Goal: Task Accomplishment & Management: Manage account settings

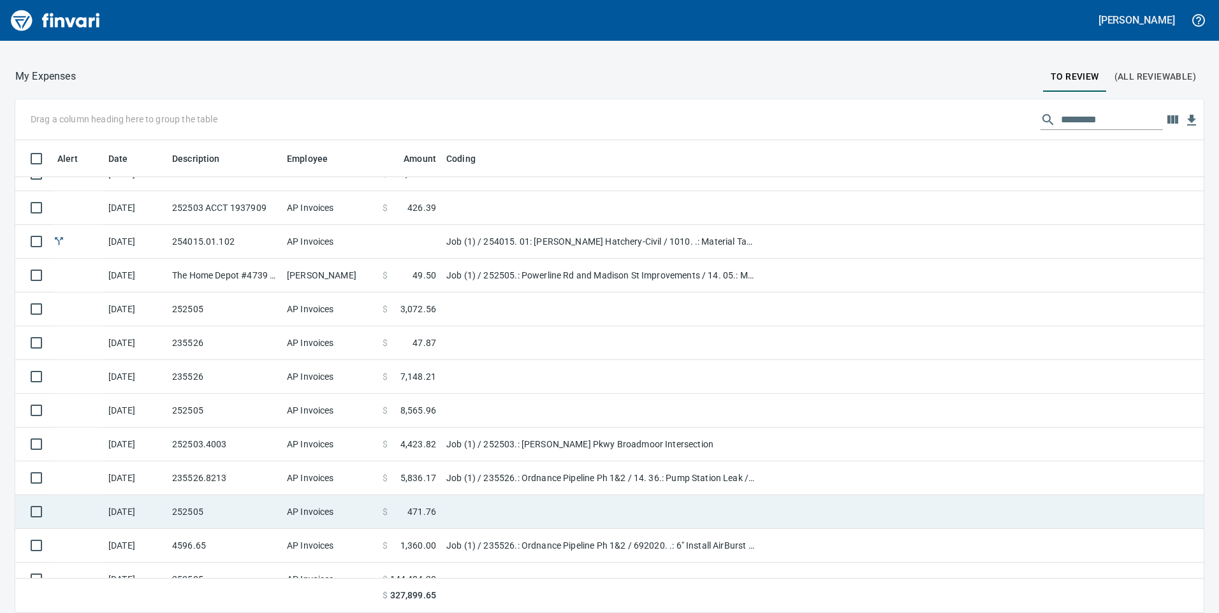
scroll to position [625, 0]
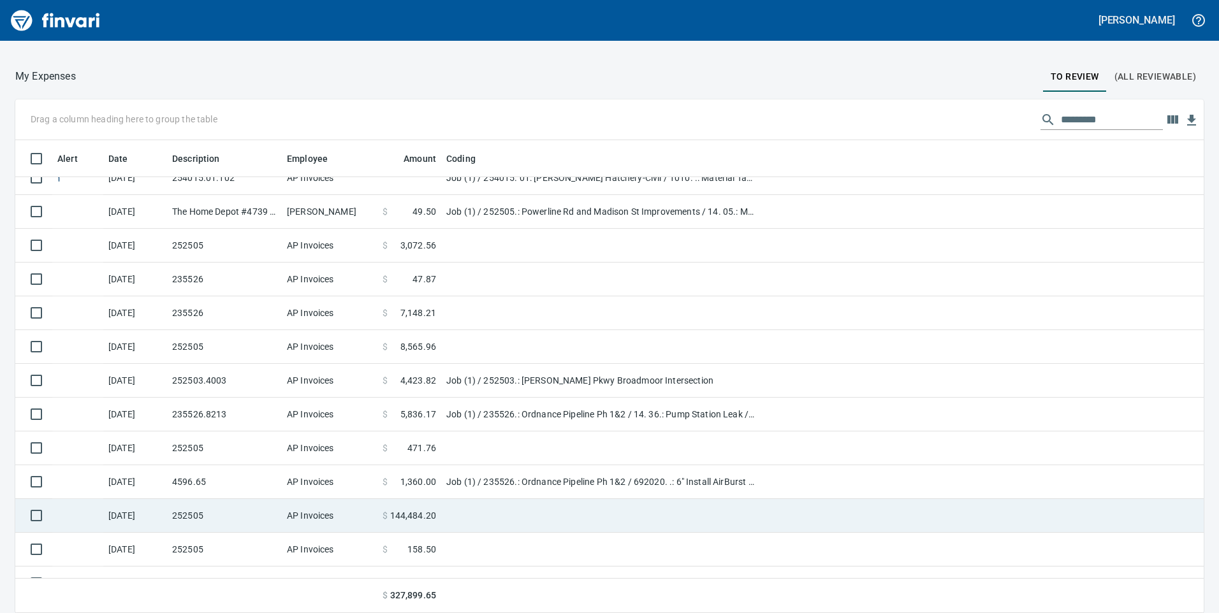
click at [419, 523] on td "$ 144,484.20" at bounding box center [409, 516] width 64 height 34
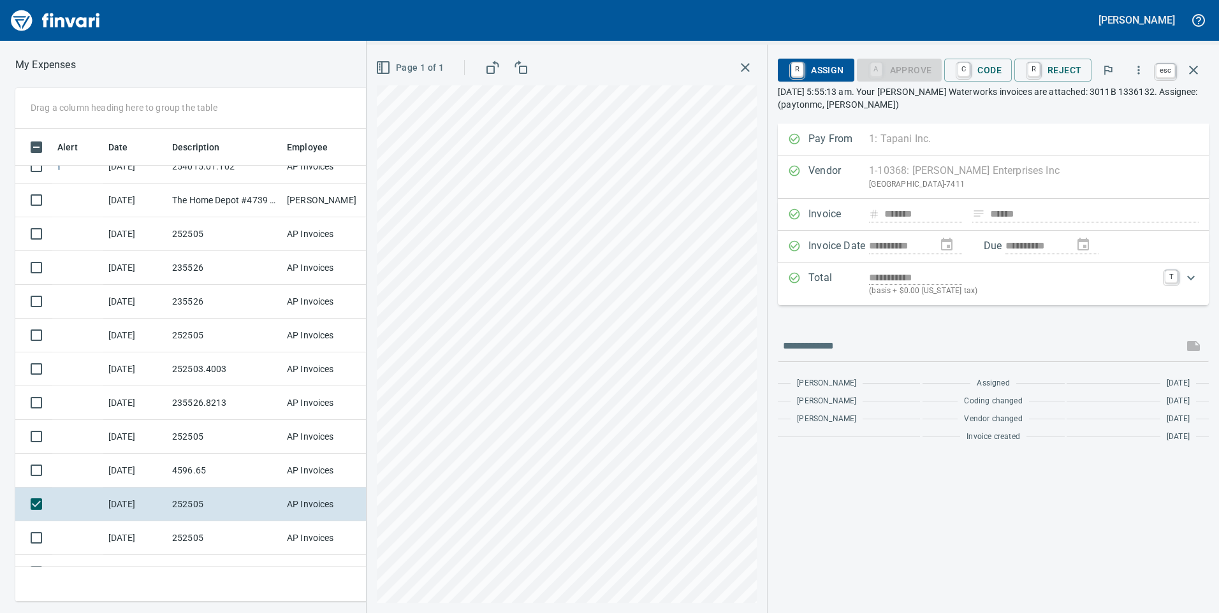
scroll to position [464, 851]
click at [1191, 69] on icon "button" at bounding box center [1193, 69] width 15 height 15
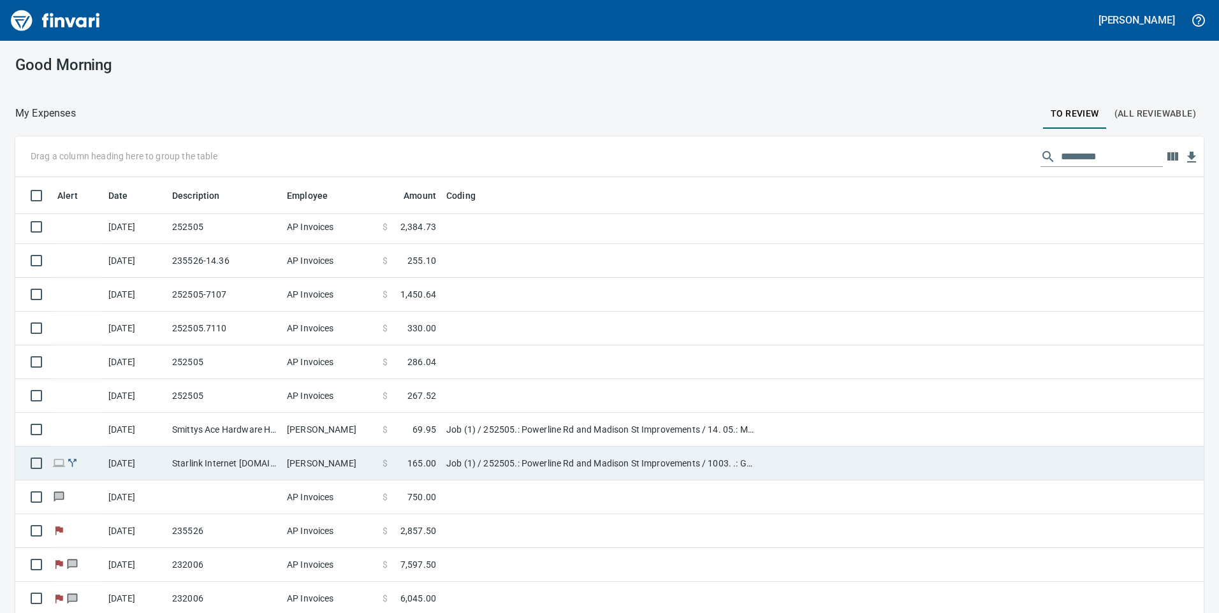
scroll to position [37, 0]
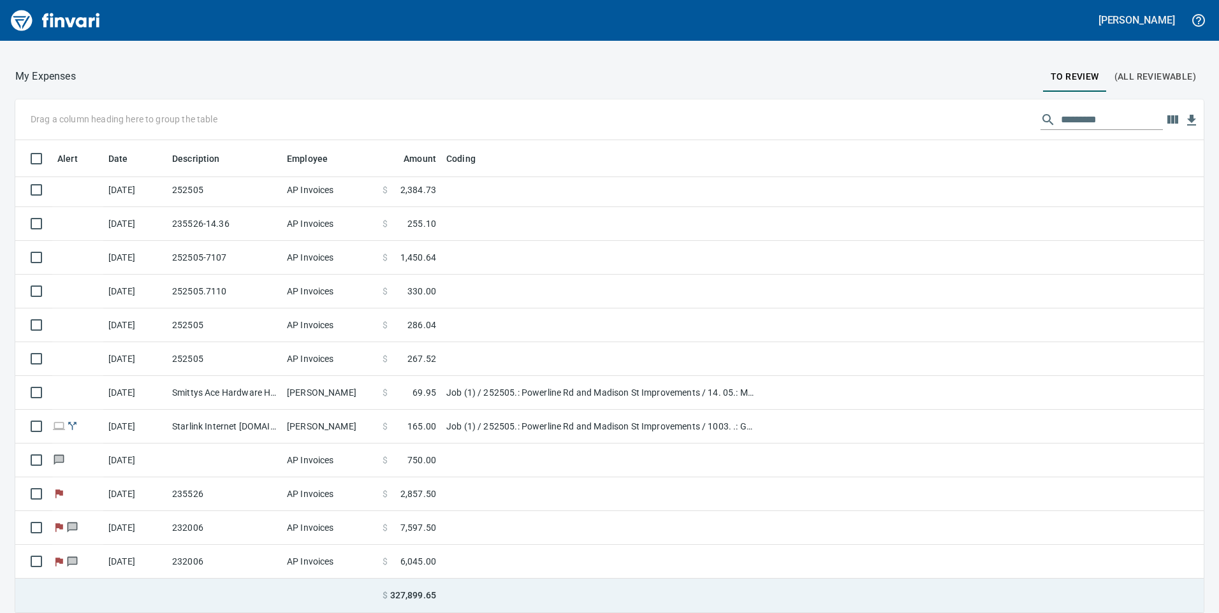
click at [399, 595] on span "327,899.65" at bounding box center [413, 595] width 46 height 13
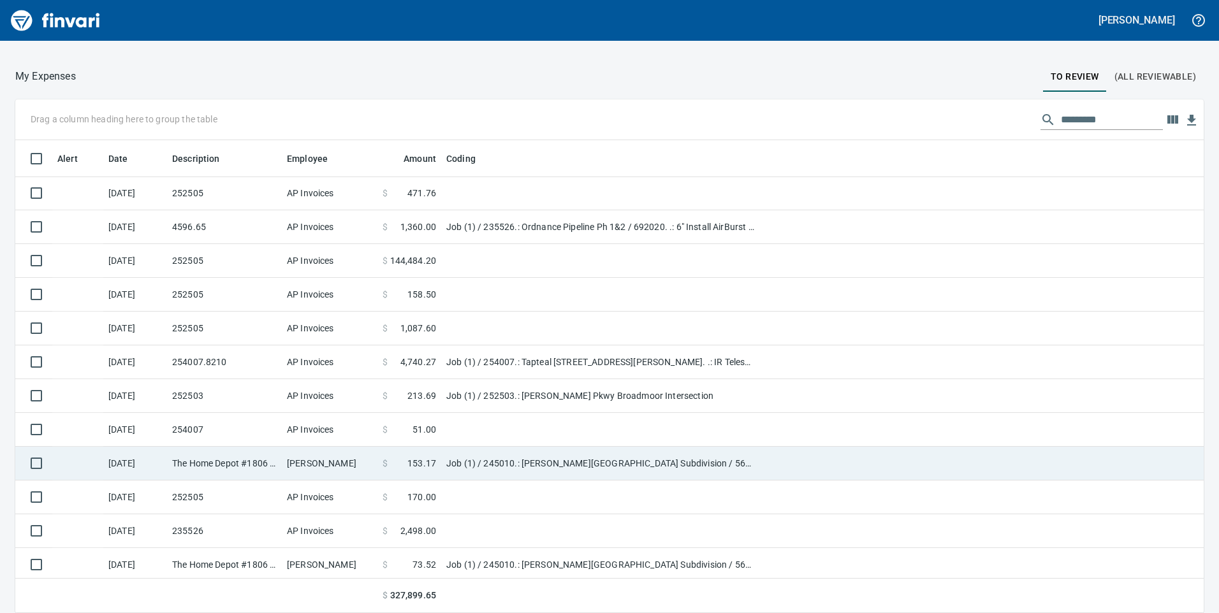
scroll to position [816, 0]
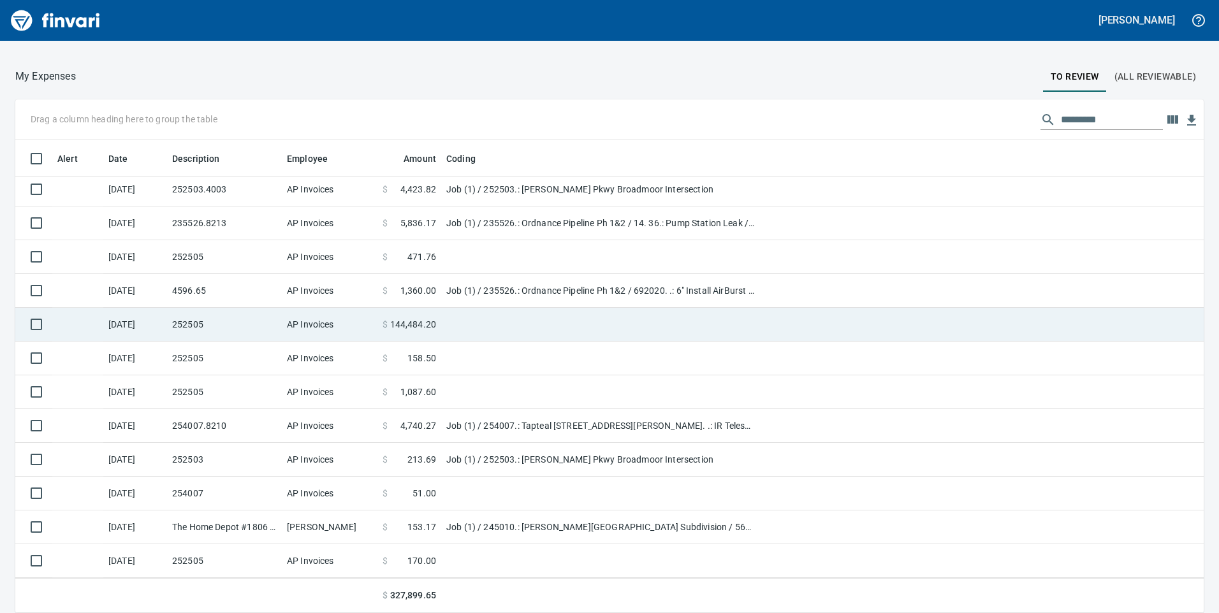
click at [419, 323] on span "144,484.20" at bounding box center [413, 324] width 47 height 13
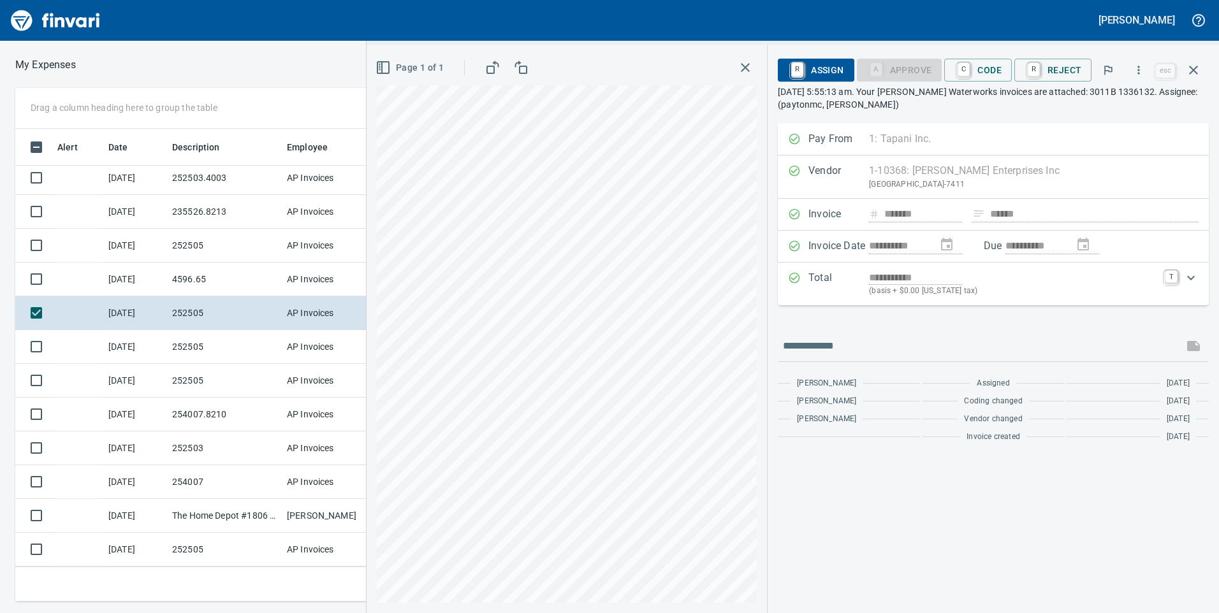
scroll to position [464, 851]
click at [1196, 288] on div "Expand" at bounding box center [1191, 278] width 31 height 31
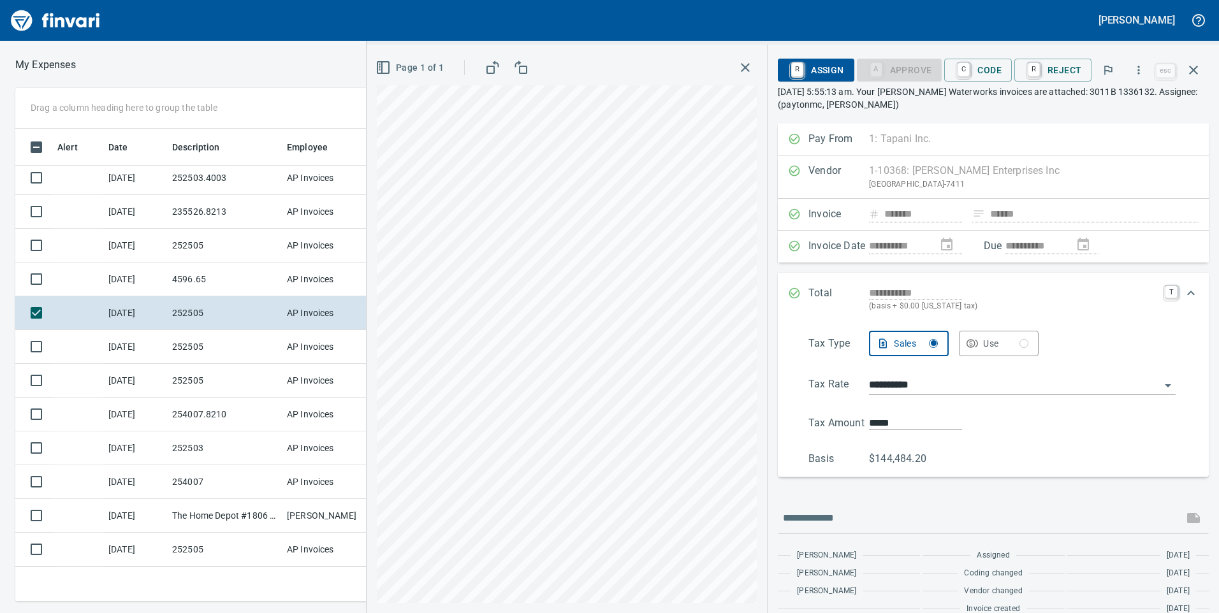
click at [1176, 302] on div "Expand" at bounding box center [1191, 293] width 31 height 31
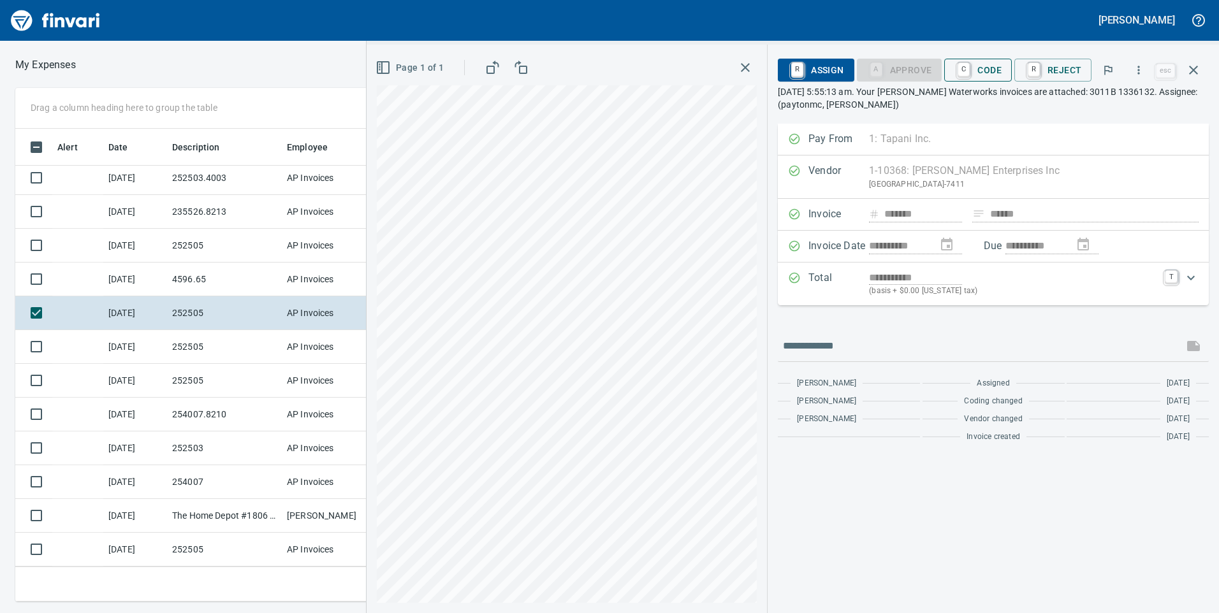
click at [1002, 71] on span "C Code" at bounding box center [978, 70] width 47 height 22
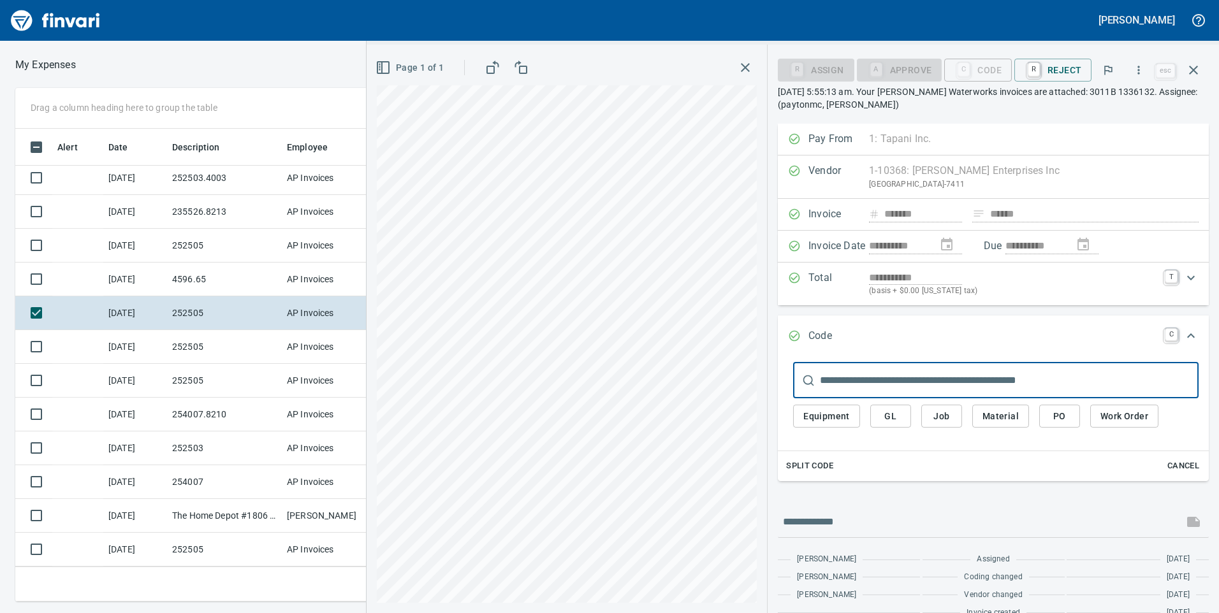
click at [942, 420] on span "Job" at bounding box center [942, 417] width 20 height 16
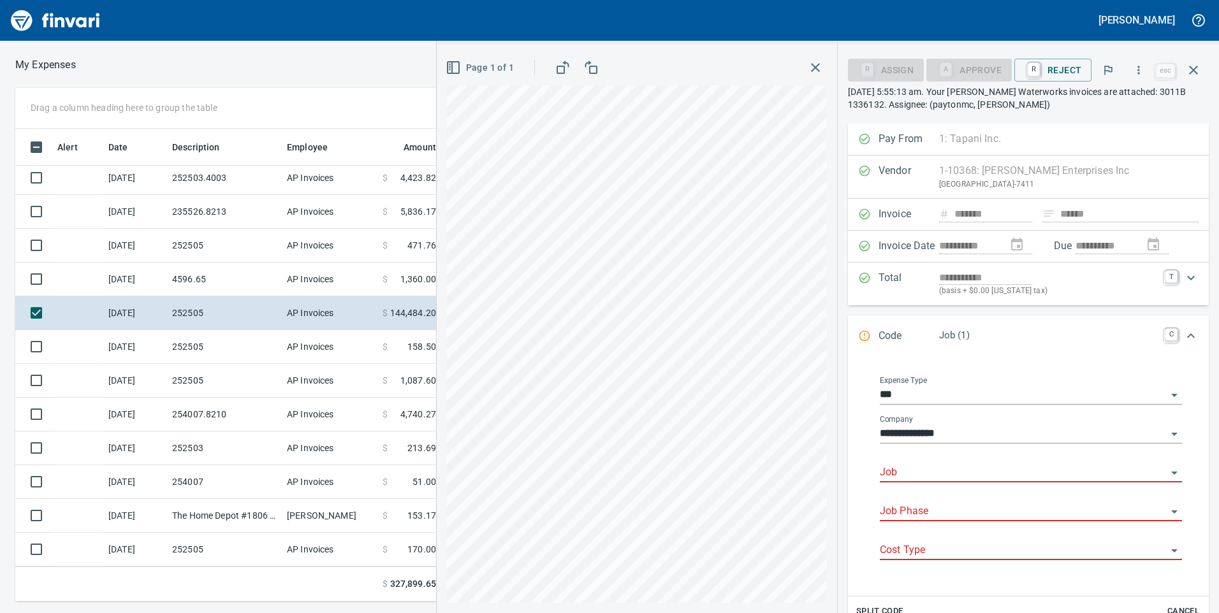
click at [937, 465] on input "Job" at bounding box center [1023, 473] width 287 height 18
click at [942, 508] on li "252505.: Powerline Rd and Madison St Improvements" at bounding box center [1027, 505] width 291 height 31
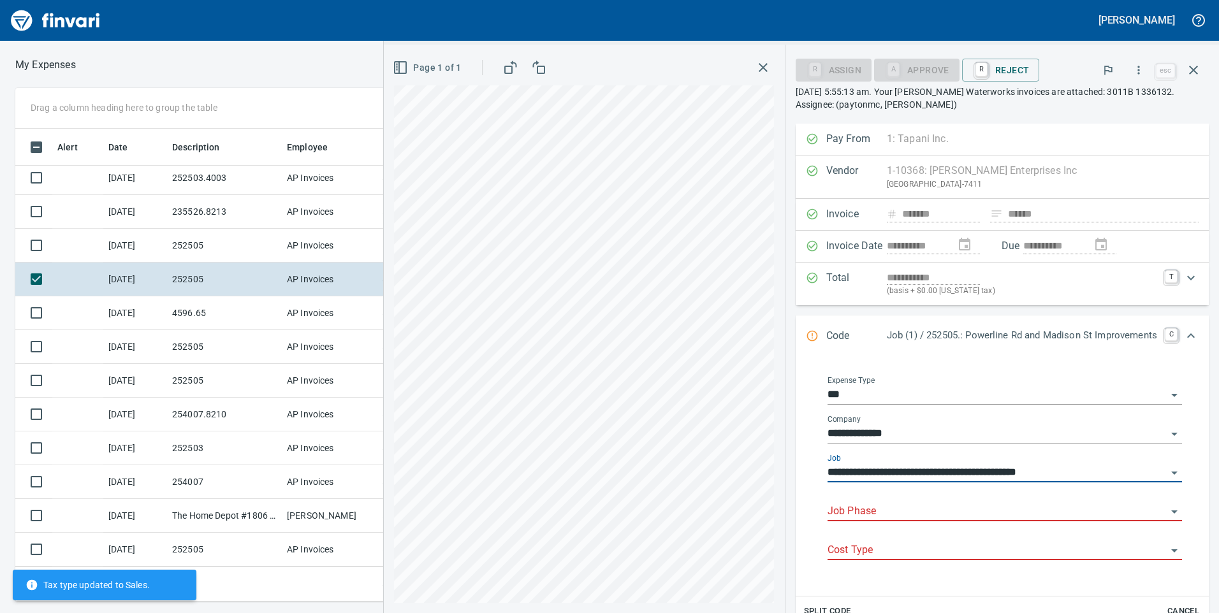
type input "**********"
click at [941, 506] on input "Job Phase" at bounding box center [997, 512] width 339 height 18
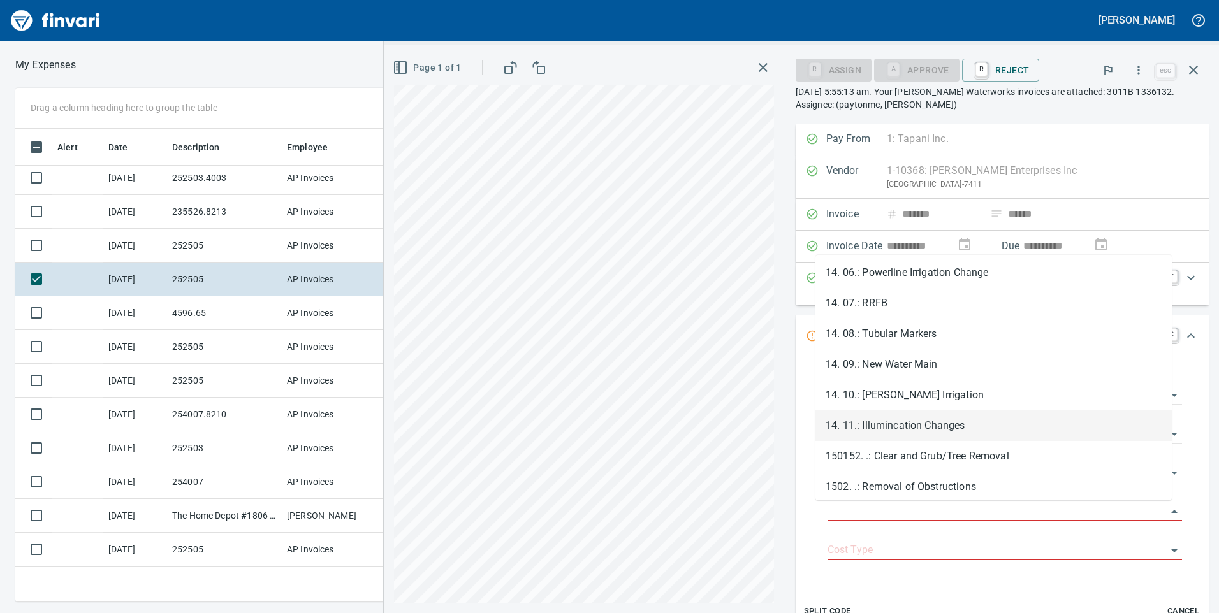
scroll to position [765, 0]
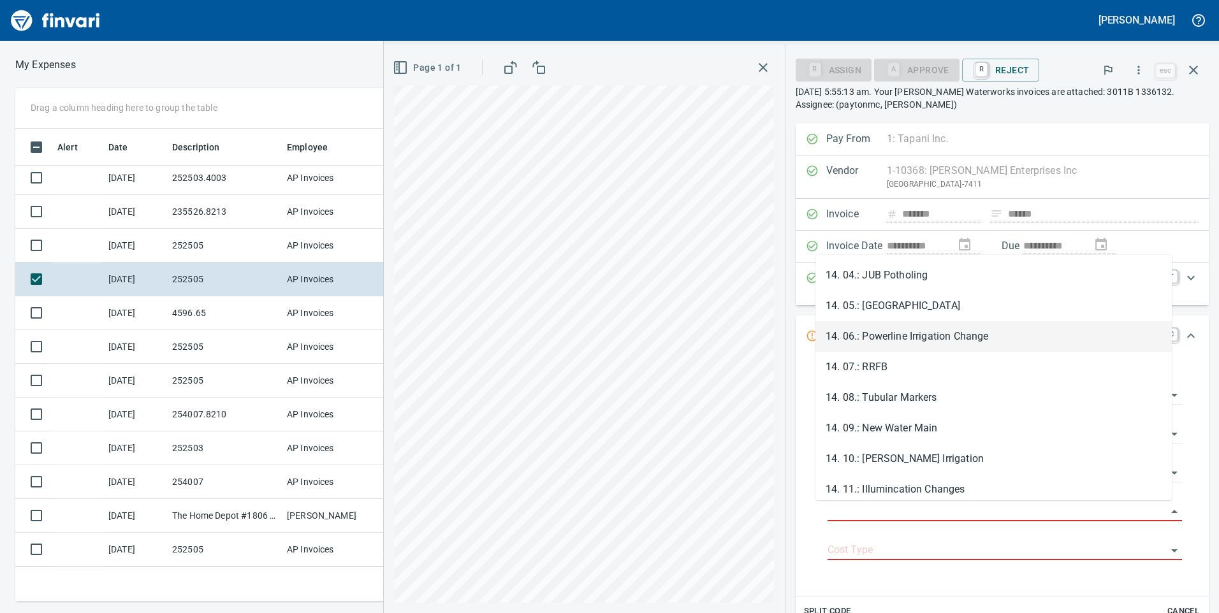
click at [927, 336] on li "14. 06.: Powerline Irrigation Change" at bounding box center [994, 336] width 356 height 31
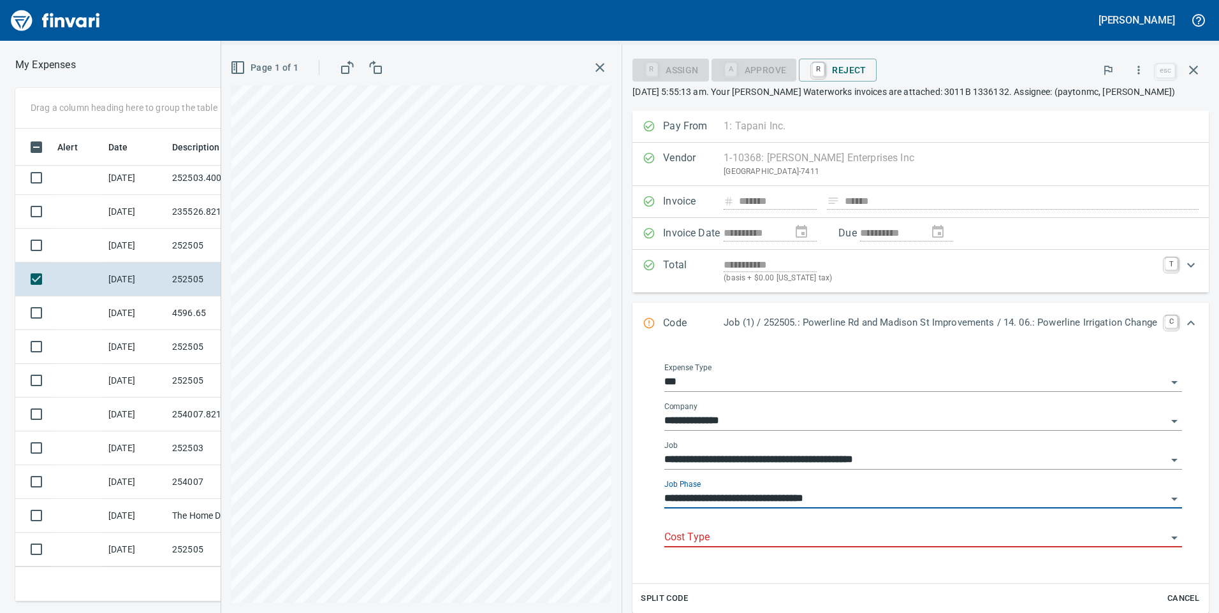
type input "**********"
click at [872, 522] on div "Cost Type" at bounding box center [923, 533] width 518 height 29
click at [869, 526] on div "Cost Type" at bounding box center [923, 533] width 518 height 29
click at [1167, 536] on icon "Open" at bounding box center [1174, 538] width 15 height 15
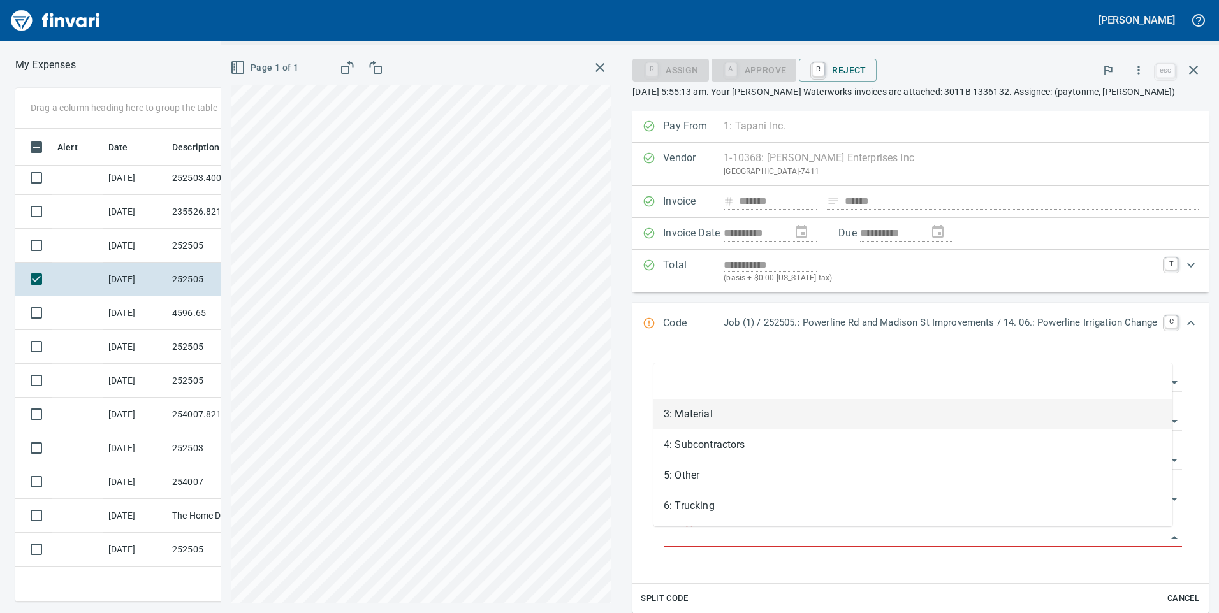
click at [726, 406] on li "3: Material" at bounding box center [913, 414] width 519 height 31
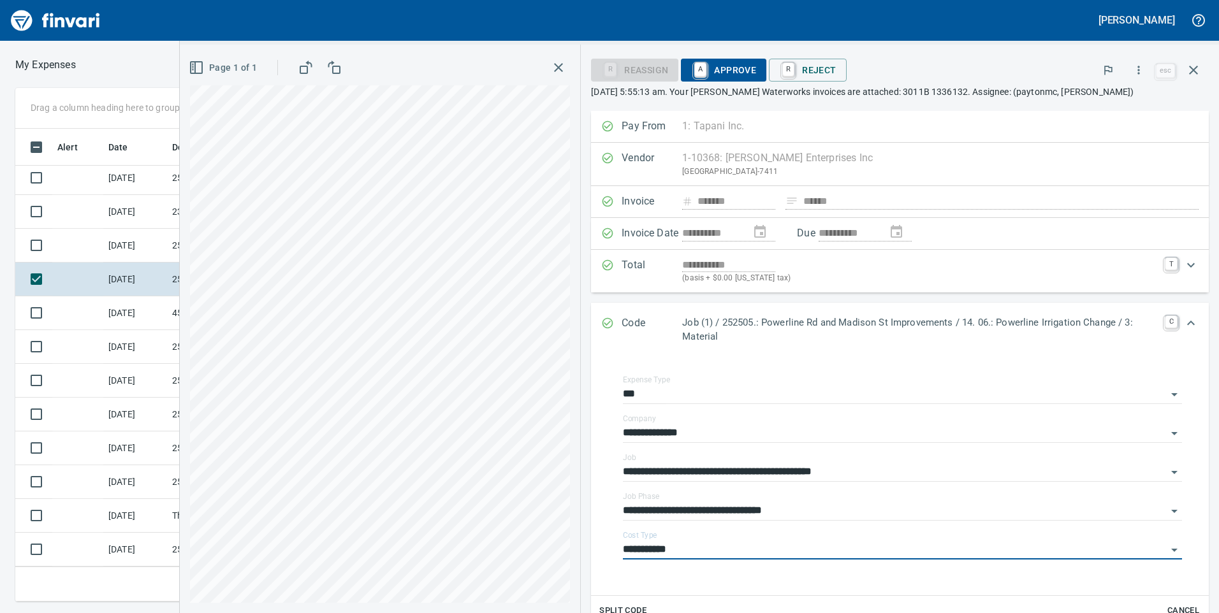
type input "**********"
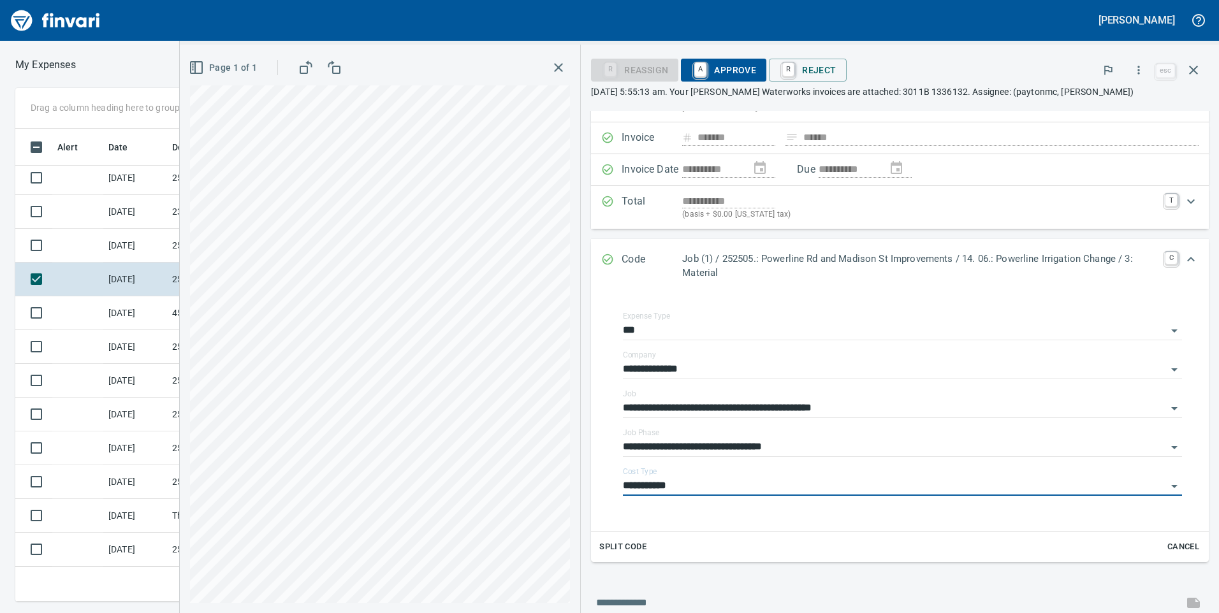
click at [747, 64] on span "A Approve" at bounding box center [723, 70] width 65 height 22
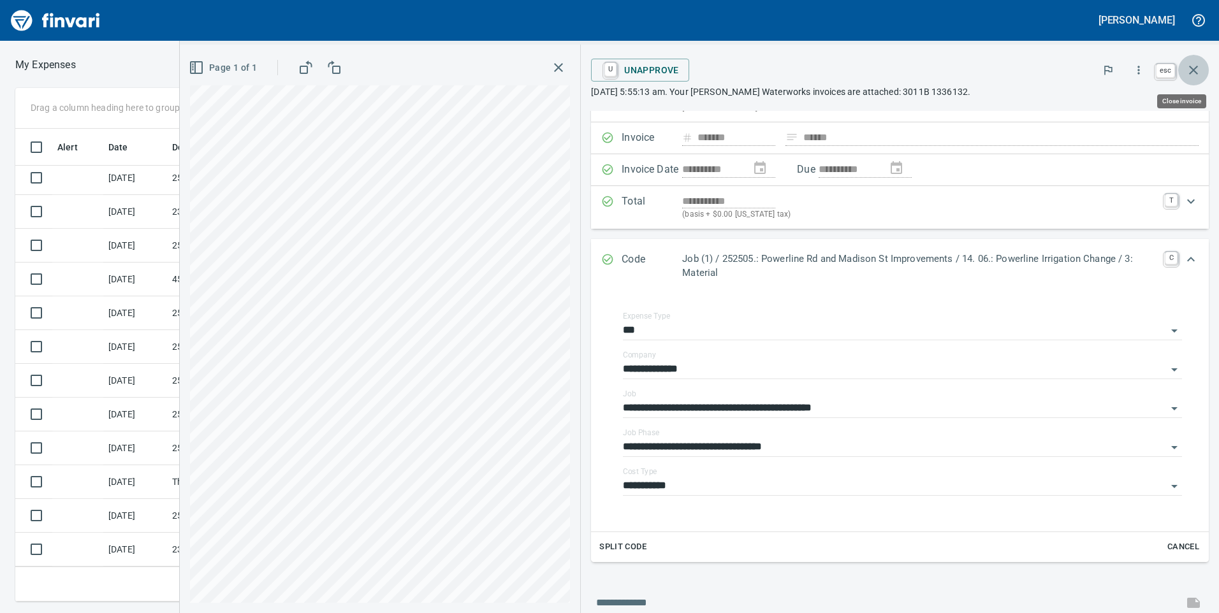
click at [1194, 69] on icon "button" at bounding box center [1193, 69] width 15 height 15
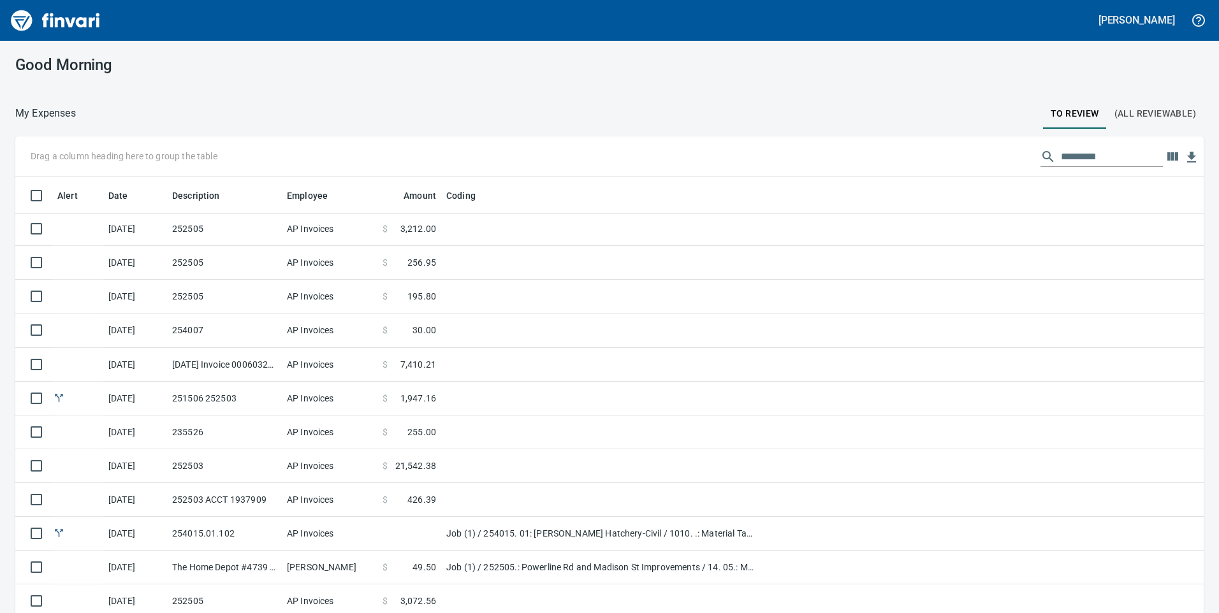
scroll to position [115, 0]
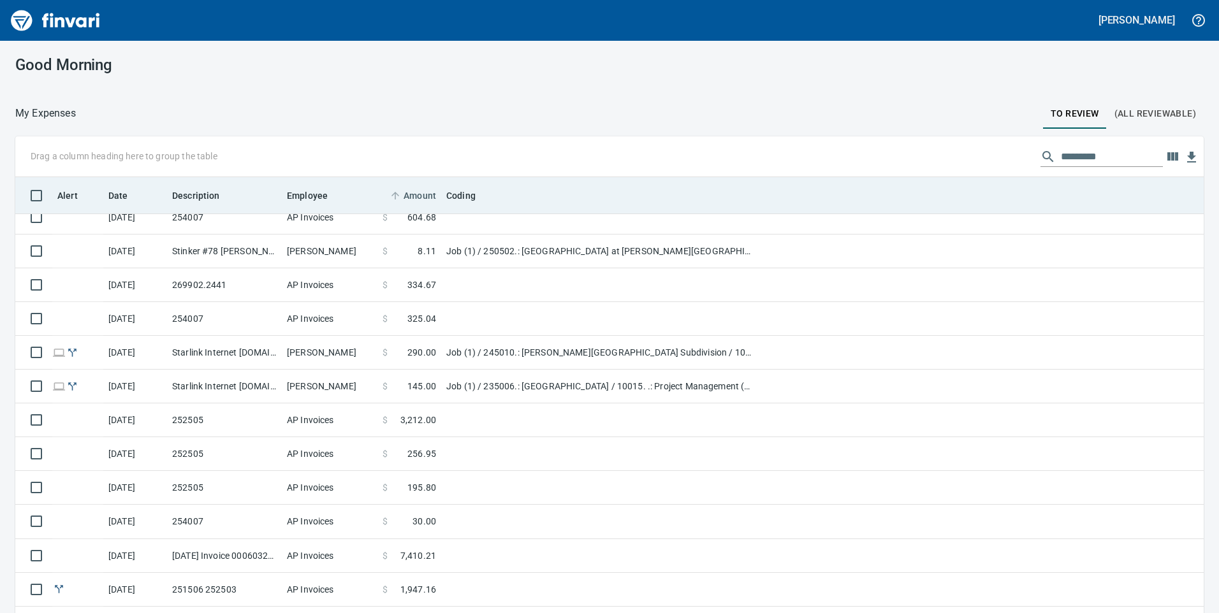
click at [414, 200] on span "Amount" at bounding box center [420, 195] width 33 height 15
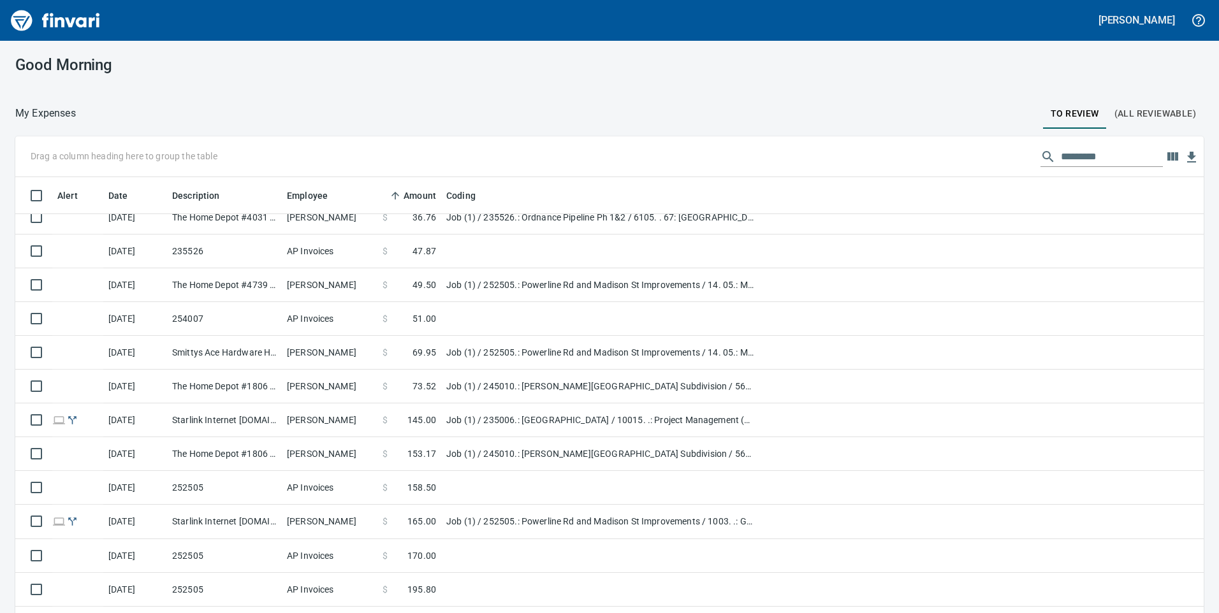
scroll to position [0, 0]
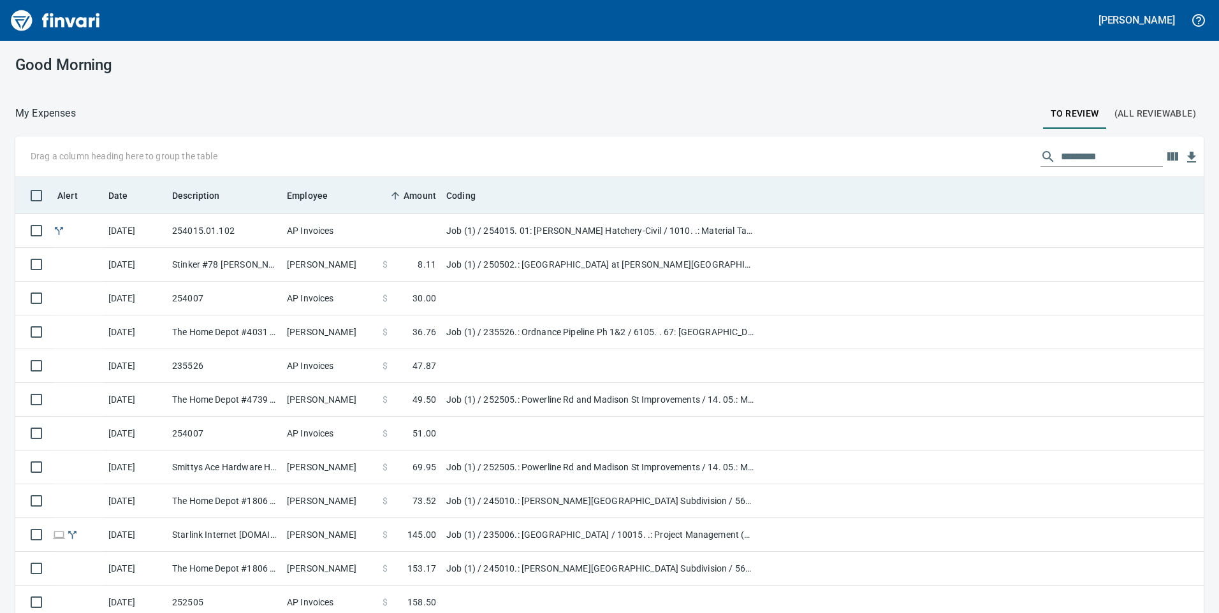
click at [422, 195] on span "Amount" at bounding box center [420, 195] width 33 height 15
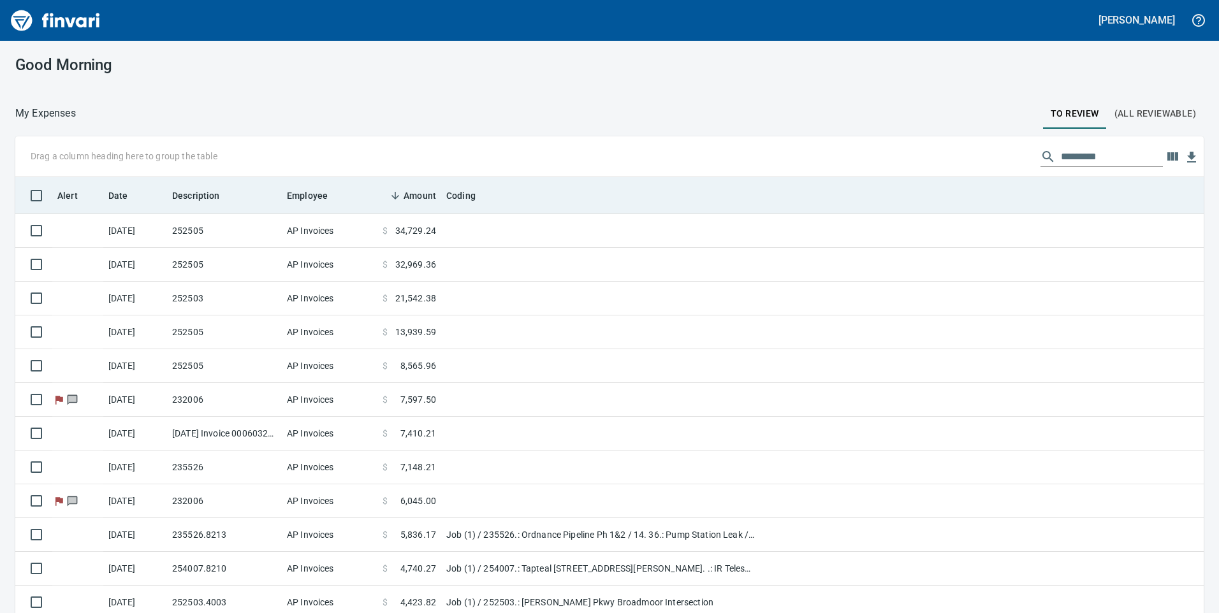
scroll to position [464, 1160]
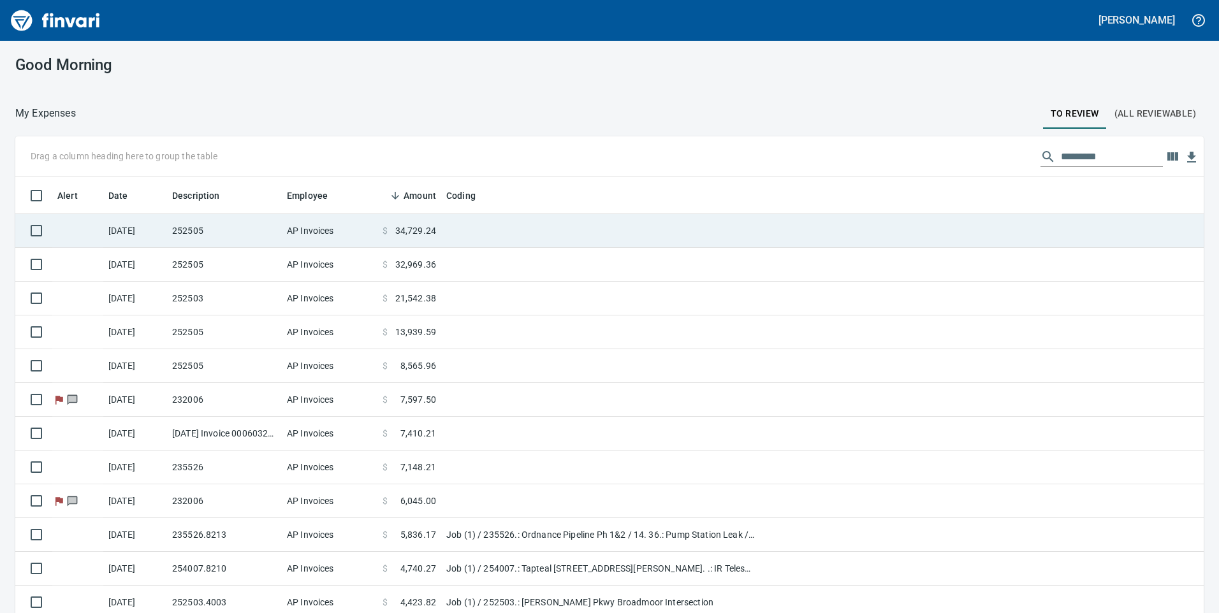
click at [417, 223] on td "$ 34,729.24" at bounding box center [409, 231] width 64 height 34
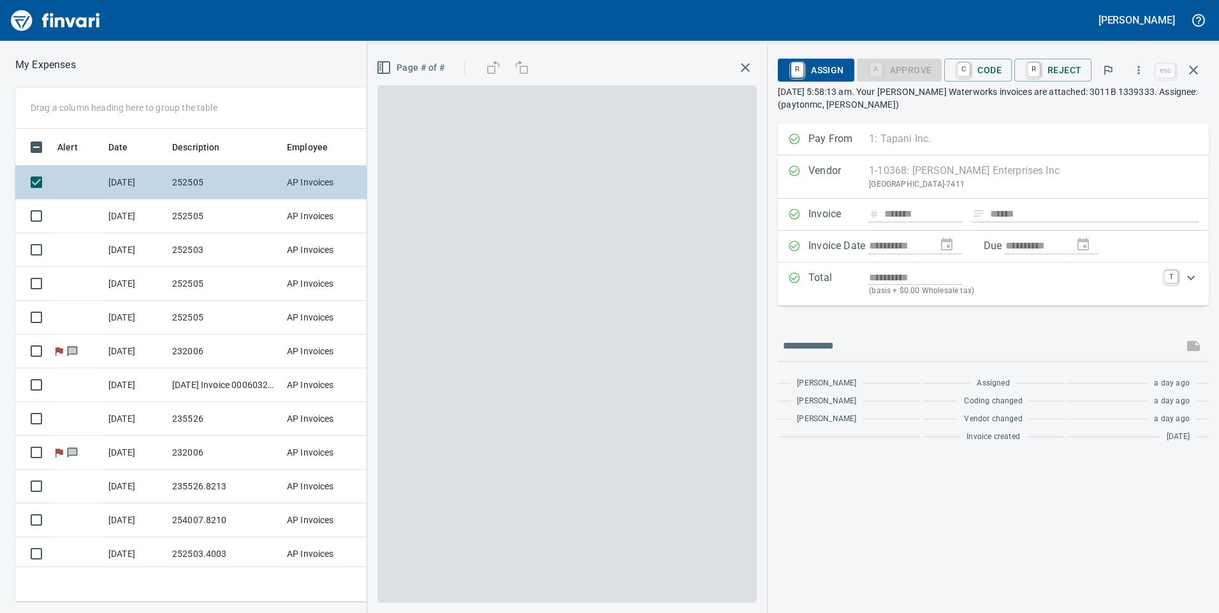
scroll to position [464, 851]
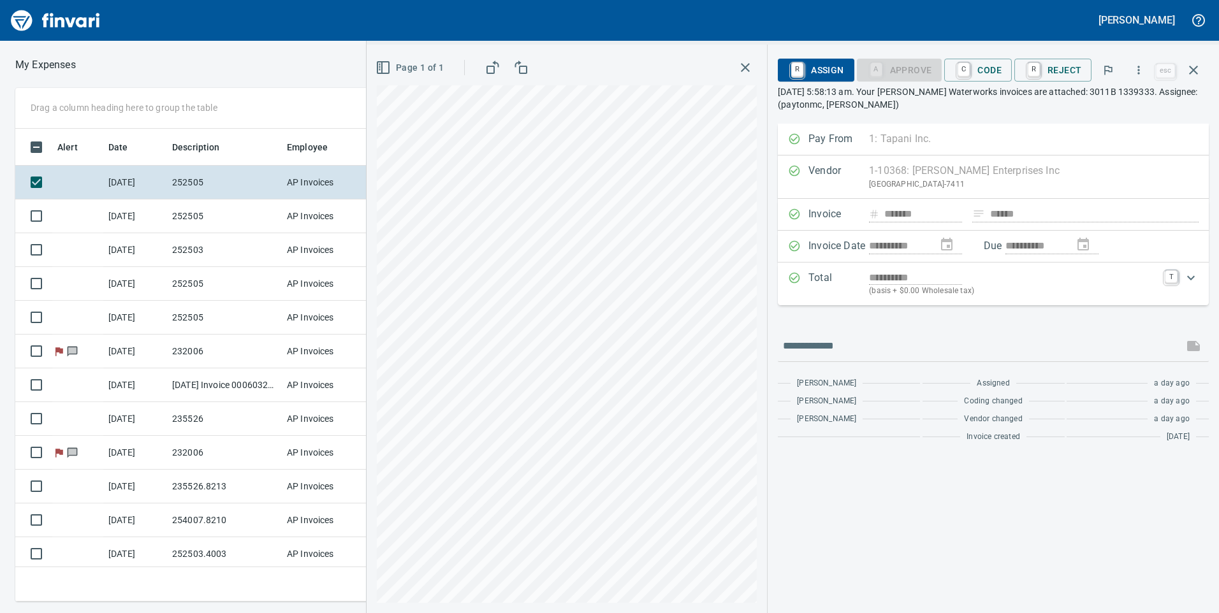
click at [389, 62] on rect "button" at bounding box center [382, 67] width 11 height 11
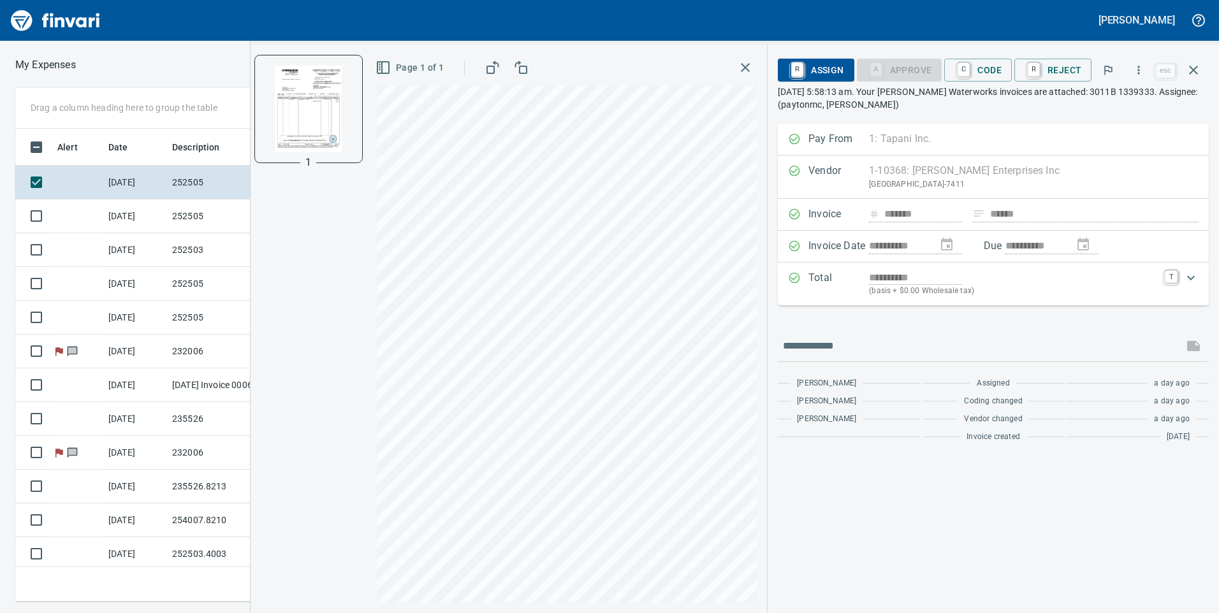
click at [398, 64] on span "Page 1 of 1" at bounding box center [411, 68] width 66 height 16
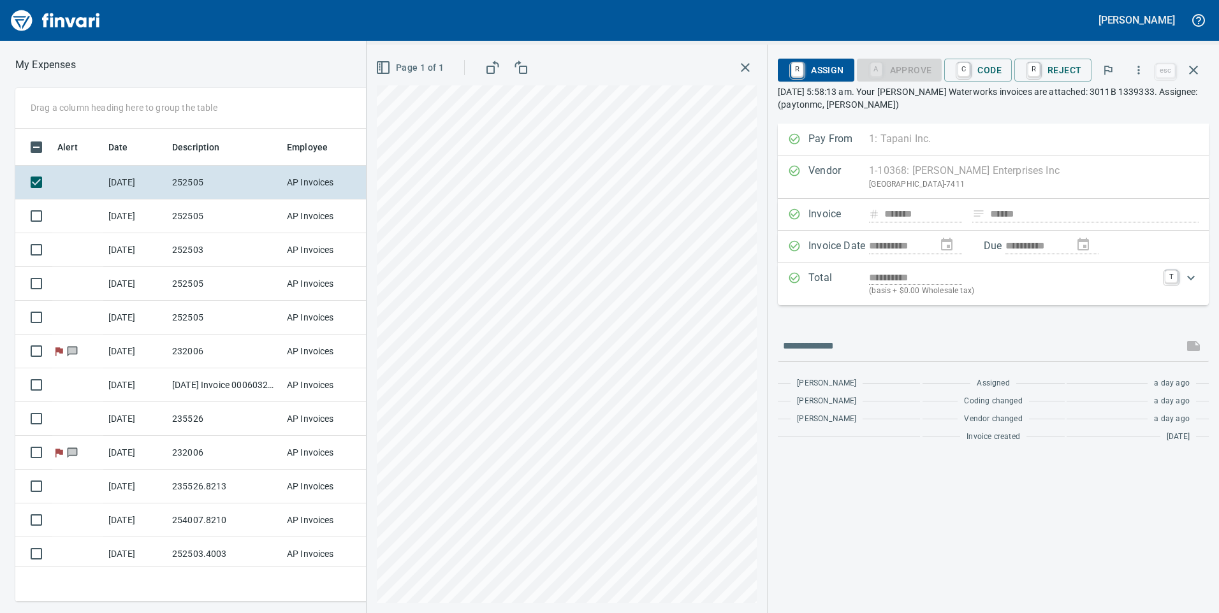
click at [1187, 271] on icon "Expand" at bounding box center [1190, 277] width 15 height 15
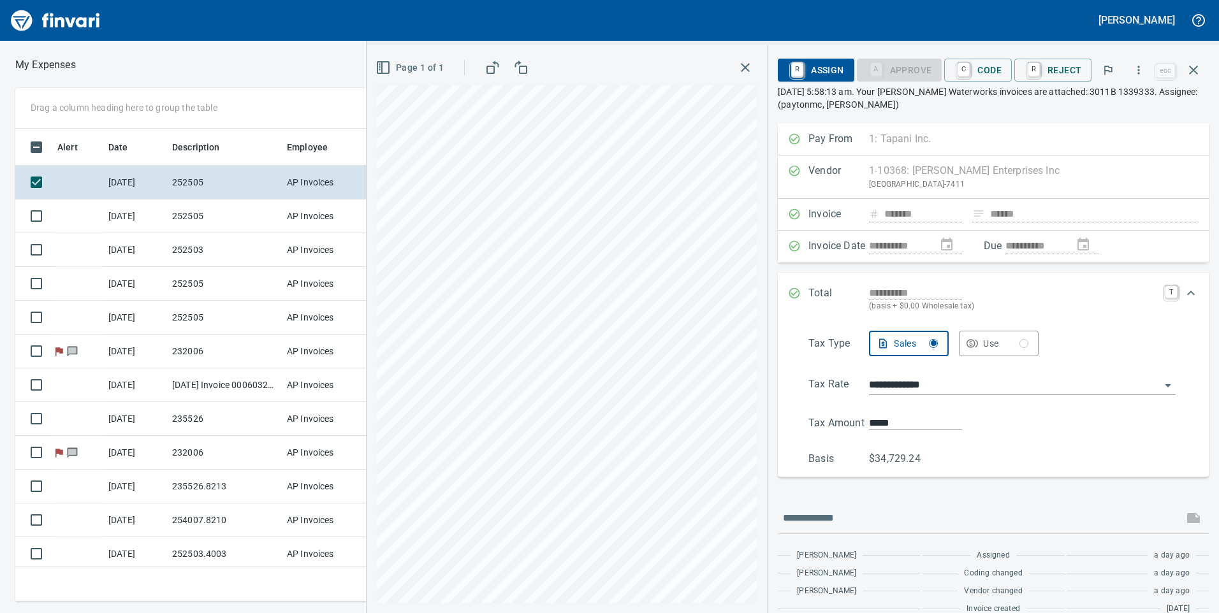
click at [1143, 284] on div "**********" at bounding box center [993, 299] width 431 height 53
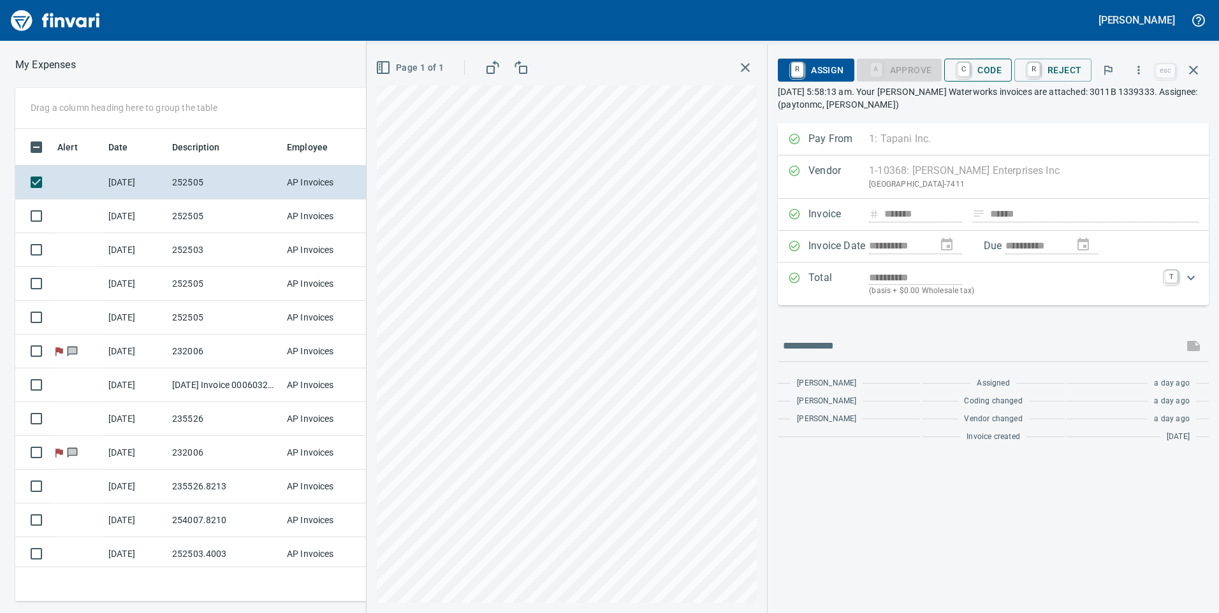
click at [992, 71] on span "C Code" at bounding box center [978, 70] width 47 height 22
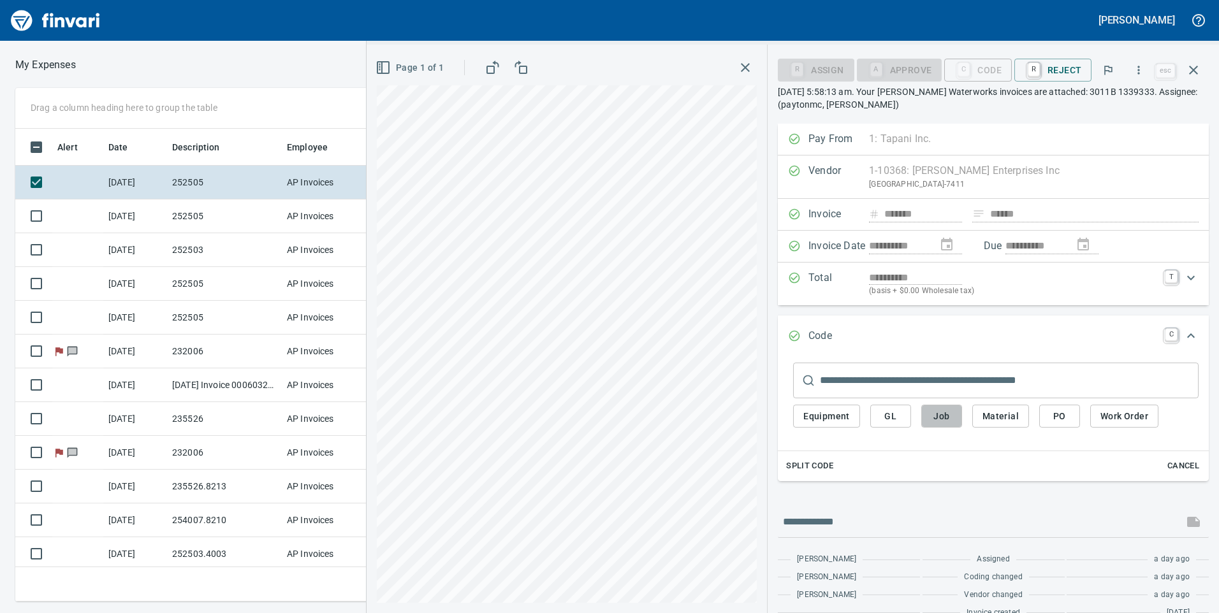
click at [948, 407] on button "Job" at bounding box center [941, 417] width 41 height 24
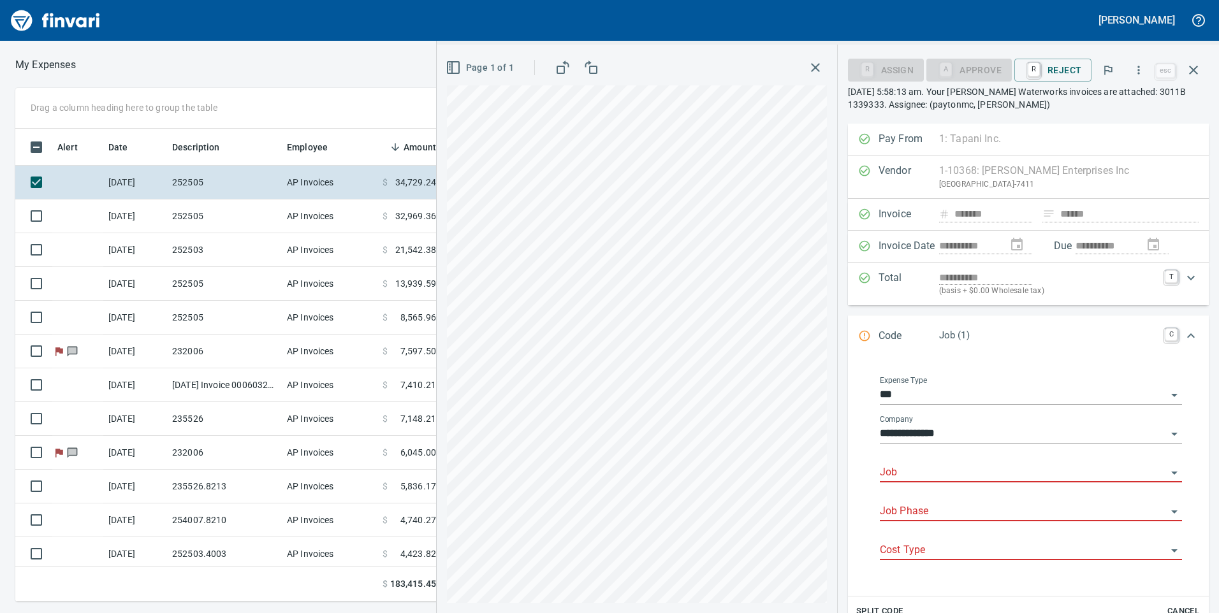
click at [958, 459] on div "Job" at bounding box center [1031, 468] width 302 height 29
click at [958, 471] on input "Job" at bounding box center [1023, 473] width 287 height 18
click at [971, 509] on li "252505.: Powerline Rd and Madison St Improvements" at bounding box center [1027, 505] width 291 height 31
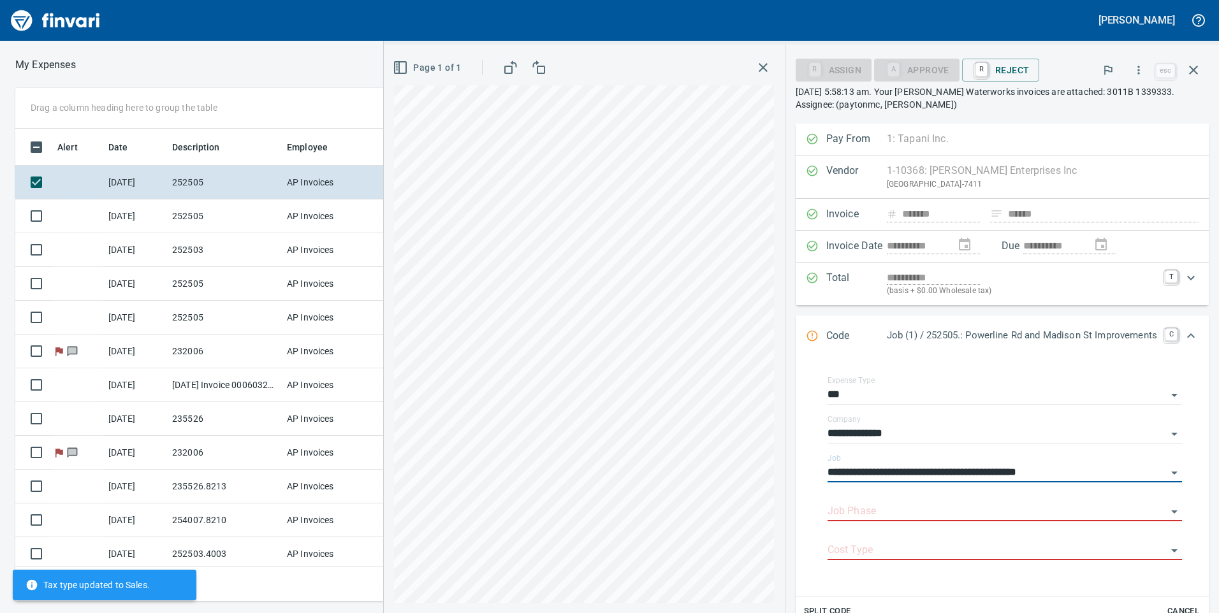
type input "**********"
click at [937, 497] on div "Job Phase" at bounding box center [1005, 507] width 355 height 29
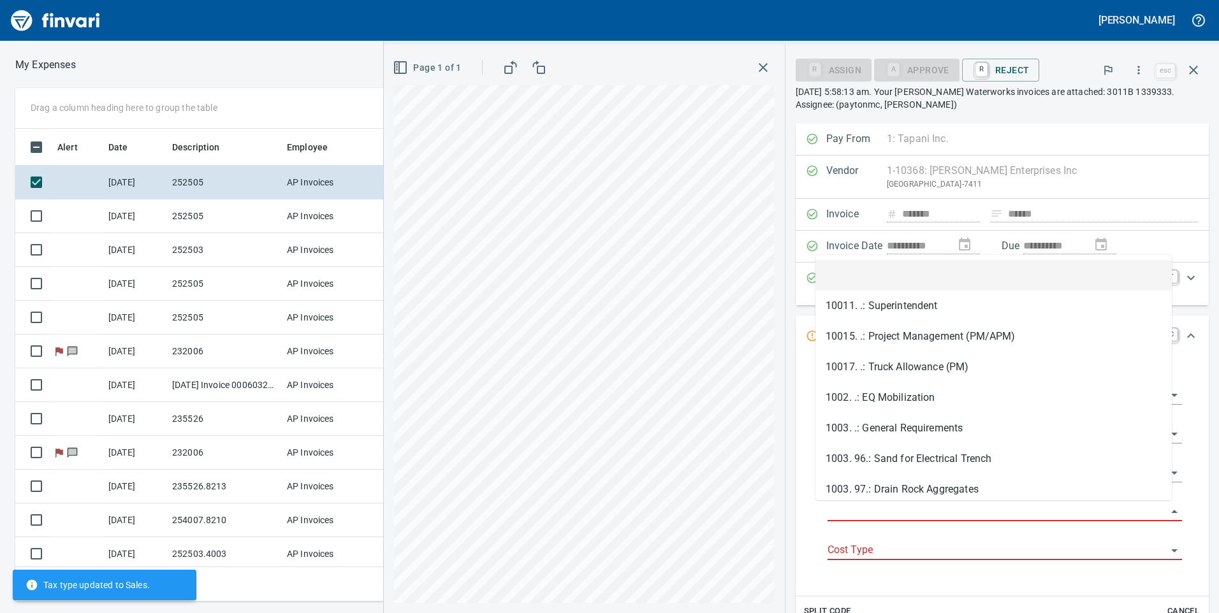
click at [935, 509] on input "Job Phase" at bounding box center [997, 512] width 339 height 18
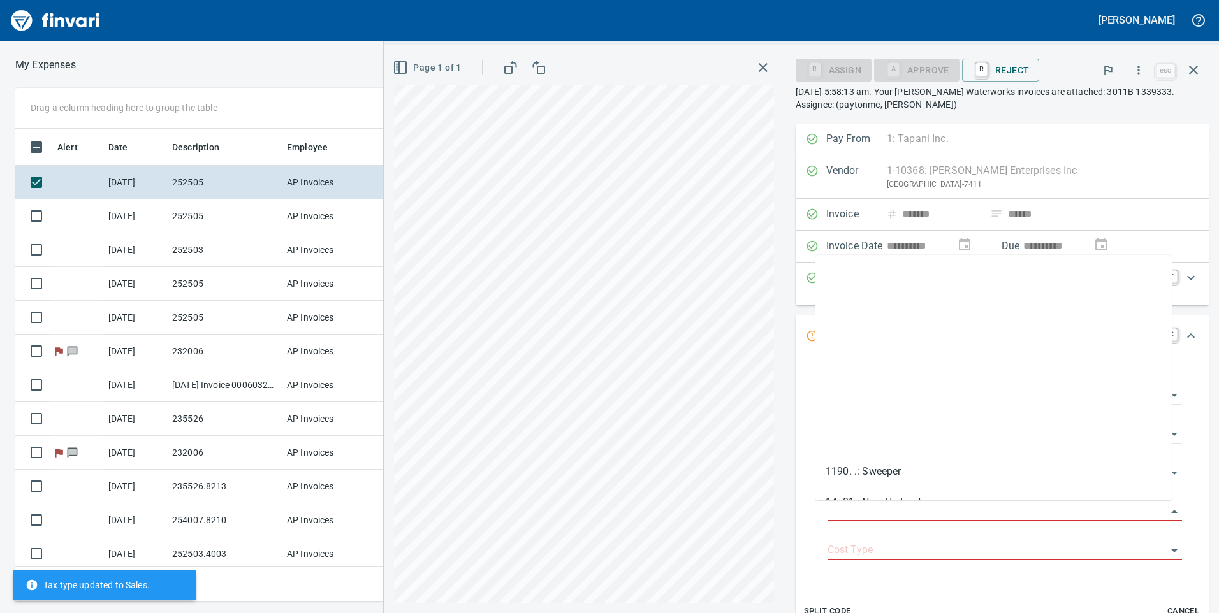
scroll to position [765, 0]
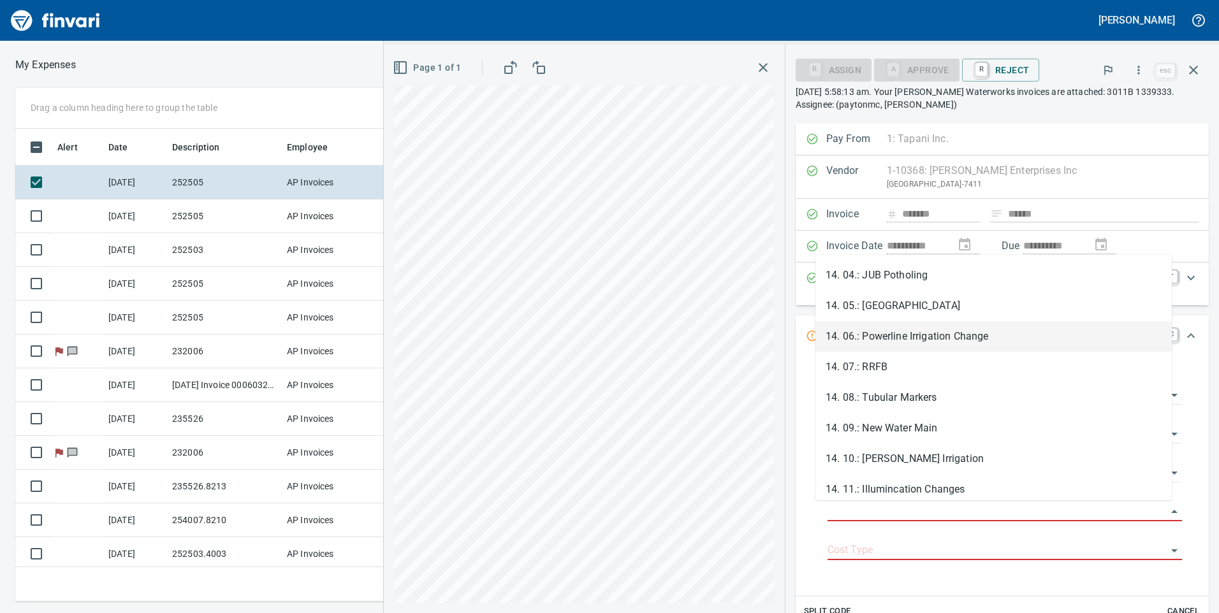
click at [919, 330] on li "14. 06.: Powerline Irrigation Change" at bounding box center [994, 336] width 356 height 31
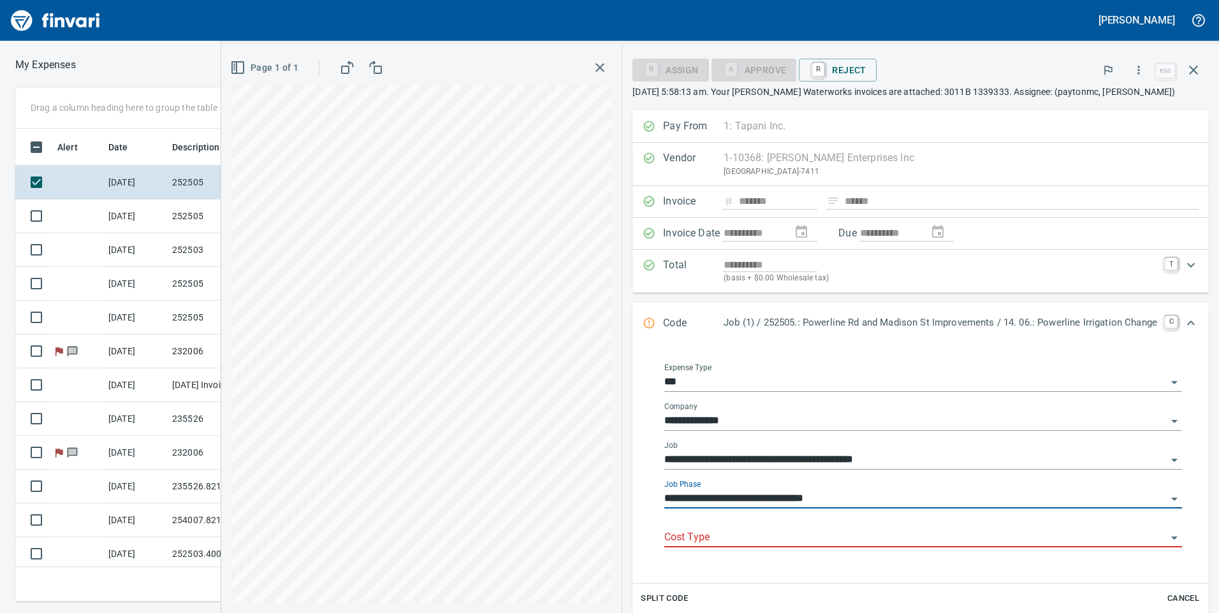
type input "**********"
click at [896, 532] on input "Cost Type" at bounding box center [915, 538] width 502 height 18
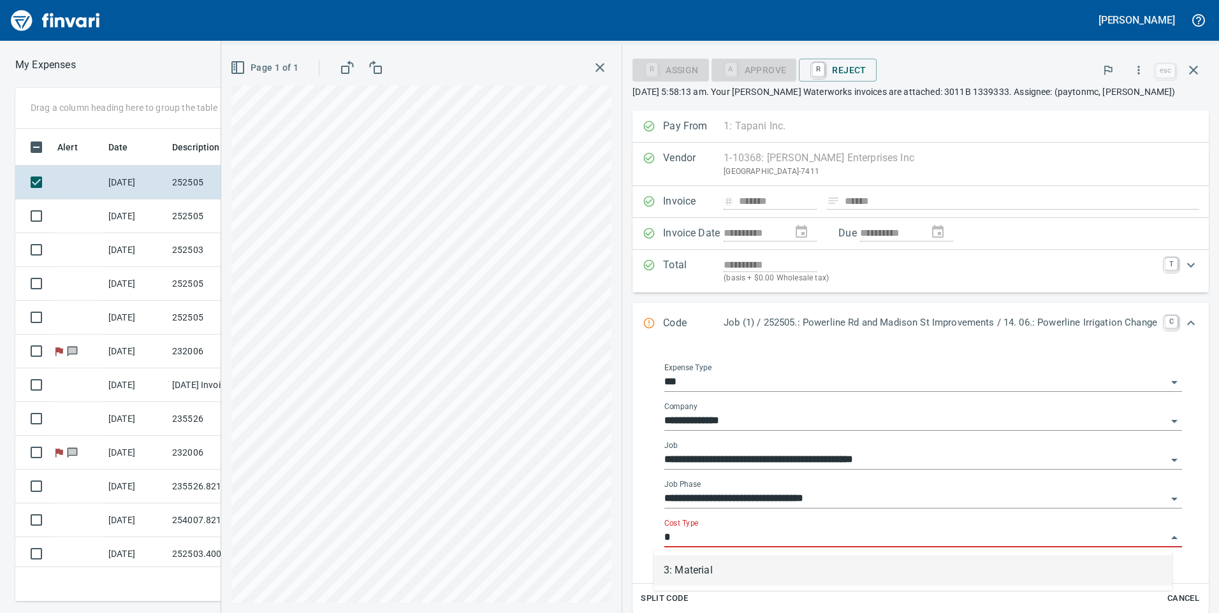
scroll to position [464, 851]
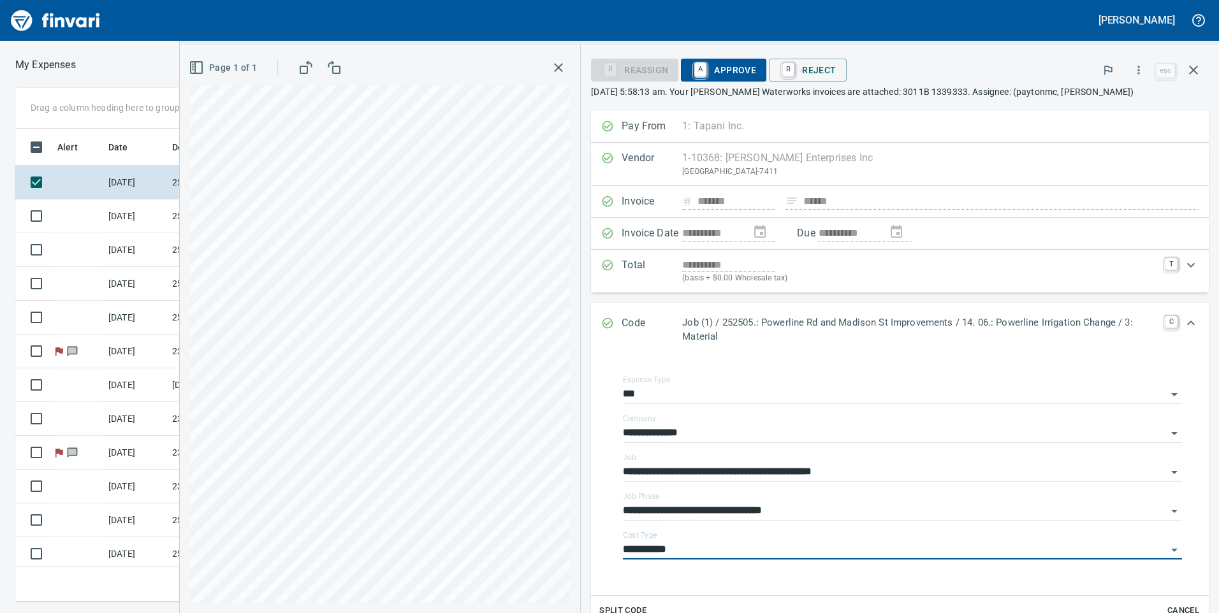
type input "**********"
click at [715, 73] on span "A Approve" at bounding box center [723, 70] width 65 height 22
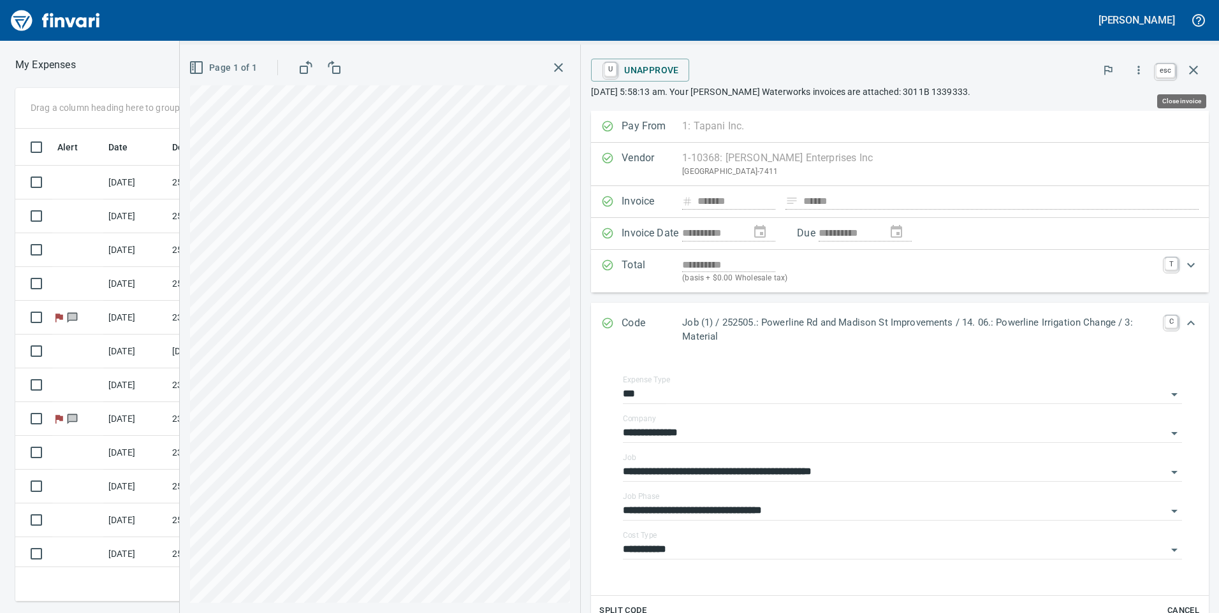
click at [1194, 70] on icon "button" at bounding box center [1193, 70] width 9 height 9
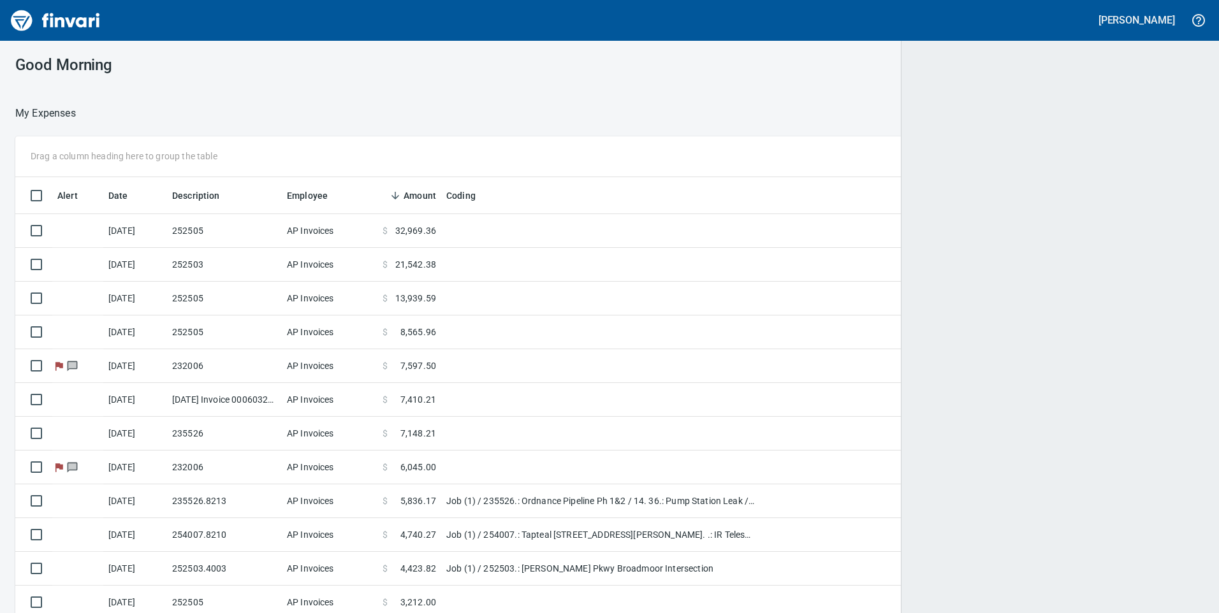
scroll to position [464, 1160]
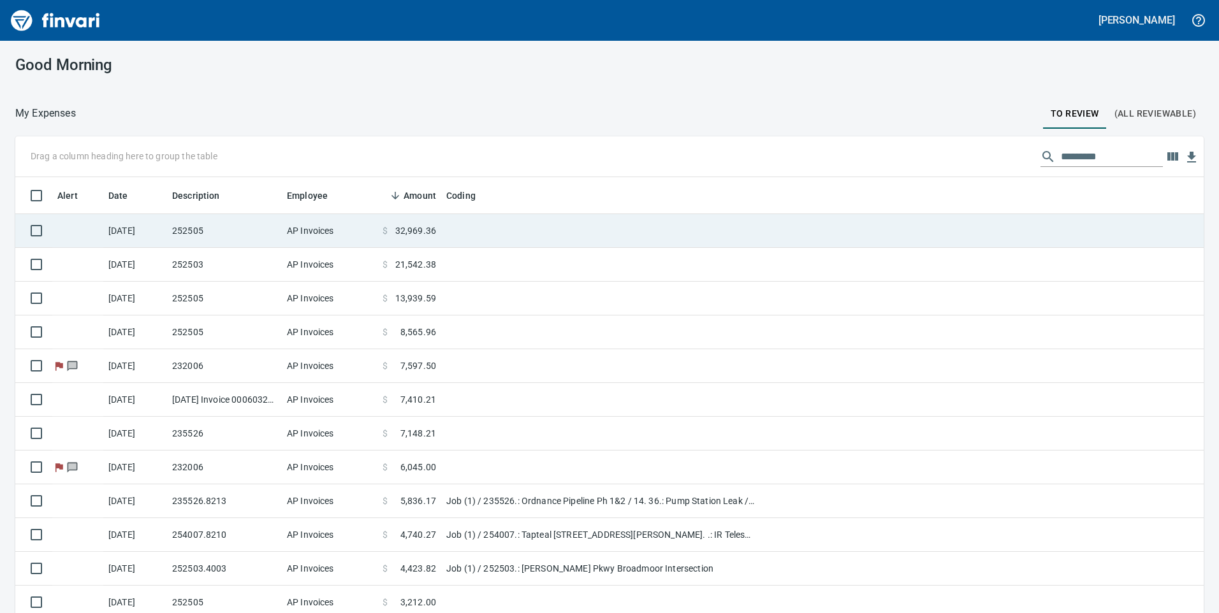
click at [384, 238] on td "$ 32,969.36" at bounding box center [409, 231] width 64 height 34
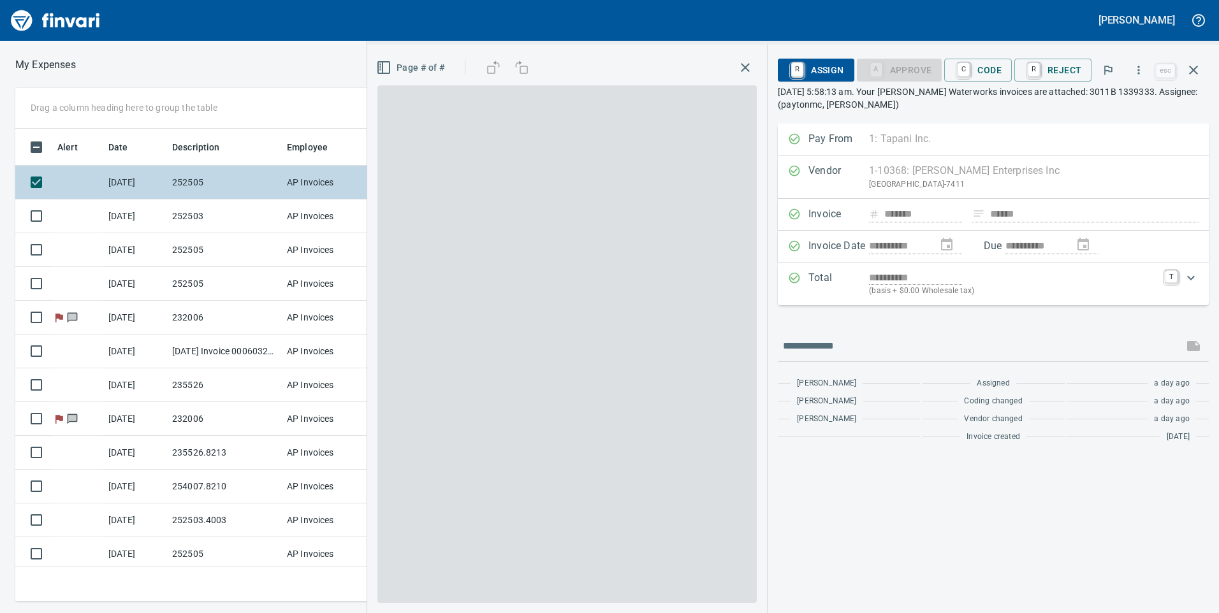
scroll to position [464, 851]
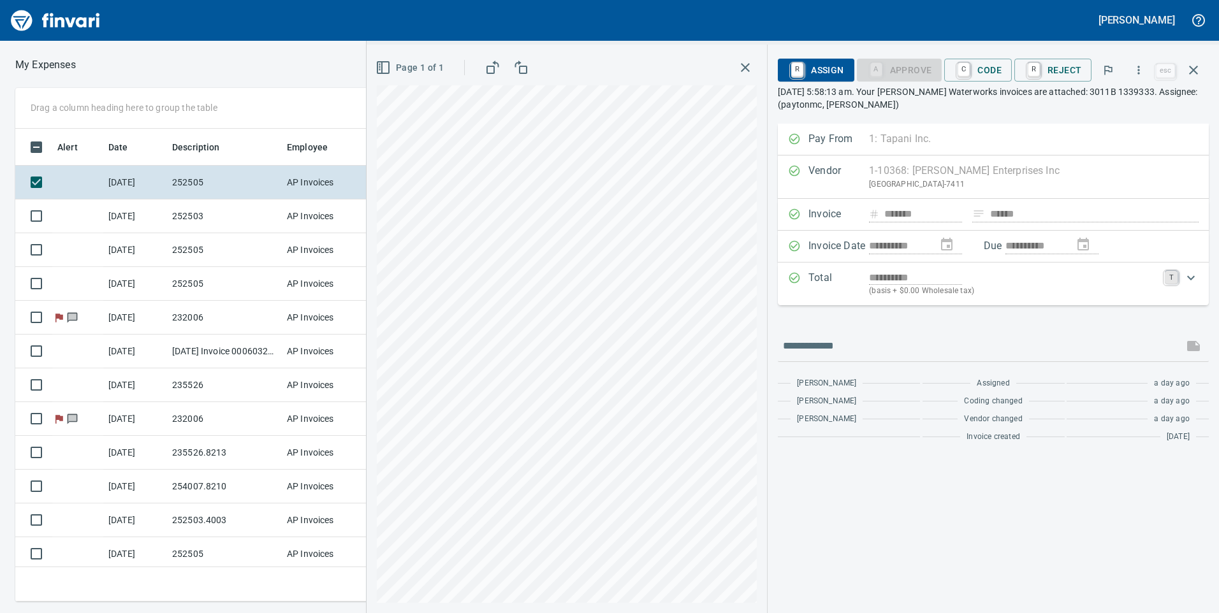
click at [1174, 274] on link "T" at bounding box center [1171, 277] width 13 height 13
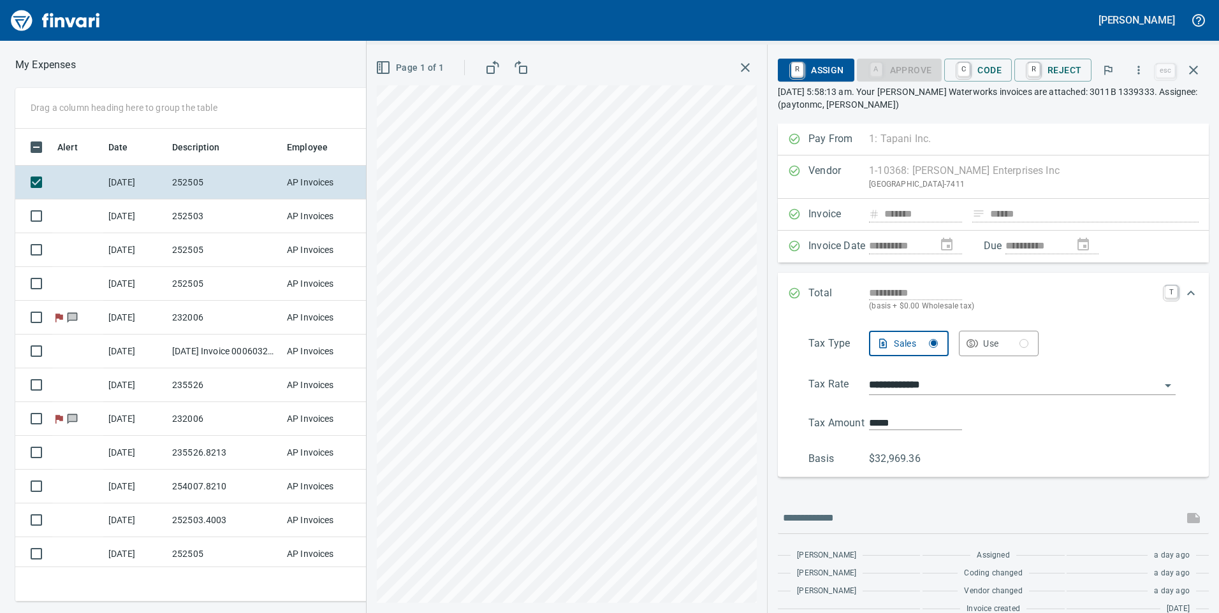
click at [1164, 283] on div "**********" at bounding box center [993, 299] width 431 height 53
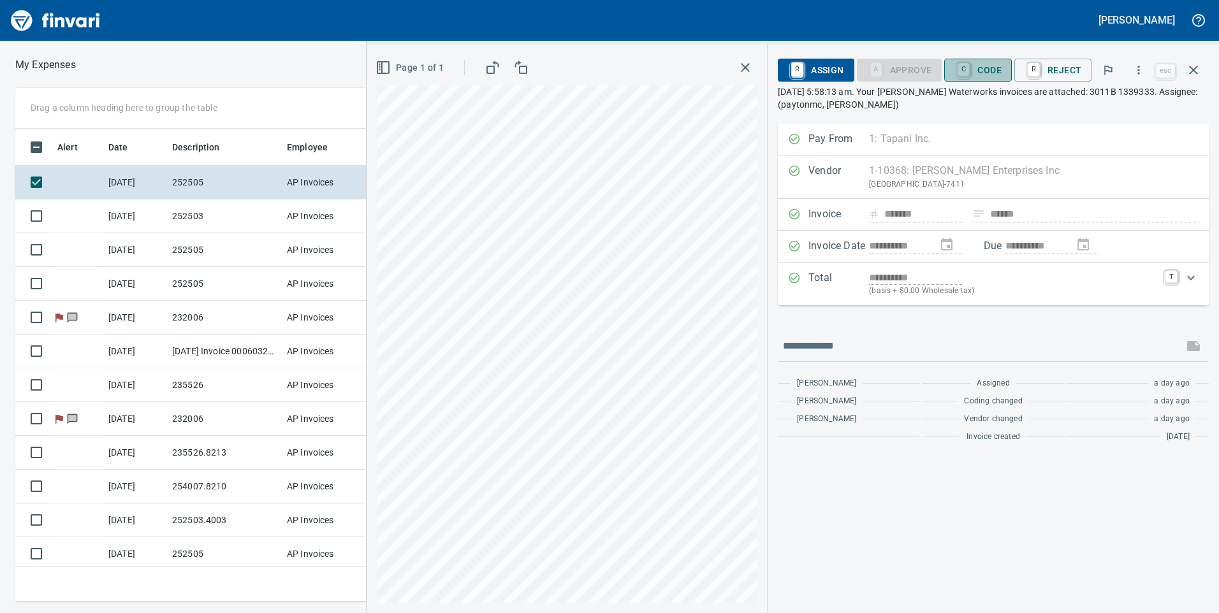
click at [989, 66] on span "C Code" at bounding box center [978, 70] width 47 height 22
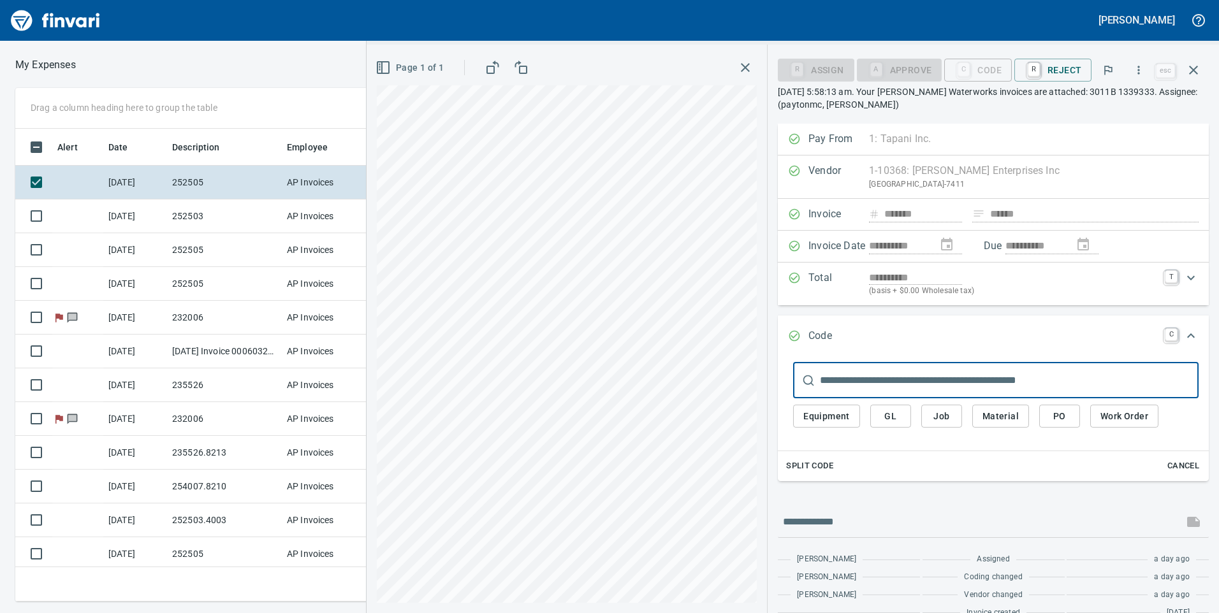
click at [946, 405] on button "Job" at bounding box center [941, 417] width 41 height 24
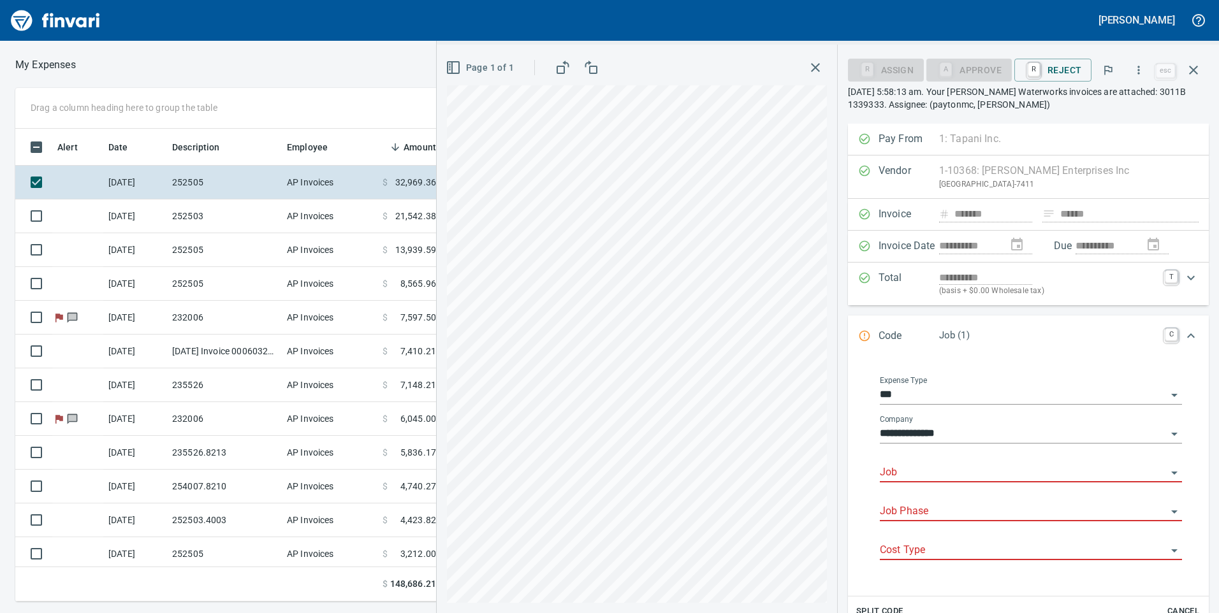
click at [955, 474] on input "Job" at bounding box center [1023, 473] width 287 height 18
click at [917, 492] on li "252505.: Powerline Rd and Madison St Improvements" at bounding box center [1027, 505] width 291 height 31
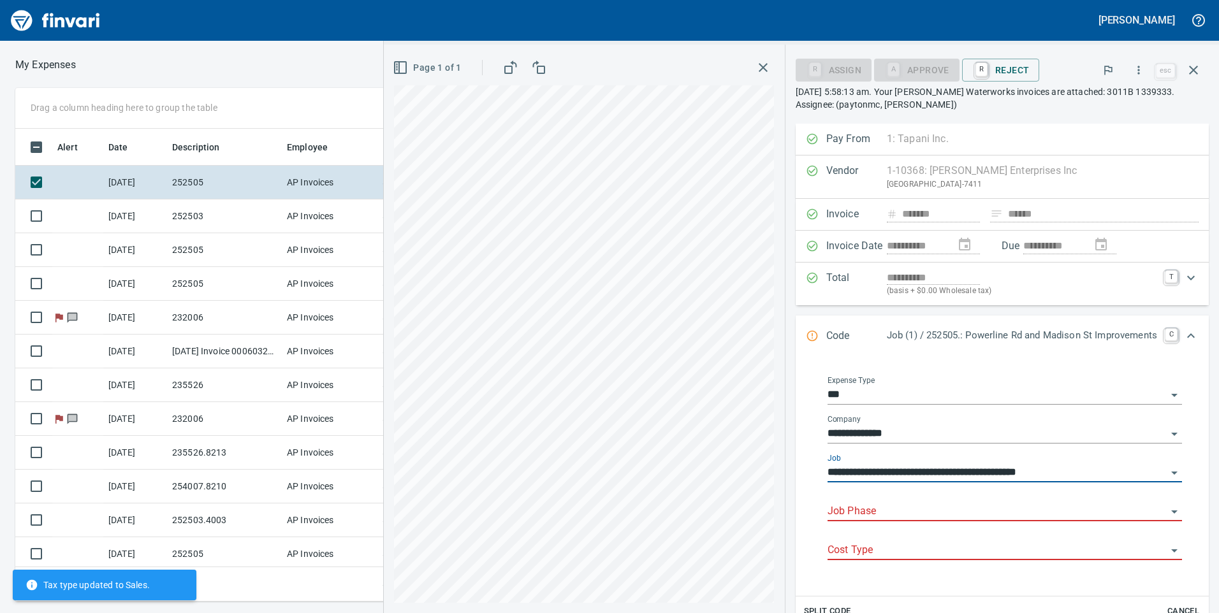
type input "**********"
click at [921, 511] on input "Job Phase" at bounding box center [997, 512] width 339 height 18
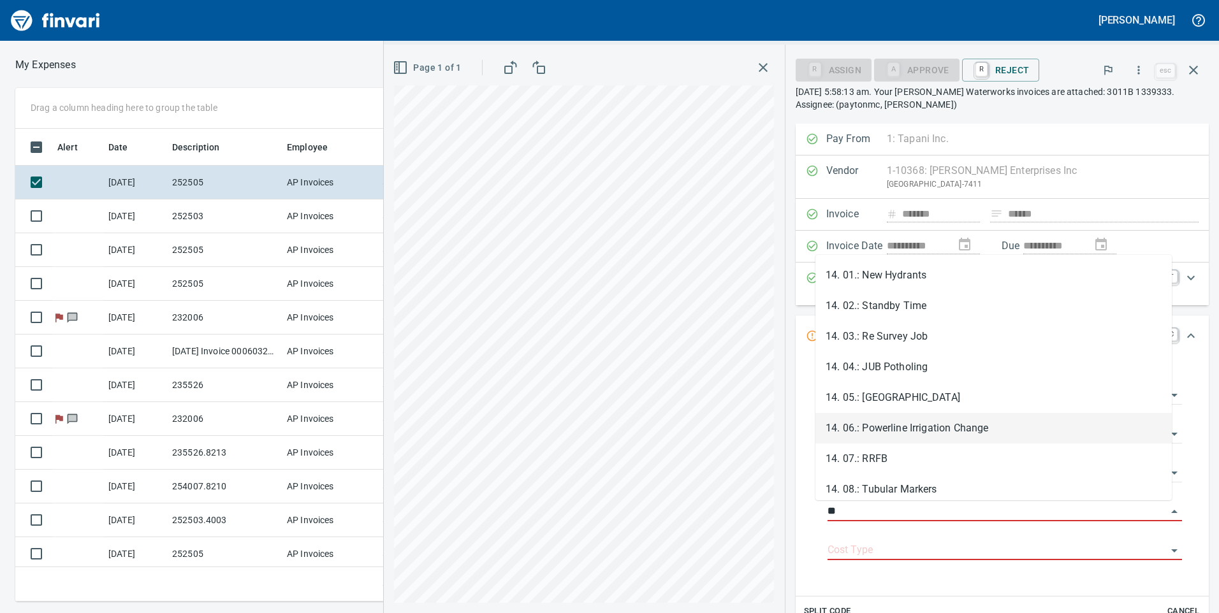
click at [942, 430] on li "14. 06.: Powerline Irrigation Change" at bounding box center [994, 428] width 356 height 31
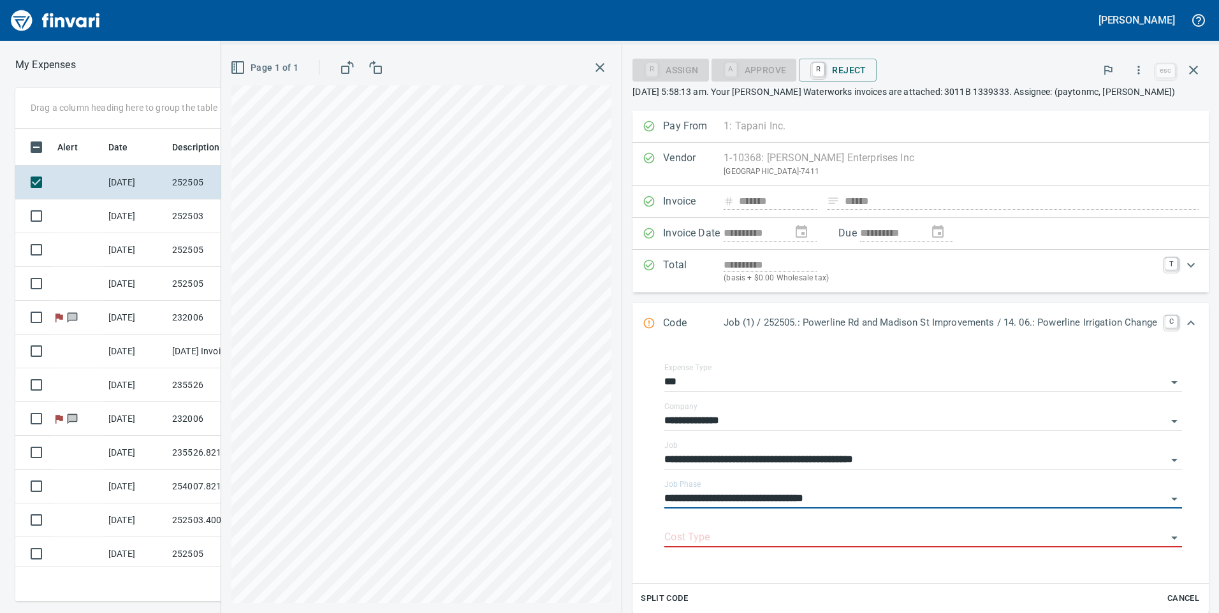
type input "**********"
click at [765, 531] on input "Cost Type" at bounding box center [915, 538] width 502 height 18
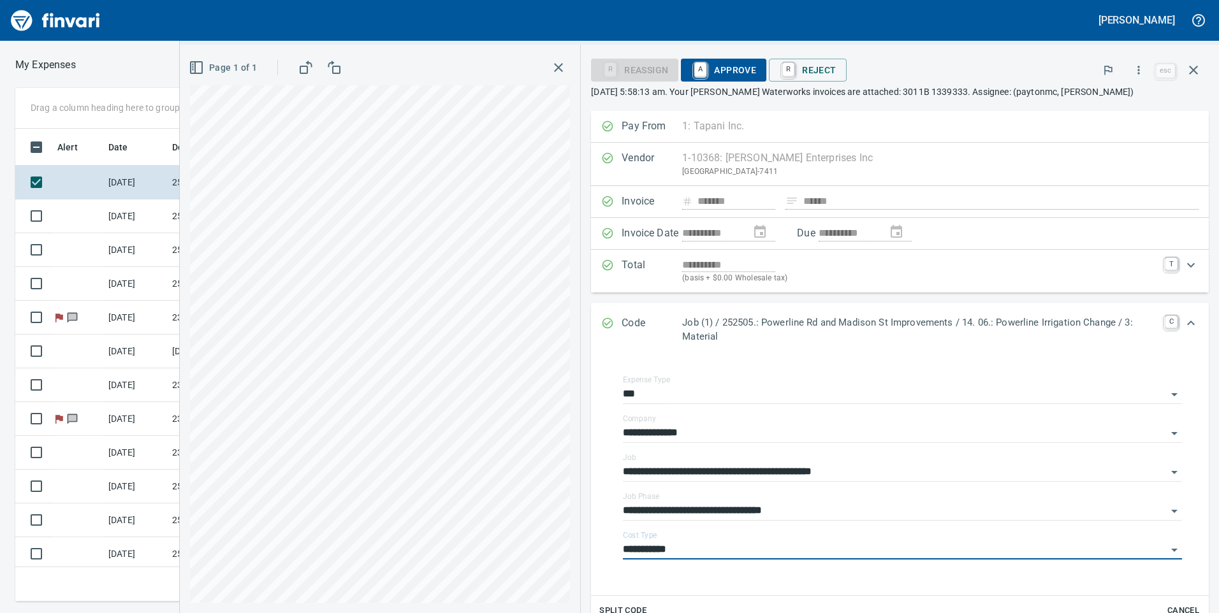
type input "**********"
click at [722, 73] on span "A Approve" at bounding box center [723, 70] width 65 height 22
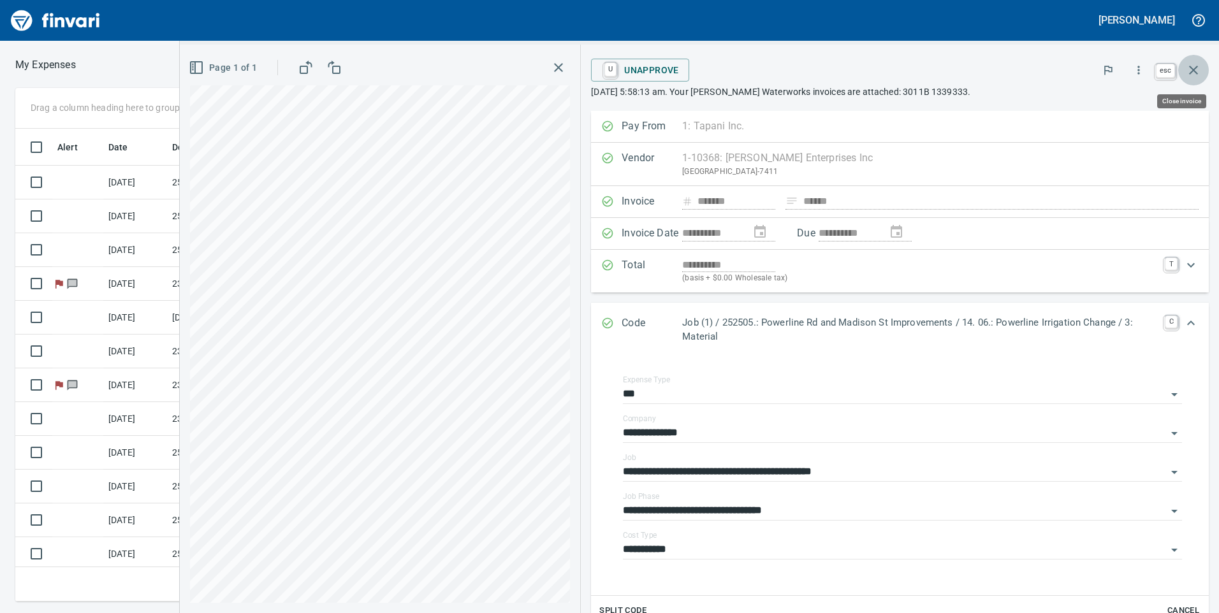
click at [1190, 68] on icon "button" at bounding box center [1193, 70] width 9 height 9
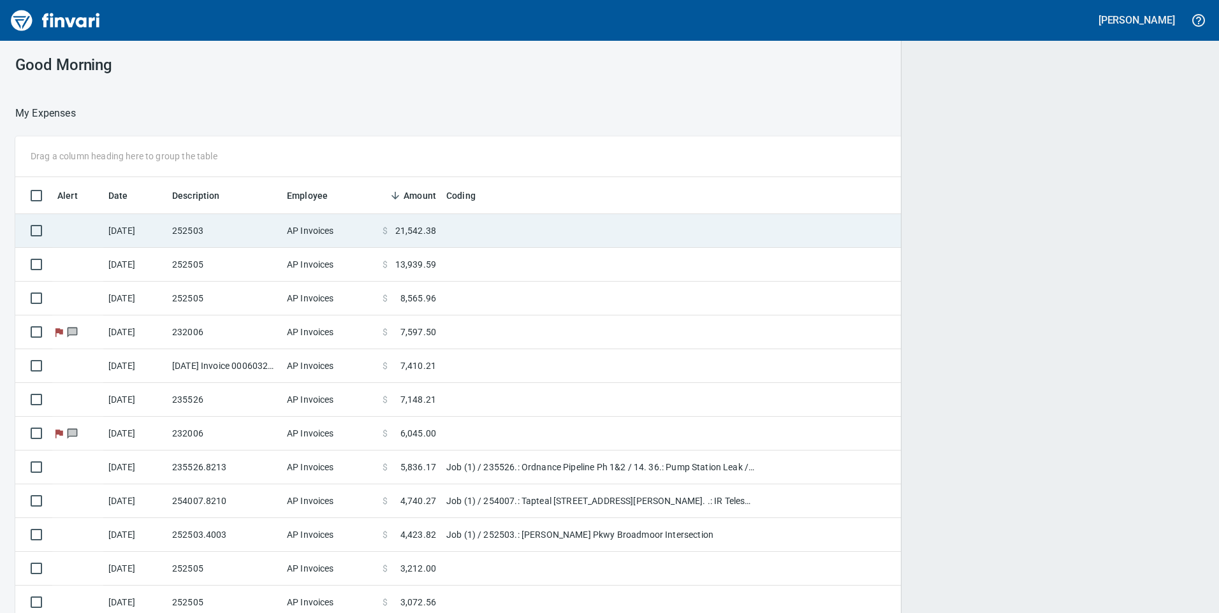
scroll to position [464, 1160]
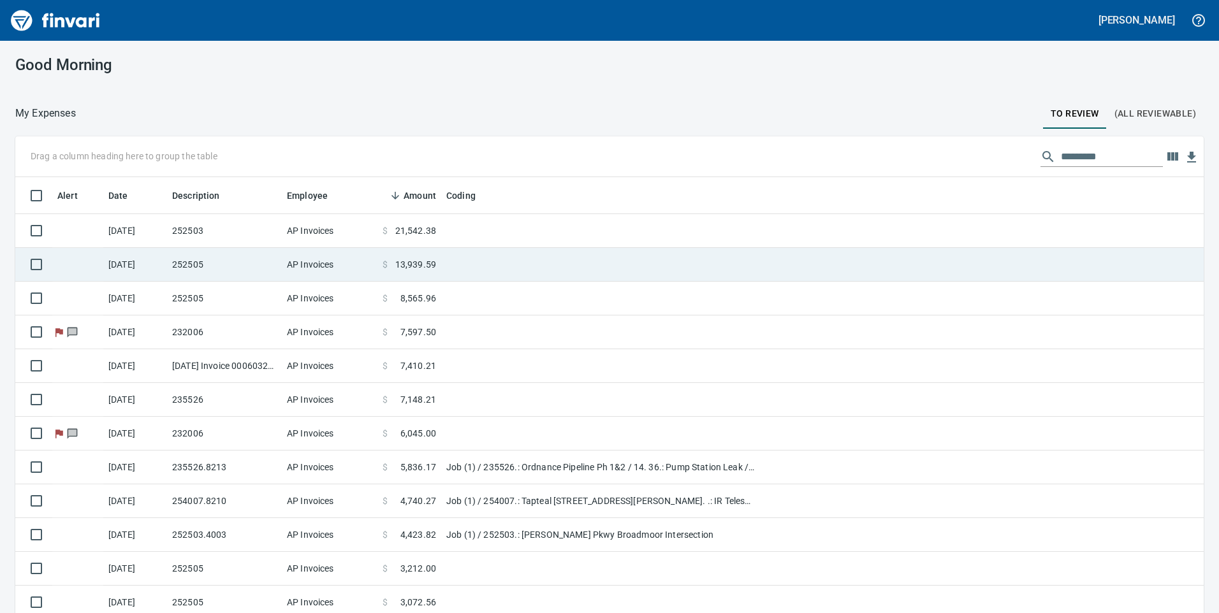
click at [279, 219] on td "252503" at bounding box center [224, 231] width 115 height 34
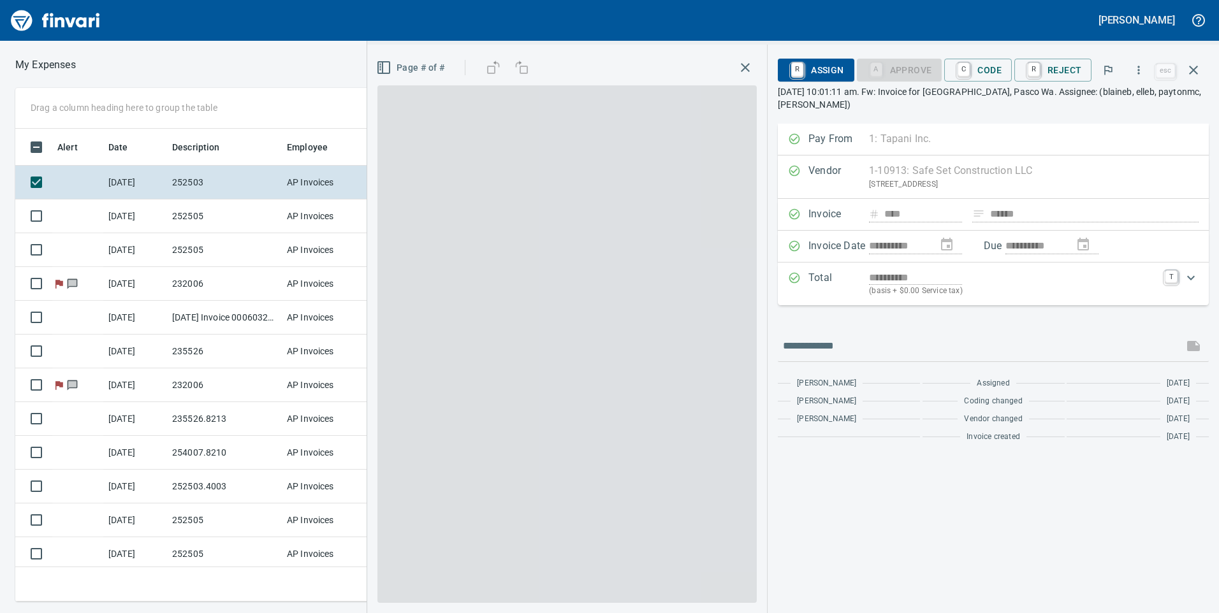
scroll to position [464, 851]
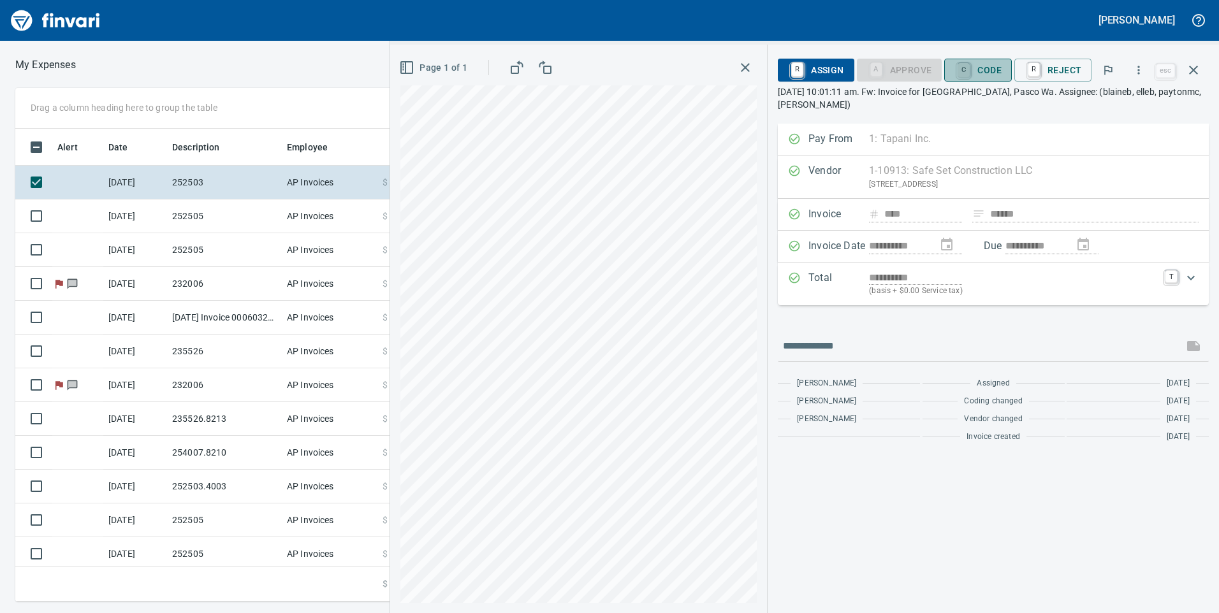
click at [969, 74] on link "C" at bounding box center [964, 70] width 12 height 14
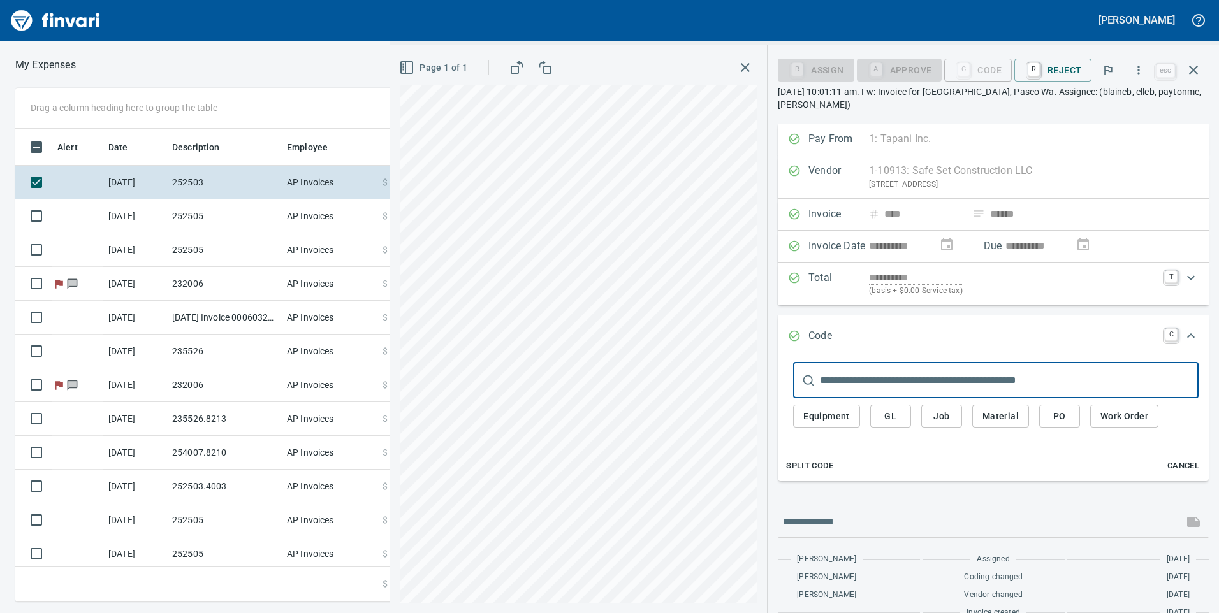
click at [946, 370] on input "text" at bounding box center [1009, 381] width 379 height 36
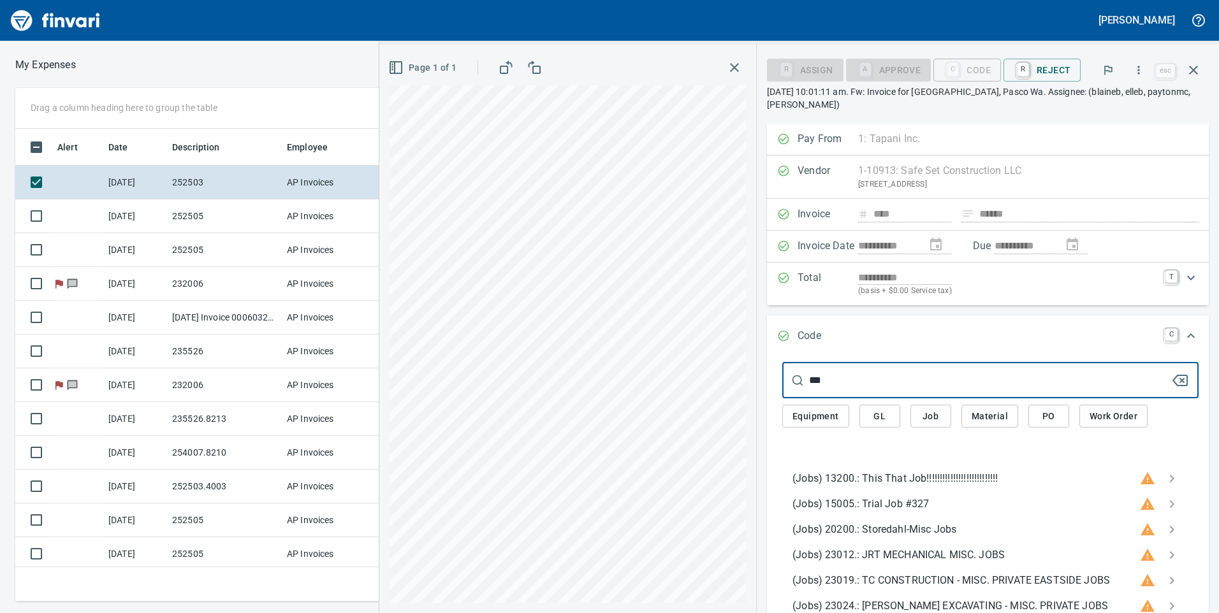
type input "***"
click at [951, 411] on button "Job" at bounding box center [931, 417] width 41 height 24
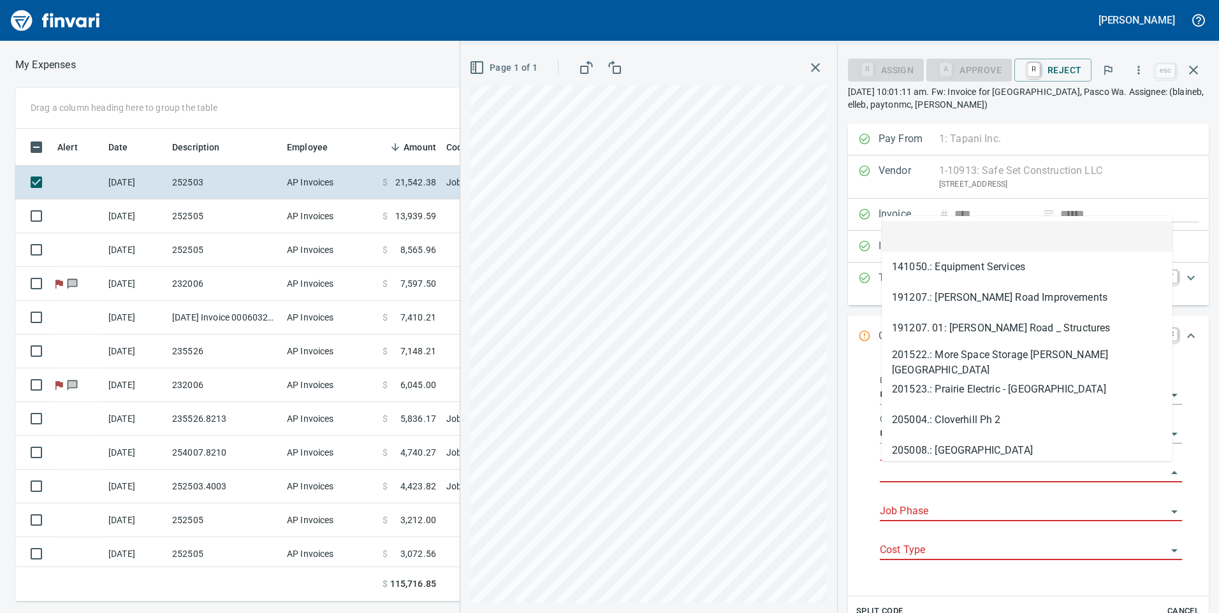
click at [939, 472] on input "Job" at bounding box center [1023, 473] width 287 height 18
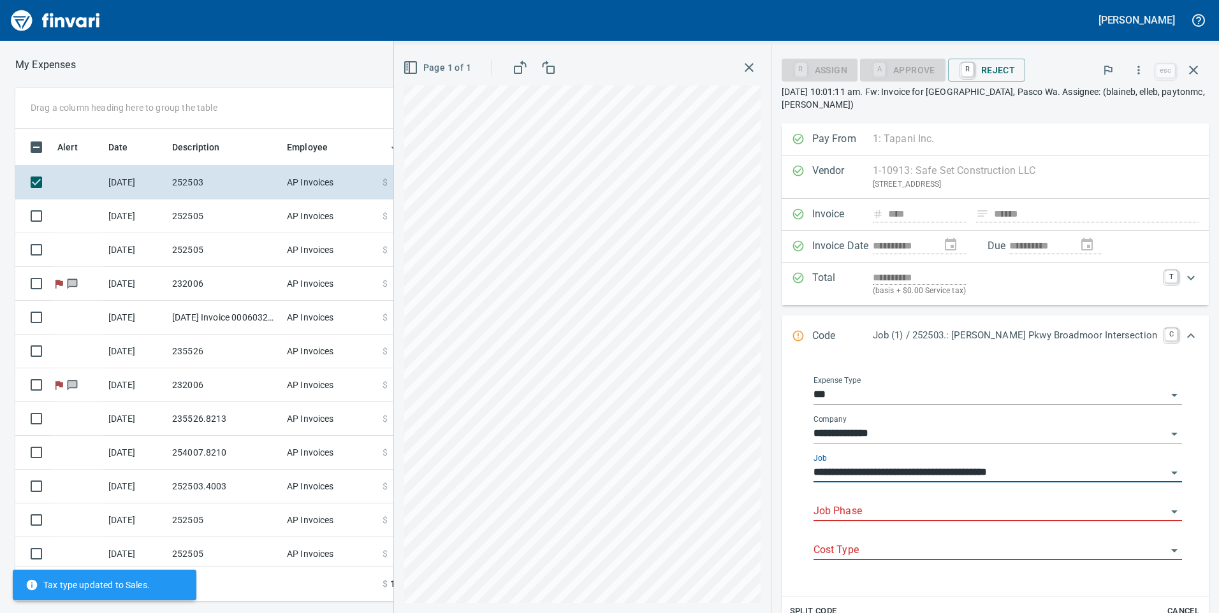
click at [908, 494] on div "Job Phase" at bounding box center [998, 507] width 369 height 29
type input "**********"
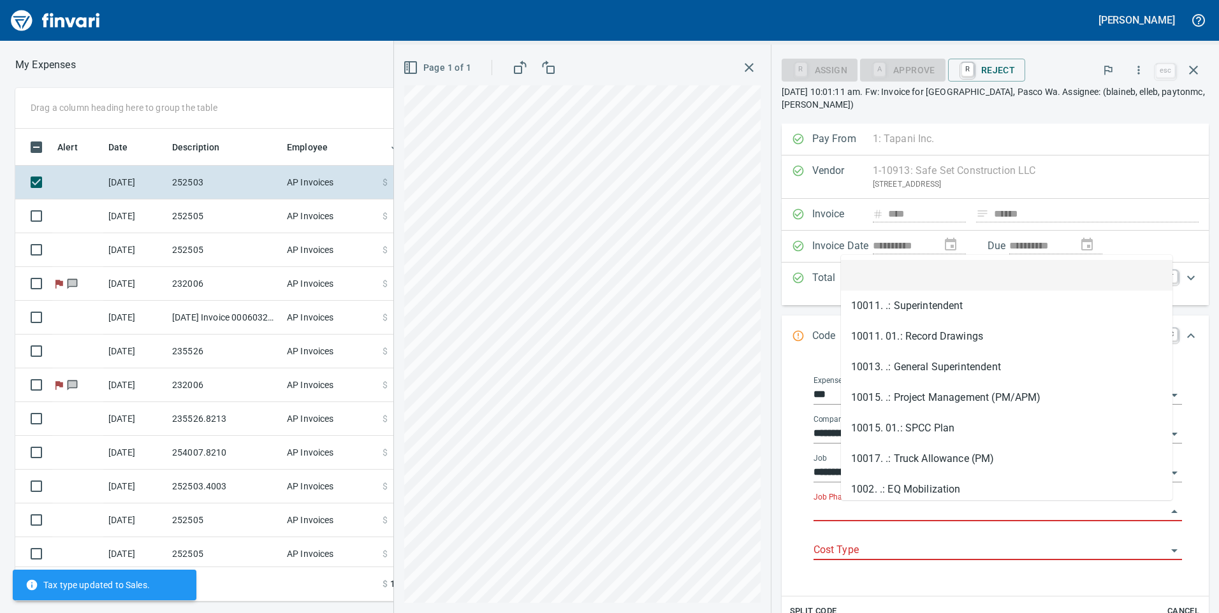
click at [911, 504] on input "Job Phase" at bounding box center [990, 512] width 353 height 18
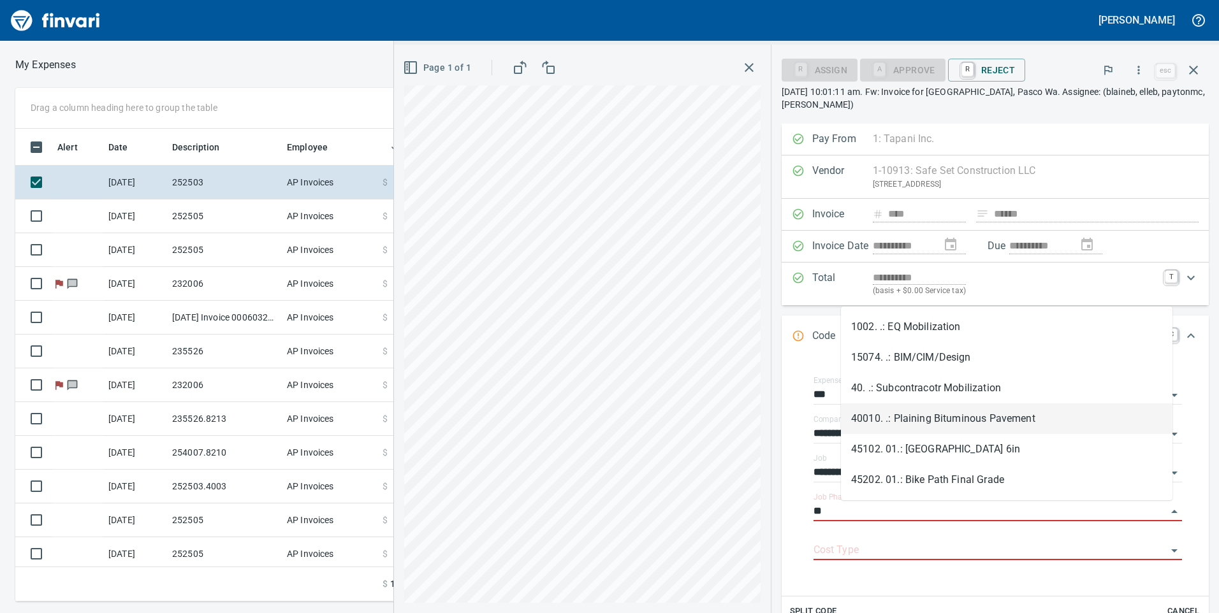
click at [980, 418] on li "40010. .: Plaining Bituminous Pavement" at bounding box center [1007, 419] width 332 height 31
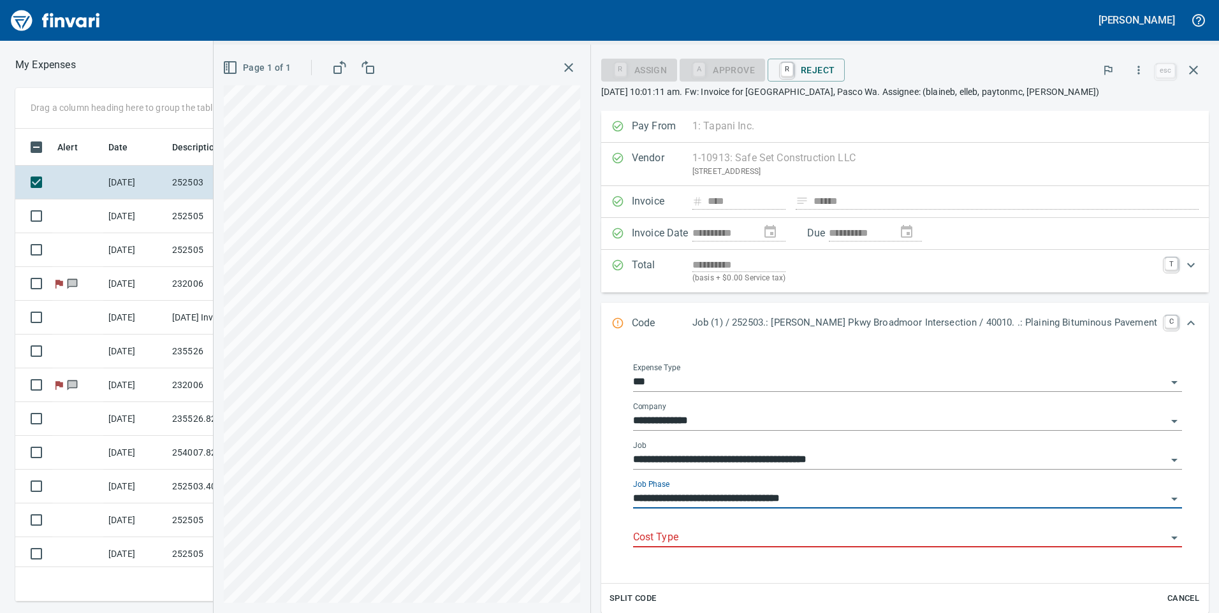
type input "**********"
click at [908, 551] on div "Cost Type" at bounding box center [907, 538] width 549 height 39
click at [909, 526] on div "Cost Type" at bounding box center [907, 533] width 549 height 29
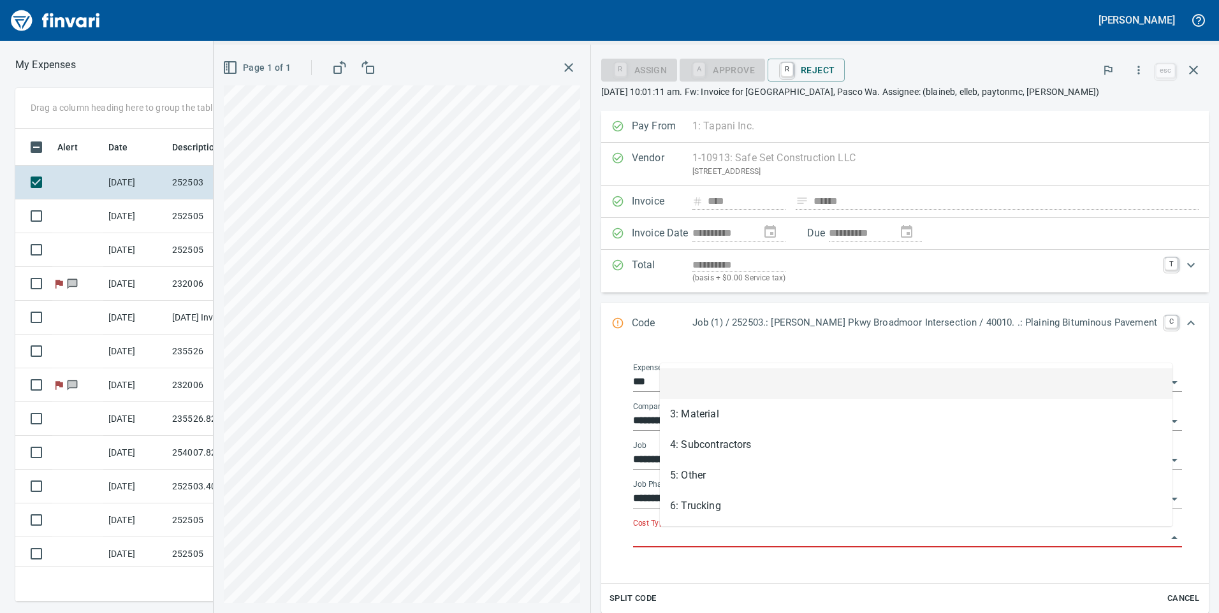
click at [904, 532] on input "Cost Type" at bounding box center [900, 538] width 534 height 18
type input "*"
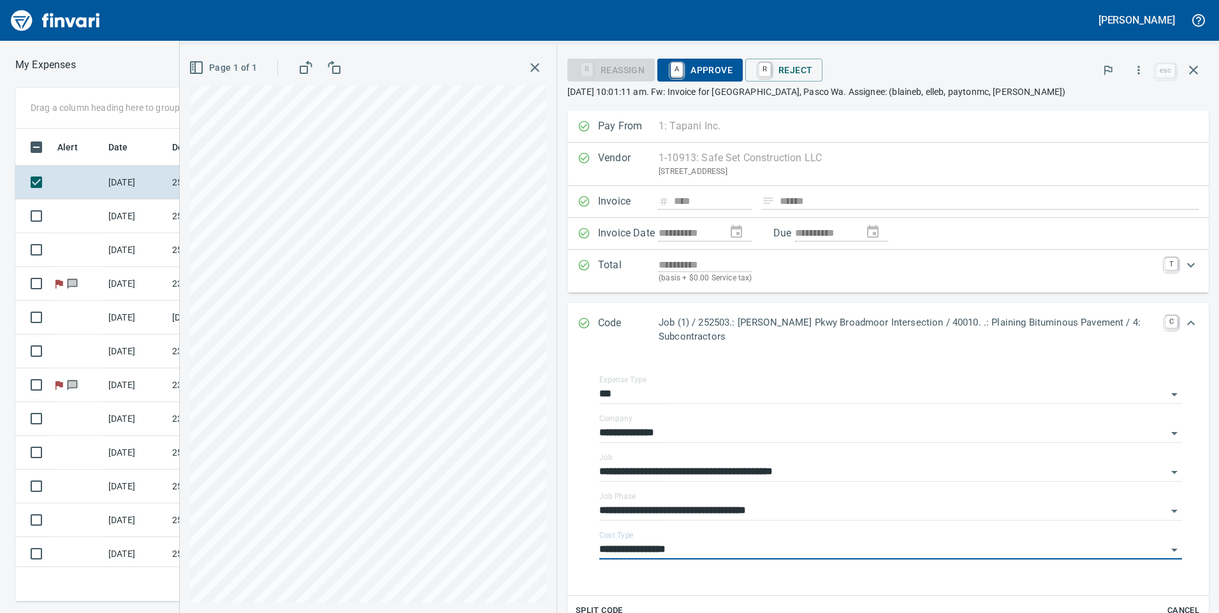
type input "**********"
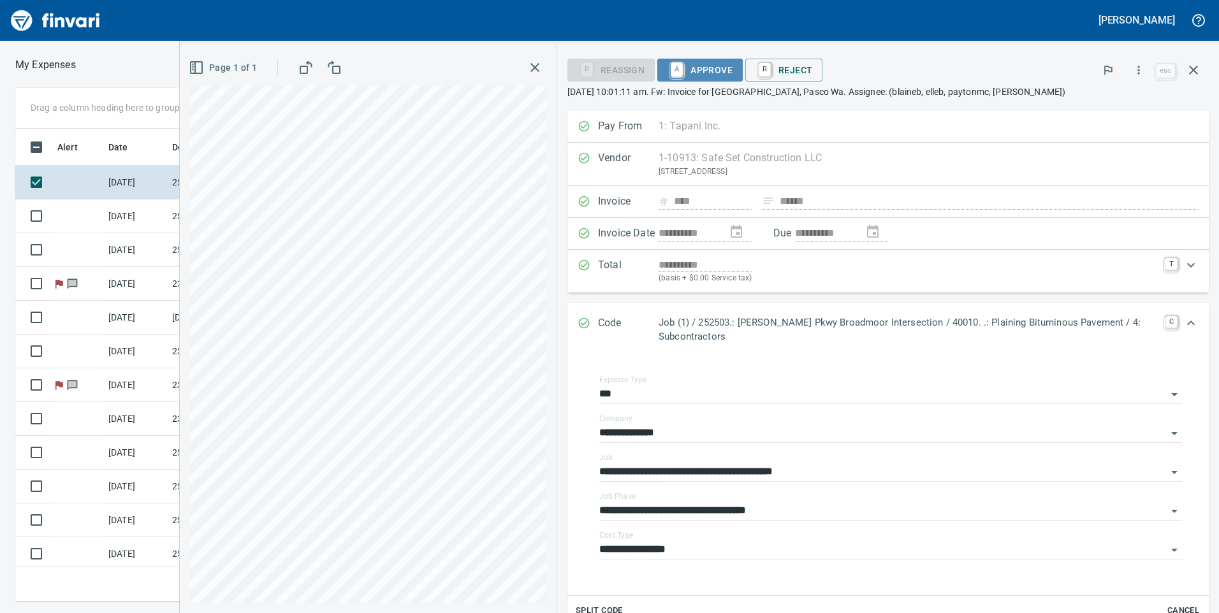
click at [708, 68] on span "A Approve" at bounding box center [700, 70] width 65 height 22
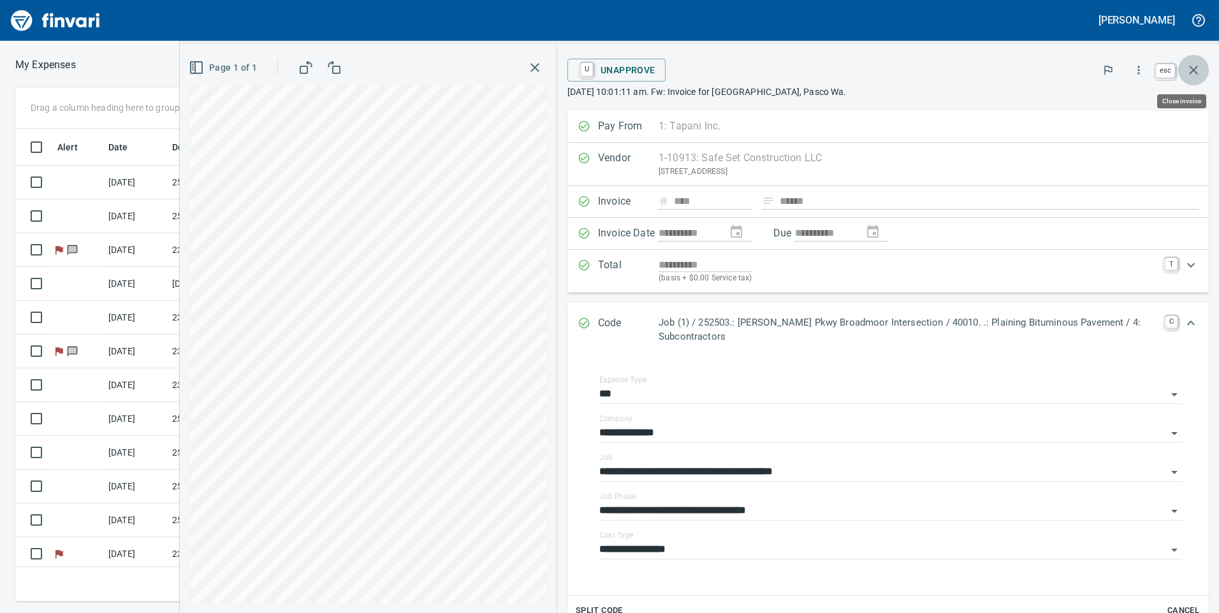
click at [1194, 71] on icon "button" at bounding box center [1193, 69] width 15 height 15
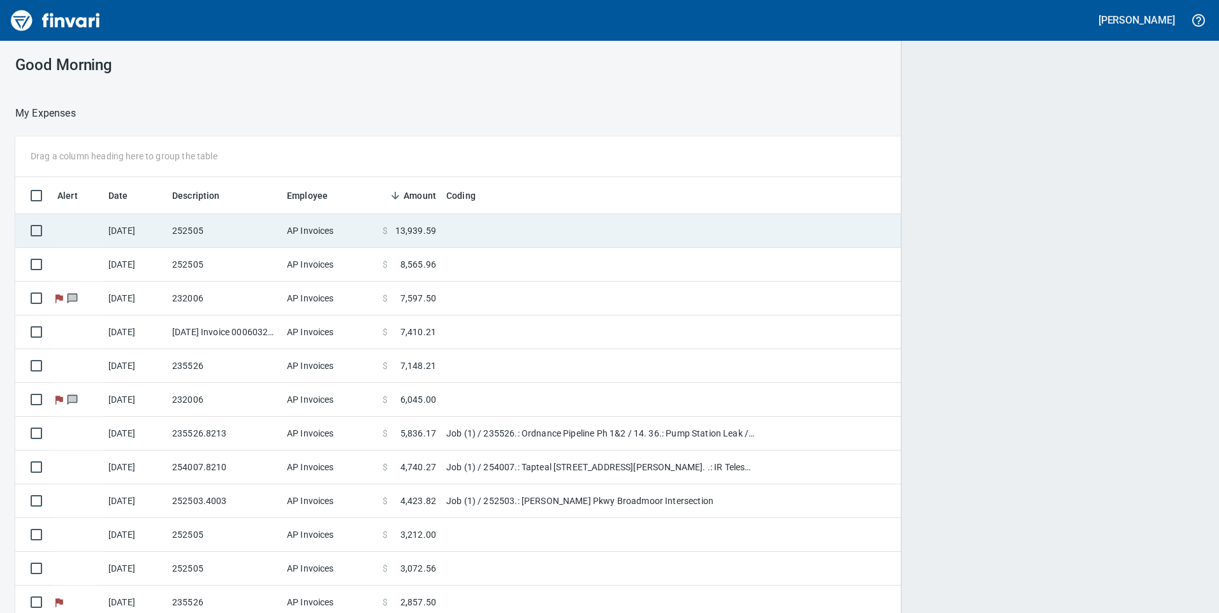
scroll to position [464, 1160]
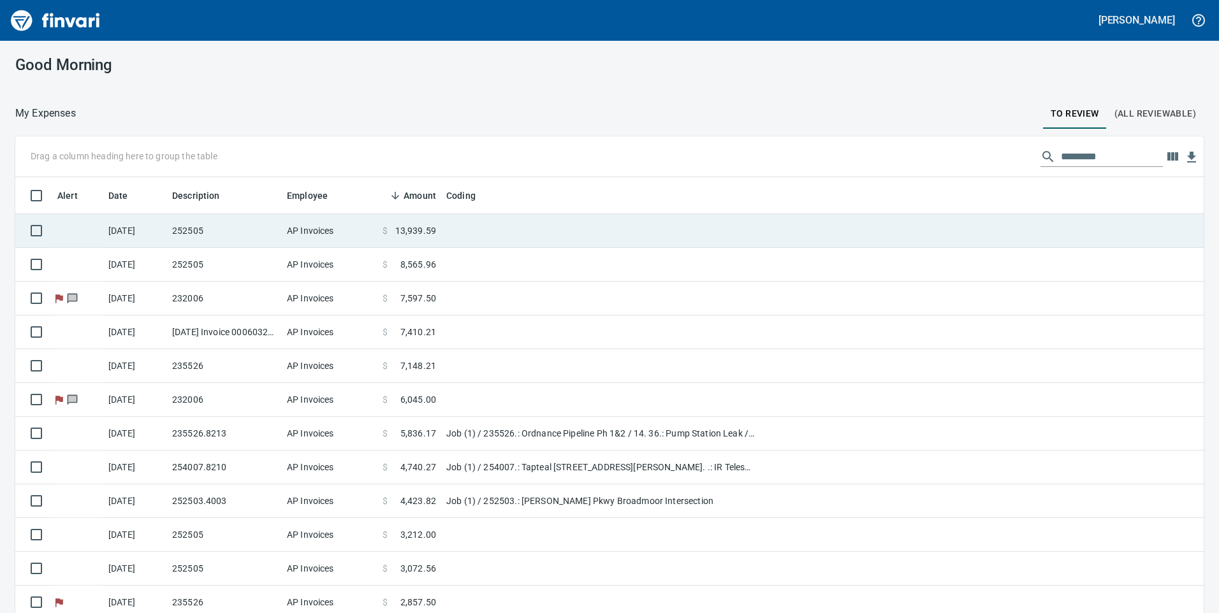
click at [346, 247] on td "AP Invoices" at bounding box center [330, 231] width 96 height 34
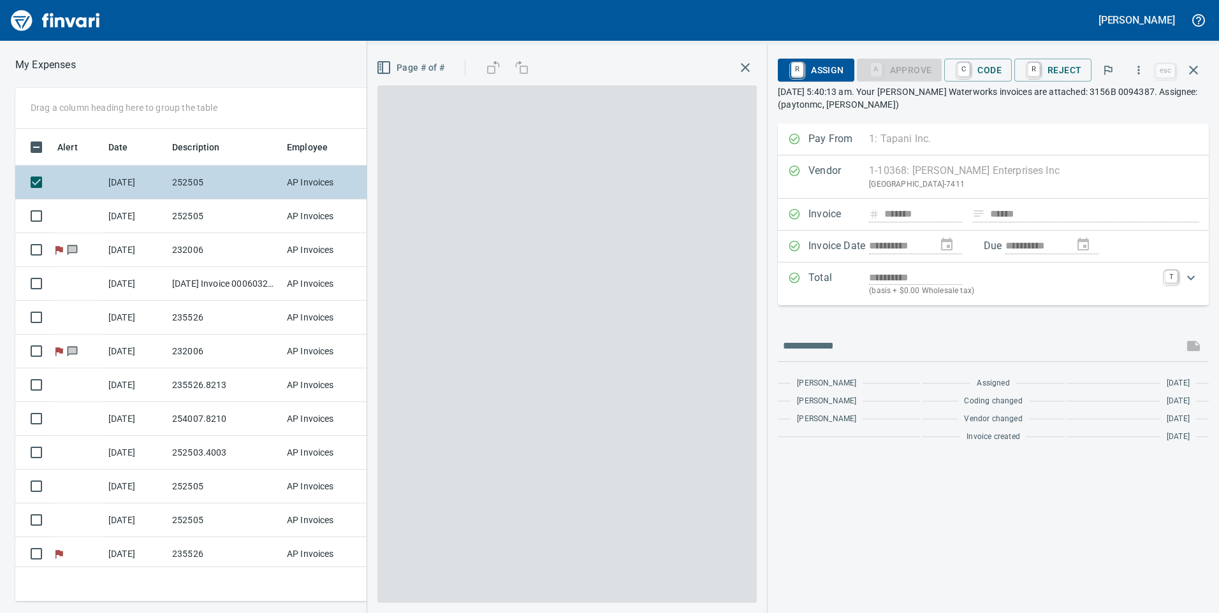
scroll to position [464, 851]
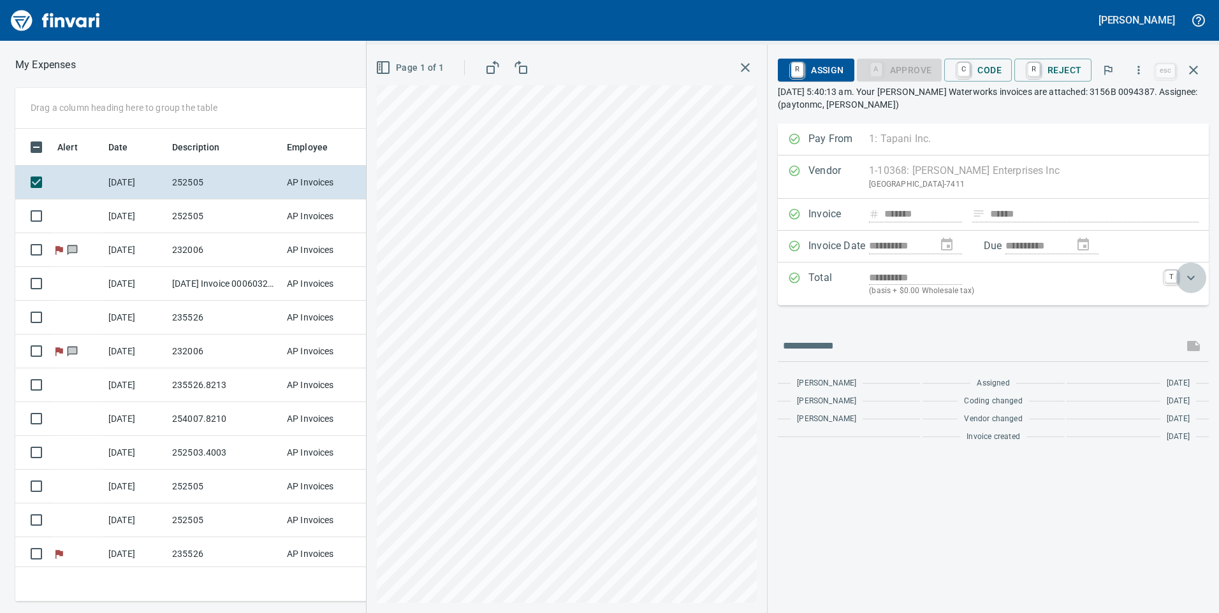
click at [1203, 272] on div "Expand" at bounding box center [1191, 278] width 31 height 31
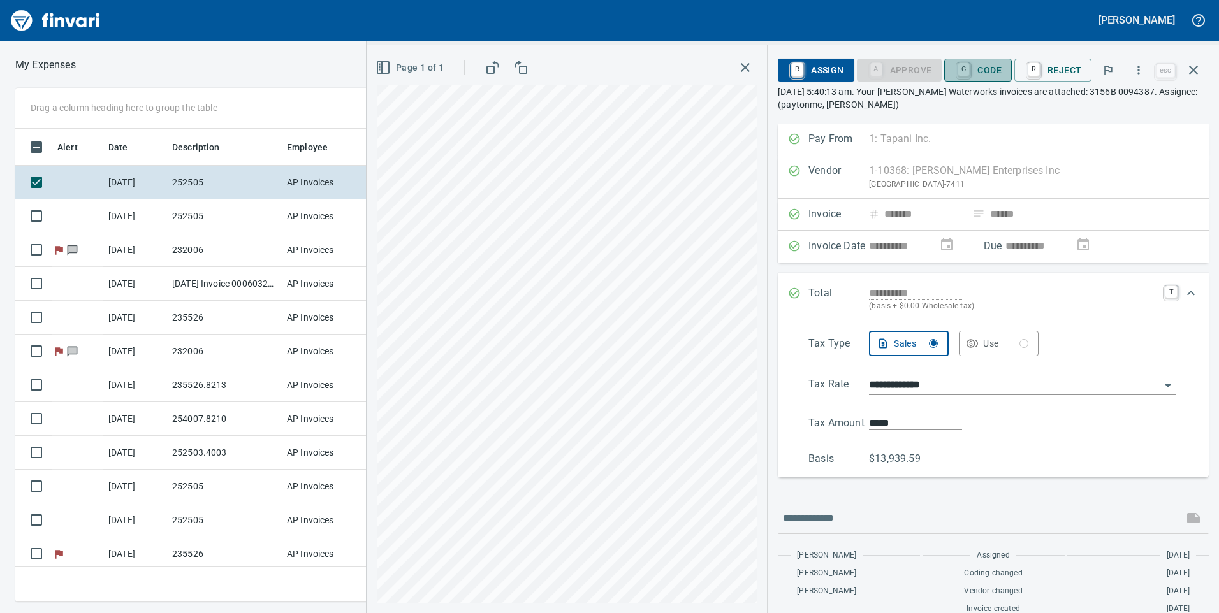
click at [981, 68] on span "C Code" at bounding box center [978, 70] width 47 height 22
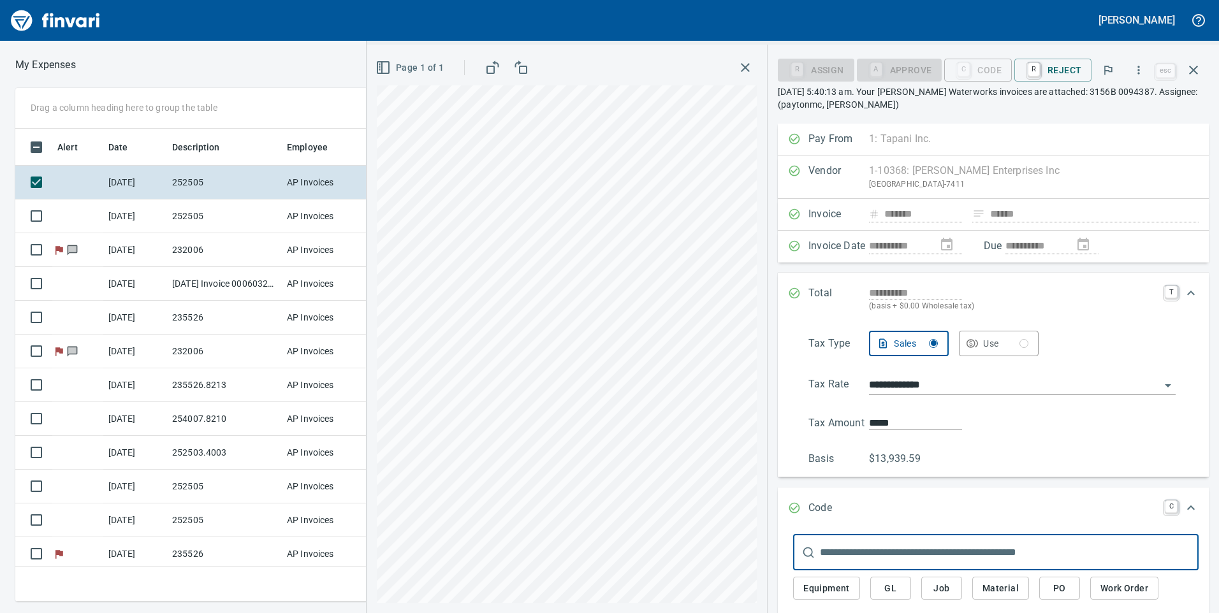
scroll to position [128, 0]
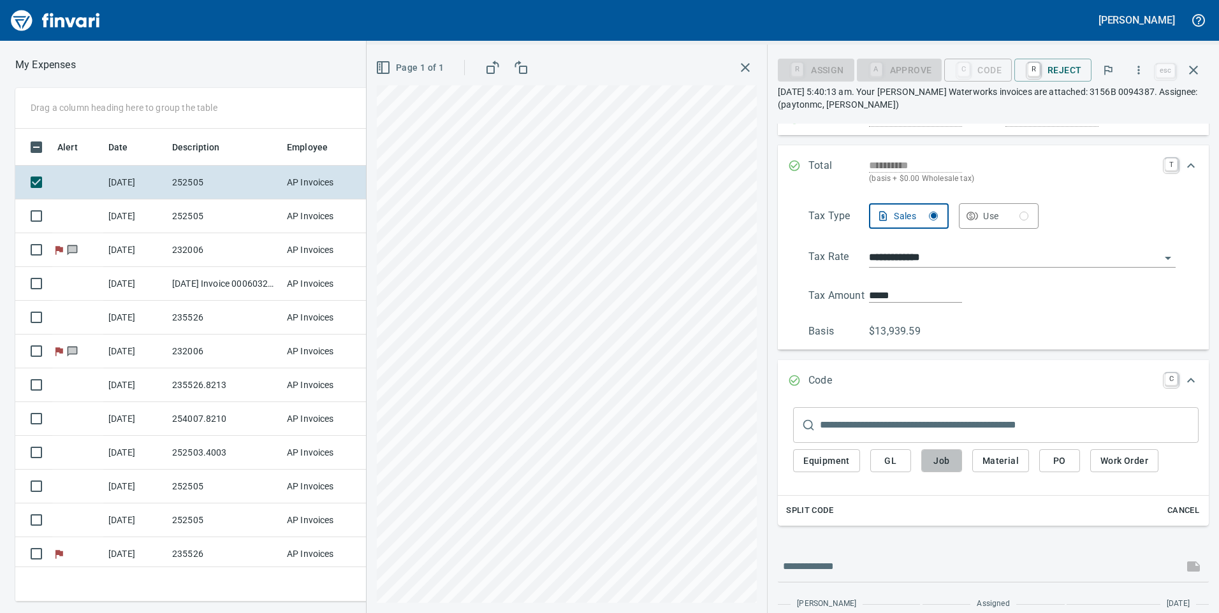
click at [943, 465] on span "Job" at bounding box center [942, 461] width 20 height 16
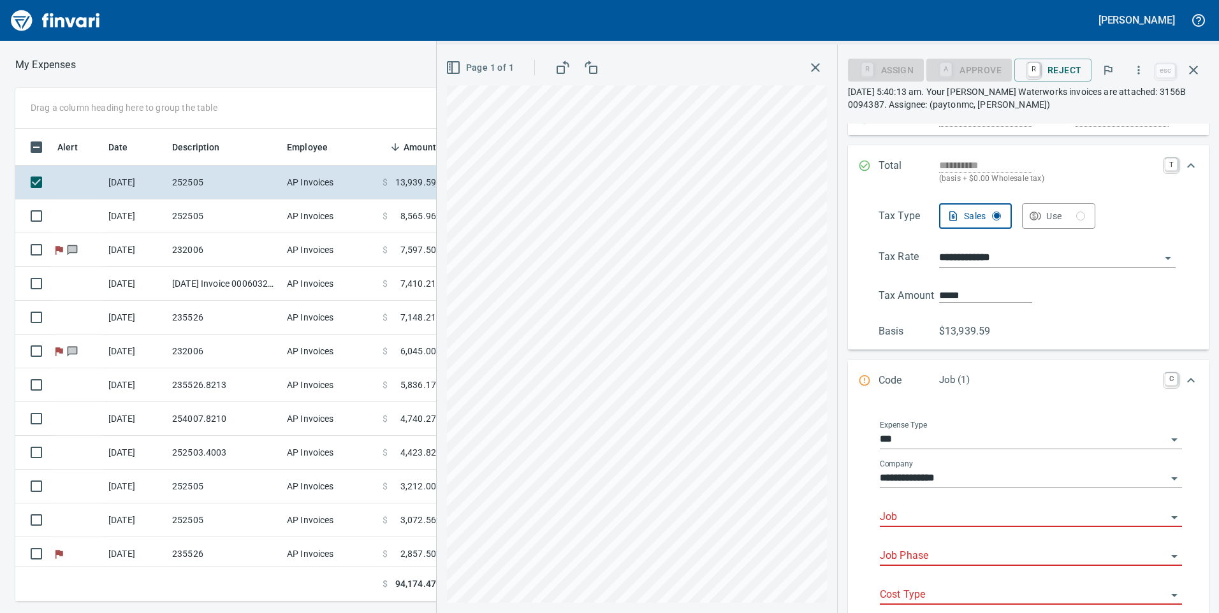
click at [951, 517] on input "Job" at bounding box center [1023, 518] width 287 height 18
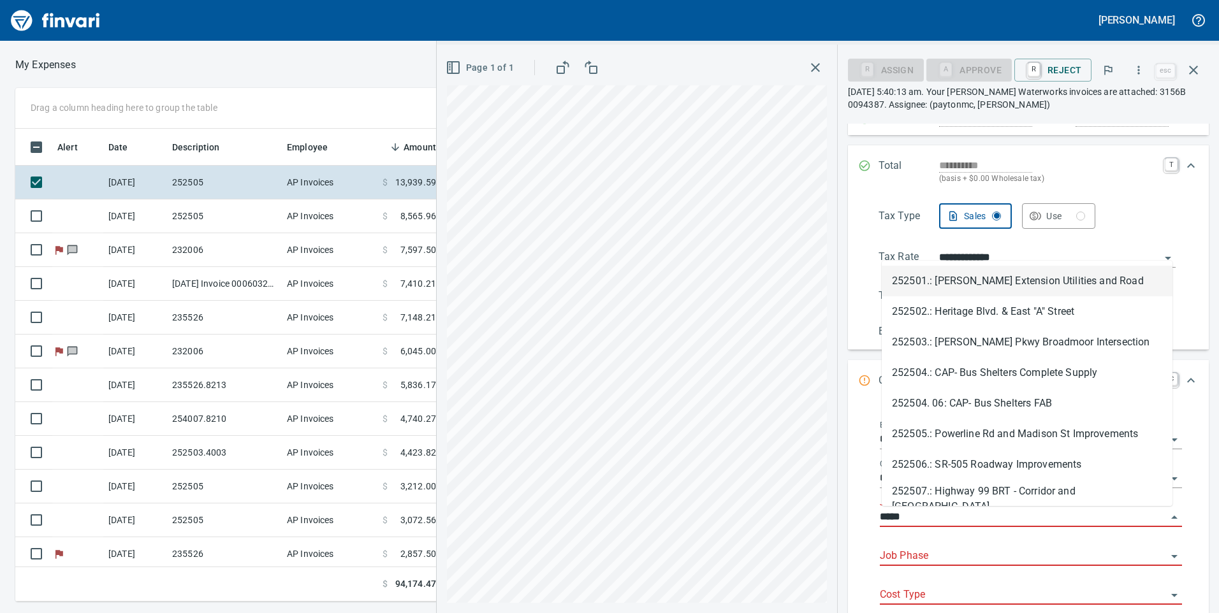
scroll to position [464, 851]
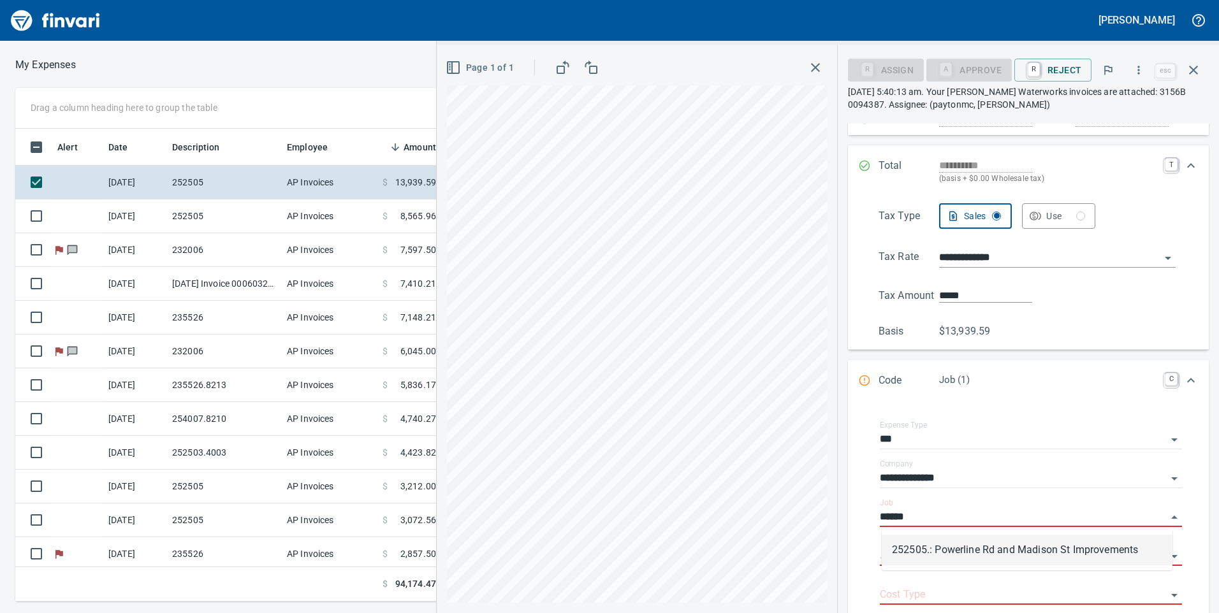
click at [962, 555] on li "252505.: Powerline Rd and Madison St Improvements" at bounding box center [1027, 550] width 291 height 31
type input "**********"
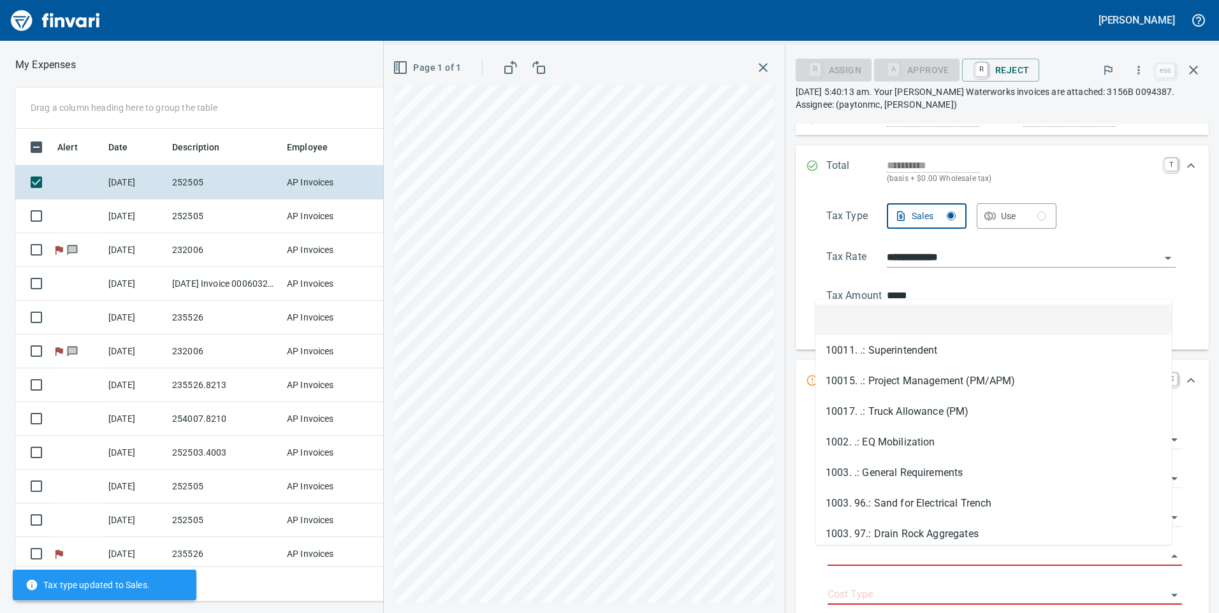
click at [962, 555] on input "Job Phase" at bounding box center [997, 557] width 339 height 18
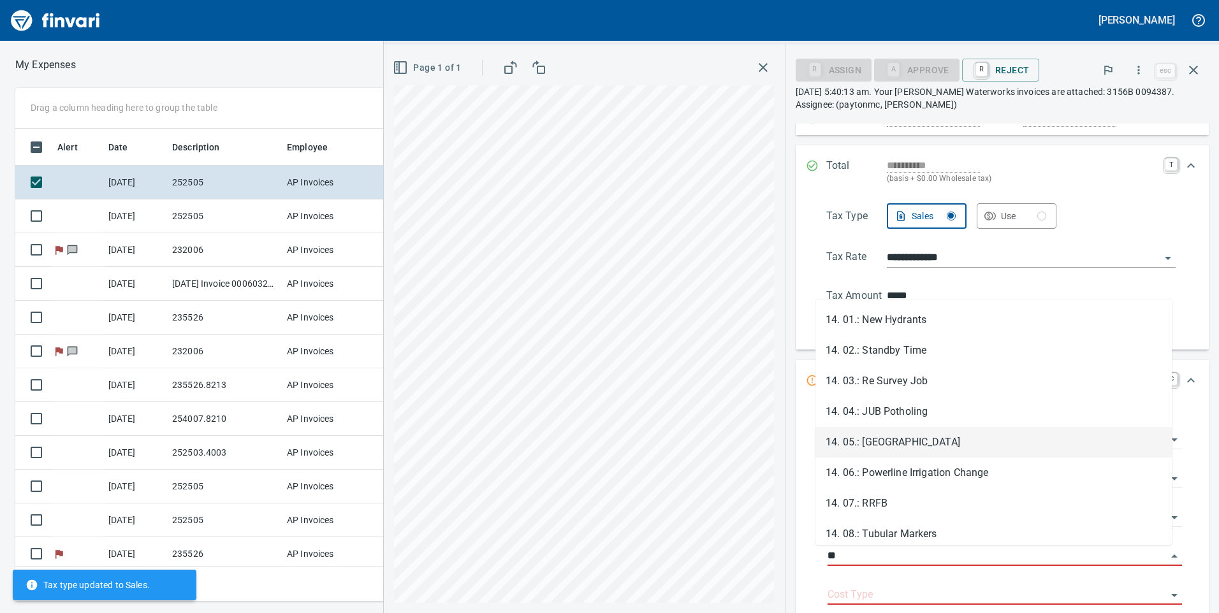
click at [963, 446] on li "14. 05.: Madison Water Main" at bounding box center [994, 442] width 356 height 31
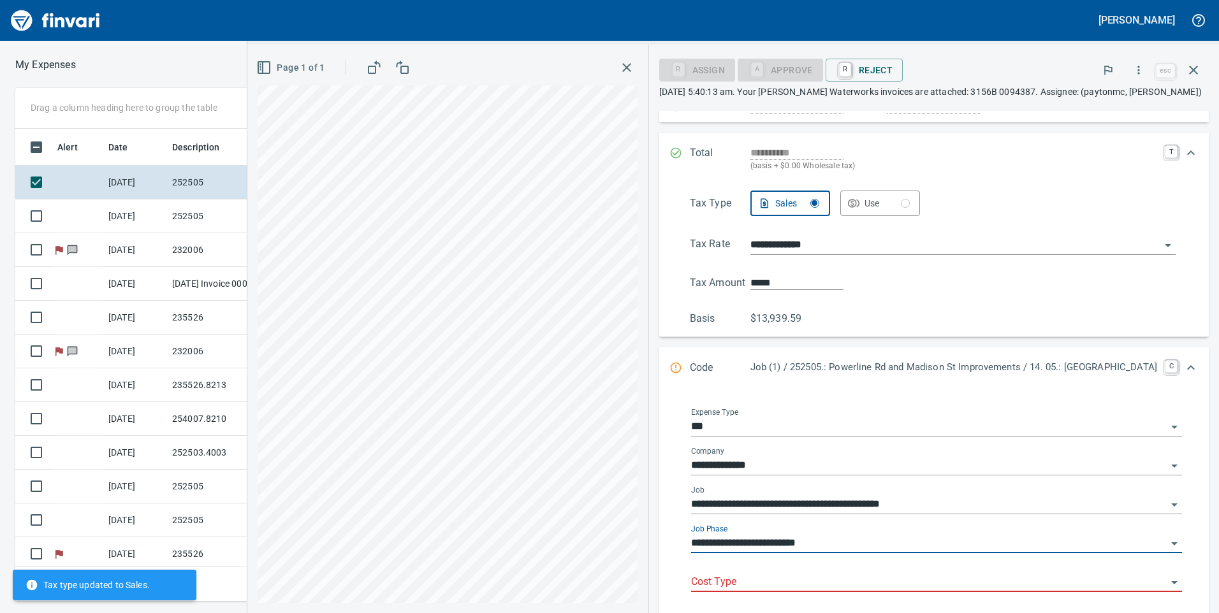
type input "**********"
click at [904, 593] on div "Cost Type" at bounding box center [936, 583] width 491 height 39
click at [903, 584] on input "Cost Type" at bounding box center [929, 583] width 476 height 18
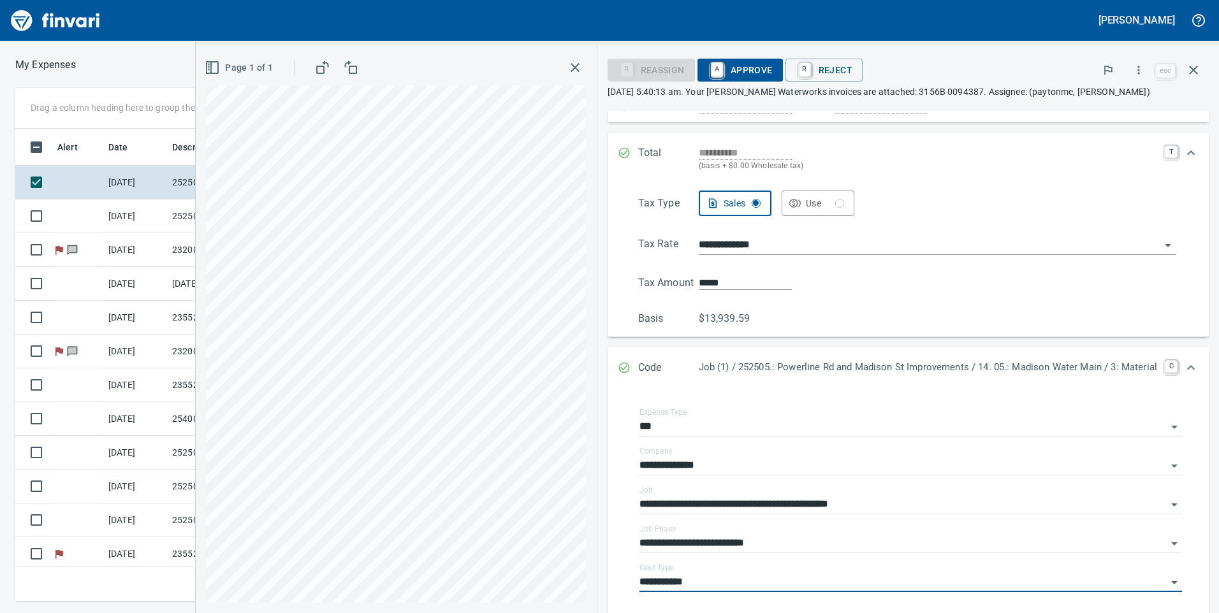
type input "**********"
click at [732, 77] on span "A Approve" at bounding box center [740, 70] width 65 height 22
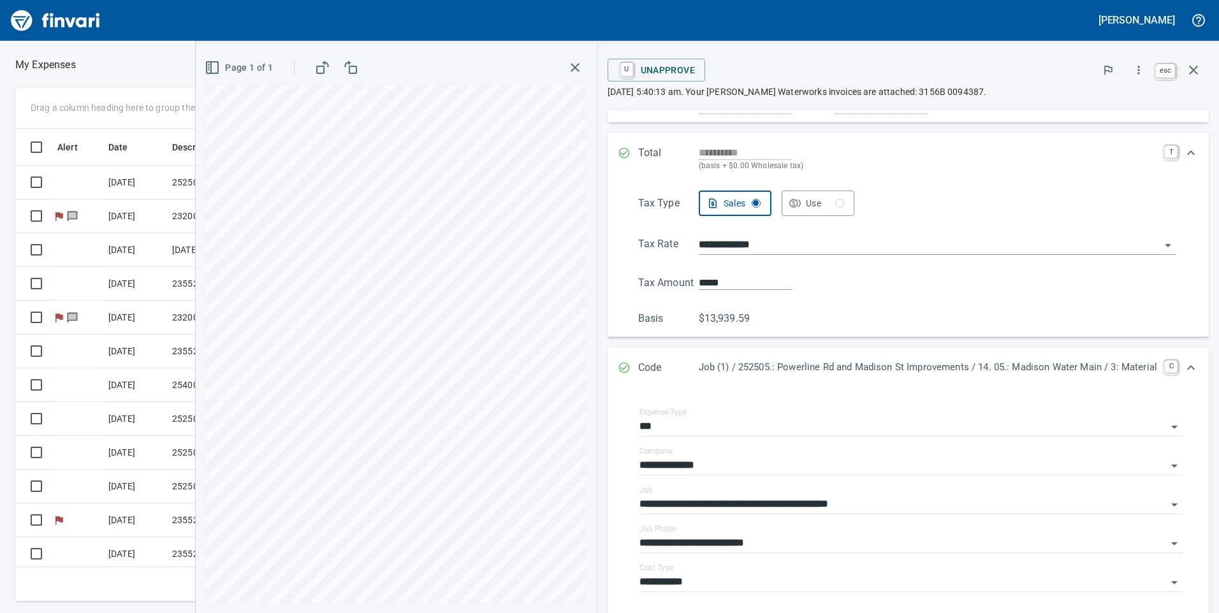
click at [1199, 73] on icon "button" at bounding box center [1193, 69] width 15 height 15
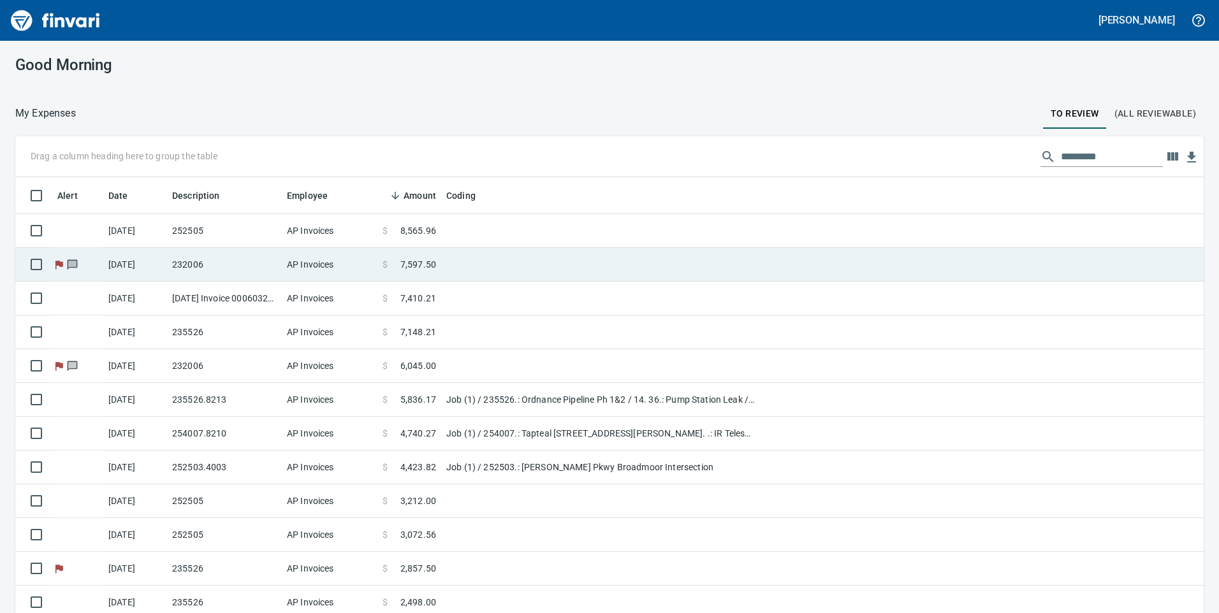
scroll to position [464, 1160]
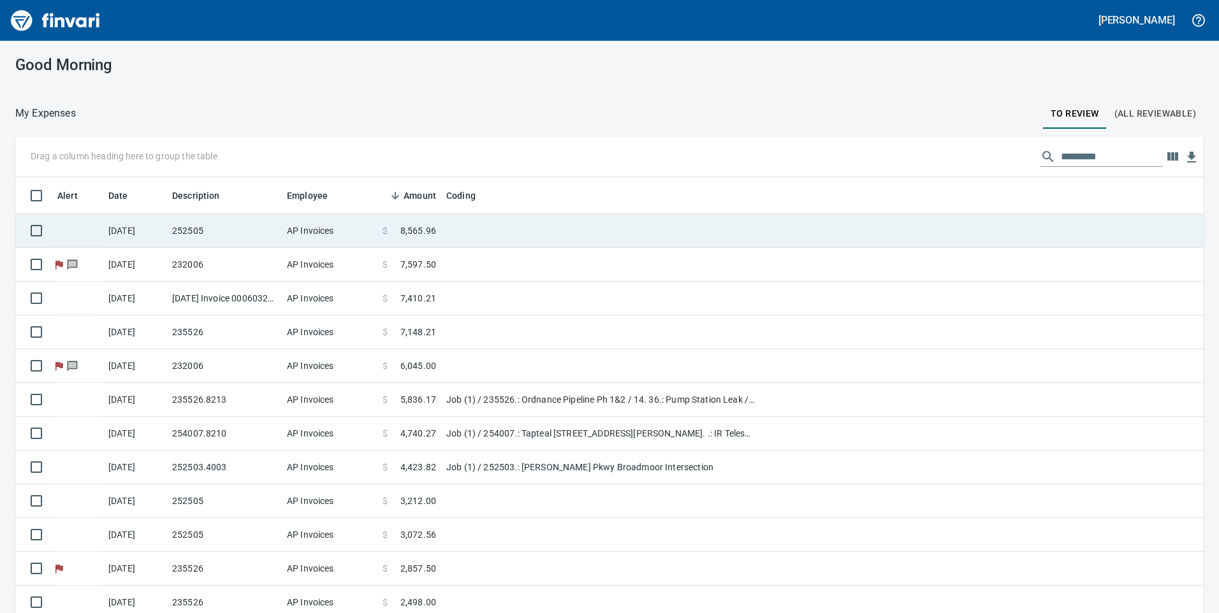
click at [378, 229] on td "$ 8,565.96" at bounding box center [409, 231] width 64 height 34
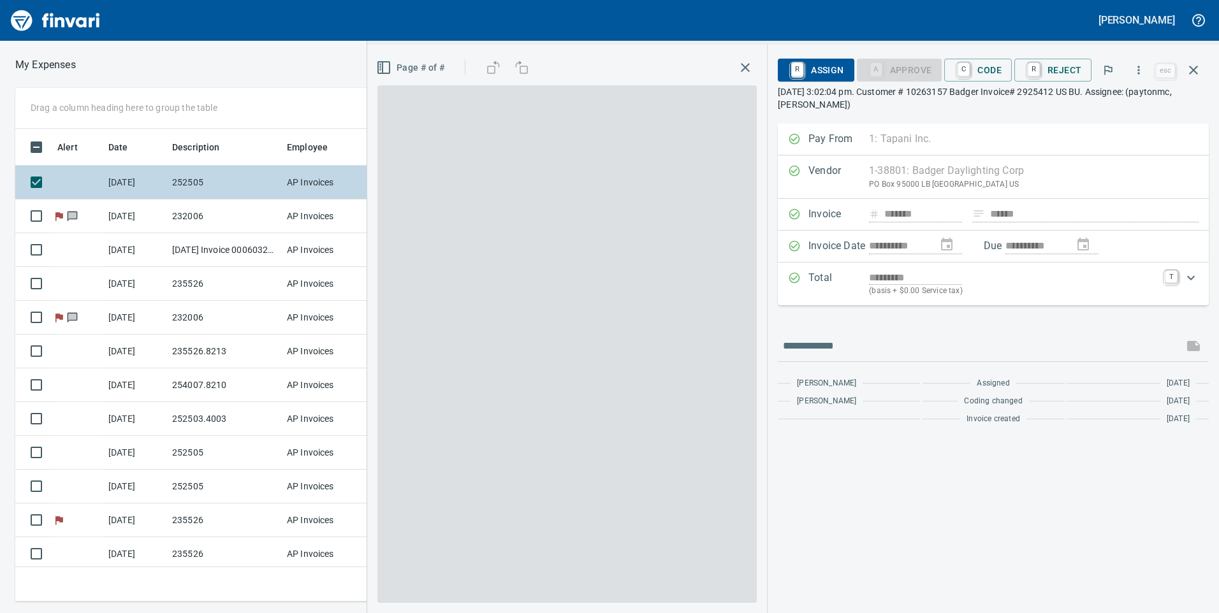
scroll to position [464, 851]
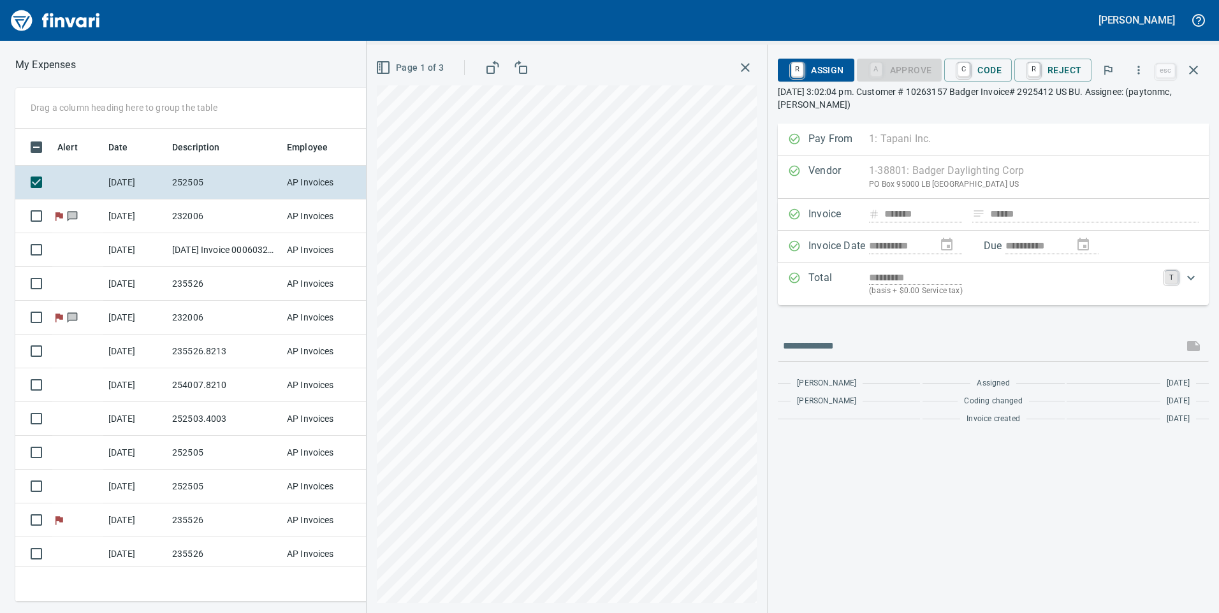
click at [1167, 278] on link "T" at bounding box center [1171, 277] width 13 height 13
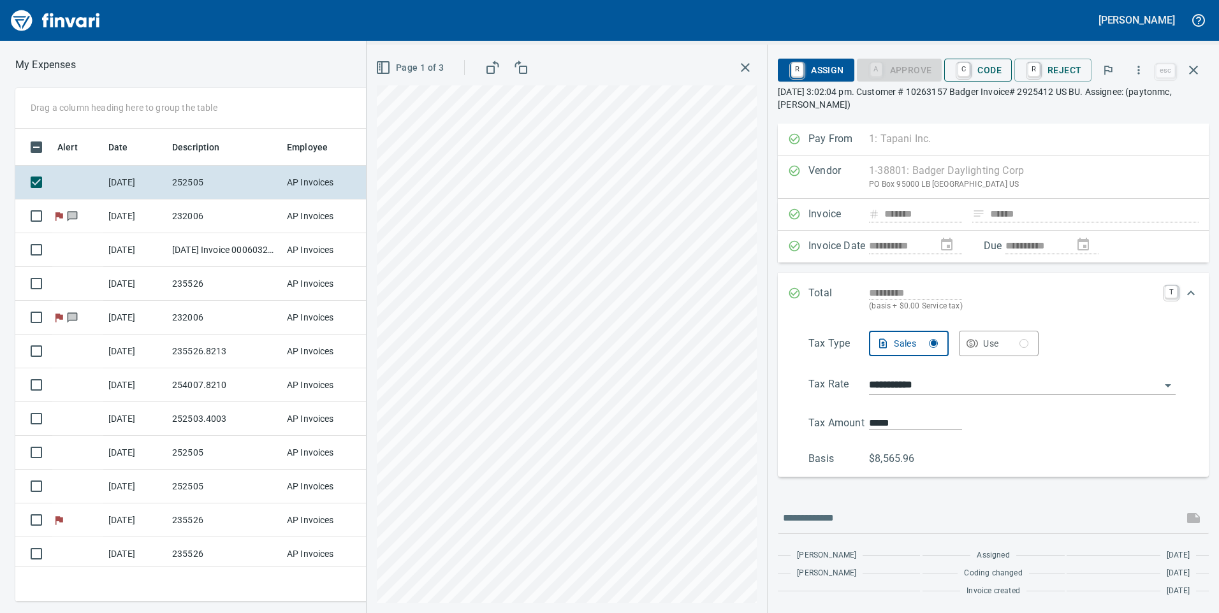
click at [981, 75] on span "C Code" at bounding box center [978, 70] width 47 height 22
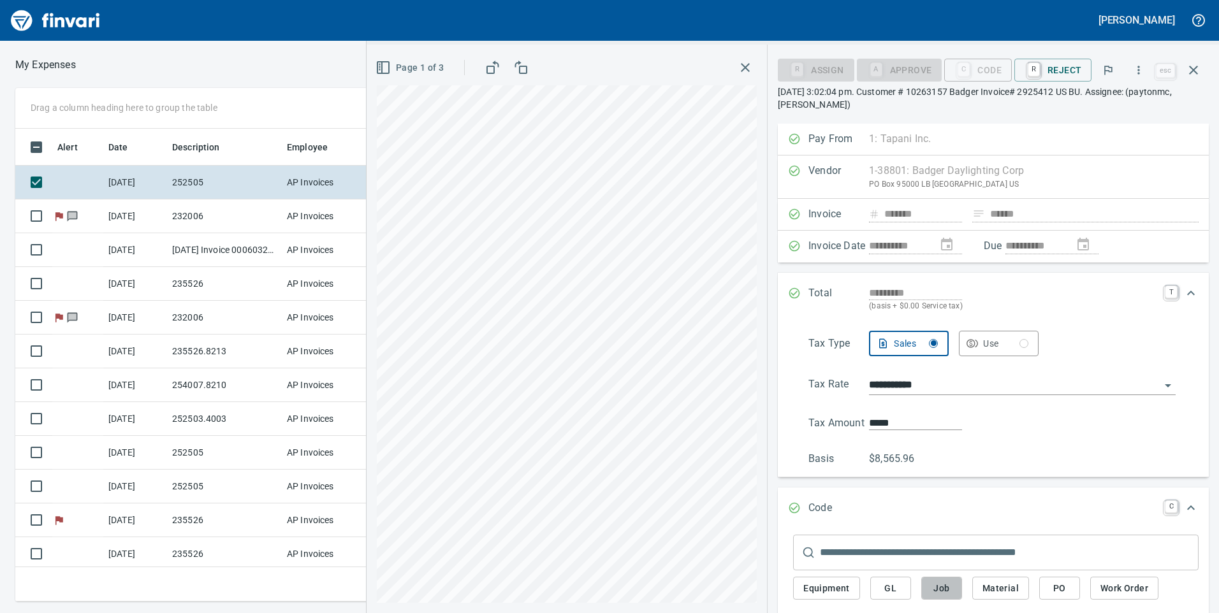
drag, startPoint x: 954, startPoint y: 587, endPoint x: 996, endPoint y: 490, distance: 106.2
click at [953, 587] on button "Job" at bounding box center [941, 589] width 41 height 24
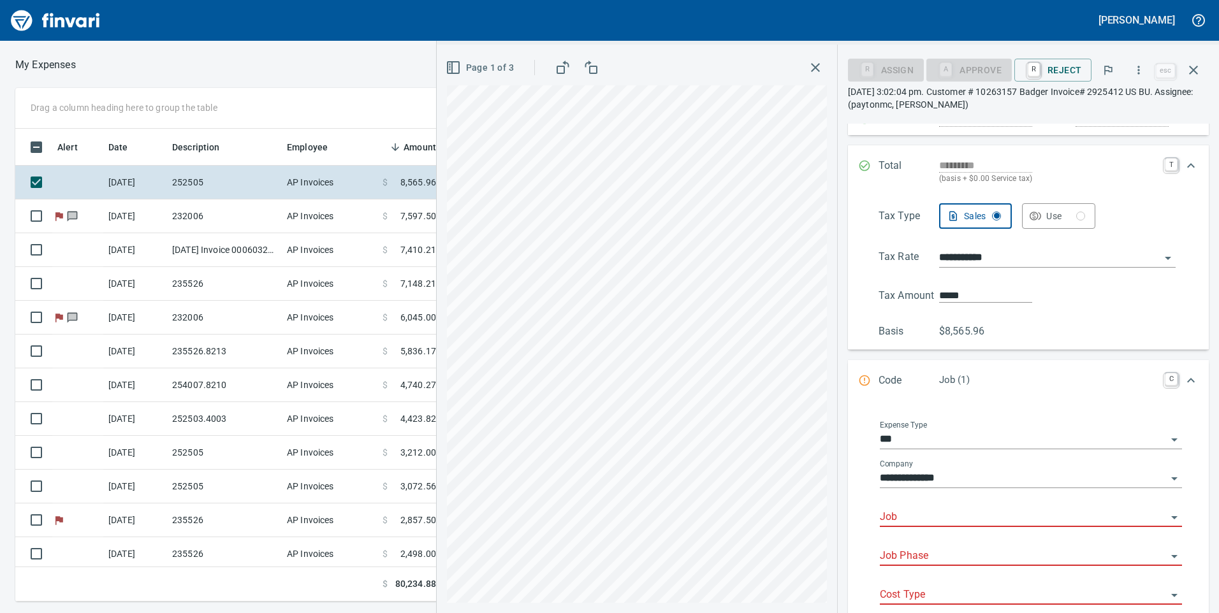
scroll to position [191, 0]
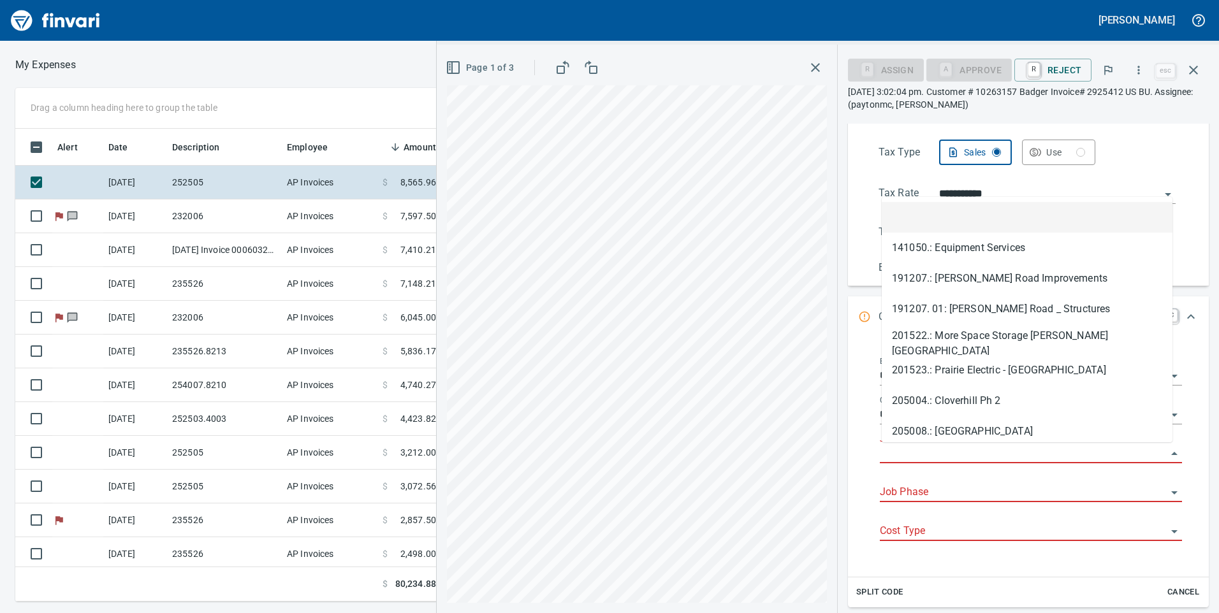
click at [985, 457] on input "Job" at bounding box center [1023, 454] width 287 height 18
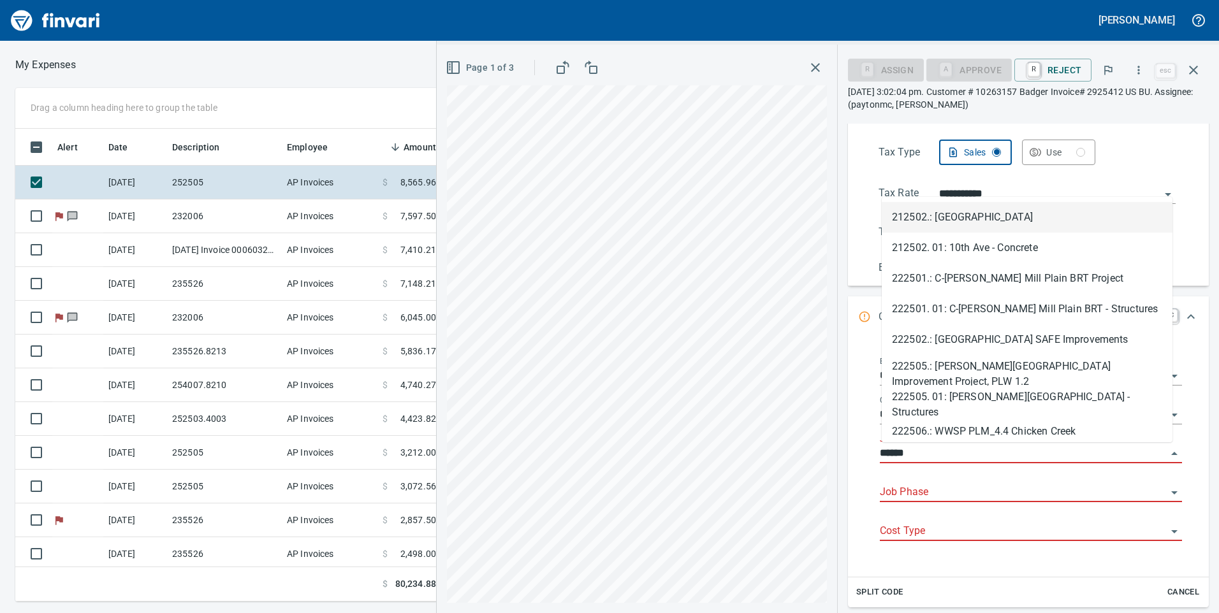
scroll to position [464, 851]
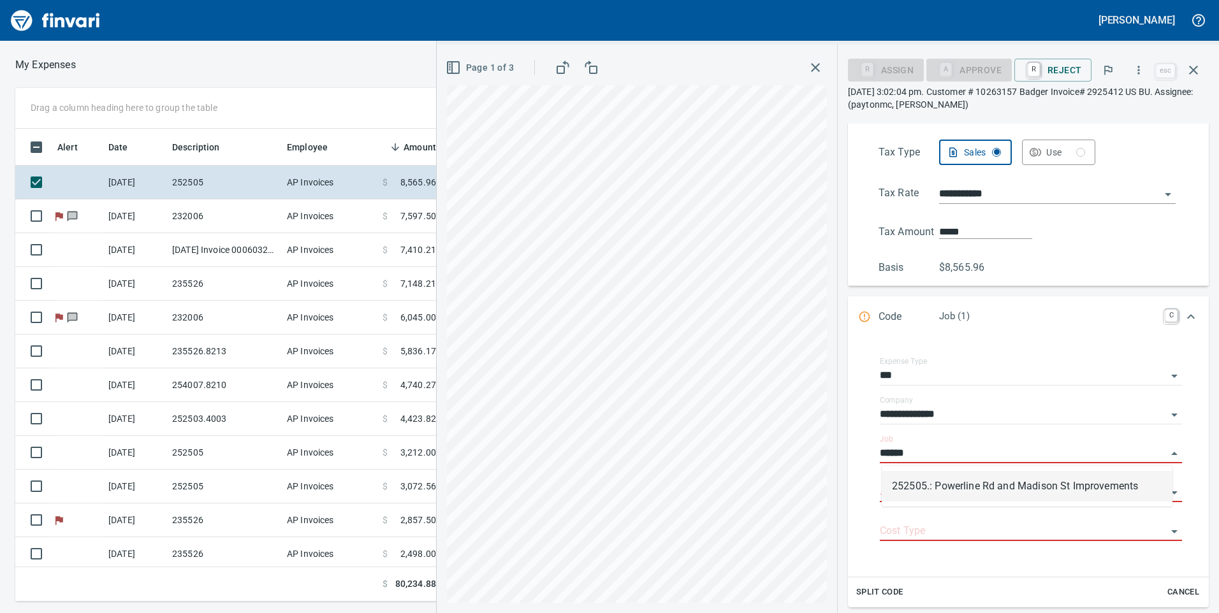
click at [974, 480] on li "252505.: Powerline Rd and Madison St Improvements" at bounding box center [1027, 486] width 291 height 31
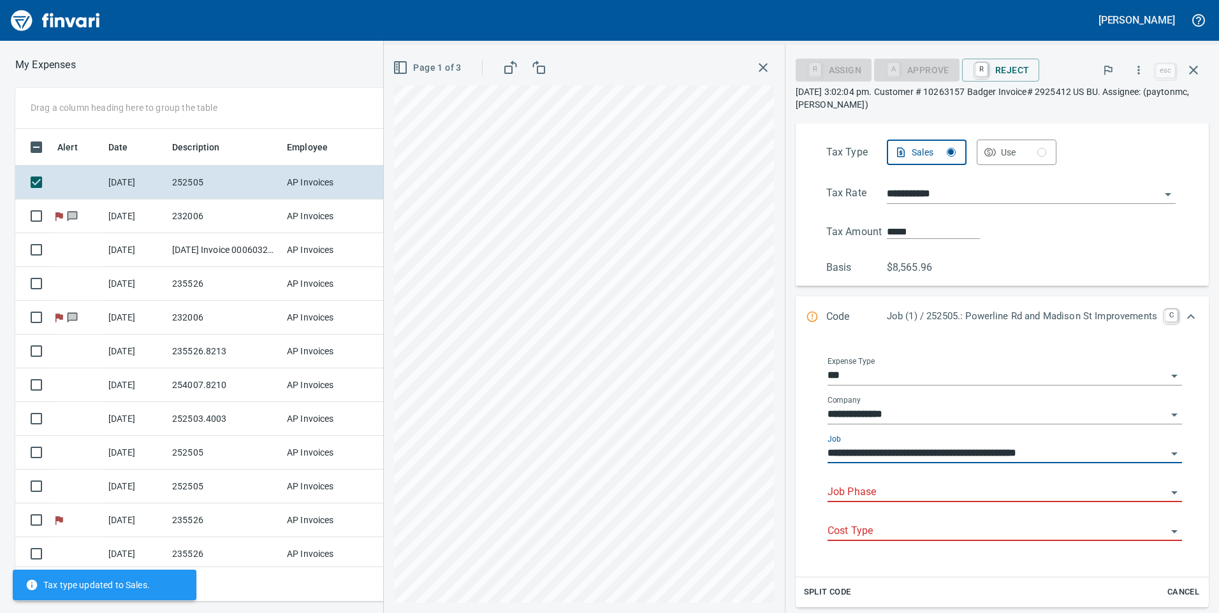
type input "**********"
click at [969, 487] on input "Job Phase" at bounding box center [997, 493] width 339 height 18
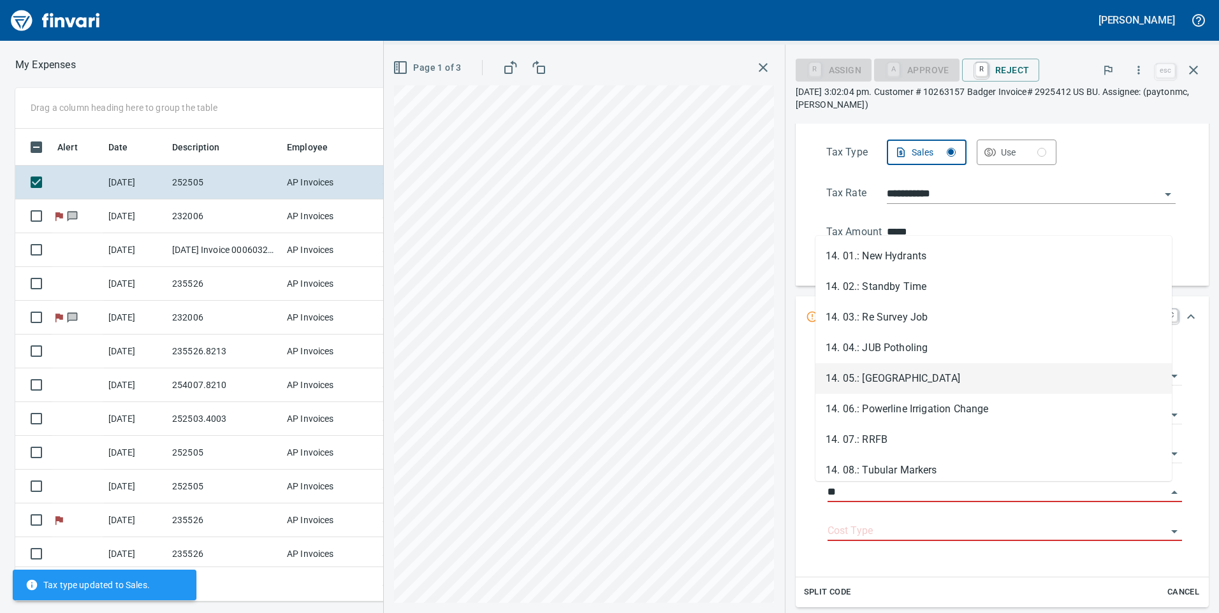
click at [940, 378] on li "14. 05.: Madison Water Main" at bounding box center [994, 378] width 356 height 31
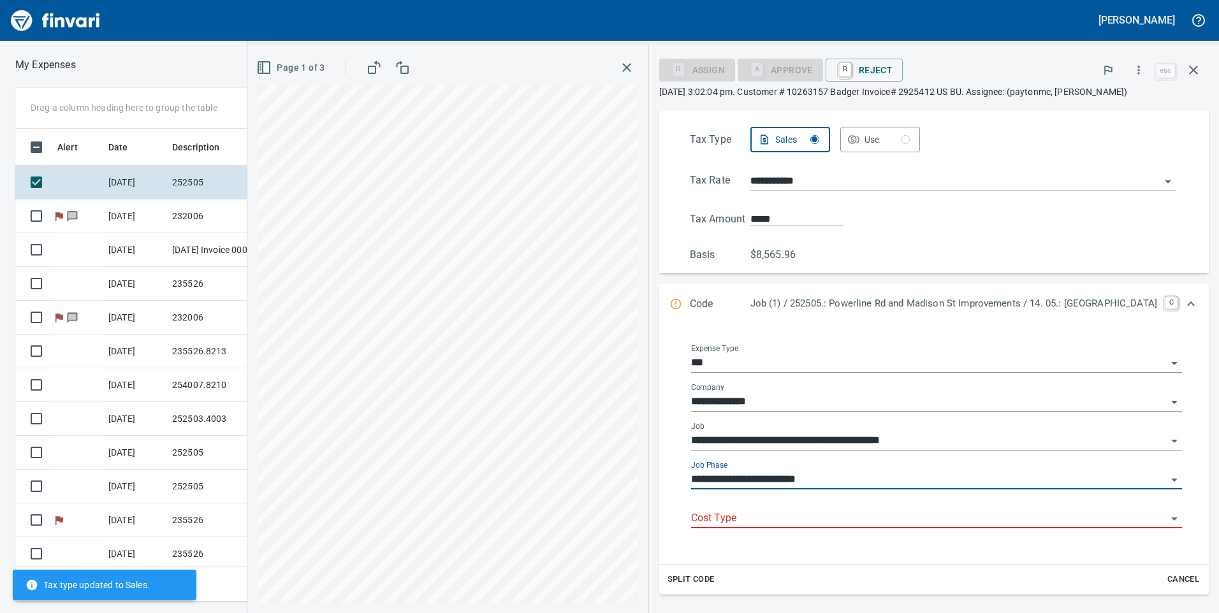
type input "**********"
click at [912, 524] on input "Cost Type" at bounding box center [929, 519] width 476 height 18
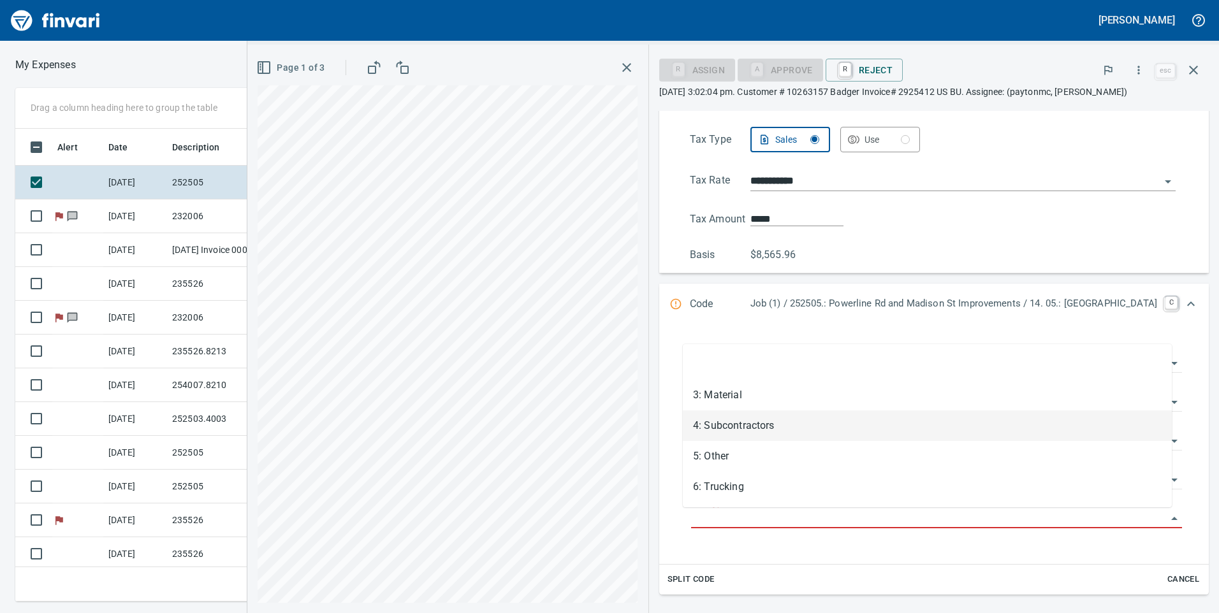
click at [786, 427] on li "4: Subcontractors" at bounding box center [927, 426] width 489 height 31
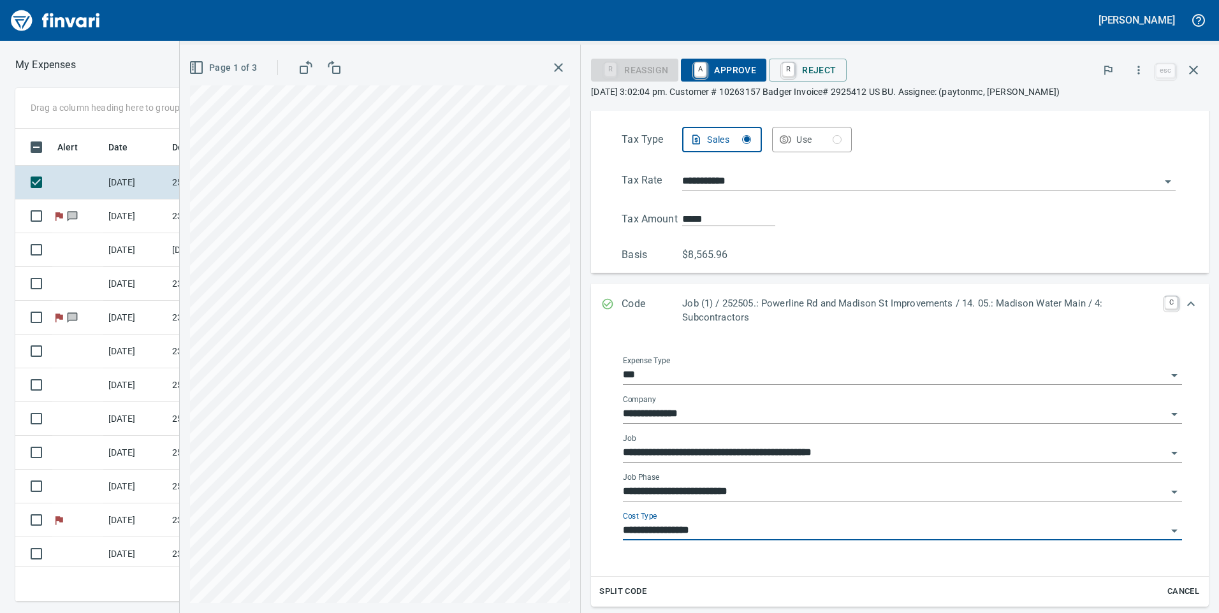
type input "**********"
click at [720, 77] on span "A Approve" at bounding box center [723, 70] width 65 height 22
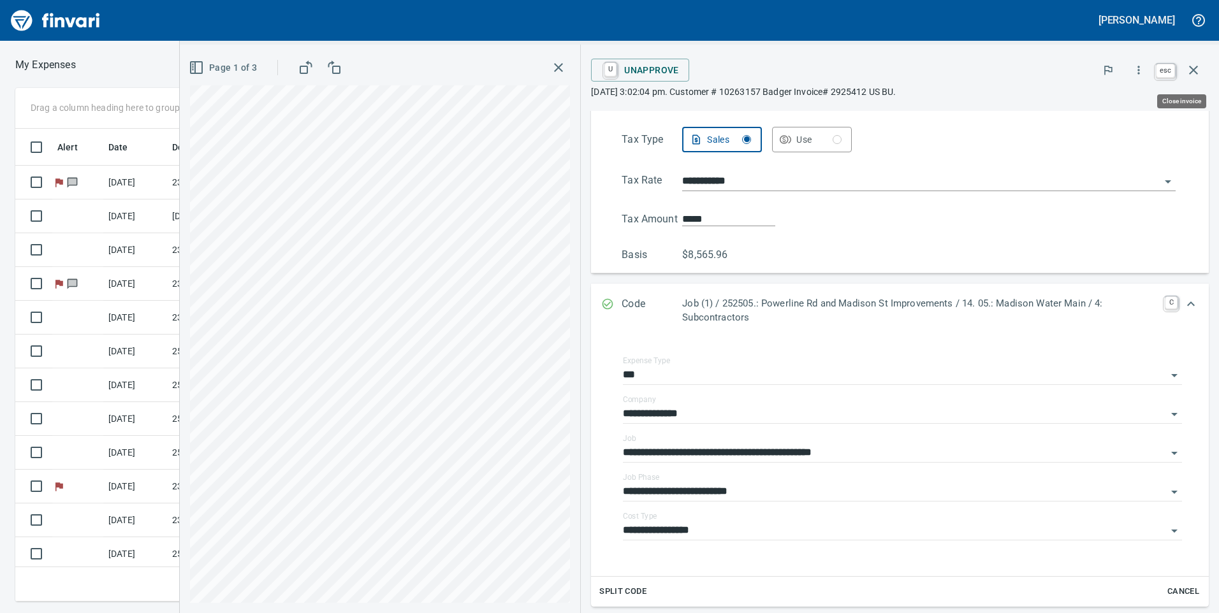
click at [1194, 66] on icon "button" at bounding box center [1193, 69] width 15 height 15
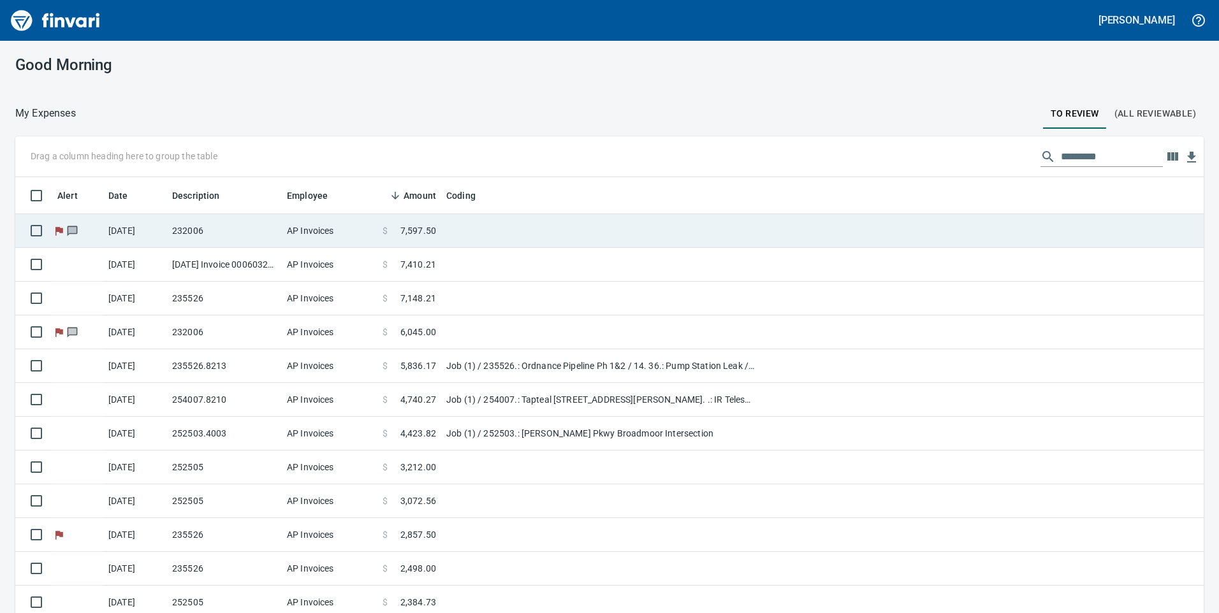
scroll to position [464, 1160]
click at [405, 239] on td "$ 7,597.50" at bounding box center [409, 231] width 64 height 34
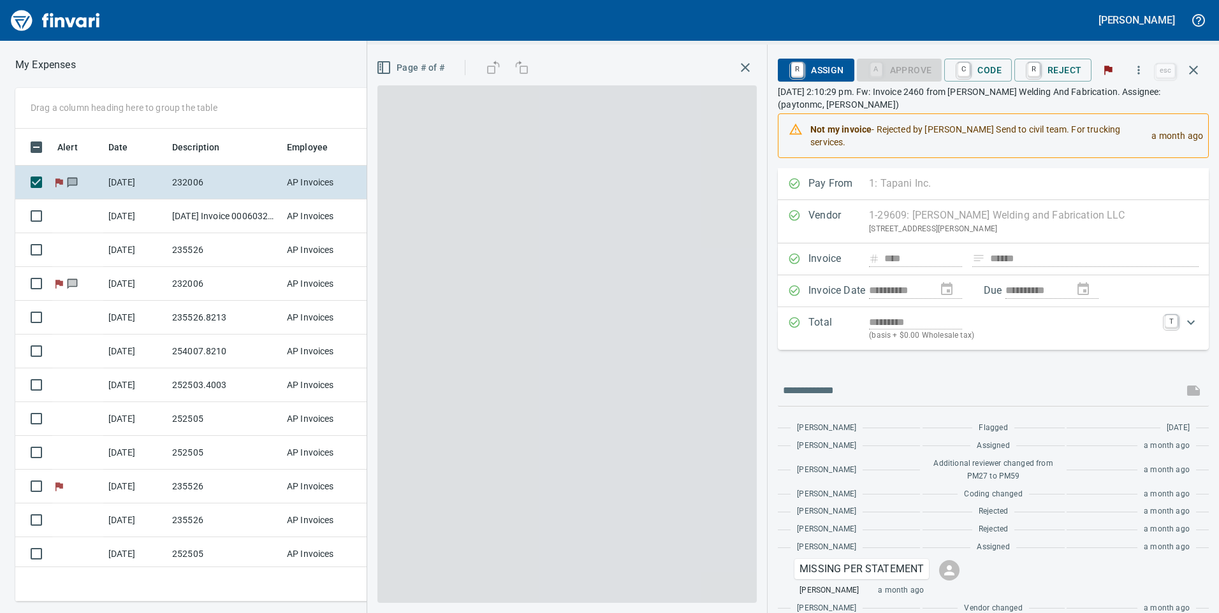
scroll to position [464, 851]
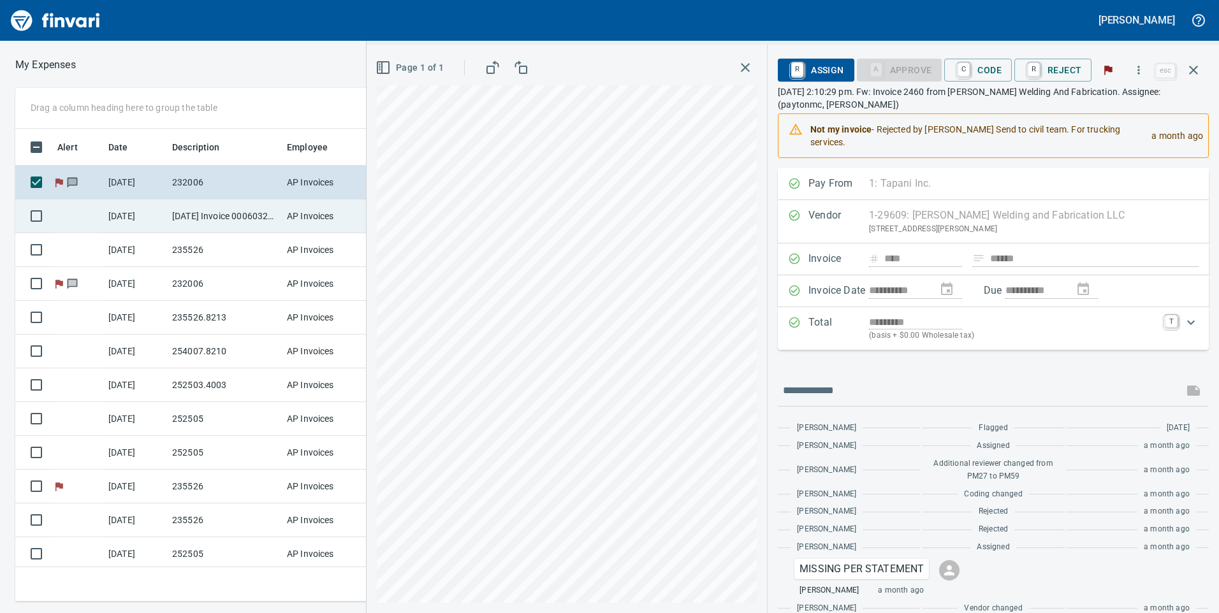
click at [307, 220] on td "AP Invoices" at bounding box center [330, 217] width 96 height 34
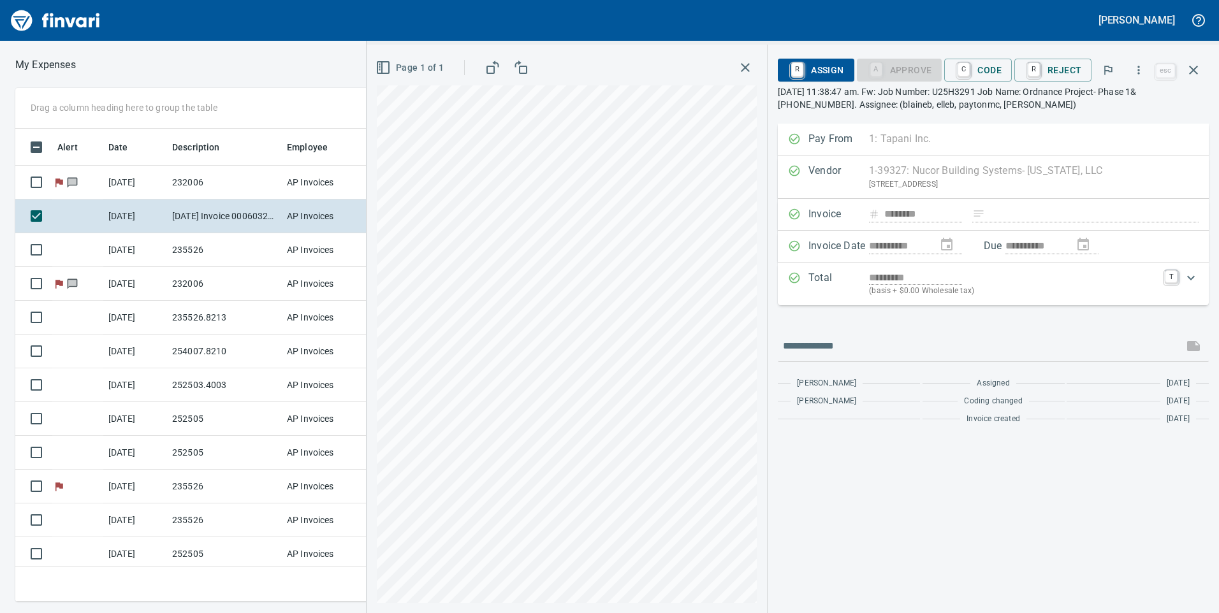
click at [1167, 287] on div "Total ********* (basis + $0.00 Wholesale tax) T" at bounding box center [982, 283] width 388 height 27
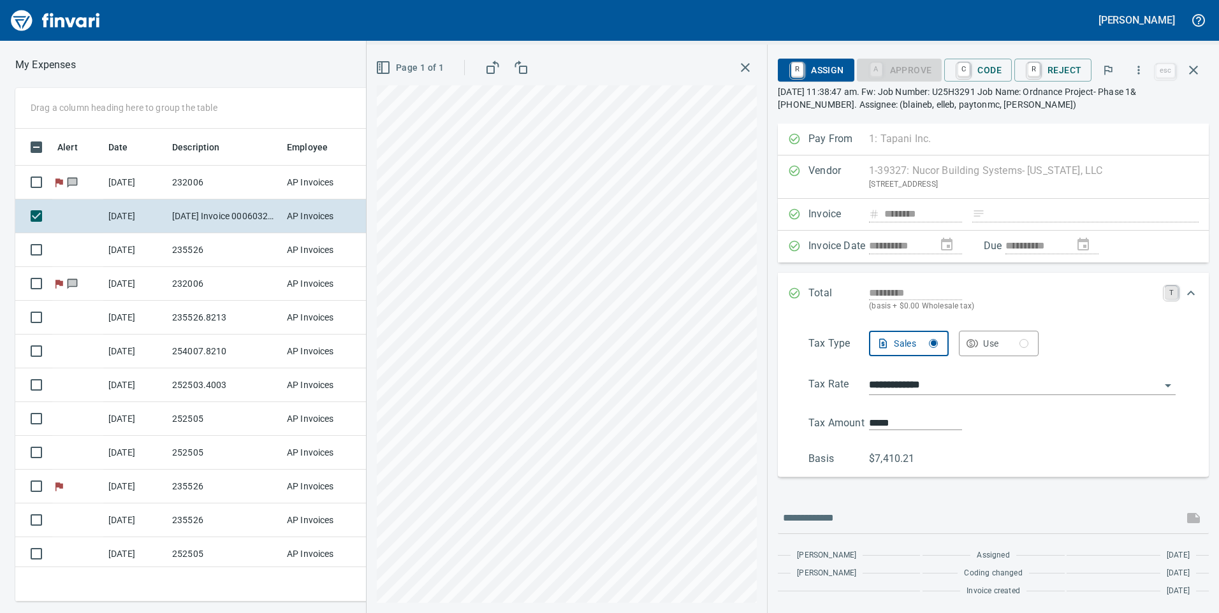
click at [1171, 290] on link "T" at bounding box center [1171, 292] width 13 height 13
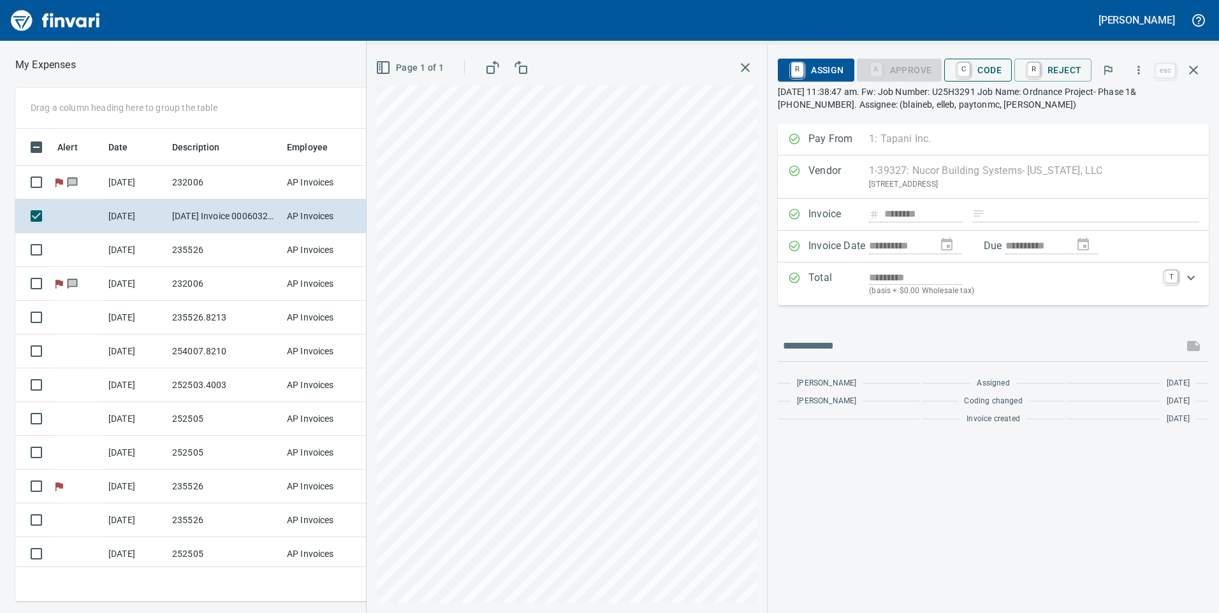
click at [999, 73] on span "C Code" at bounding box center [978, 70] width 47 height 22
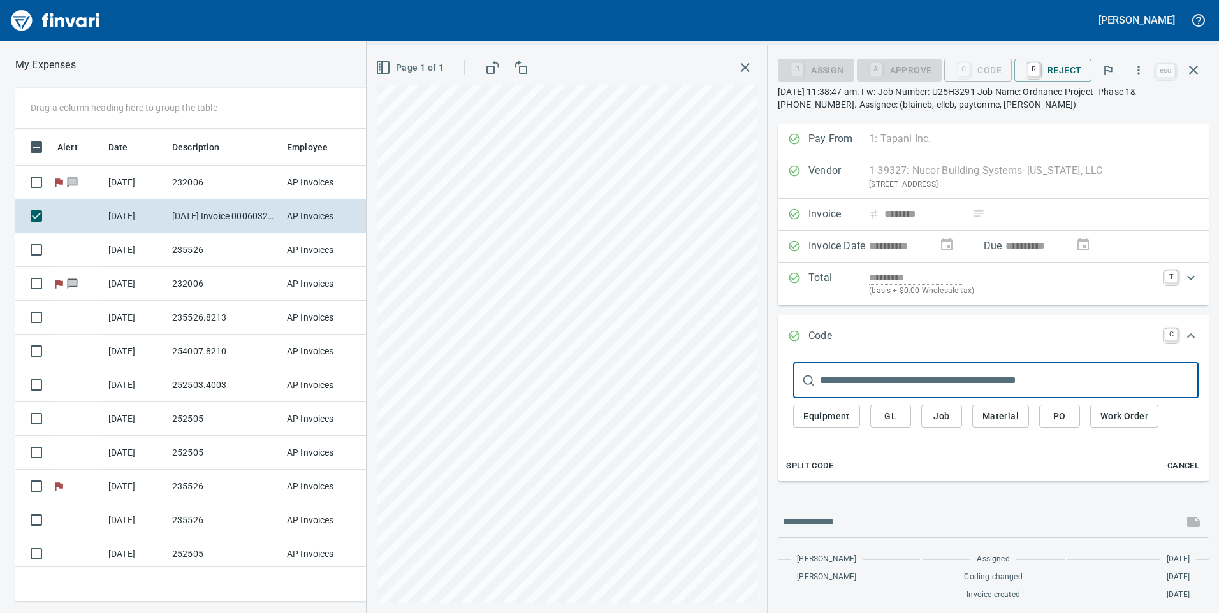
scroll to position [464, 851]
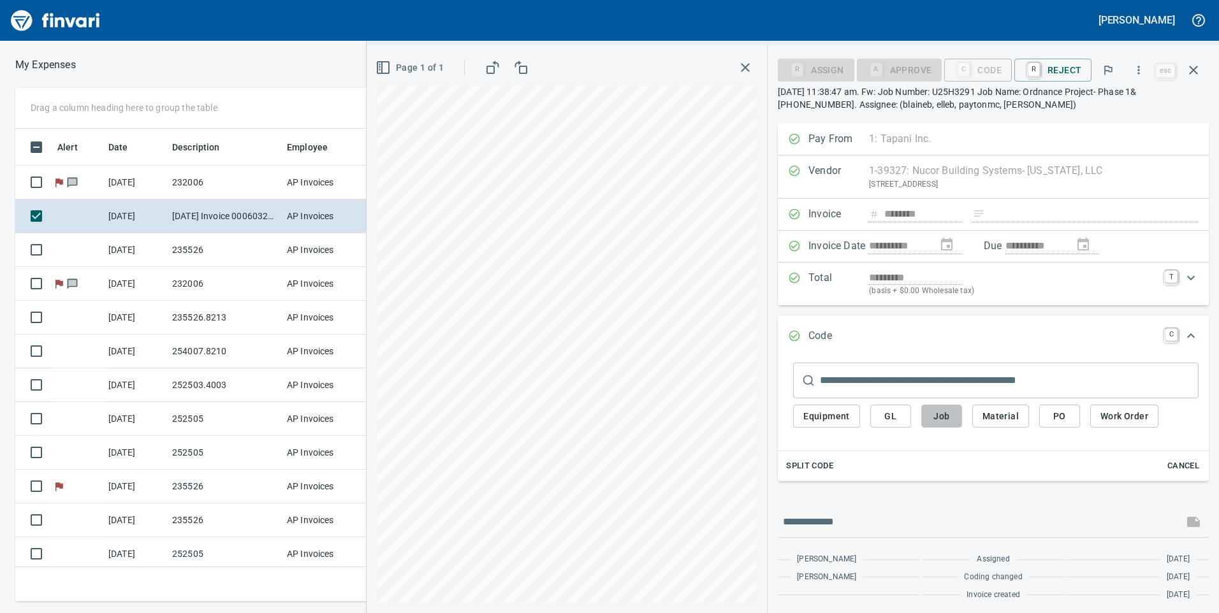
click at [953, 406] on button "Job" at bounding box center [941, 417] width 41 height 24
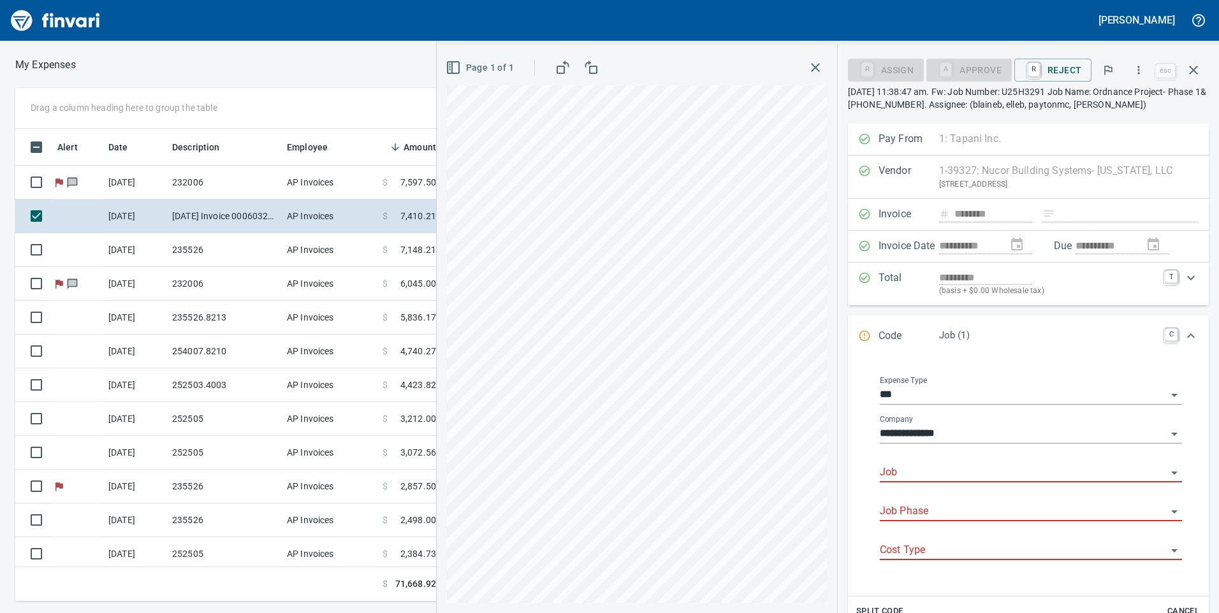
click at [947, 472] on input "Job" at bounding box center [1023, 473] width 287 height 18
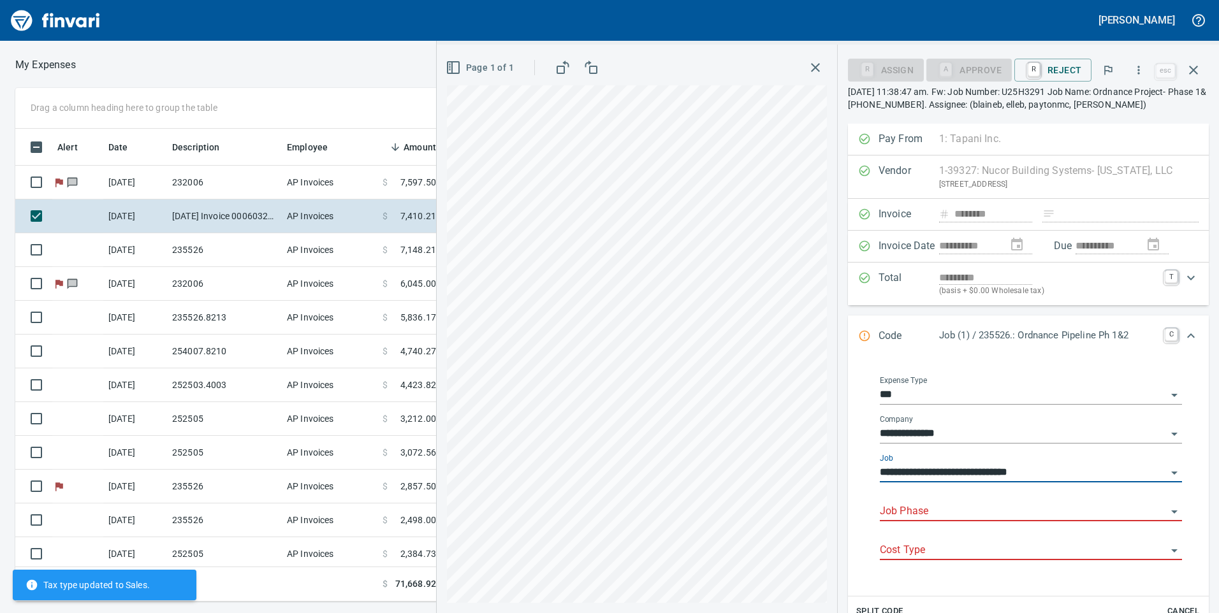
click at [946, 499] on div "Job Phase" at bounding box center [1031, 507] width 302 height 29
type input "**********"
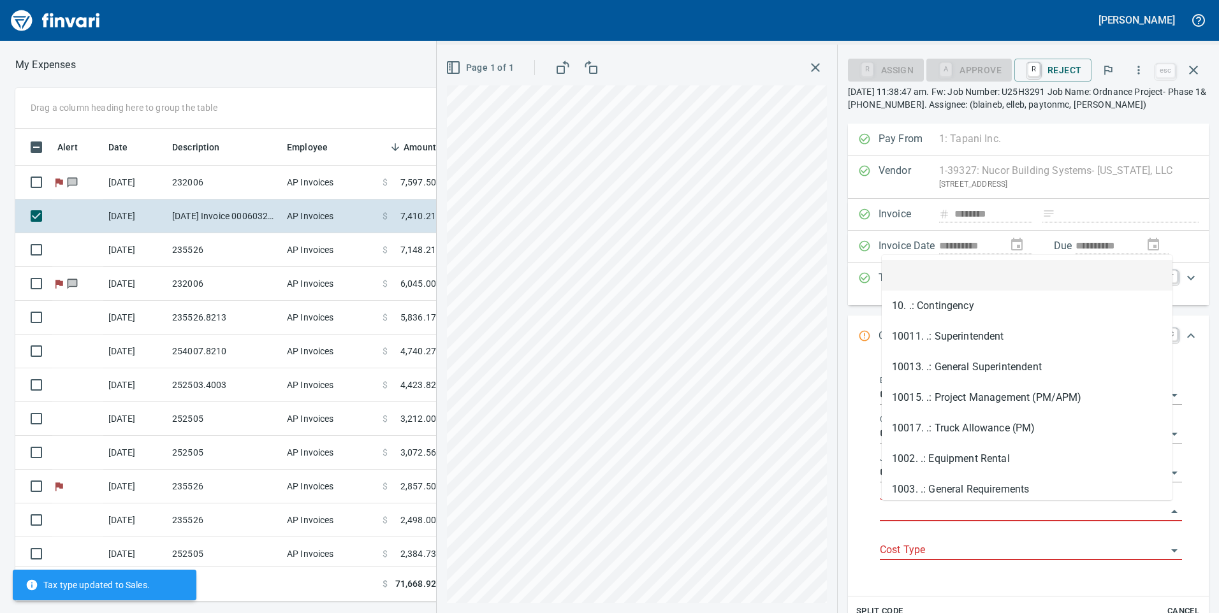
click at [945, 507] on input "Job Phase" at bounding box center [1023, 512] width 287 height 18
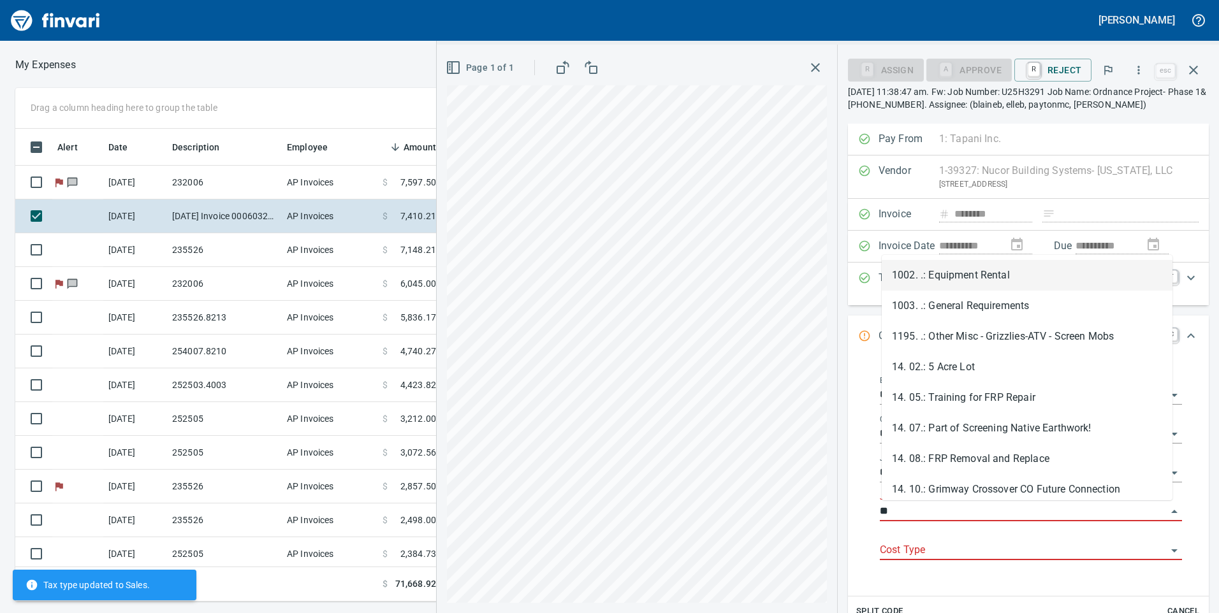
type input "*"
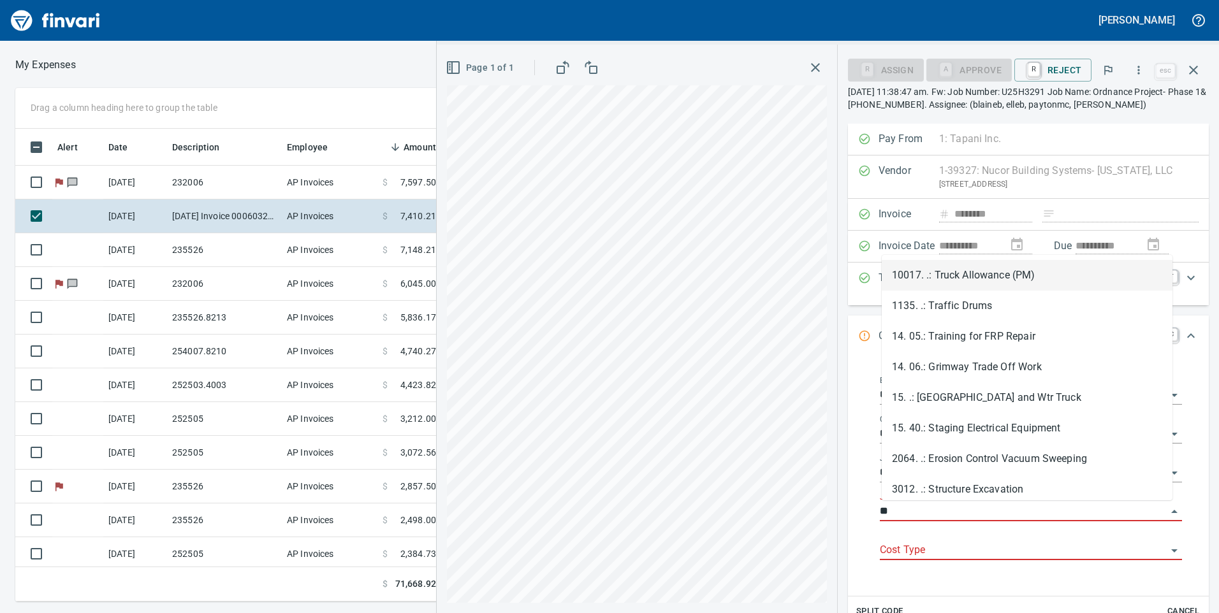
type input "*"
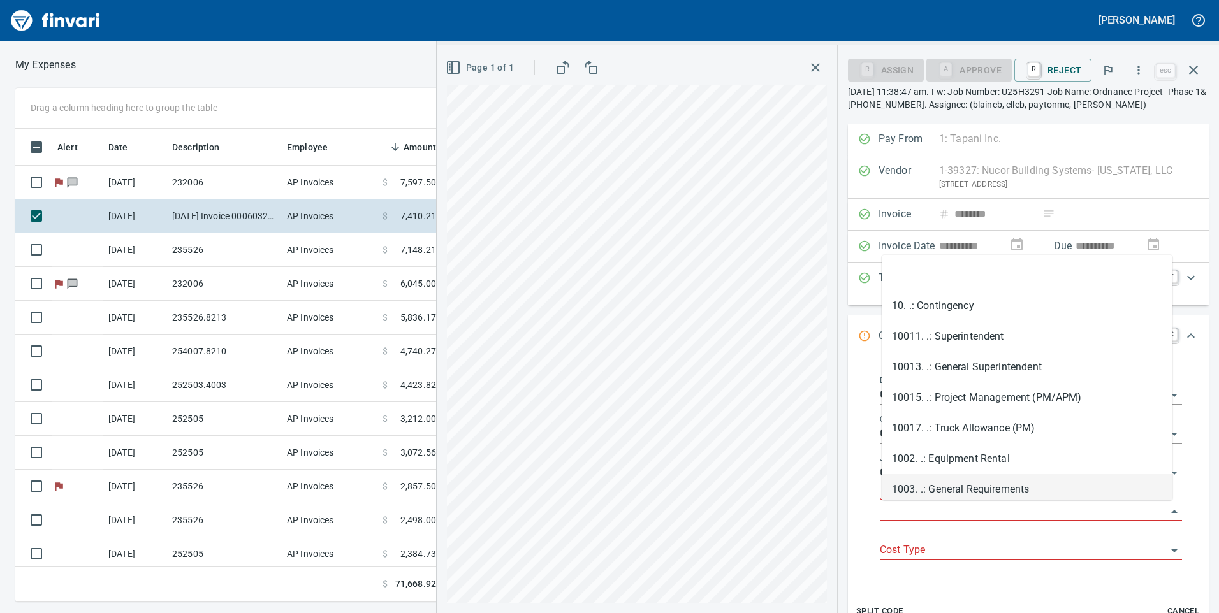
click at [1173, 494] on div "**********" at bounding box center [1031, 476] width 323 height 220
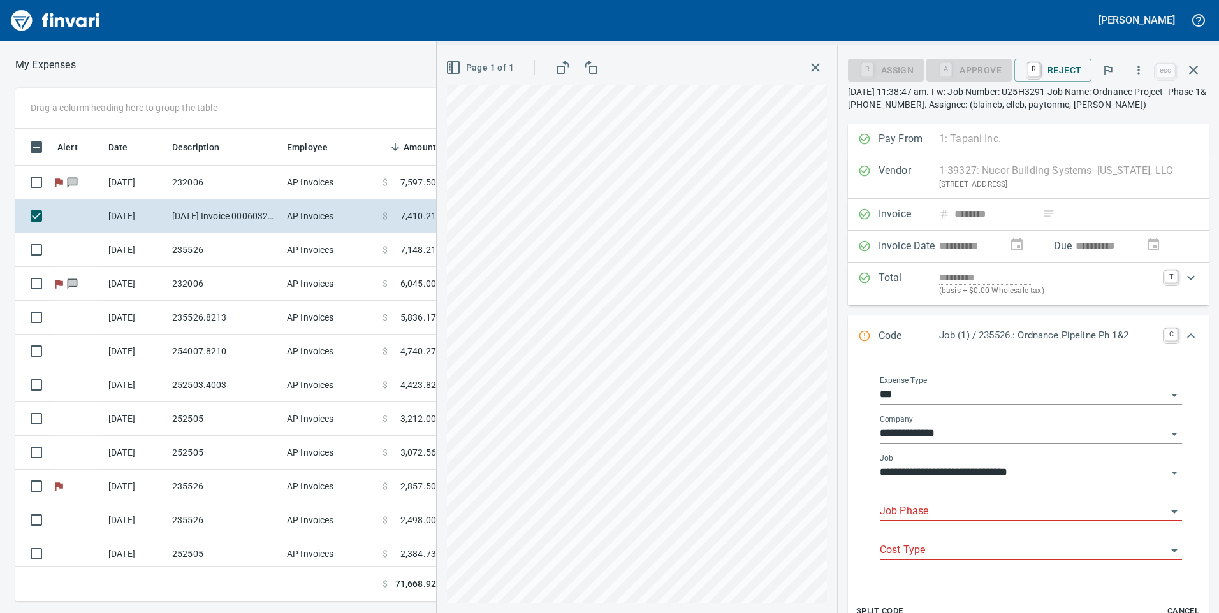
click at [1166, 506] on div at bounding box center [1174, 512] width 17 height 18
click at [1140, 511] on input "Job Phase" at bounding box center [1023, 512] width 287 height 18
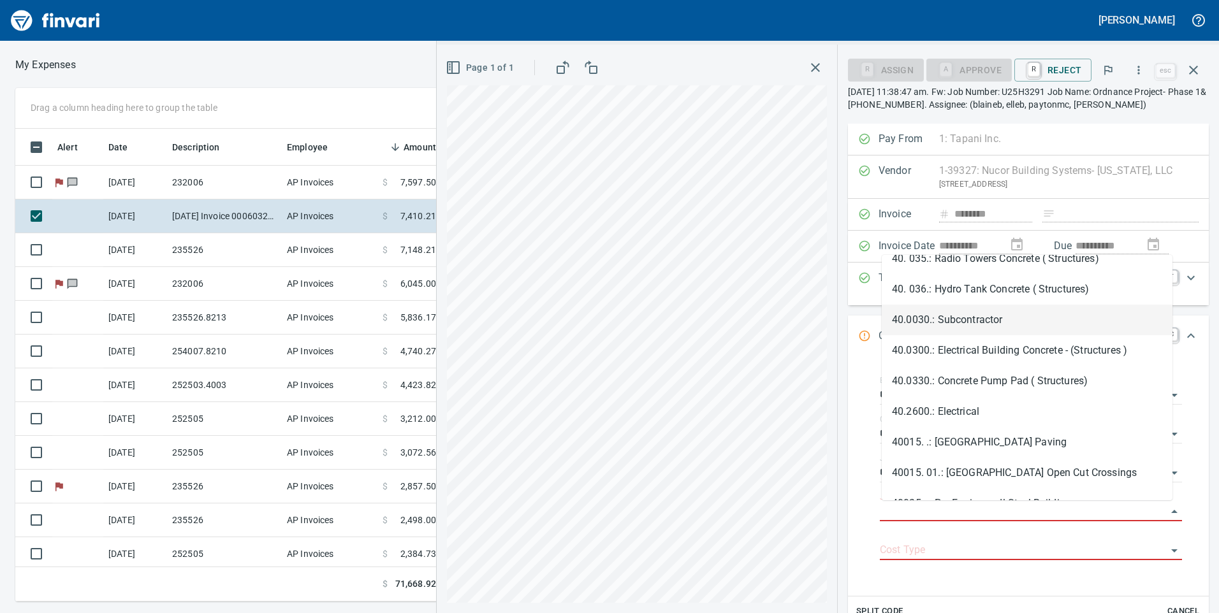
scroll to position [2738, 0]
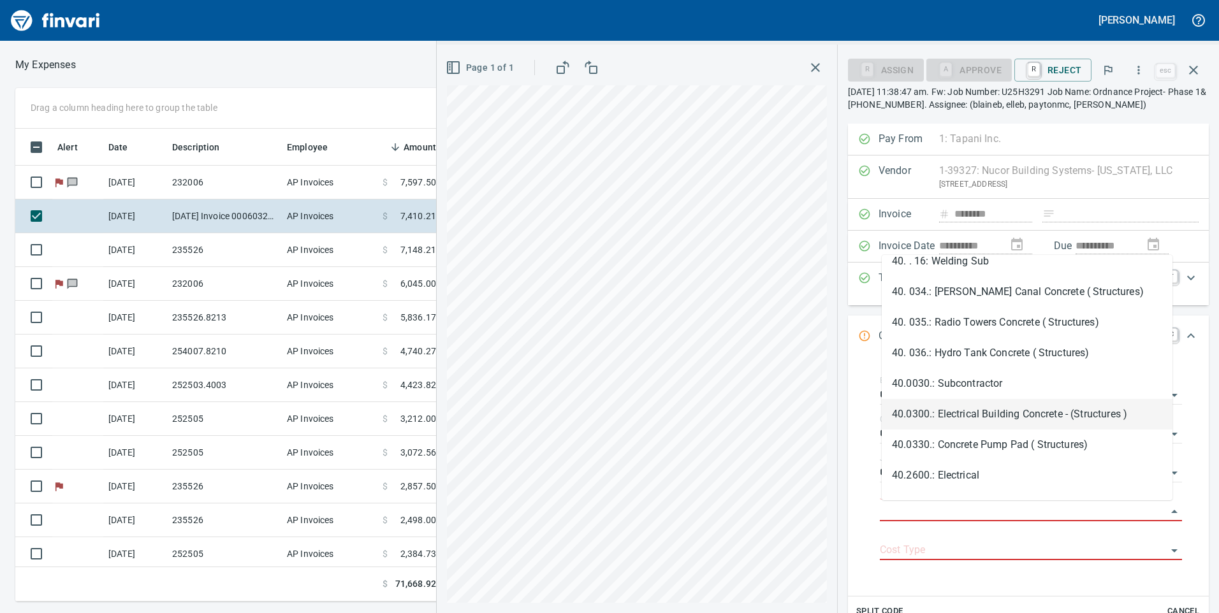
click at [1008, 418] on li "40.0300.: Electrical Building Concrete - (Structures )" at bounding box center [1027, 414] width 291 height 31
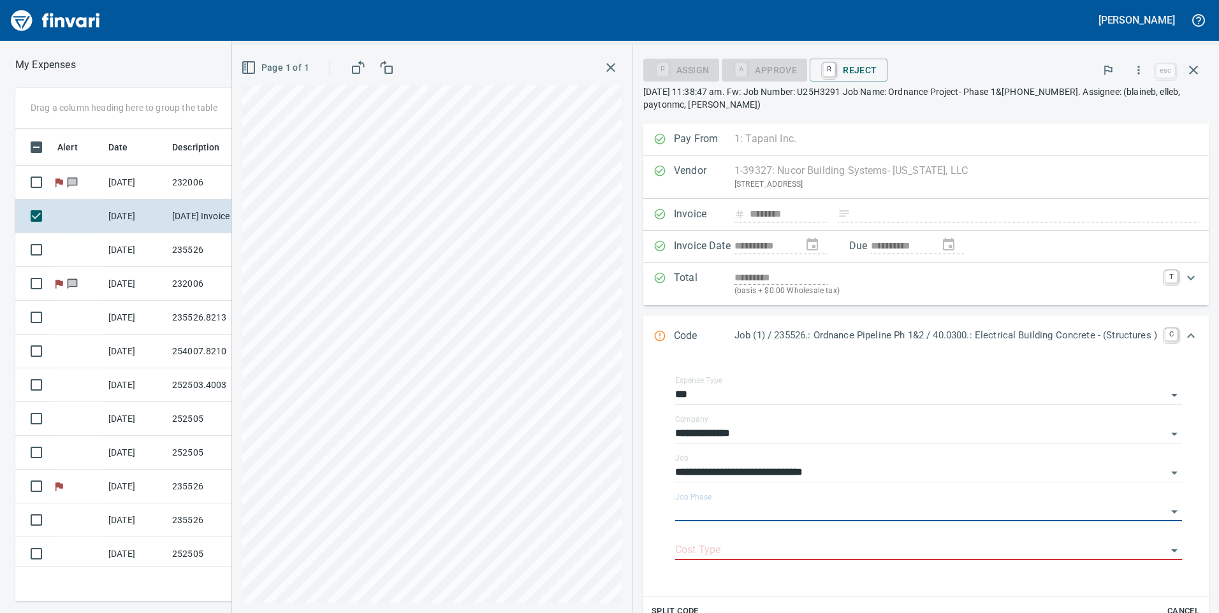
type input "**********"
click at [937, 548] on input "Cost Type" at bounding box center [921, 551] width 492 height 18
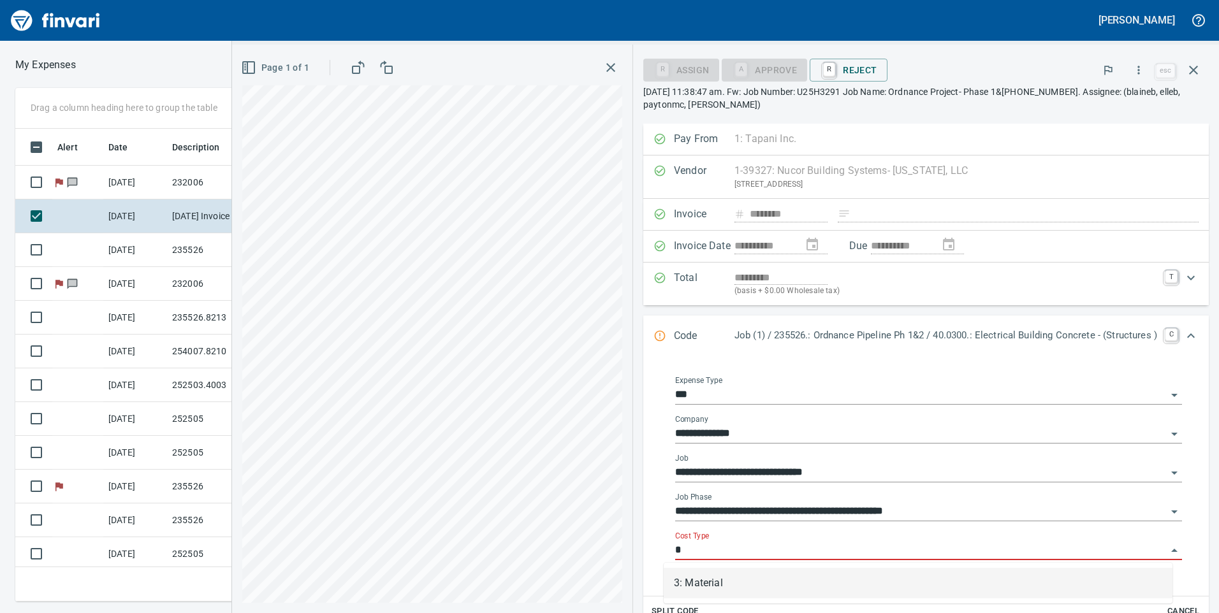
scroll to position [464, 851]
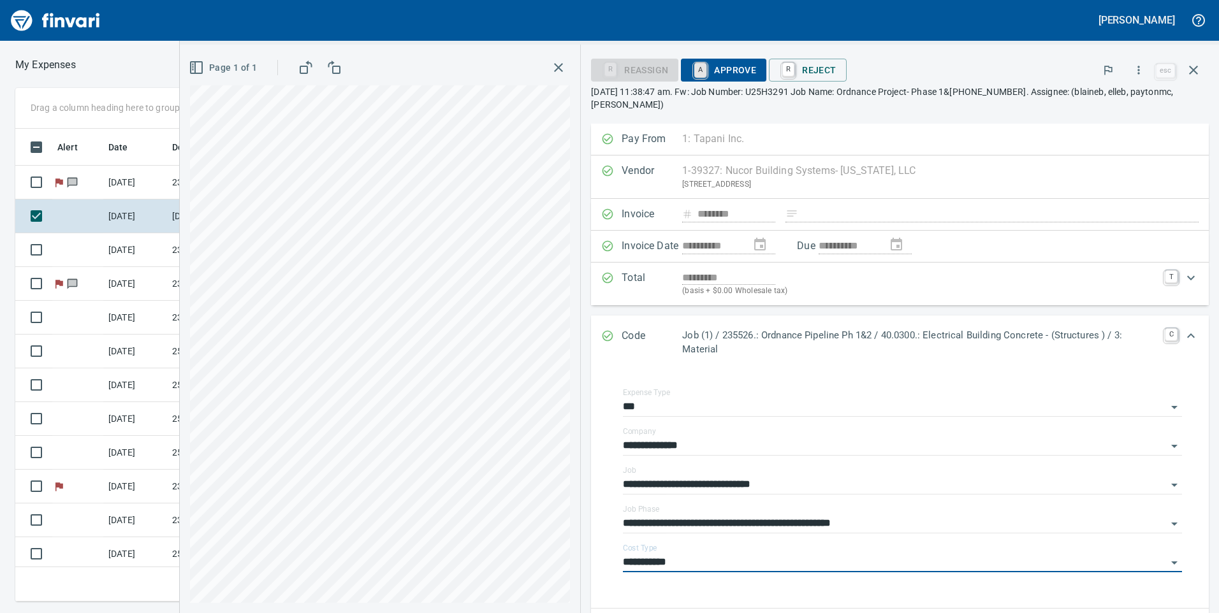
type input "**********"
click at [706, 77] on link "A" at bounding box center [700, 70] width 12 height 14
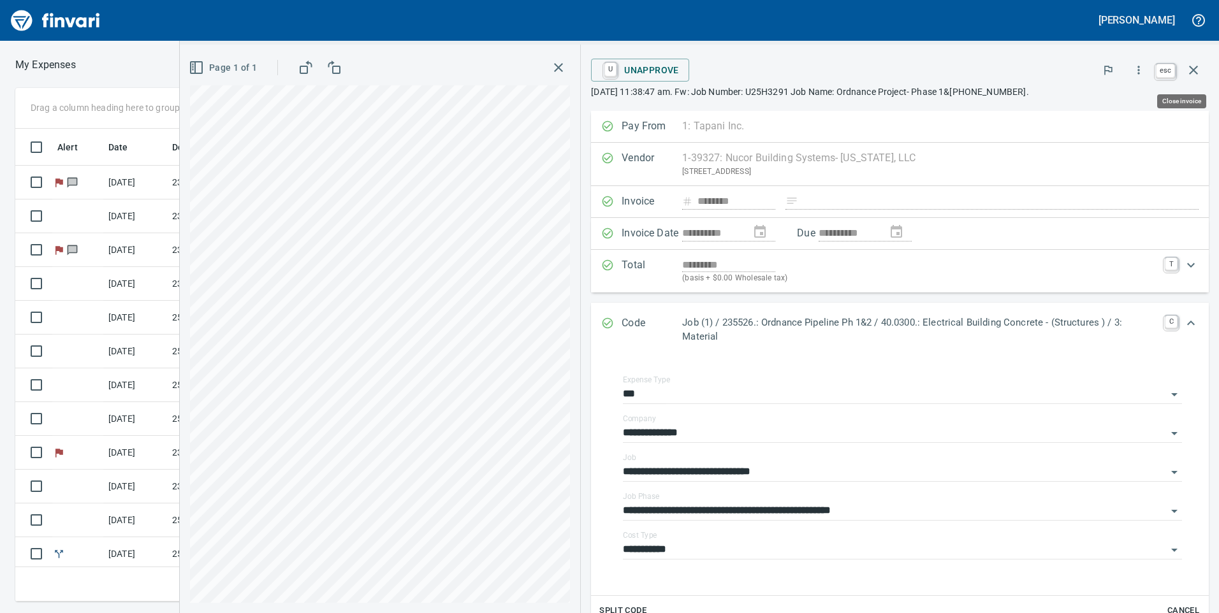
click at [1188, 70] on icon "button" at bounding box center [1193, 69] width 15 height 15
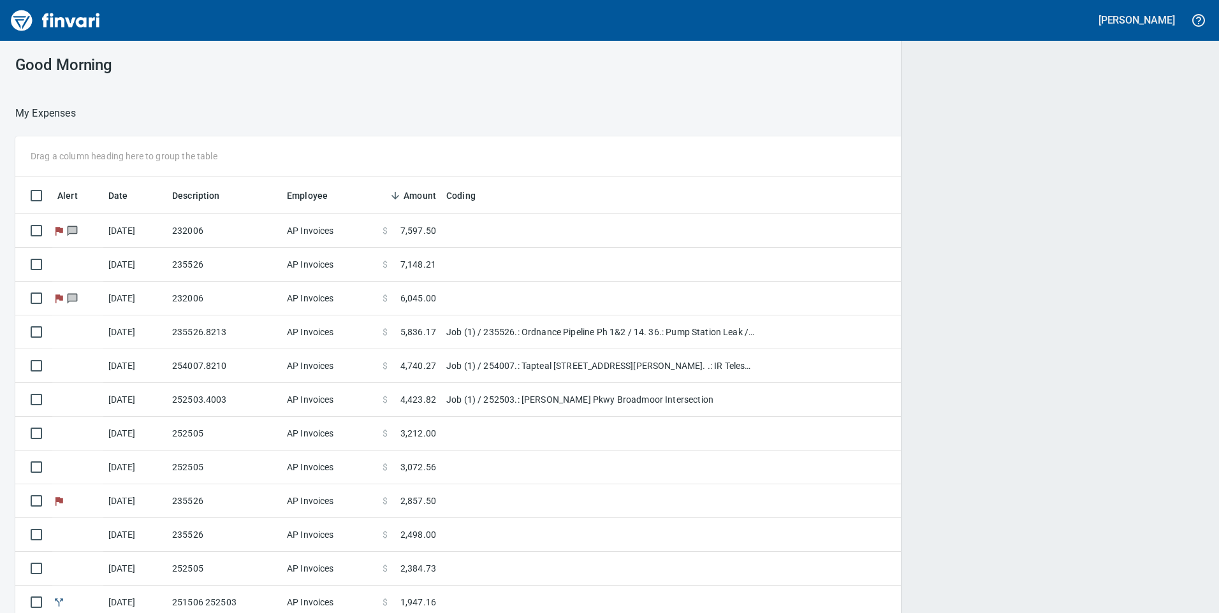
scroll to position [464, 1136]
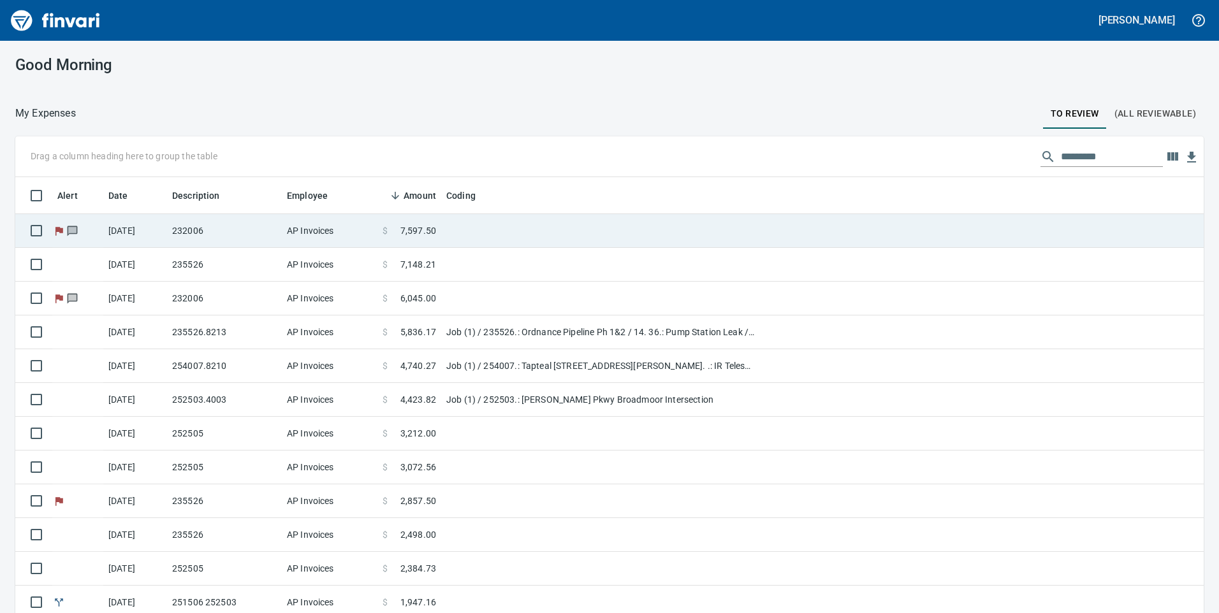
click at [421, 247] on td "$ 7,597.50" at bounding box center [409, 231] width 64 height 34
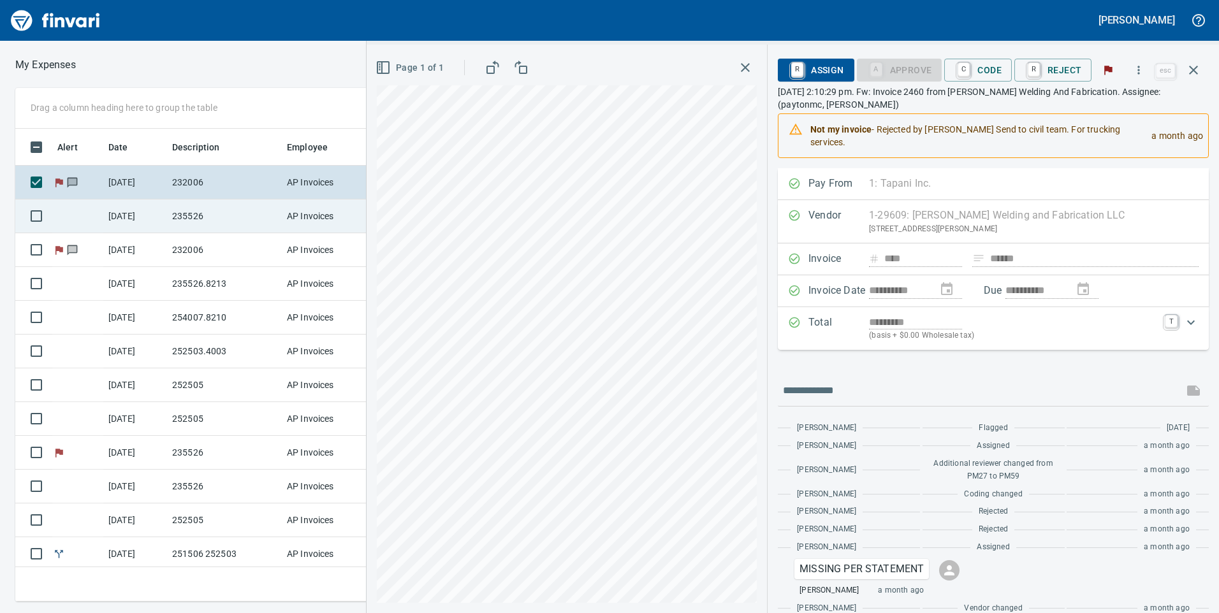
click at [354, 217] on td "AP Invoices" at bounding box center [330, 217] width 96 height 34
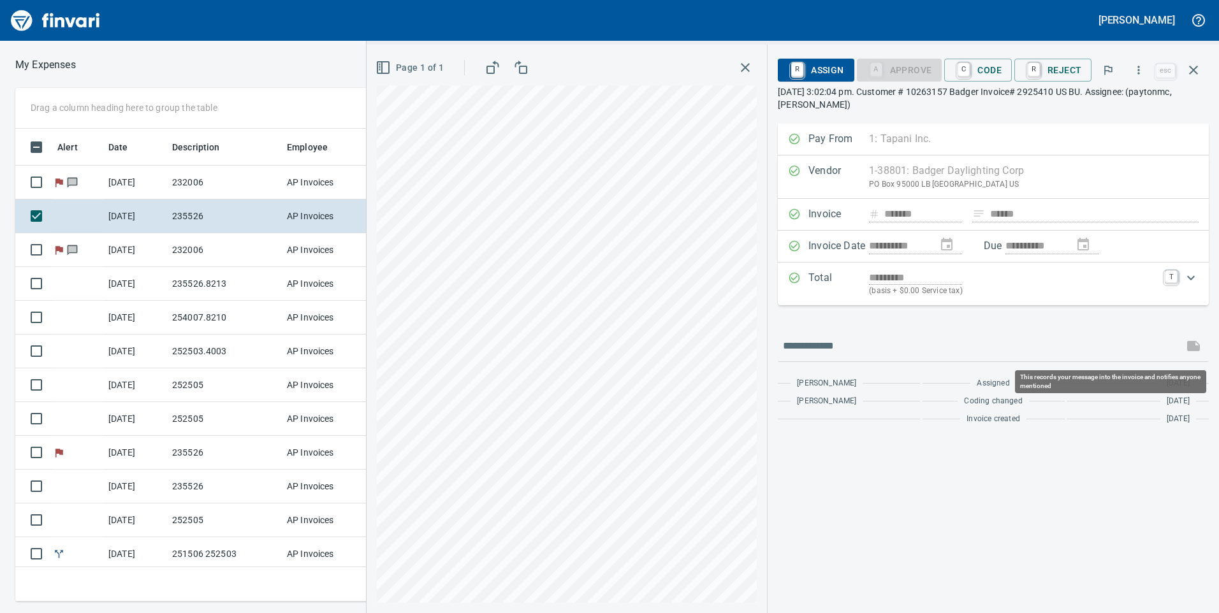
scroll to position [464, 851]
click at [1165, 280] on link "T" at bounding box center [1171, 276] width 13 height 13
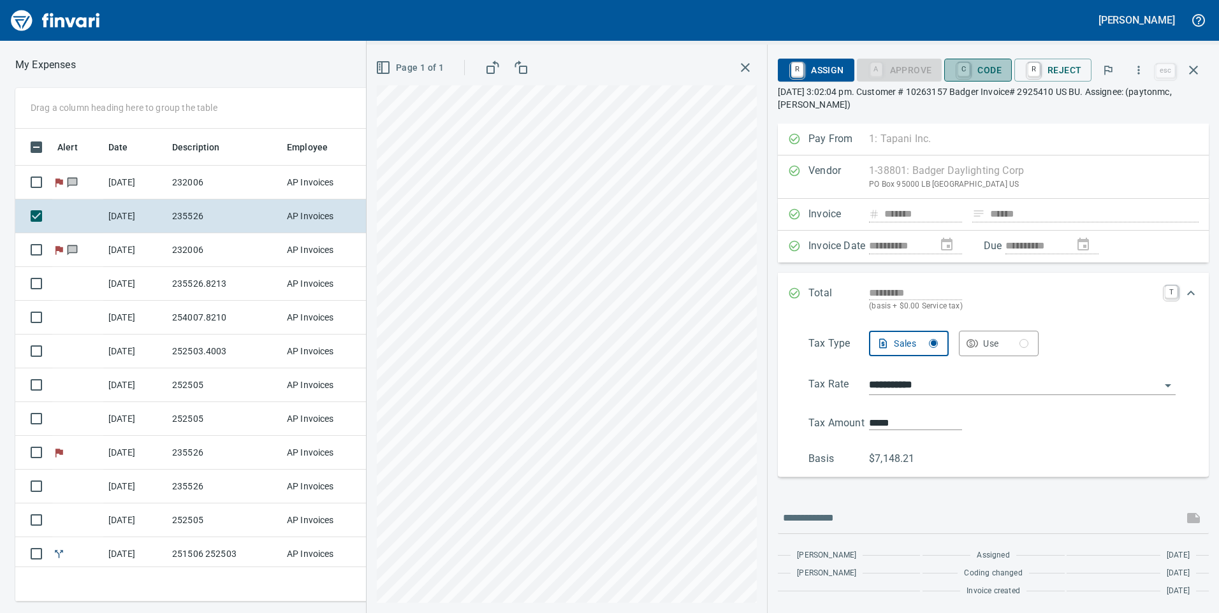
click at [995, 70] on span "C Code" at bounding box center [978, 70] width 47 height 22
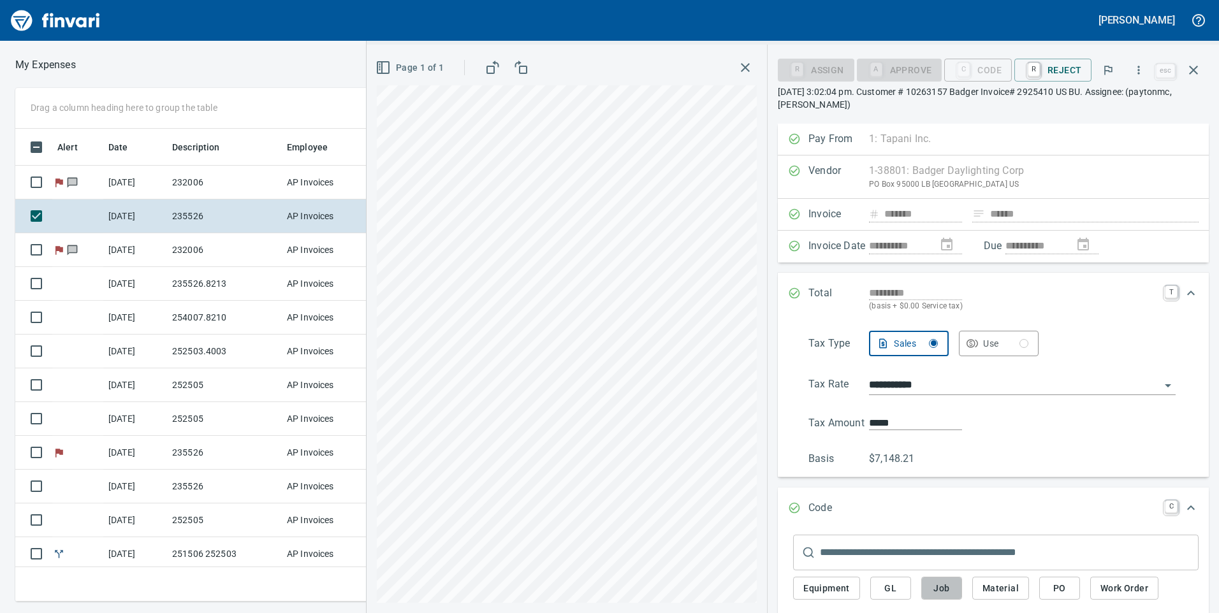
click at [946, 583] on span "Job" at bounding box center [942, 589] width 20 height 16
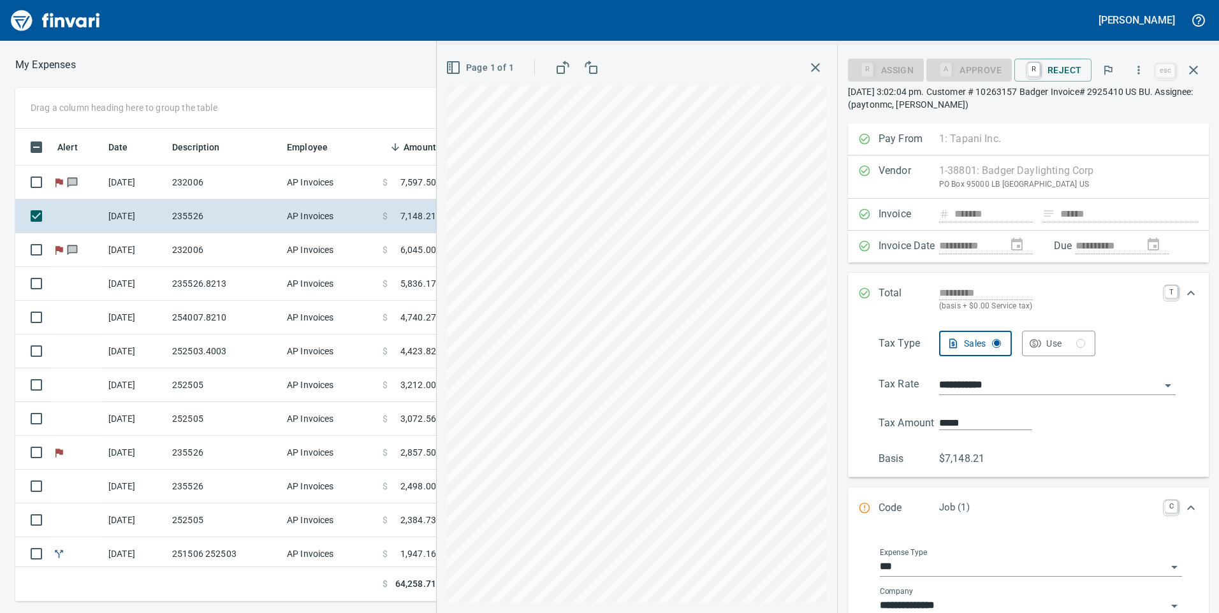
scroll to position [191, 0]
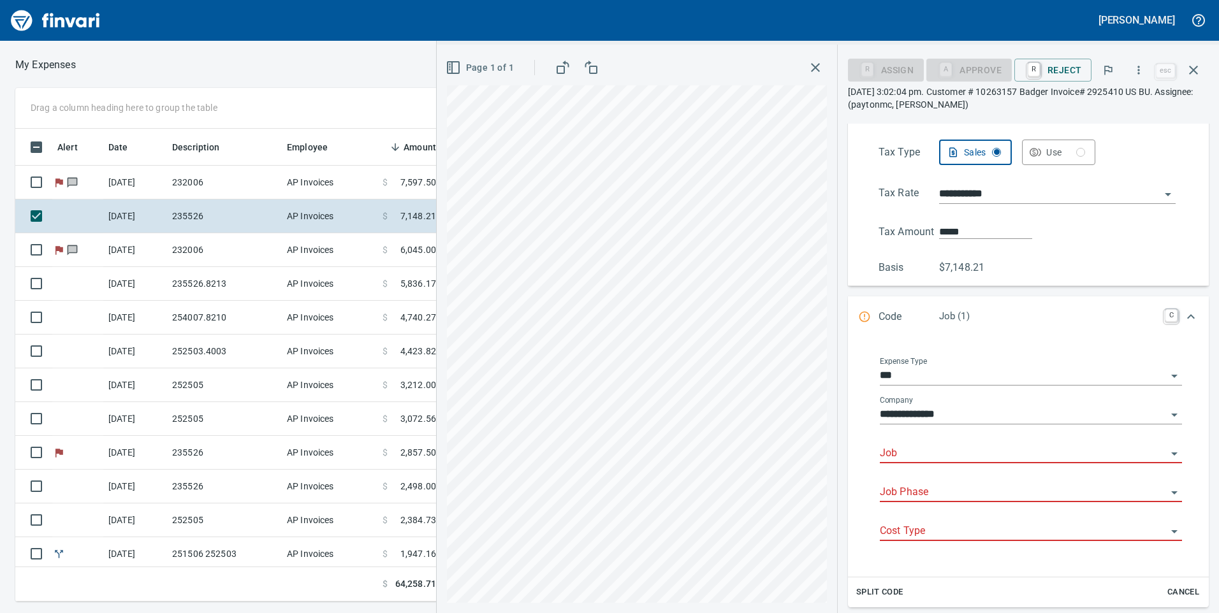
click at [971, 463] on div at bounding box center [1031, 454] width 302 height 18
click at [972, 457] on input "Job" at bounding box center [1023, 454] width 287 height 18
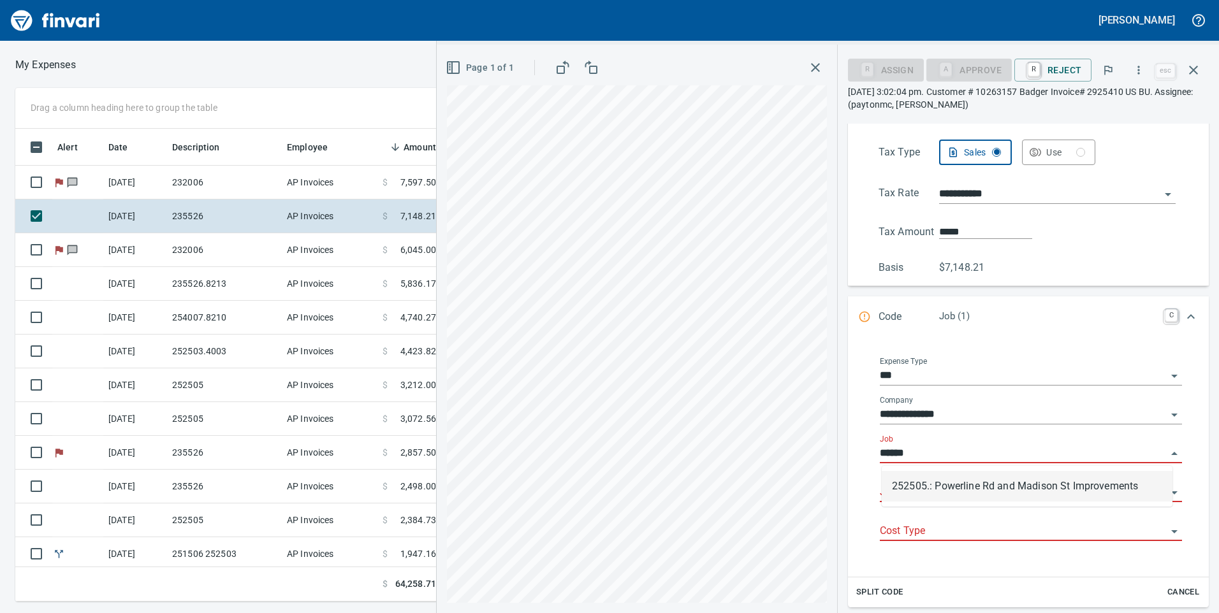
scroll to position [464, 851]
click at [992, 484] on li "252505.: Powerline Rd and Madison St Improvements" at bounding box center [1027, 486] width 291 height 31
type input "**********"
click at [992, 484] on input "Job Phase" at bounding box center [1023, 493] width 287 height 18
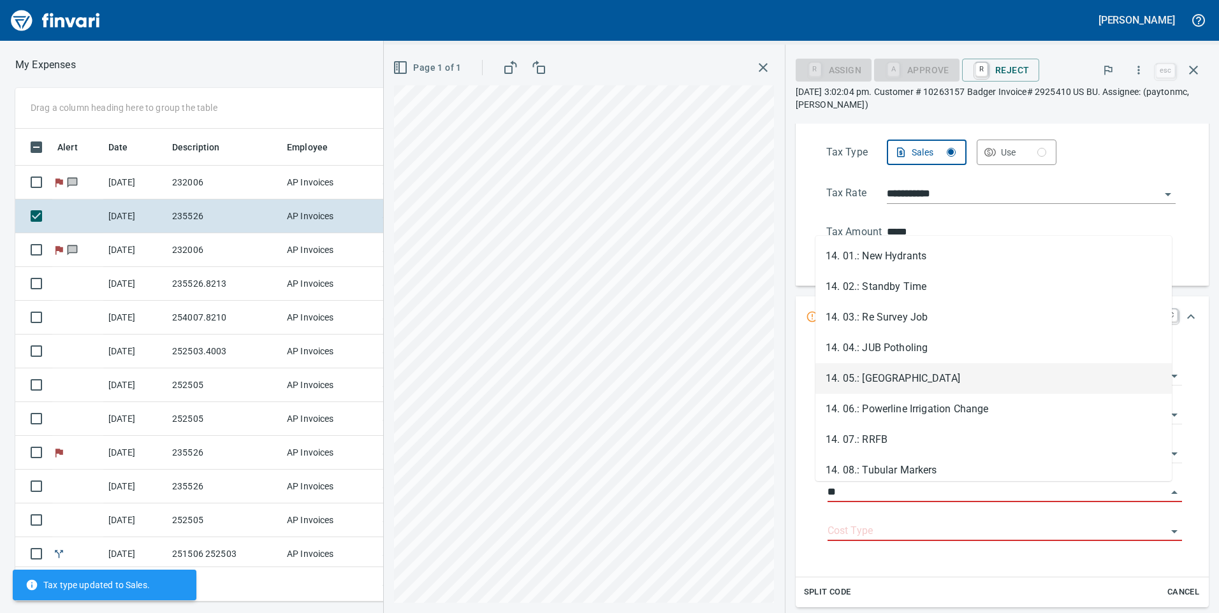
click at [964, 376] on li "14. 05.: Madison Water Main" at bounding box center [994, 378] width 356 height 31
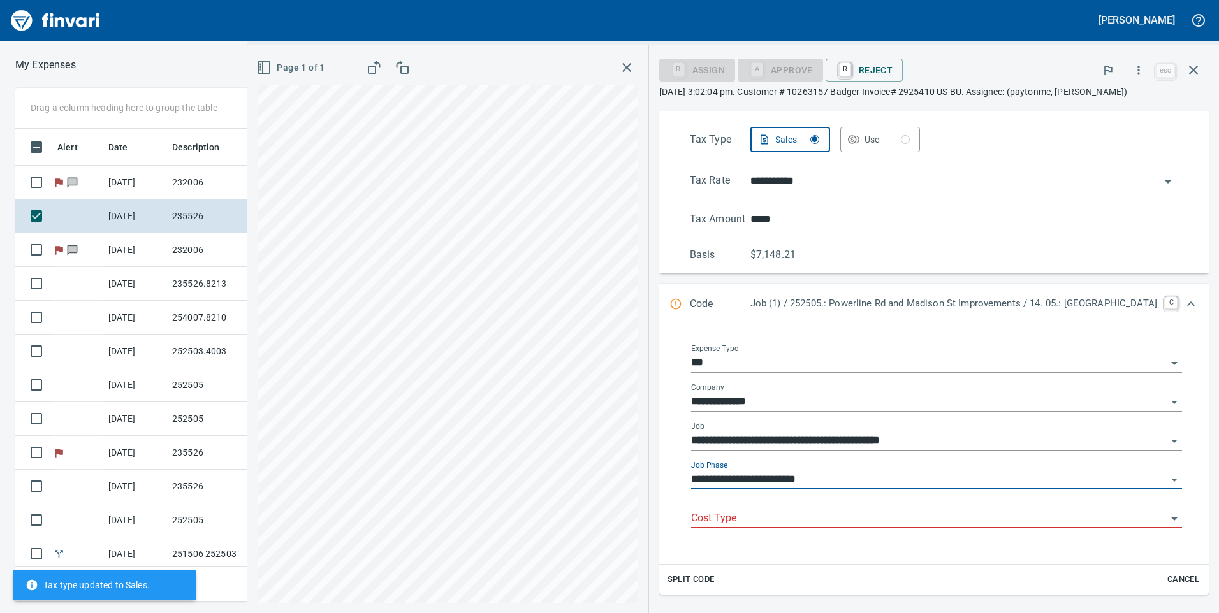
type input "**********"
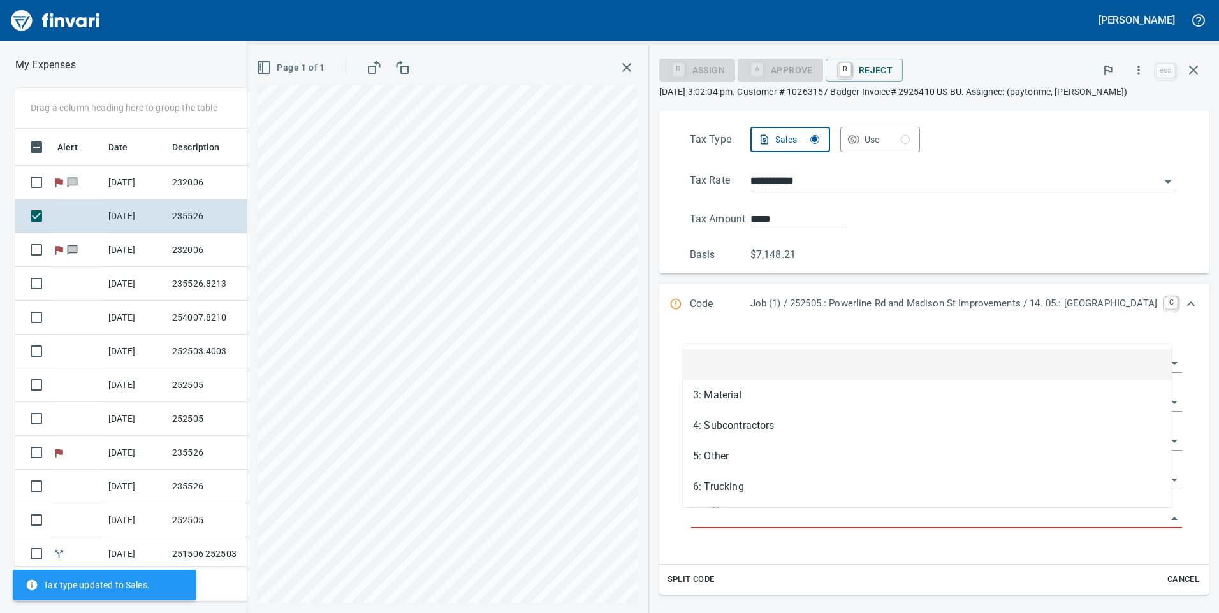
click at [937, 523] on input "Cost Type" at bounding box center [929, 519] width 476 height 18
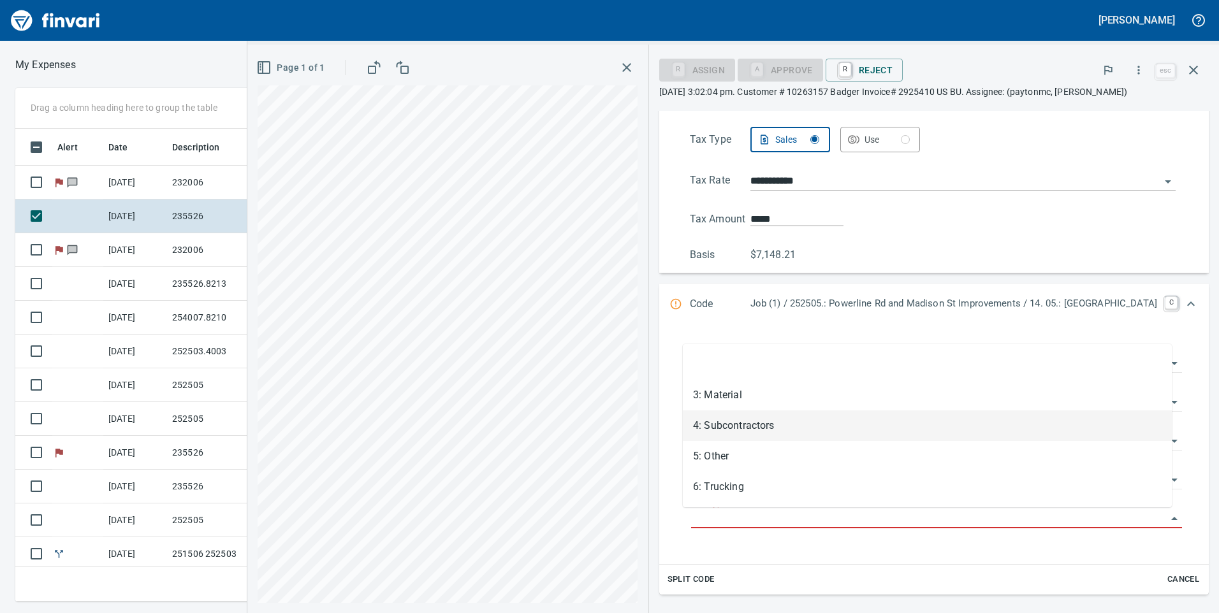
click at [842, 421] on li "4: Subcontractors" at bounding box center [927, 426] width 489 height 31
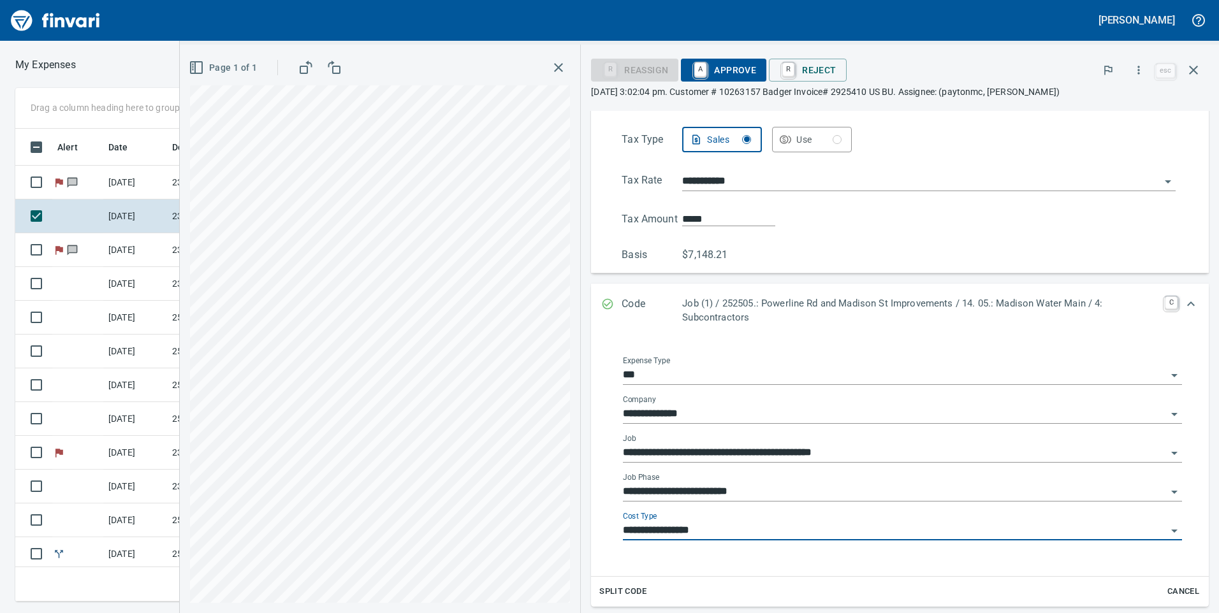
type input "**********"
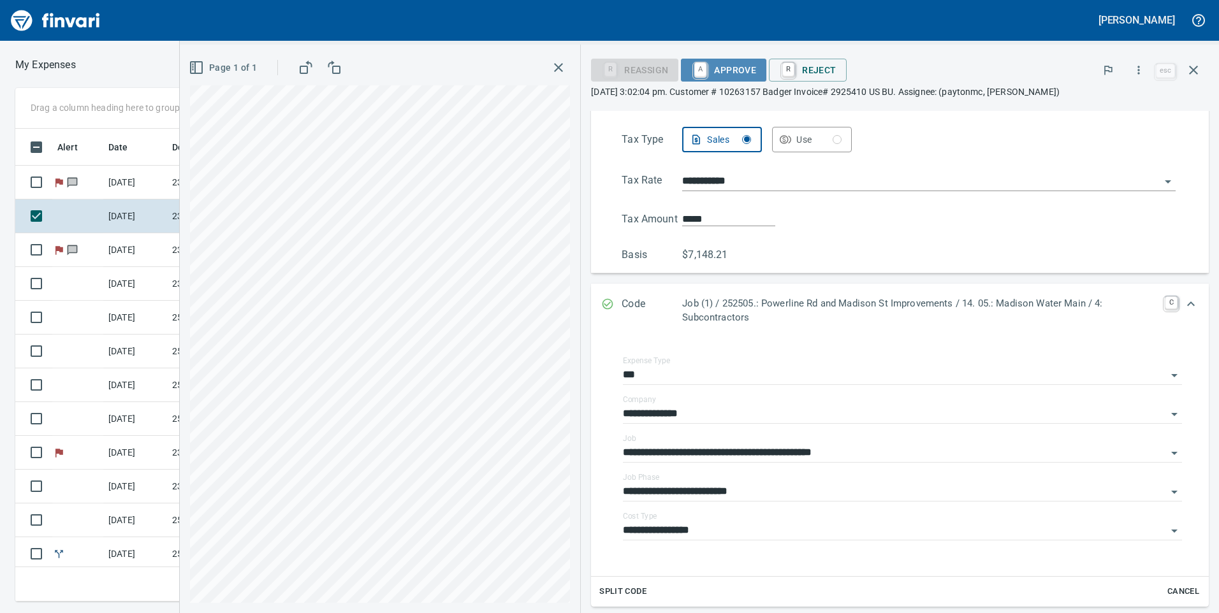
click at [735, 79] on span "A Approve" at bounding box center [723, 70] width 65 height 22
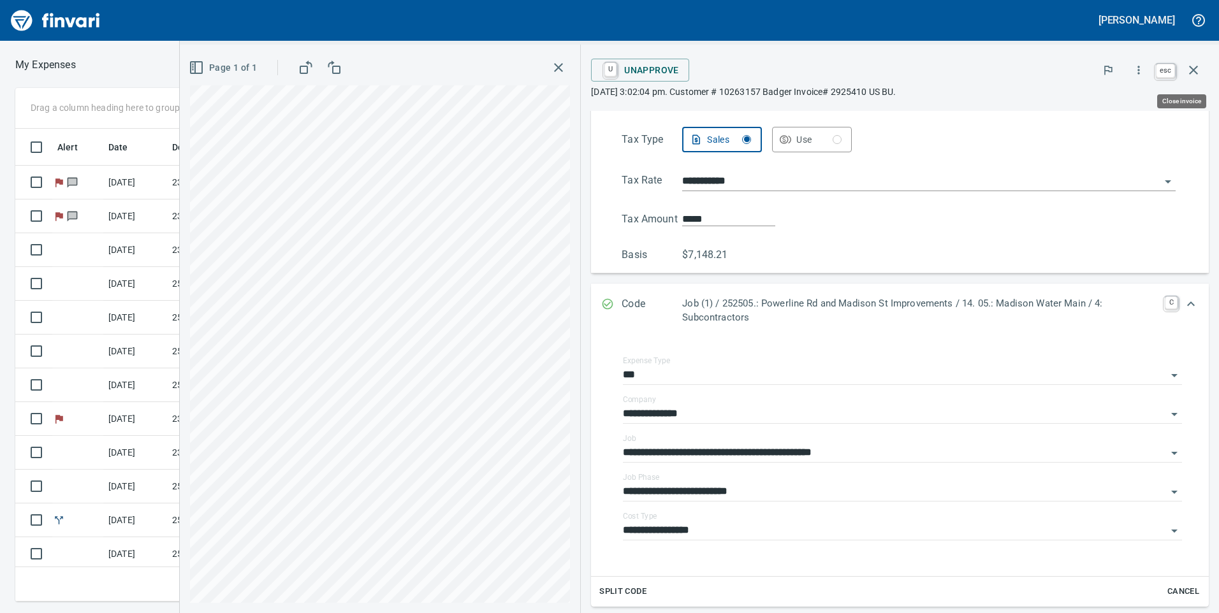
click at [1196, 72] on icon "button" at bounding box center [1193, 70] width 9 height 9
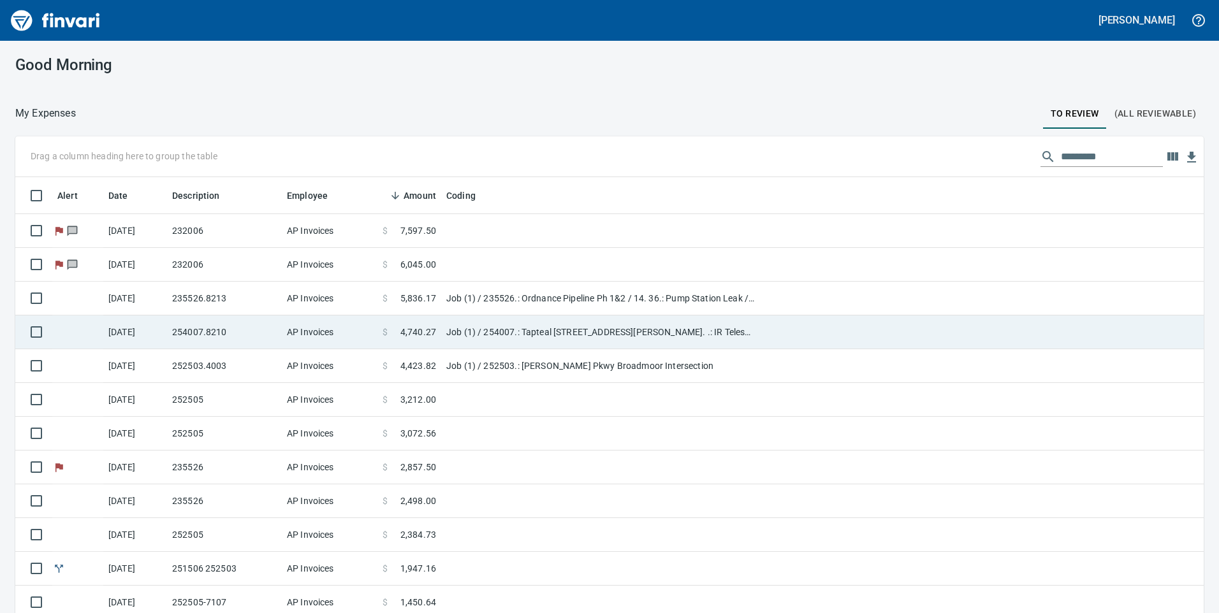
scroll to position [464, 1153]
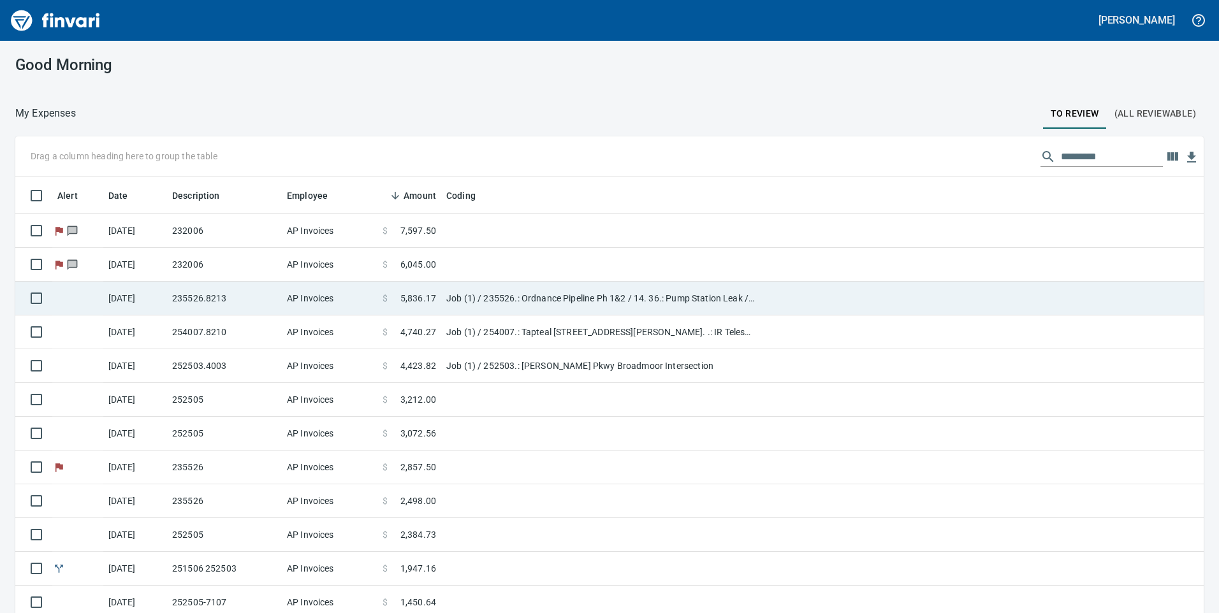
click at [440, 304] on td "$ 5,836.17" at bounding box center [409, 299] width 64 height 34
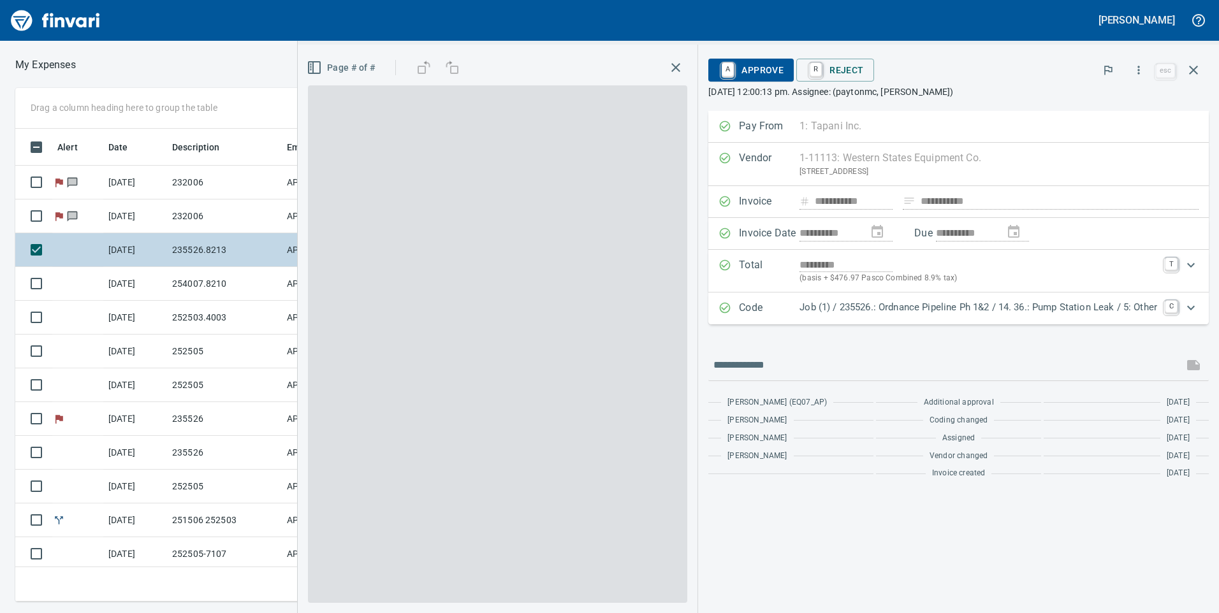
scroll to position [464, 851]
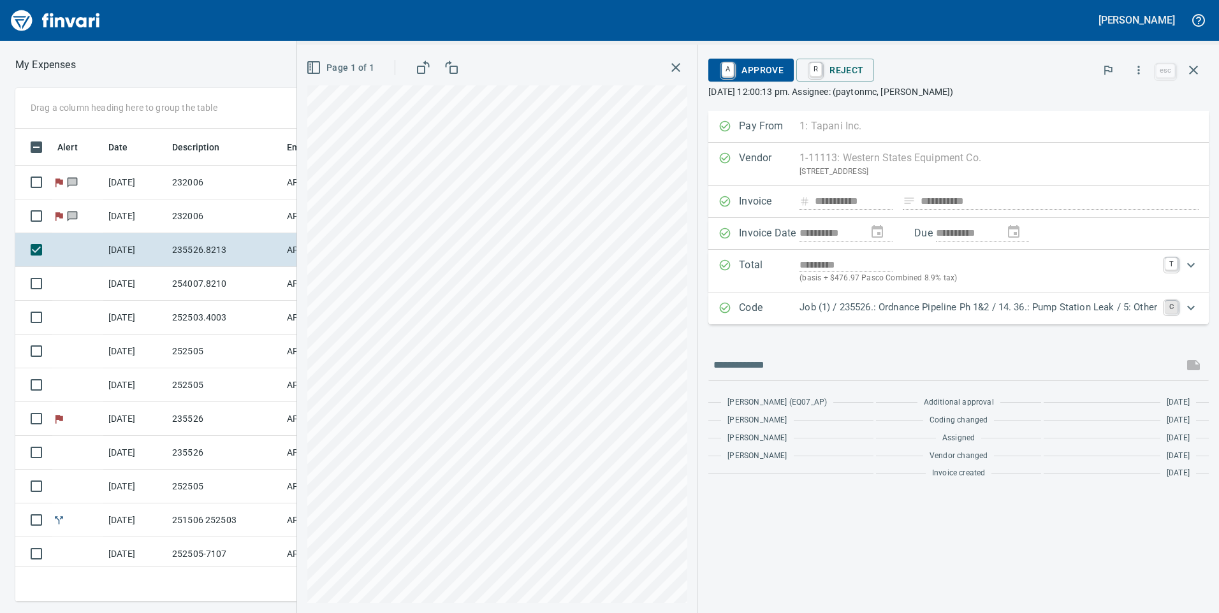
click at [1175, 305] on link "C" at bounding box center [1171, 307] width 13 height 13
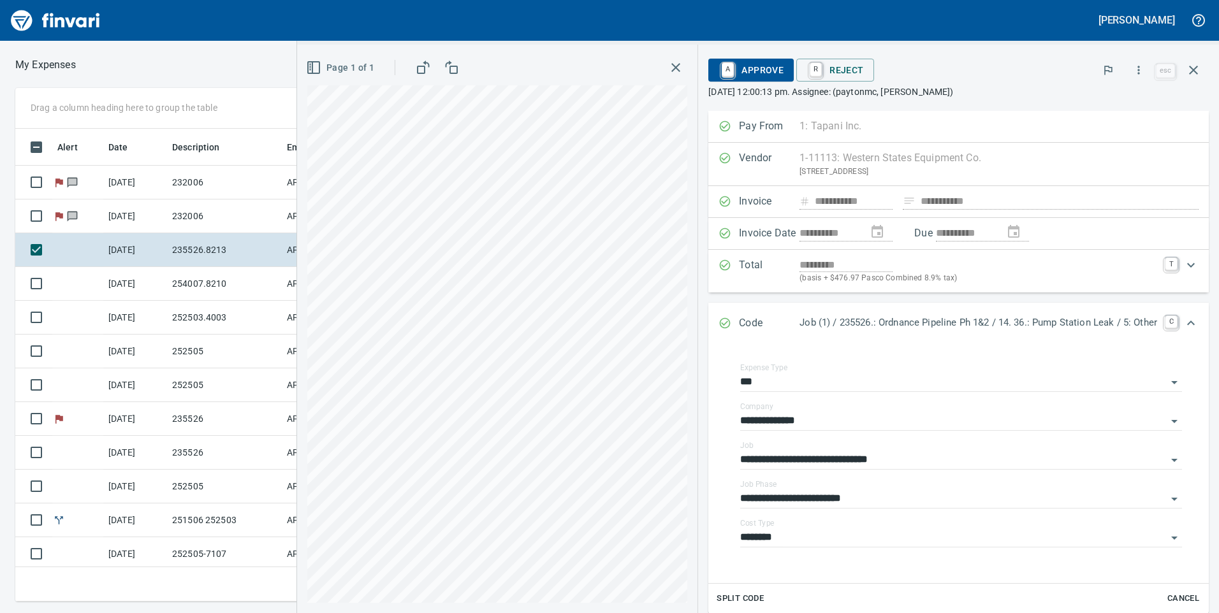
drag, startPoint x: 743, startPoint y: 68, endPoint x: 736, endPoint y: 201, distance: 134.1
click at [736, 201] on div "**********" at bounding box center [958, 329] width 521 height 569
click at [747, 71] on span "A Approve" at bounding box center [751, 70] width 65 height 22
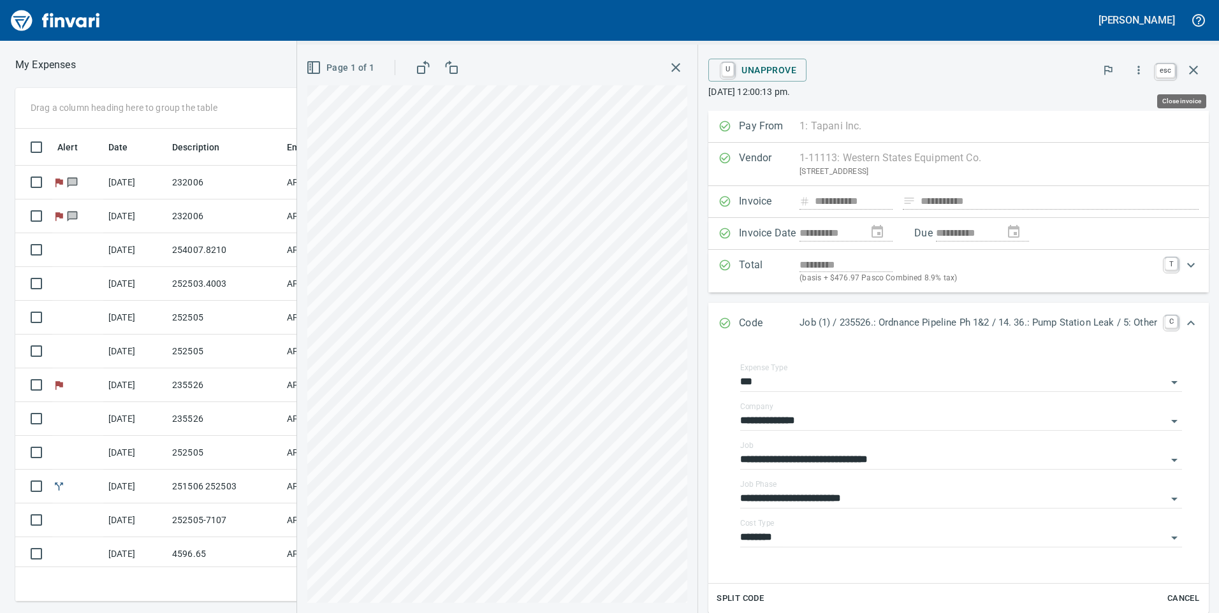
click at [1192, 70] on icon "button" at bounding box center [1193, 69] width 15 height 15
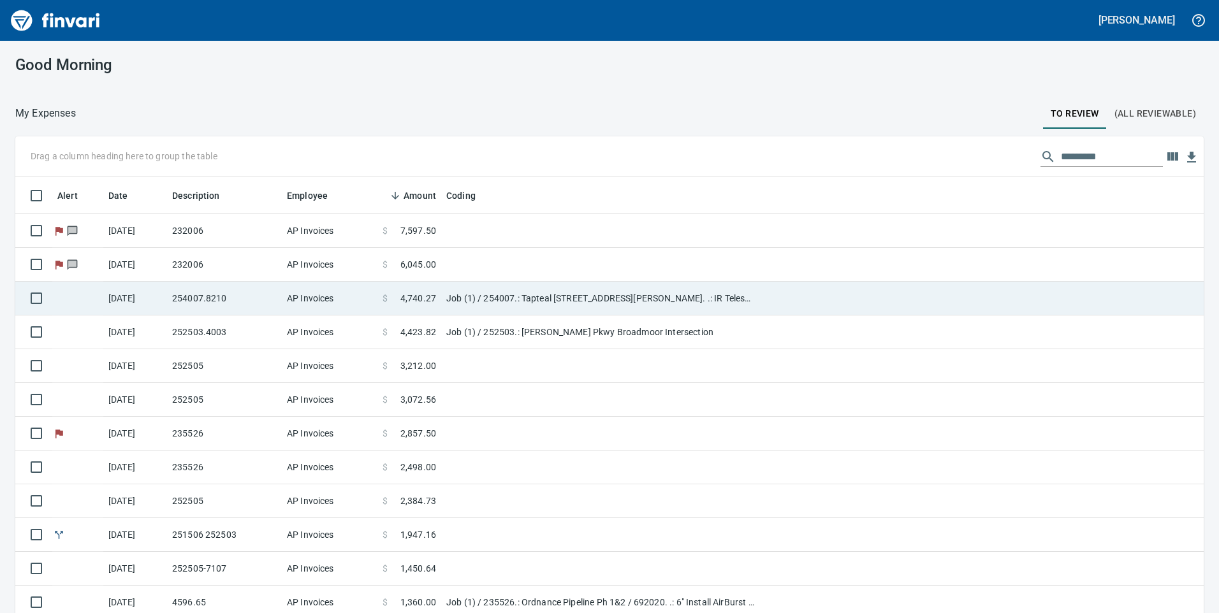
scroll to position [1, 1]
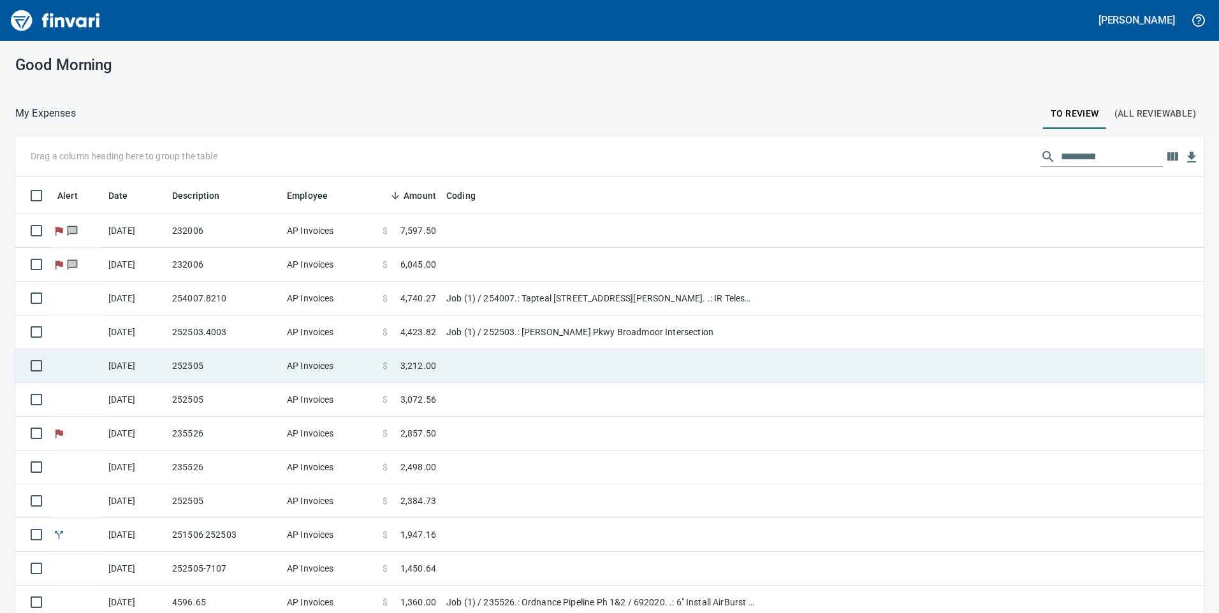
click at [373, 367] on td "AP Invoices" at bounding box center [330, 366] width 96 height 34
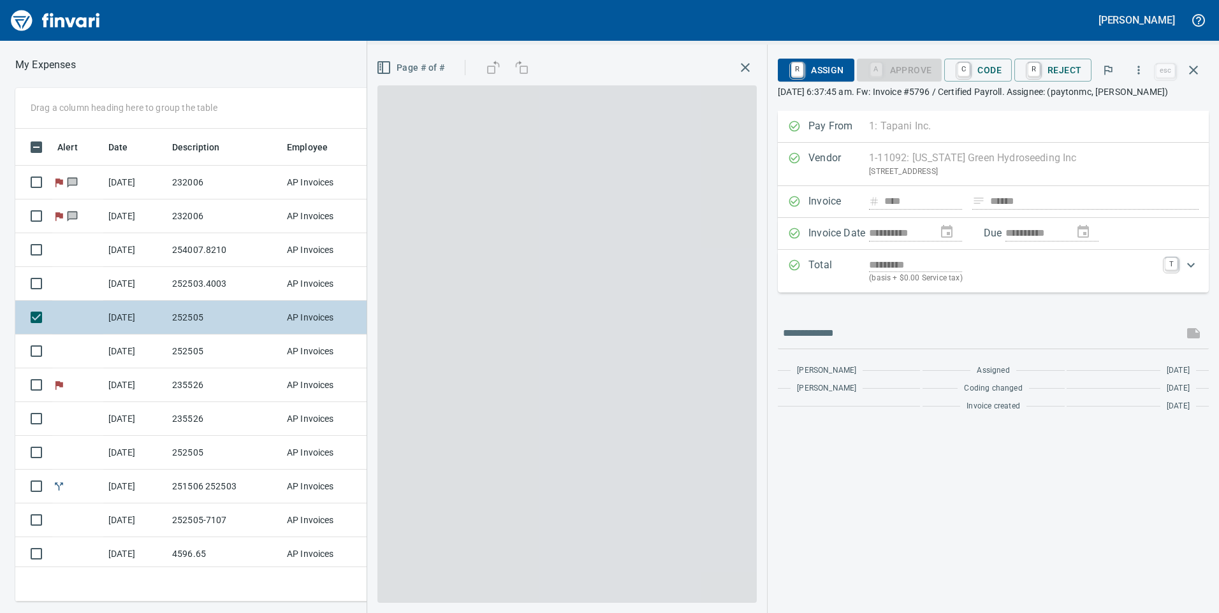
scroll to position [464, 851]
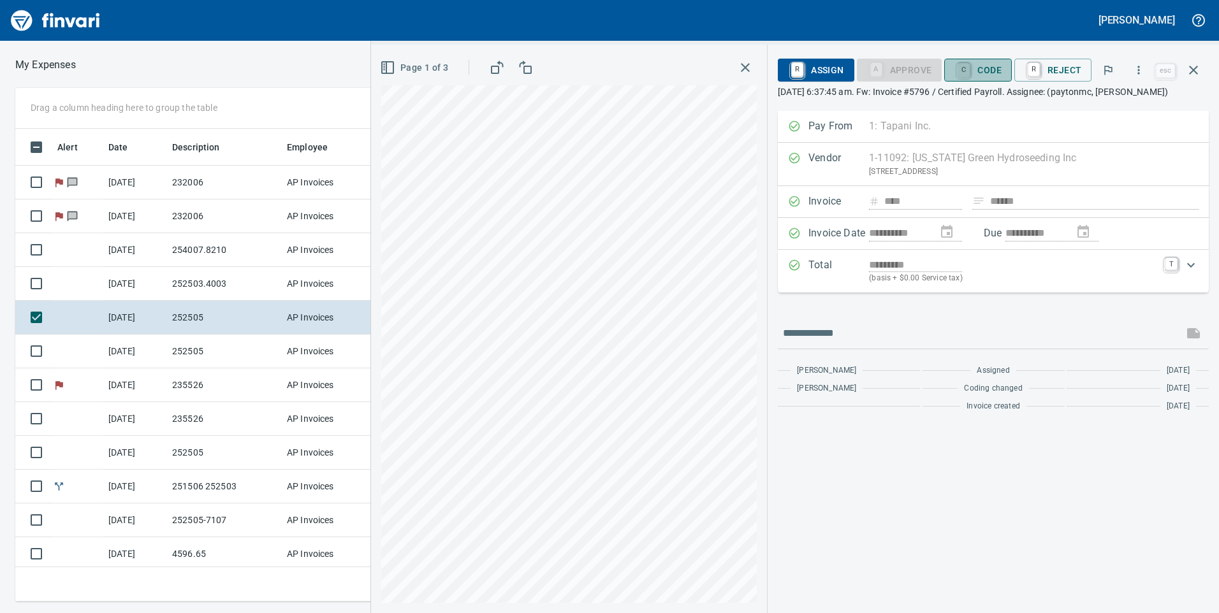
click at [962, 67] on link "C" at bounding box center [964, 70] width 12 height 14
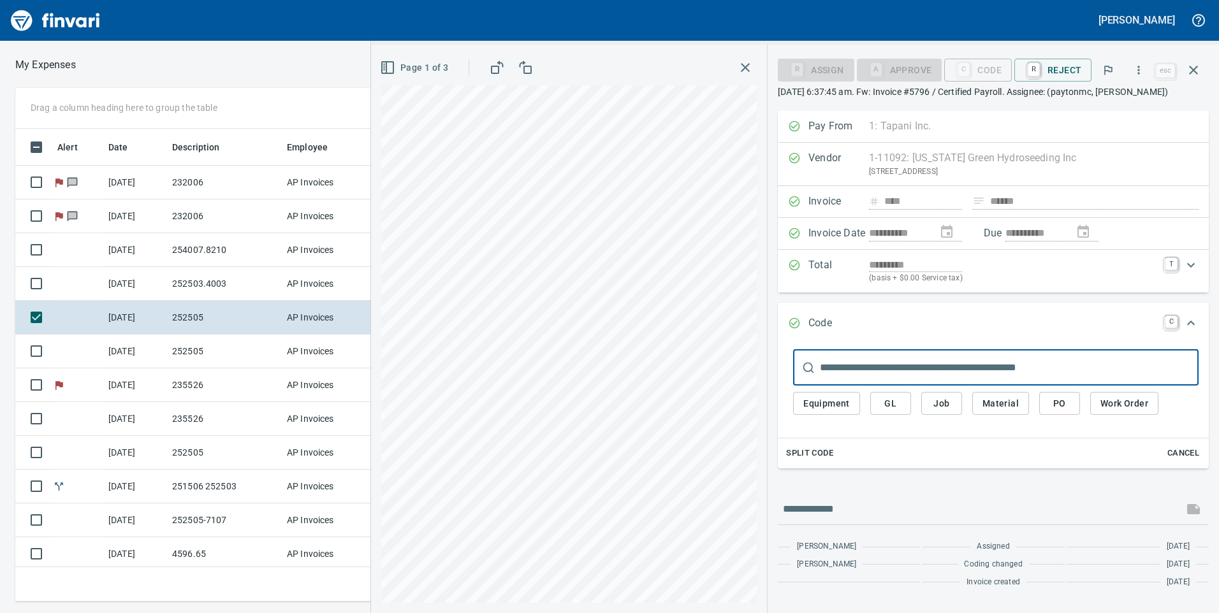
click at [959, 404] on button "Job" at bounding box center [941, 404] width 41 height 24
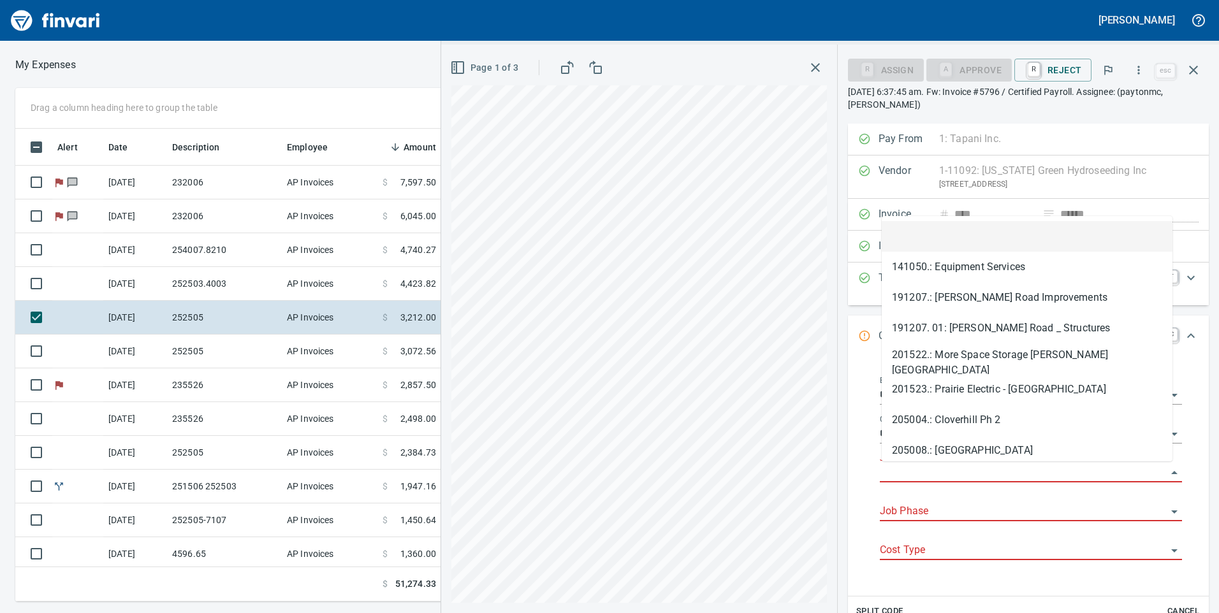
click at [928, 474] on input "Job" at bounding box center [1023, 473] width 287 height 18
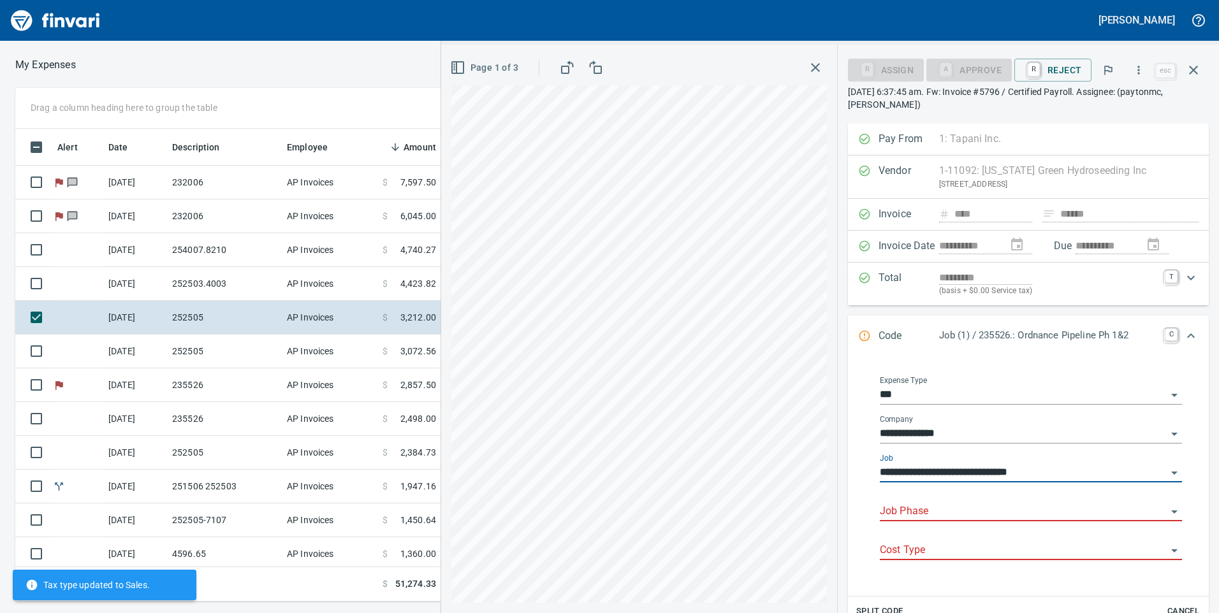
type input "**********"
click at [949, 514] on input "Job Phase" at bounding box center [1023, 512] width 287 height 18
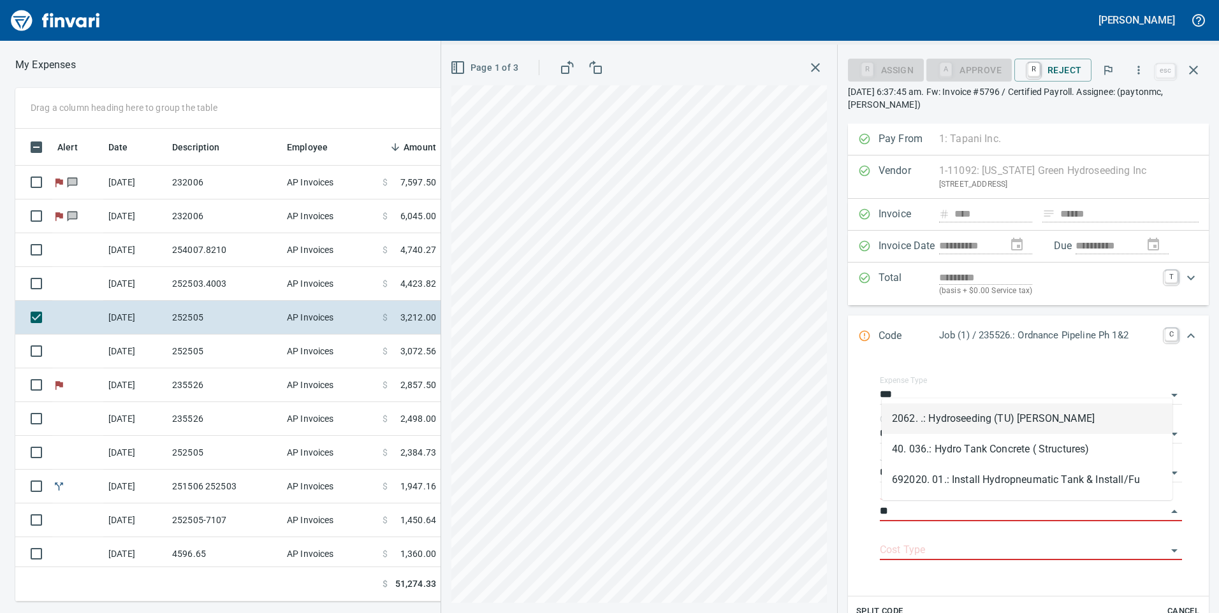
click at [966, 426] on li "2062. .: Hydroseeding (TU) [PERSON_NAME]" at bounding box center [1027, 419] width 291 height 31
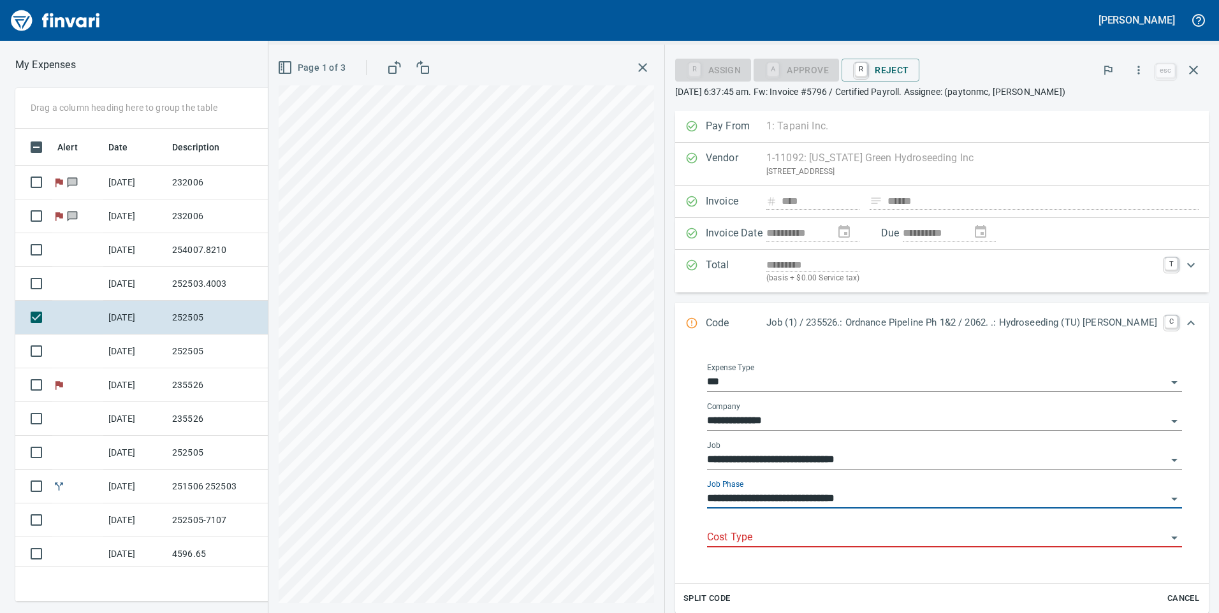
type input "**********"
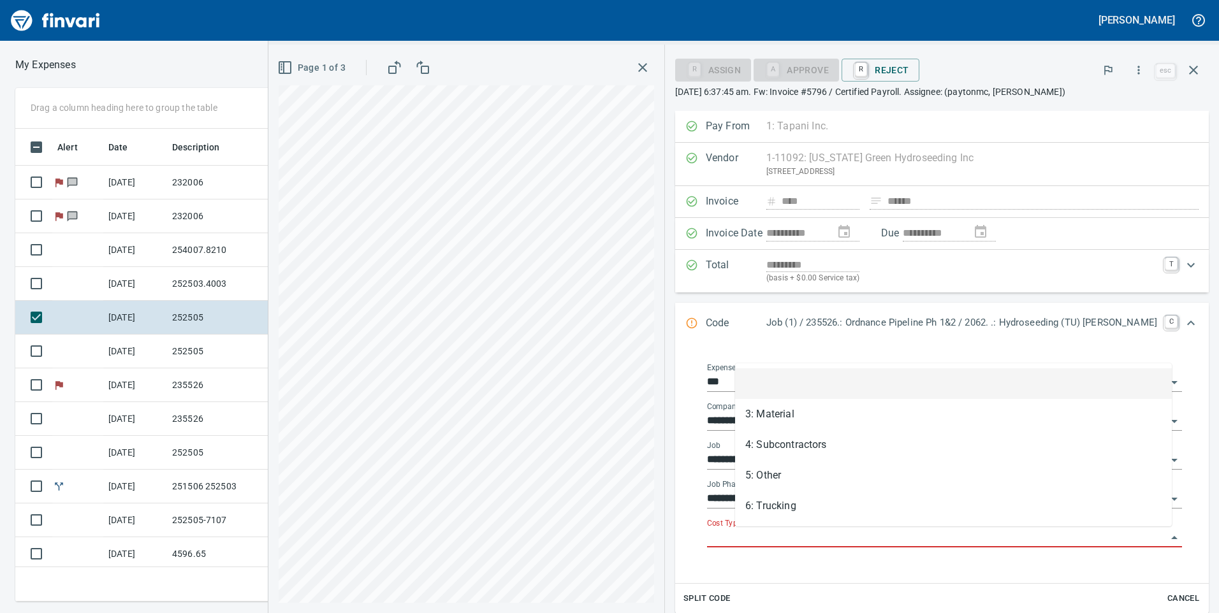
click at [958, 535] on input "Cost Type" at bounding box center [937, 538] width 460 height 18
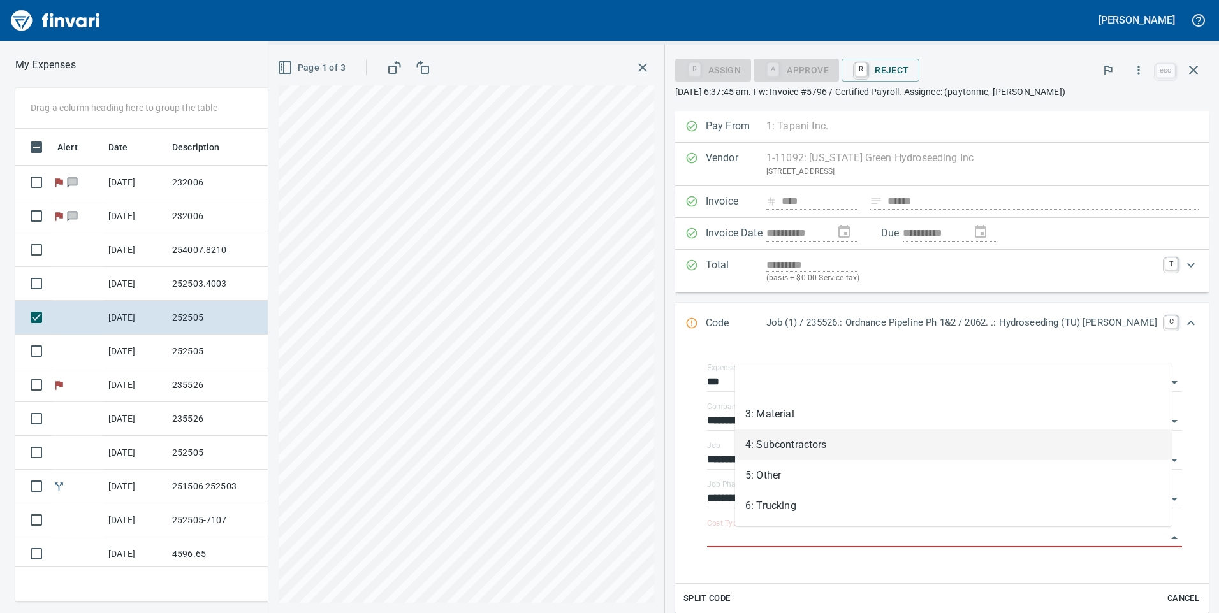
click at [912, 451] on li "4: Subcontractors" at bounding box center [953, 445] width 437 height 31
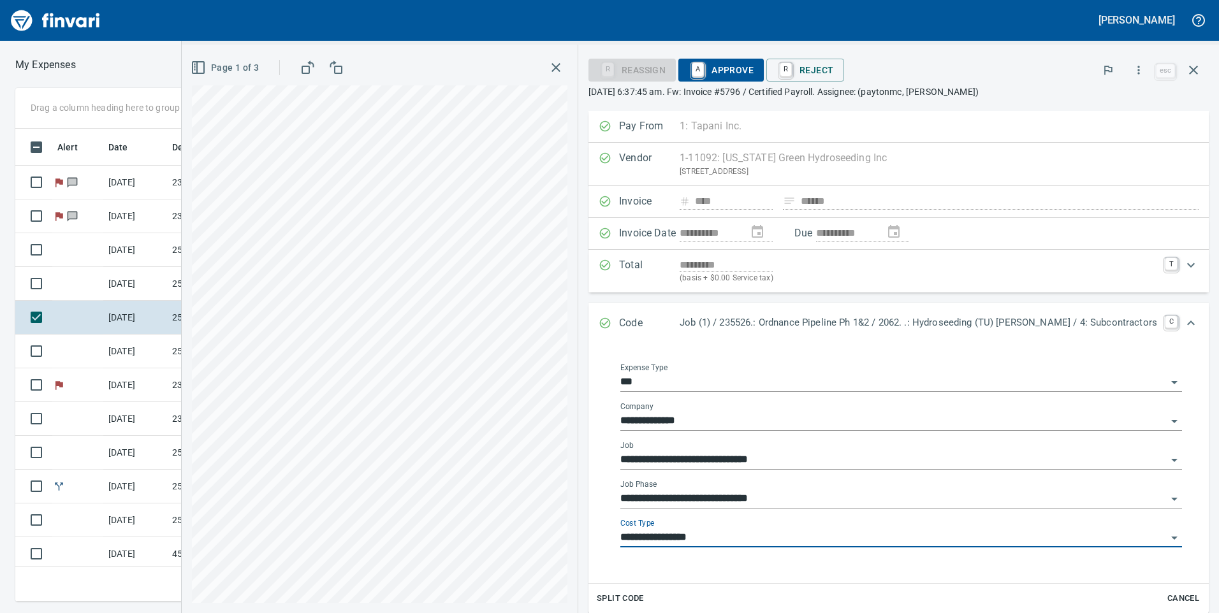
type input "**********"
click at [754, 69] on span "A Approve" at bounding box center [721, 70] width 65 height 22
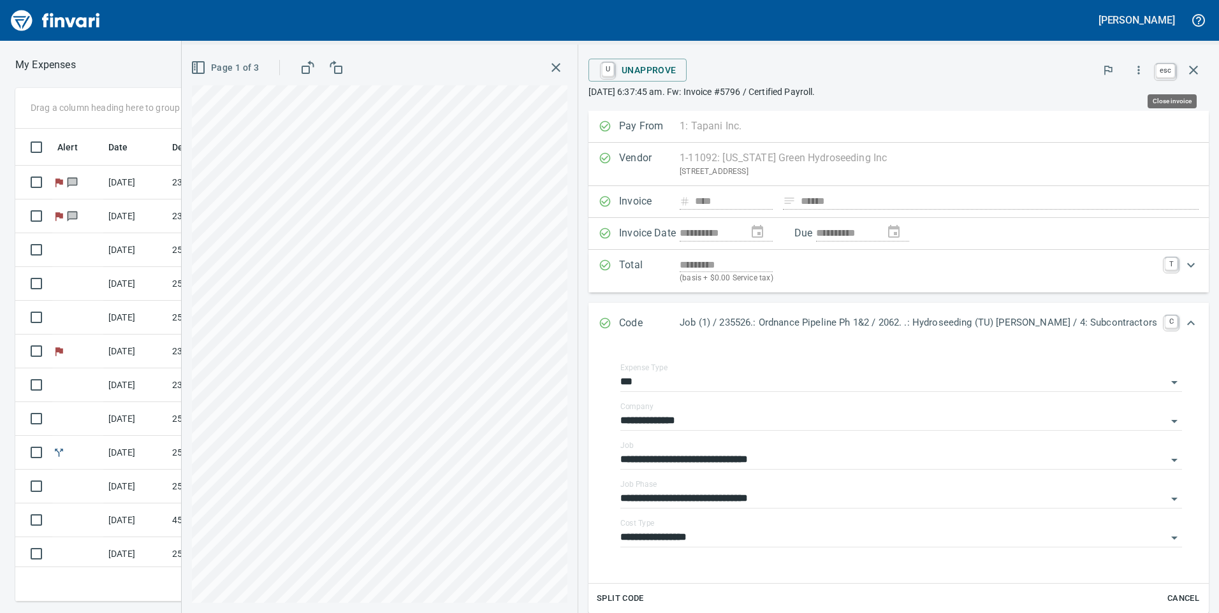
click at [1195, 71] on icon "button" at bounding box center [1193, 70] width 9 height 9
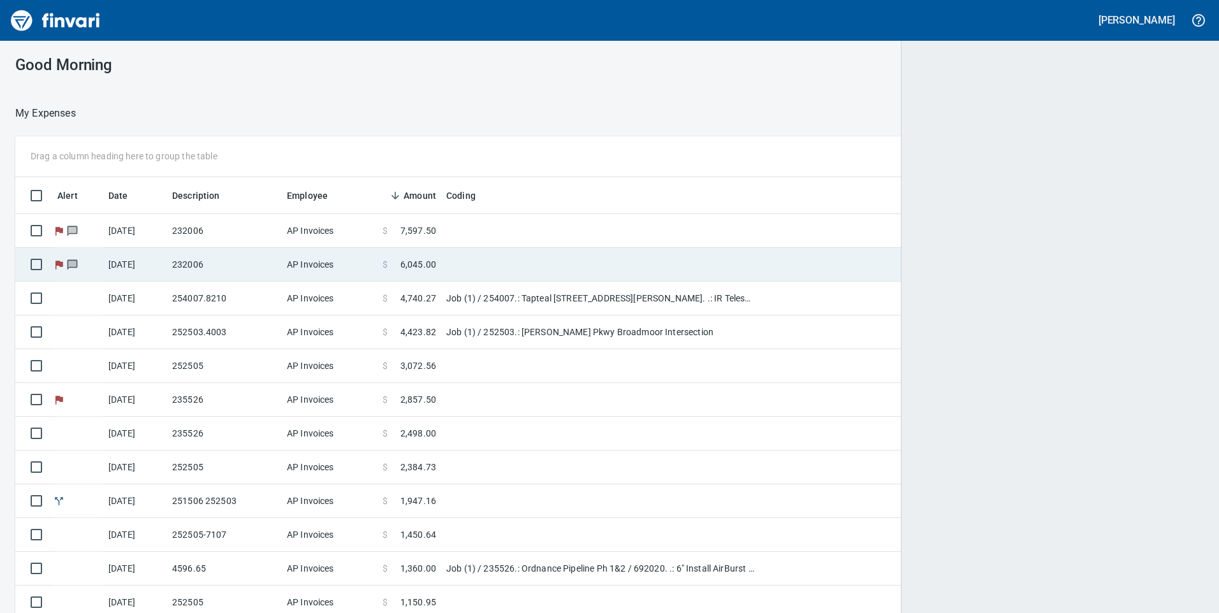
scroll to position [464, 1160]
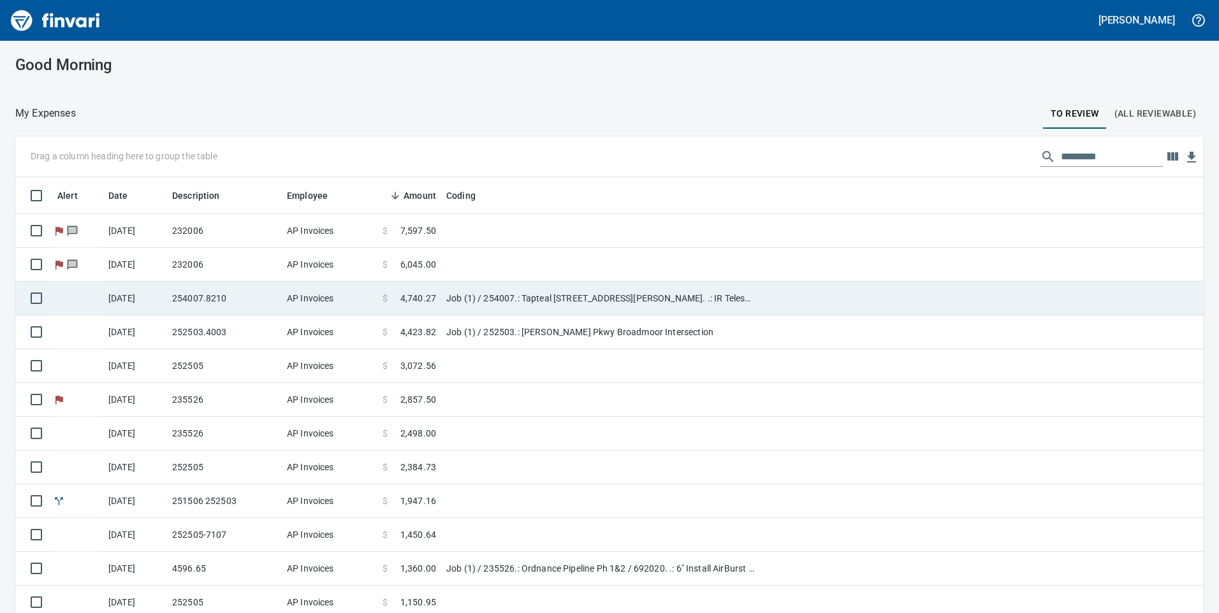
click at [325, 305] on td "AP Invoices" at bounding box center [330, 299] width 96 height 34
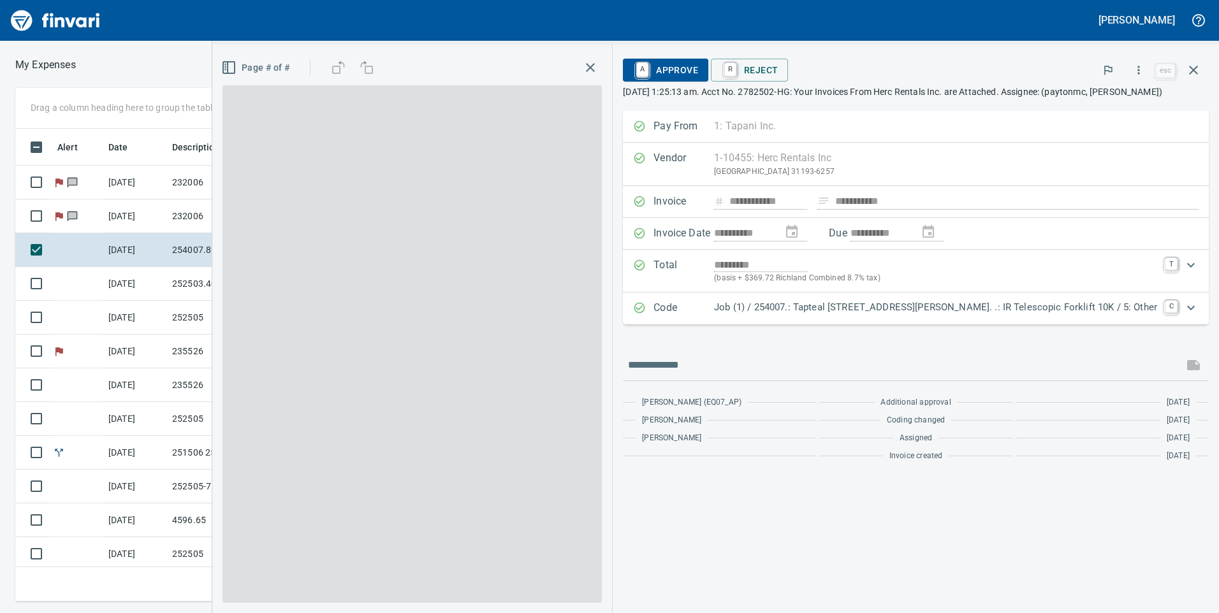
scroll to position [464, 851]
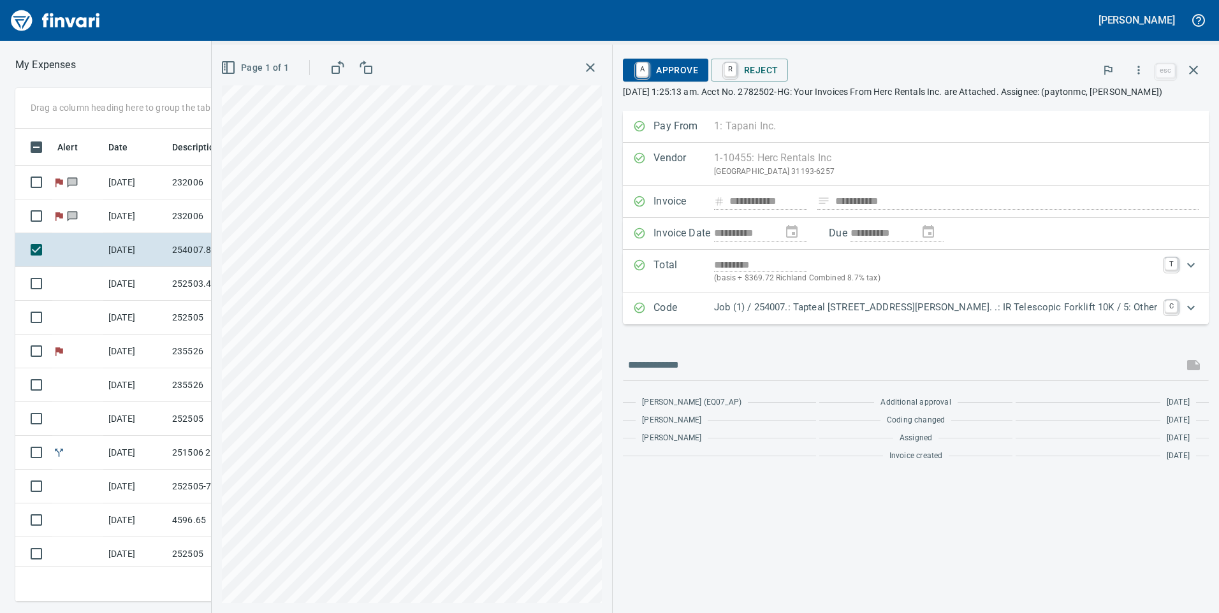
click at [931, 306] on p "Job (1) / 254007.: Tapteal [STREET_ADDRESS][PERSON_NAME]. .: IR Telescopic Fork…" at bounding box center [935, 307] width 443 height 15
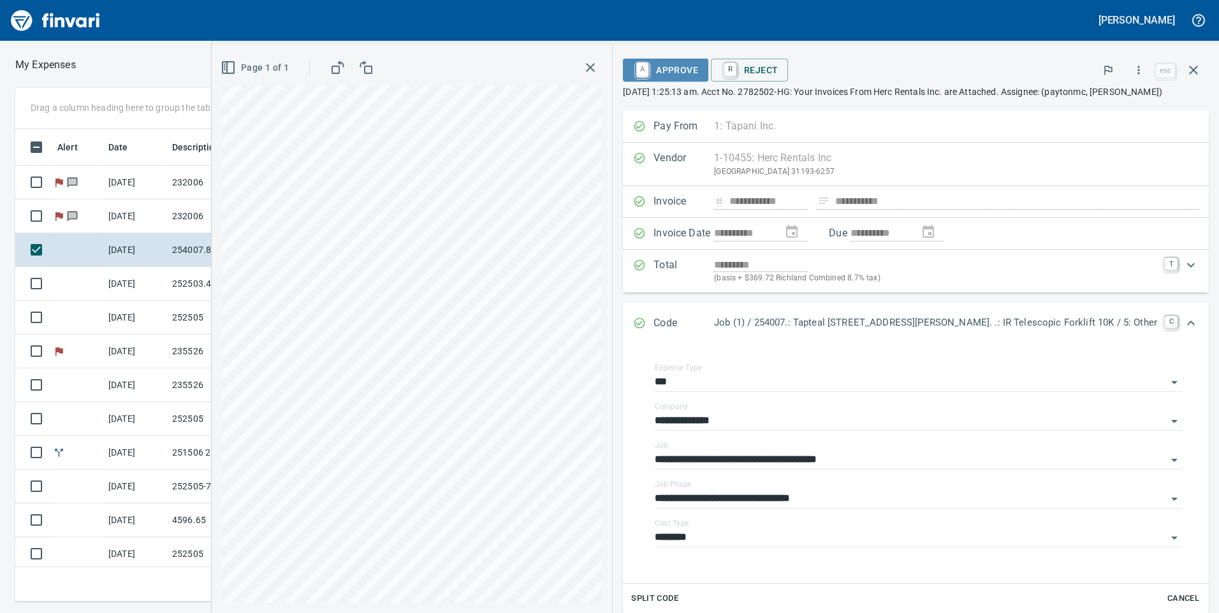
click at [694, 66] on span "A Approve" at bounding box center [665, 70] width 65 height 22
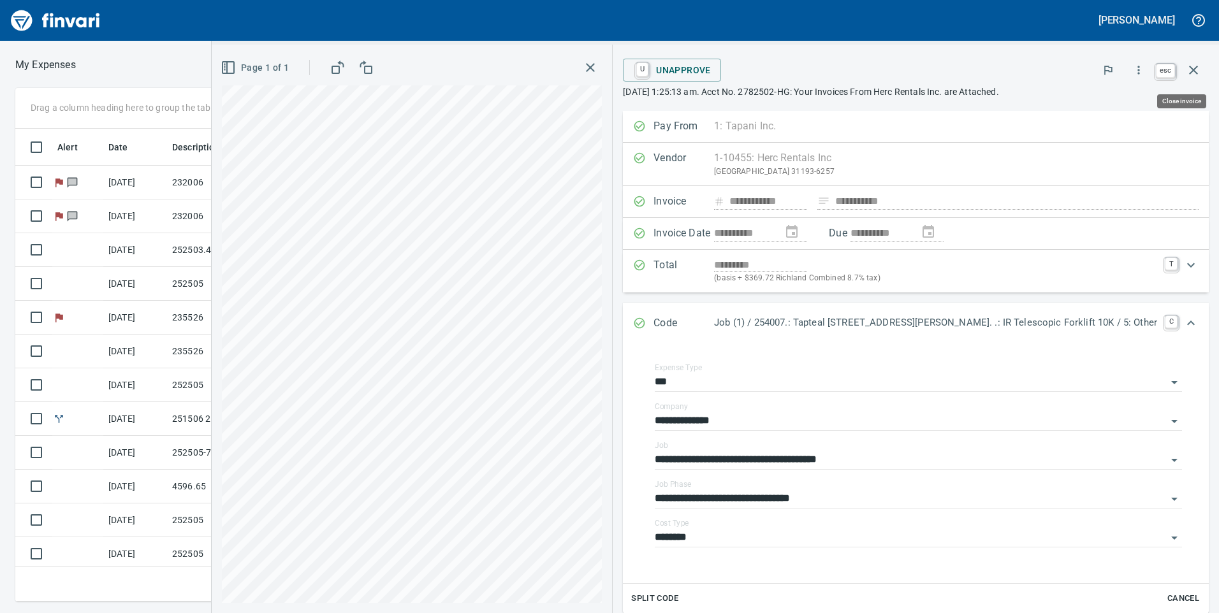
click at [1192, 73] on icon "button" at bounding box center [1193, 70] width 9 height 9
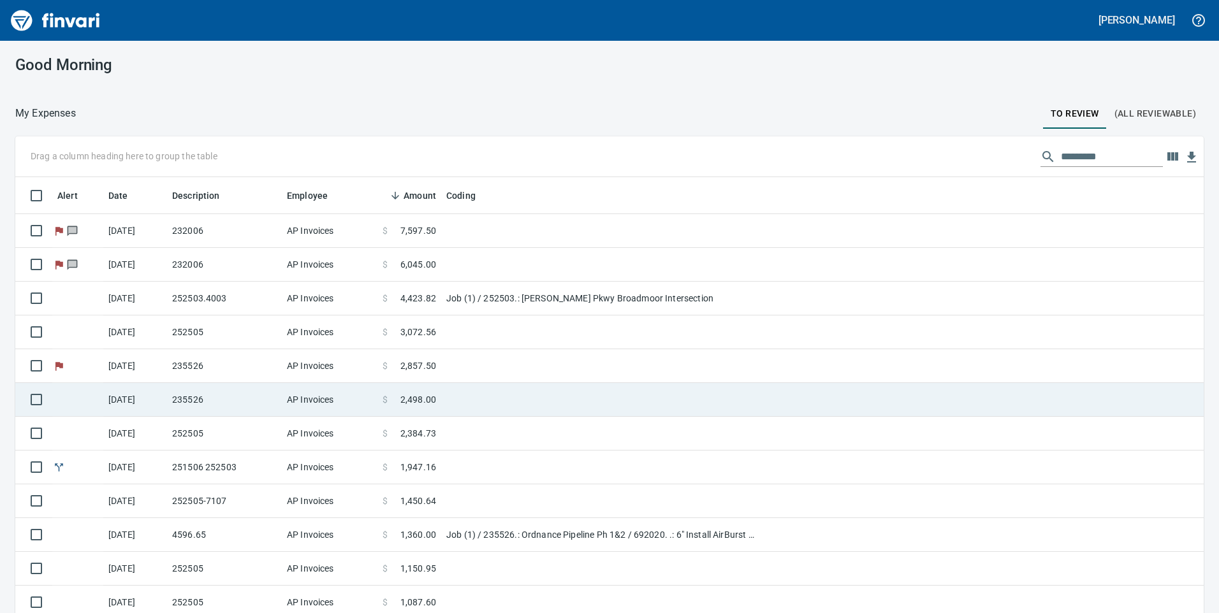
scroll to position [1, 1]
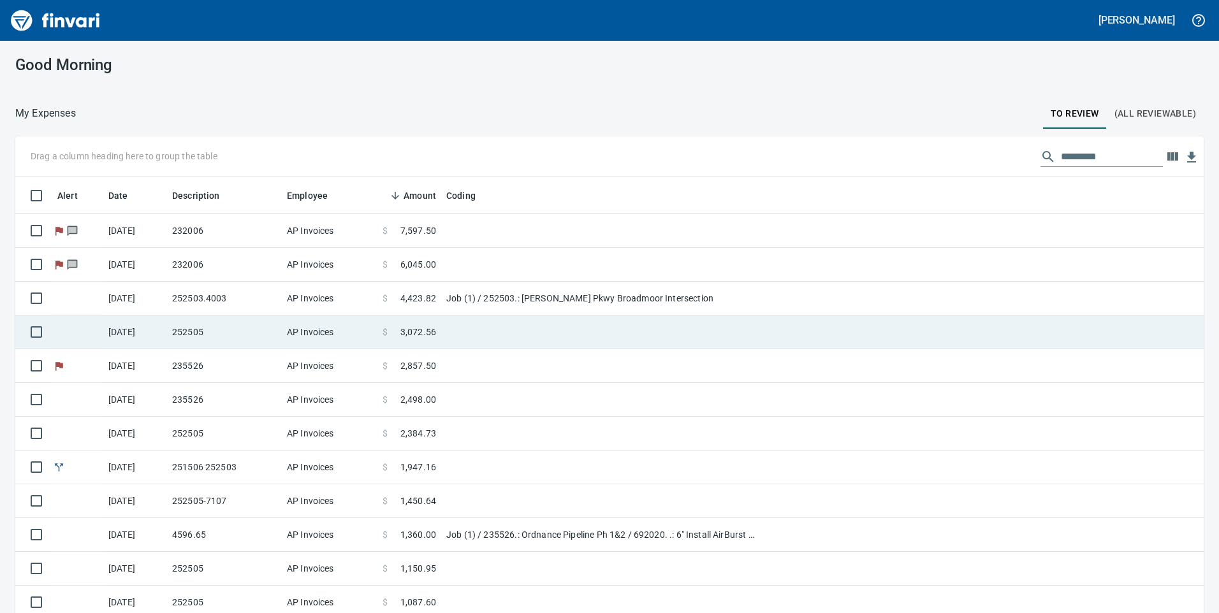
click at [427, 335] on span "3,072.56" at bounding box center [418, 332] width 36 height 13
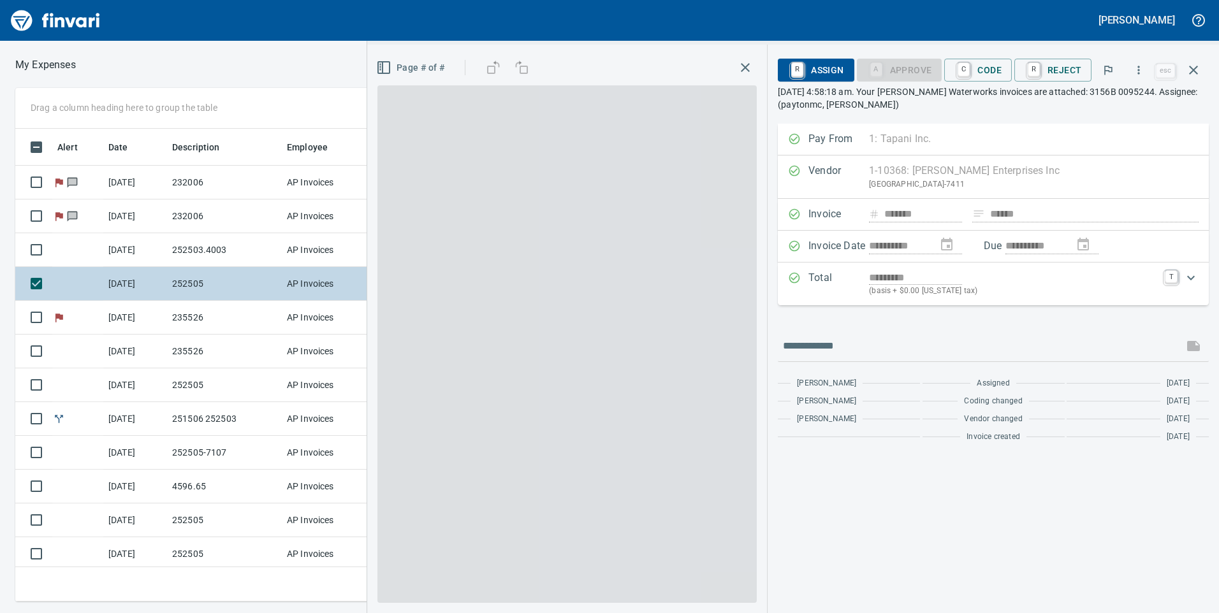
scroll to position [464, 851]
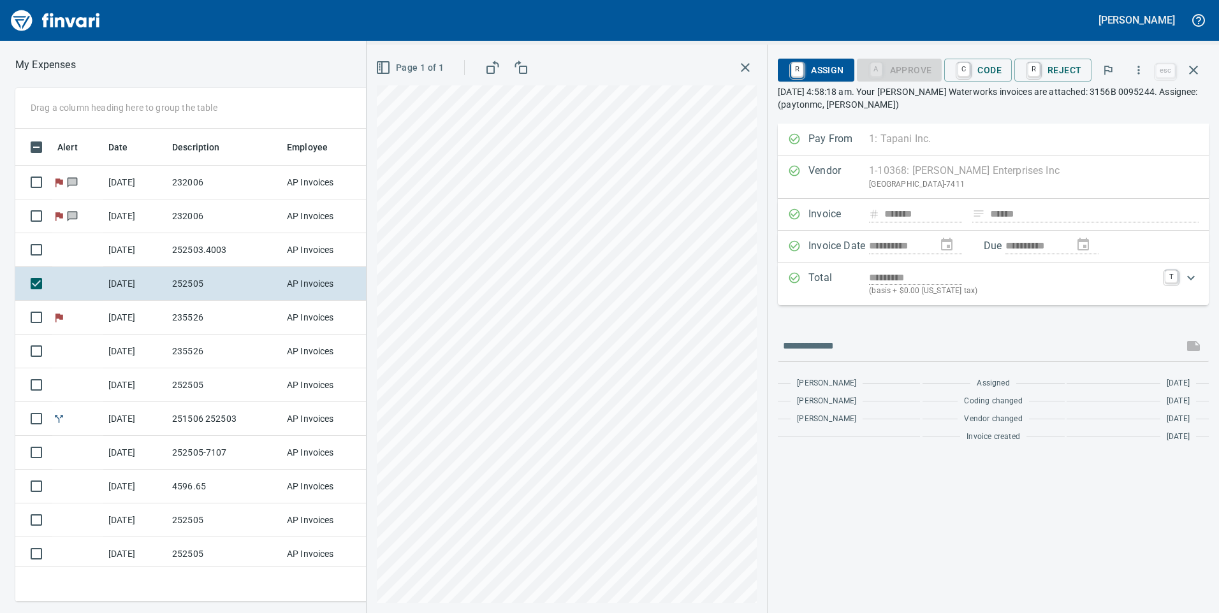
click at [1161, 278] on div "Total ********* (basis + $0.00 Oregon tax) T" at bounding box center [982, 283] width 388 height 27
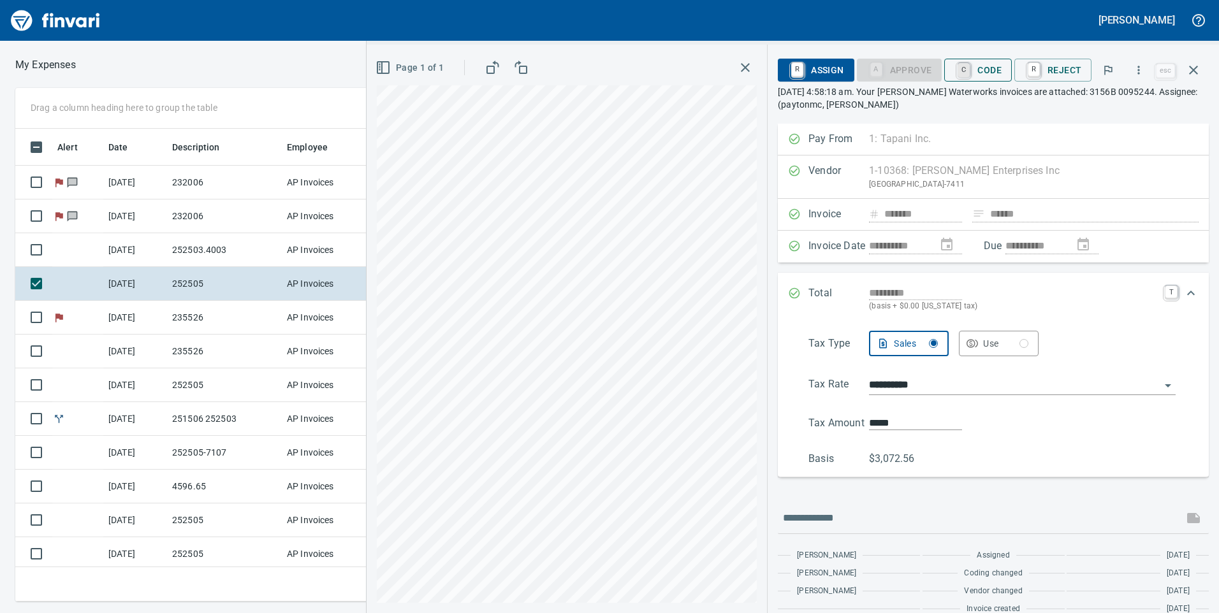
click at [970, 77] on link "C" at bounding box center [964, 70] width 12 height 14
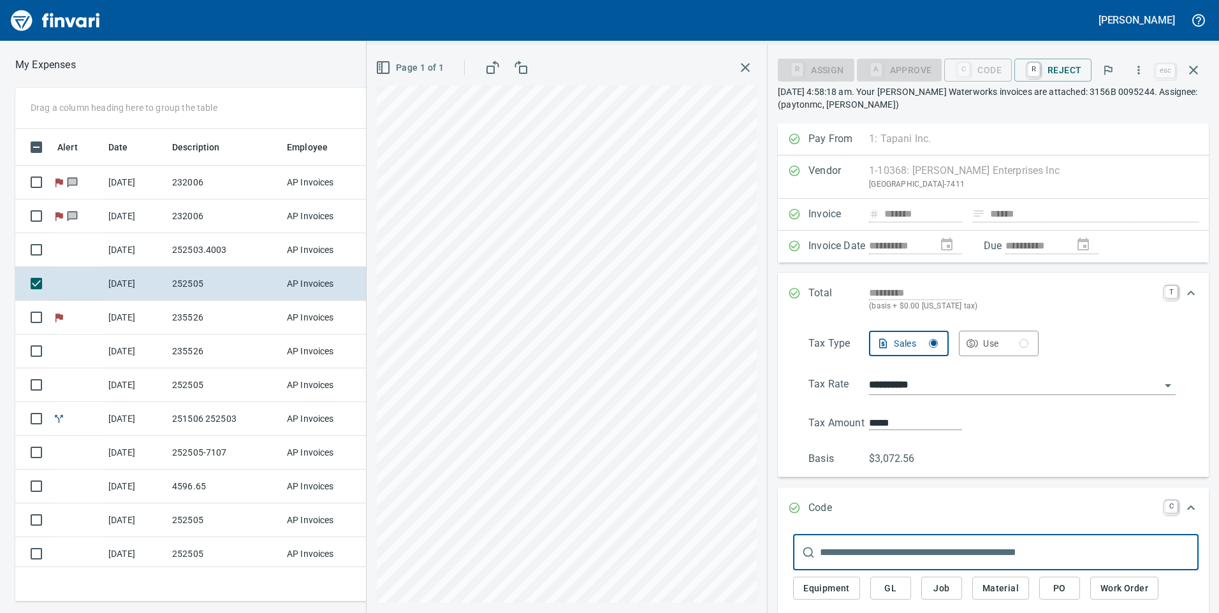
scroll to position [64, 0]
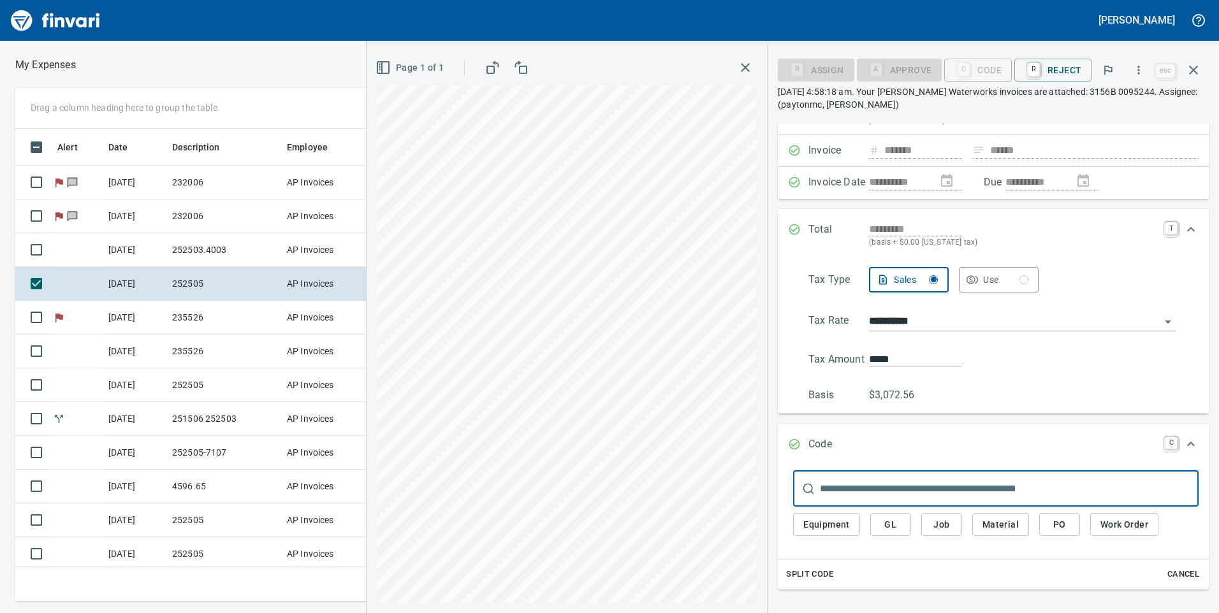
click at [889, 488] on input "text" at bounding box center [1009, 489] width 379 height 36
click at [953, 516] on button "Job" at bounding box center [941, 525] width 41 height 24
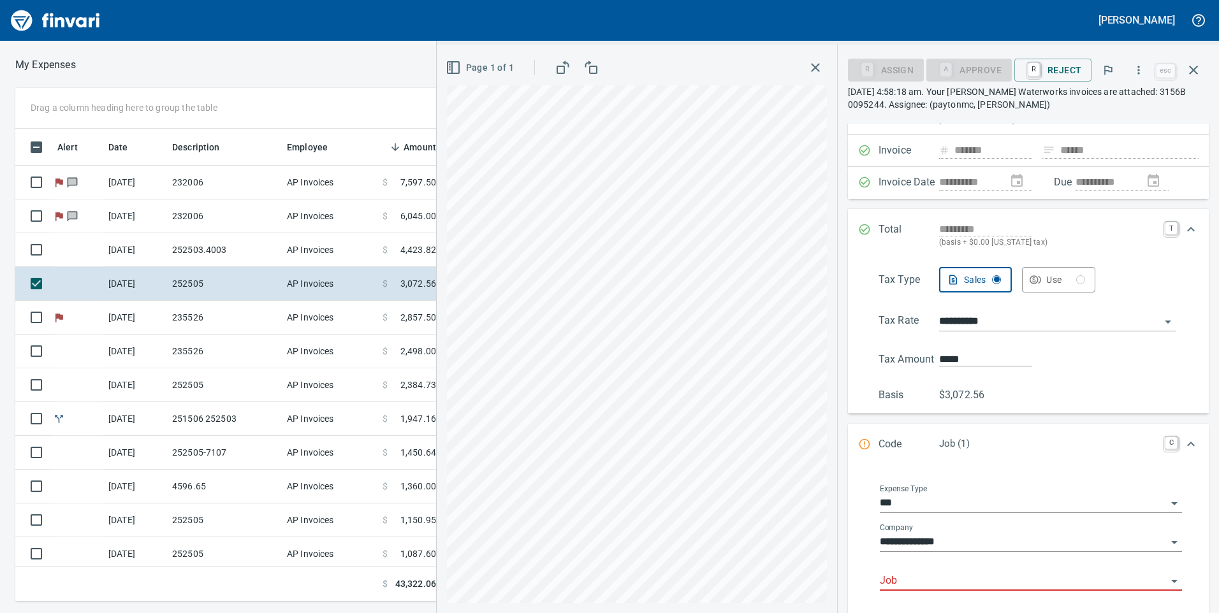
scroll to position [191, 0]
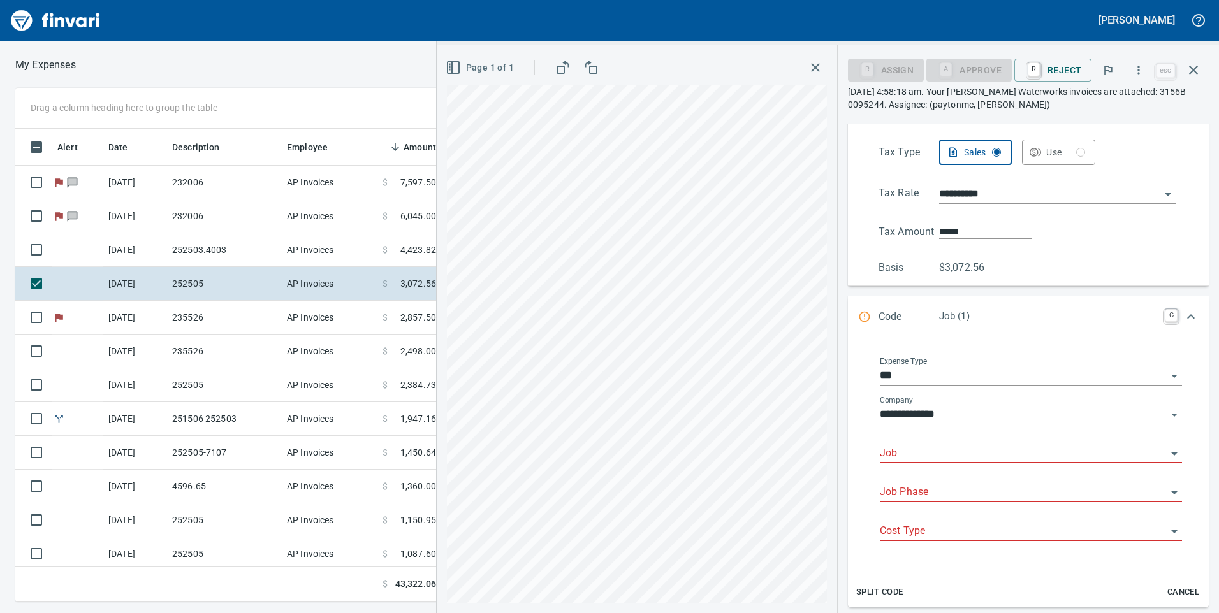
click at [940, 458] on input "Job" at bounding box center [1023, 454] width 287 height 18
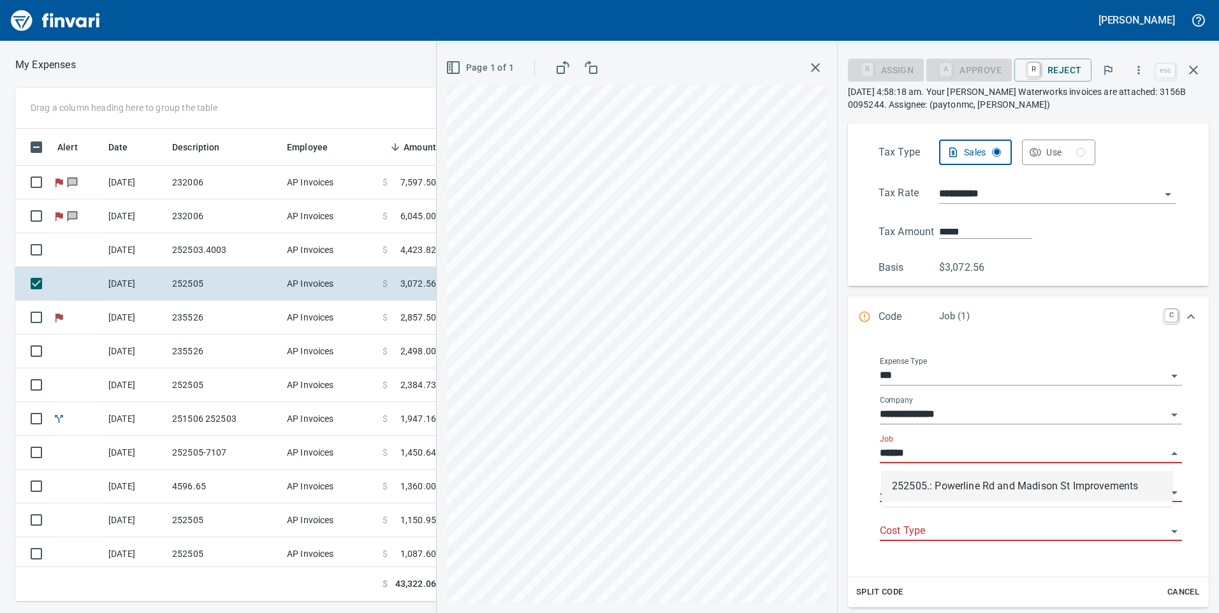
scroll to position [464, 851]
click at [1014, 487] on li "252505.: Powerline Rd and Madison St Improvements" at bounding box center [1027, 486] width 291 height 31
type input "**********"
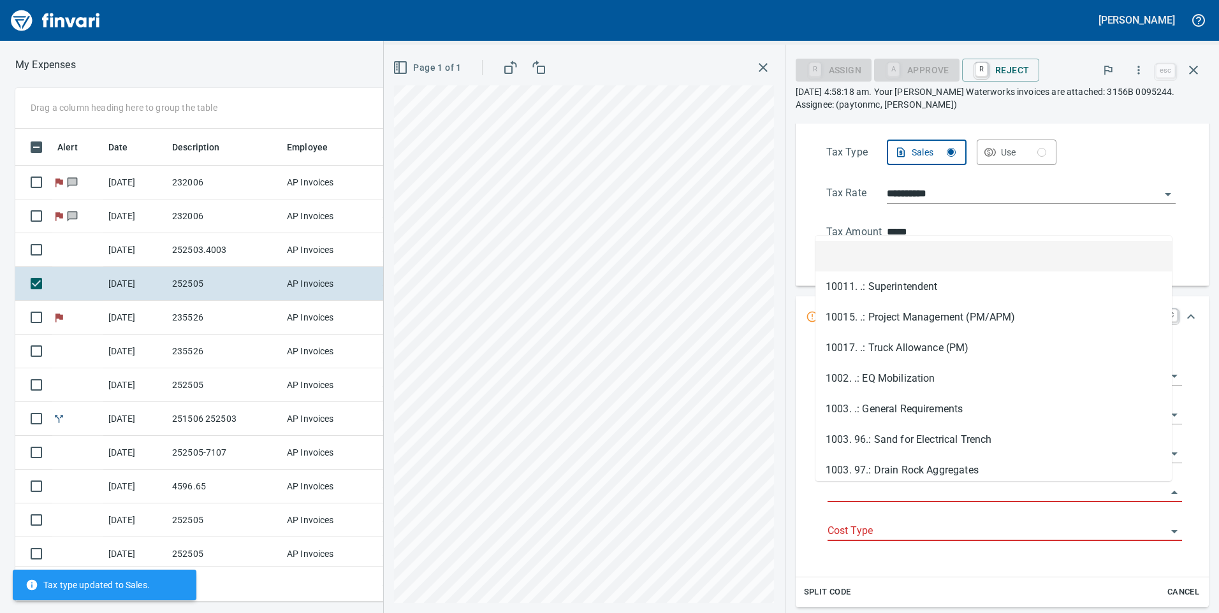
click at [1014, 487] on input "Job Phase" at bounding box center [997, 493] width 339 height 18
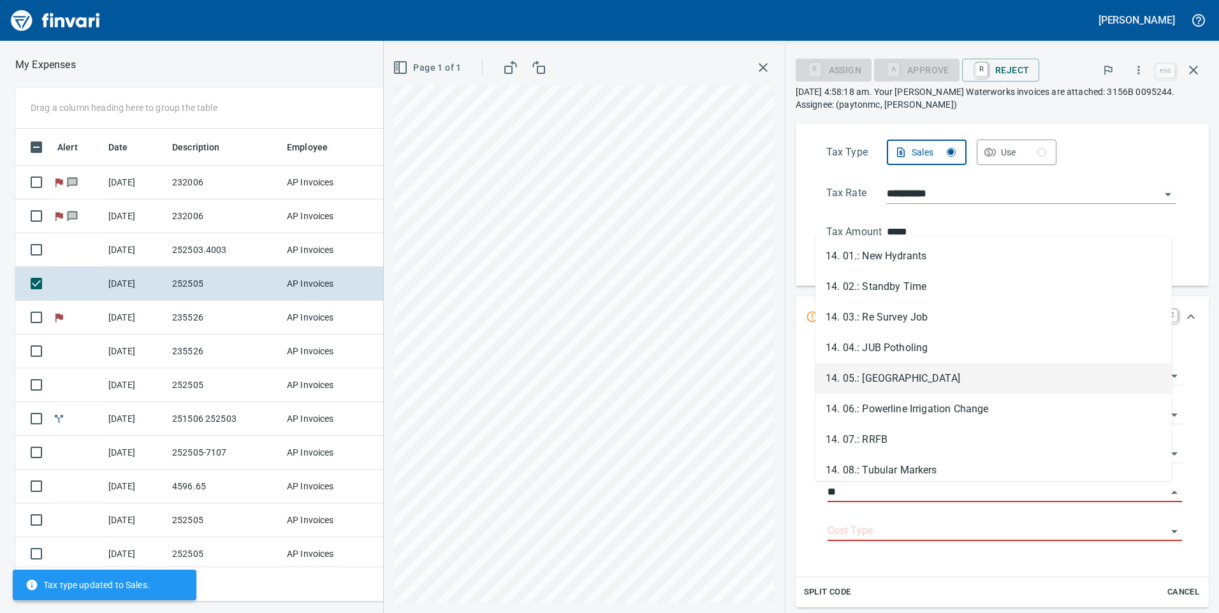
click at [922, 378] on li "14. 05.: Madison Water Main" at bounding box center [994, 378] width 356 height 31
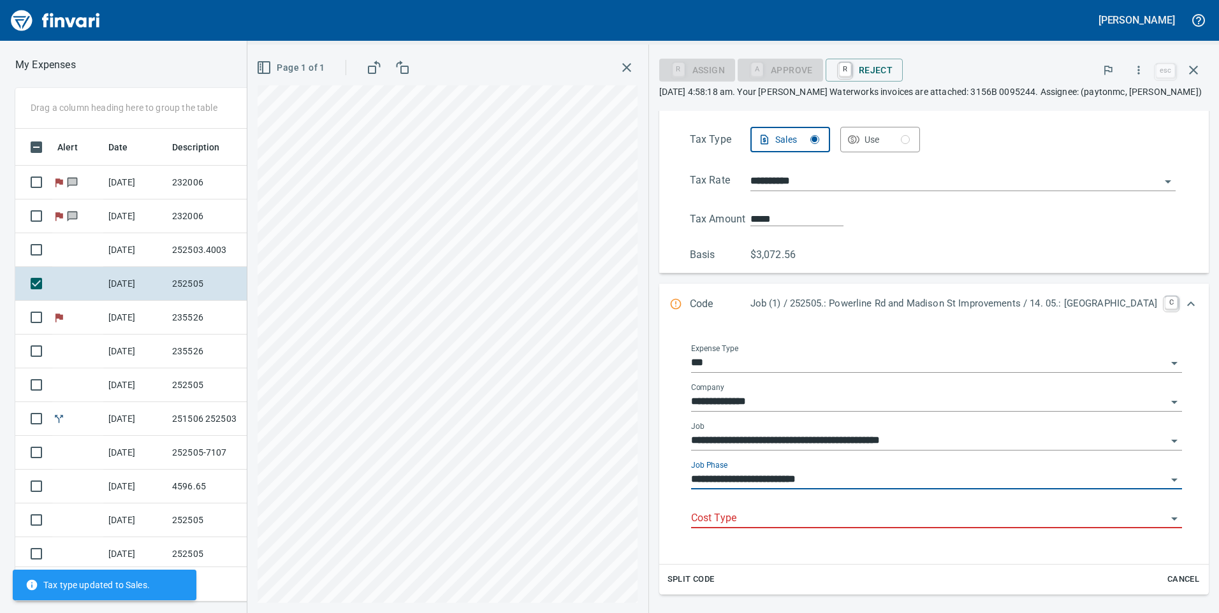
type input "**********"
click at [903, 525] on input "Cost Type" at bounding box center [929, 519] width 476 height 18
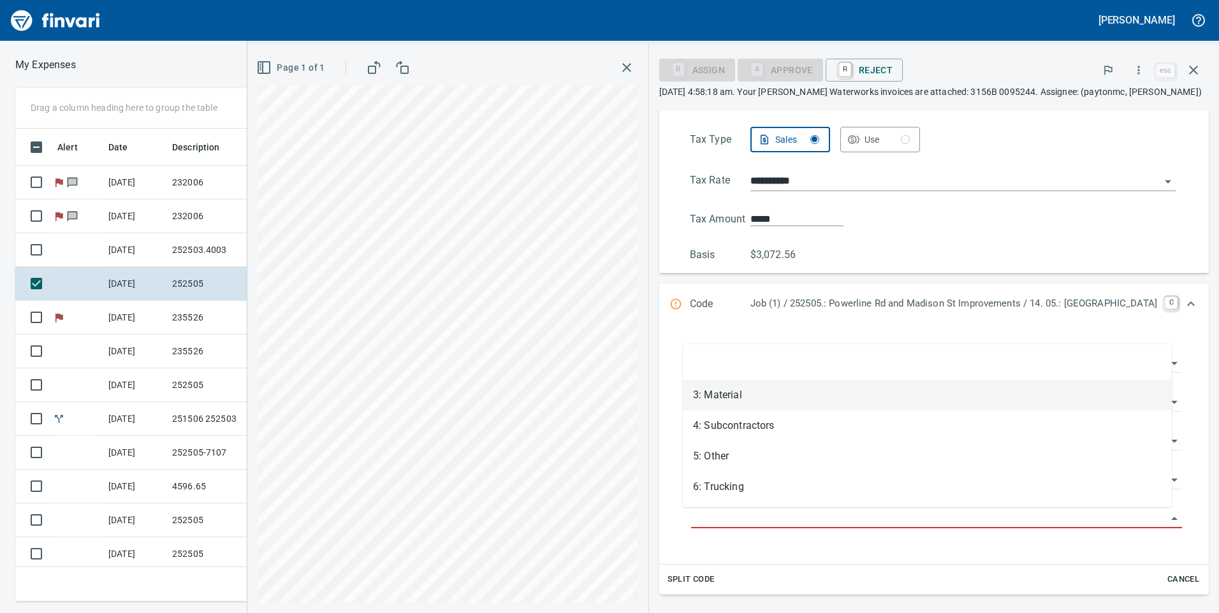
click at [877, 403] on li "3: Material" at bounding box center [927, 395] width 489 height 31
type input "**********"
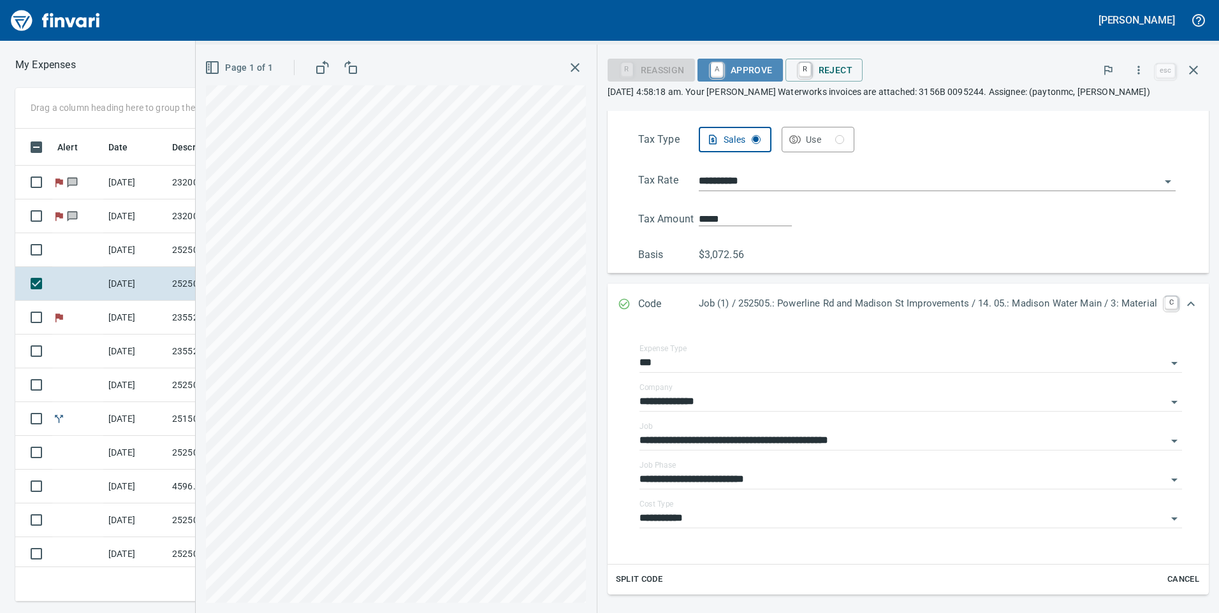
click at [752, 72] on span "A Approve" at bounding box center [740, 70] width 65 height 22
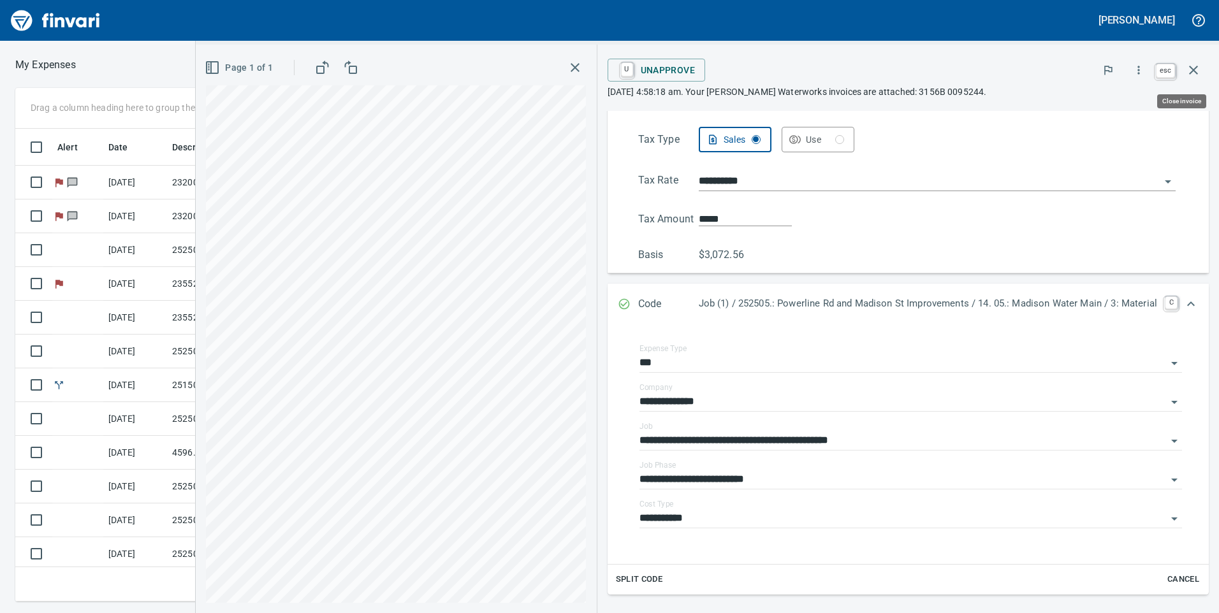
click at [1192, 66] on icon "button" at bounding box center [1193, 69] width 15 height 15
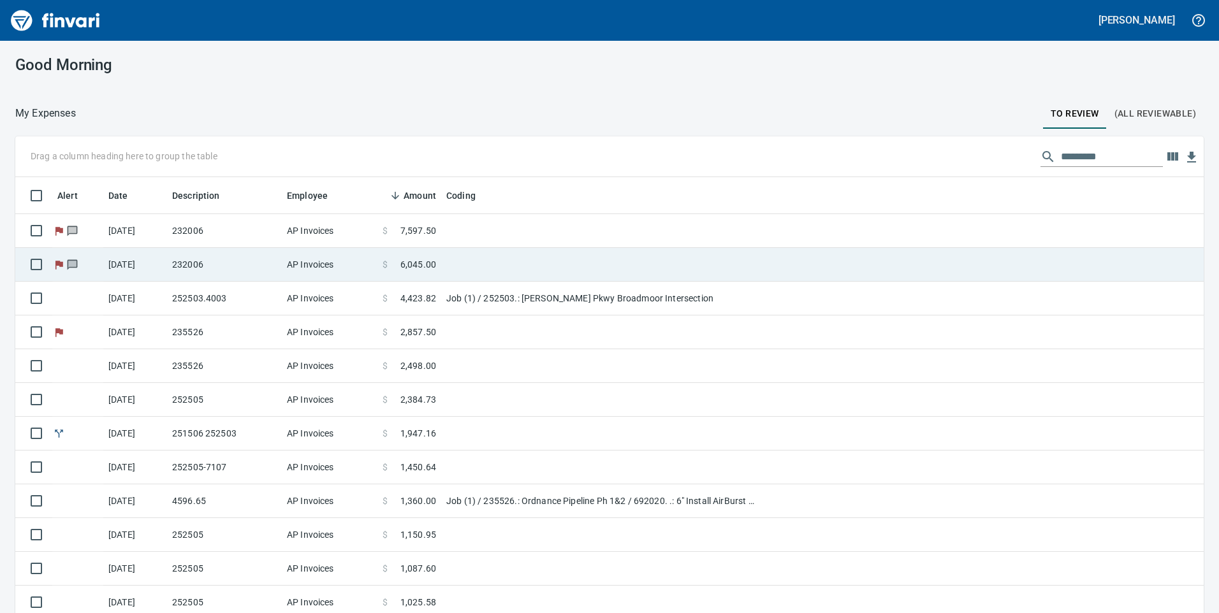
scroll to position [464, 1150]
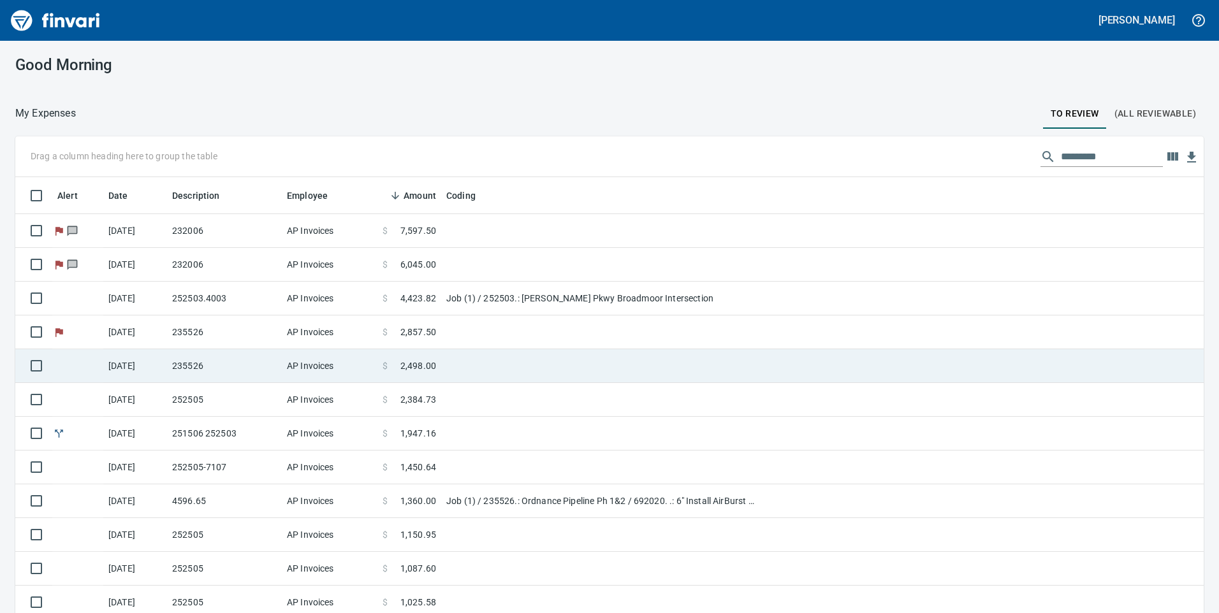
click at [494, 369] on td at bounding box center [600, 366] width 319 height 34
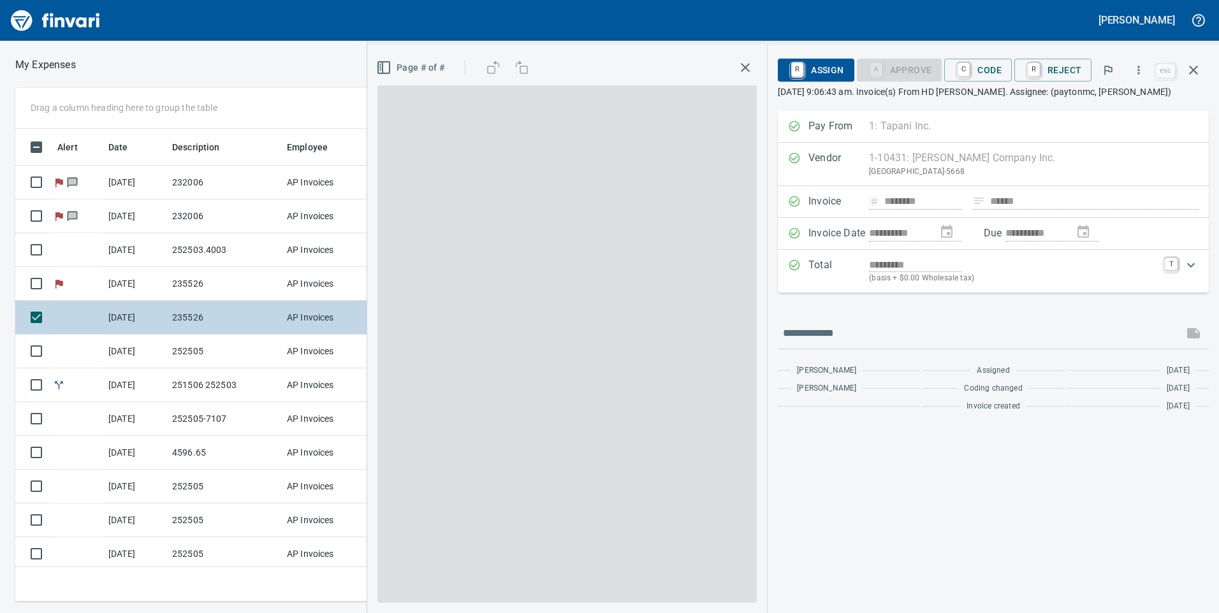
scroll to position [464, 851]
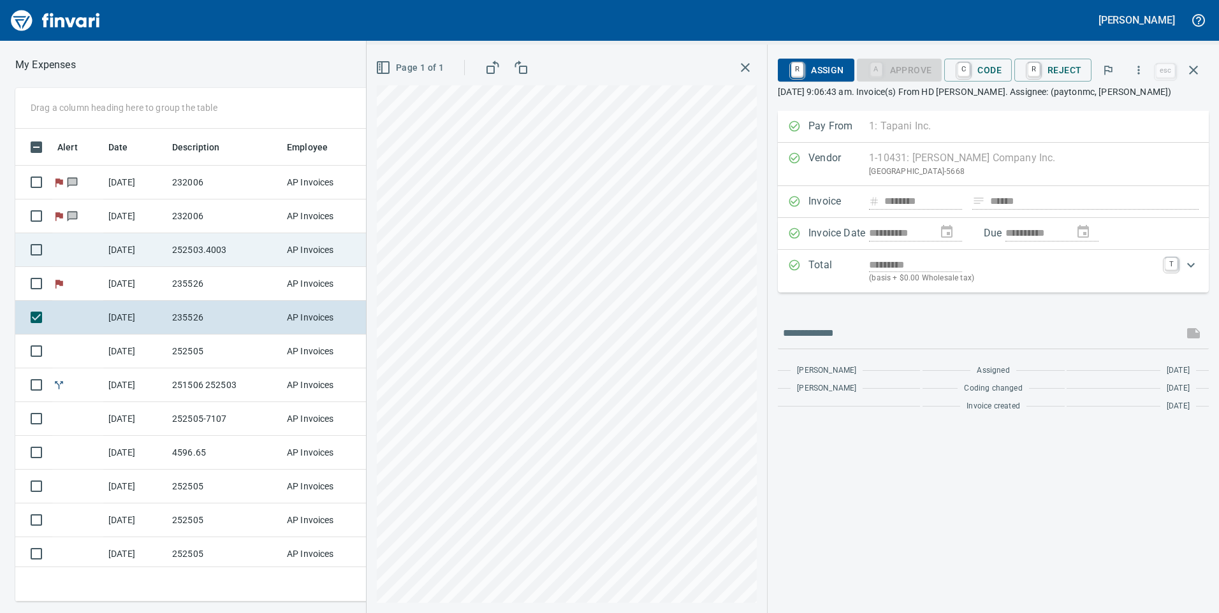
click at [314, 249] on td "AP Invoices" at bounding box center [330, 250] width 96 height 34
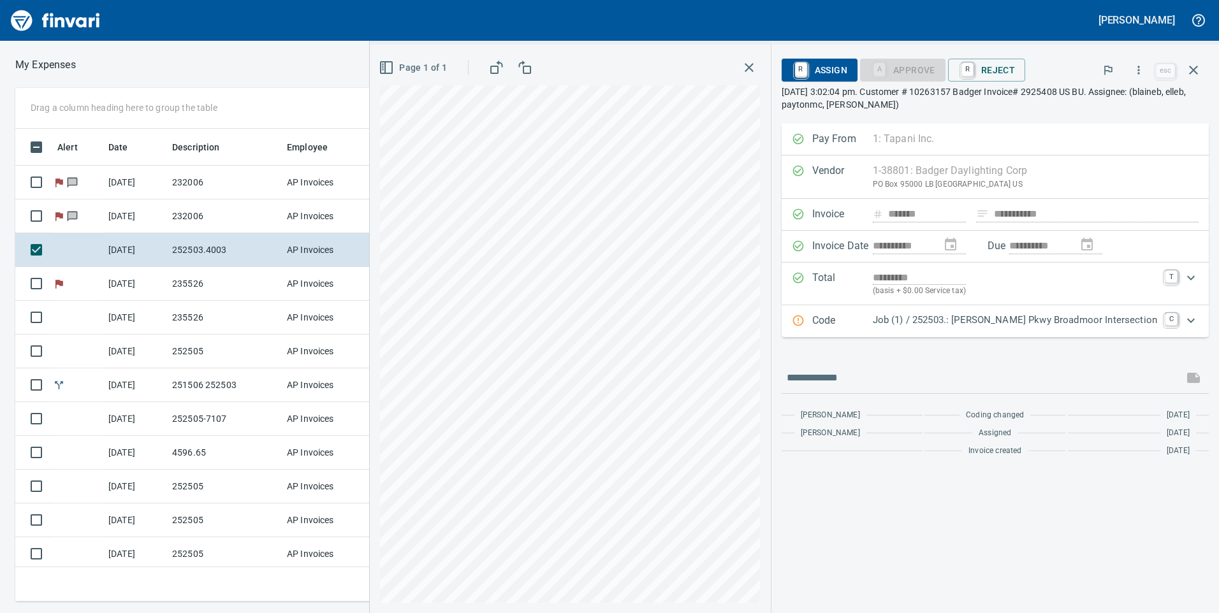
click at [1037, 318] on p "Job (1) / 252503.: [PERSON_NAME] Pkwy Broadmoor Intersection" at bounding box center [1015, 320] width 284 height 15
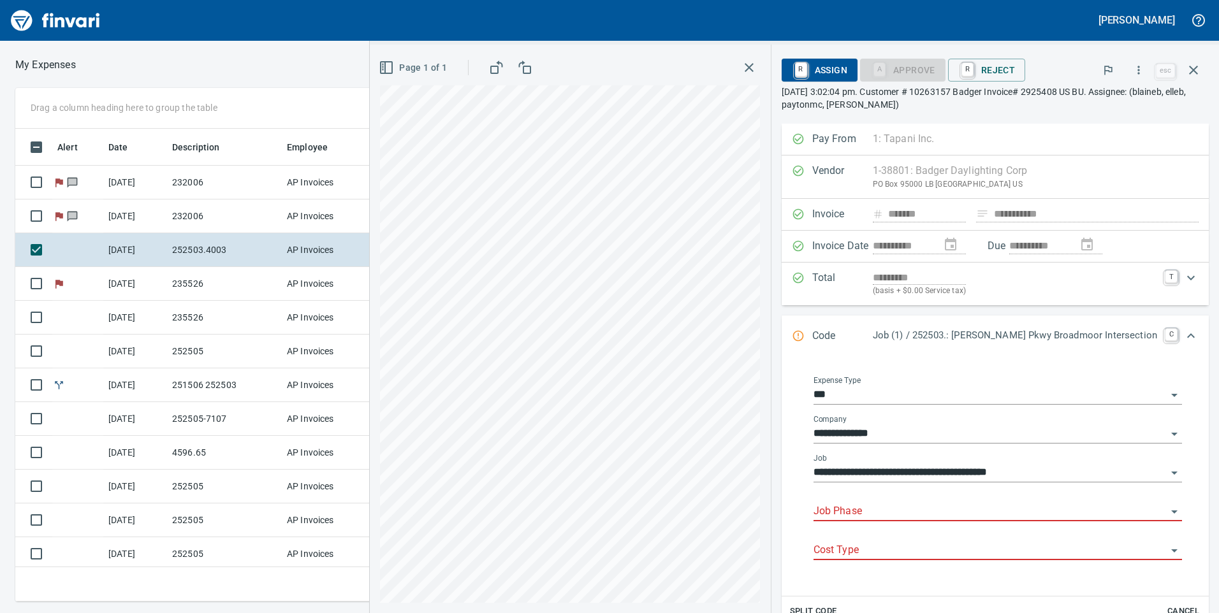
click at [990, 516] on input "Job Phase" at bounding box center [990, 512] width 353 height 18
click at [941, 542] on li "63011. .: Temporary Trench Prep and Pave" at bounding box center [1007, 544] width 332 height 31
click at [941, 542] on input "Cost Type" at bounding box center [990, 551] width 353 height 18
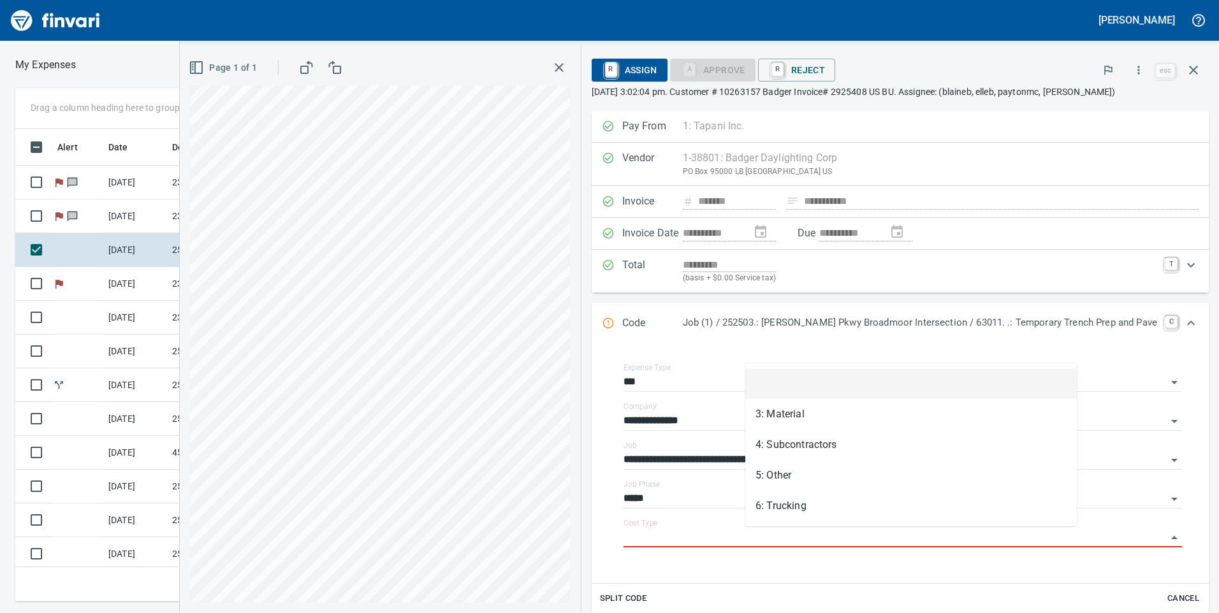
type input "**********"
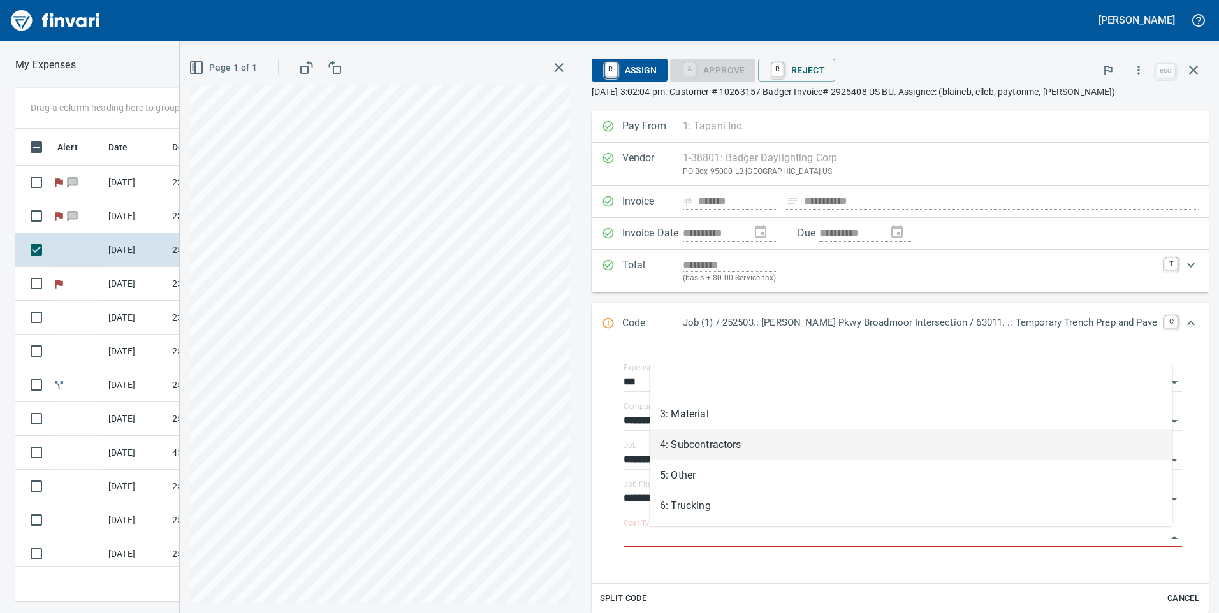
click at [850, 444] on li "4: Subcontractors" at bounding box center [911, 445] width 523 height 31
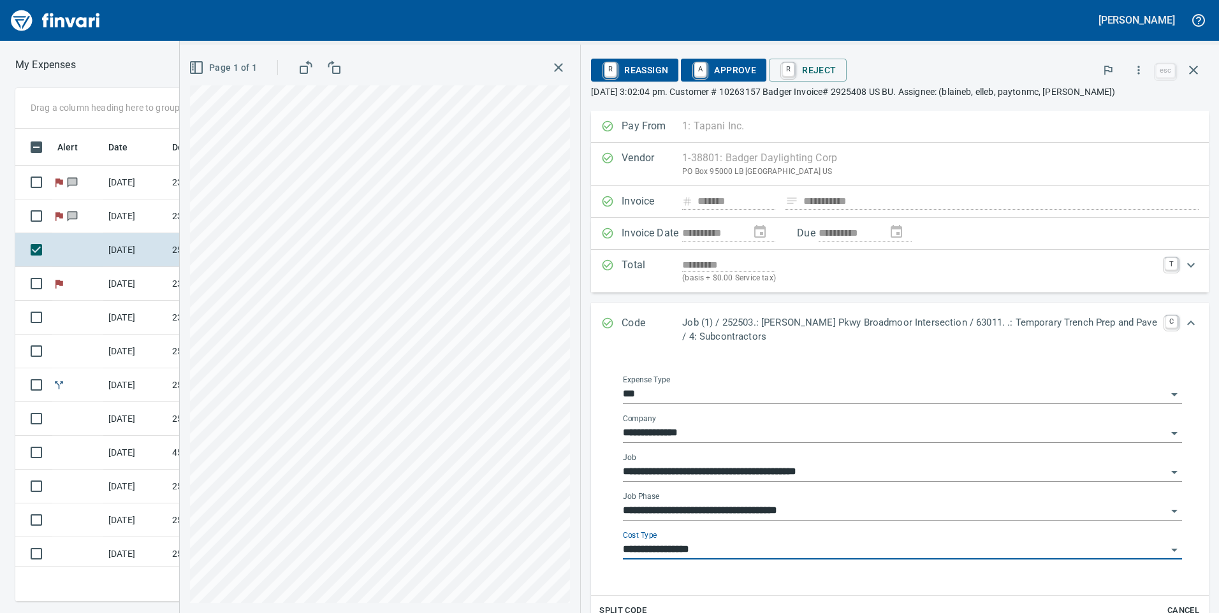
type input "**********"
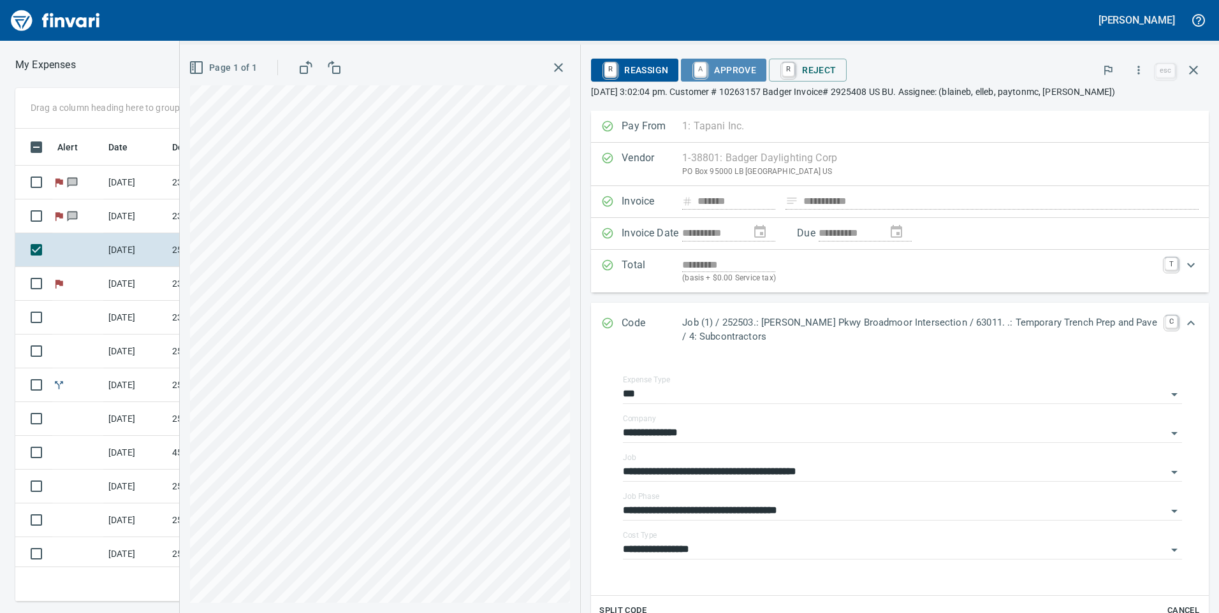
click at [710, 70] on span "A Approve" at bounding box center [723, 70] width 65 height 22
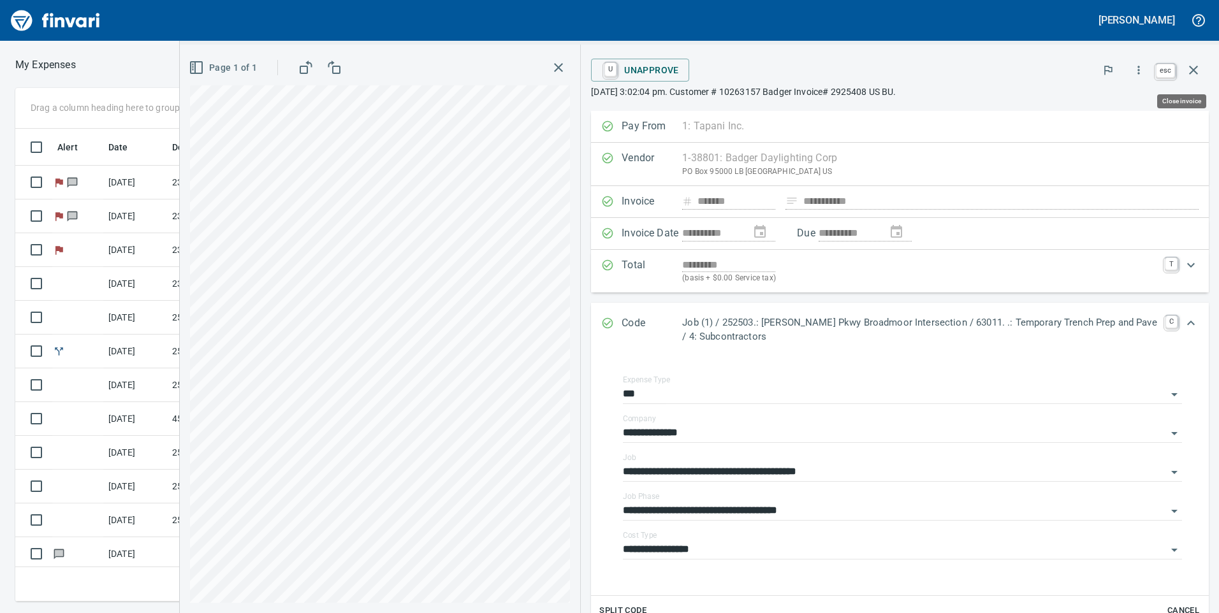
click at [1189, 67] on icon "button" at bounding box center [1193, 69] width 15 height 15
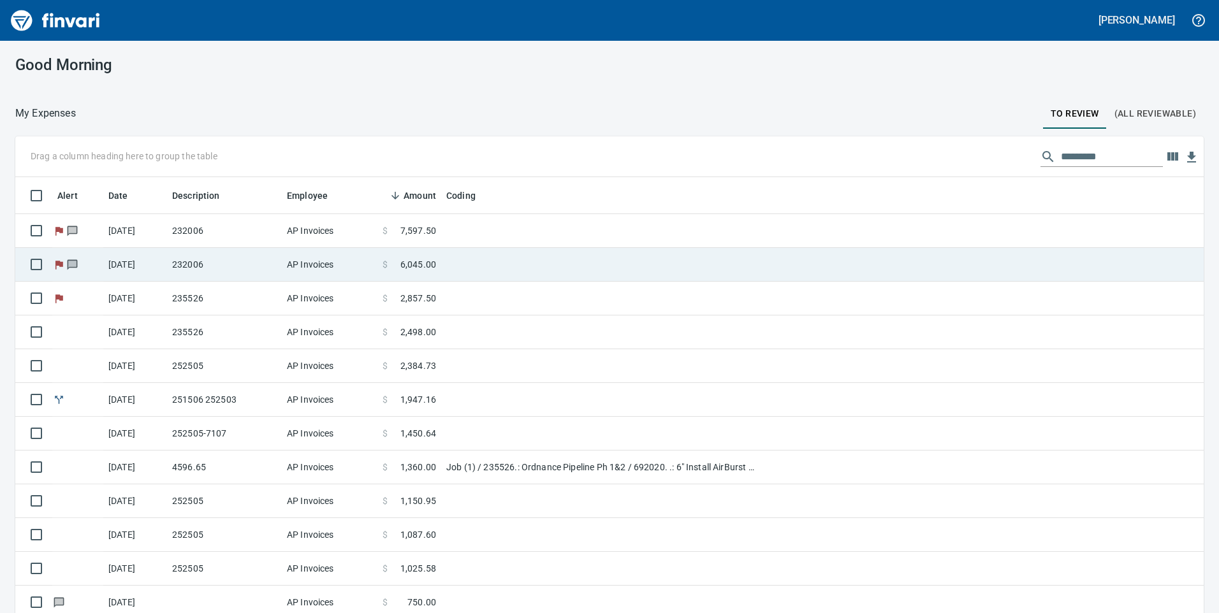
scroll to position [464, 1160]
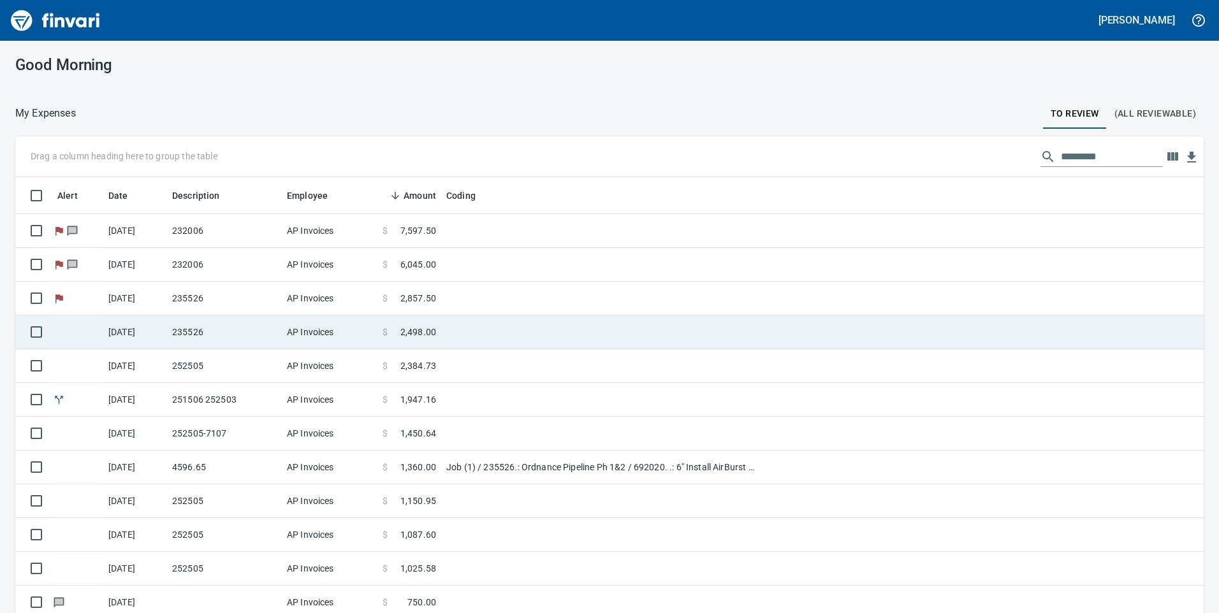
click at [321, 341] on td "AP Invoices" at bounding box center [330, 333] width 96 height 34
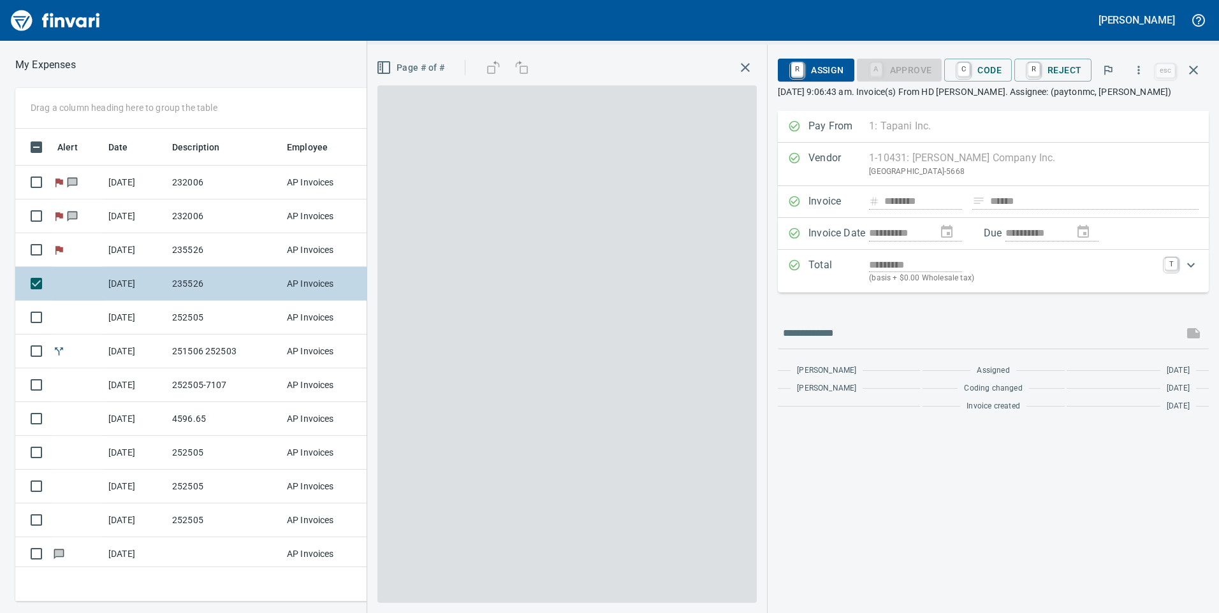
scroll to position [464, 851]
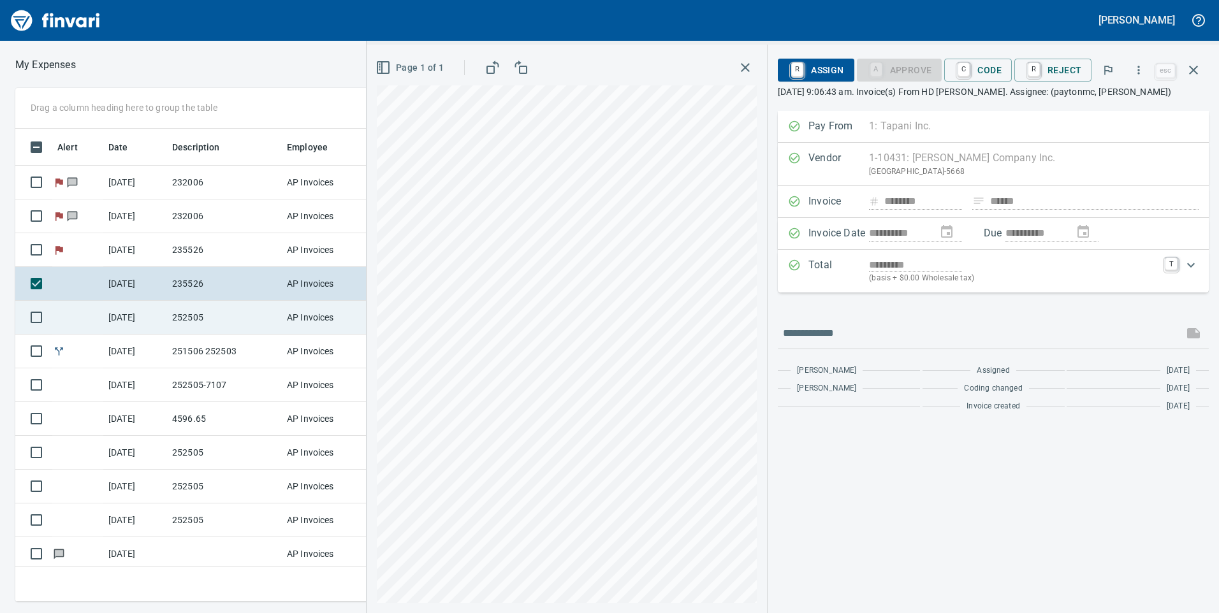
click at [285, 324] on td "AP Invoices" at bounding box center [330, 318] width 96 height 34
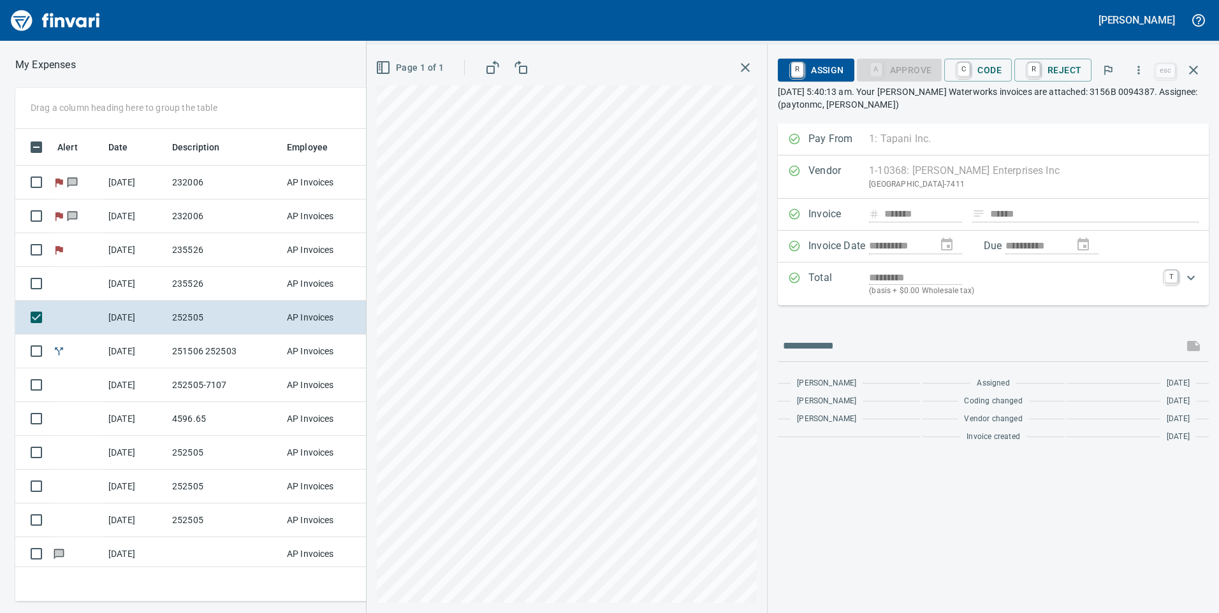
click at [1181, 280] on div "Expand" at bounding box center [1191, 278] width 31 height 31
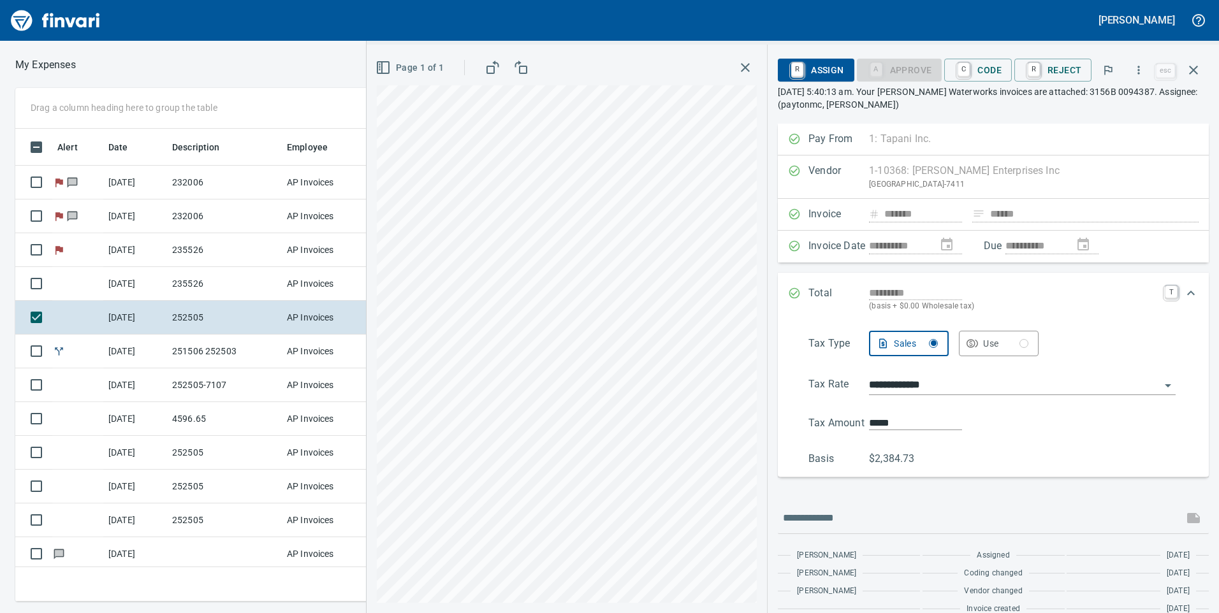
click at [1178, 307] on div "Expand" at bounding box center [1191, 293] width 31 height 31
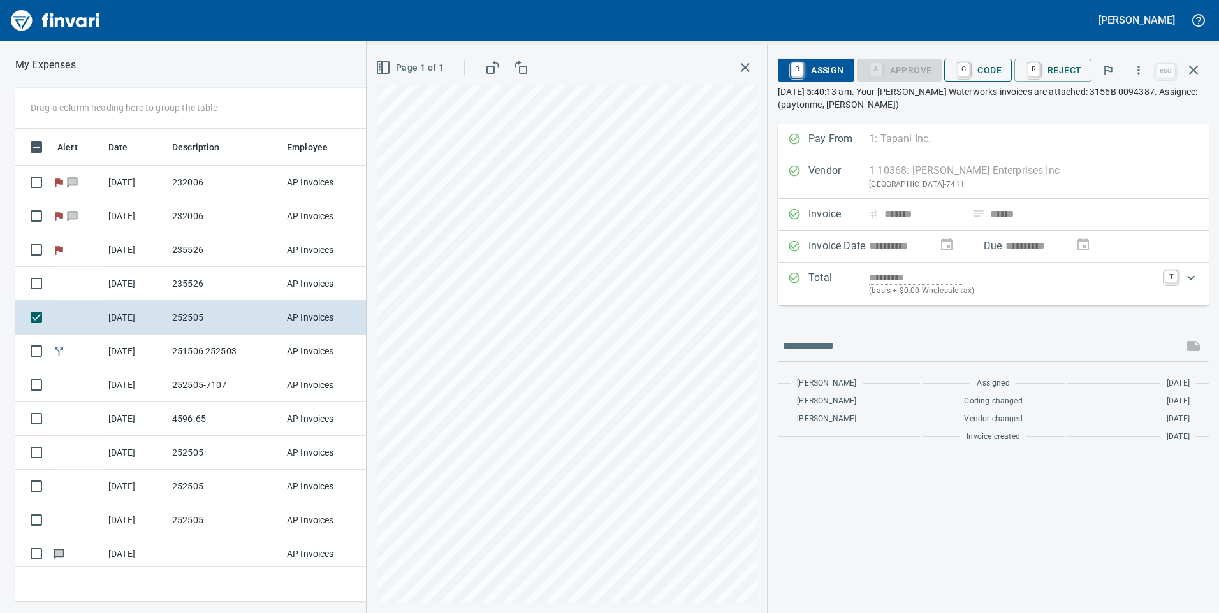
click at [988, 68] on span "C Code" at bounding box center [978, 70] width 47 height 22
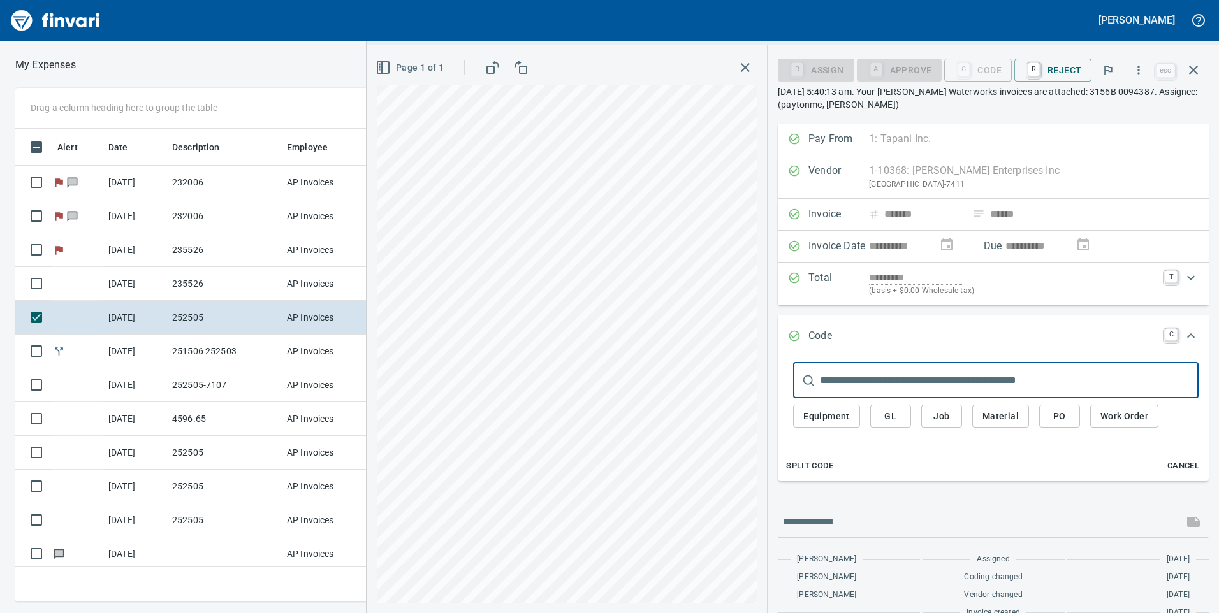
scroll to position [464, 851]
click at [954, 417] on button "Job" at bounding box center [941, 417] width 41 height 24
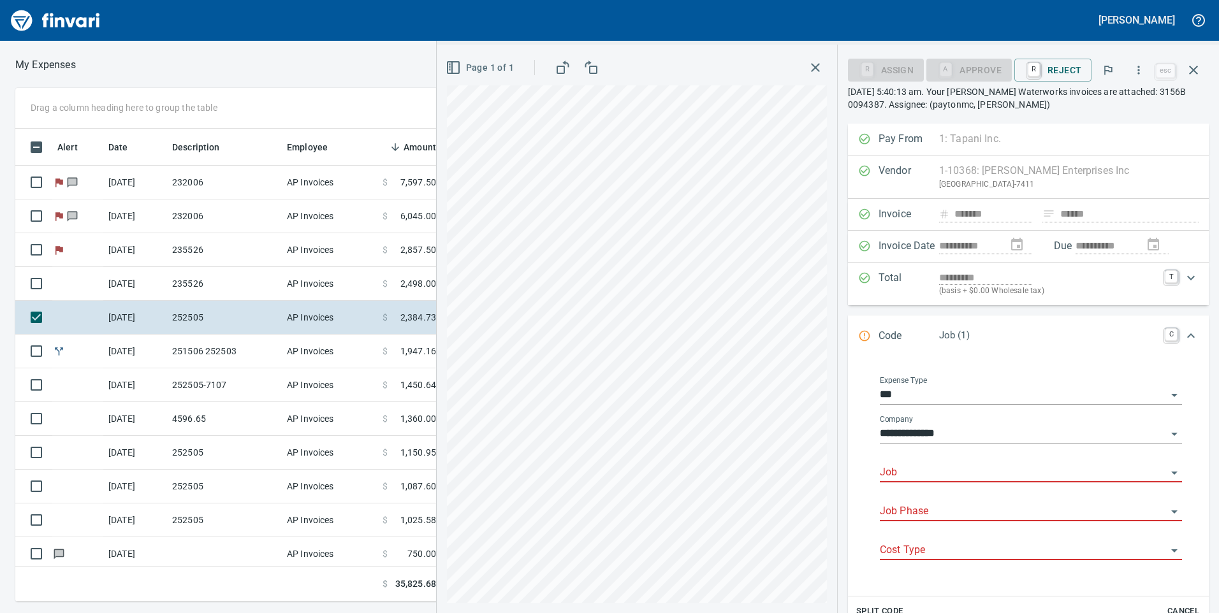
click at [946, 474] on input "Job" at bounding box center [1023, 473] width 287 height 18
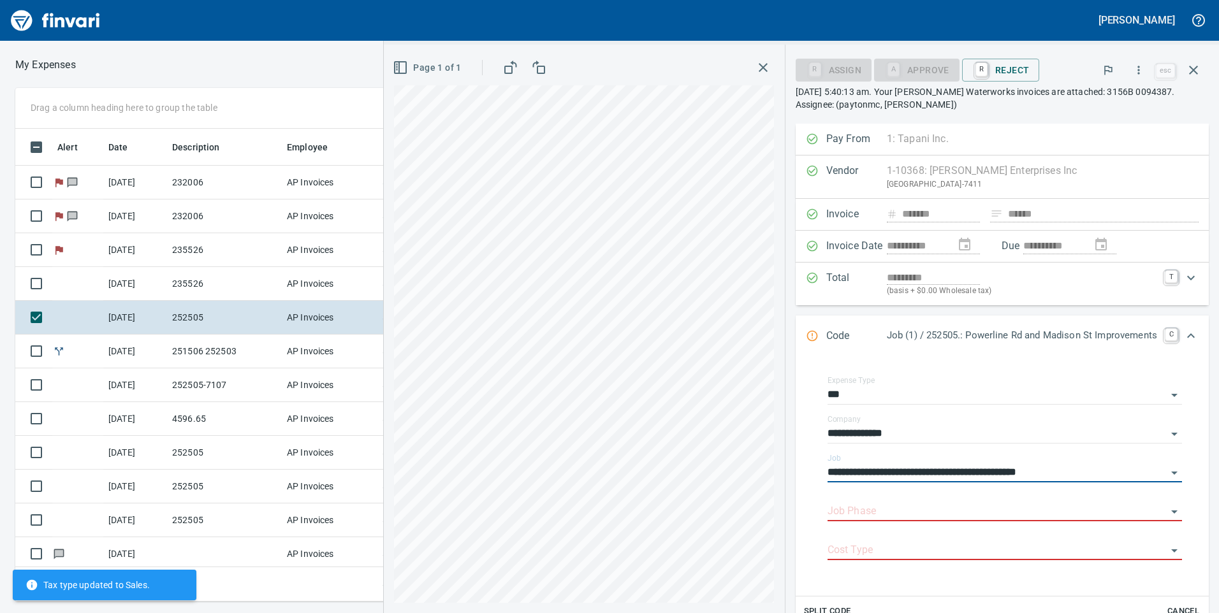
type input "**********"
click at [940, 505] on input "Job Phase" at bounding box center [997, 512] width 339 height 18
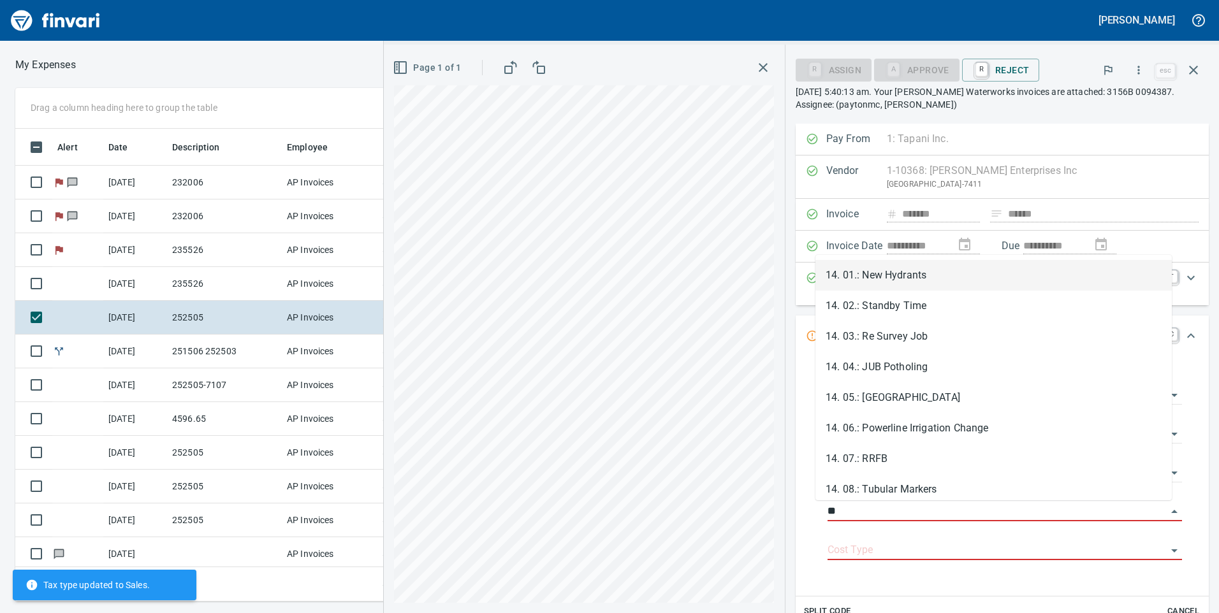
click at [907, 399] on li "14. 05.: Madison Water Main" at bounding box center [994, 398] width 356 height 31
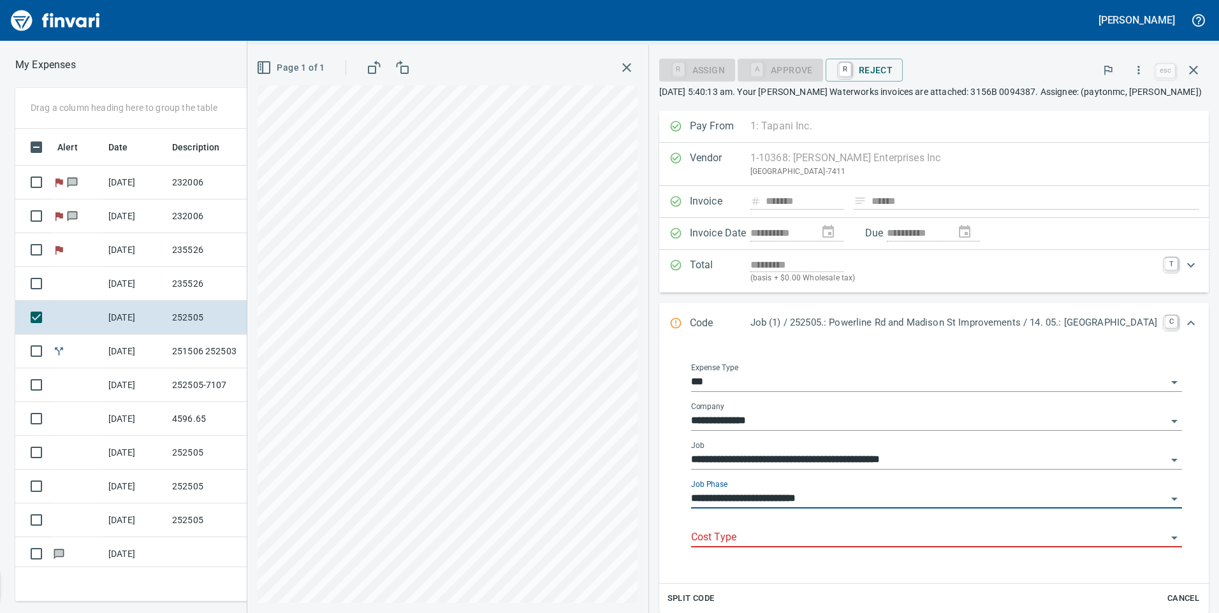
type input "**********"
click at [890, 533] on input "Cost Type" at bounding box center [929, 538] width 476 height 18
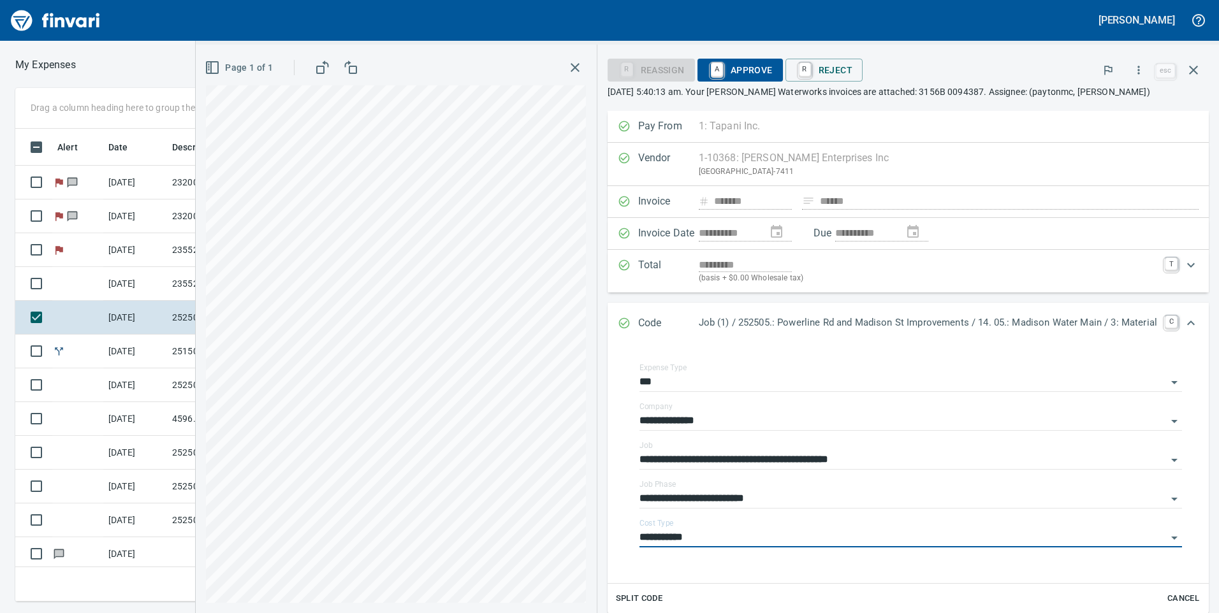
type input "**********"
click at [725, 83] on div "R Reassign A Approve R Reject" at bounding box center [881, 70] width 546 height 28
click at [729, 74] on span "A Approve" at bounding box center [740, 70] width 65 height 22
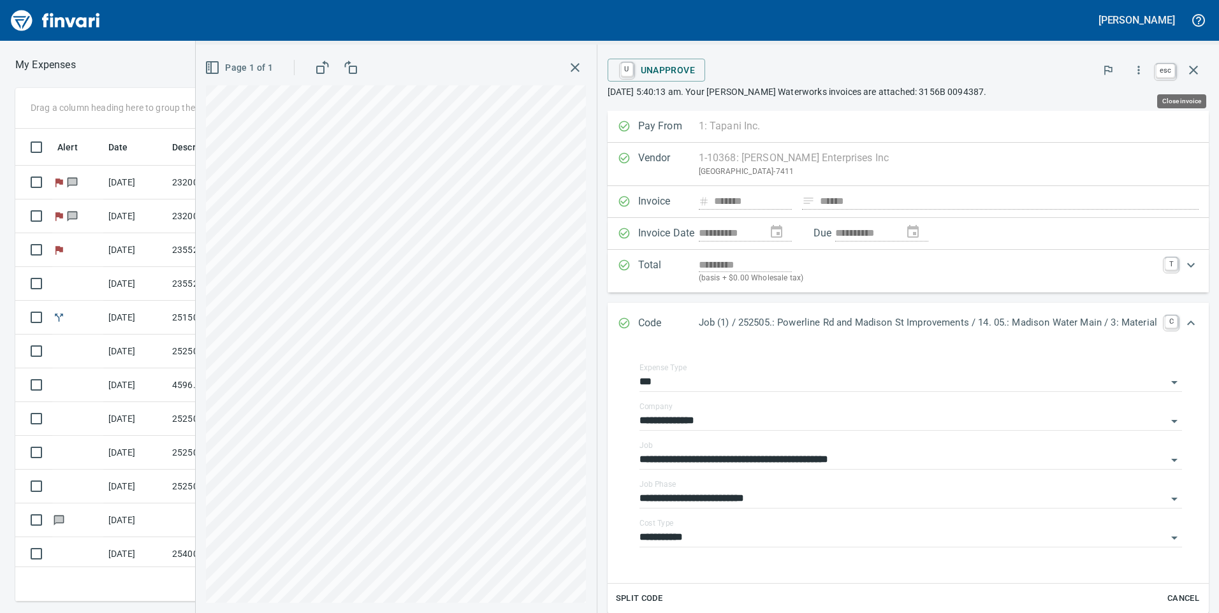
click at [1195, 70] on icon "button" at bounding box center [1193, 70] width 9 height 9
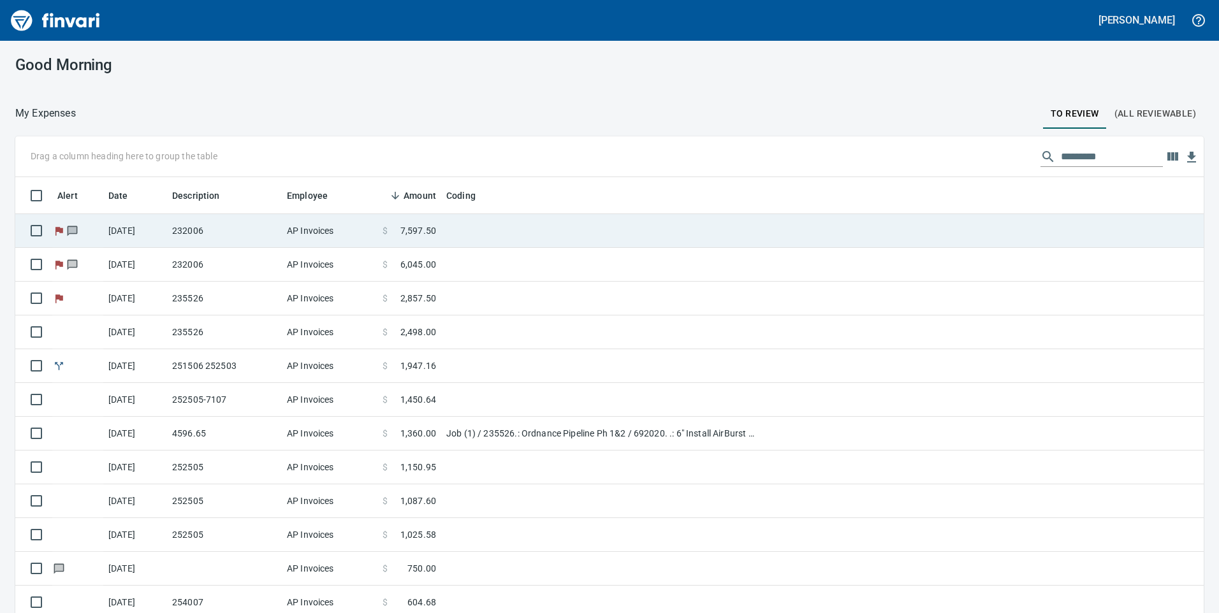
scroll to position [464, 1159]
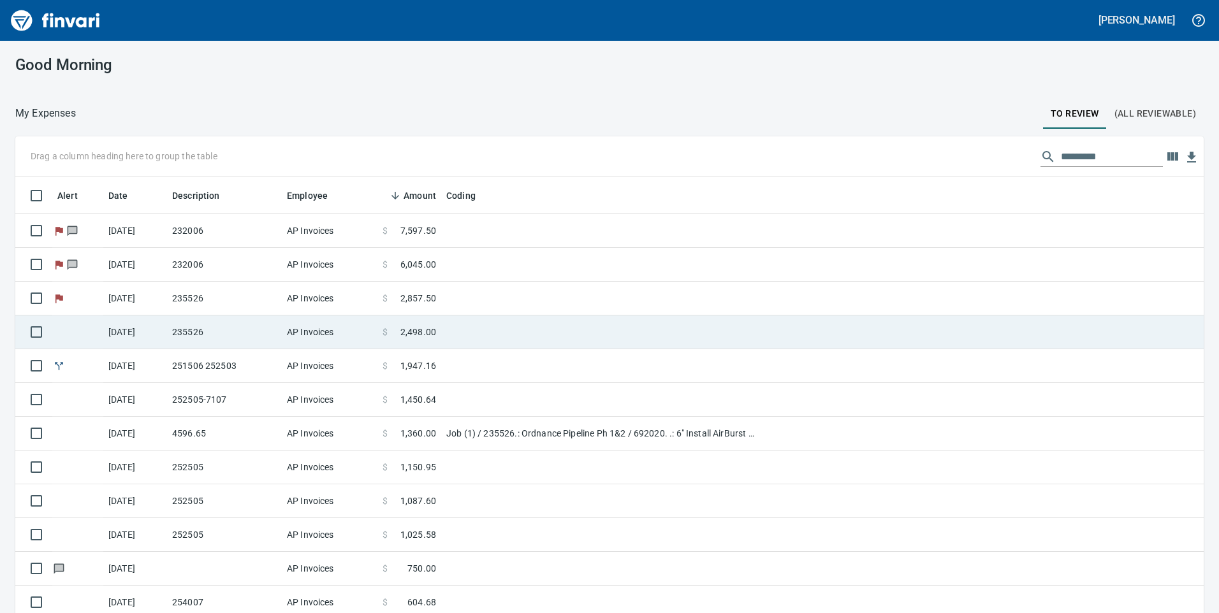
click at [379, 325] on td "$ 2,498.00" at bounding box center [409, 333] width 64 height 34
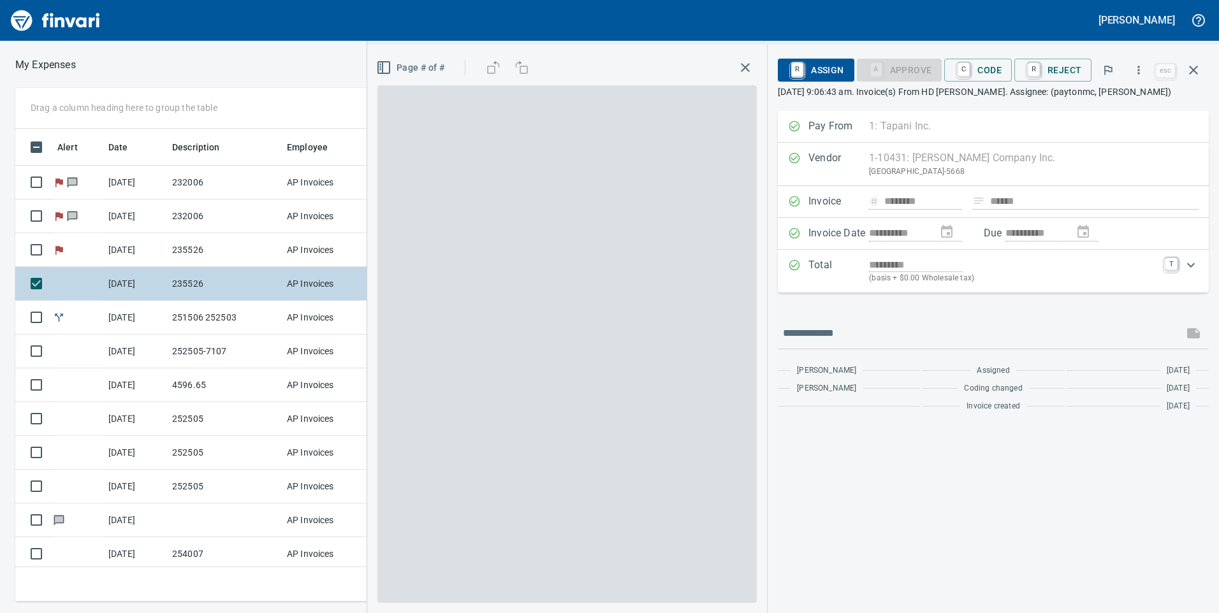
scroll to position [464, 851]
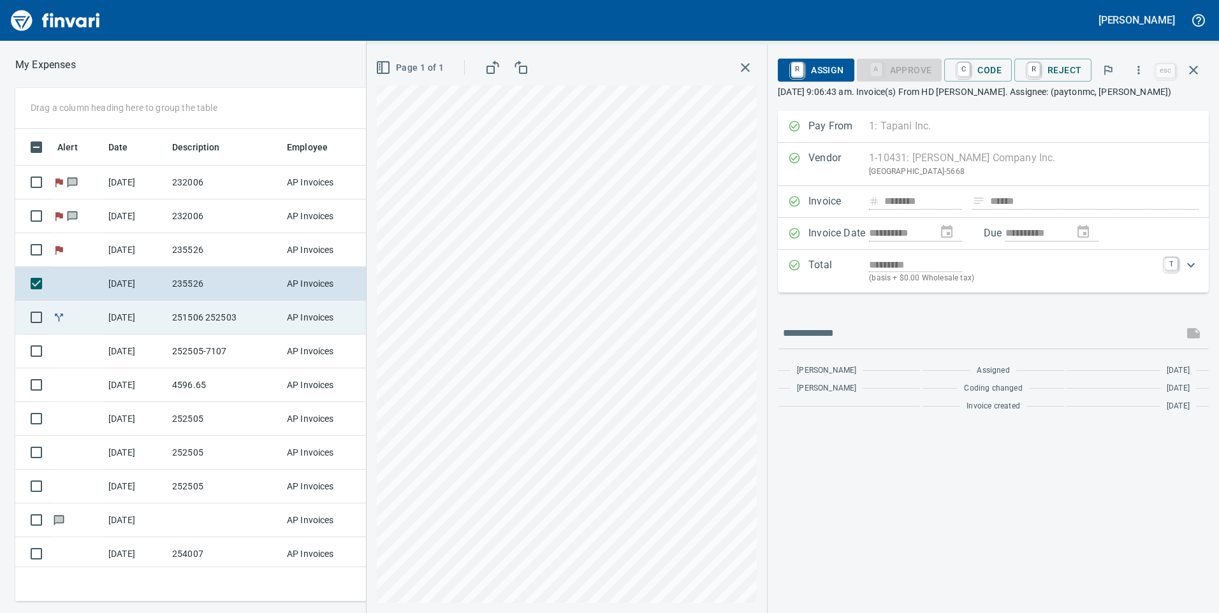
click at [316, 321] on td "AP Invoices" at bounding box center [330, 318] width 96 height 34
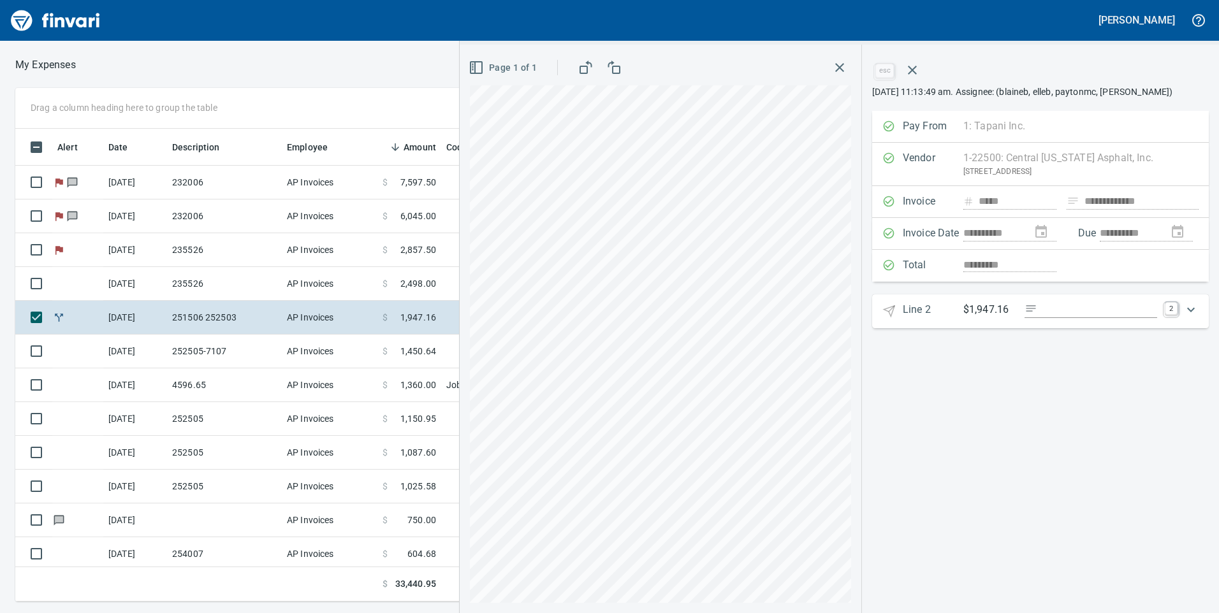
click at [1193, 316] on icon "Expand" at bounding box center [1190, 309] width 15 height 15
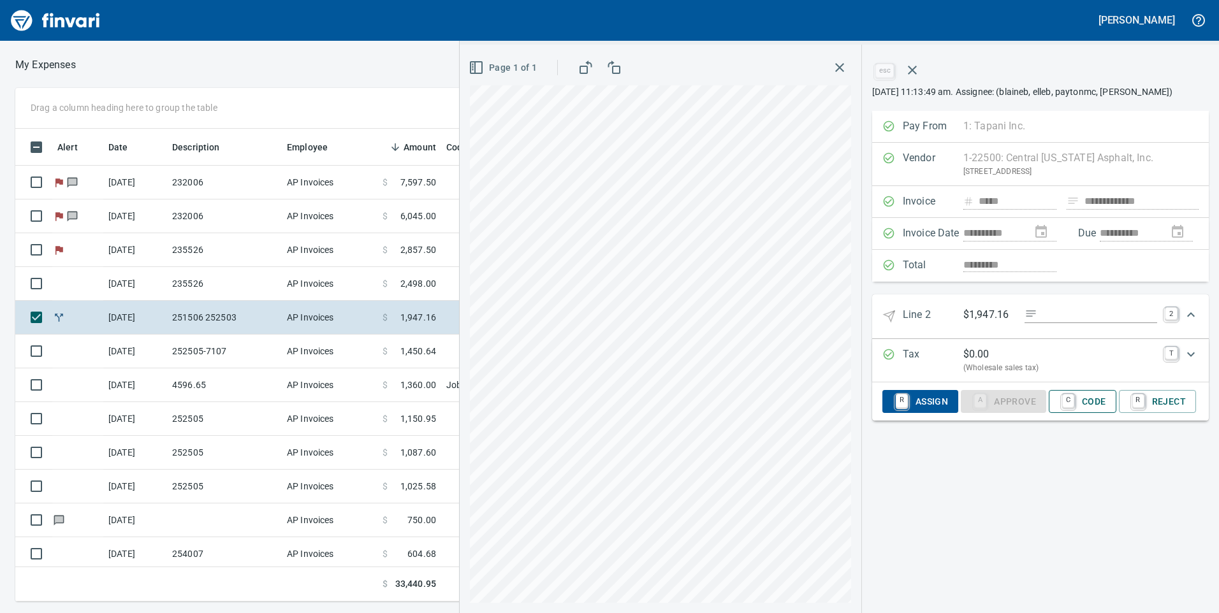
click at [1078, 412] on span "C Code" at bounding box center [1082, 402] width 47 height 22
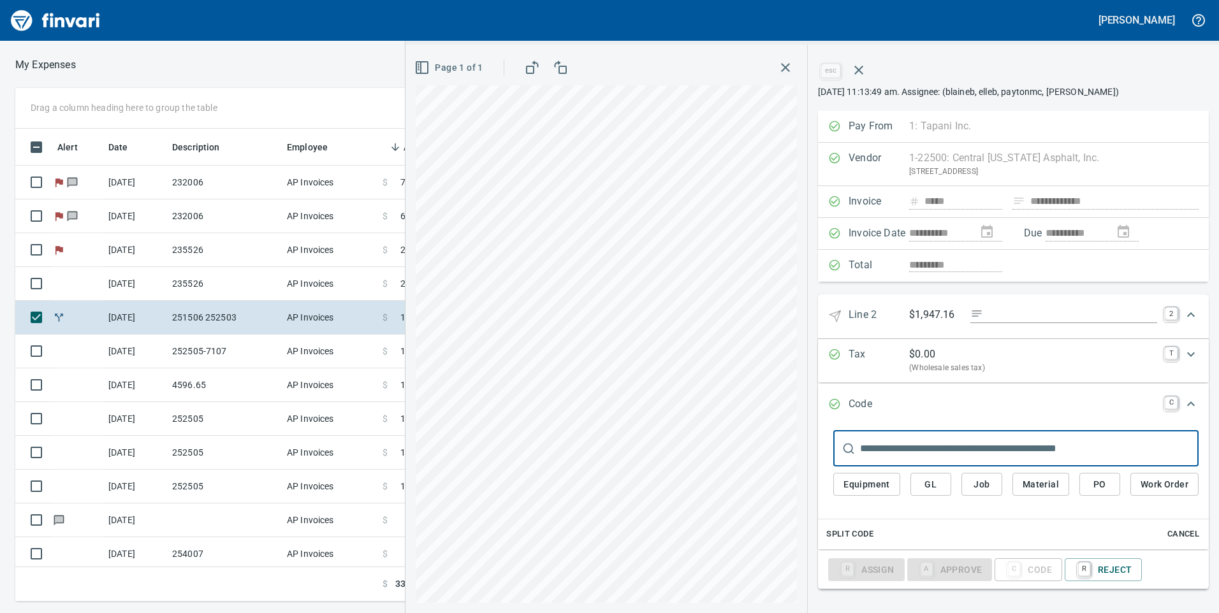
click at [993, 481] on button "Job" at bounding box center [982, 485] width 41 height 24
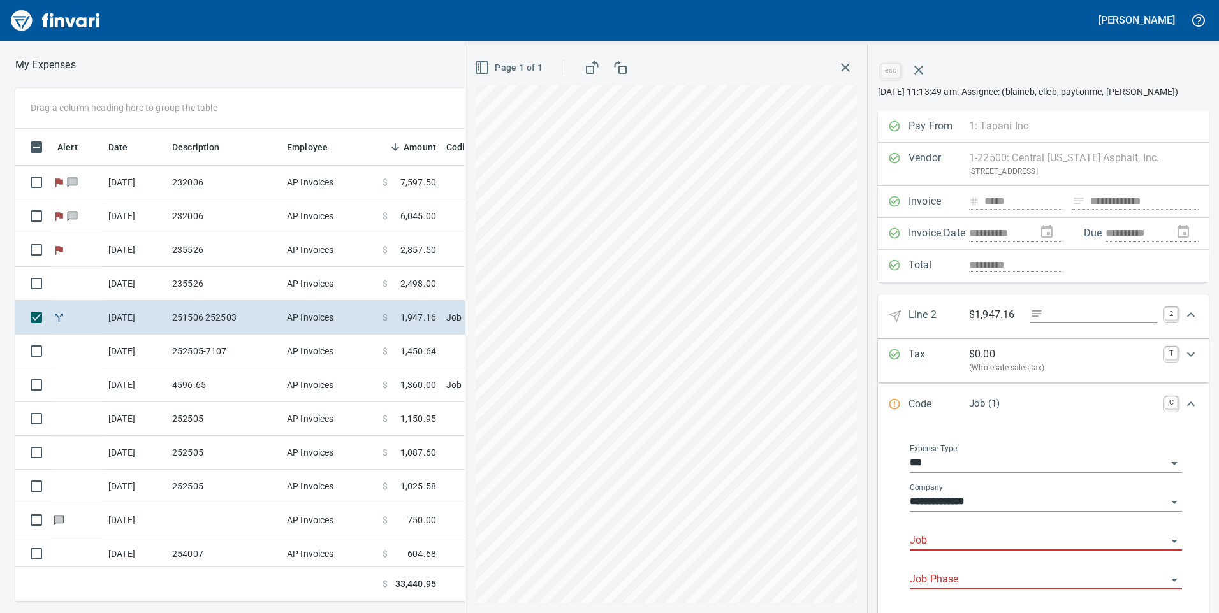
click at [990, 533] on input "Job" at bounding box center [1038, 541] width 257 height 18
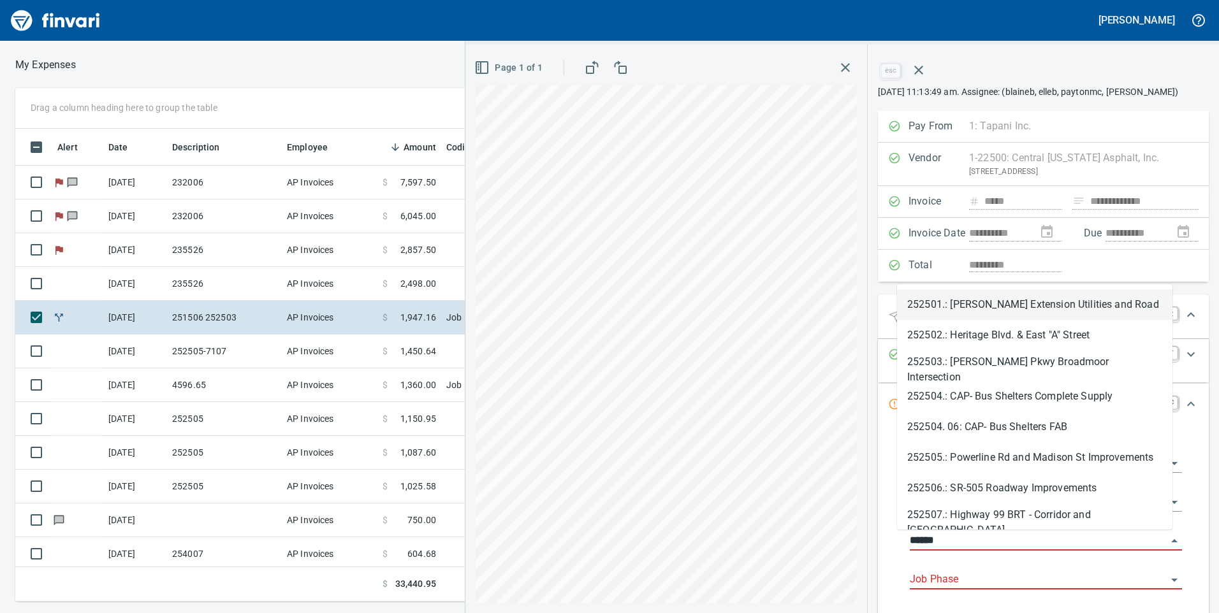
scroll to position [464, 851]
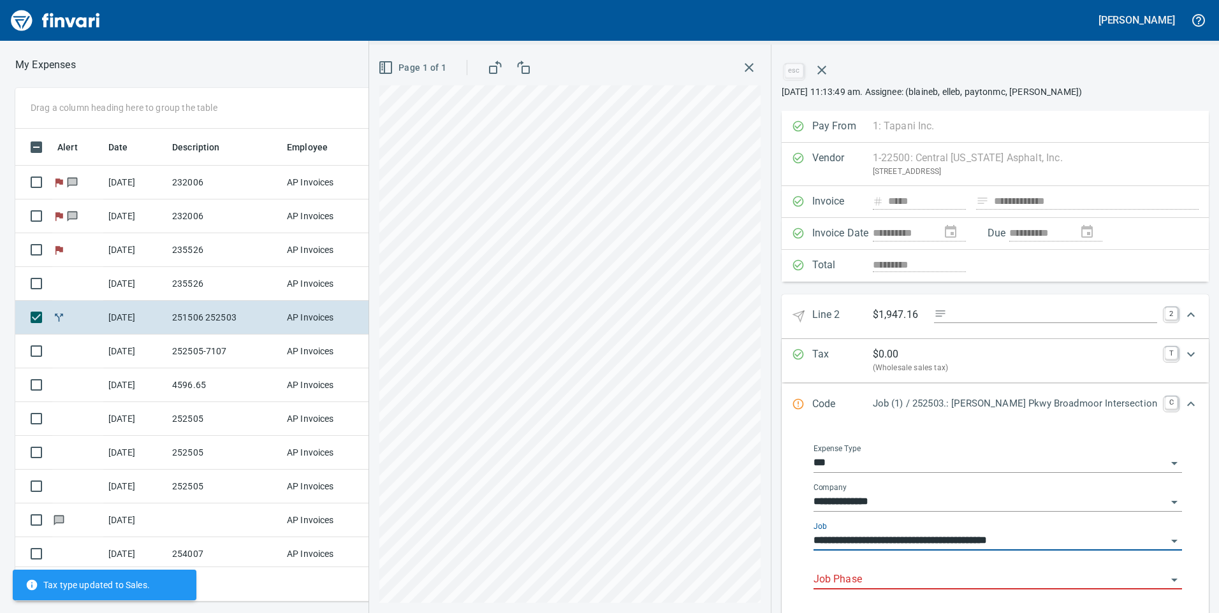
click at [977, 564] on div "Job Phase" at bounding box center [998, 575] width 369 height 29
type input "**********"
click at [973, 574] on input "Job Phase" at bounding box center [990, 580] width 353 height 18
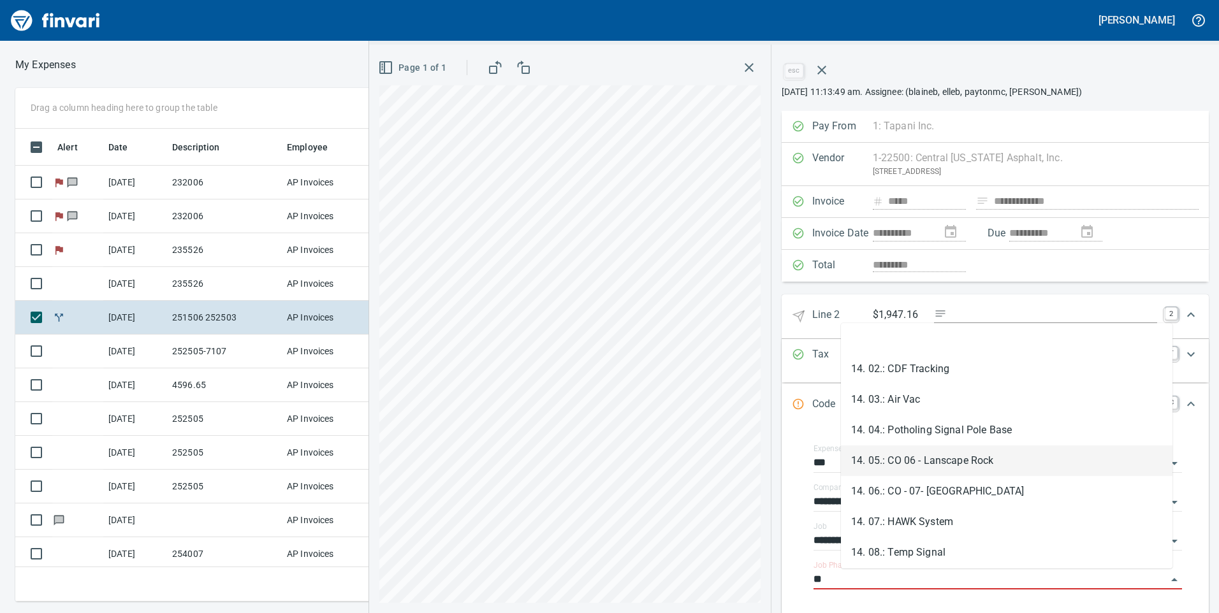
scroll to position [69, 0]
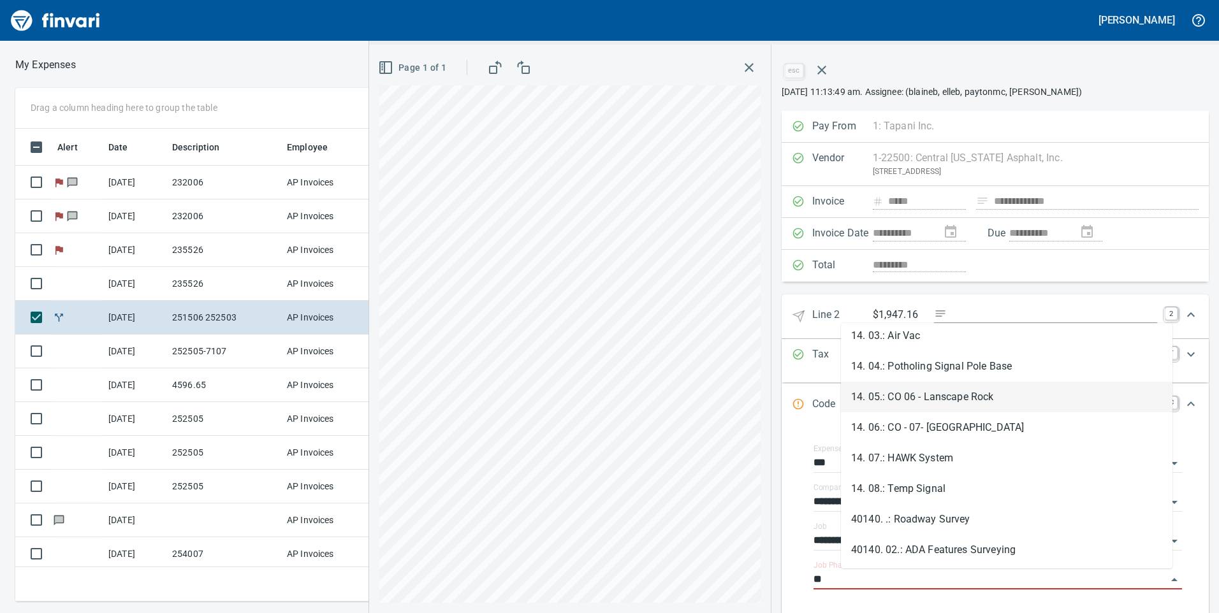
click at [946, 387] on li "14. 05.: CO 06 - Lanscape Rock" at bounding box center [1007, 397] width 332 height 31
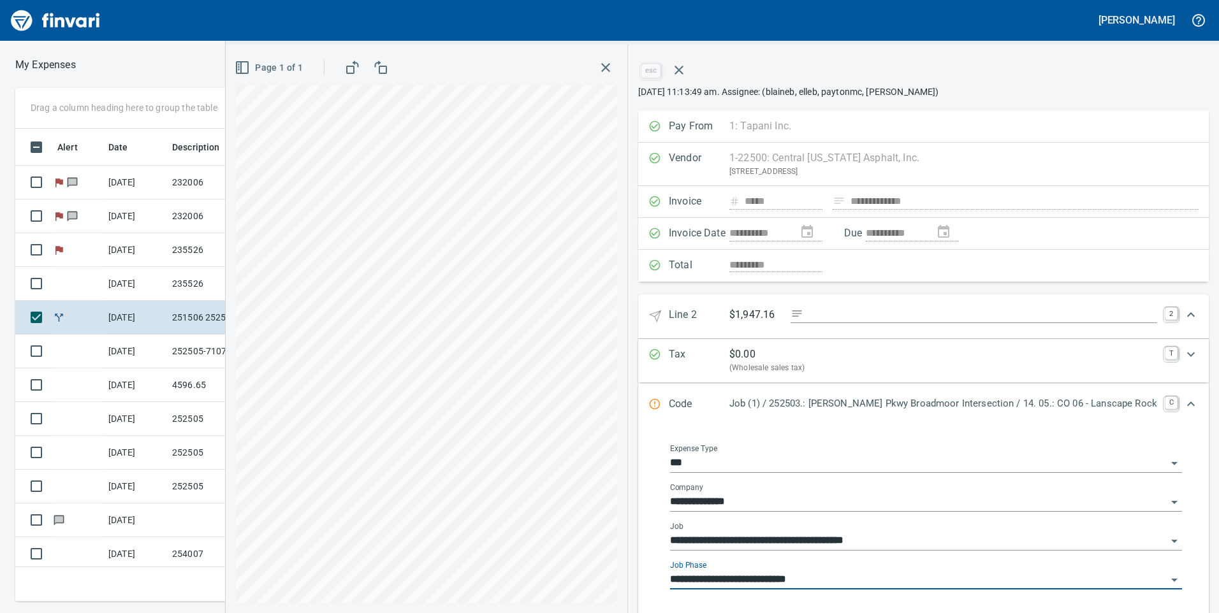
scroll to position [128, 0]
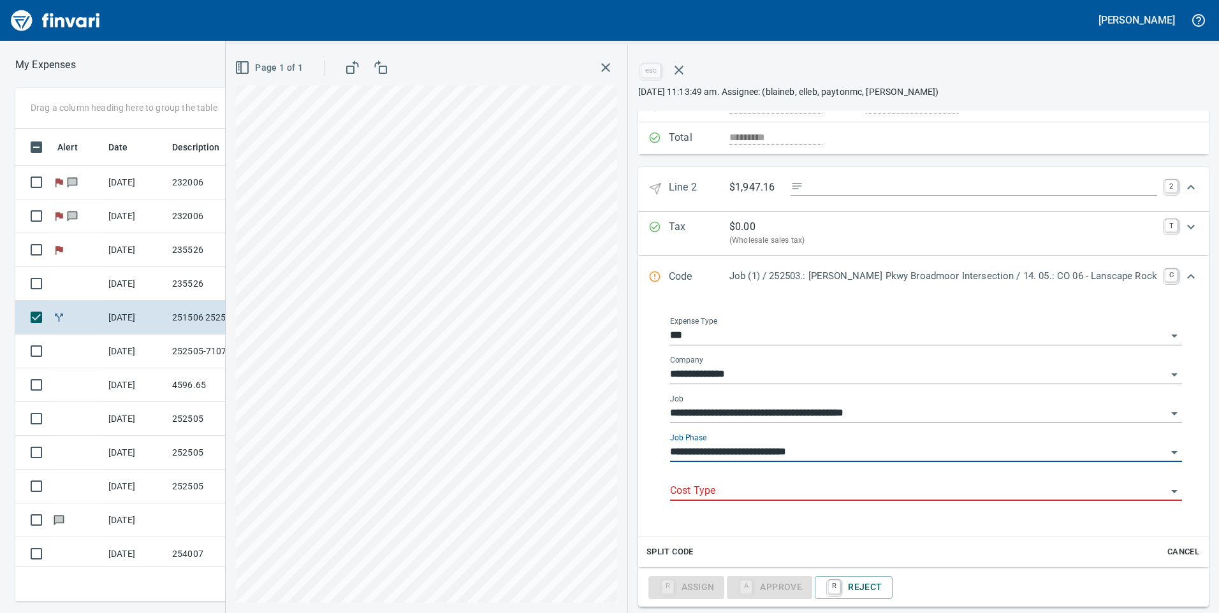
type input "**********"
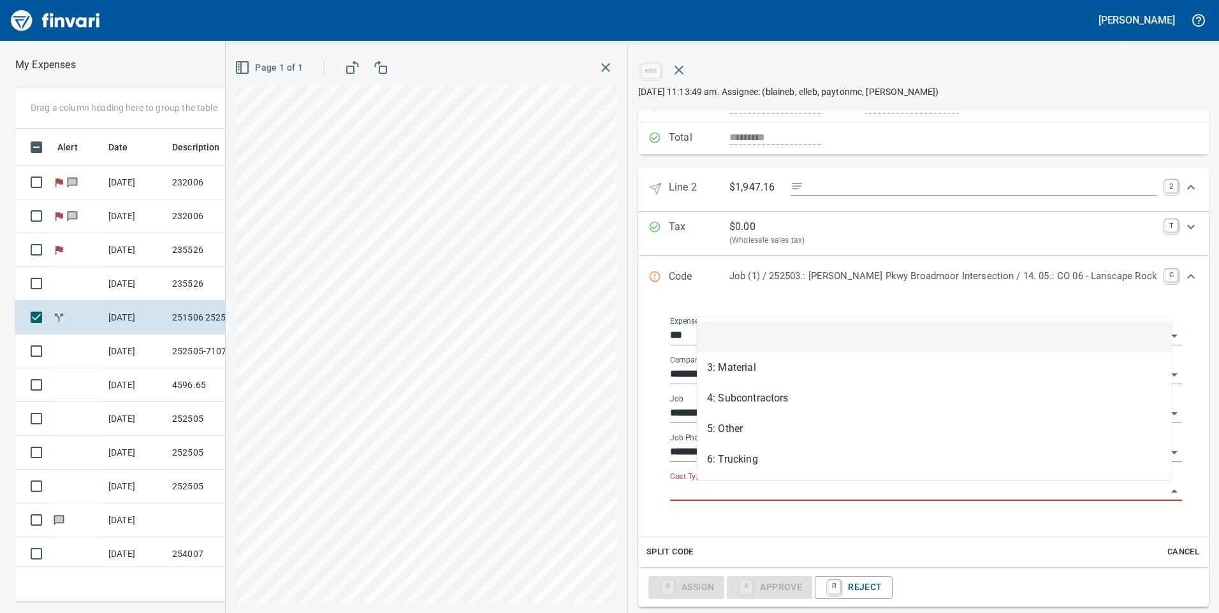
click at [805, 487] on input "Cost Type" at bounding box center [918, 492] width 497 height 18
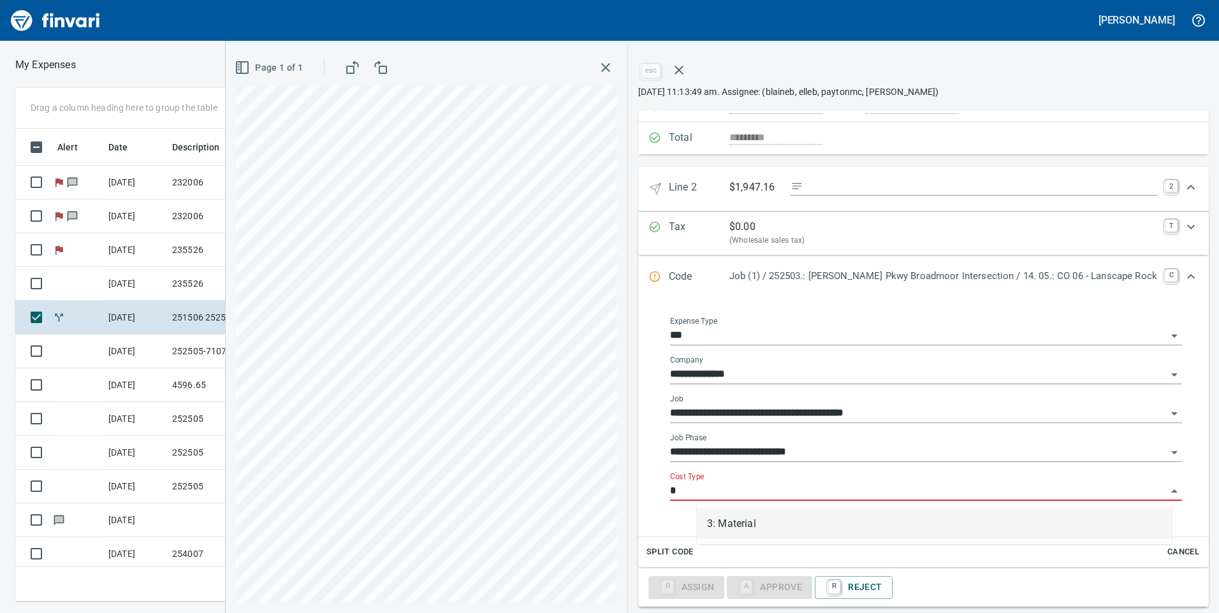
scroll to position [464, 851]
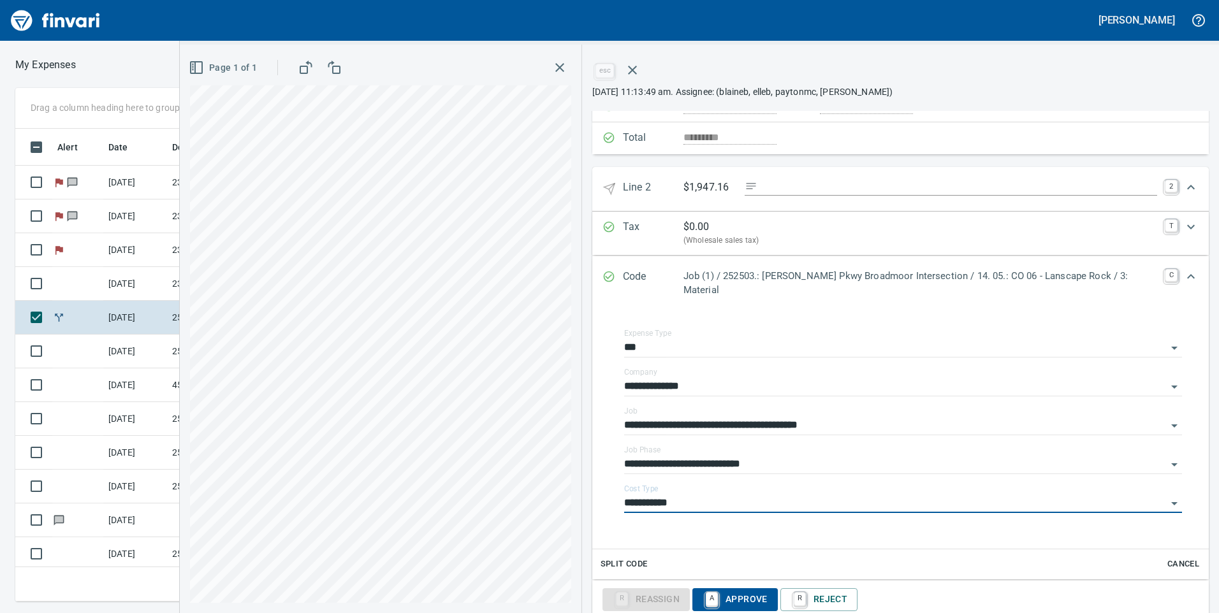
type input "**********"
click at [1166, 267] on div "Code Job (1) / 252503.: Sandifur Pkwy Broadmoor Intersection / 14. 05.: CO 06 -…" at bounding box center [900, 283] width 617 height 54
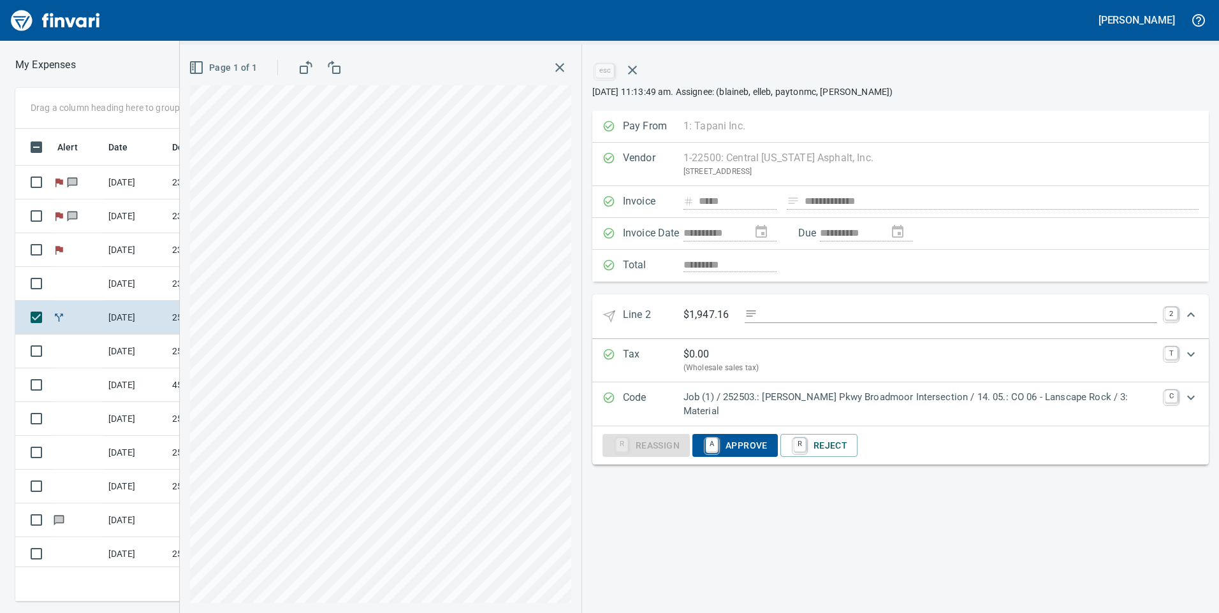
click at [826, 386] on div "Code Job (1) / 252503.: Sandifur Pkwy Broadmoor Intersection / 14. 05.: CO 06 -…" at bounding box center [900, 405] width 617 height 44
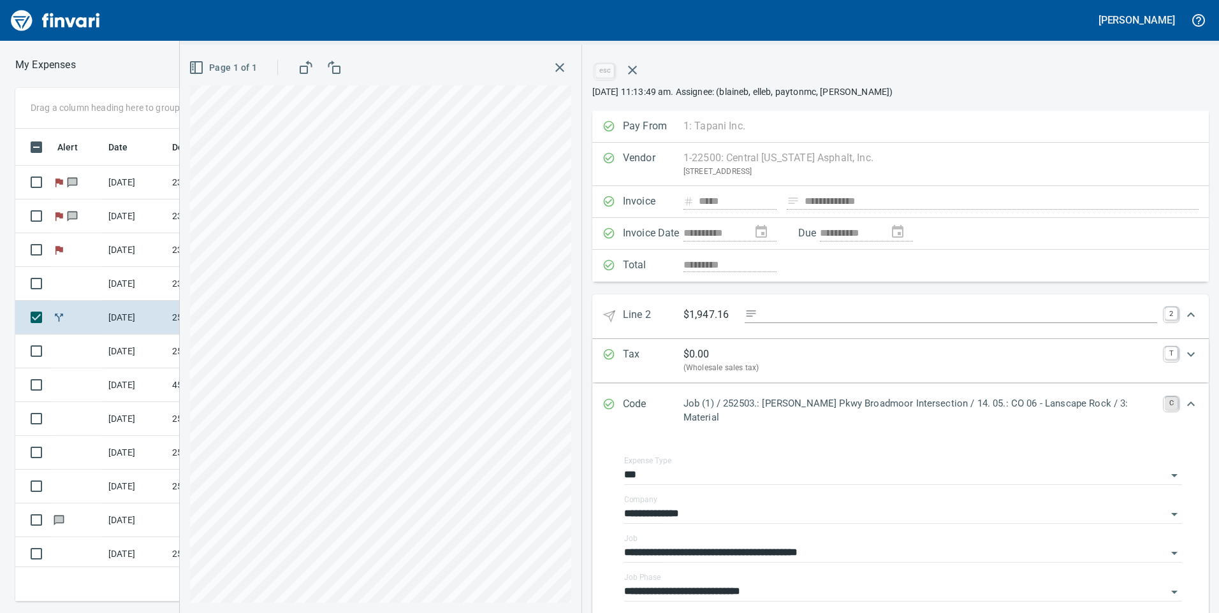
click at [1165, 399] on link "C" at bounding box center [1171, 403] width 13 height 13
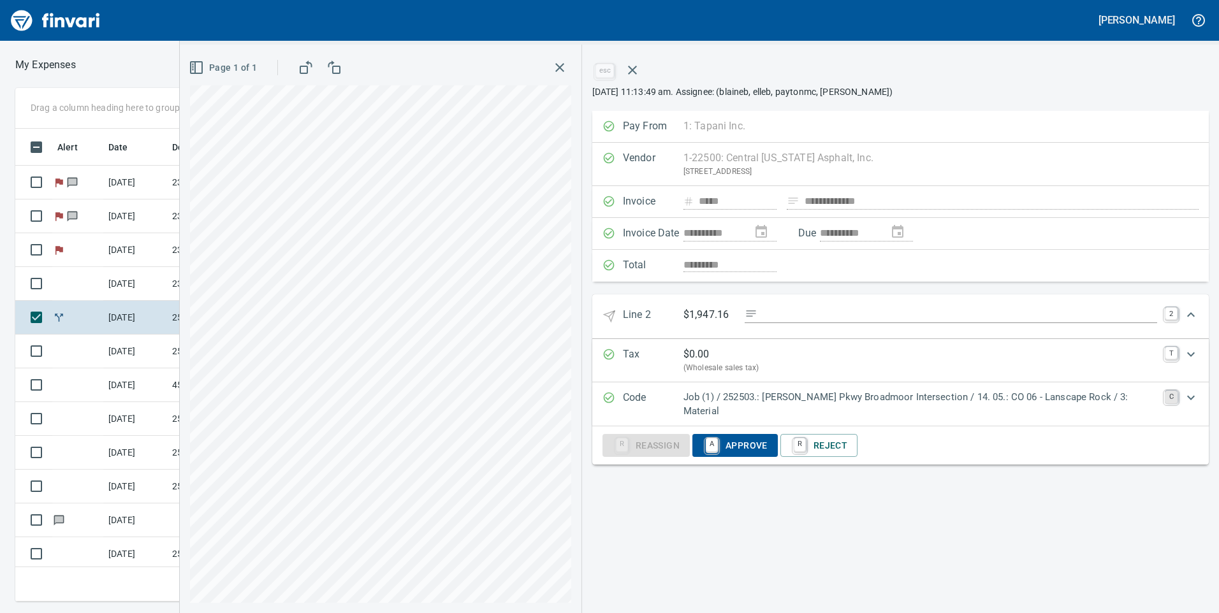
click at [1165, 399] on link "C" at bounding box center [1171, 397] width 13 height 13
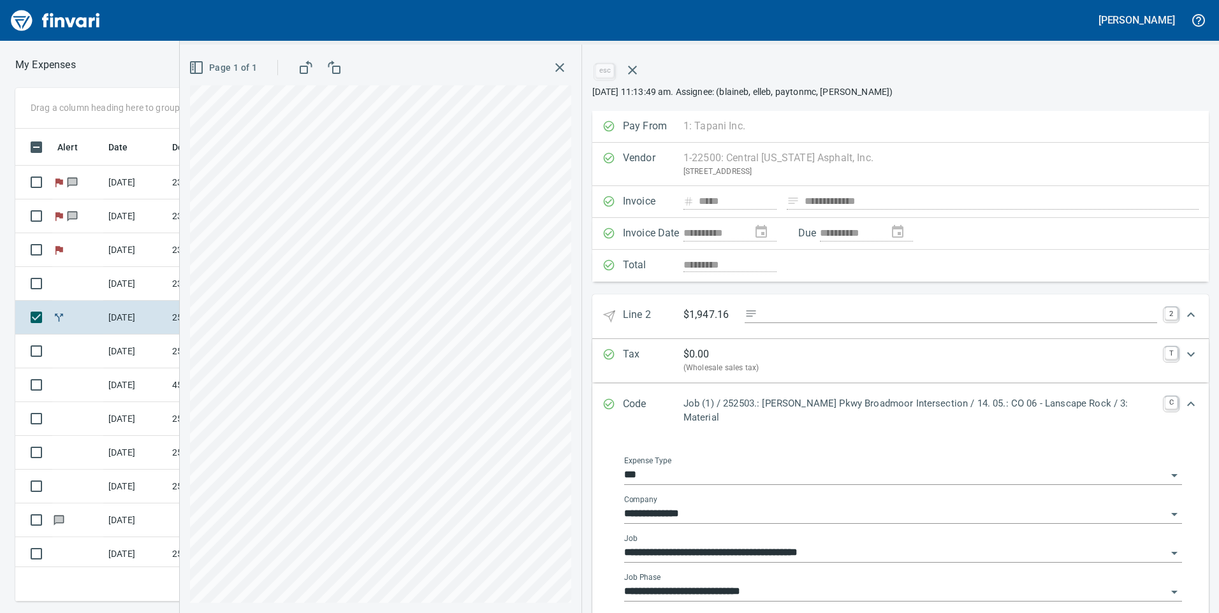
scroll to position [144, 0]
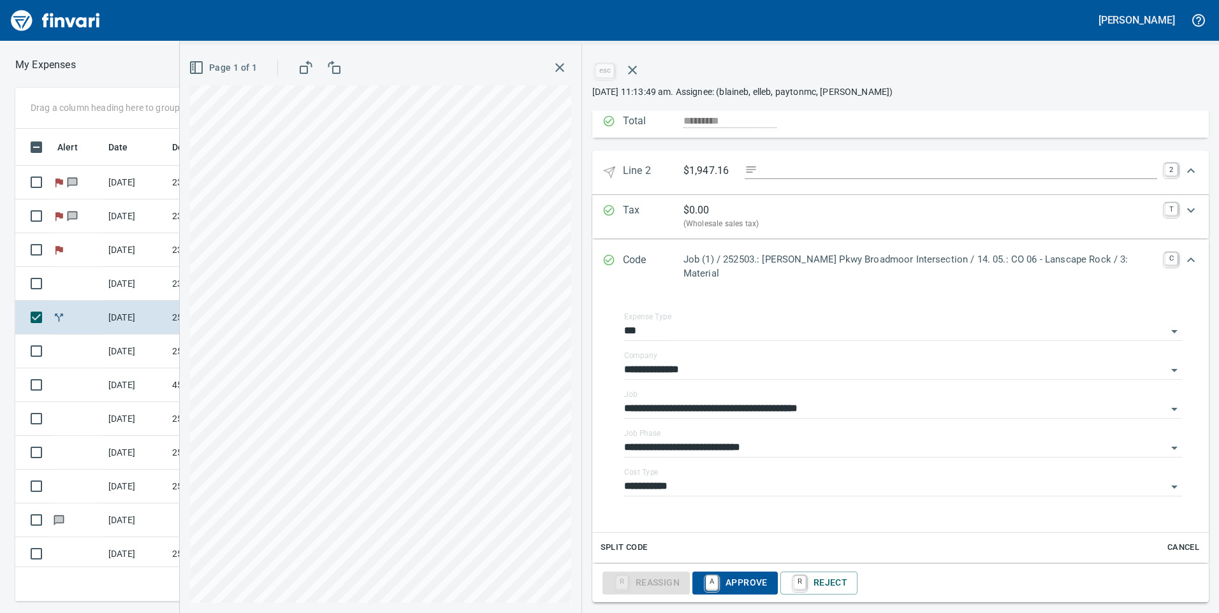
click at [633, 541] on span "Split Code" at bounding box center [624, 548] width 47 height 15
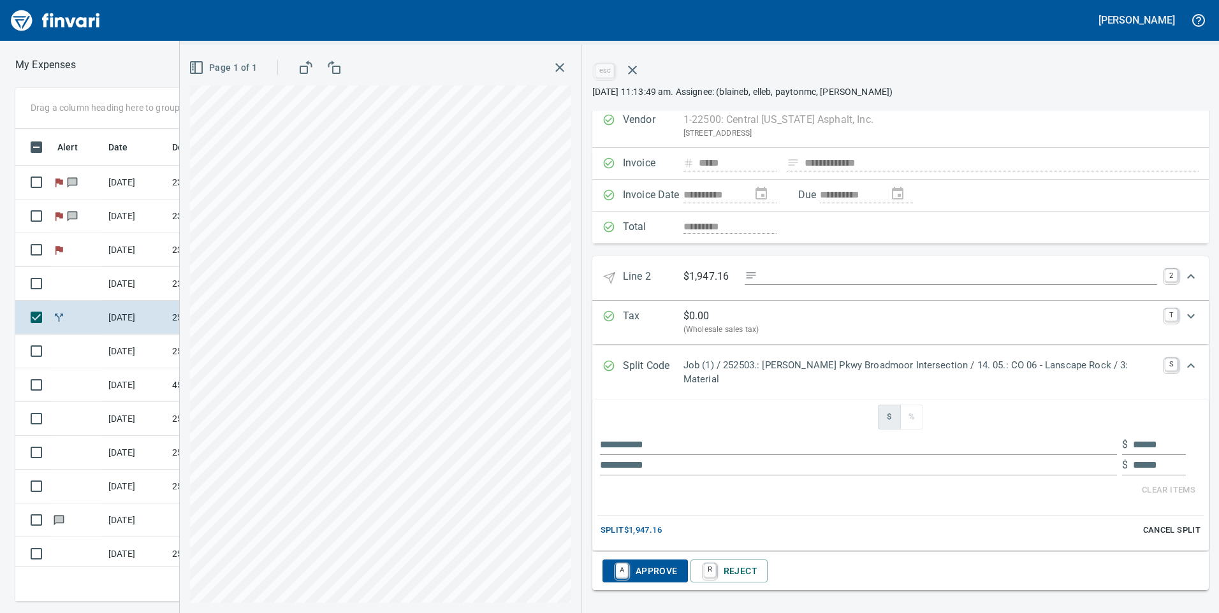
scroll to position [26, 0]
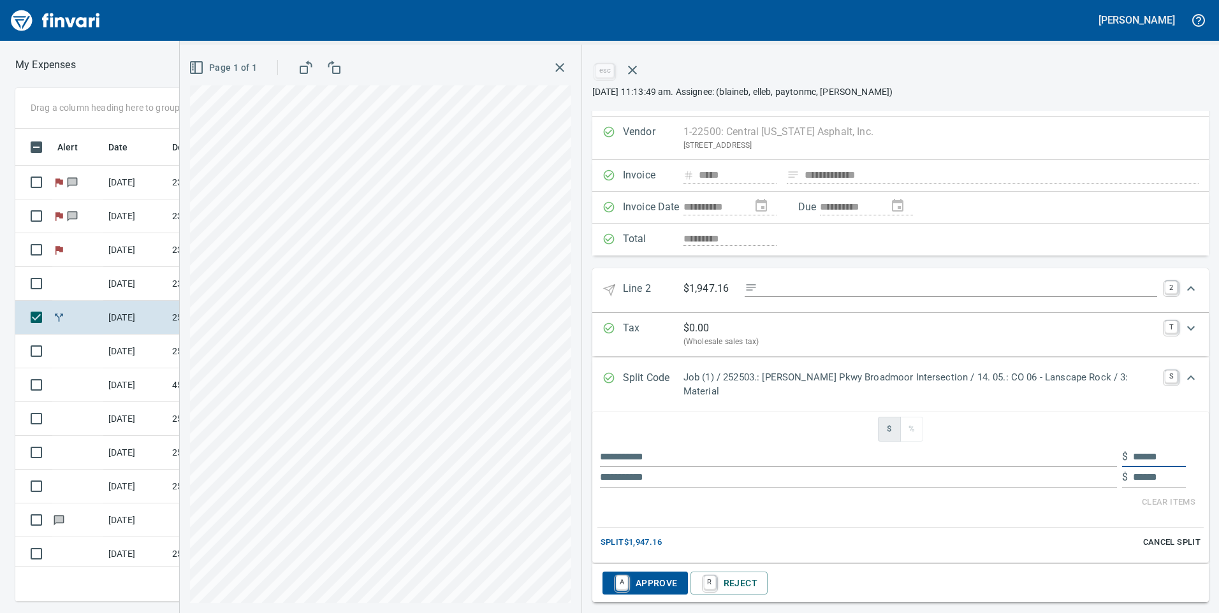
drag, startPoint x: 1166, startPoint y: 445, endPoint x: 1121, endPoint y: 446, distance: 45.3
click at [1122, 447] on div "$" at bounding box center [1154, 457] width 64 height 20
drag, startPoint x: 1121, startPoint y: 446, endPoint x: 1162, endPoint y: 444, distance: 41.5
click at [1162, 447] on div "$" at bounding box center [1154, 457] width 64 height 20
type input "******"
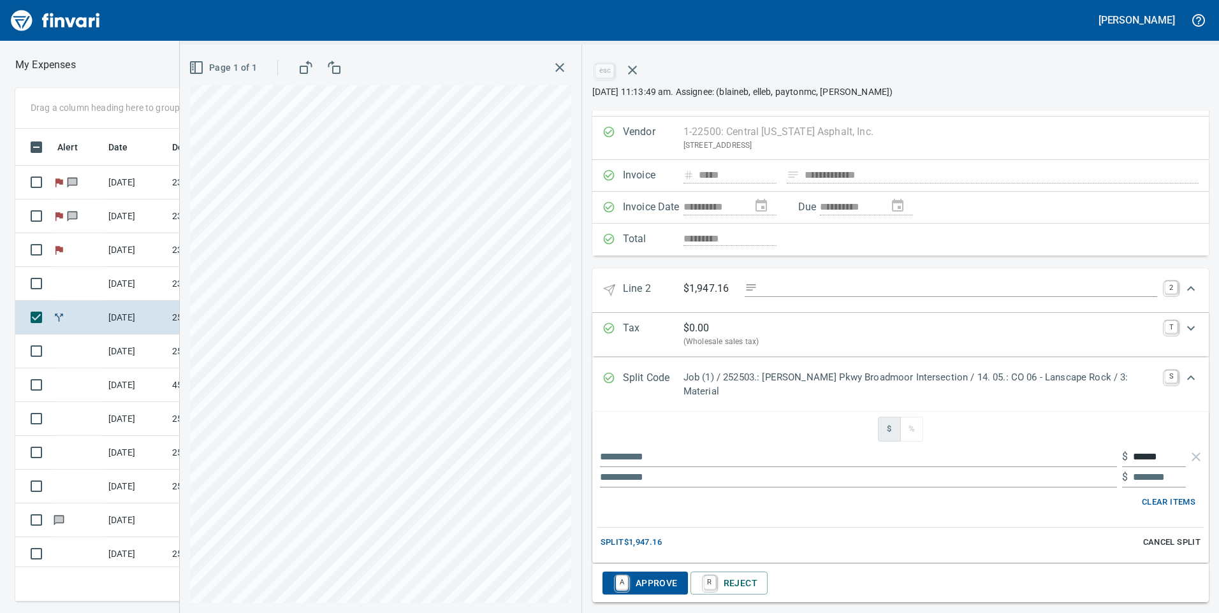
click at [662, 536] on span "Split $1,947.16" at bounding box center [631, 543] width 61 height 15
type input "********"
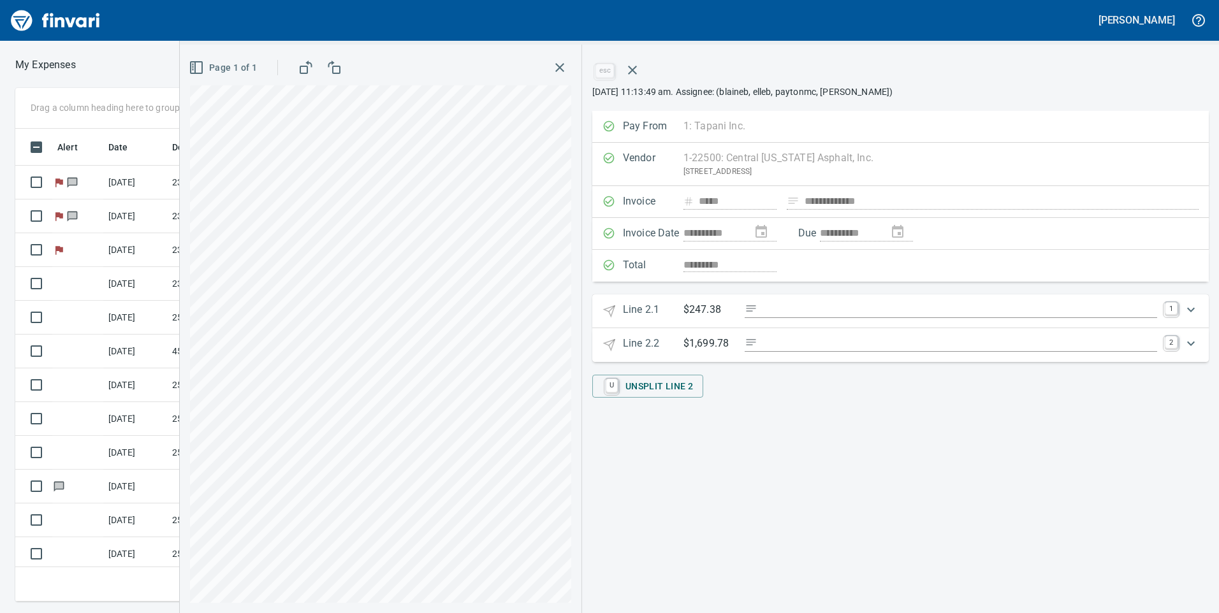
scroll to position [0, 0]
click at [1171, 305] on link "1" at bounding box center [1171, 309] width 13 height 13
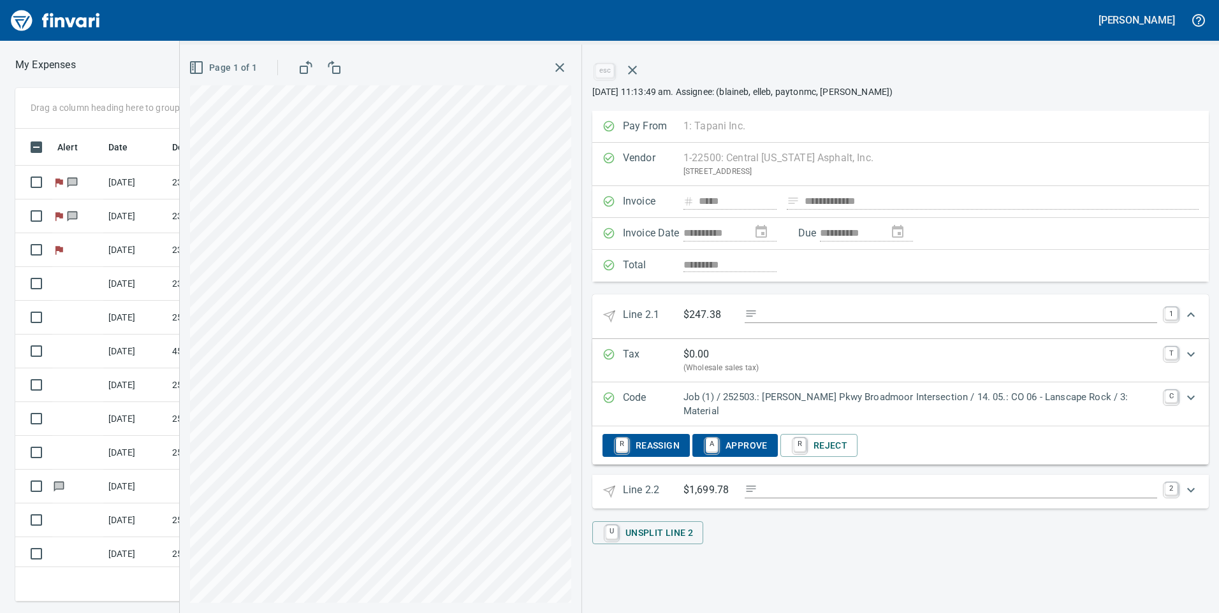
click at [1110, 398] on p "Job (1) / 252503.: [PERSON_NAME] Pkwy Broadmoor Intersection / 14. 05.: CO 06 -…" at bounding box center [921, 404] width 474 height 29
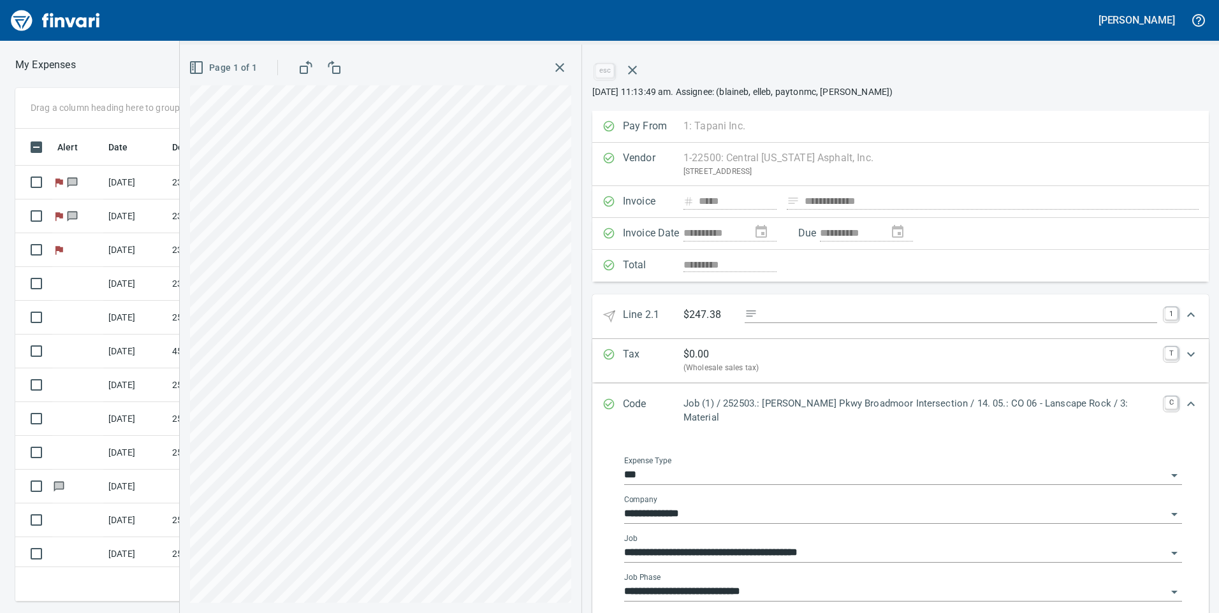
scroll to position [64, 0]
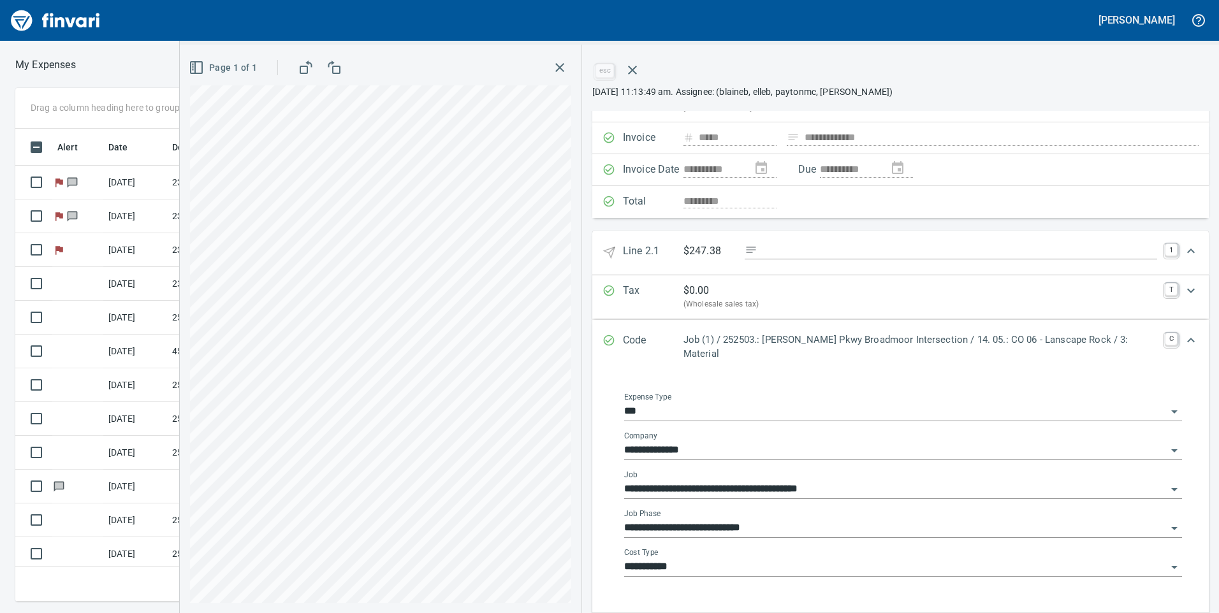
click at [784, 509] on div "**********" at bounding box center [903, 523] width 558 height 29
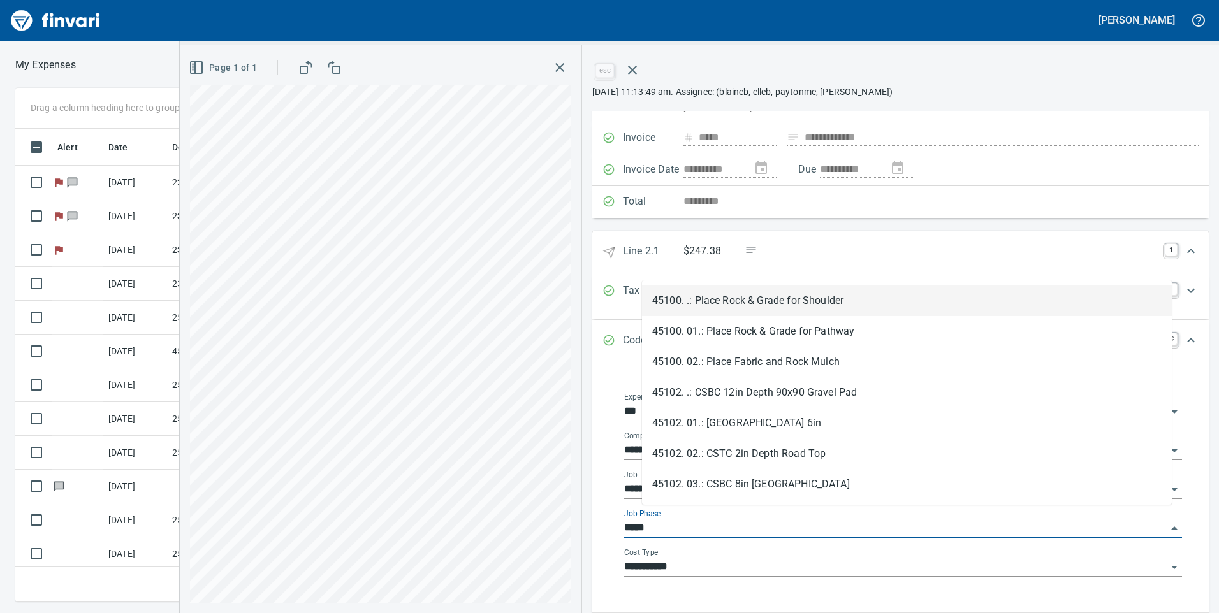
scroll to position [464, 851]
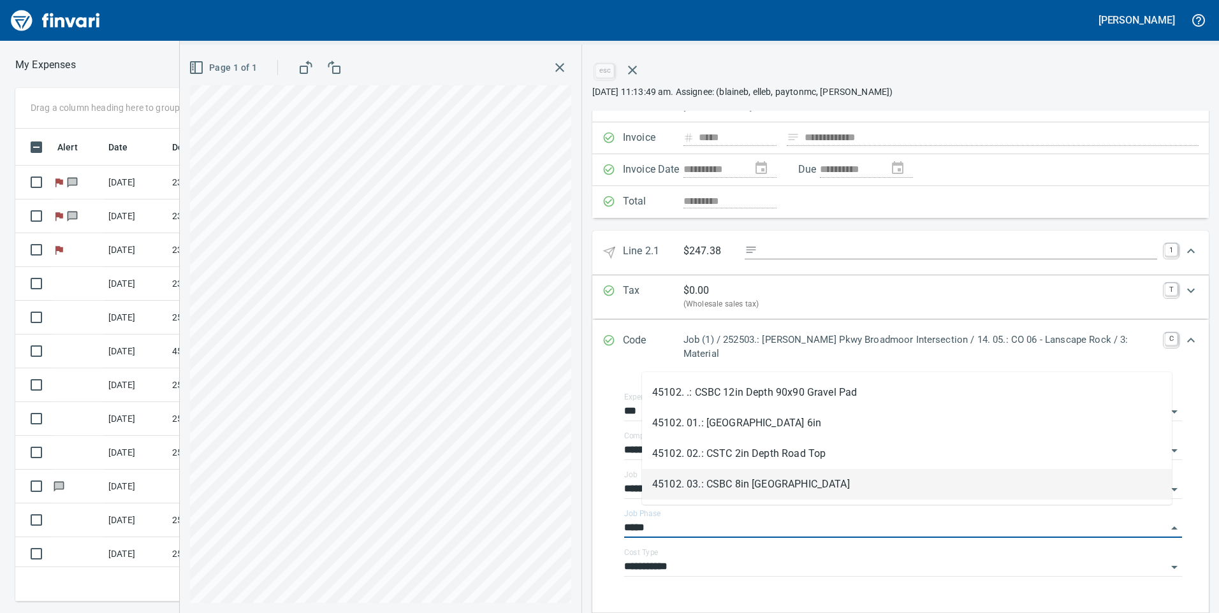
click at [783, 481] on li "45102. 03.: CSBC 8in Depth Road Base" at bounding box center [907, 484] width 530 height 31
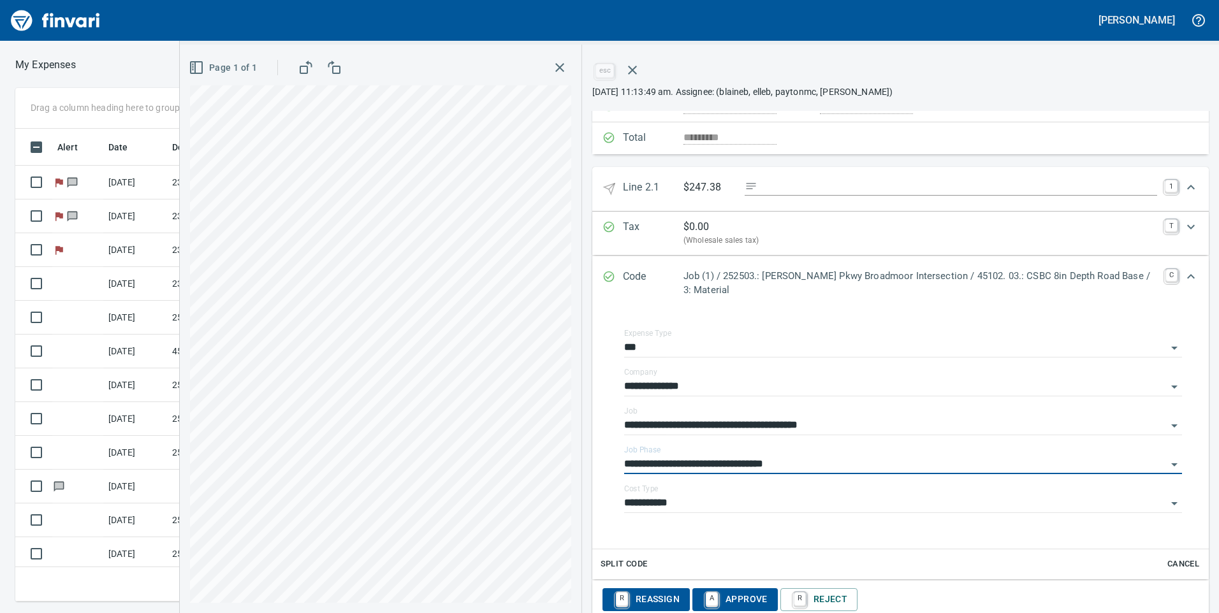
scroll to position [191, 0]
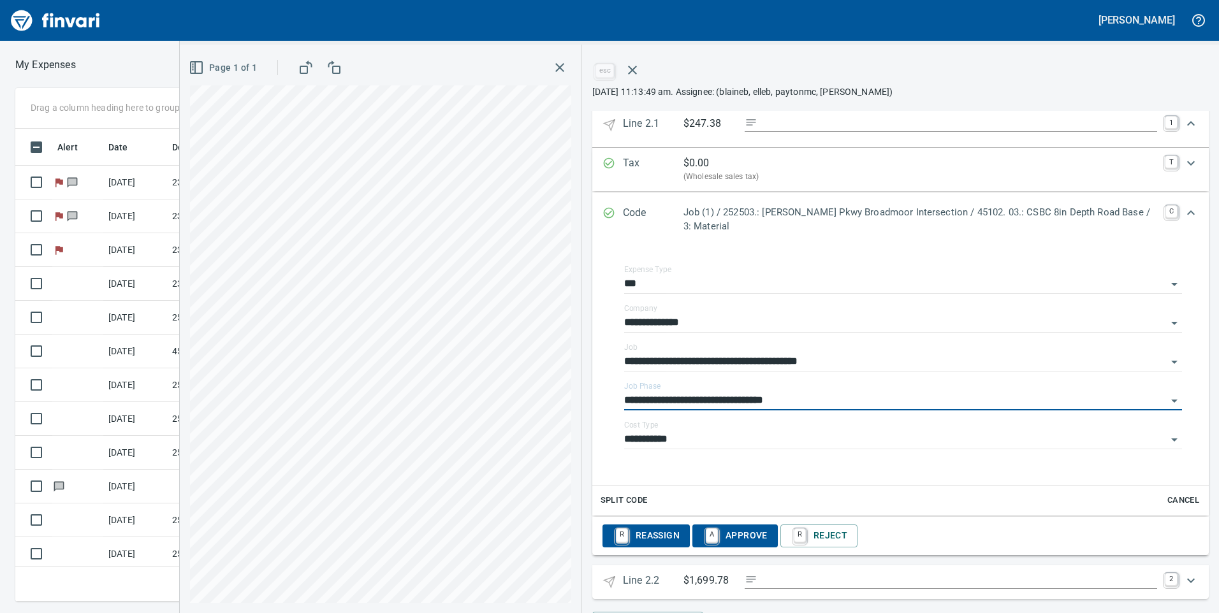
type input "**********"
click at [745, 536] on span "A Approve" at bounding box center [735, 536] width 65 height 22
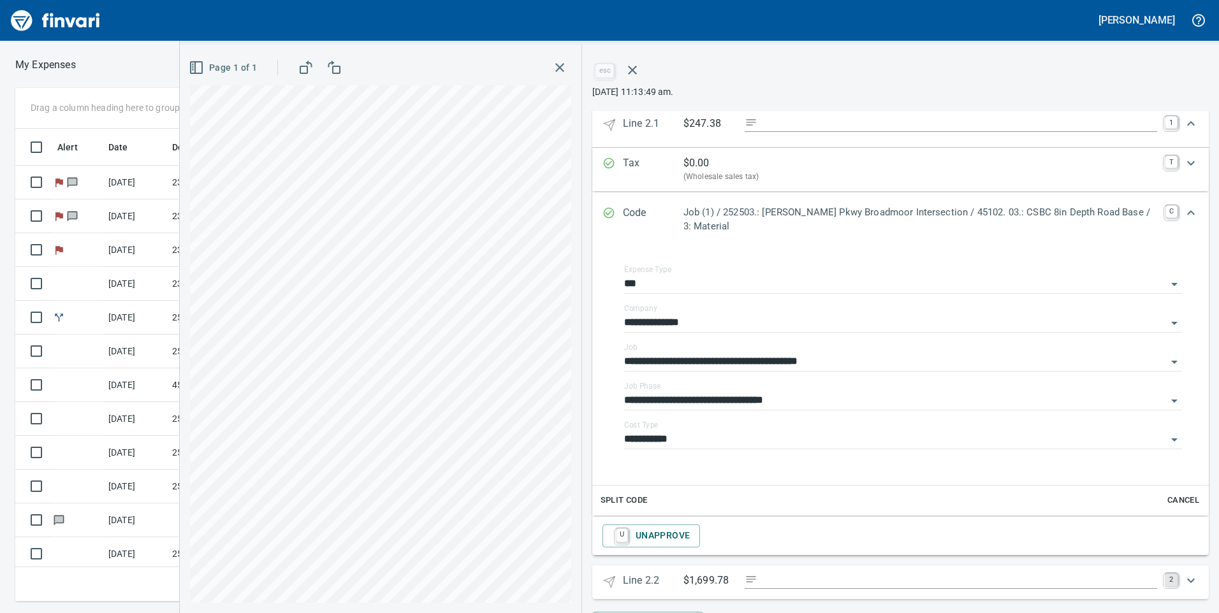
click at [1165, 582] on link "2" at bounding box center [1171, 580] width 13 height 13
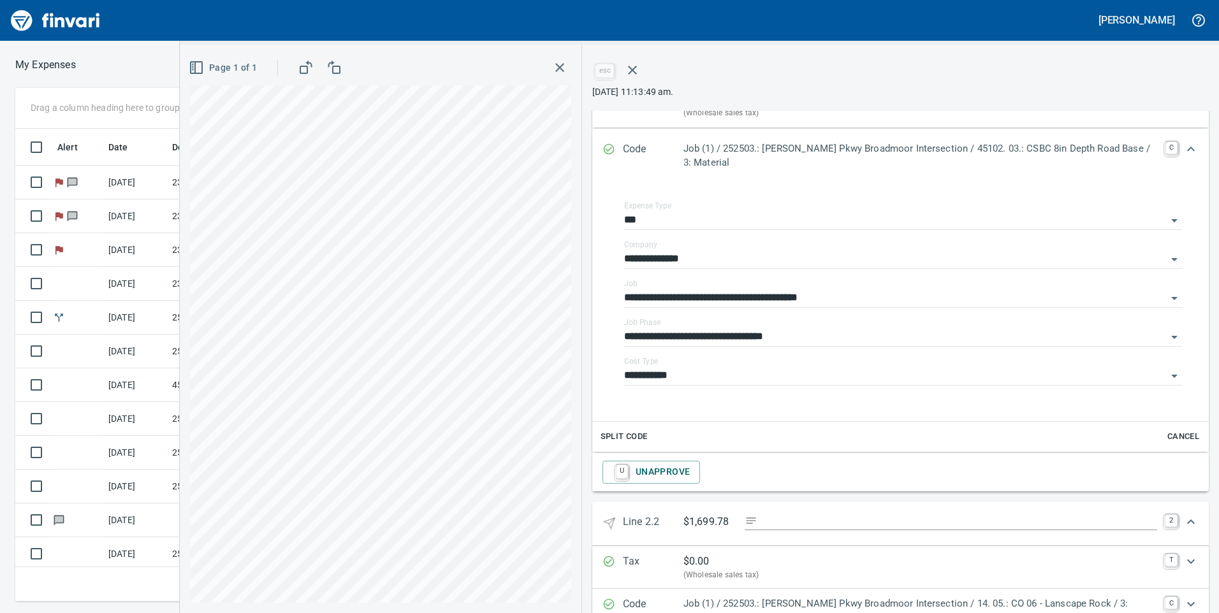
scroll to position [319, 0]
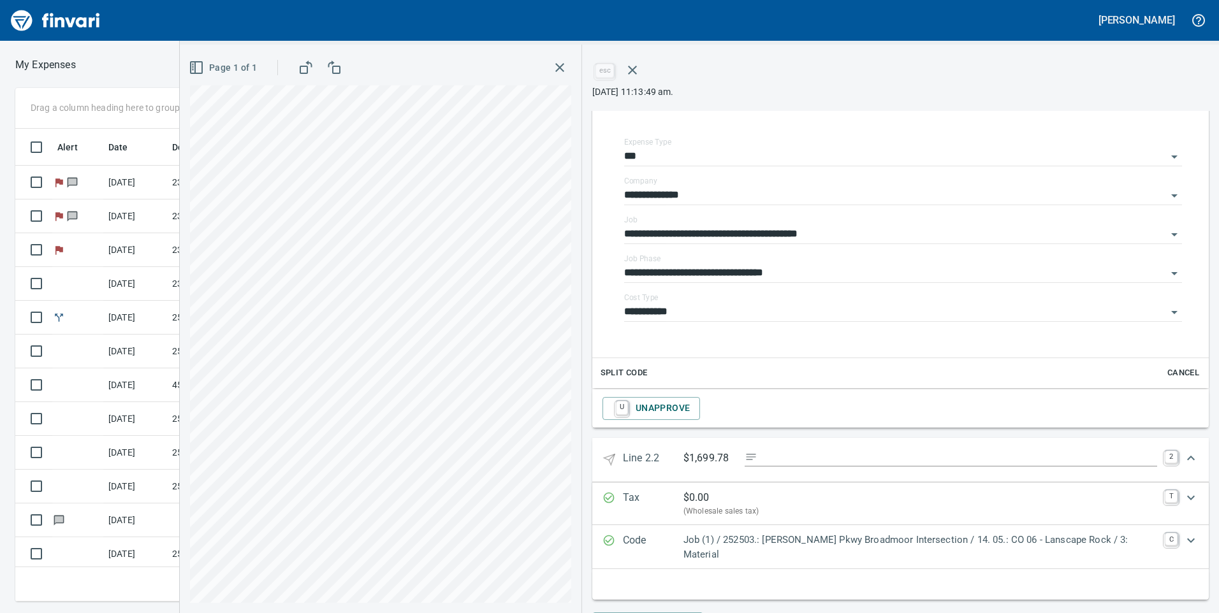
click at [794, 549] on div "Job (1) / 252503.: [PERSON_NAME] Pkwy Broadmoor Intersection / 14. 05.: CO 06 -…" at bounding box center [921, 547] width 474 height 29
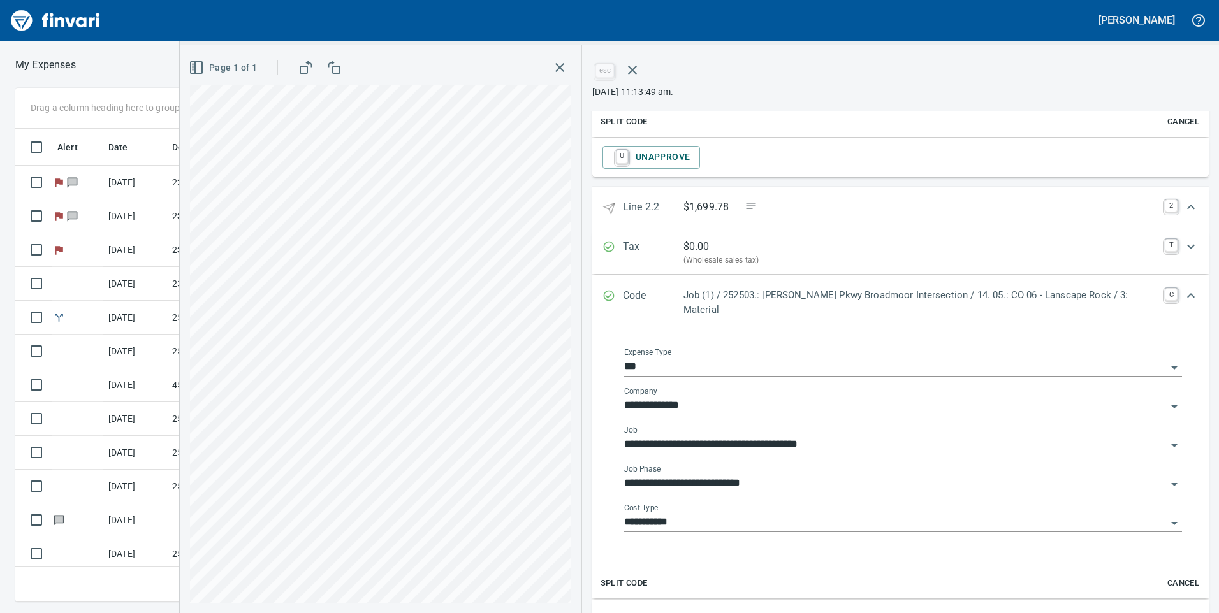
scroll to position [634, 0]
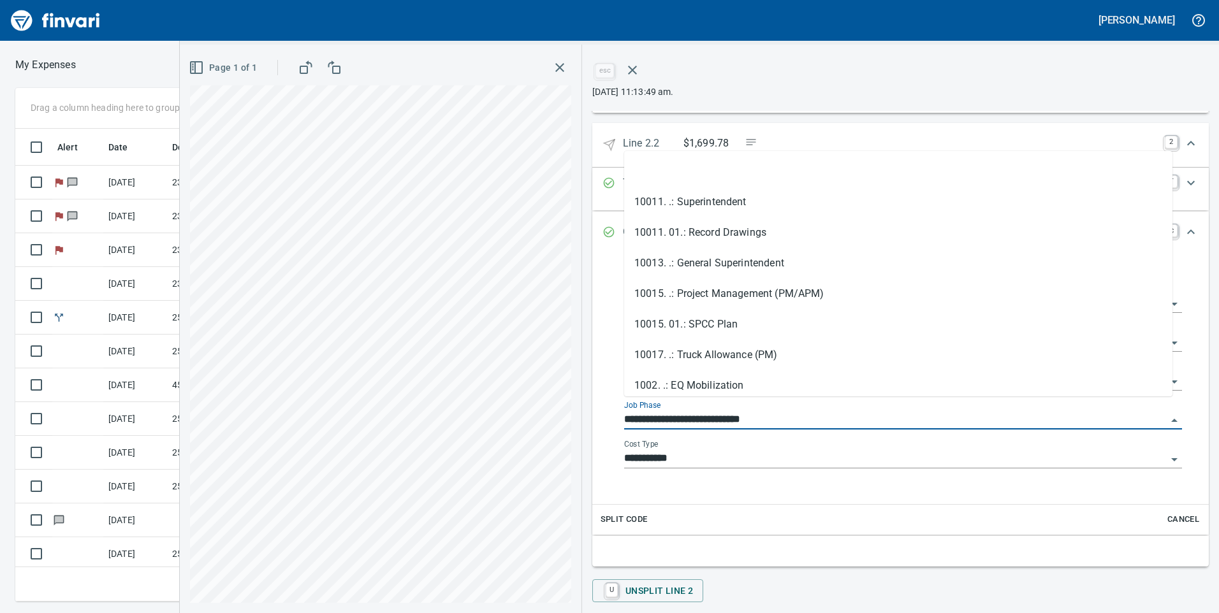
click at [738, 411] on input "**********" at bounding box center [895, 420] width 543 height 18
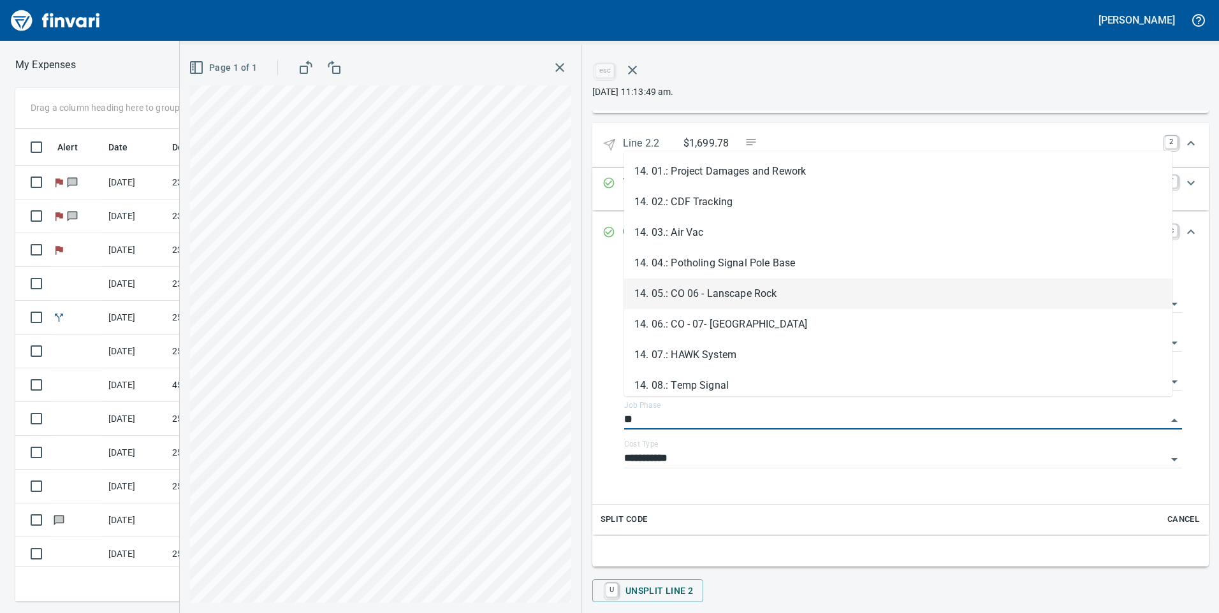
click at [711, 291] on li "14. 05.: CO 06 - Lanscape Rock" at bounding box center [898, 294] width 548 height 31
type input "**********"
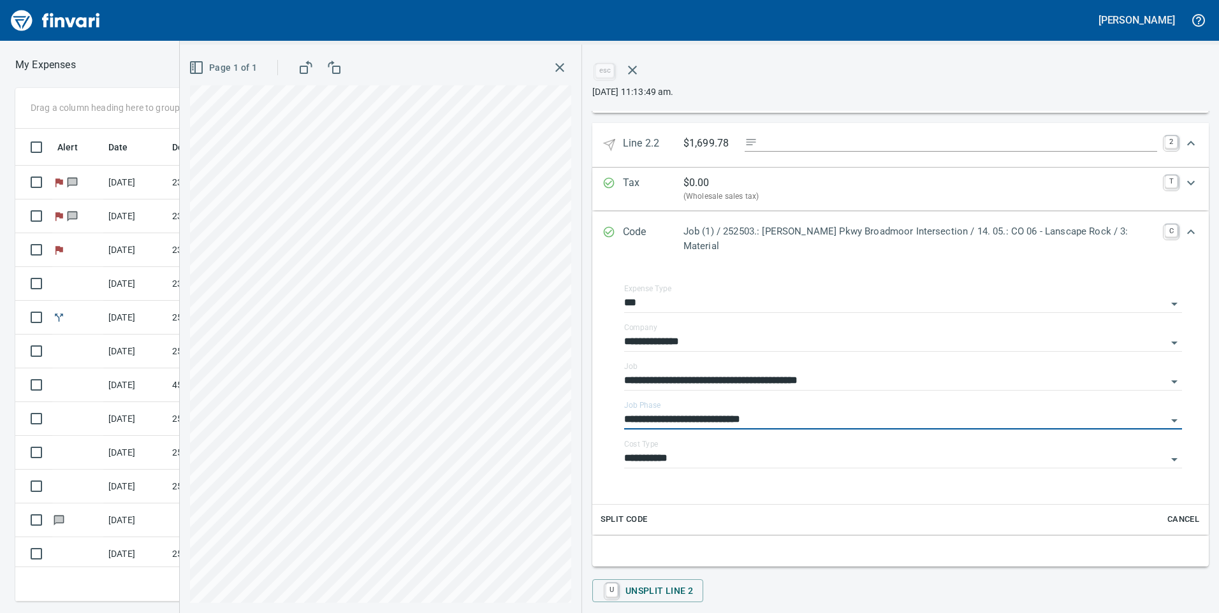
click at [1165, 230] on link "C" at bounding box center [1171, 230] width 13 height 13
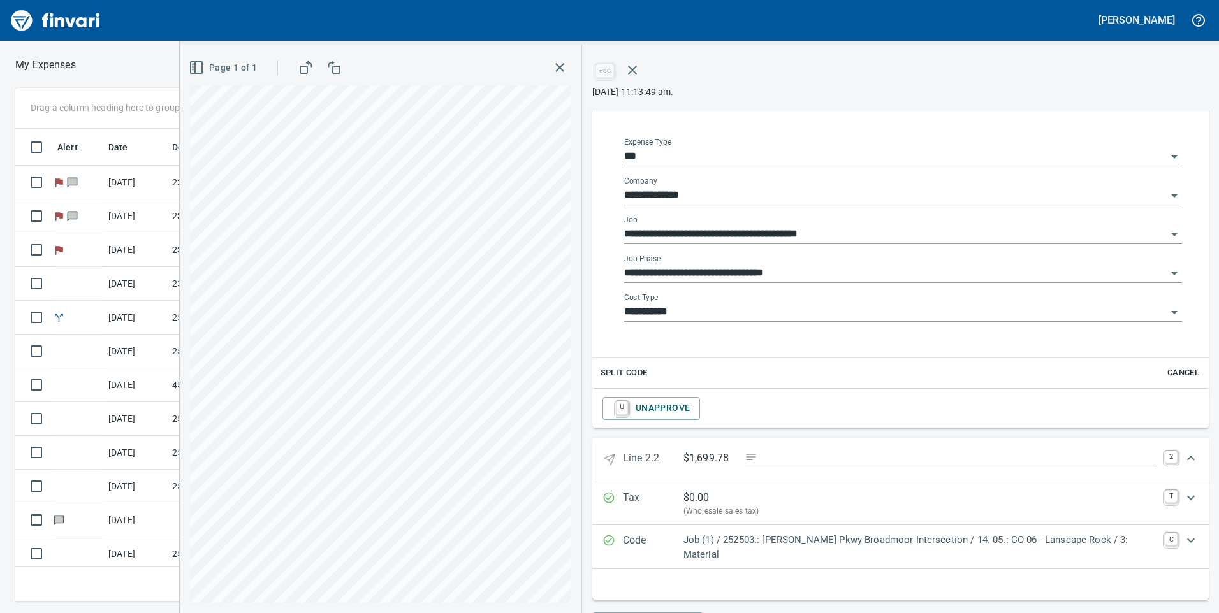
scroll to position [128, 0]
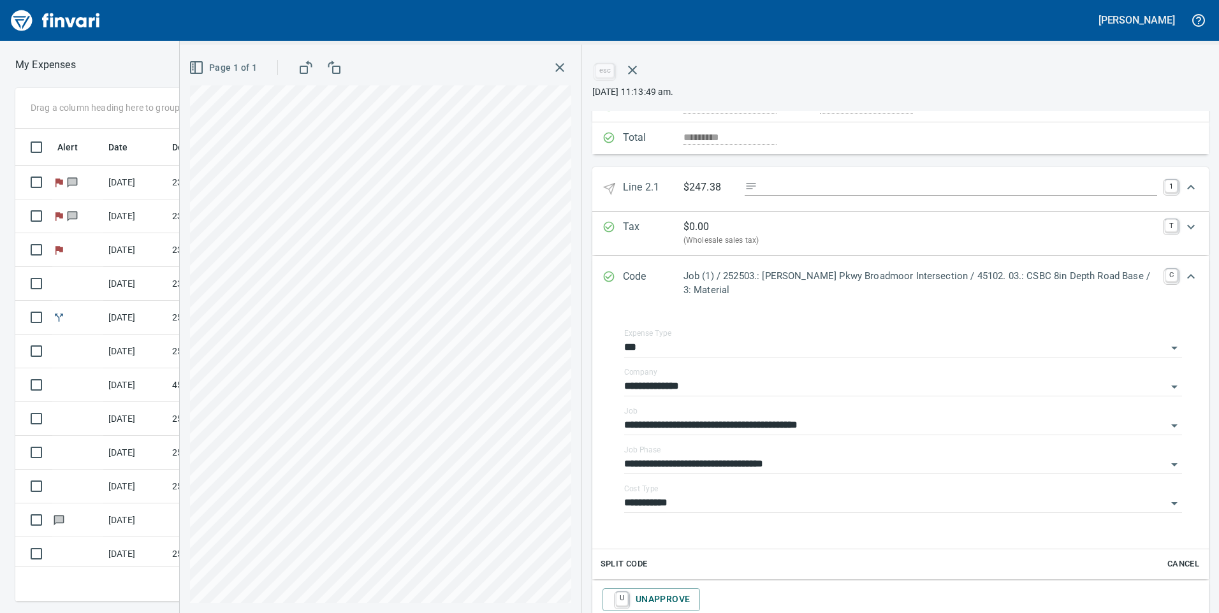
click at [1176, 271] on div "Expand" at bounding box center [1191, 276] width 31 height 31
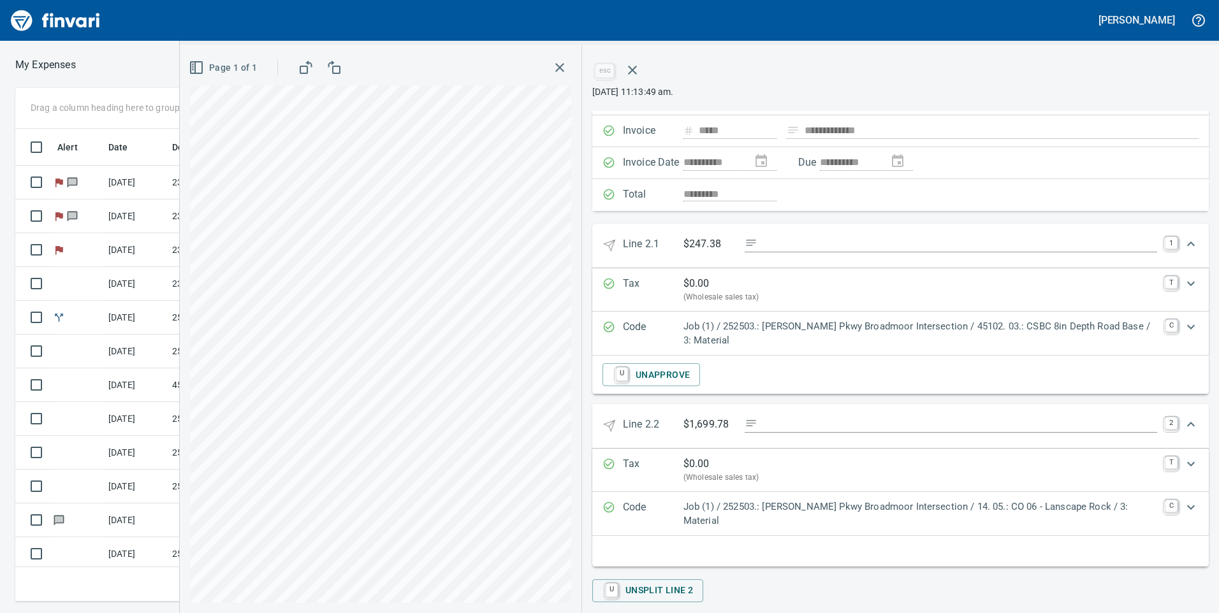
scroll to position [0, 0]
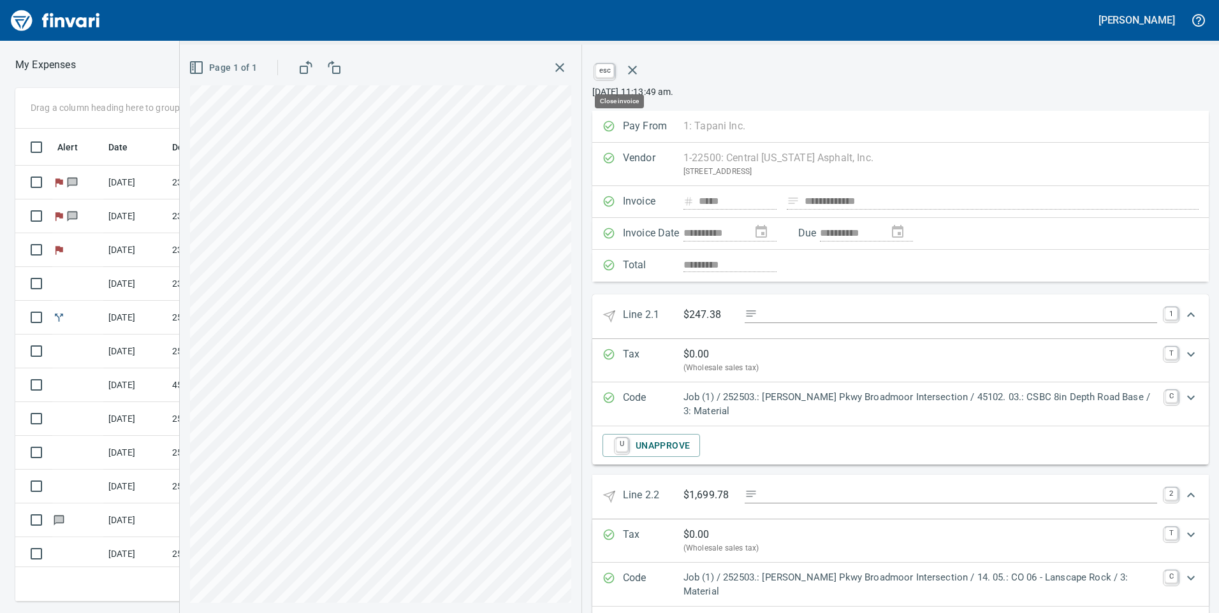
click at [628, 70] on icon "button" at bounding box center [632, 69] width 15 height 15
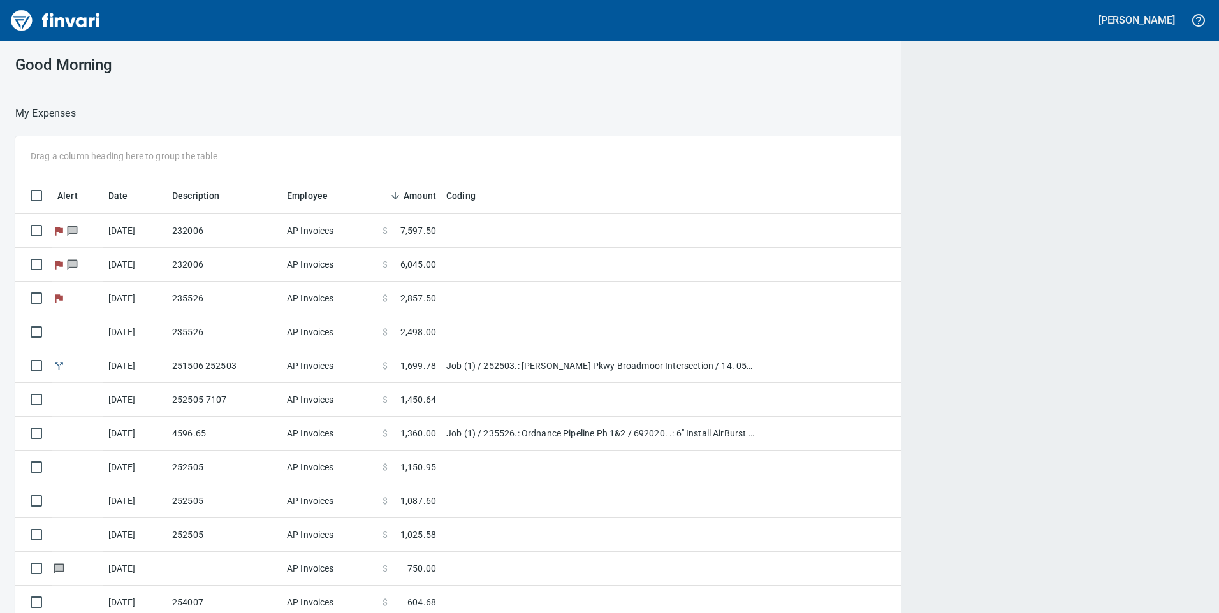
scroll to position [464, 1159]
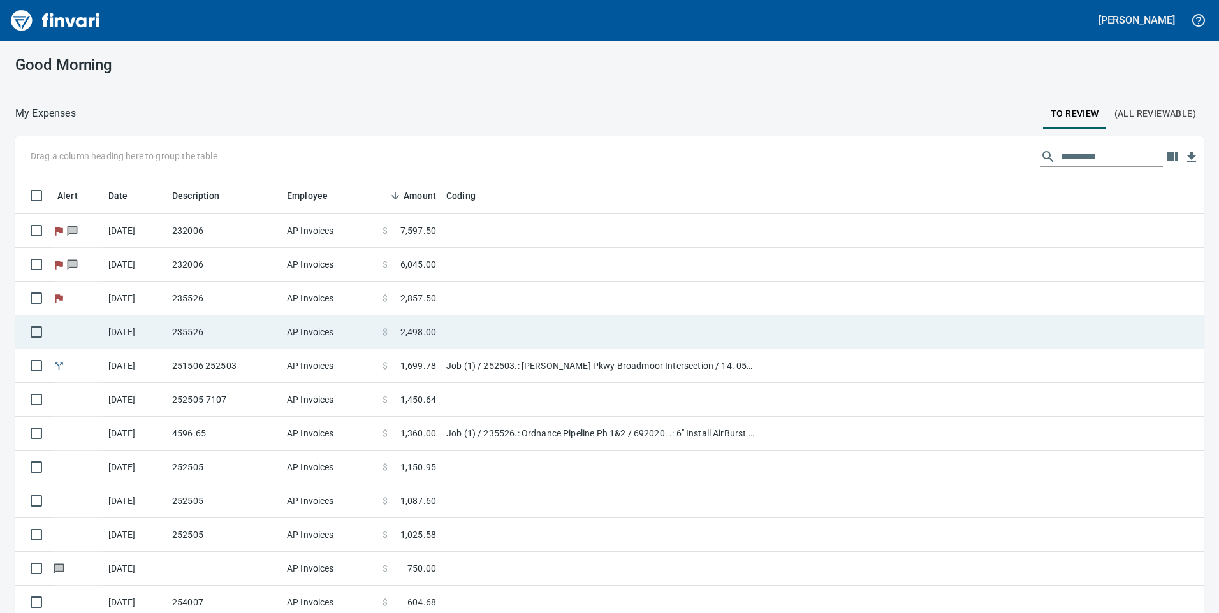
click at [262, 331] on td "235526" at bounding box center [224, 333] width 115 height 34
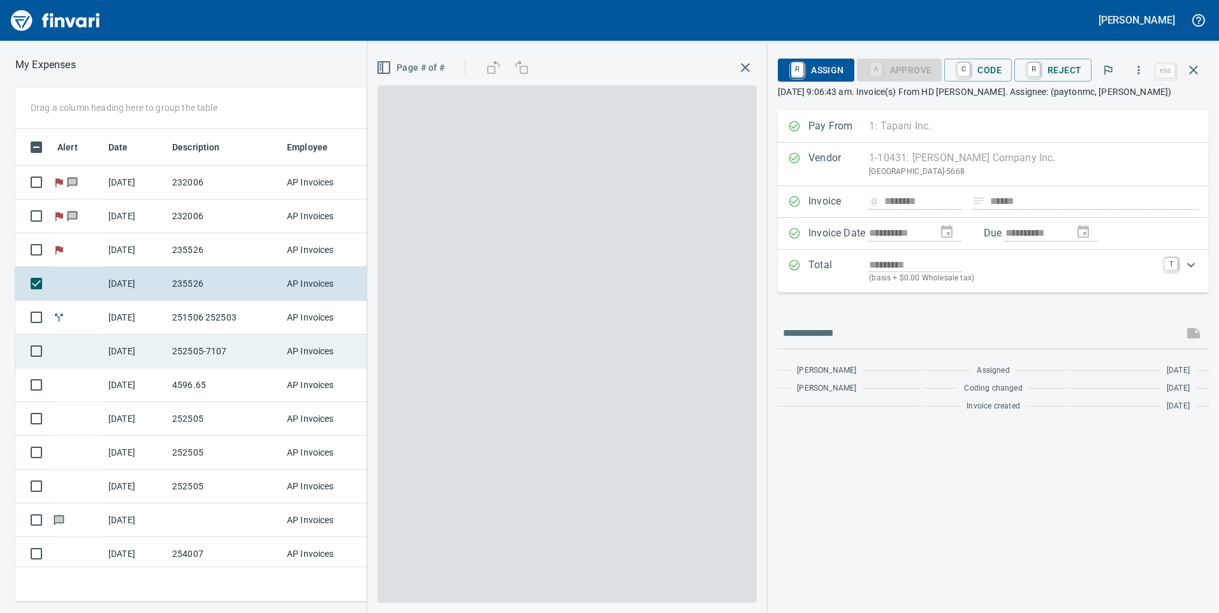
scroll to position [464, 851]
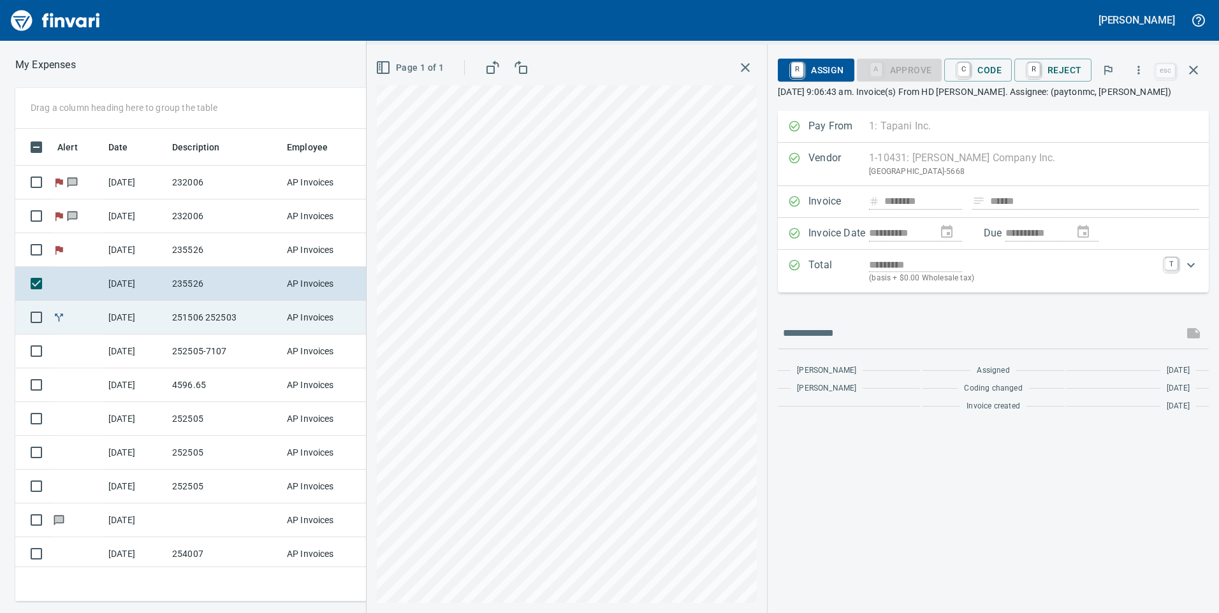
click at [255, 319] on td "251506 252503" at bounding box center [224, 318] width 115 height 34
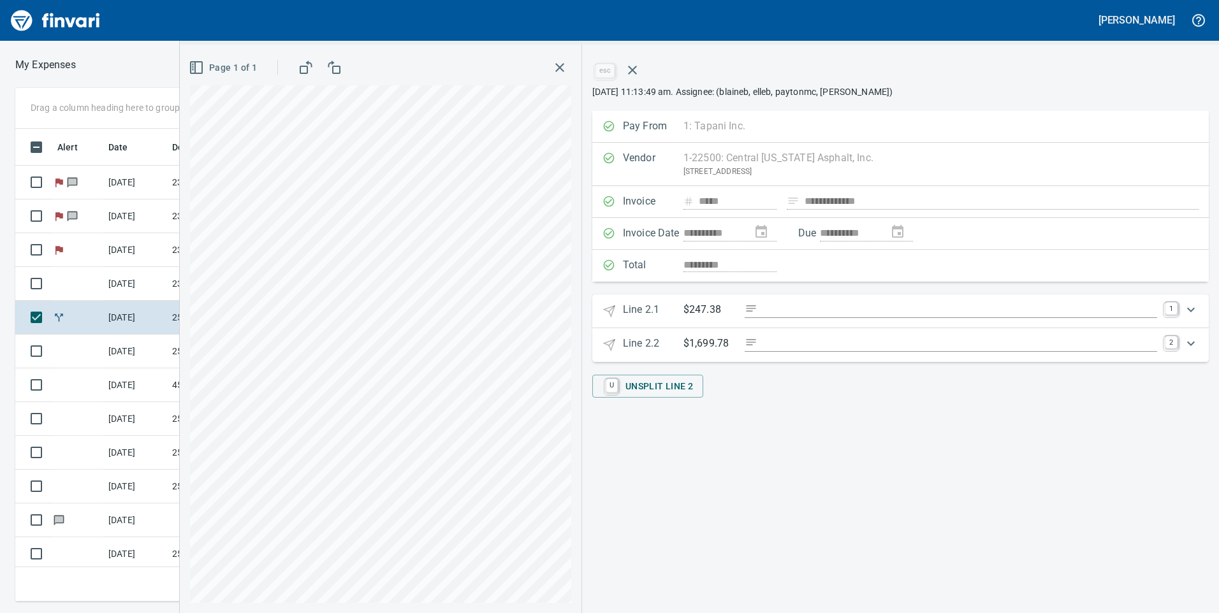
click at [1199, 346] on div "Expand" at bounding box center [1191, 343] width 31 height 31
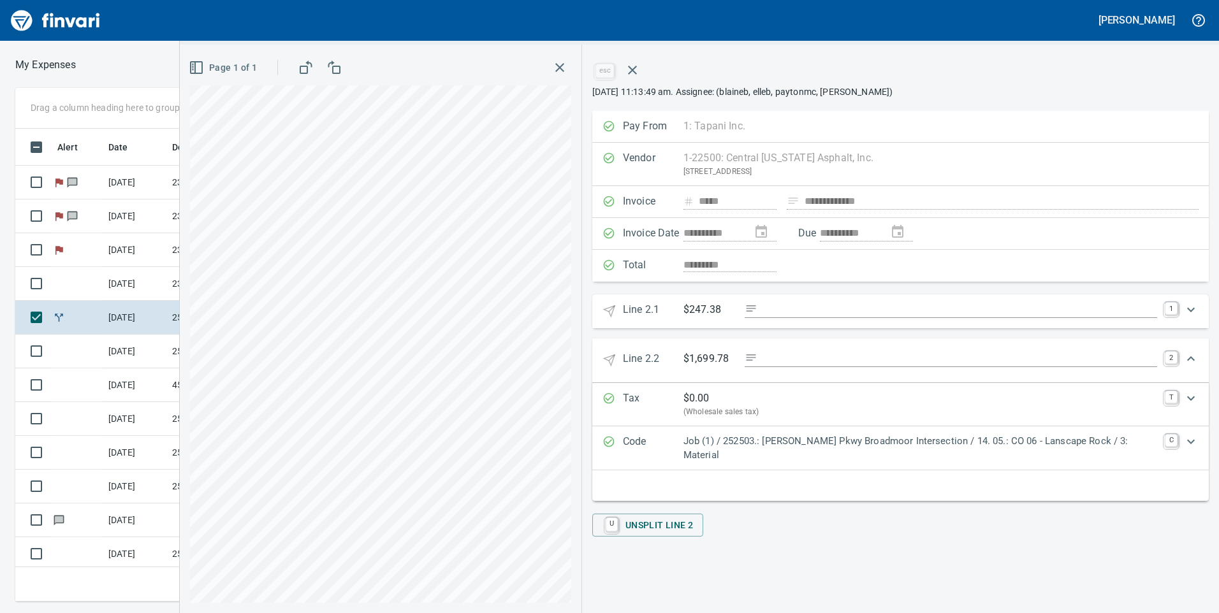
click at [1159, 437] on div "Code Job (1) / 252503.: Sandifur Pkwy Broadmoor Intersection / 14. 05.: CO 06 -…" at bounding box center [889, 448] width 573 height 29
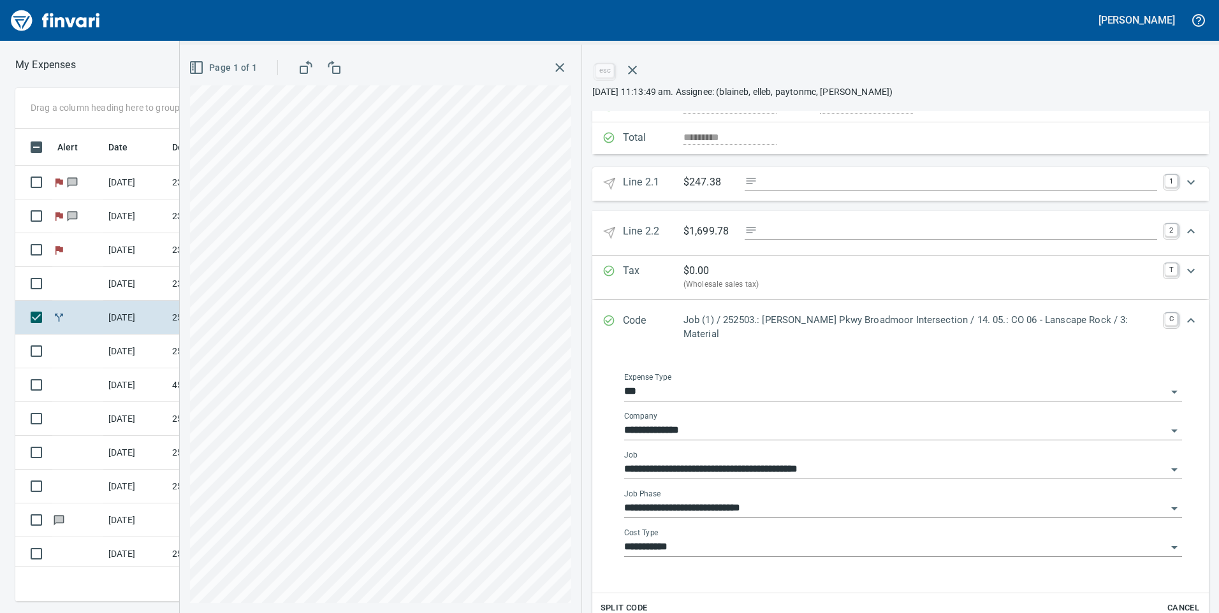
scroll to position [191, 0]
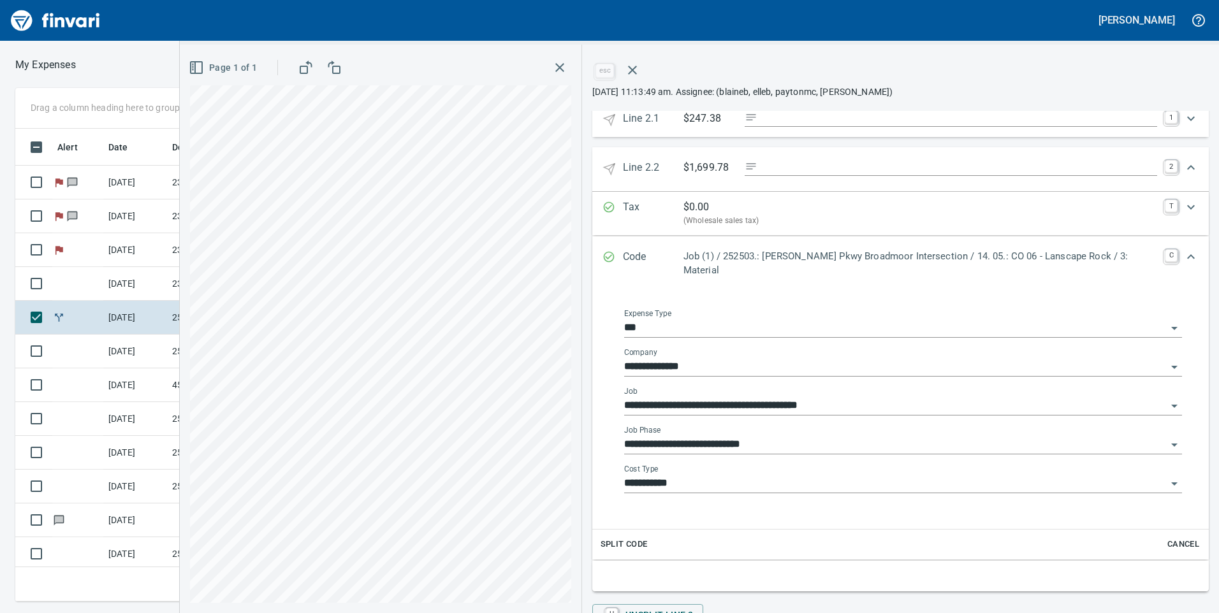
click at [664, 502] on div "**********" at bounding box center [903, 409] width 578 height 220
click at [687, 504] on div "**********" at bounding box center [903, 409] width 578 height 220
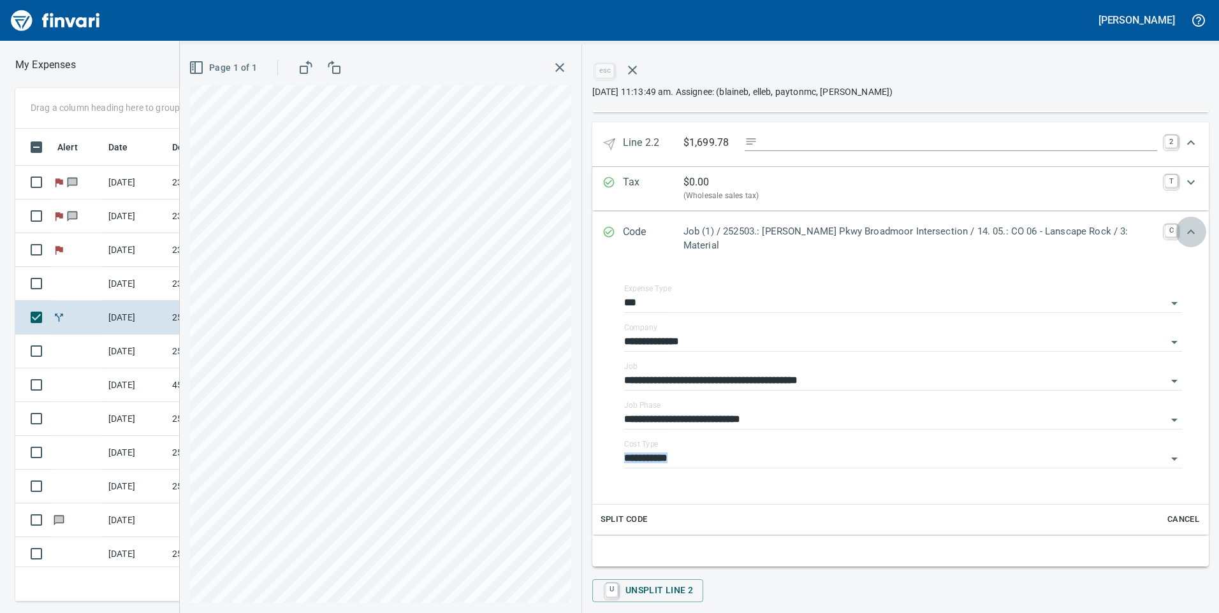
click at [1176, 242] on div "Expand" at bounding box center [1191, 232] width 31 height 31
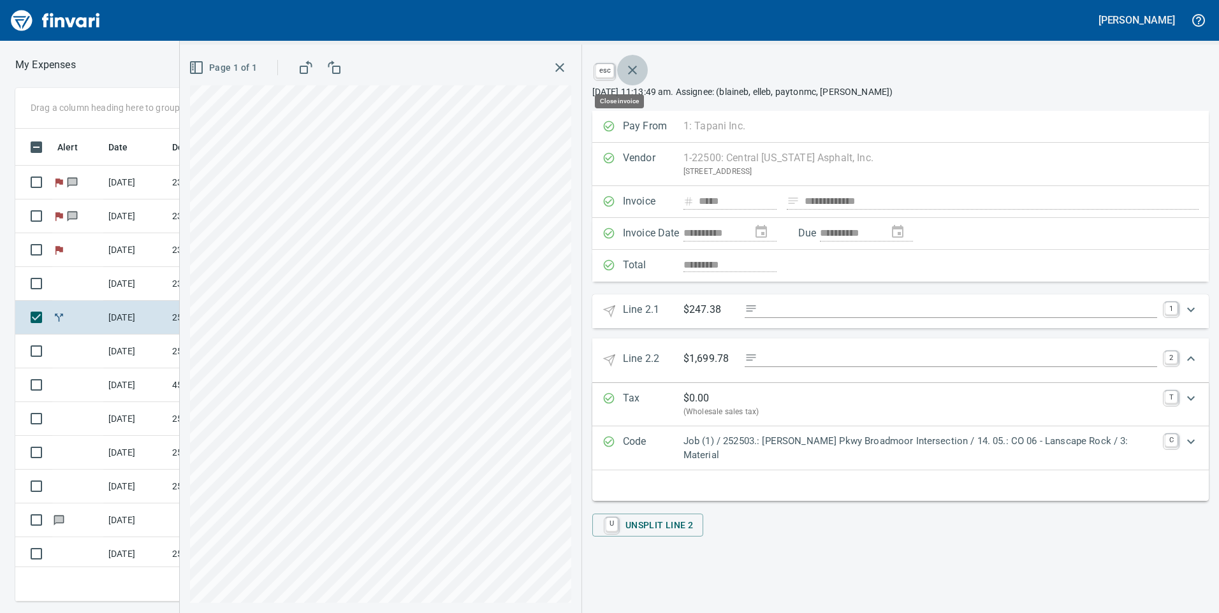
click at [635, 72] on icon "button" at bounding box center [632, 69] width 15 height 15
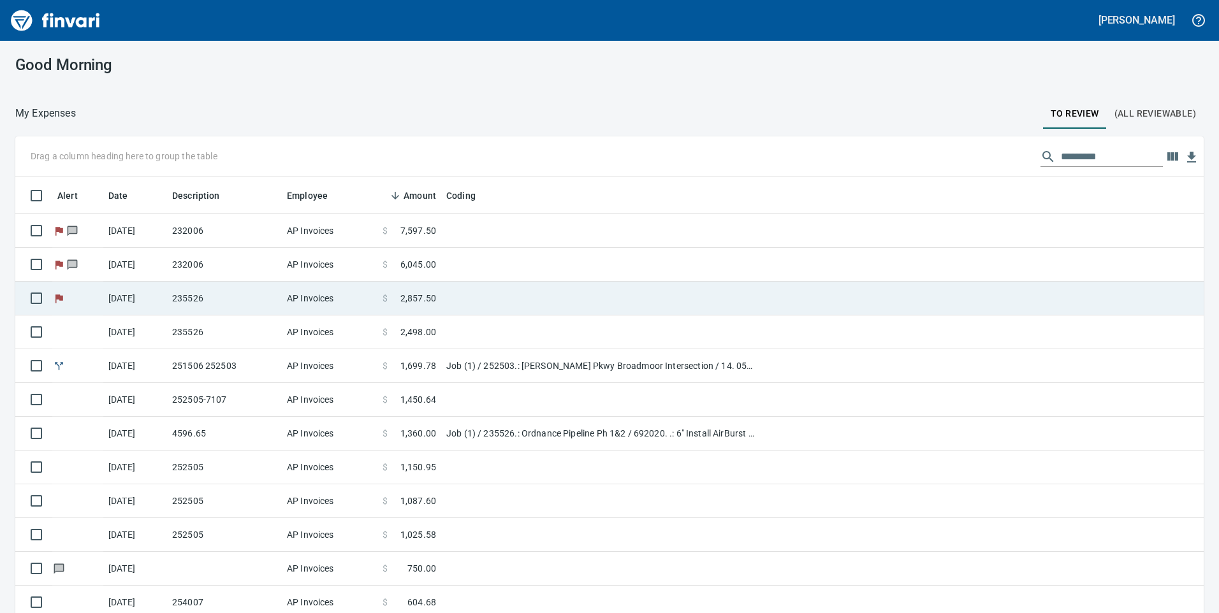
scroll to position [464, 1160]
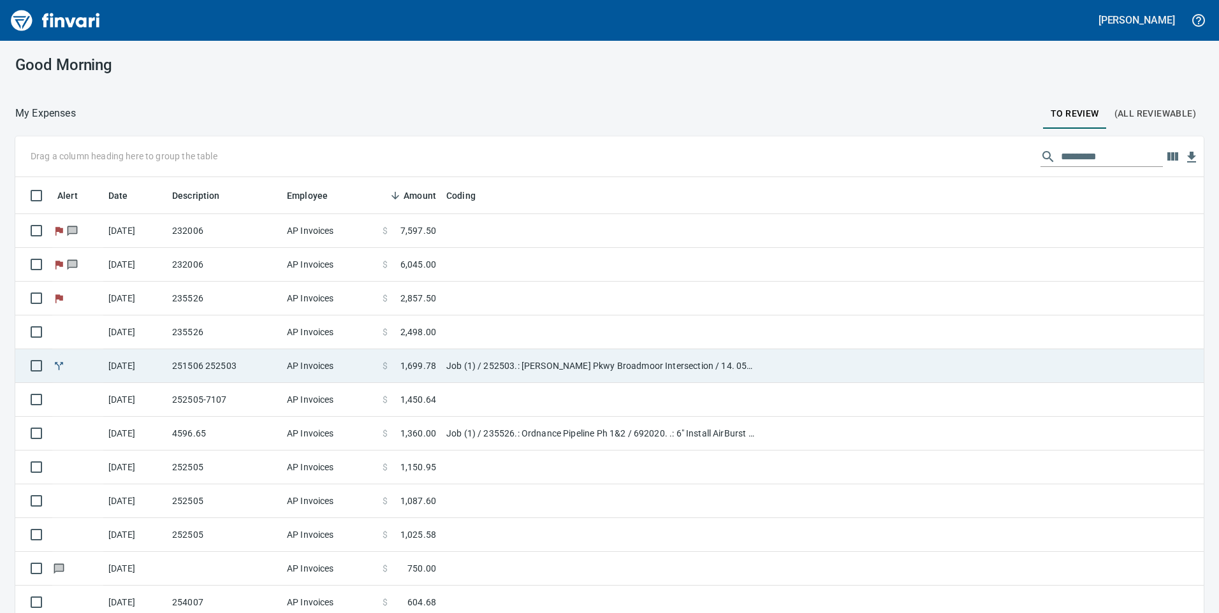
click at [338, 377] on td "AP Invoices" at bounding box center [330, 366] width 96 height 34
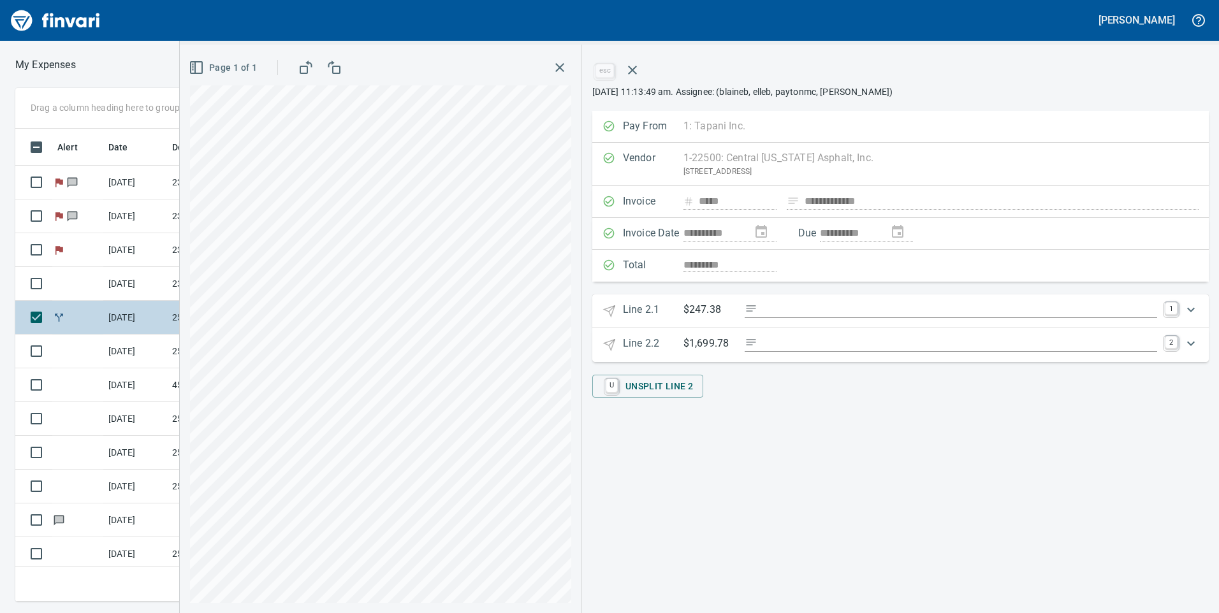
click at [59, 320] on icon at bounding box center [59, 318] width 8 height 8
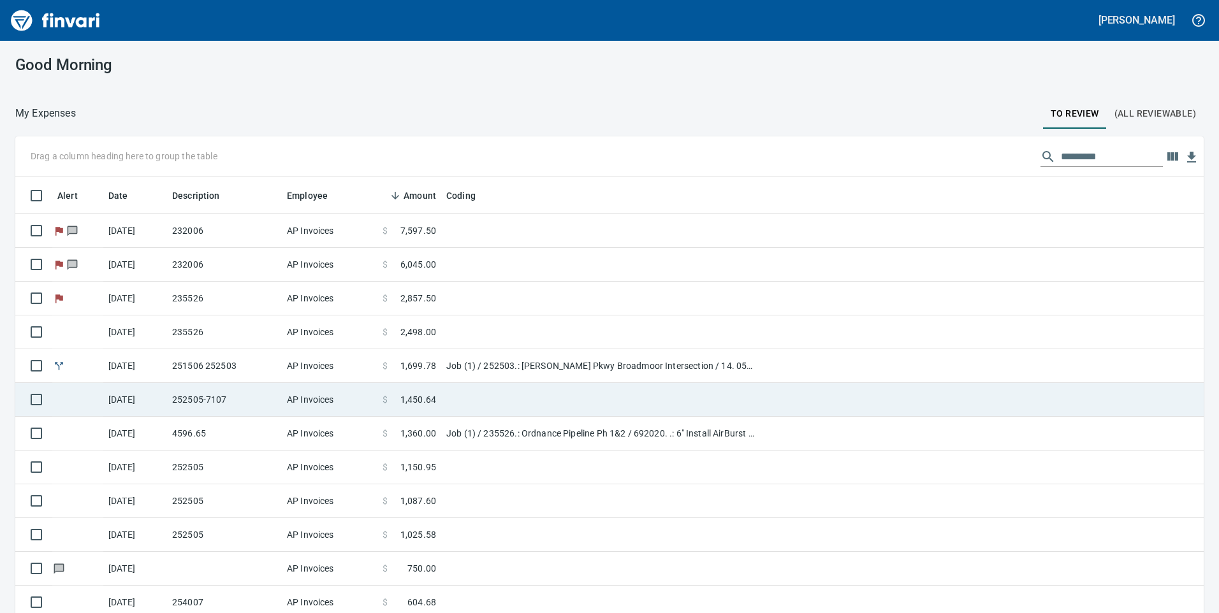
click at [444, 397] on td at bounding box center [600, 400] width 319 height 34
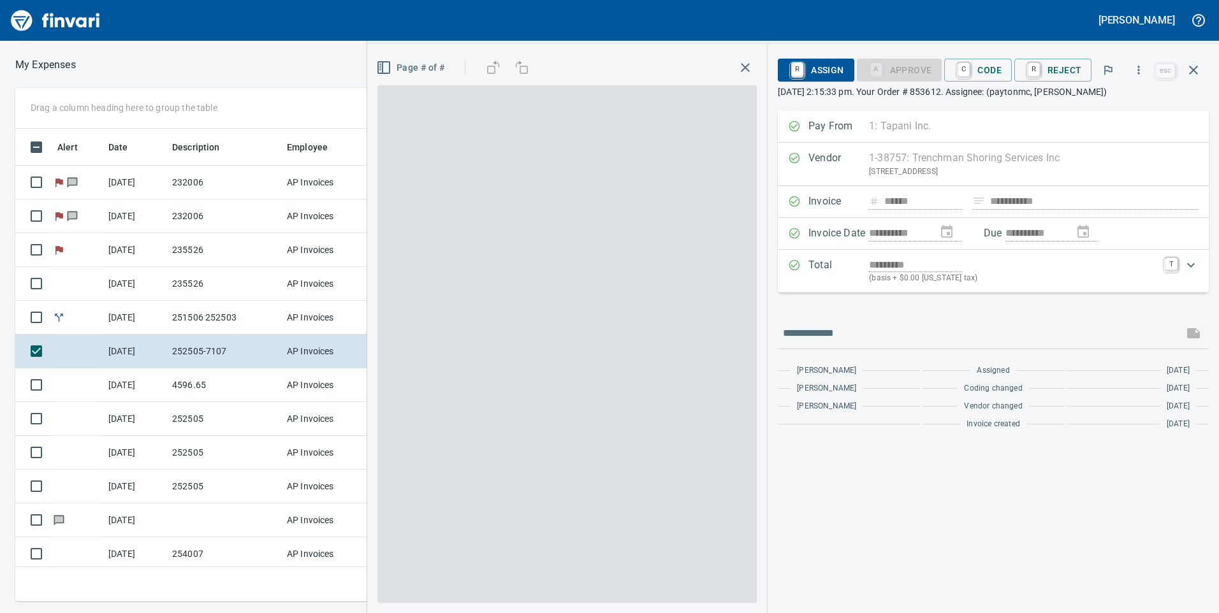
scroll to position [464, 851]
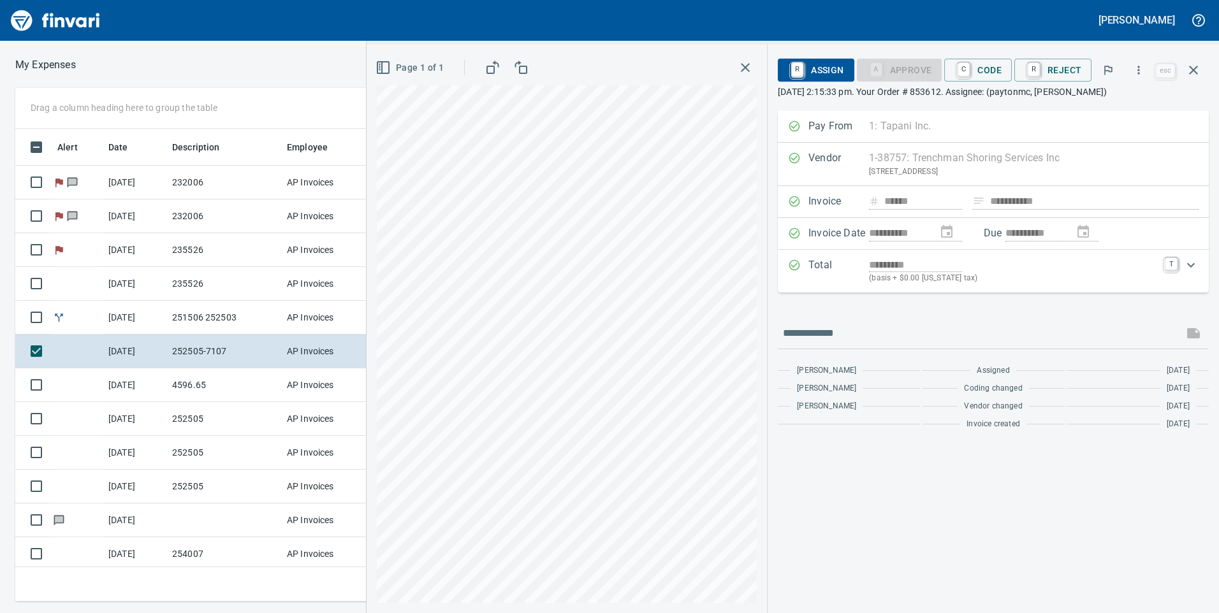
click at [1201, 265] on div "Expand" at bounding box center [1191, 265] width 31 height 31
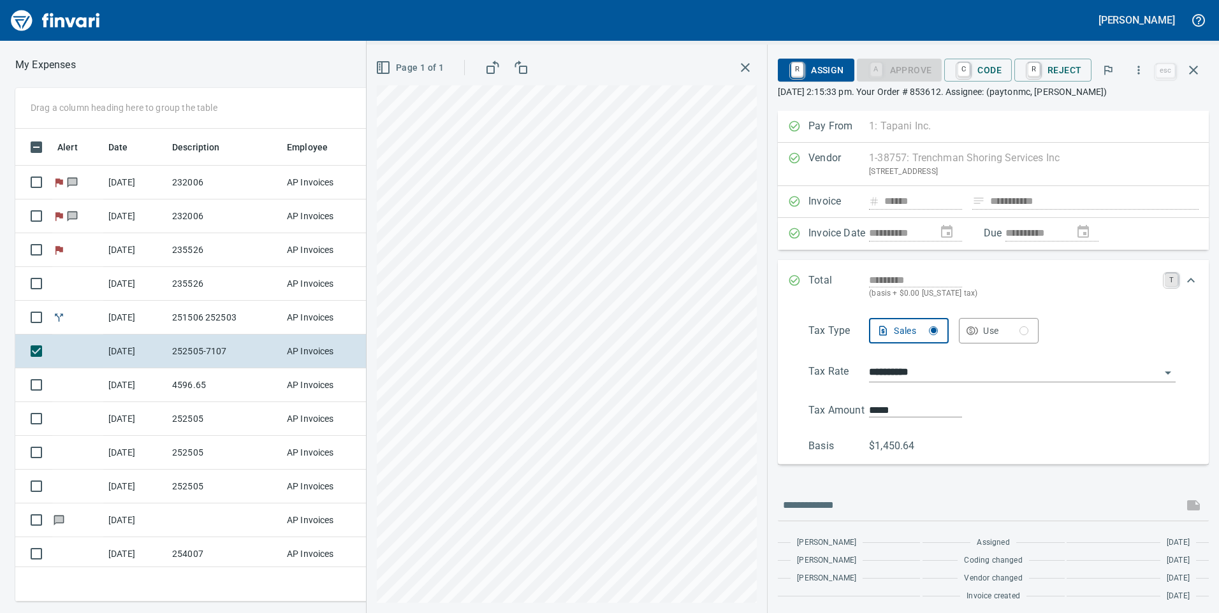
click at [1165, 278] on link "T" at bounding box center [1171, 280] width 13 height 13
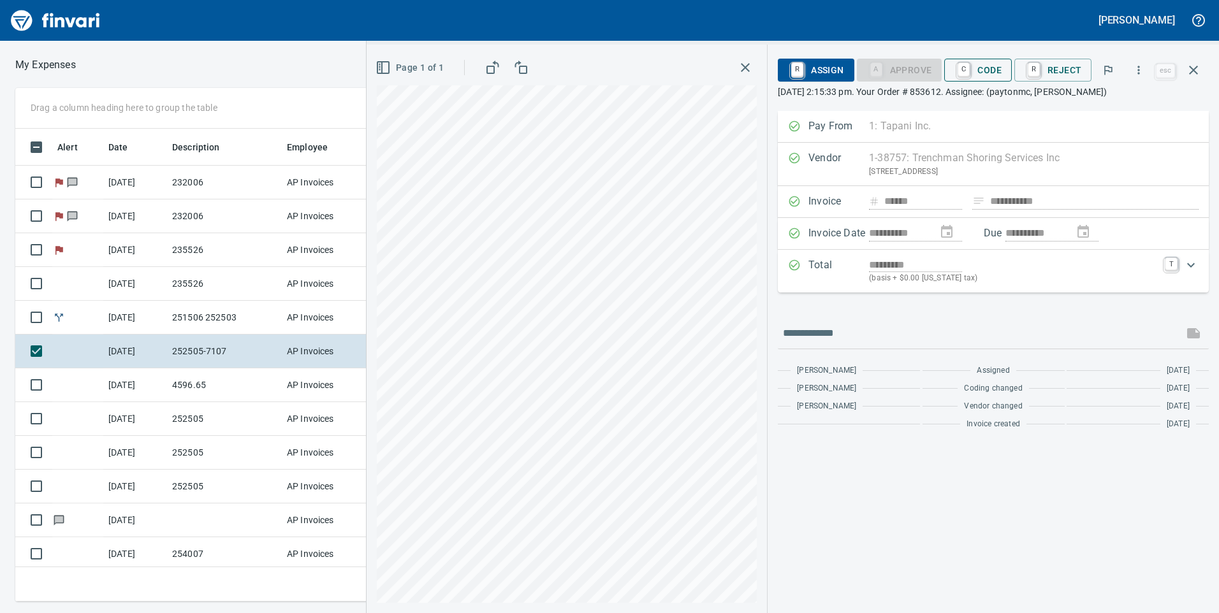
click at [991, 63] on span "C Code" at bounding box center [978, 70] width 47 height 22
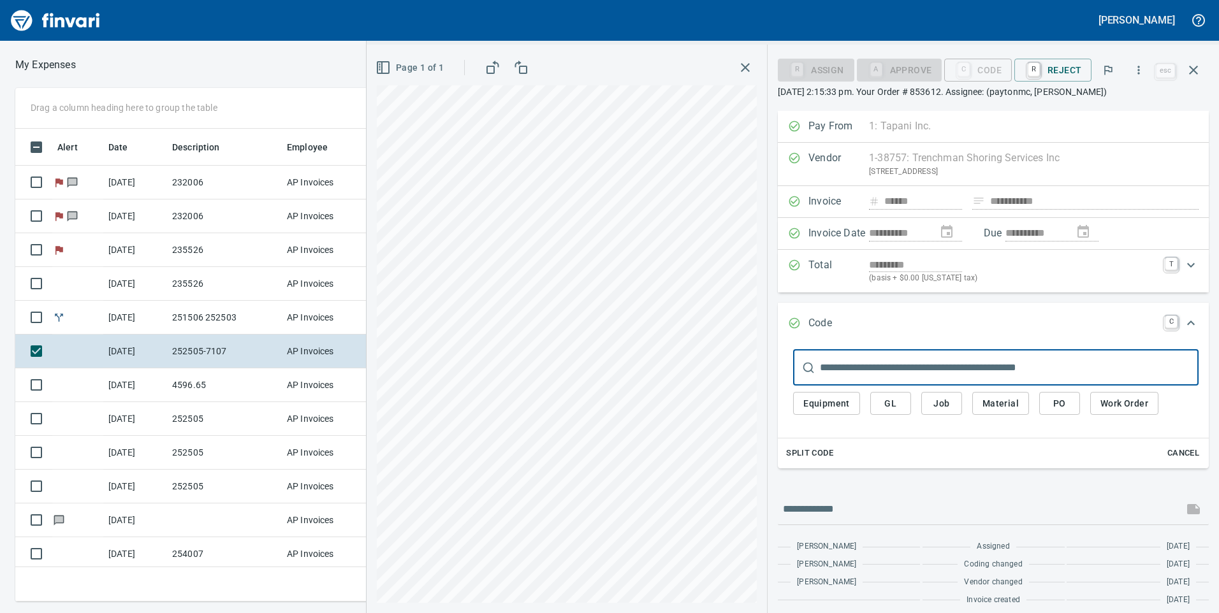
click at [942, 400] on span "Job" at bounding box center [942, 404] width 20 height 16
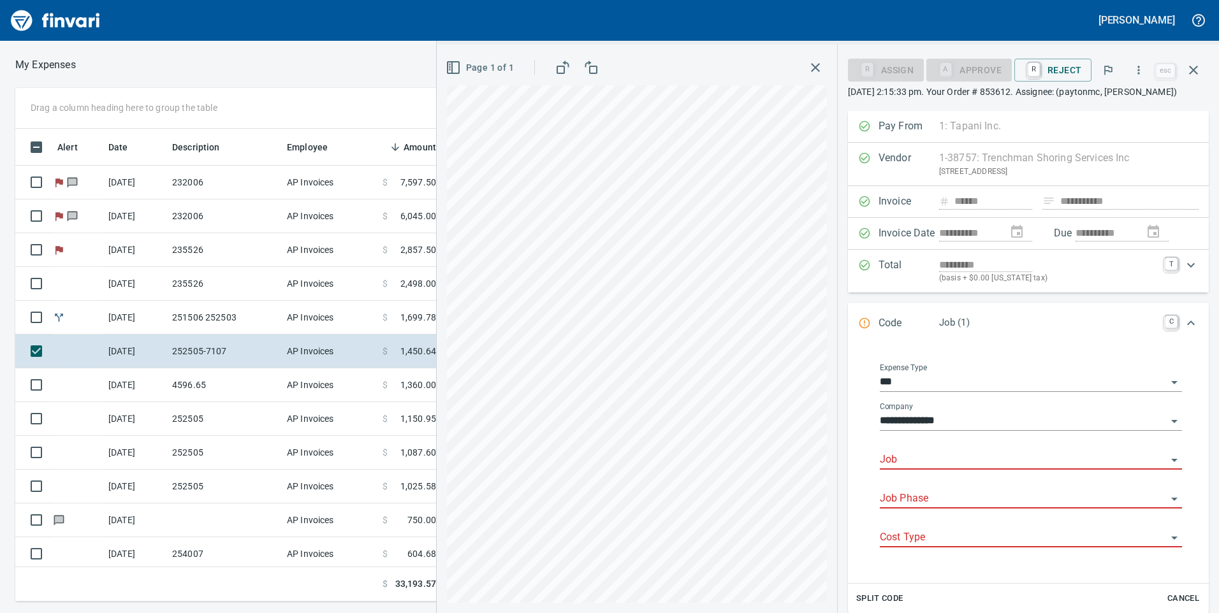
click at [917, 496] on input "Job Phase" at bounding box center [1023, 499] width 287 height 18
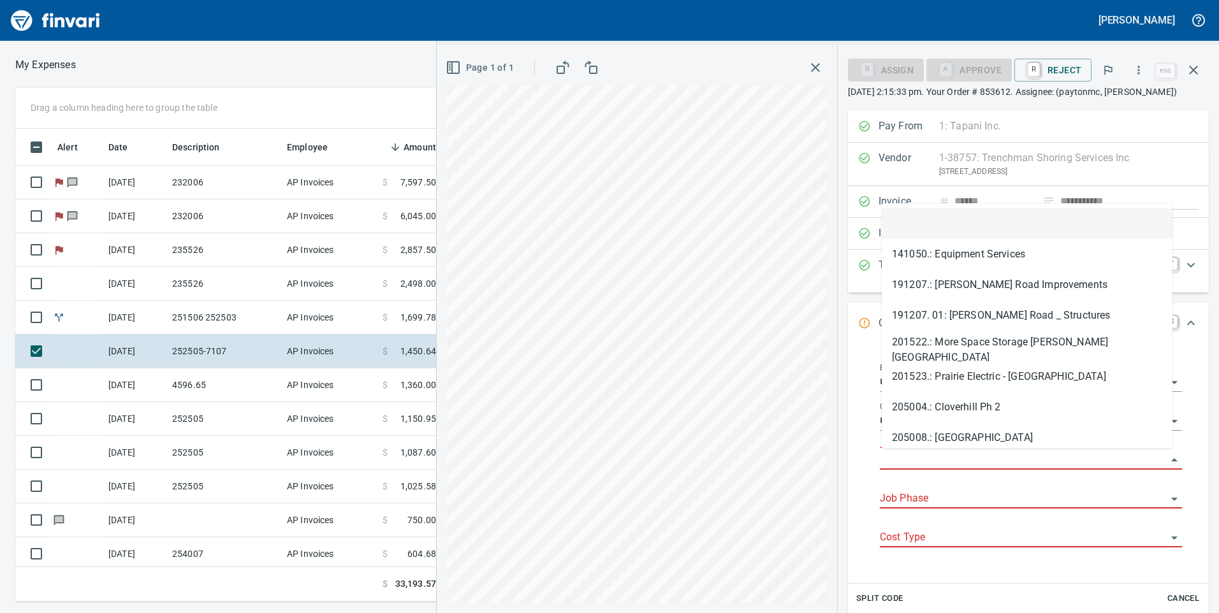
click at [929, 457] on input "Job" at bounding box center [1023, 460] width 287 height 18
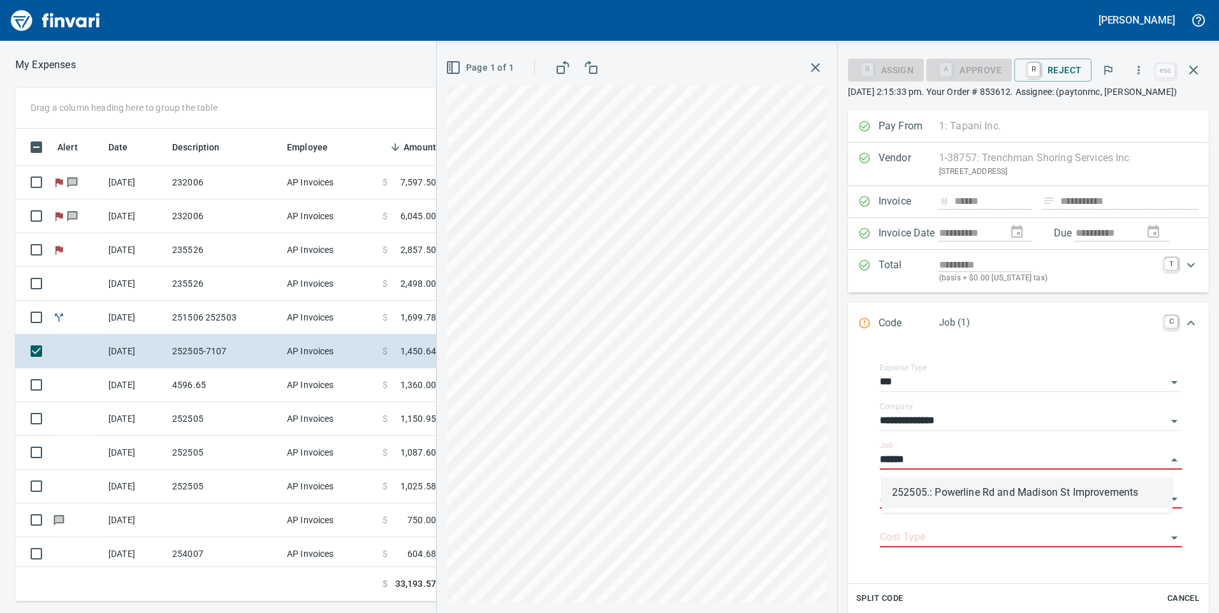
click at [939, 478] on li "252505.: Powerline Rd and Madison St Improvements" at bounding box center [1027, 493] width 291 height 31
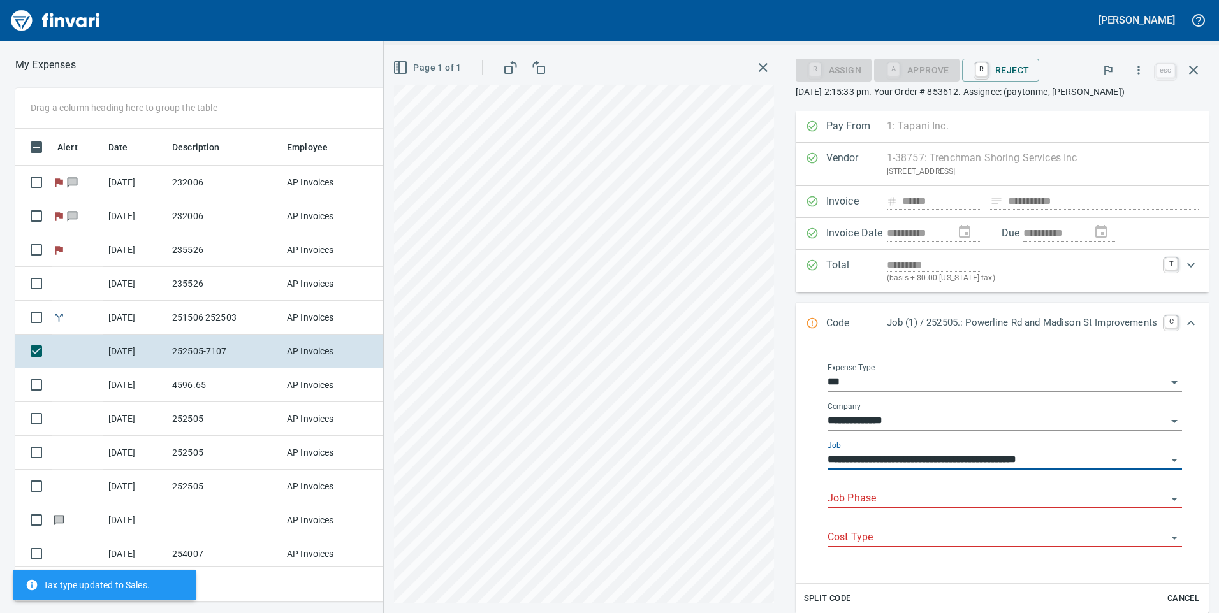
type input "**********"
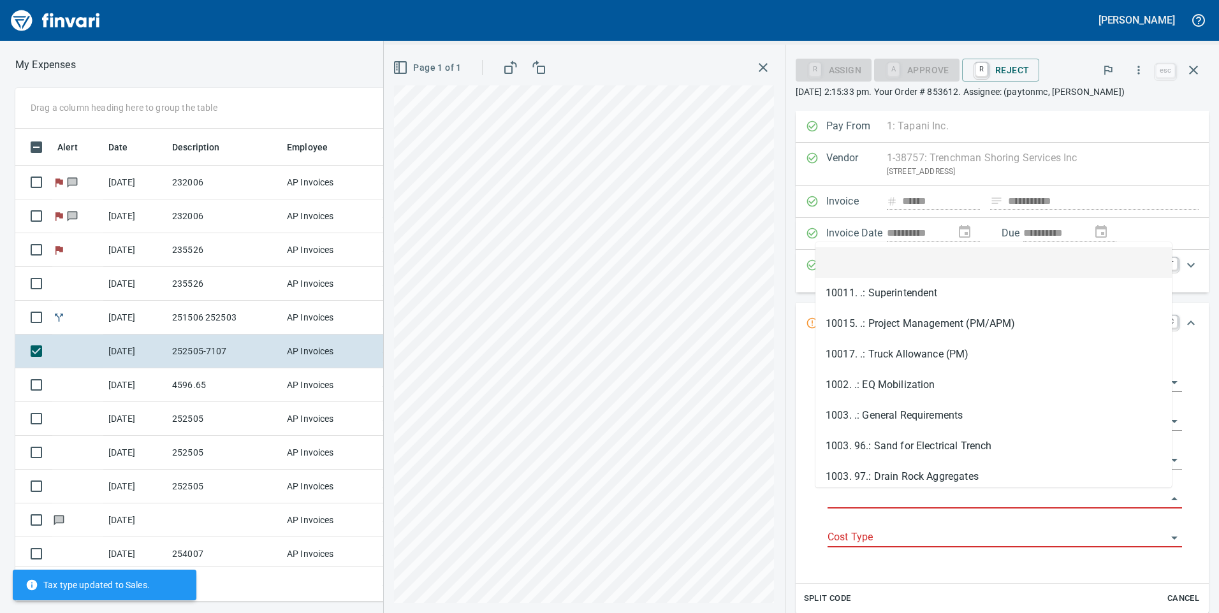
click at [940, 495] on input "Job Phase" at bounding box center [997, 499] width 339 height 18
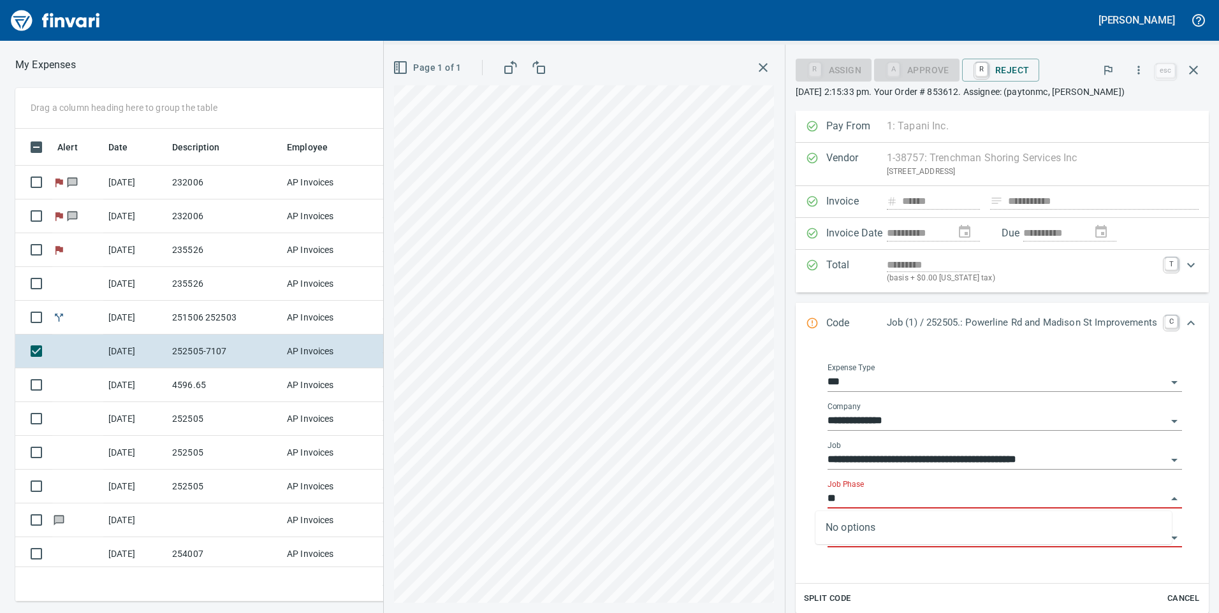
type input "*"
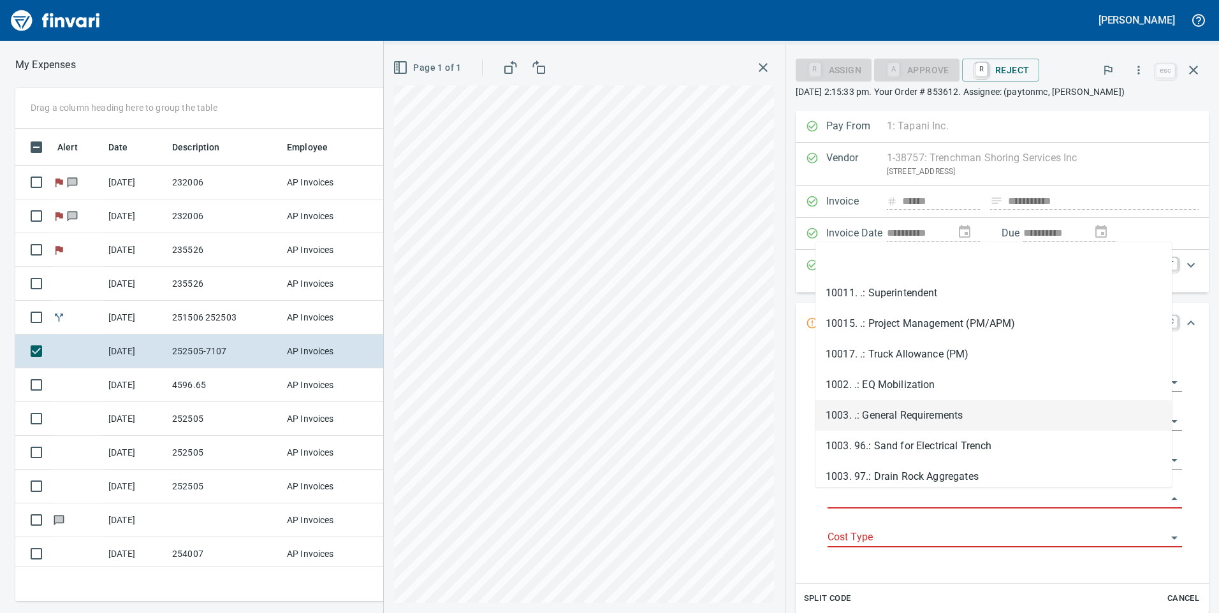
drag, startPoint x: 933, startPoint y: 415, endPoint x: 936, endPoint y: 483, distance: 67.6
click at [933, 416] on li "1003. .: General Requirements" at bounding box center [994, 415] width 356 height 31
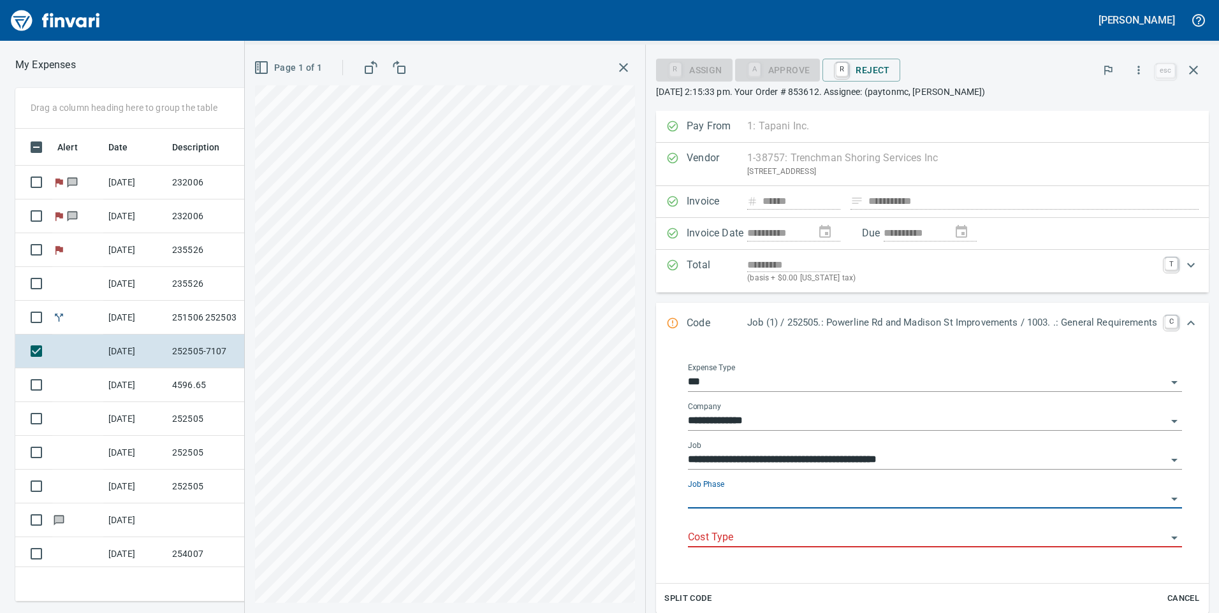
type input "**********"
click at [929, 528] on div "Cost Type" at bounding box center [935, 533] width 494 height 29
type input "*"
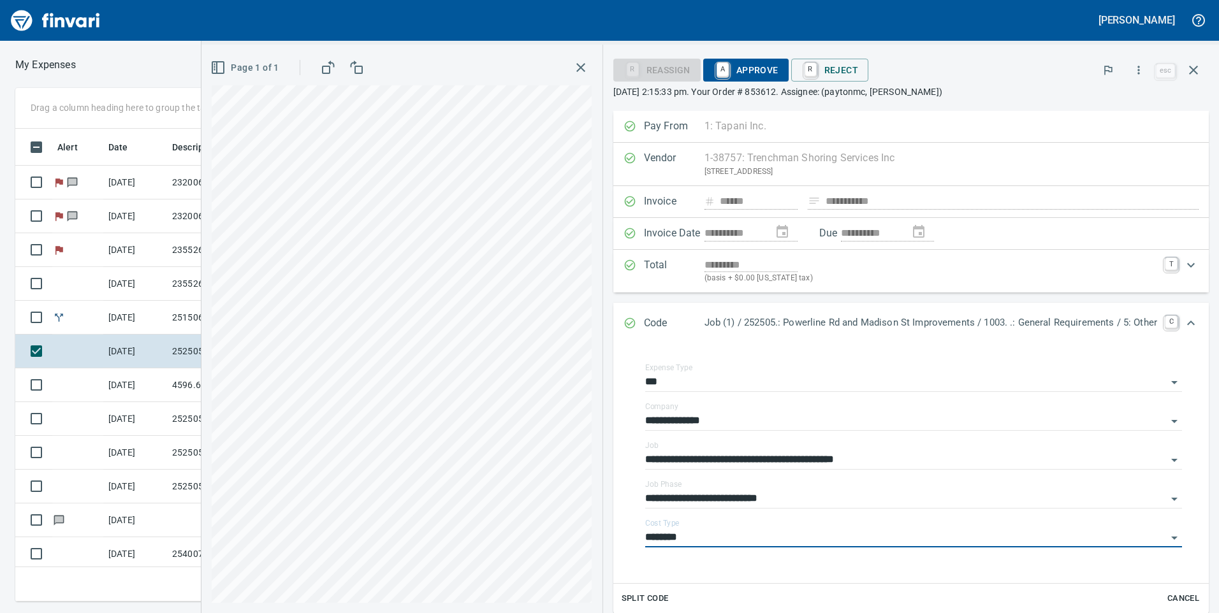
type input "********"
click at [750, 77] on span "A Approve" at bounding box center [746, 70] width 65 height 22
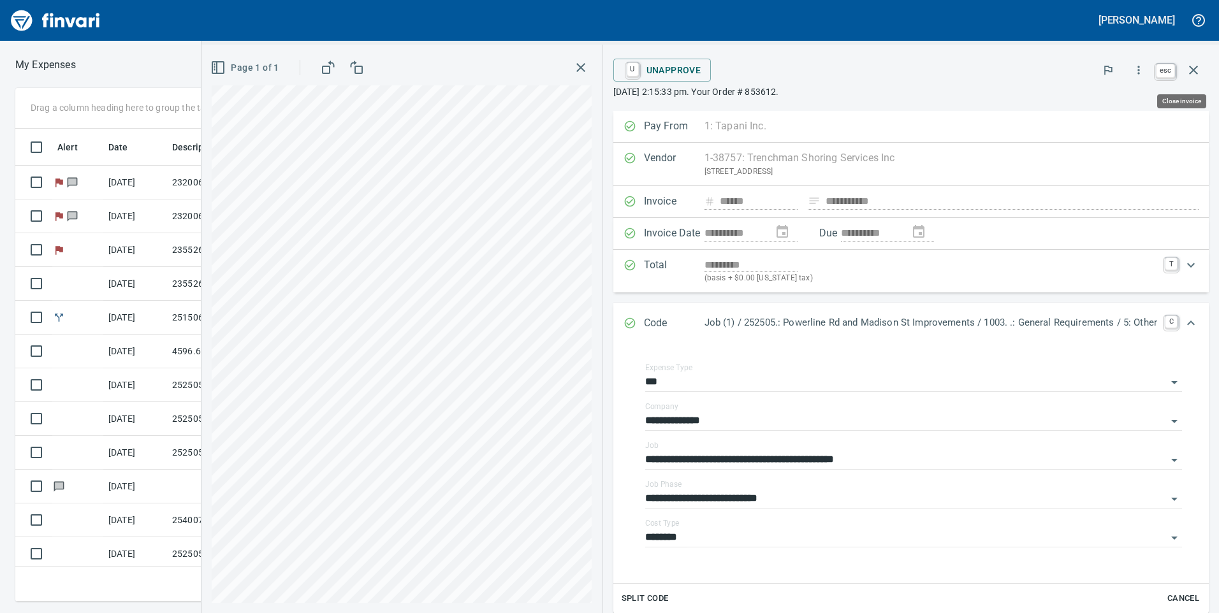
click at [1189, 69] on icon "button" at bounding box center [1193, 69] width 15 height 15
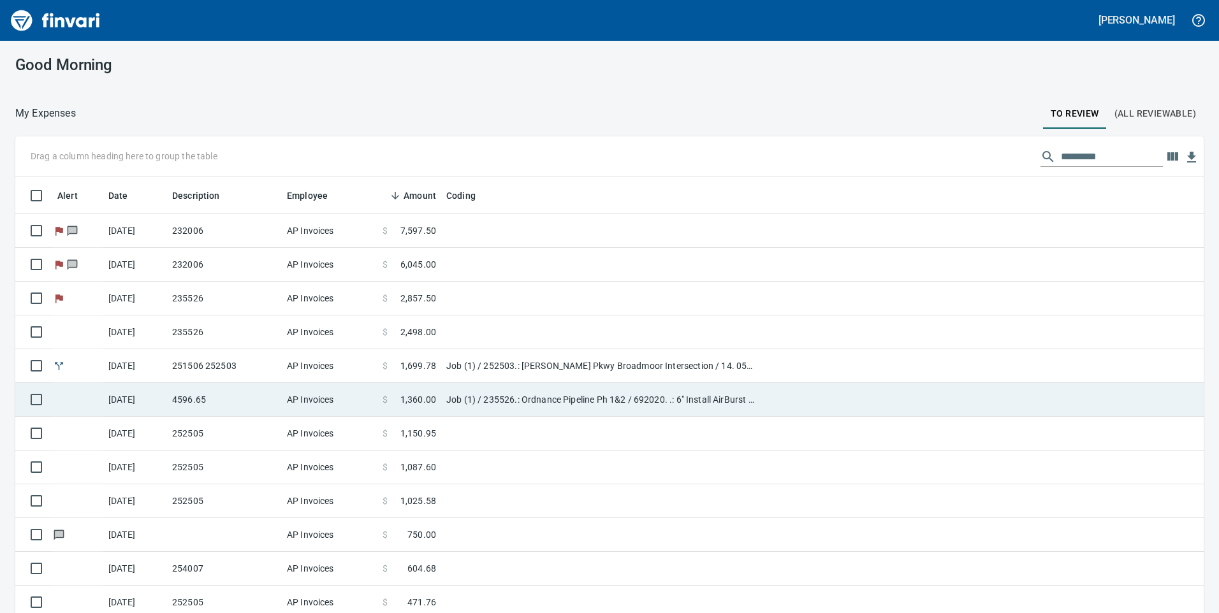
click at [376, 390] on td "AP Invoices" at bounding box center [330, 400] width 96 height 34
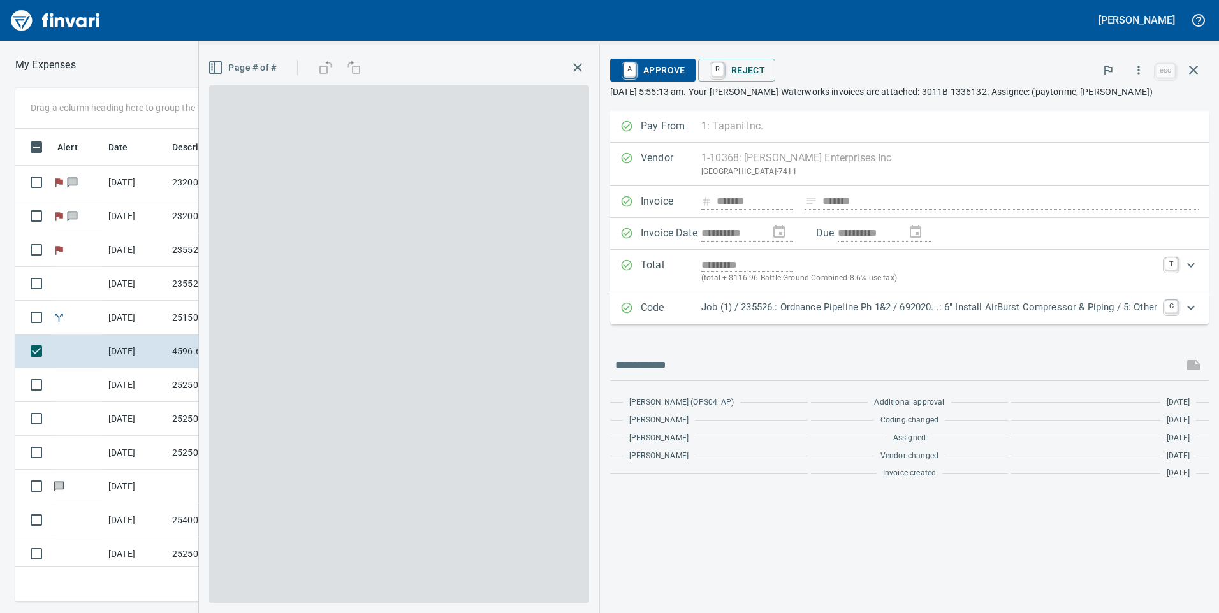
scroll to position [464, 851]
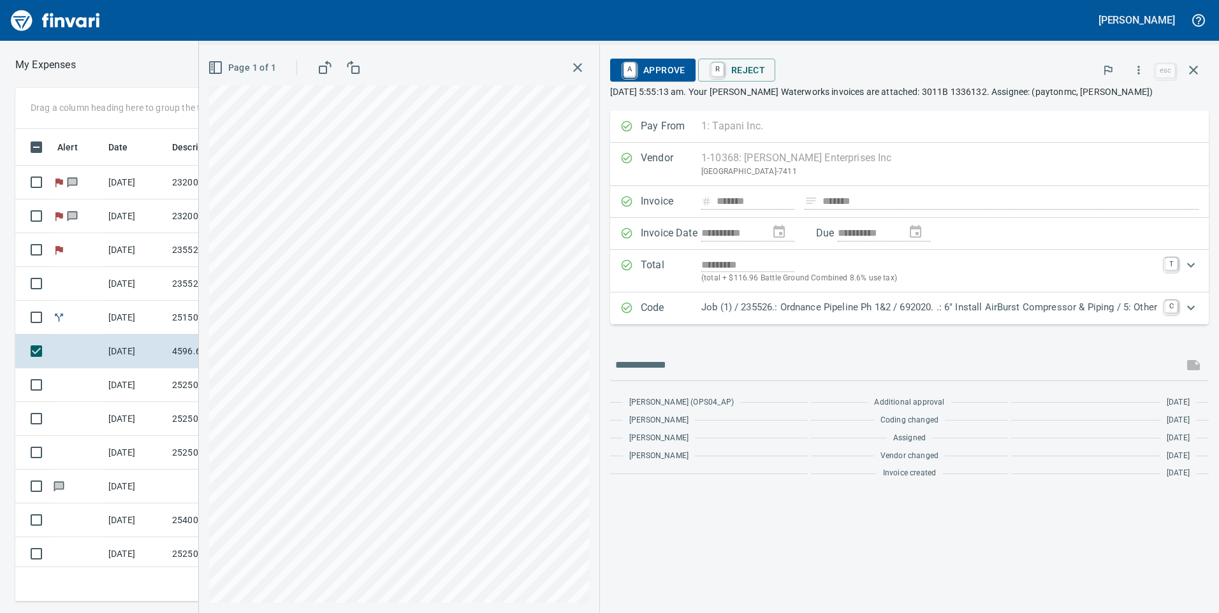
click at [831, 311] on p "Job (1) / 235526.: Ordnance Pipeline Ph 1&2 / 692020. .: 6" Install AirBurst Co…" at bounding box center [929, 307] width 456 height 15
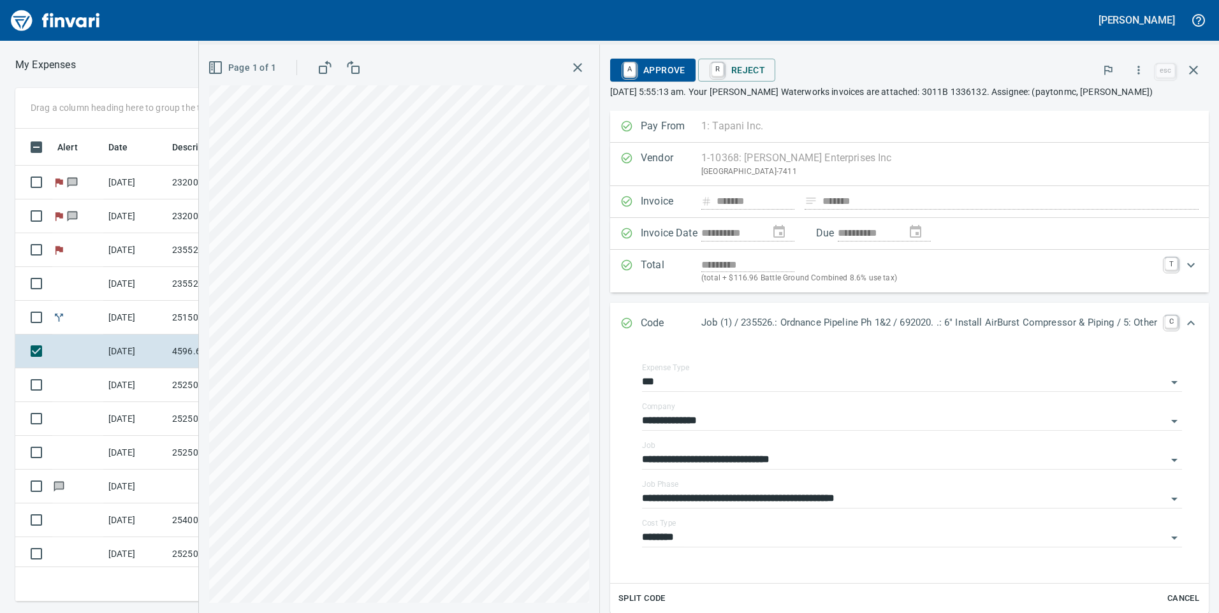
click at [648, 70] on span "A Approve" at bounding box center [652, 70] width 65 height 22
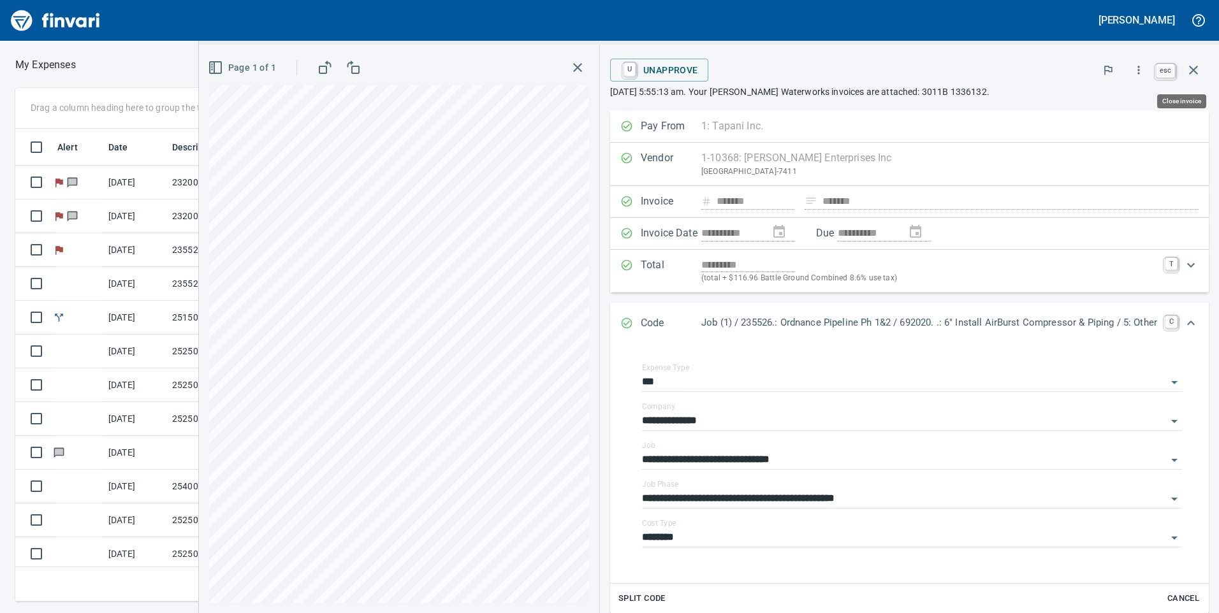
click at [1194, 68] on icon "button" at bounding box center [1193, 69] width 15 height 15
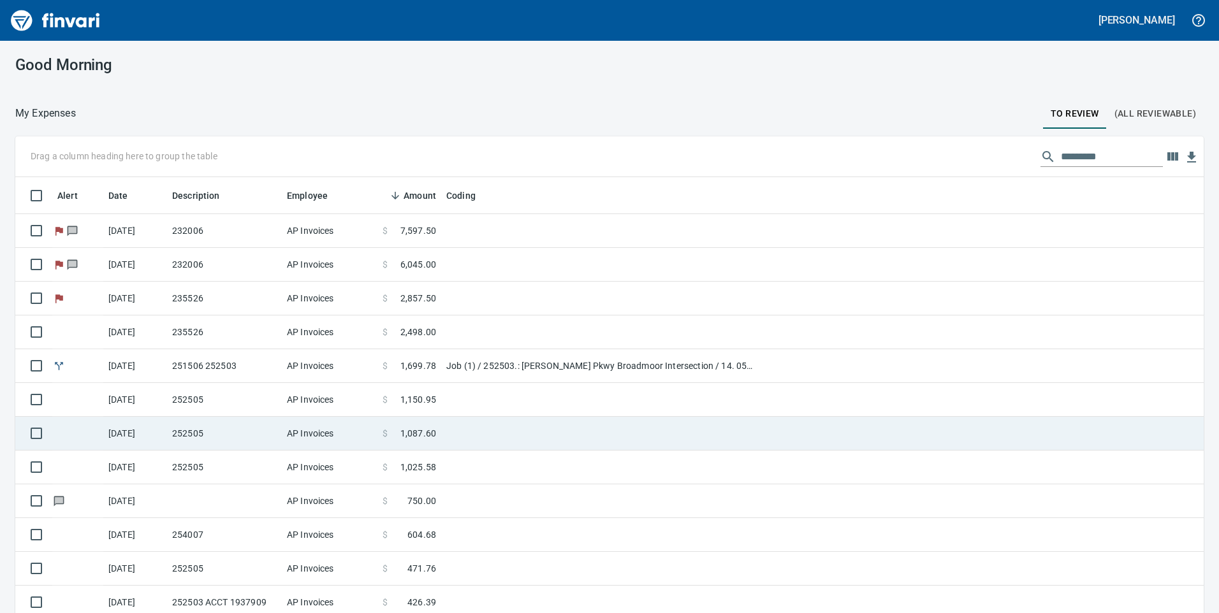
scroll to position [464, 1159]
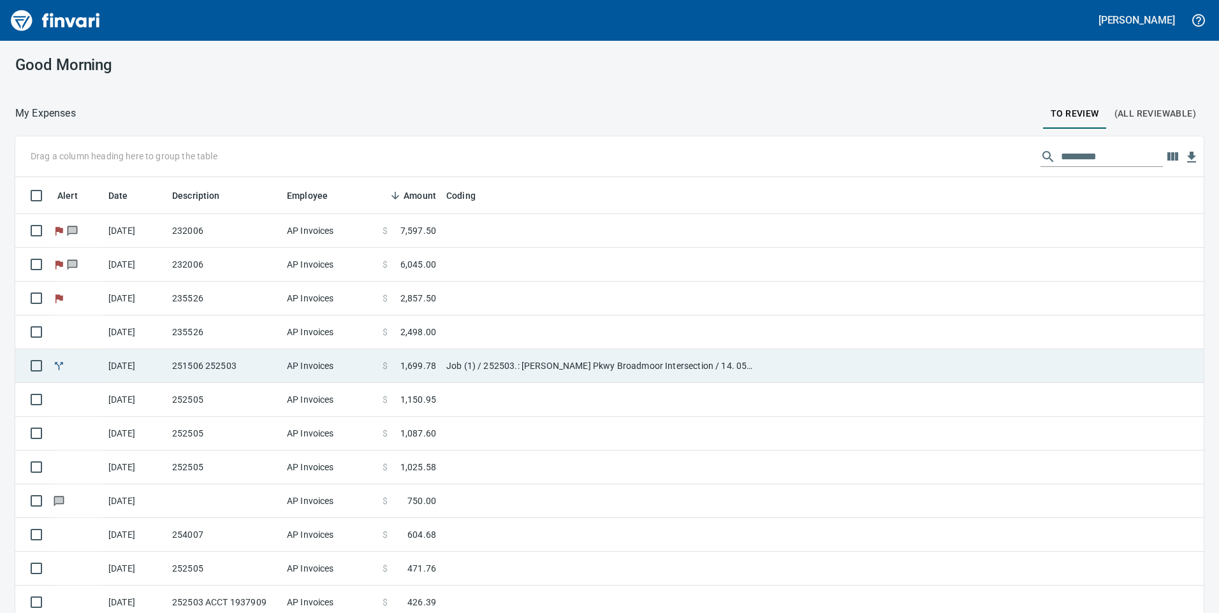
click at [369, 364] on td "AP Invoices" at bounding box center [330, 366] width 96 height 34
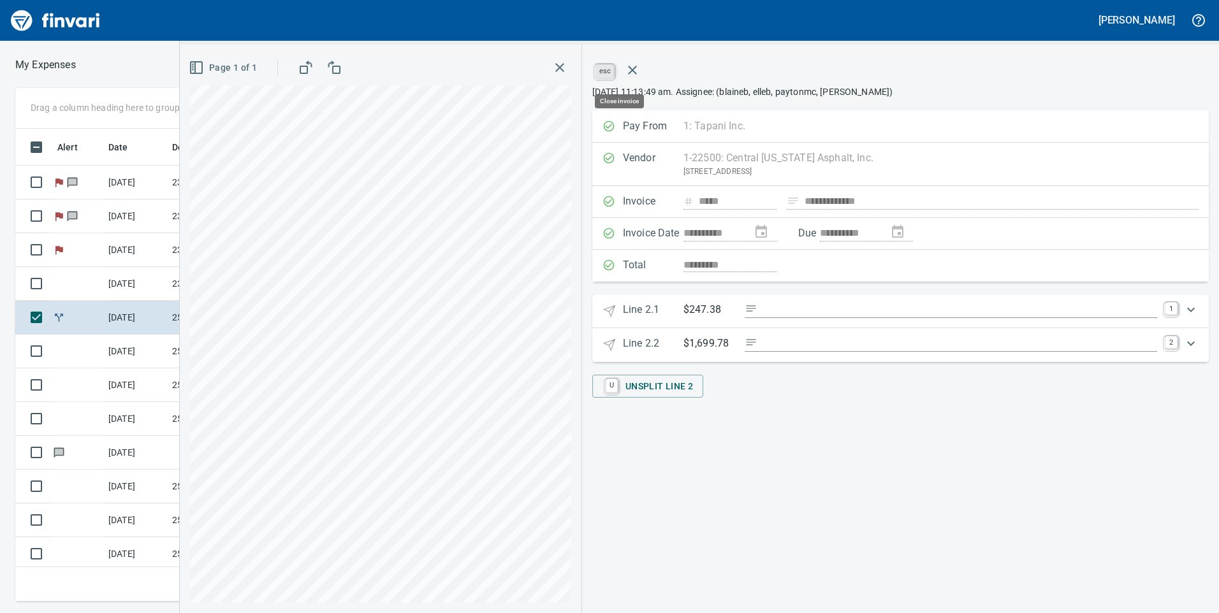
scroll to position [464, 851]
click at [607, 67] on link "esc" at bounding box center [605, 71] width 19 height 14
click at [599, 68] on link "esc" at bounding box center [605, 71] width 19 height 14
click at [629, 71] on icon "button" at bounding box center [632, 69] width 15 height 15
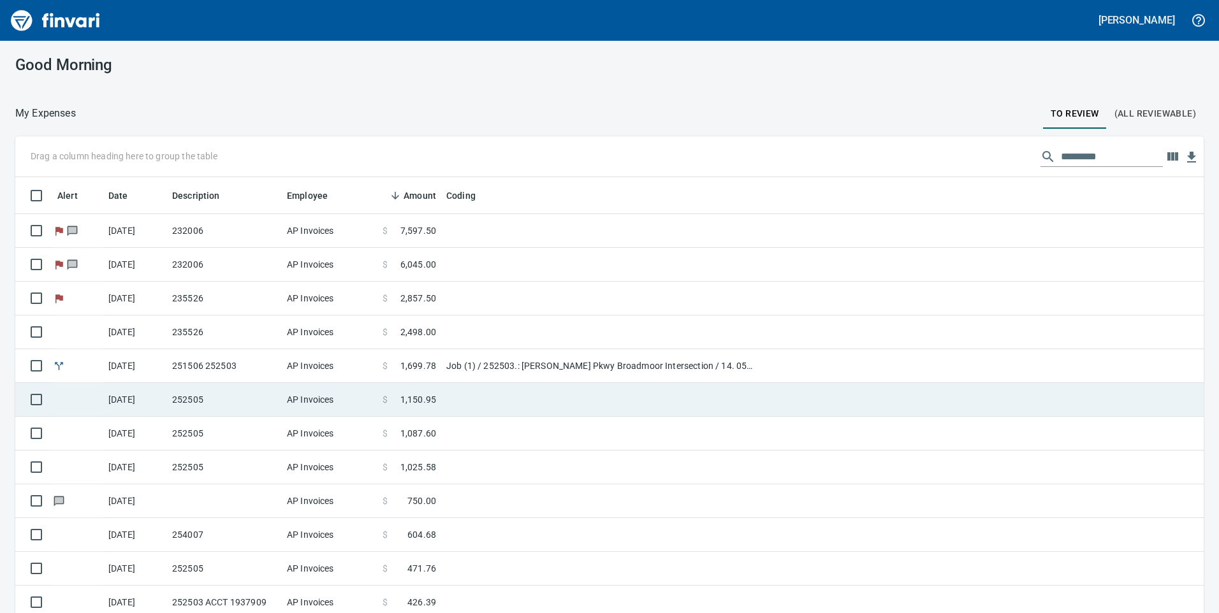
click at [408, 405] on span "1,150.95" at bounding box center [418, 399] width 36 height 13
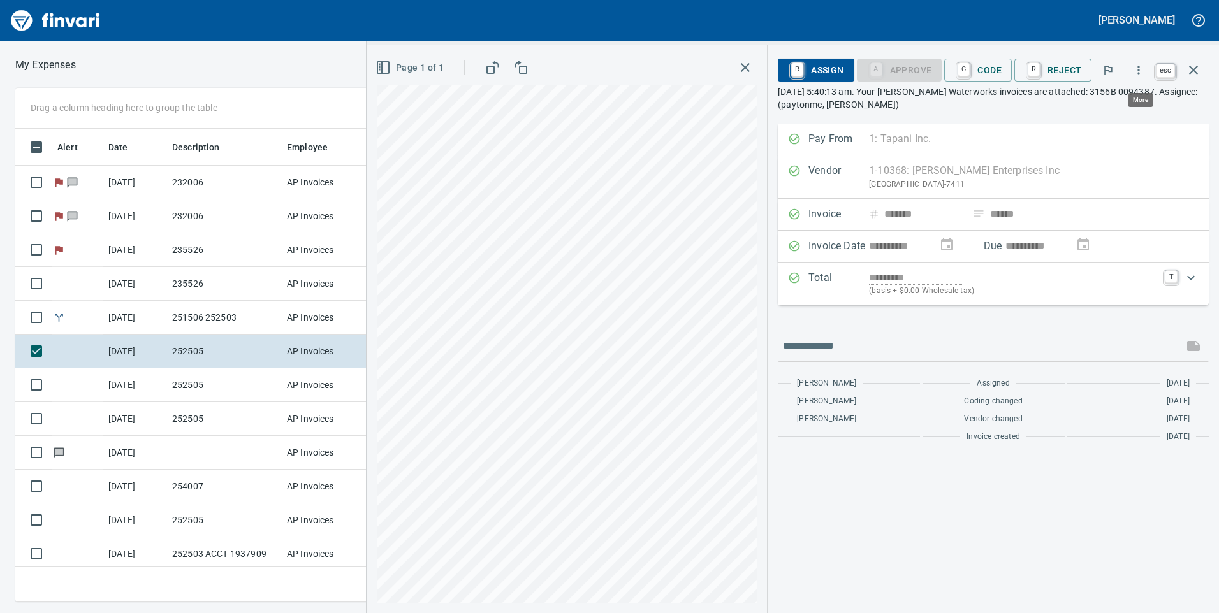
scroll to position [464, 851]
drag, startPoint x: 1188, startPoint y: 69, endPoint x: 1179, endPoint y: 74, distance: 10.3
click at [1188, 69] on icon "button" at bounding box center [1193, 69] width 15 height 15
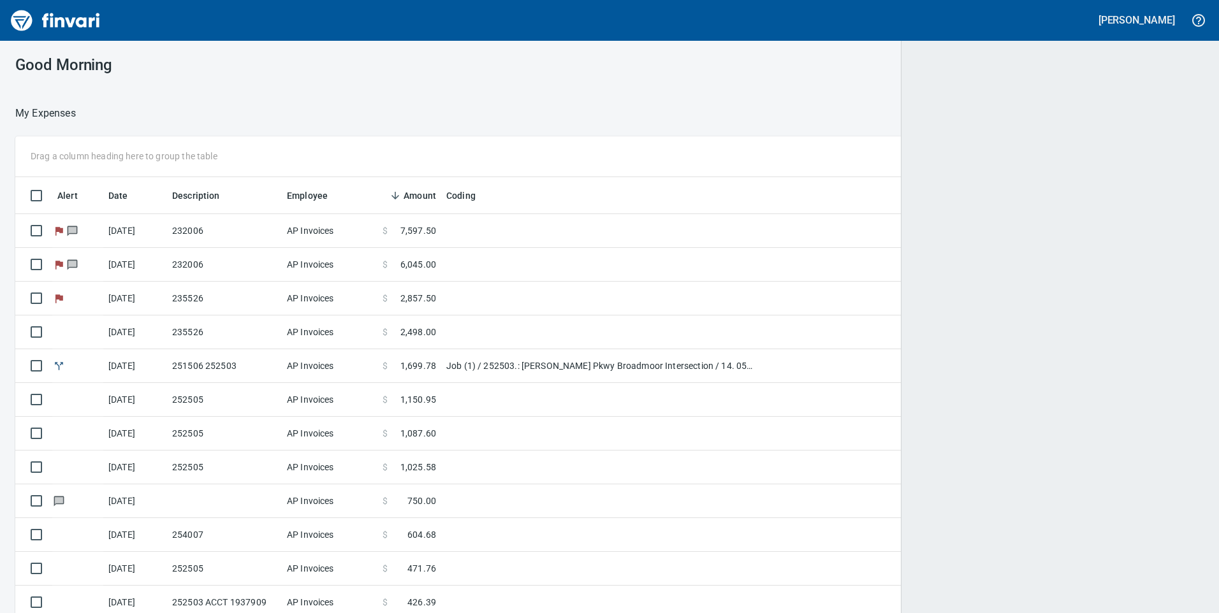
scroll to position [464, 1153]
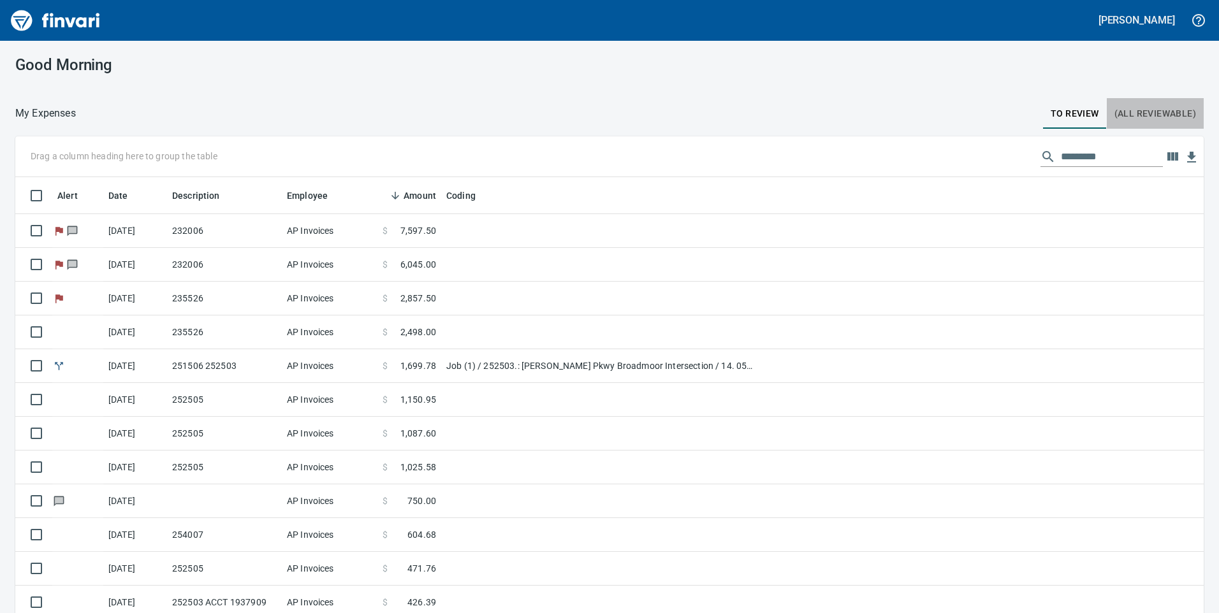
click at [1139, 121] on span "(All Reviewable)" at bounding box center [1156, 114] width 82 height 16
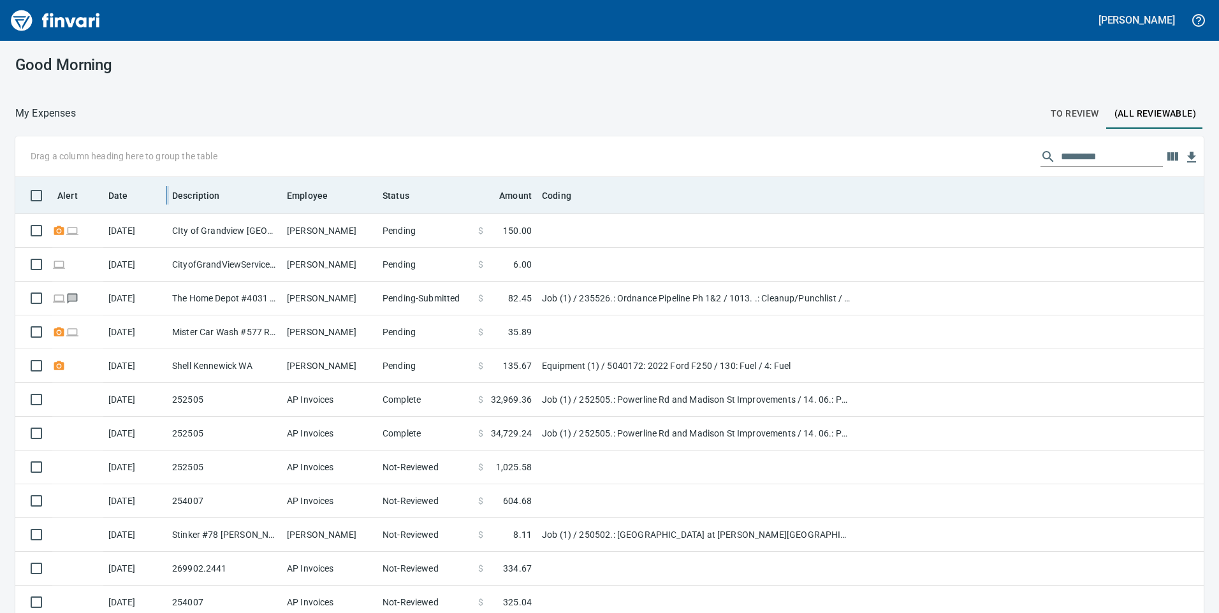
scroll to position [464, 1160]
click at [133, 197] on icon at bounding box center [136, 195] width 11 height 11
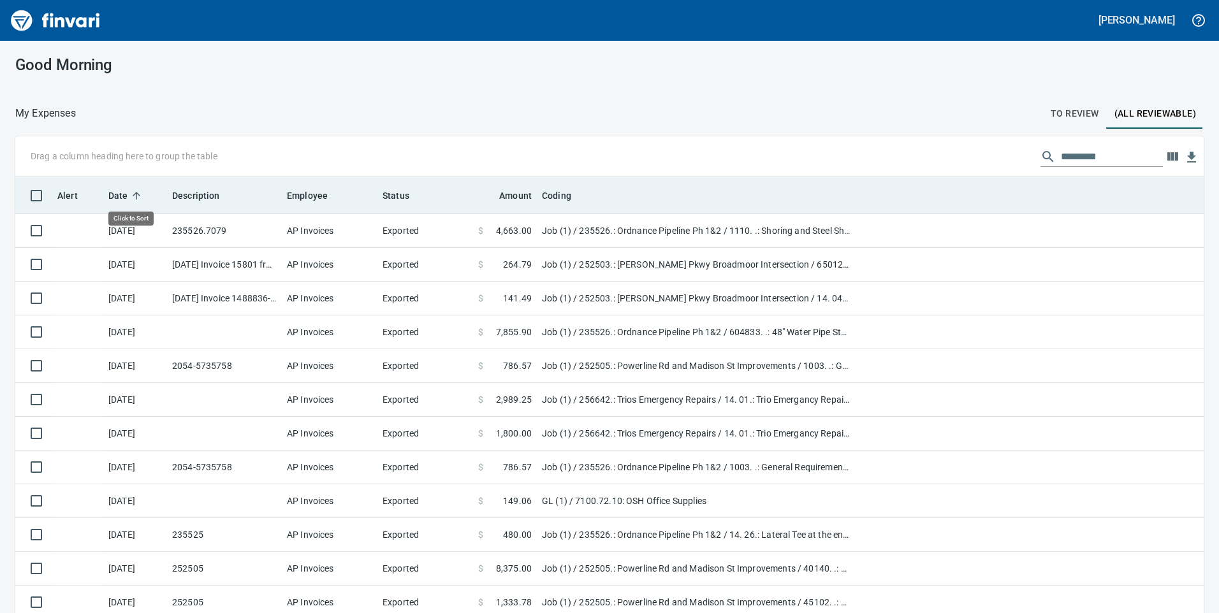
click at [133, 197] on icon at bounding box center [136, 195] width 11 height 11
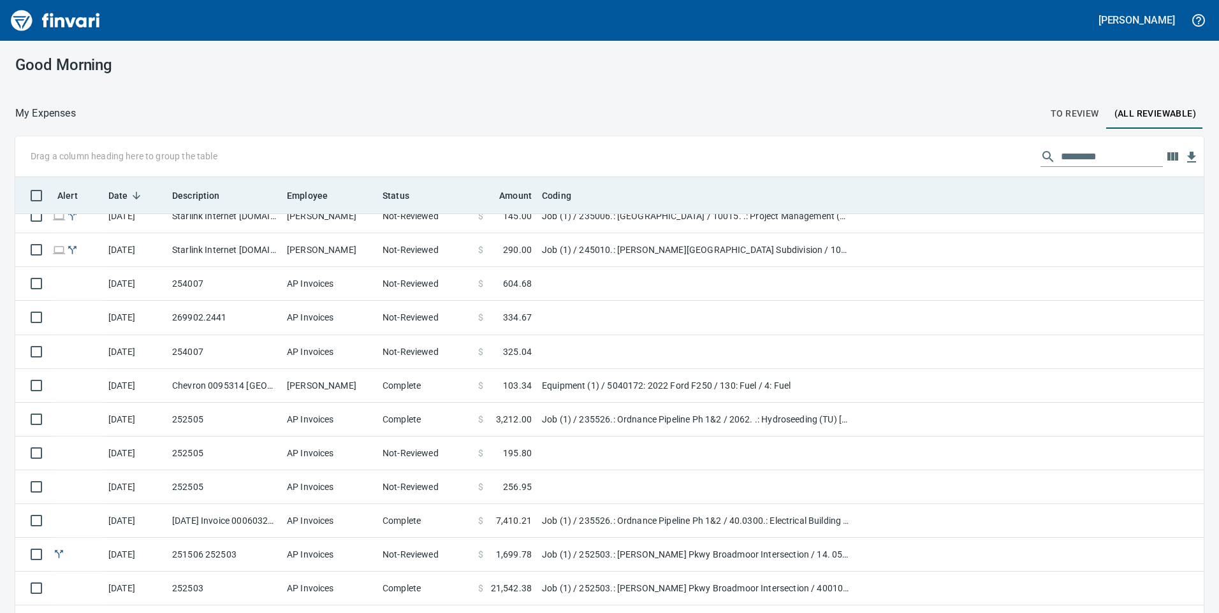
scroll to position [383, 0]
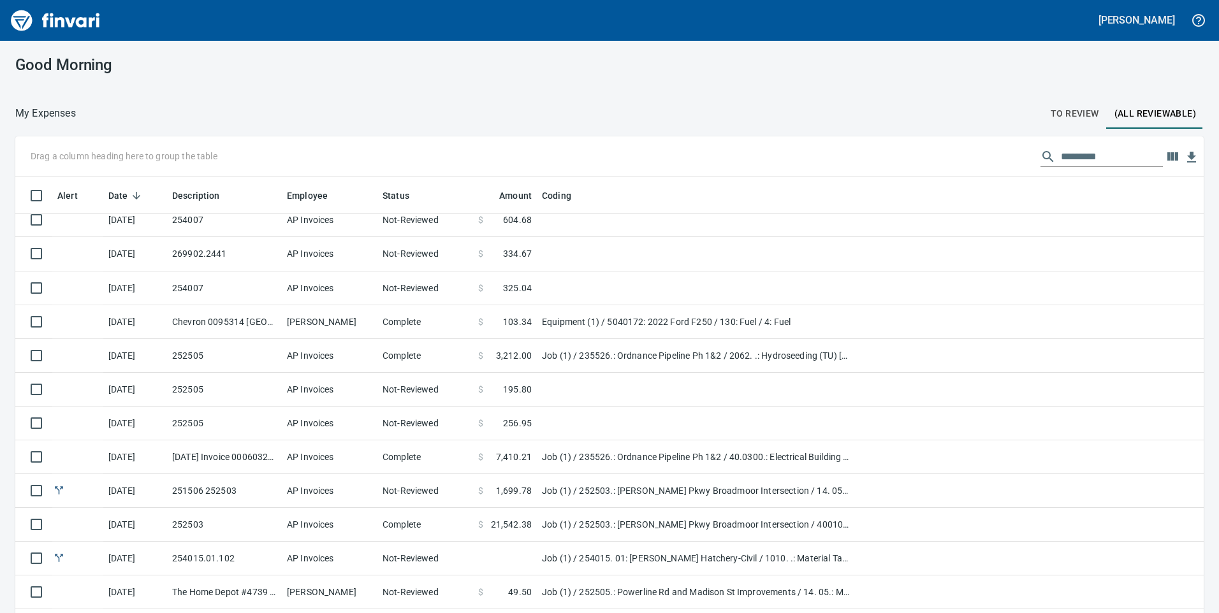
click at [1068, 154] on input "text" at bounding box center [1112, 157] width 102 height 20
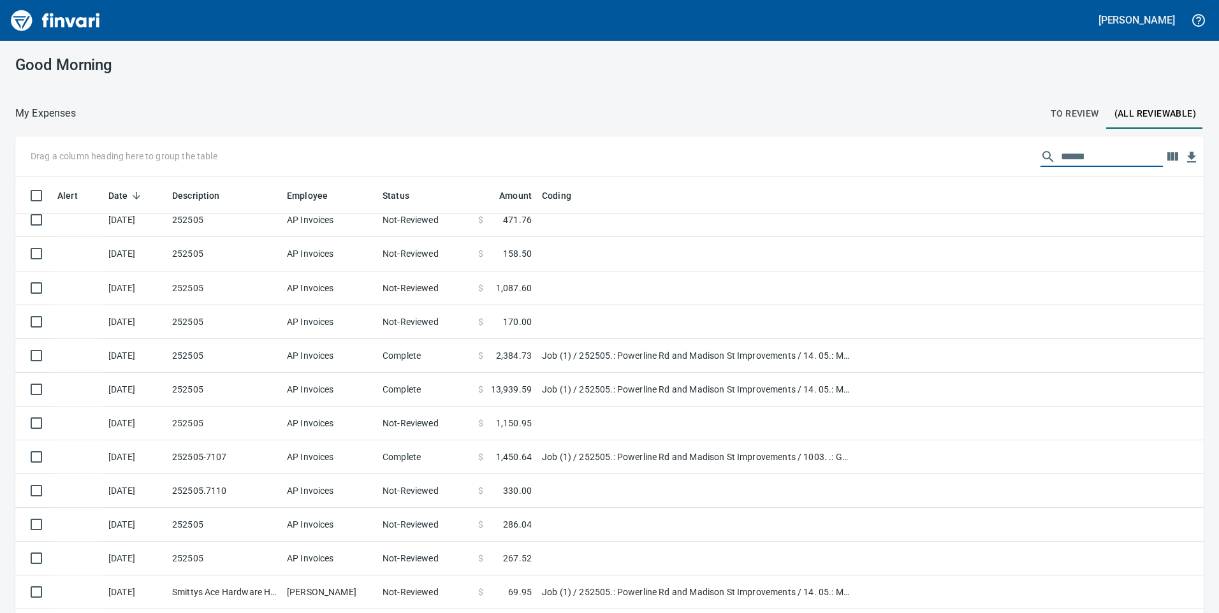
type input "******"
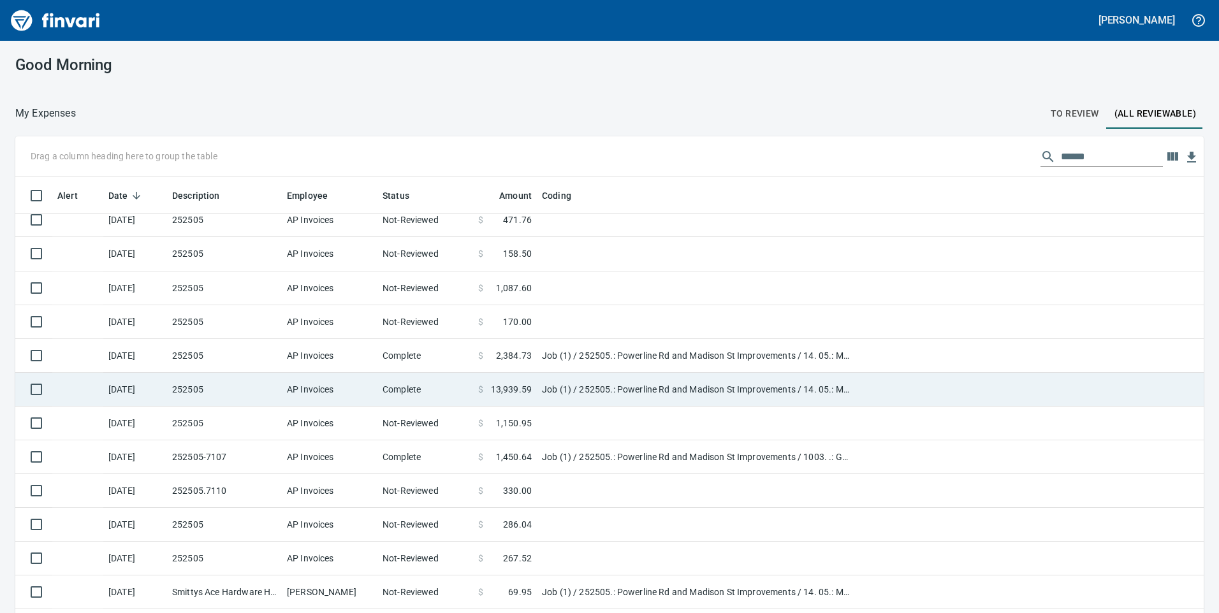
click at [571, 386] on td "Job (1) / 252505.: Powerline Rd and Madison St Improvements / 14. 05.: Madison …" at bounding box center [696, 390] width 319 height 34
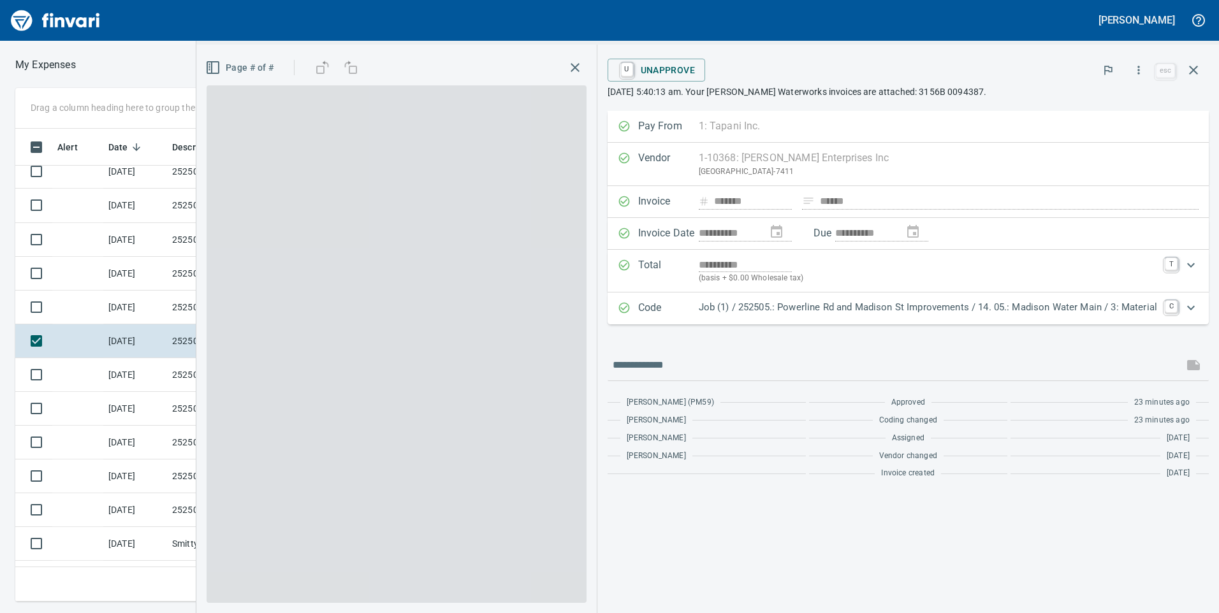
scroll to position [464, 851]
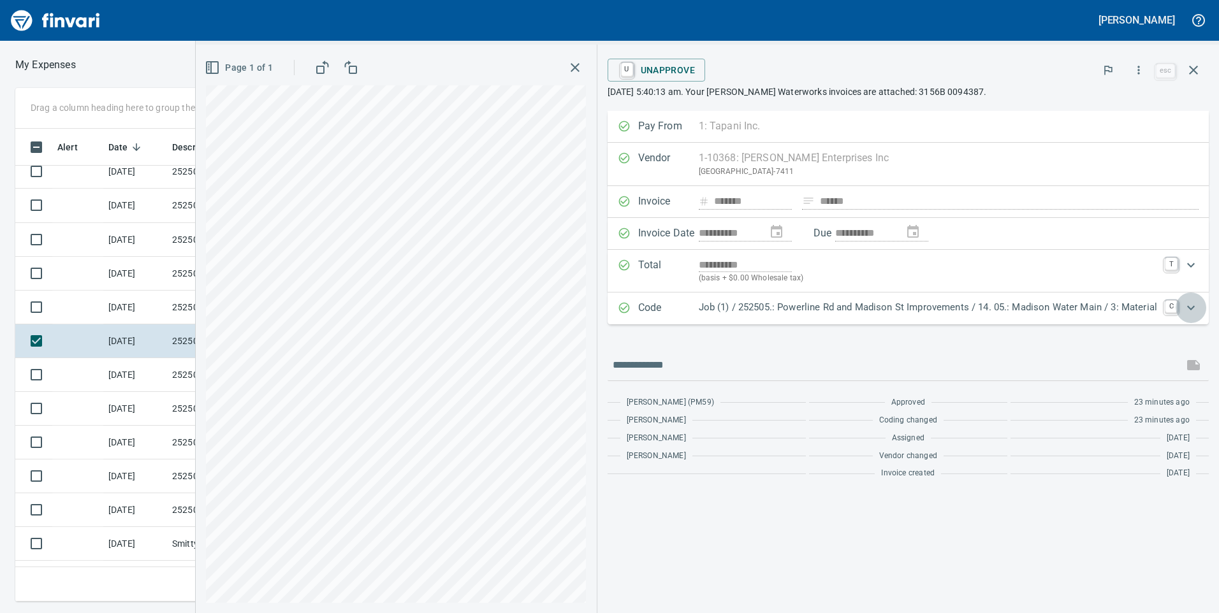
click at [1185, 310] on icon "Expand" at bounding box center [1190, 307] width 15 height 15
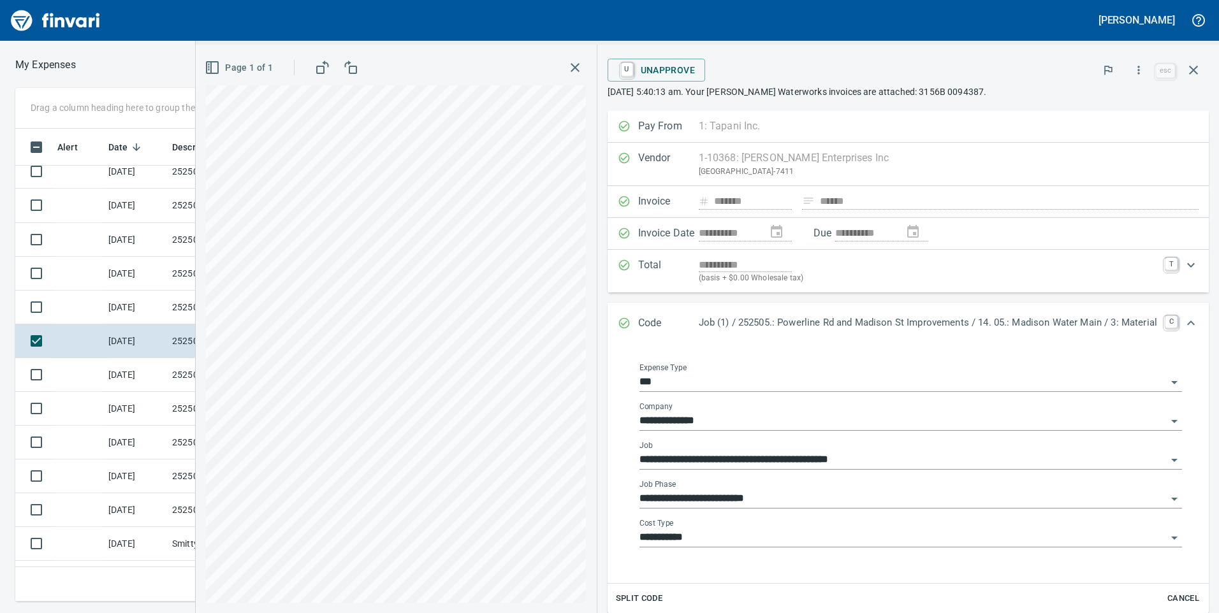
scroll to position [64, 0]
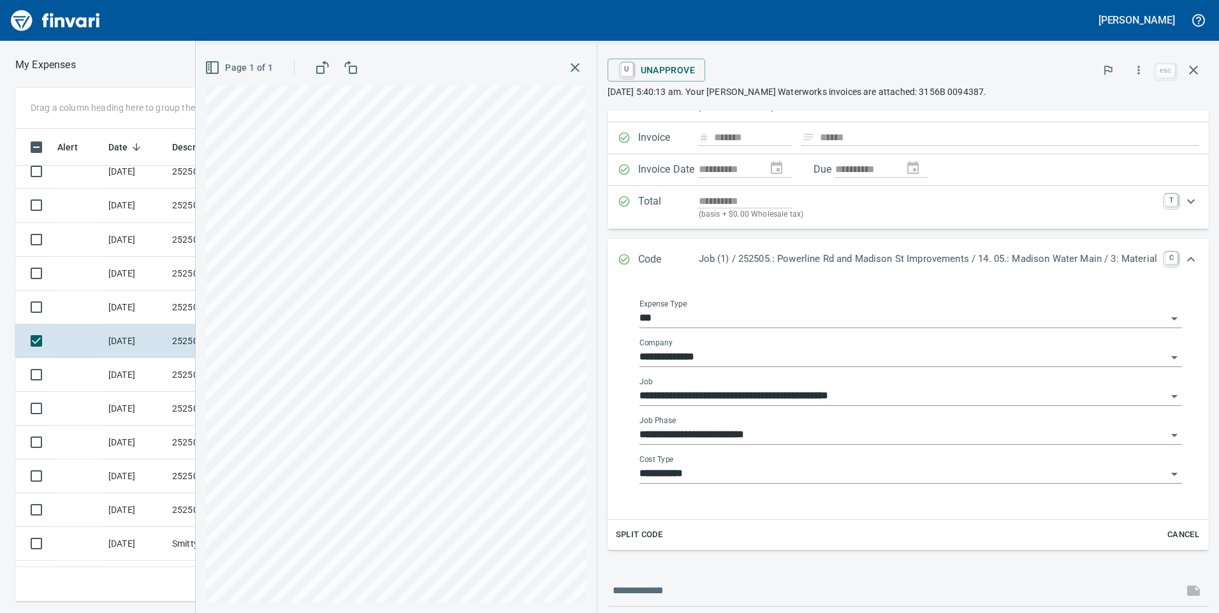
click at [773, 432] on input "**********" at bounding box center [904, 436] width 528 height 18
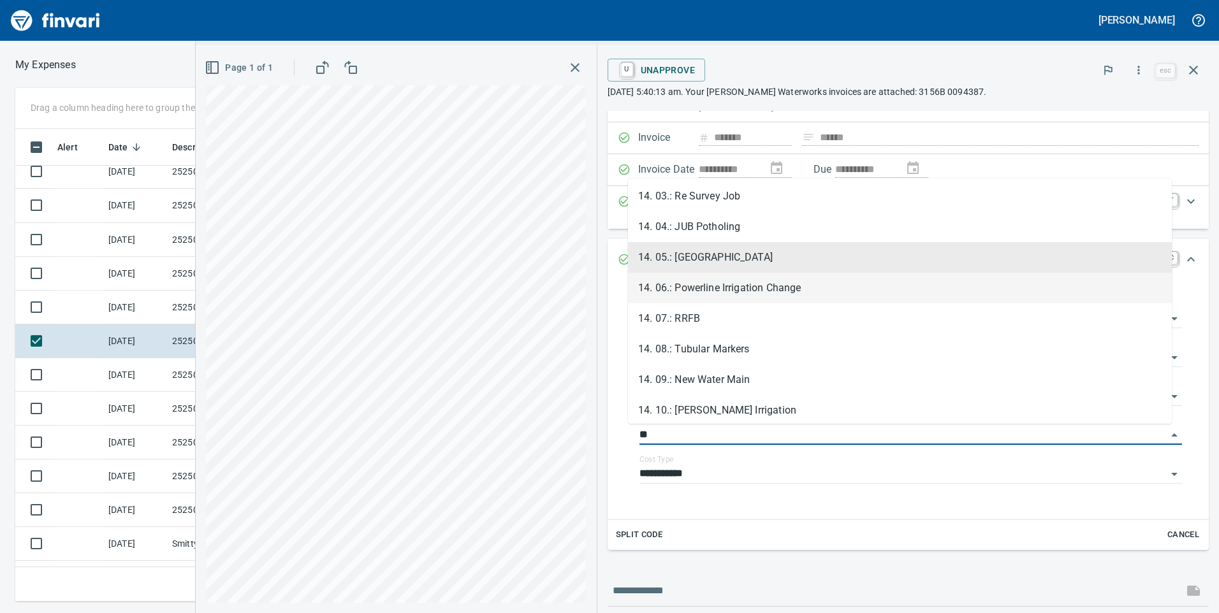
scroll to position [128, 0]
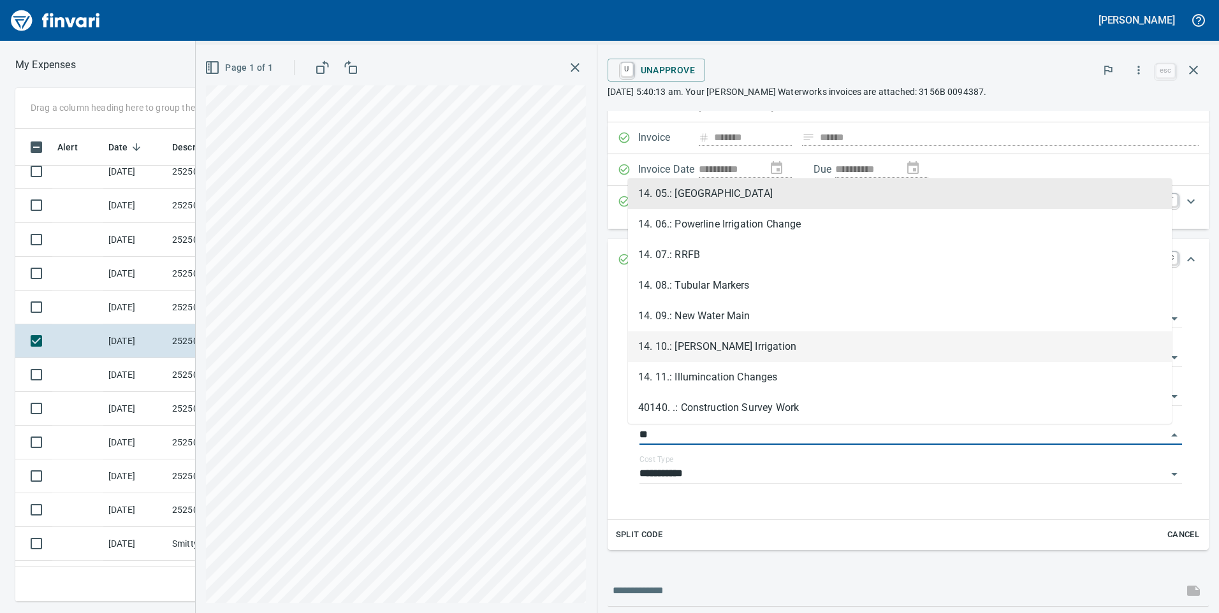
click at [757, 349] on li "14. 10.: McFarland Irrigation" at bounding box center [900, 347] width 544 height 31
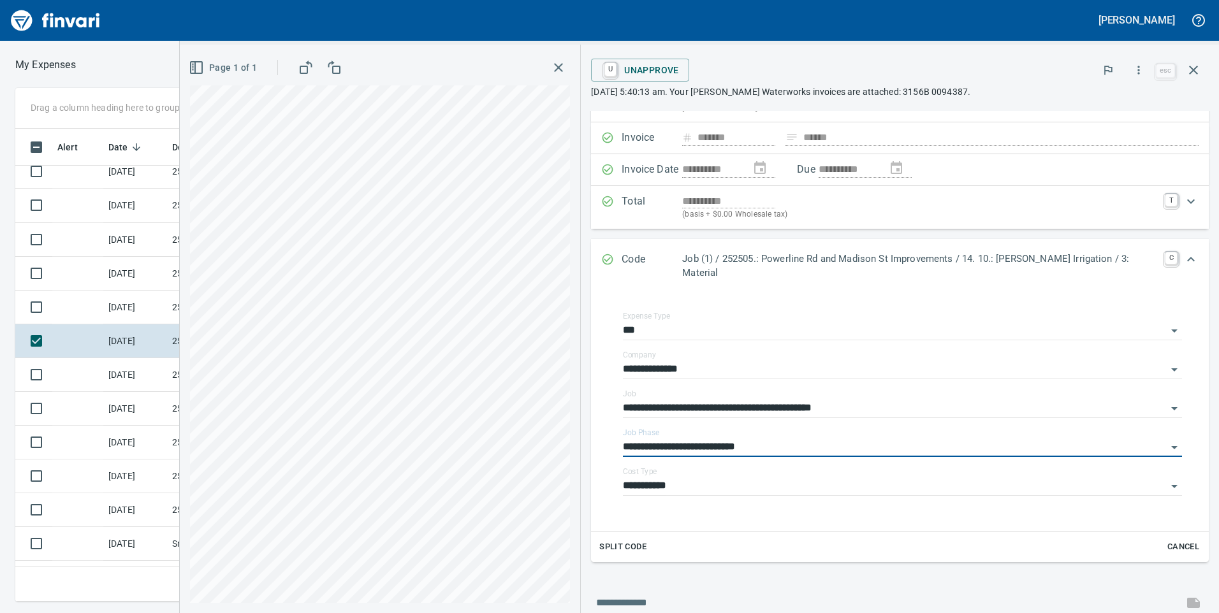
type input "**********"
click at [1176, 269] on div "Expand" at bounding box center [1191, 259] width 31 height 31
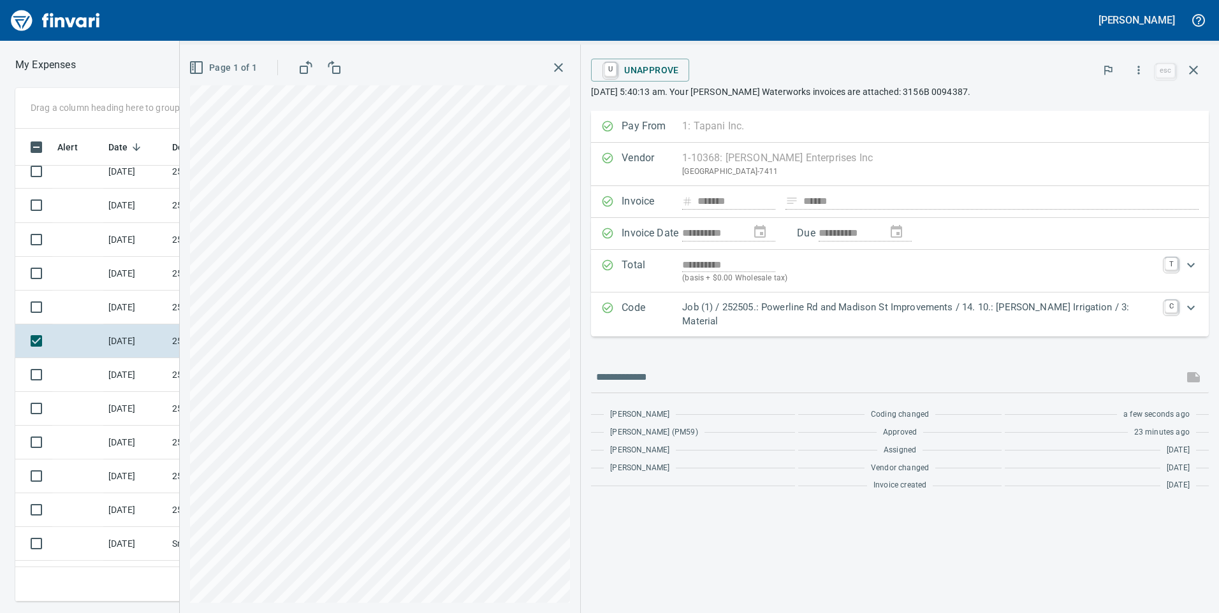
click at [843, 311] on p "Job (1) / 252505.: Powerline Rd and Madison St Improvements / 14. 10.: McFarlan…" at bounding box center [919, 314] width 475 height 29
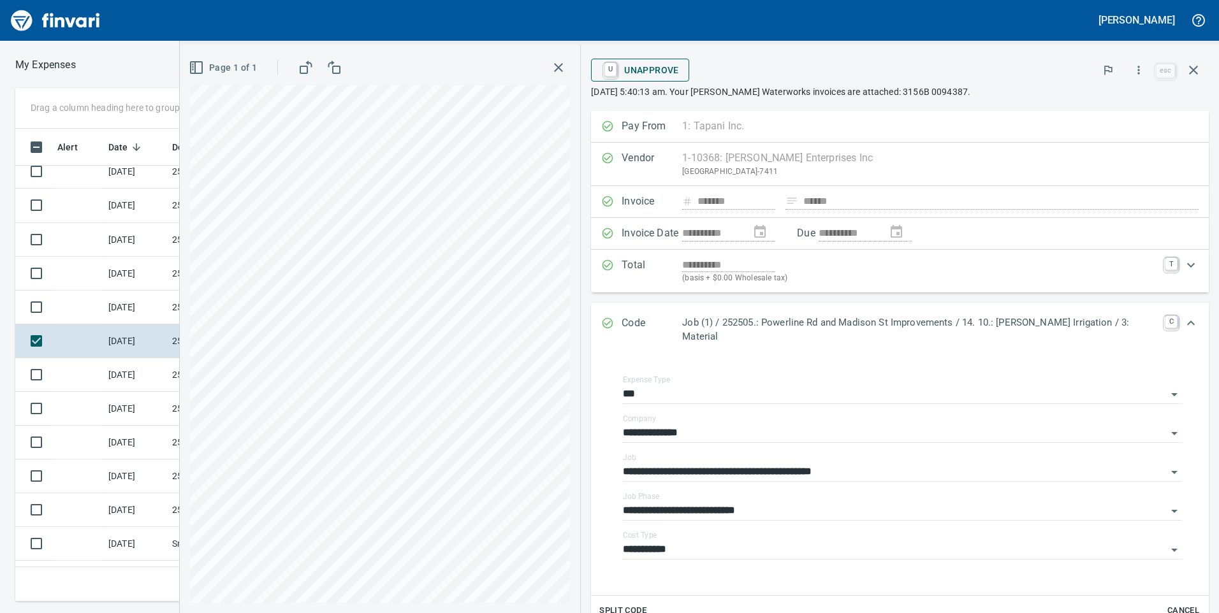
click at [679, 68] on span "U Unapprove" at bounding box center [640, 70] width 78 height 22
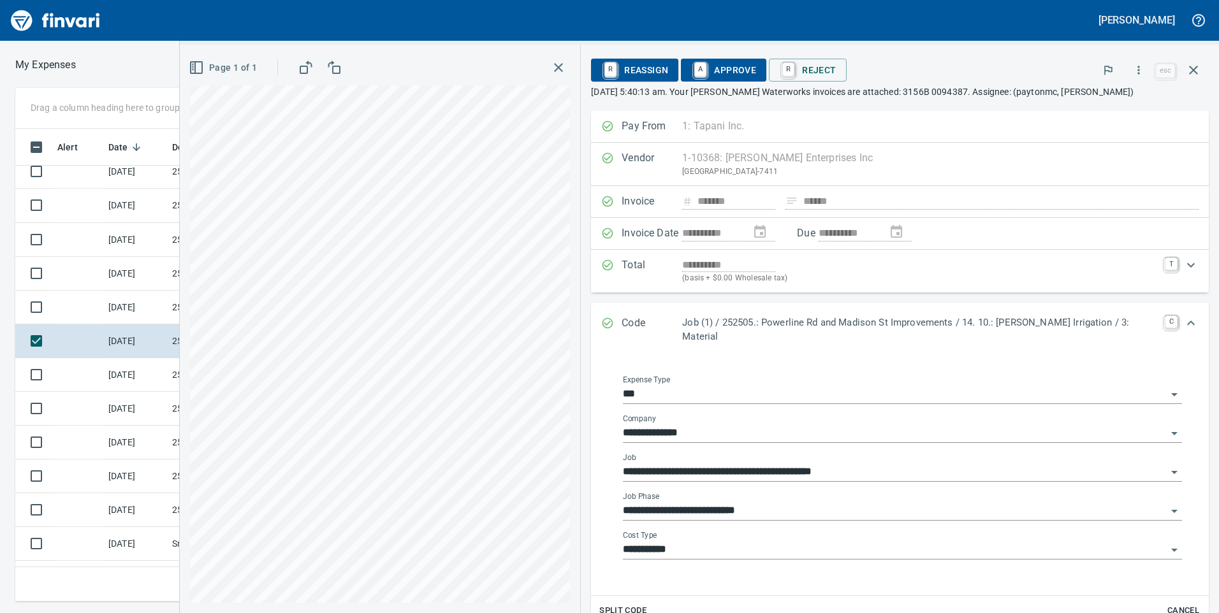
scroll to position [64, 0]
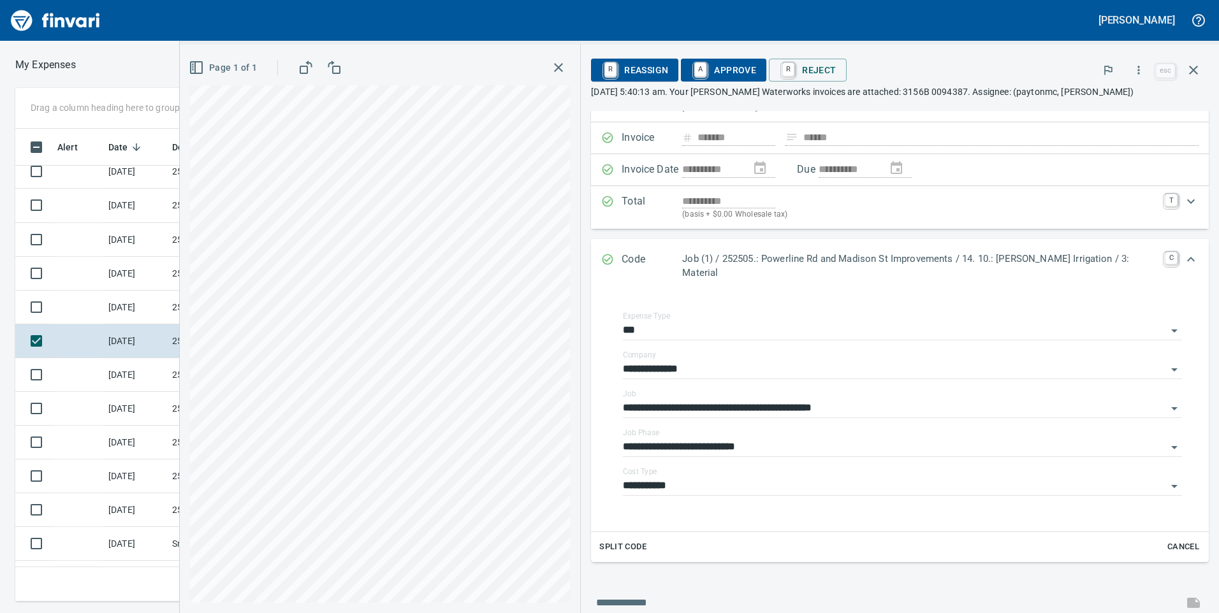
click at [733, 75] on span "A Approve" at bounding box center [723, 70] width 65 height 22
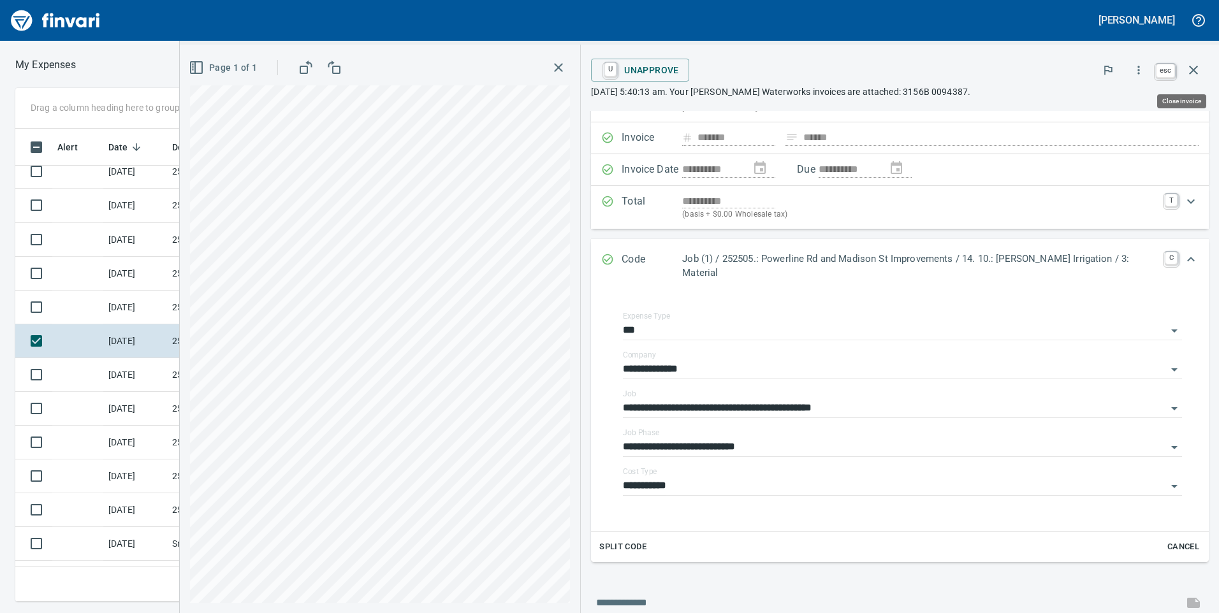
scroll to position [464, 851]
click at [1200, 72] on icon "button" at bounding box center [1193, 69] width 15 height 15
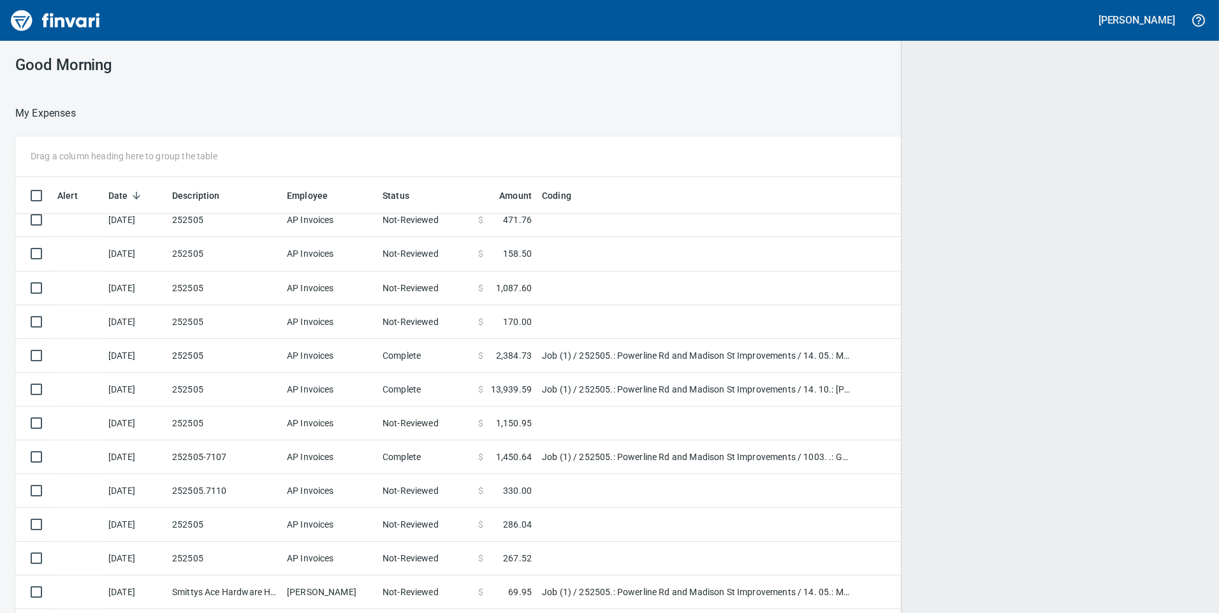
scroll to position [1, 1]
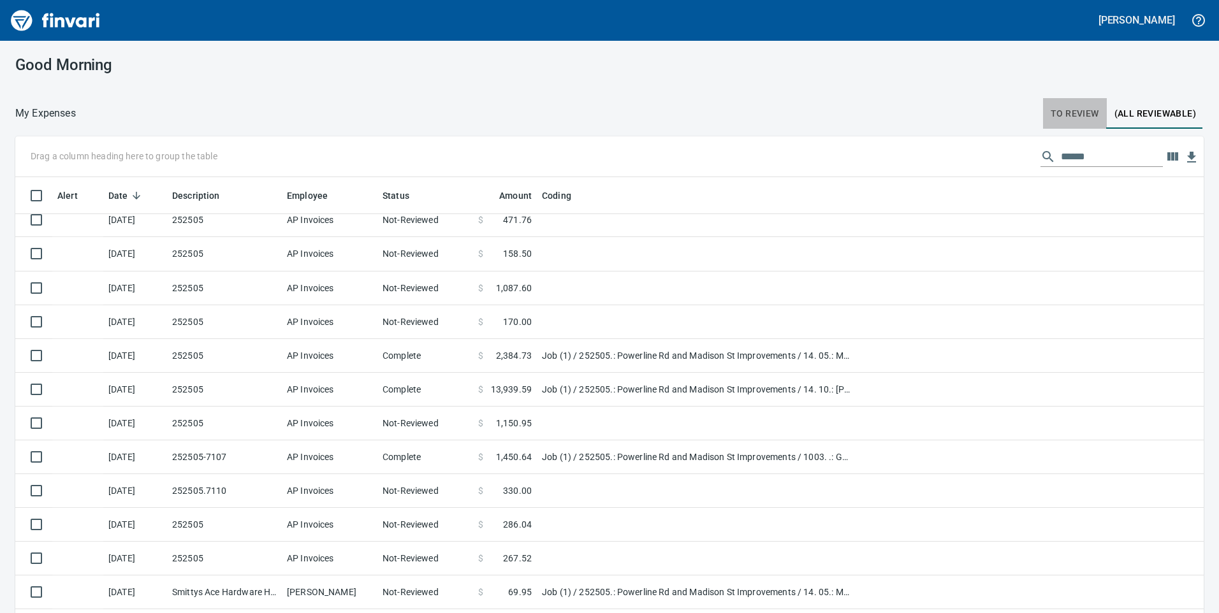
click at [1083, 113] on span "To Review" at bounding box center [1075, 114] width 48 height 16
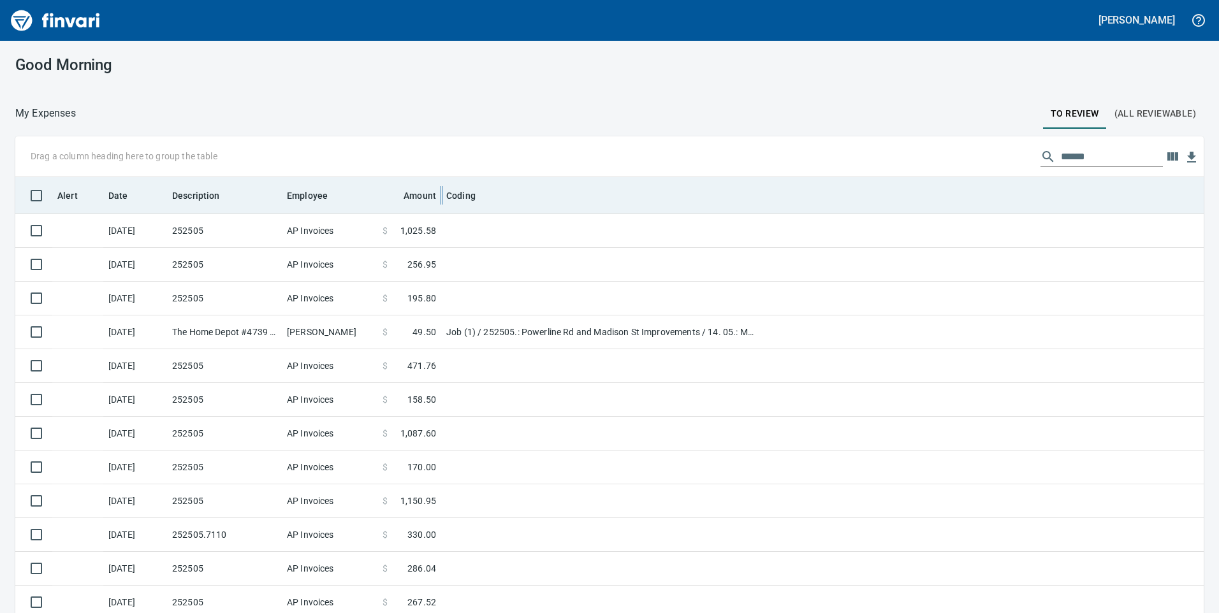
scroll to position [464, 1160]
click at [436, 194] on div at bounding box center [441, 195] width 10 height 36
click at [427, 194] on span "Amount" at bounding box center [420, 195] width 33 height 15
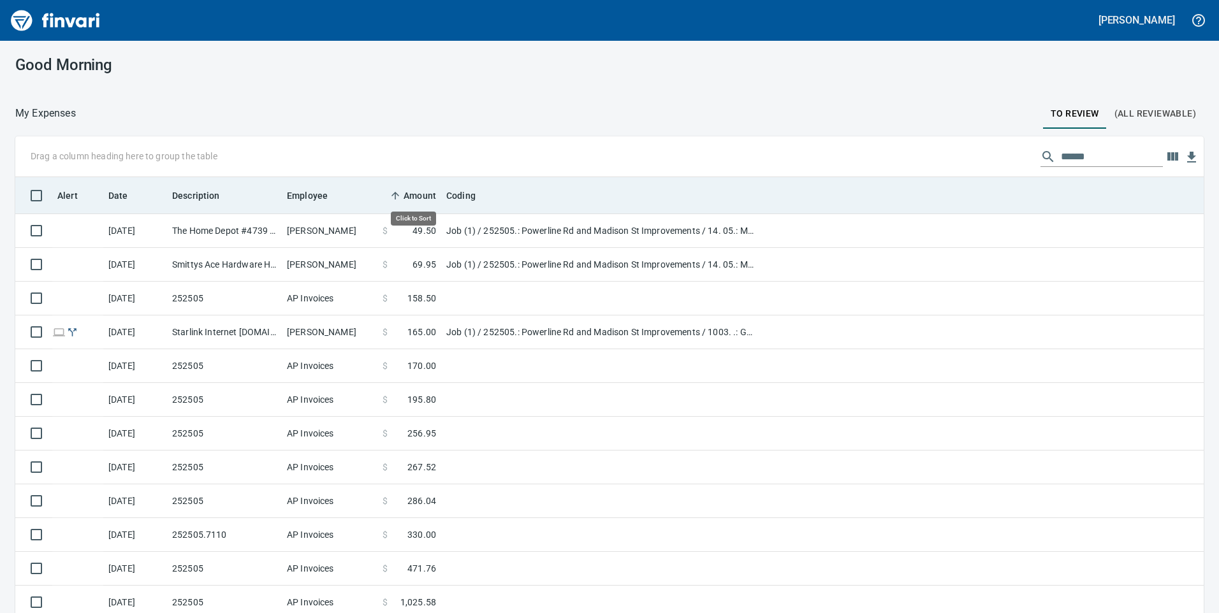
click at [427, 194] on span "Amount" at bounding box center [420, 195] width 33 height 15
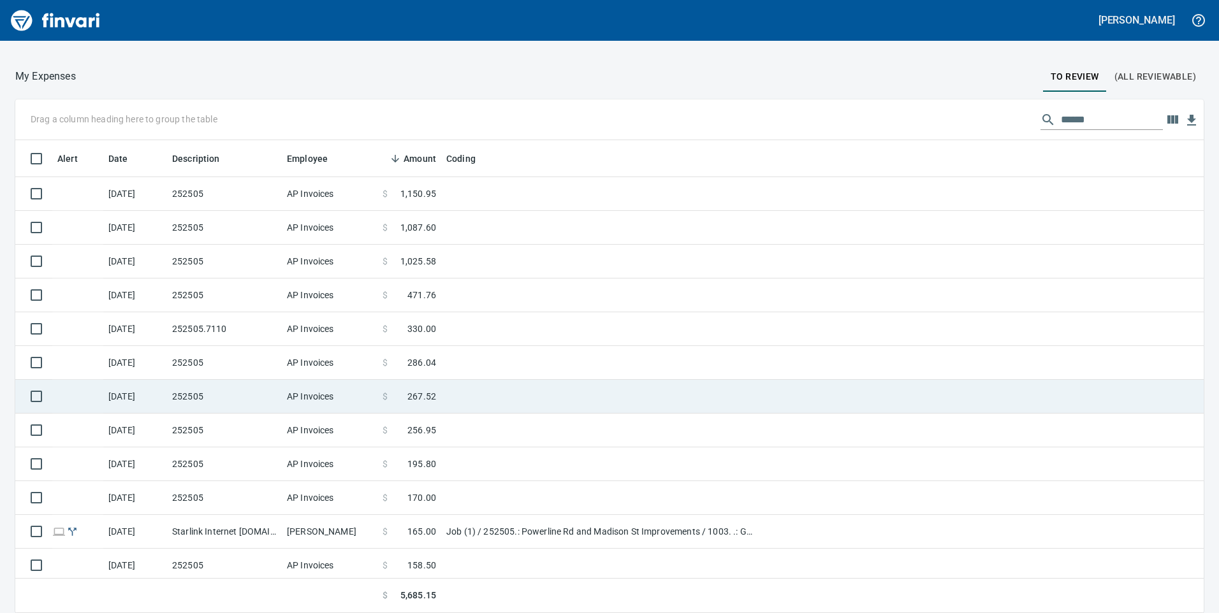
scroll to position [0, 0]
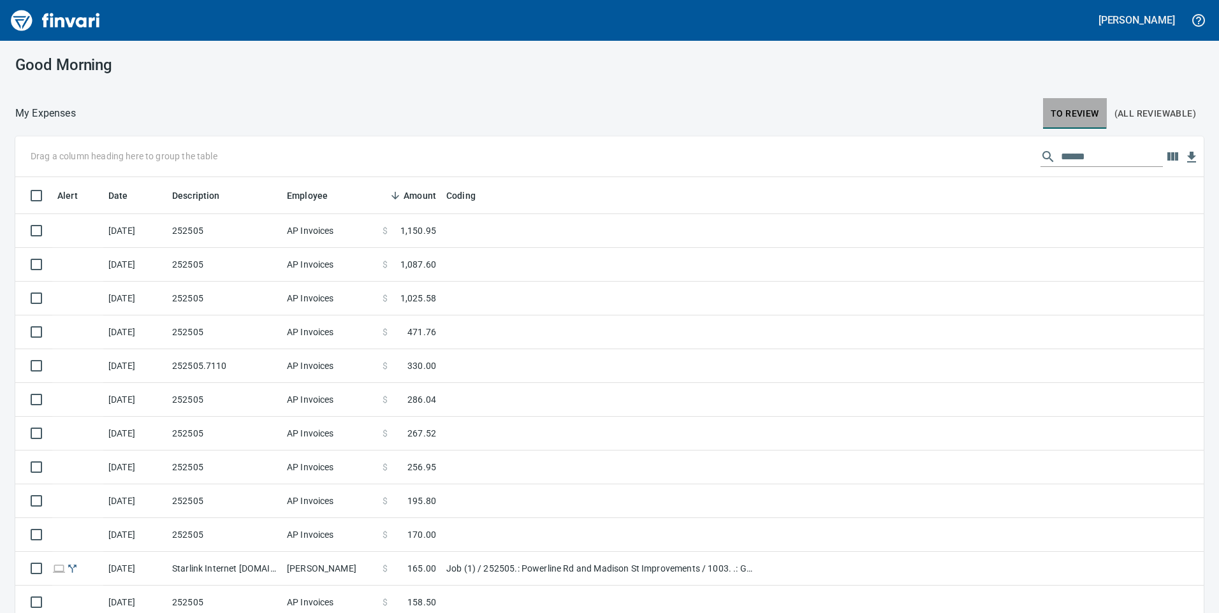
click at [1051, 116] on span "To Review" at bounding box center [1075, 114] width 48 height 16
click at [1088, 145] on div "Drag a column heading here to group the table ******" at bounding box center [609, 156] width 1189 height 41
drag, startPoint x: 1090, startPoint y: 155, endPoint x: 1003, endPoint y: 155, distance: 86.7
click at [1003, 155] on div "Drag a column heading here to group the table ******" at bounding box center [609, 156] width 1189 height 41
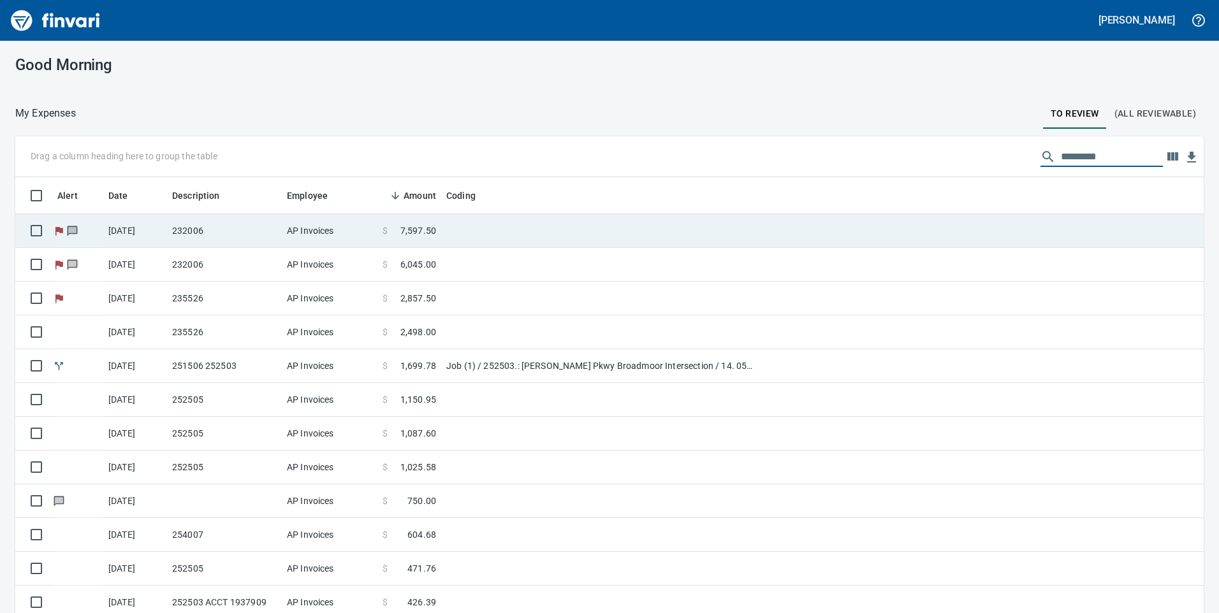
click at [471, 230] on td at bounding box center [600, 231] width 319 height 34
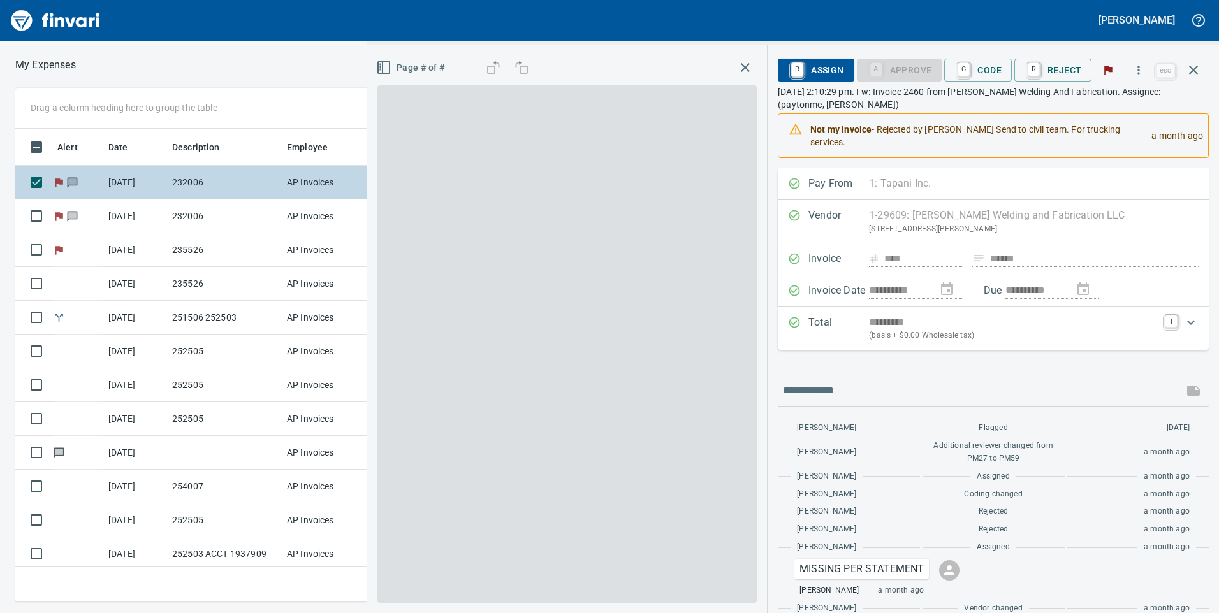
scroll to position [464, 851]
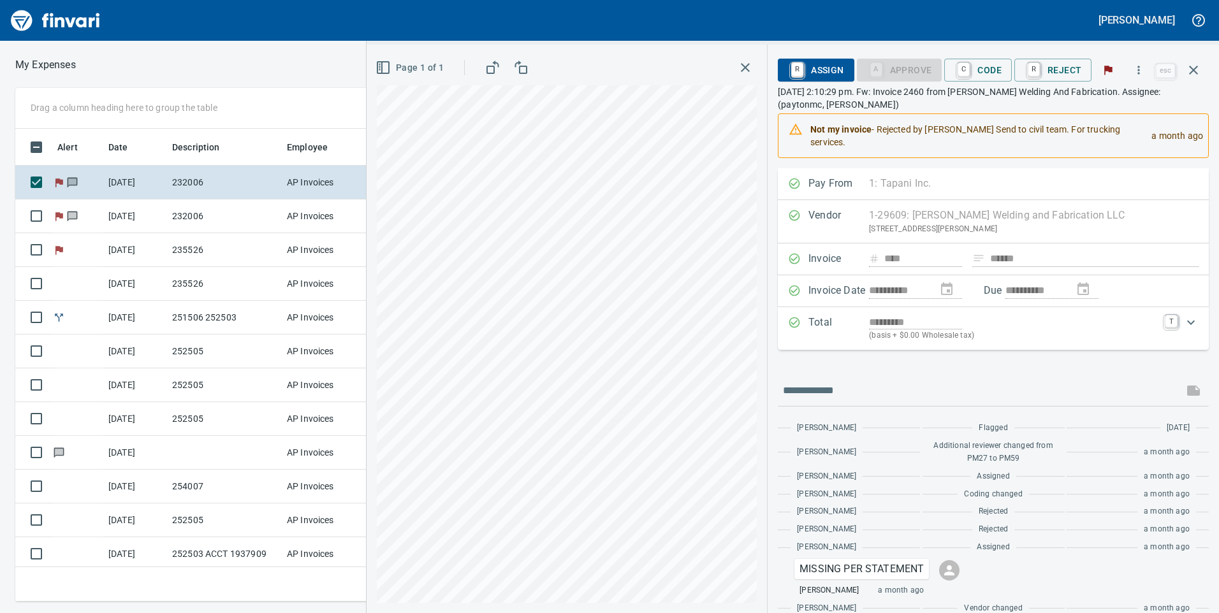
click at [335, 89] on div "Drag a column heading here to group the table" at bounding box center [450, 108] width 870 height 41
click at [1197, 74] on icon "button" at bounding box center [1193, 70] width 9 height 9
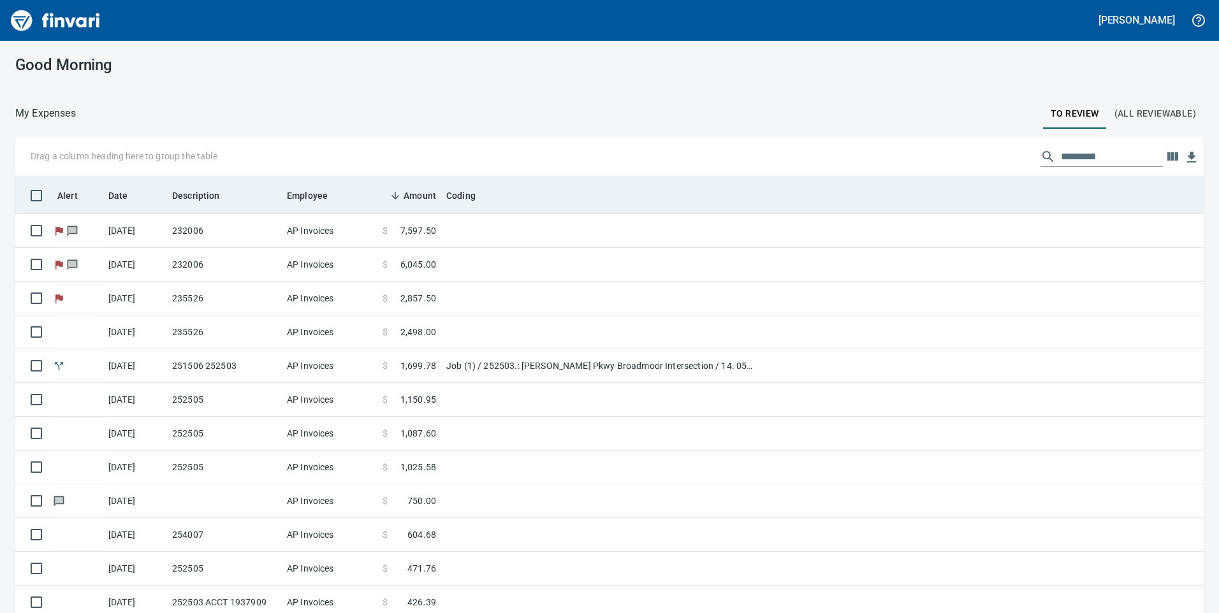
scroll to position [464, 1160]
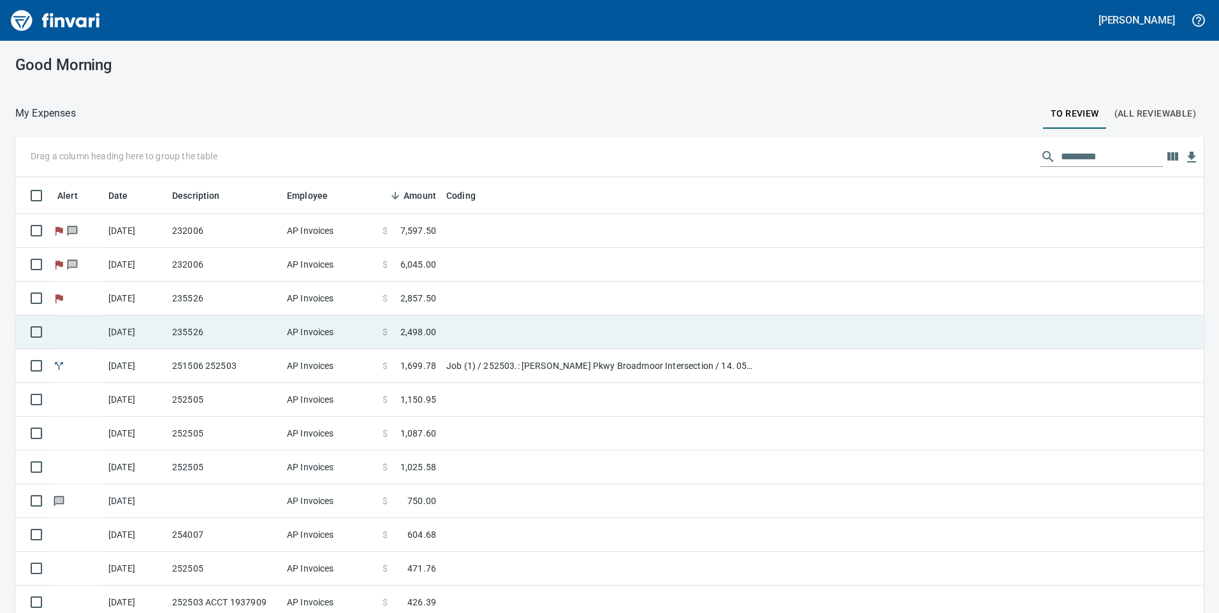
click at [369, 330] on td "AP Invoices" at bounding box center [330, 333] width 96 height 34
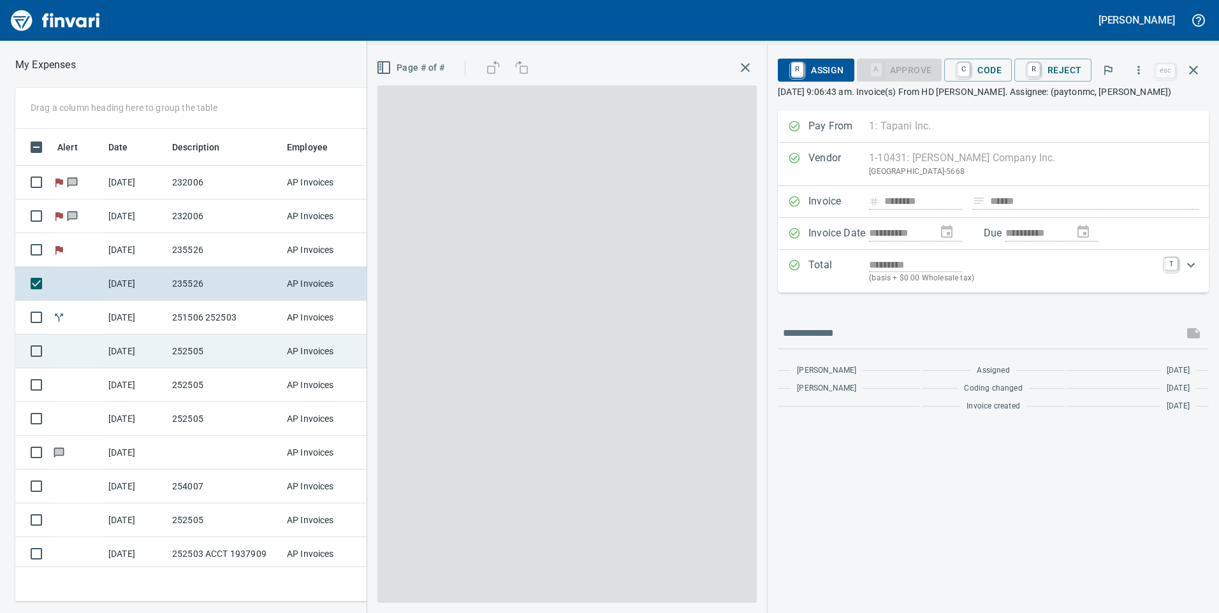
scroll to position [464, 851]
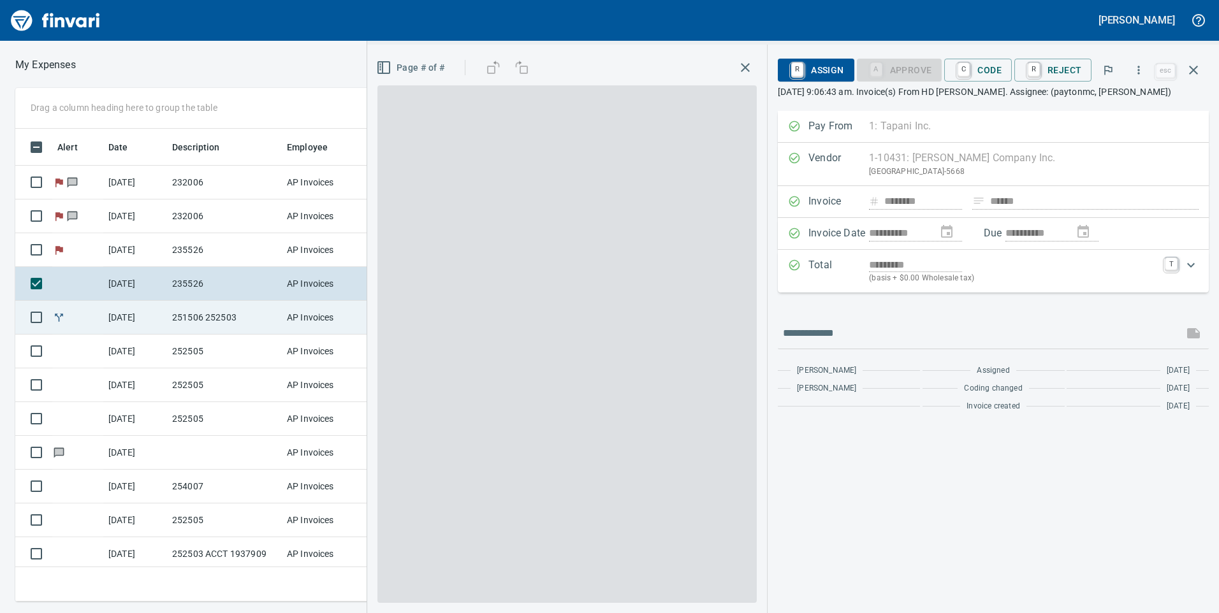
click at [346, 327] on td "AP Invoices" at bounding box center [330, 318] width 96 height 34
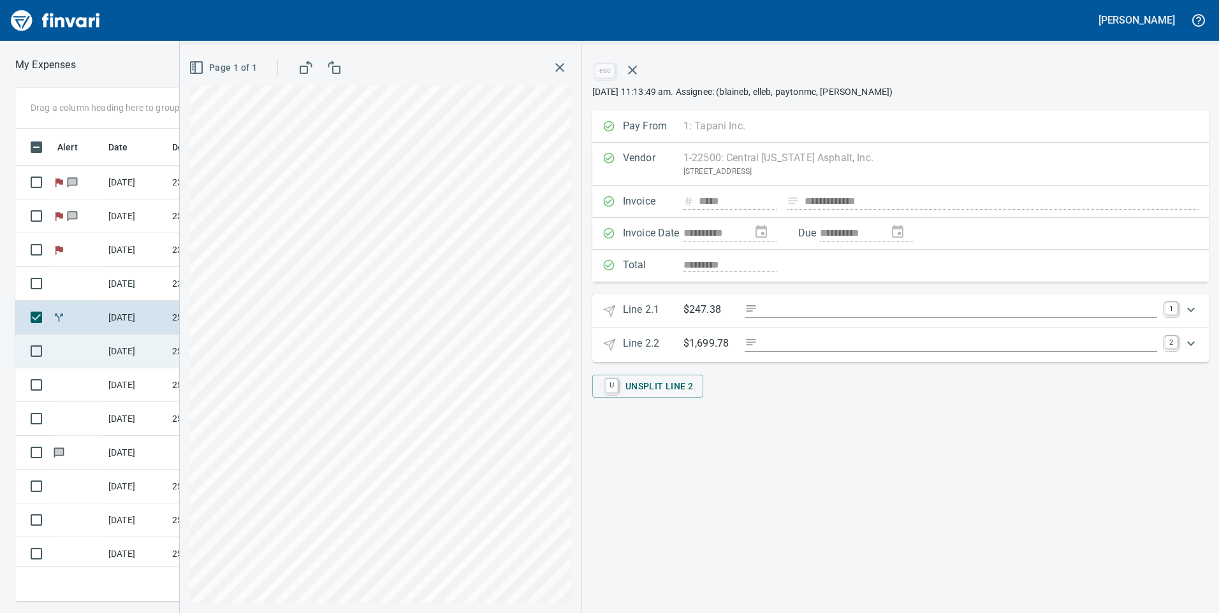
click at [159, 347] on td "[DATE]" at bounding box center [135, 352] width 64 height 34
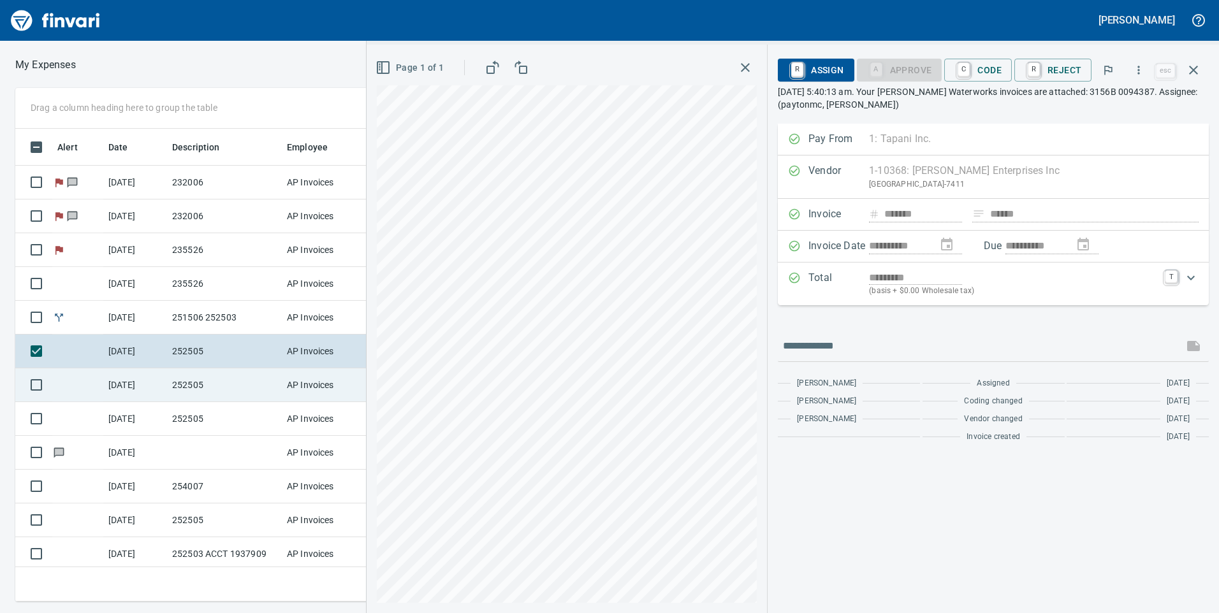
click at [295, 385] on td "AP Invoices" at bounding box center [330, 386] width 96 height 34
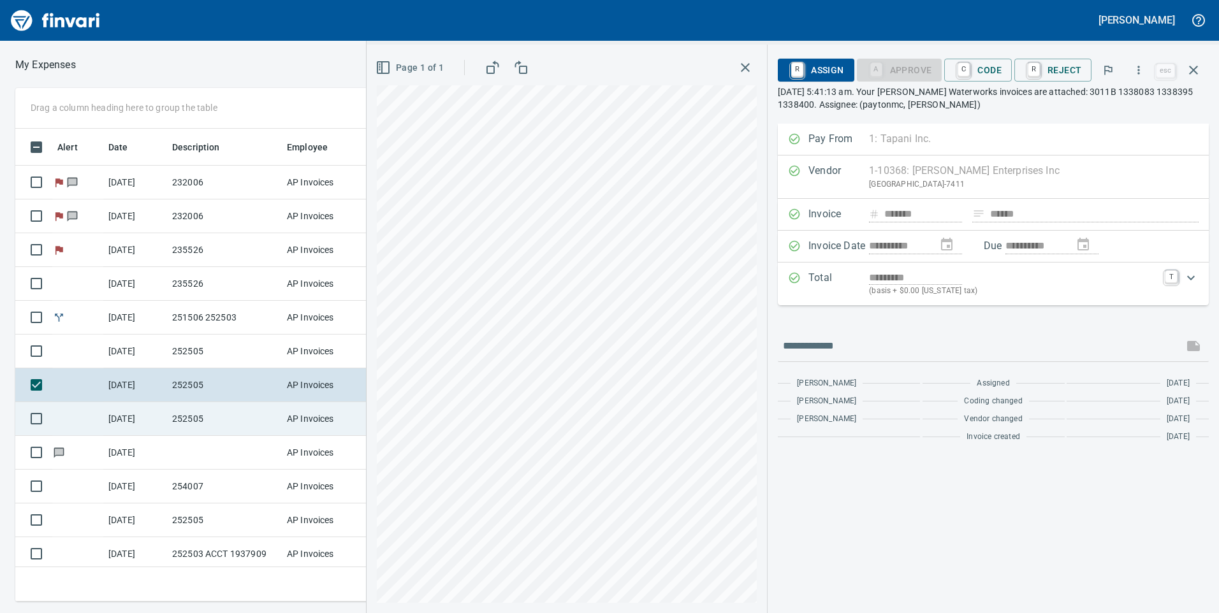
click at [318, 414] on td "AP Invoices" at bounding box center [330, 419] width 96 height 34
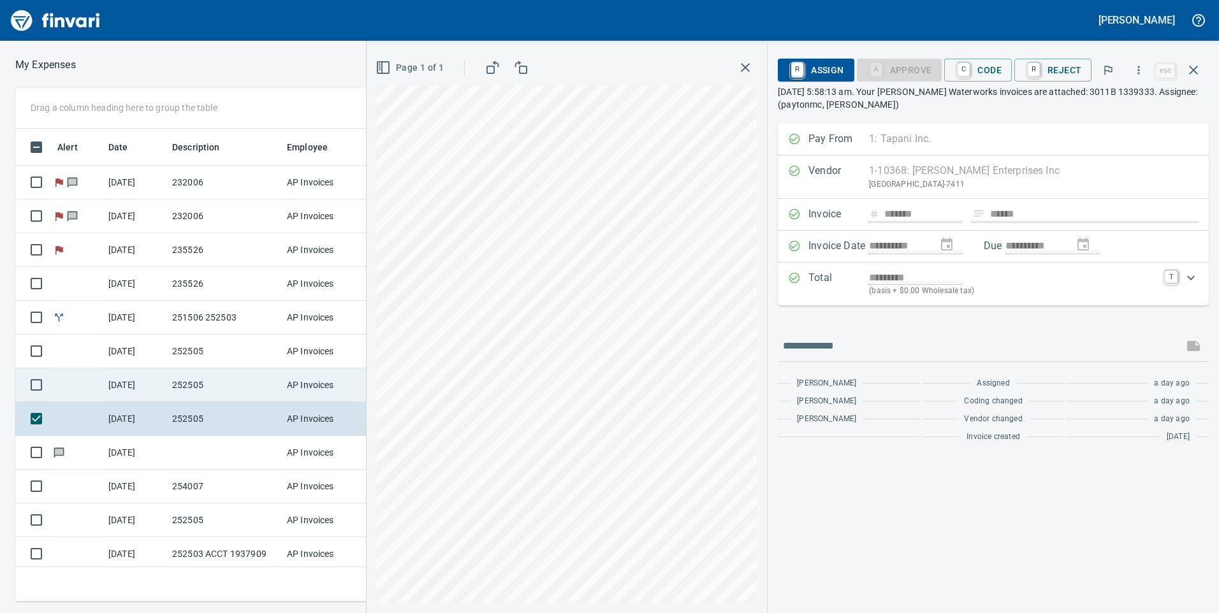
click at [217, 373] on td "252505" at bounding box center [224, 386] width 115 height 34
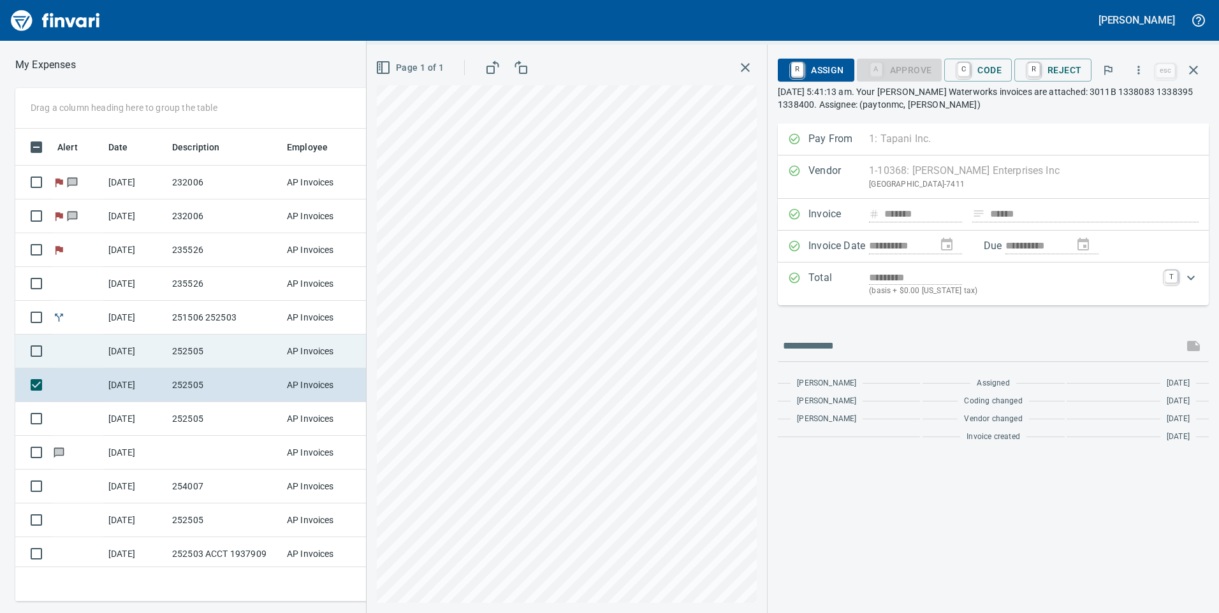
click at [217, 353] on td "252505" at bounding box center [224, 352] width 115 height 34
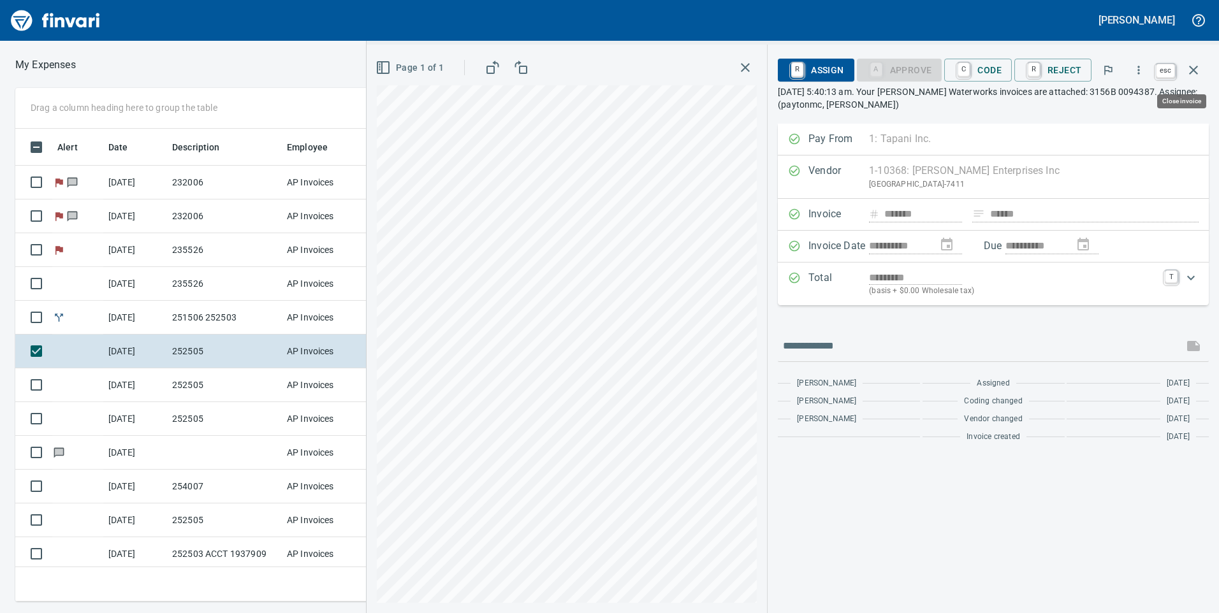
click at [1192, 60] on button "button" at bounding box center [1193, 70] width 31 height 31
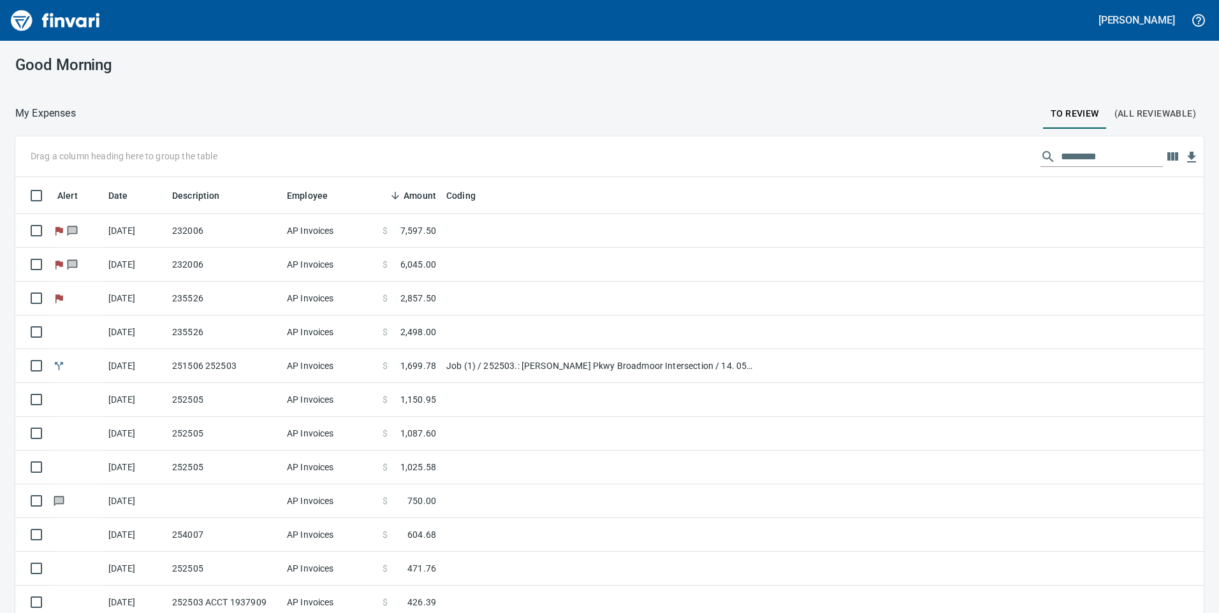
scroll to position [464, 1160]
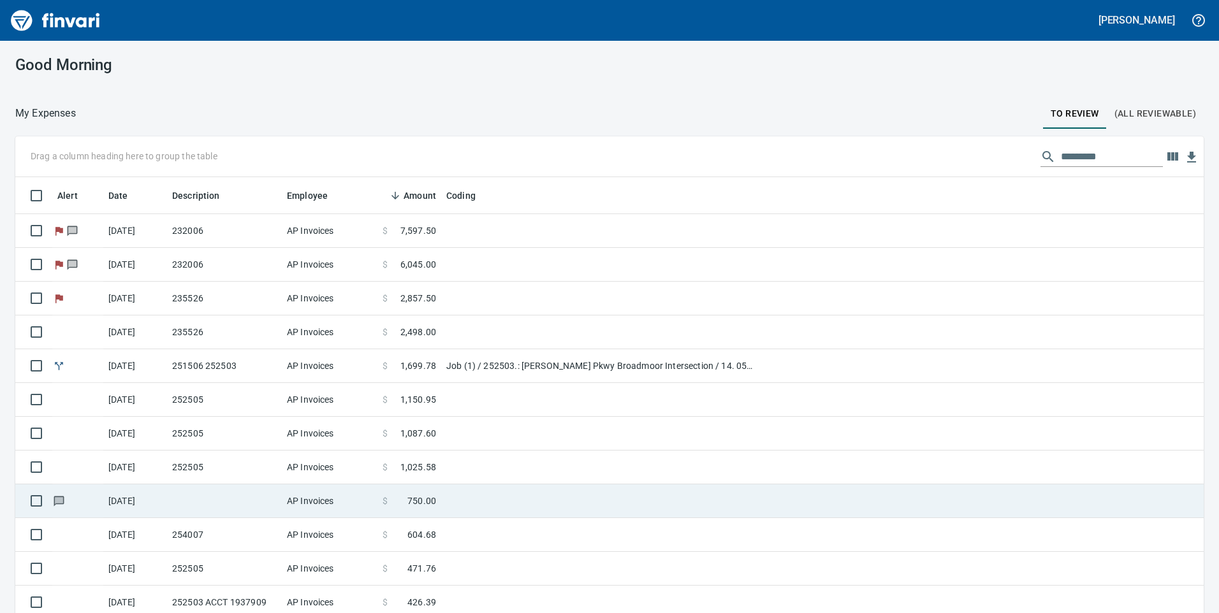
click at [507, 494] on td at bounding box center [600, 502] width 319 height 34
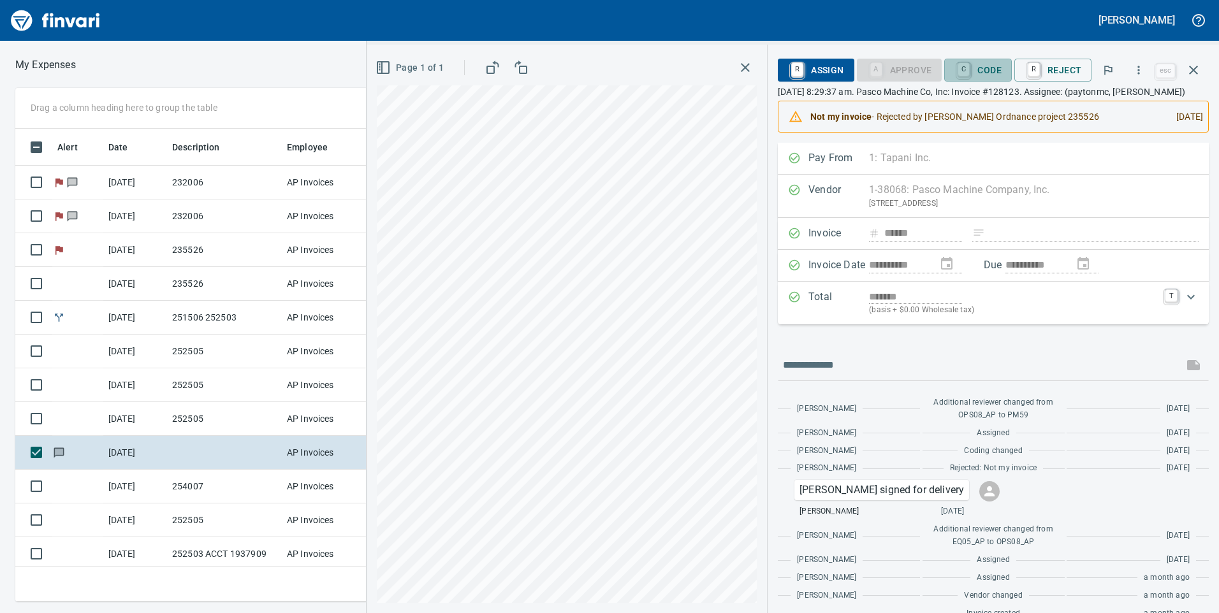
drag, startPoint x: 993, startPoint y: 68, endPoint x: 1005, endPoint y: 57, distance: 16.3
click at [994, 66] on span "C Code" at bounding box center [978, 70] width 47 height 22
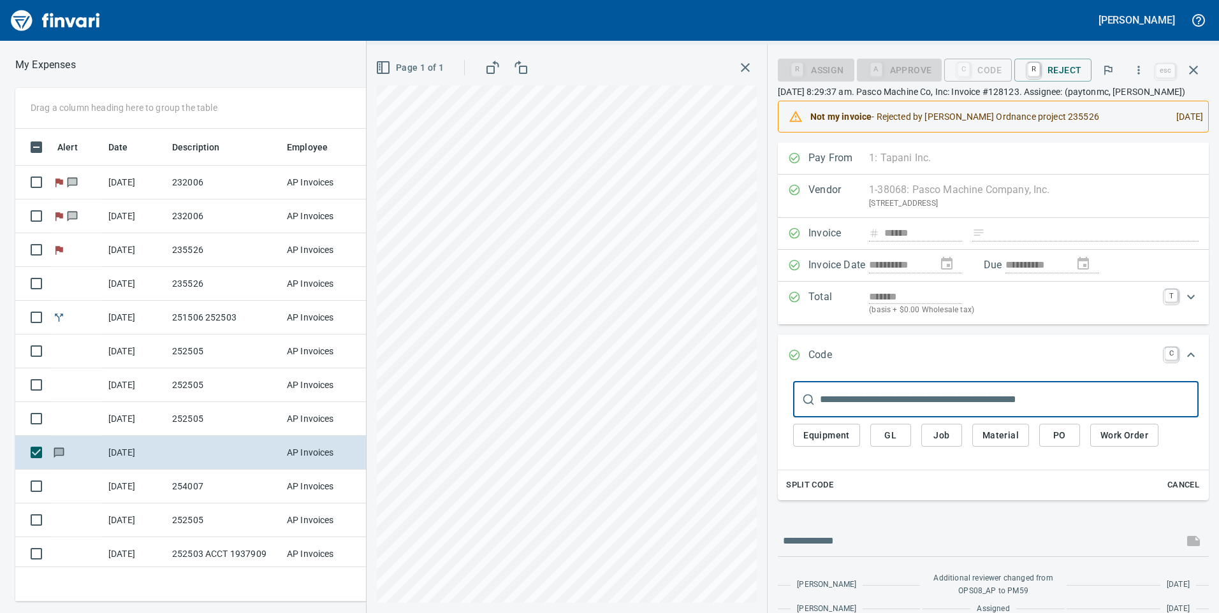
click at [949, 436] on span "Job" at bounding box center [942, 436] width 20 height 16
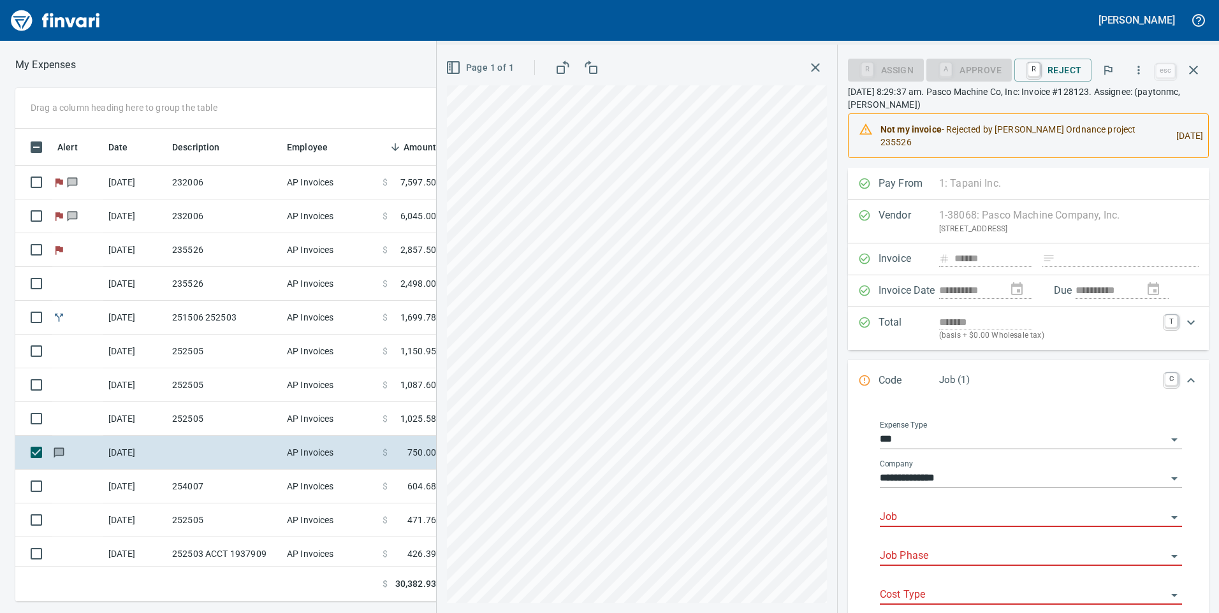
click at [923, 508] on body "[PERSON_NAME] My Expenses To Review (All Reviewable) Drag a column heading here…" at bounding box center [609, 306] width 1219 height 613
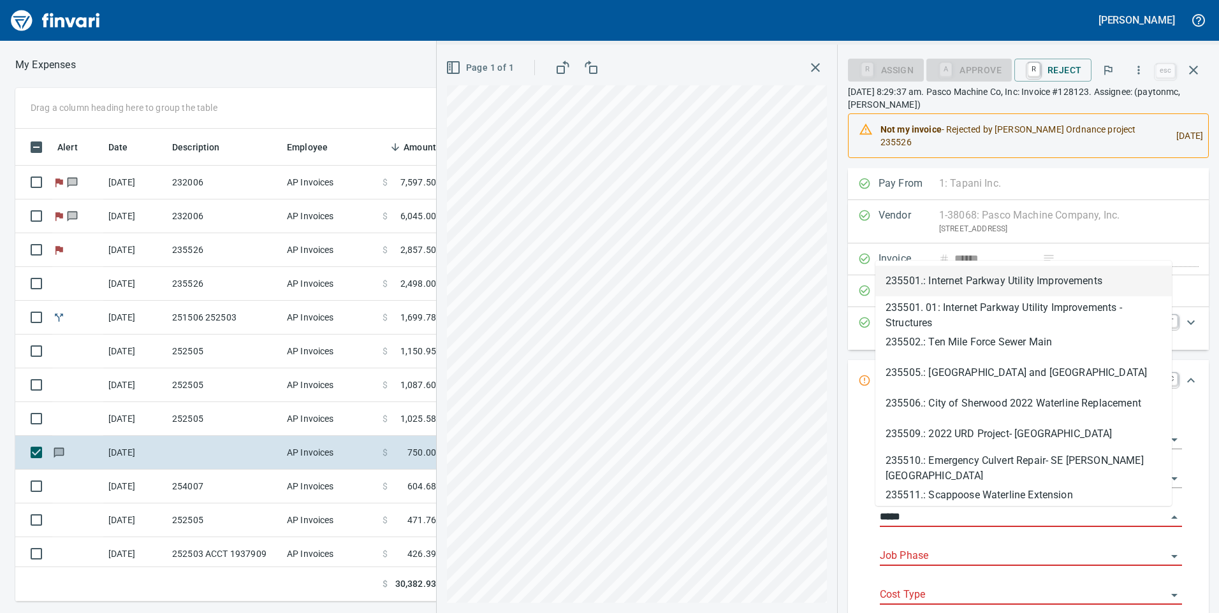
scroll to position [464, 851]
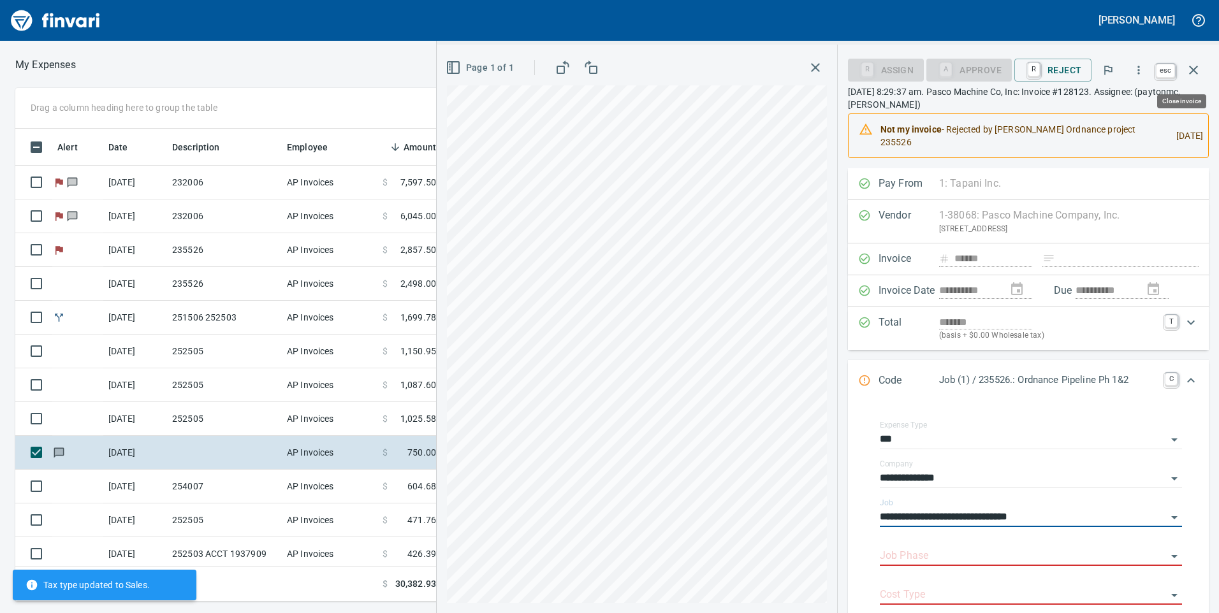
type input "**********"
click at [1200, 65] on icon "button" at bounding box center [1193, 69] width 15 height 15
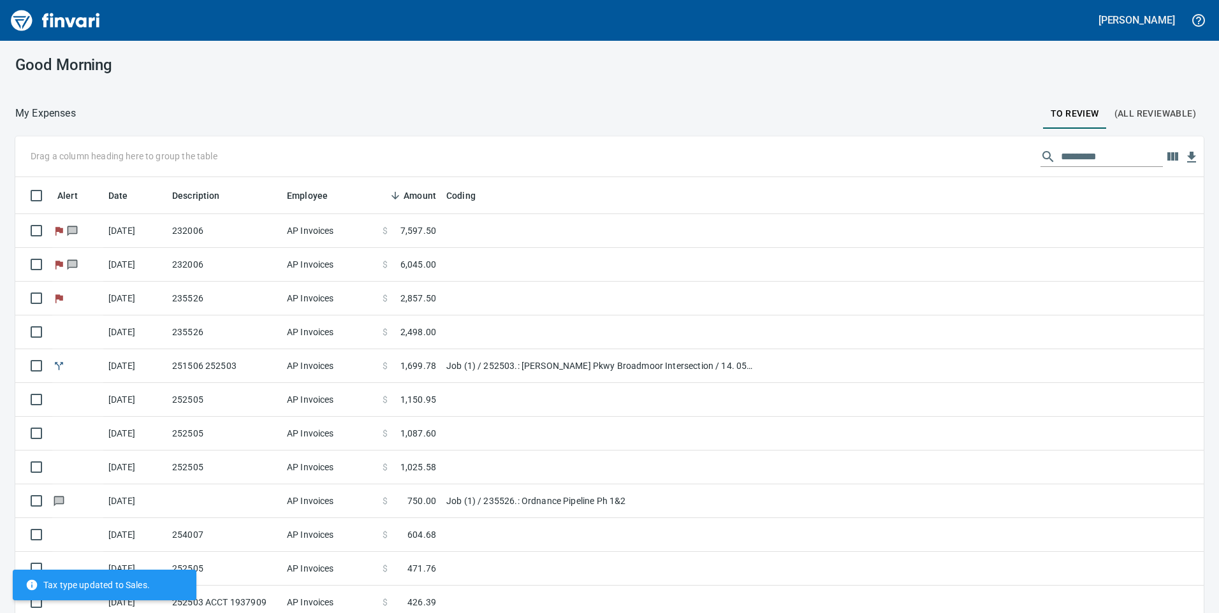
scroll to position [464, 1160]
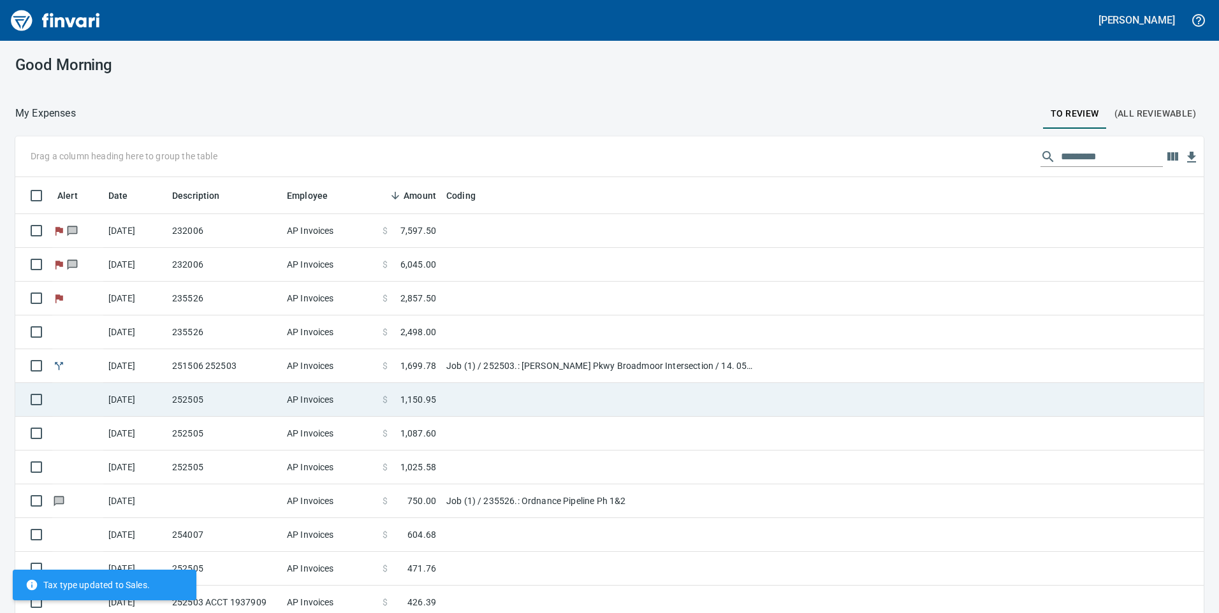
click at [331, 409] on td "AP Invoices" at bounding box center [330, 400] width 96 height 34
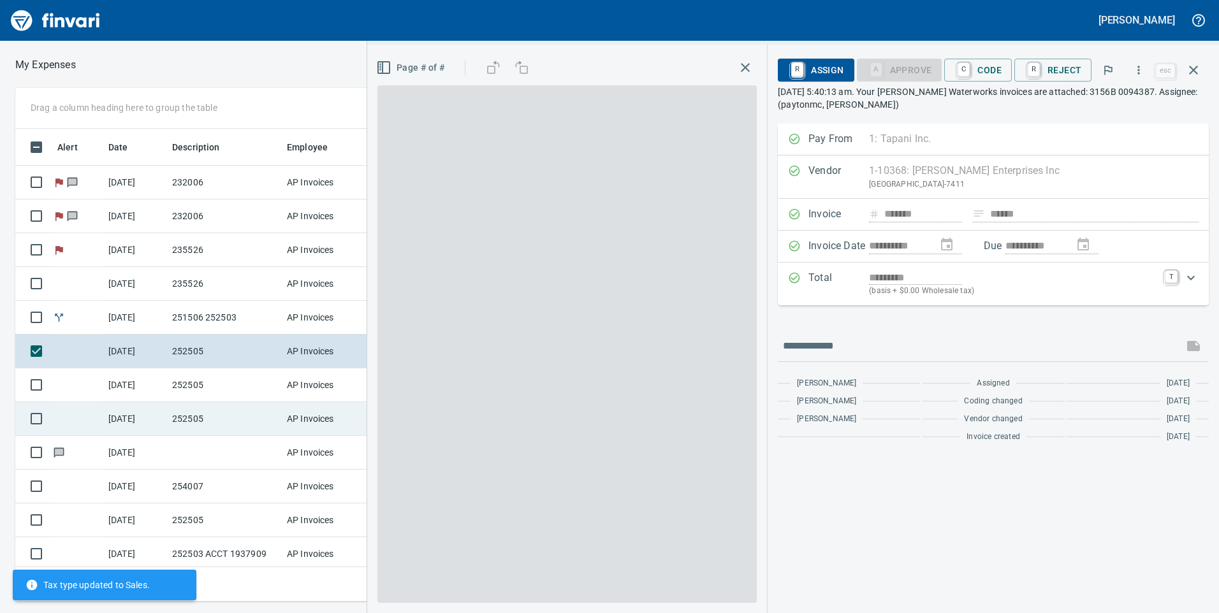
scroll to position [464, 851]
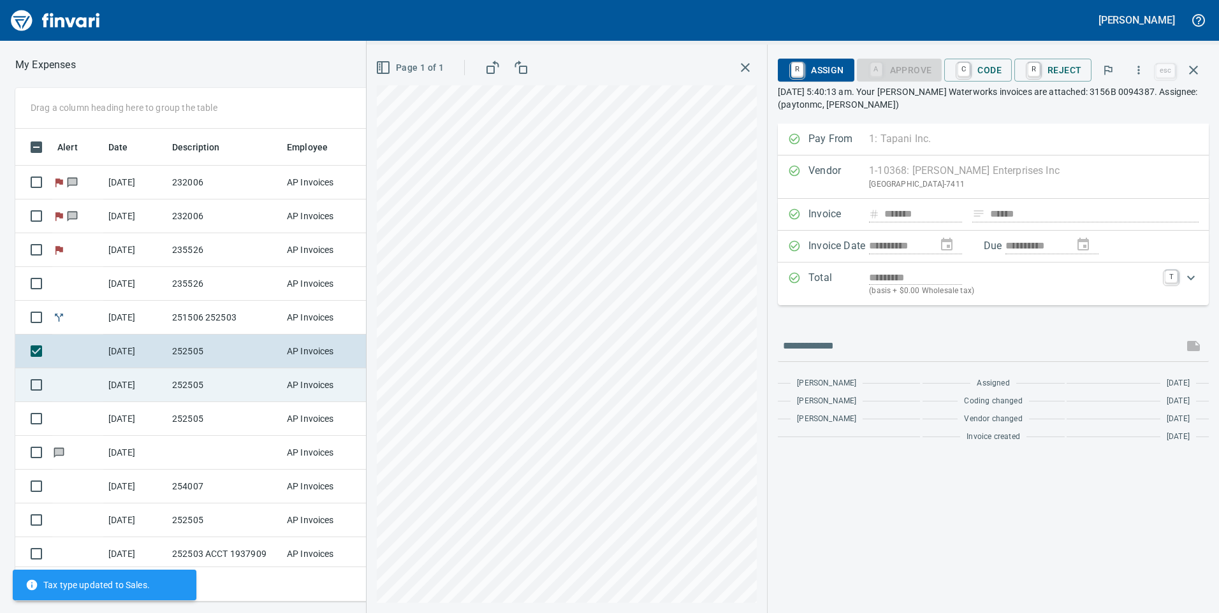
click at [273, 383] on td "252505" at bounding box center [224, 386] width 115 height 34
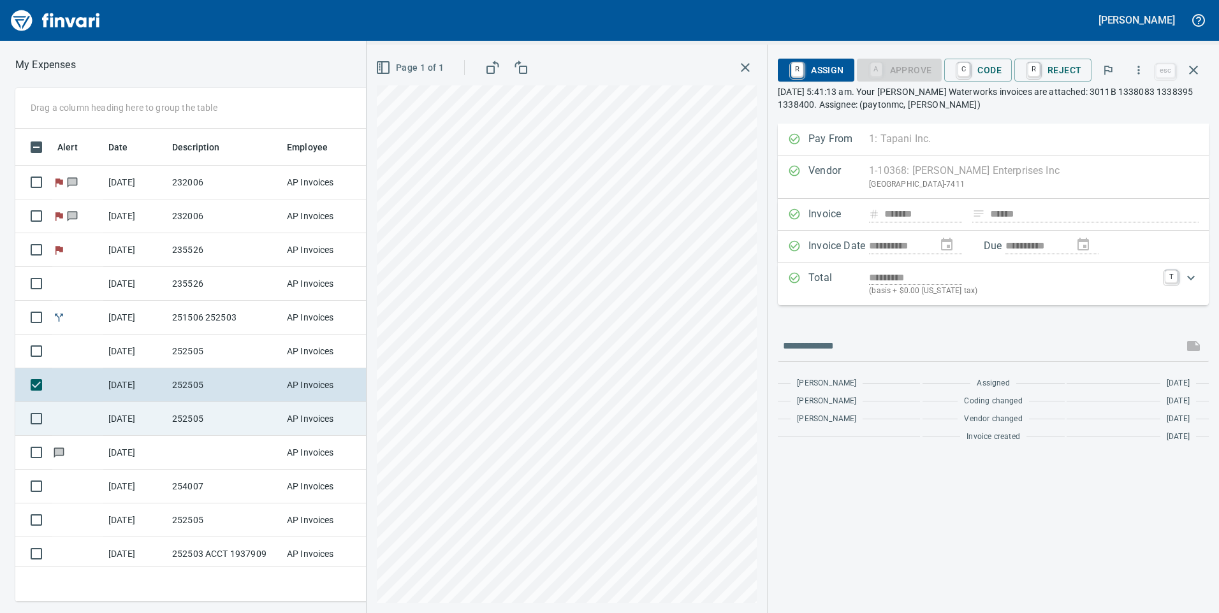
click at [271, 417] on td "252505" at bounding box center [224, 419] width 115 height 34
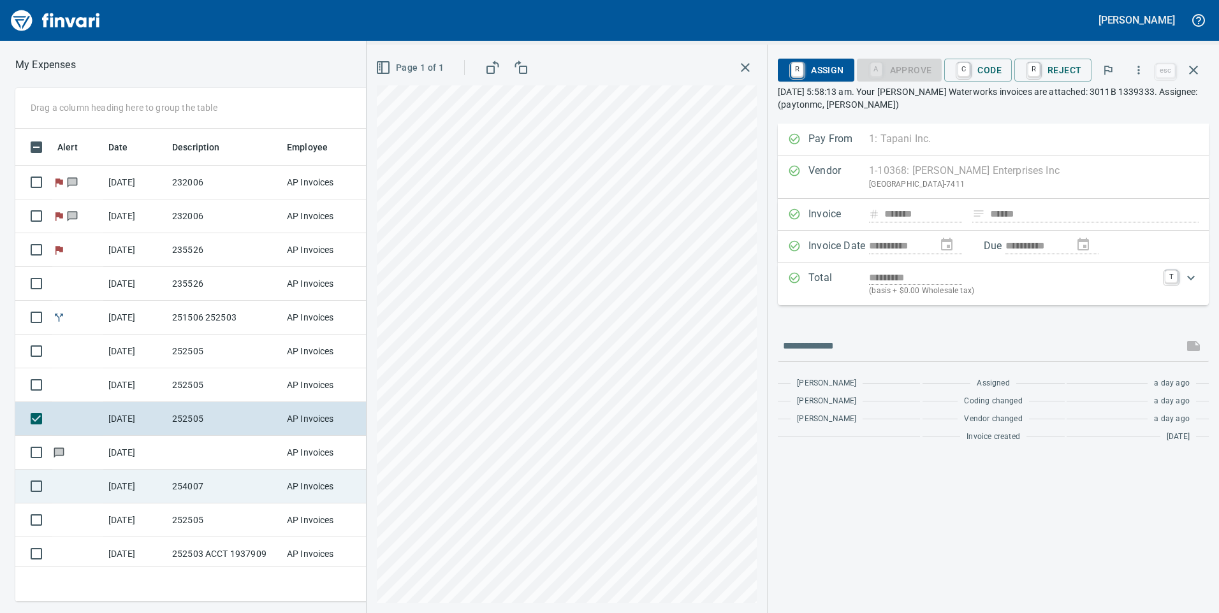
click at [270, 485] on td "254007" at bounding box center [224, 487] width 115 height 34
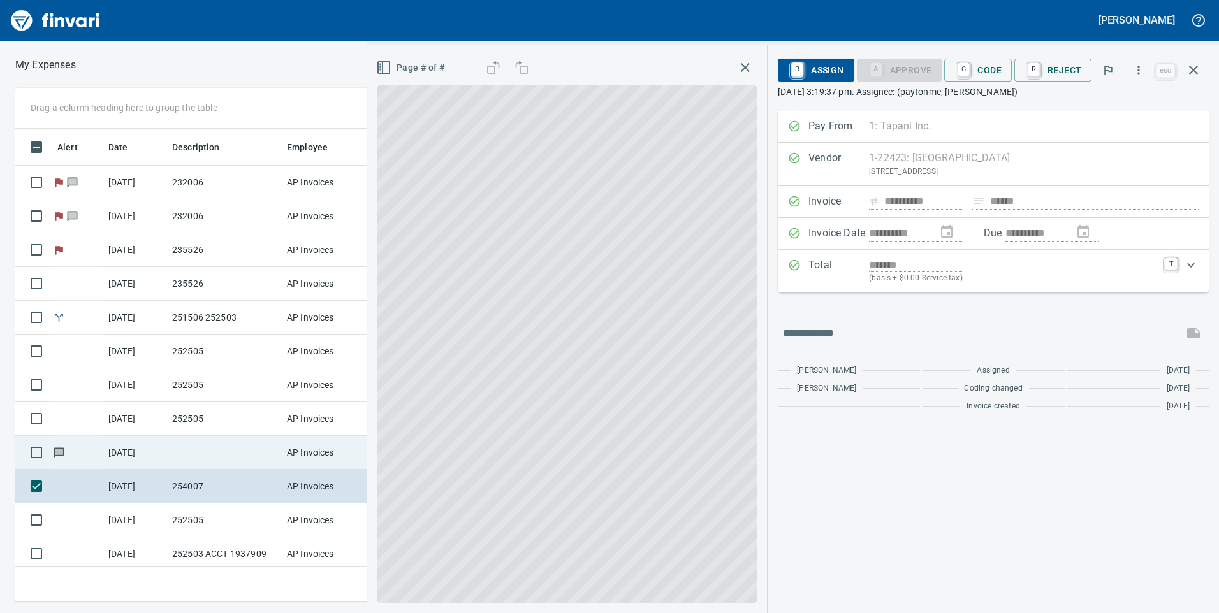
click at [276, 463] on td at bounding box center [224, 453] width 115 height 34
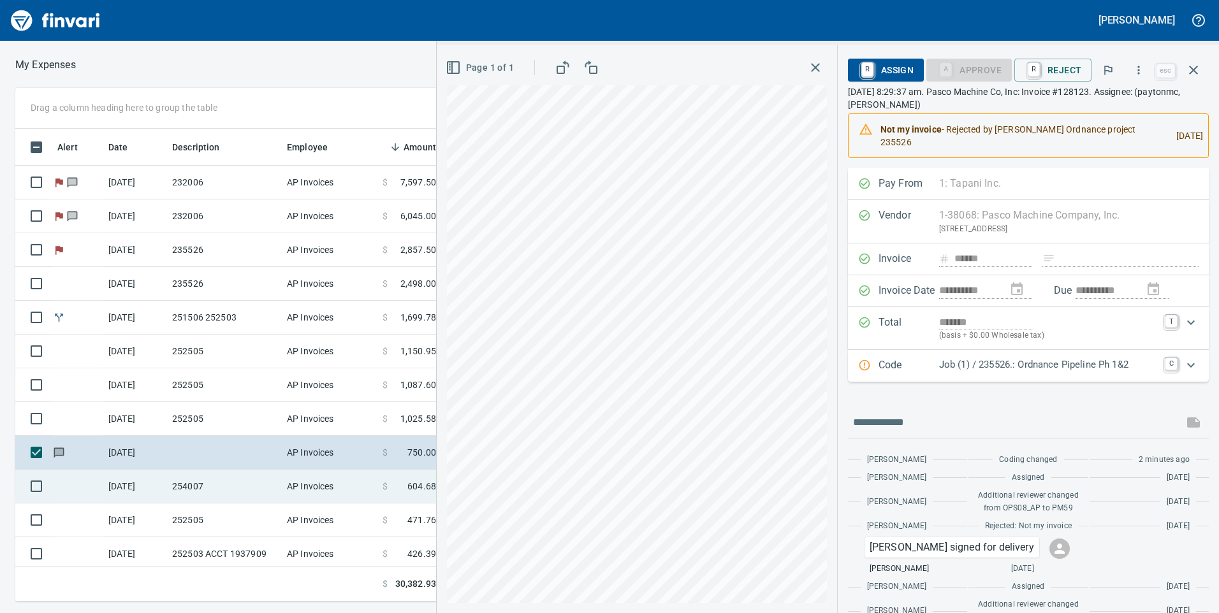
click at [272, 481] on td "254007" at bounding box center [224, 487] width 115 height 34
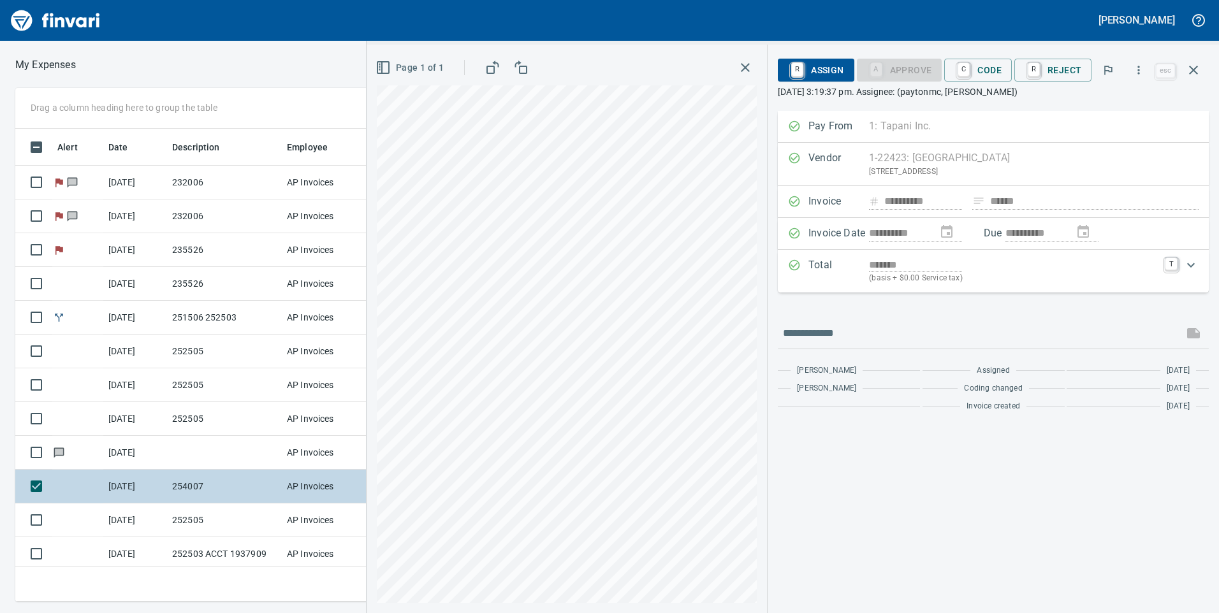
scroll to position [128, 0]
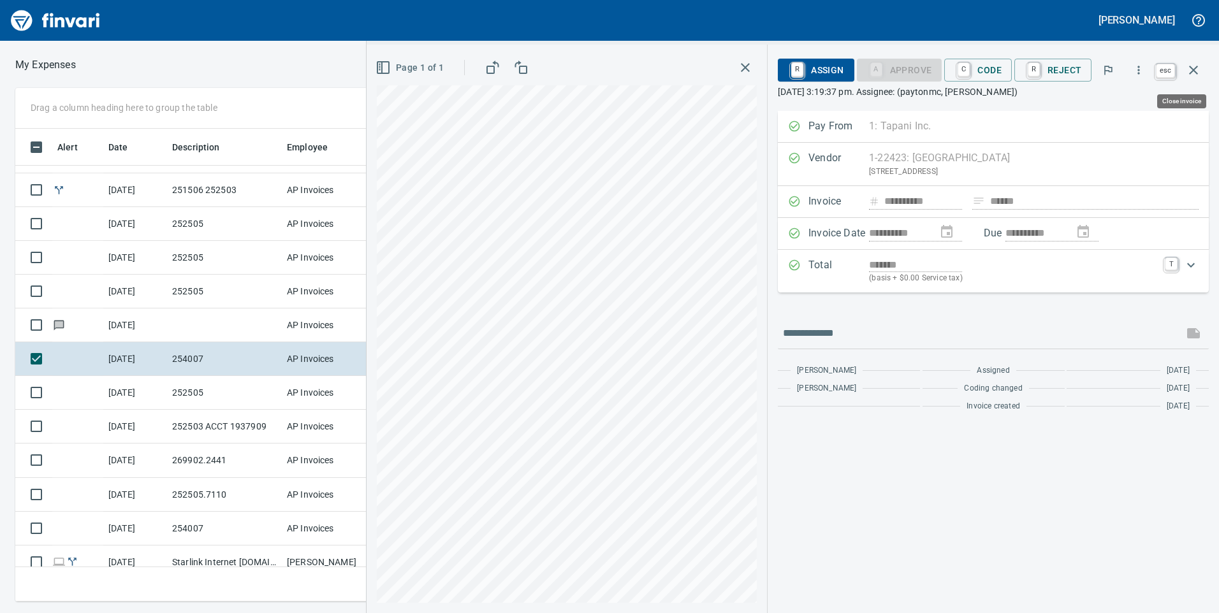
click at [1192, 73] on icon "button" at bounding box center [1193, 70] width 9 height 9
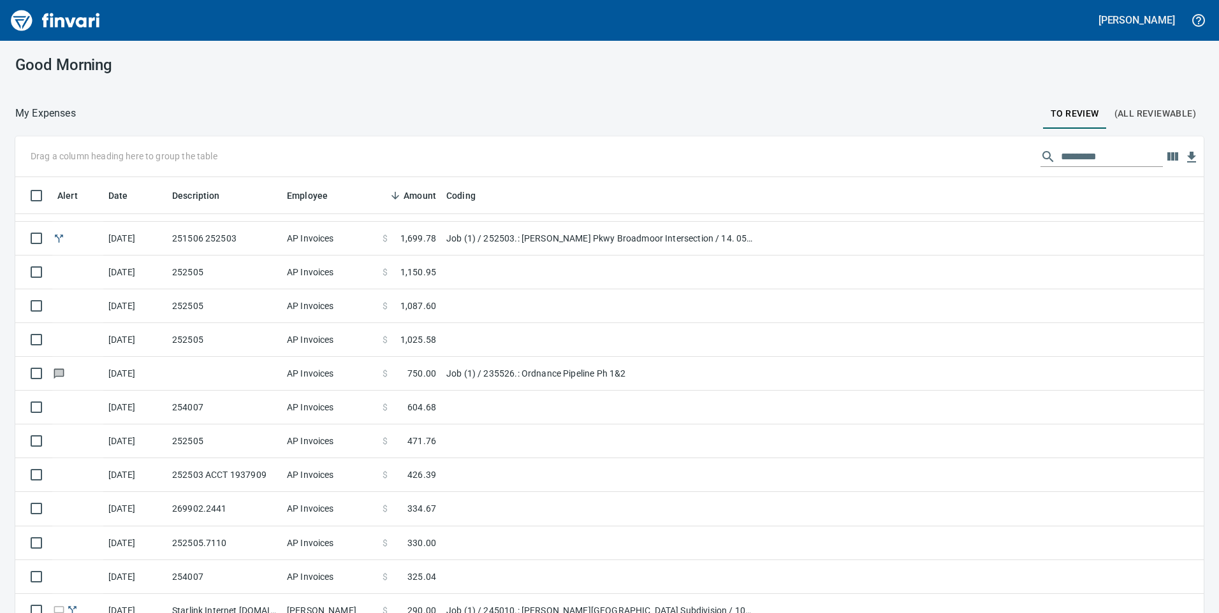
scroll to position [464, 1160]
click at [1135, 101] on button "(All Reviewable)" at bounding box center [1155, 113] width 97 height 31
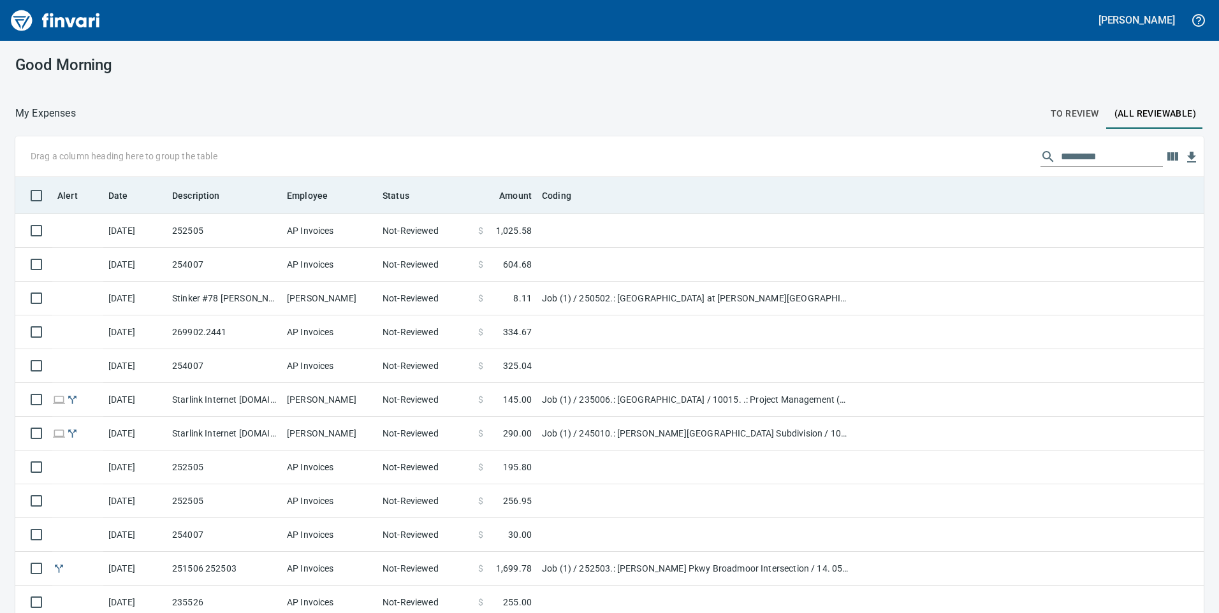
scroll to position [464, 1160]
click at [128, 203] on span "Date" at bounding box center [126, 195] width 36 height 15
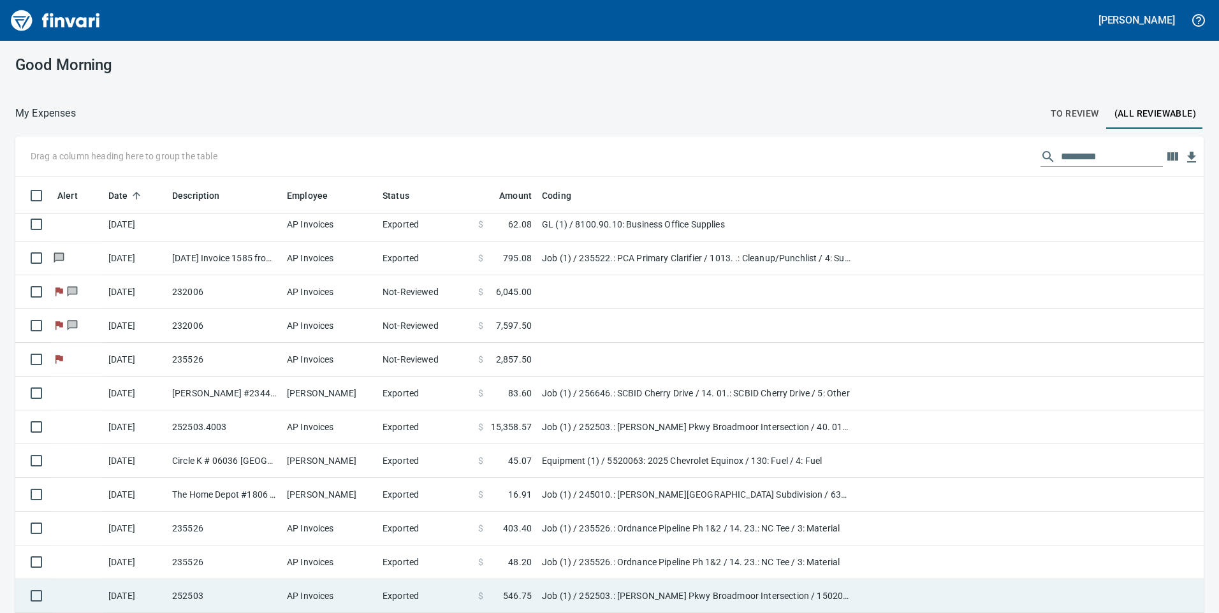
scroll to position [574, 0]
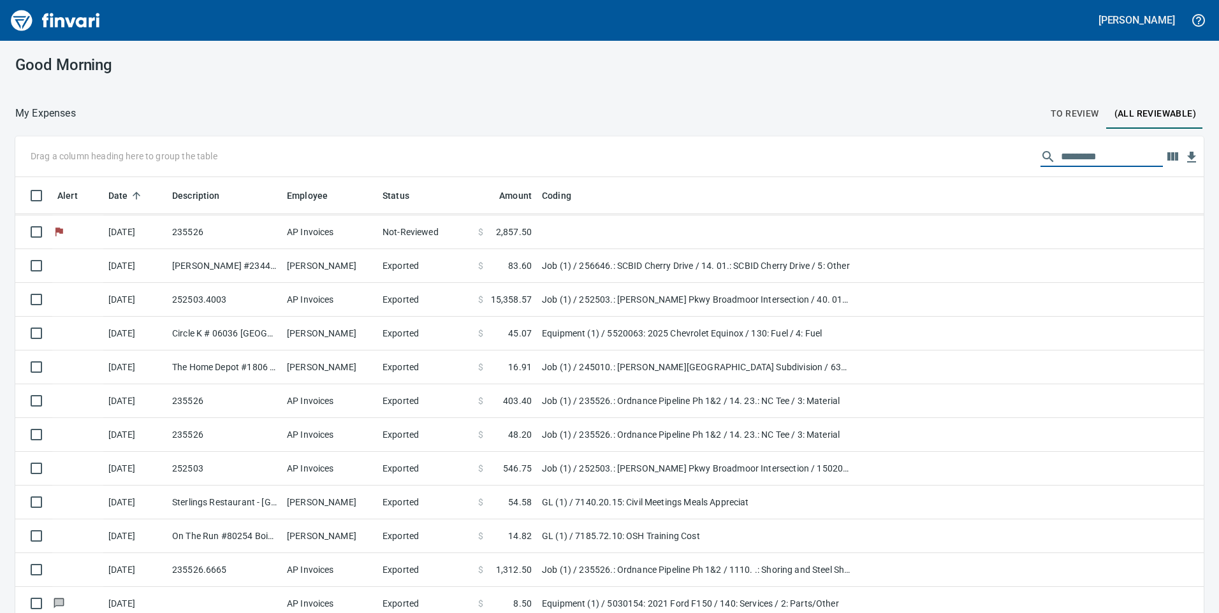
click at [1102, 156] on input "text" at bounding box center [1112, 157] width 102 height 20
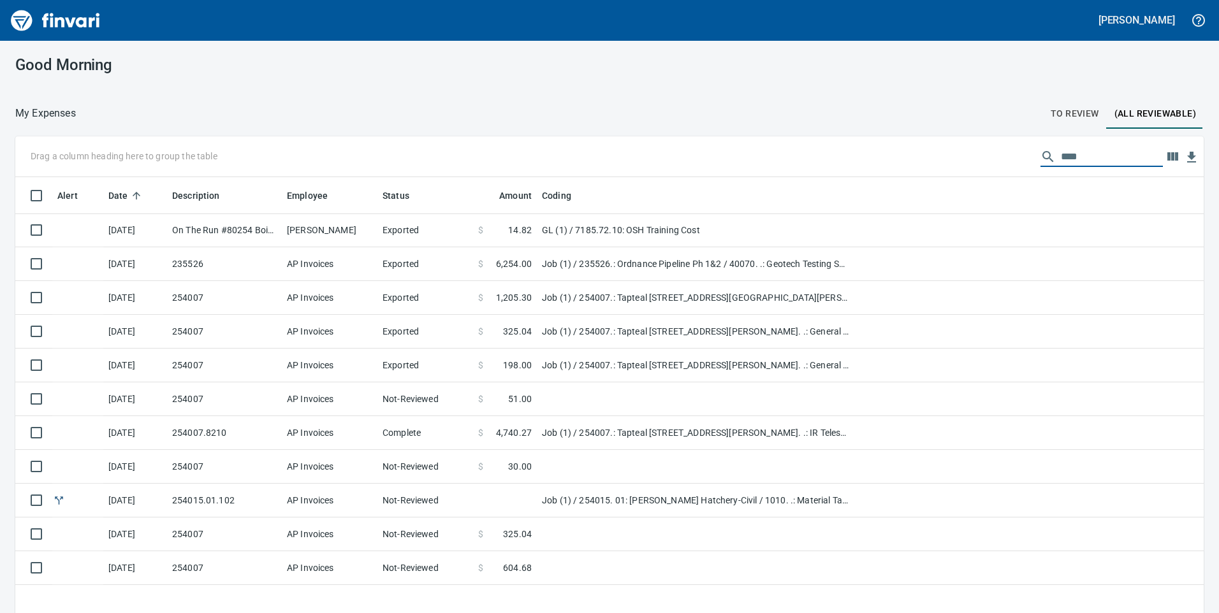
scroll to position [0, 0]
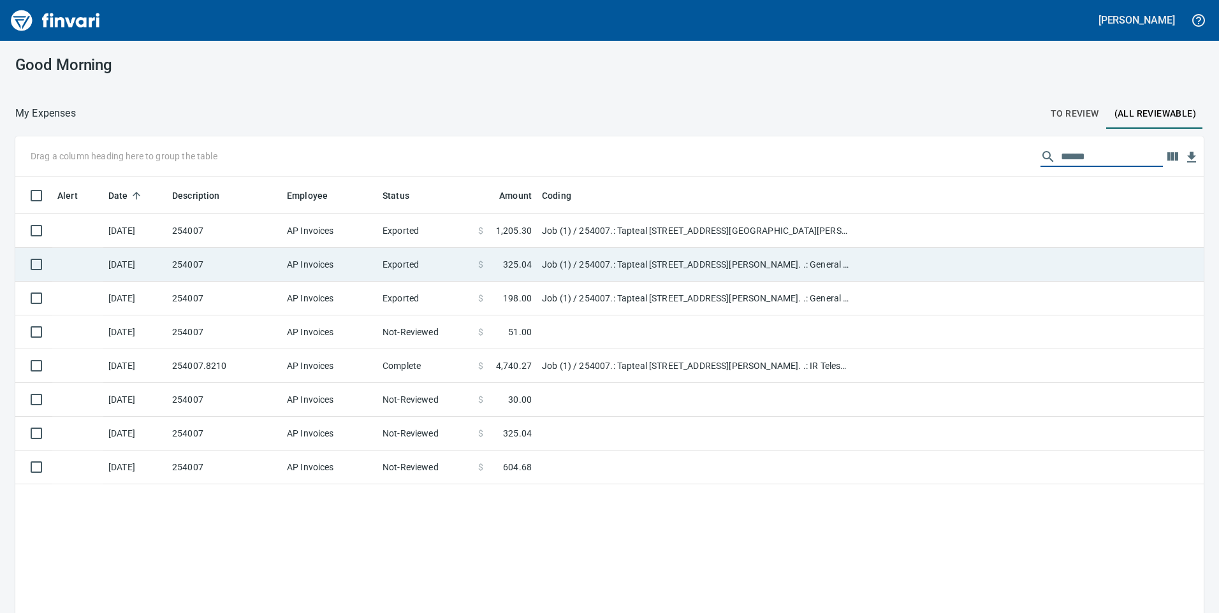
type input "******"
click at [351, 272] on td "AP Invoices" at bounding box center [330, 265] width 96 height 34
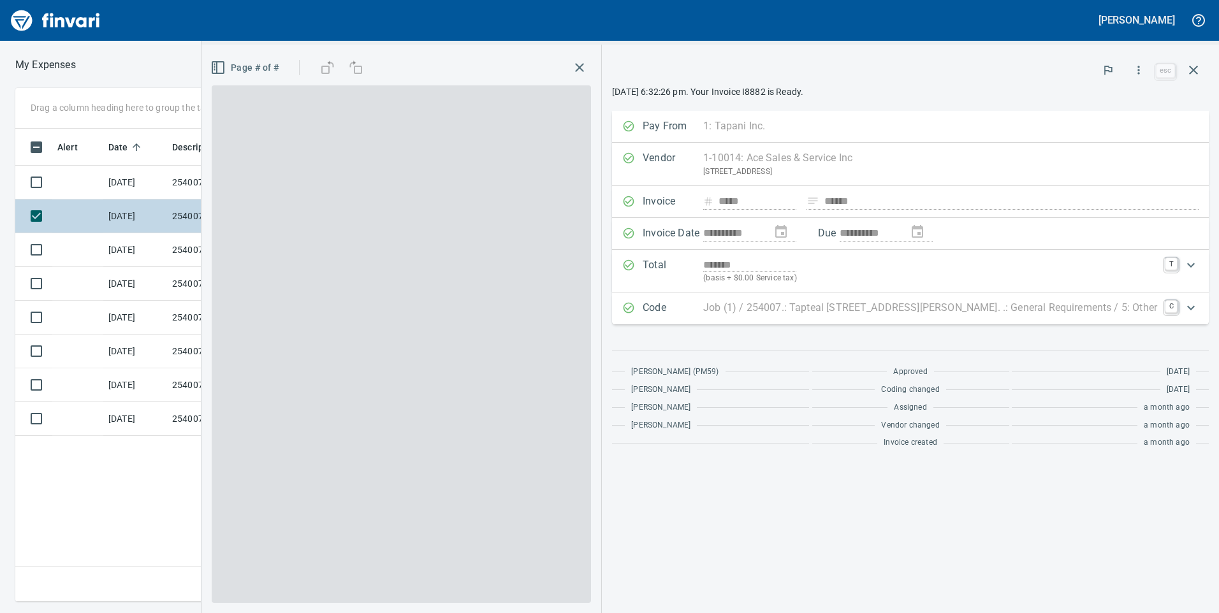
scroll to position [464, 860]
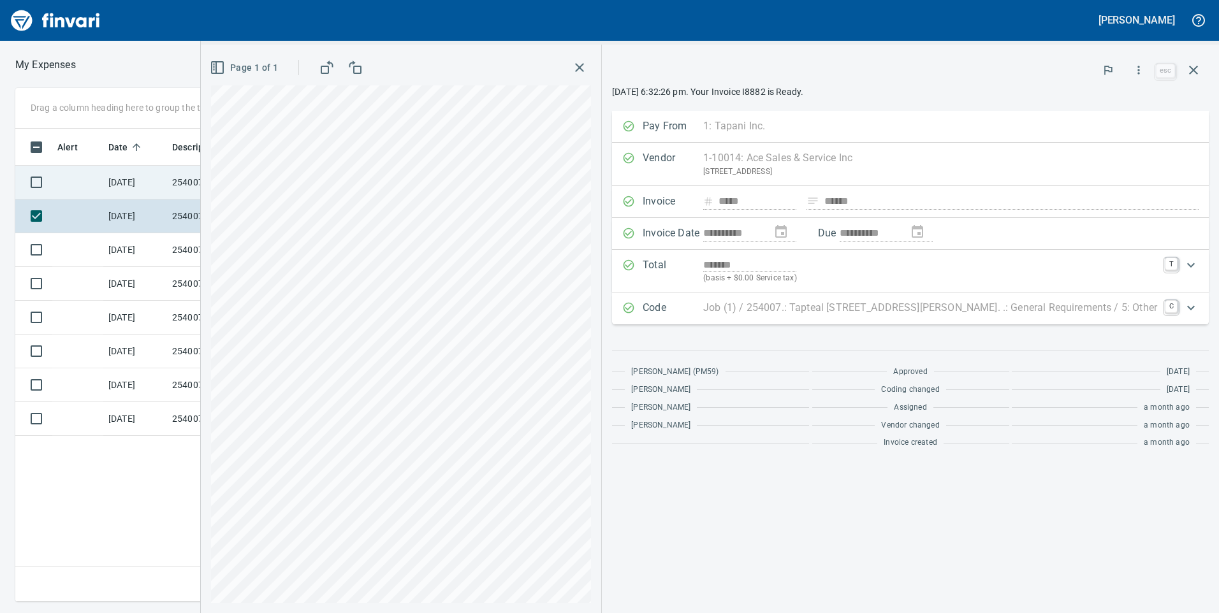
click at [105, 180] on td "[DATE]" at bounding box center [135, 183] width 64 height 34
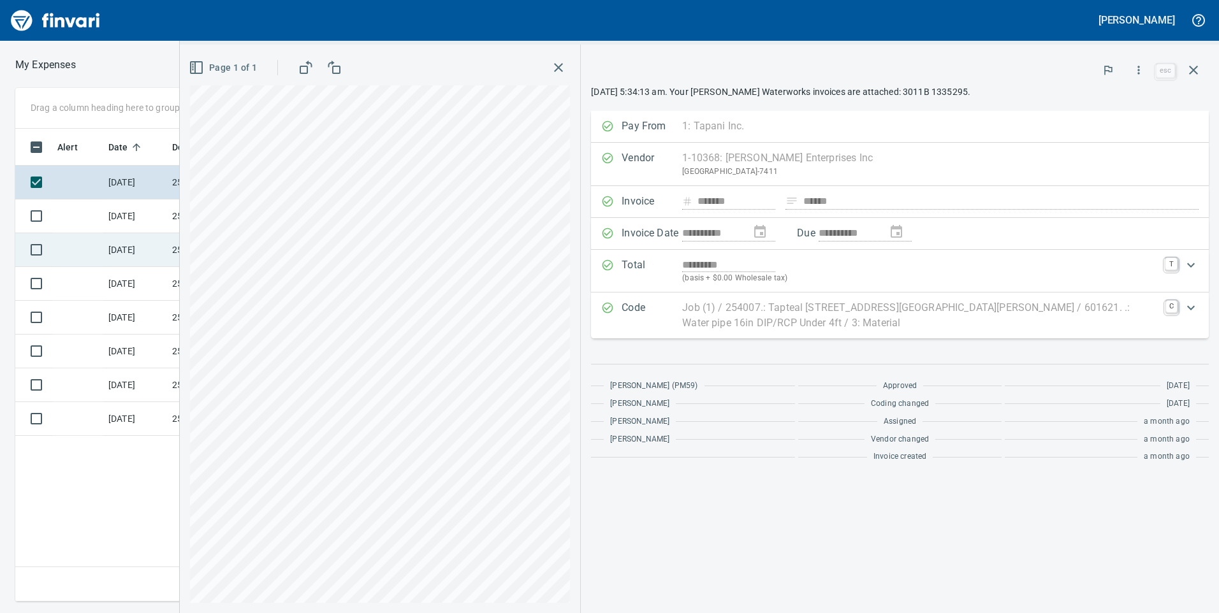
click at [121, 245] on td "[DATE]" at bounding box center [135, 250] width 64 height 34
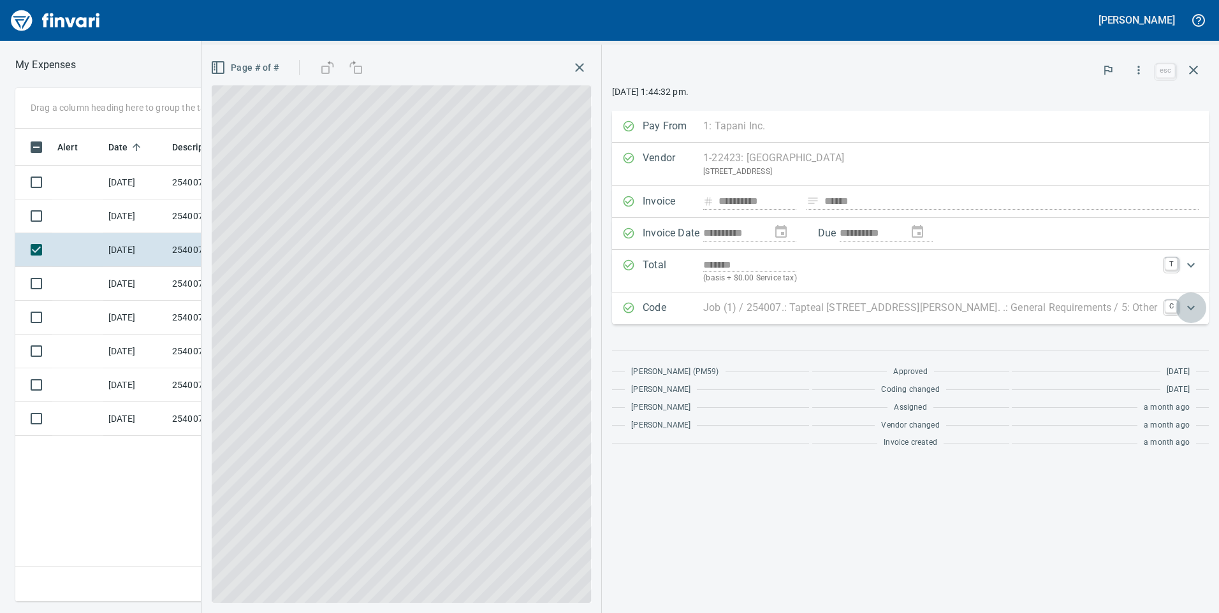
click at [1177, 310] on div "Expand" at bounding box center [1191, 308] width 31 height 31
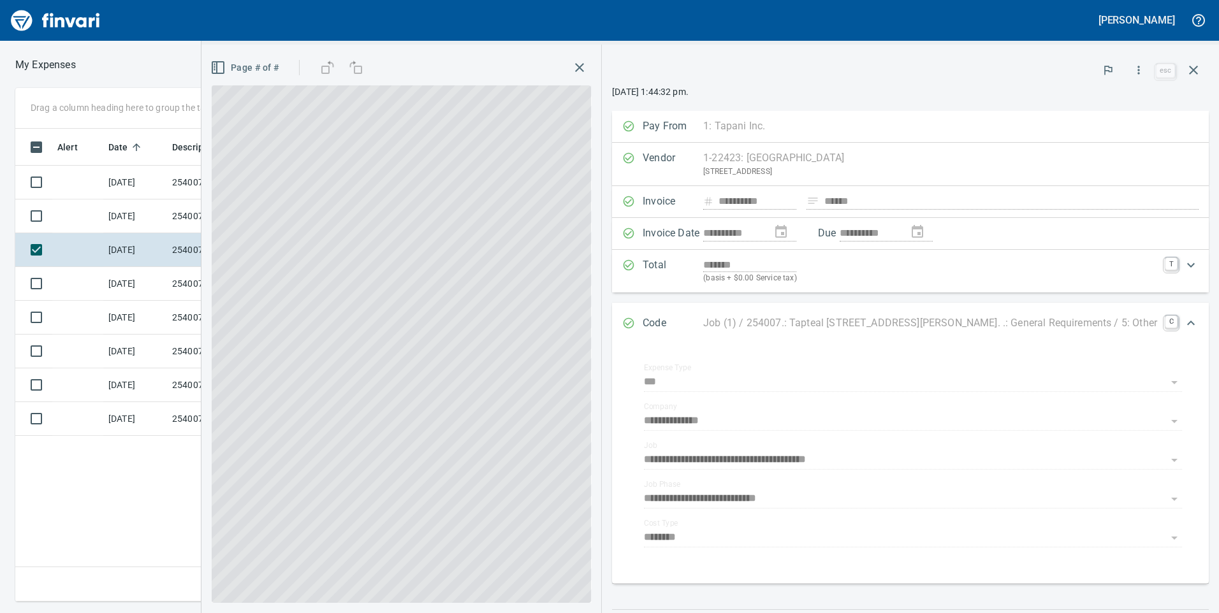
click at [1197, 68] on icon "button" at bounding box center [1193, 70] width 9 height 9
click at [1197, 68] on div "**********" at bounding box center [710, 306] width 1018 height 613
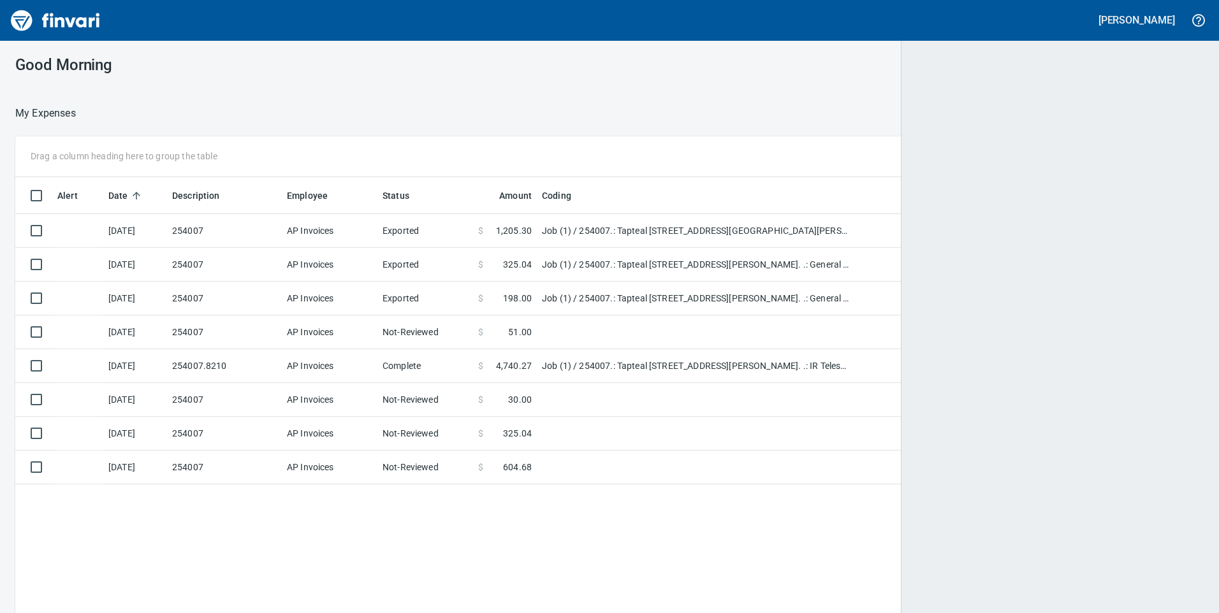
scroll to position [464, 1160]
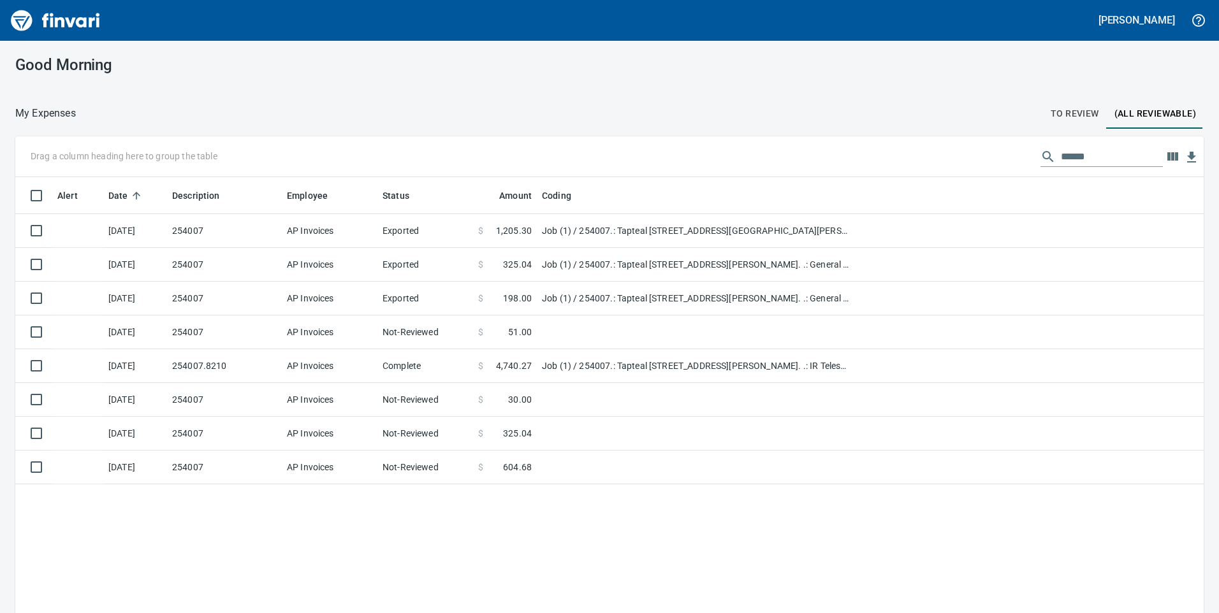
click at [1057, 115] on span "To Review" at bounding box center [1075, 114] width 48 height 16
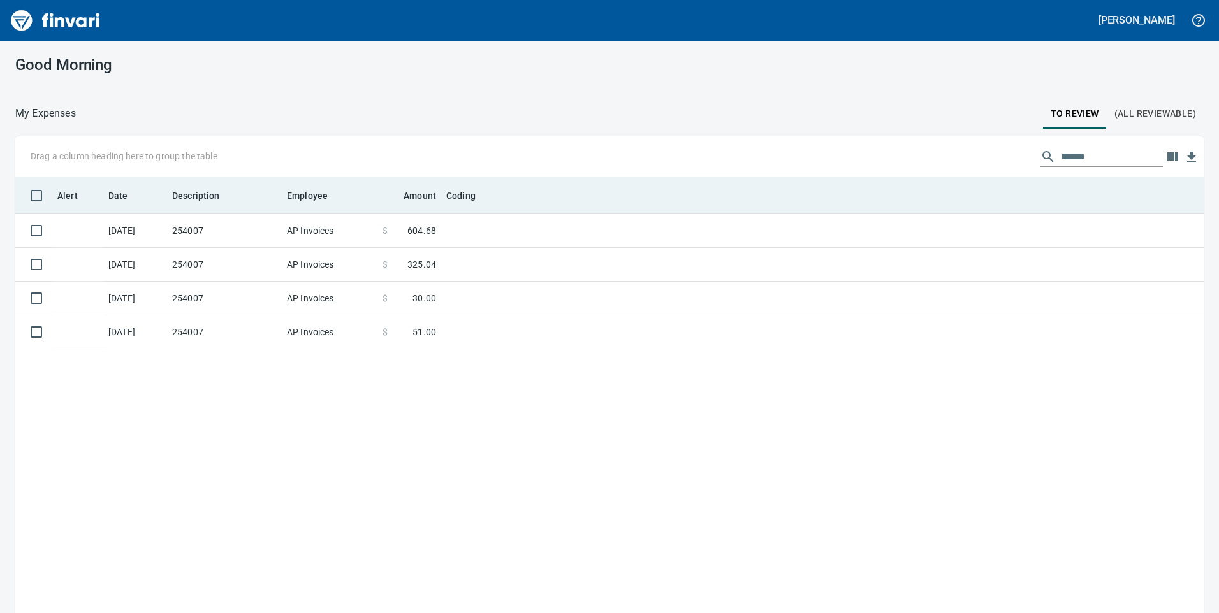
scroll to position [464, 1169]
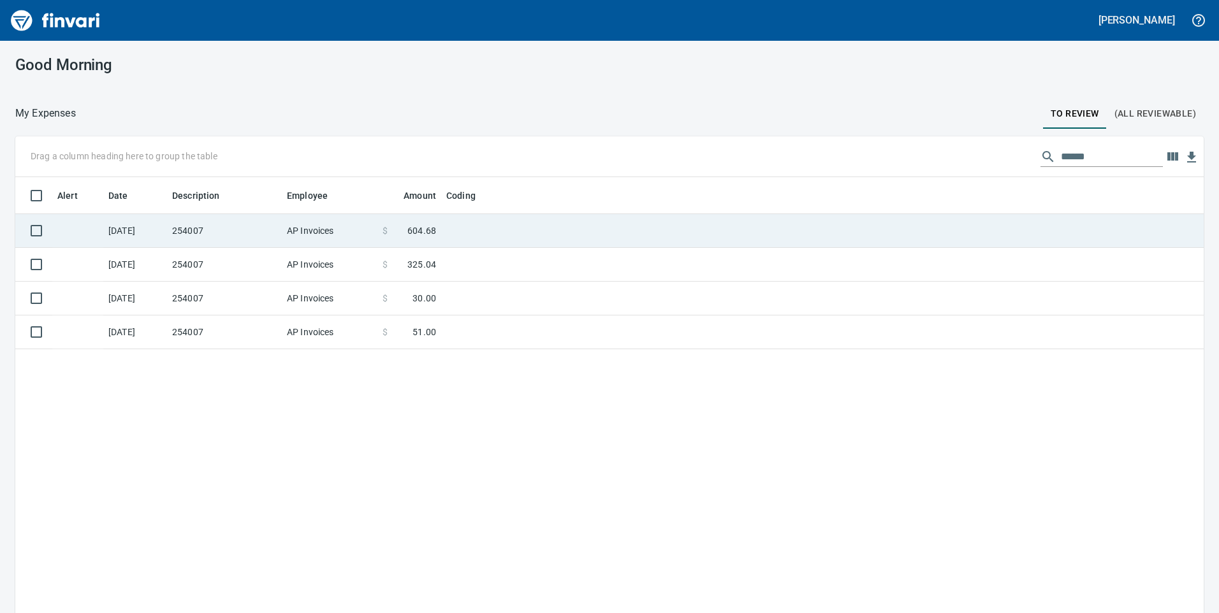
click at [157, 236] on td "[DATE]" at bounding box center [135, 231] width 64 height 34
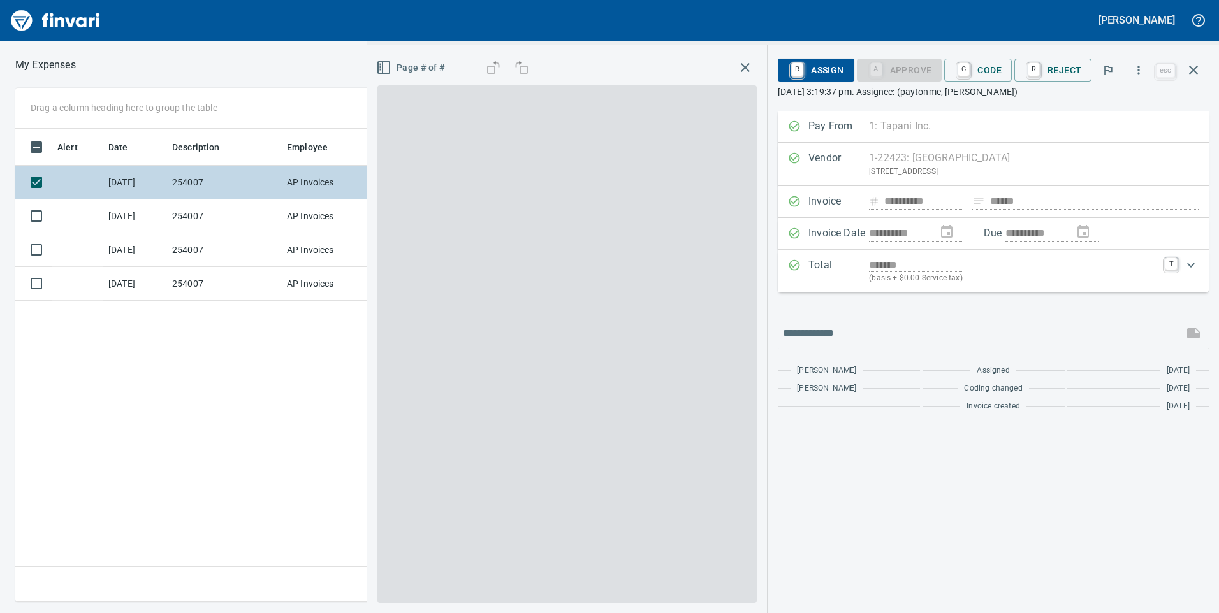
scroll to position [464, 860]
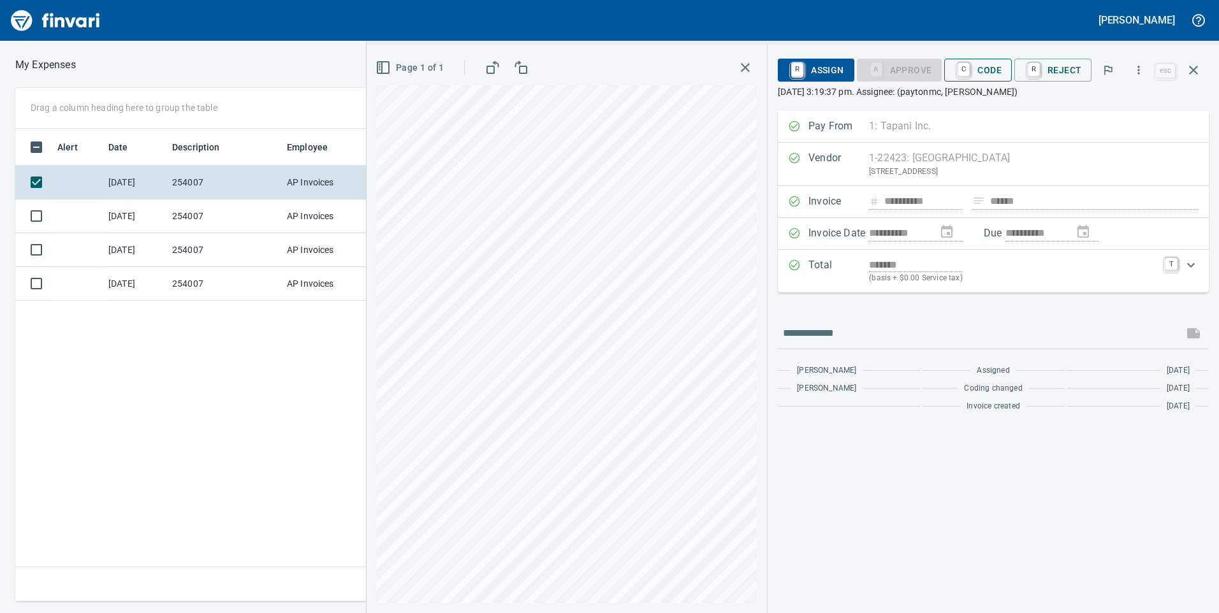
click at [996, 71] on span "C Code" at bounding box center [978, 70] width 47 height 22
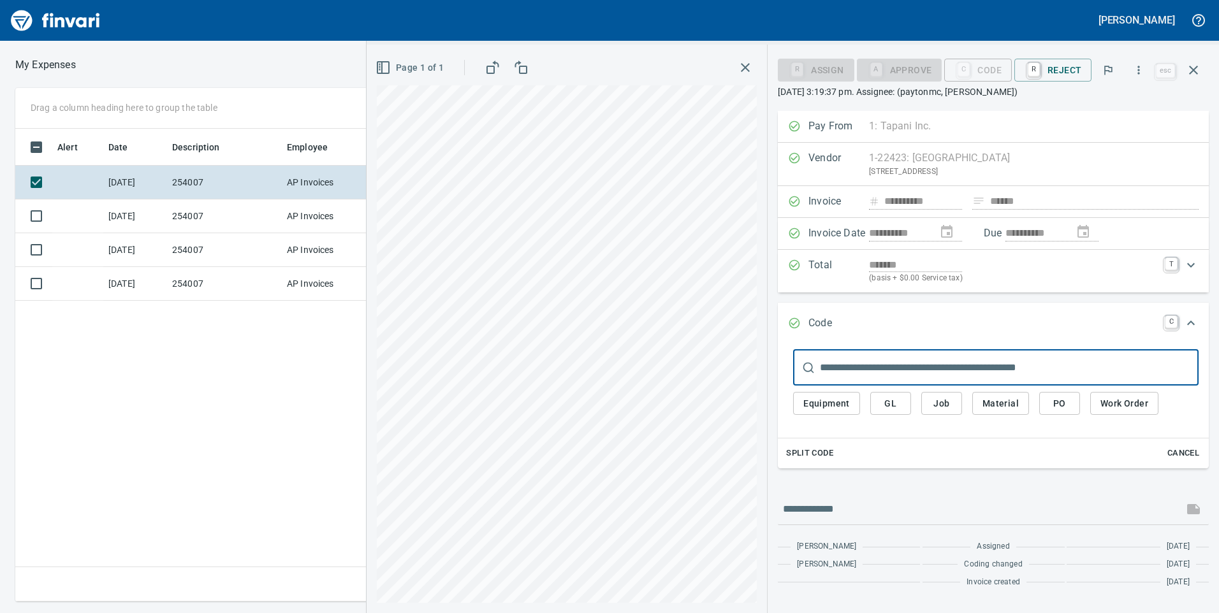
click at [922, 360] on input "text" at bounding box center [1009, 368] width 379 height 36
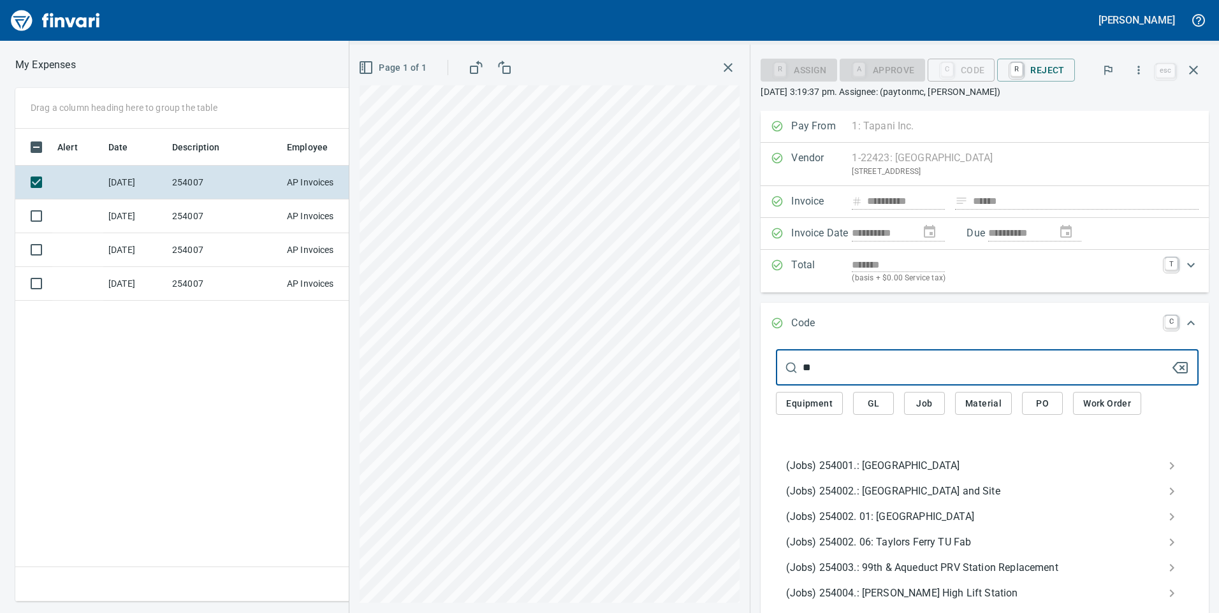
type input "*"
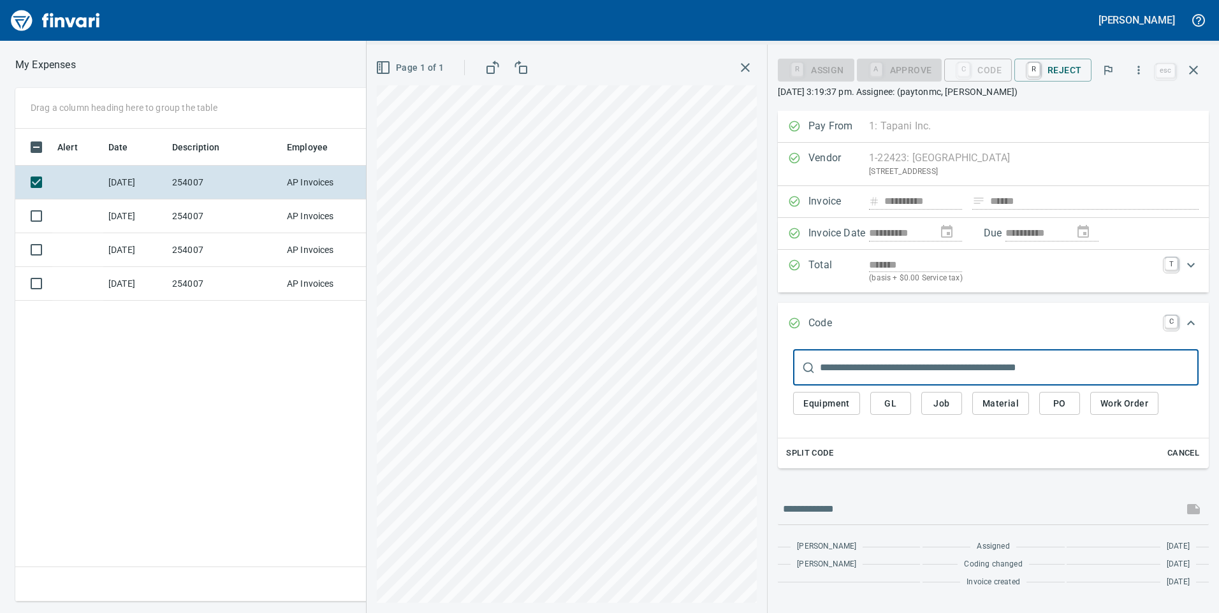
click at [950, 400] on span "Job" at bounding box center [942, 404] width 20 height 16
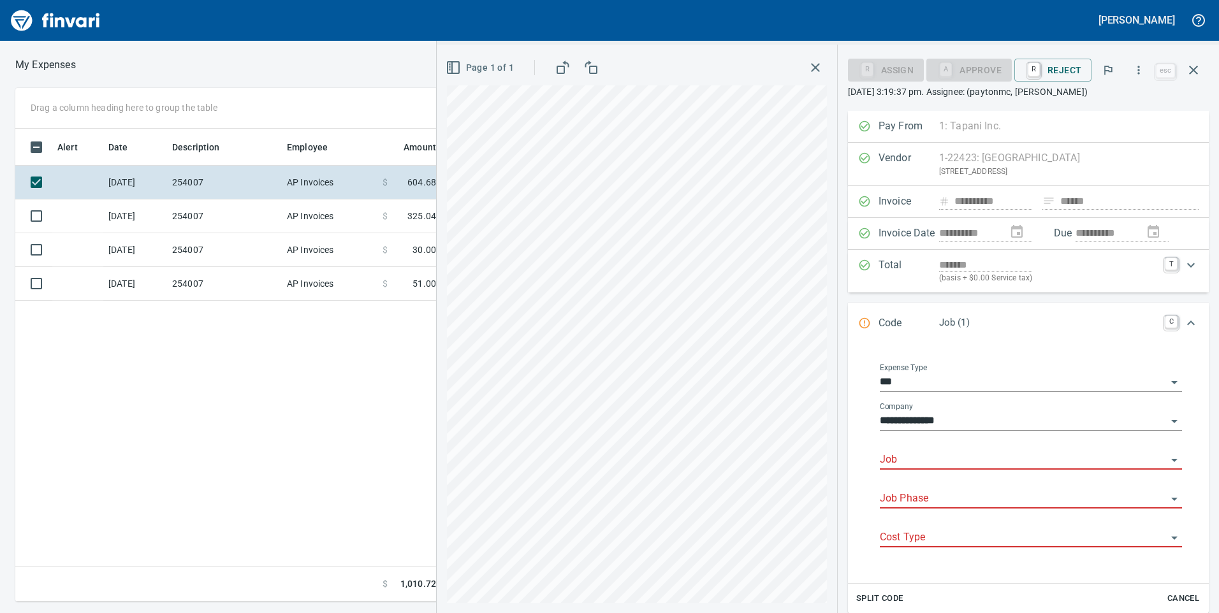
click at [948, 450] on div "Job" at bounding box center [1031, 455] width 302 height 29
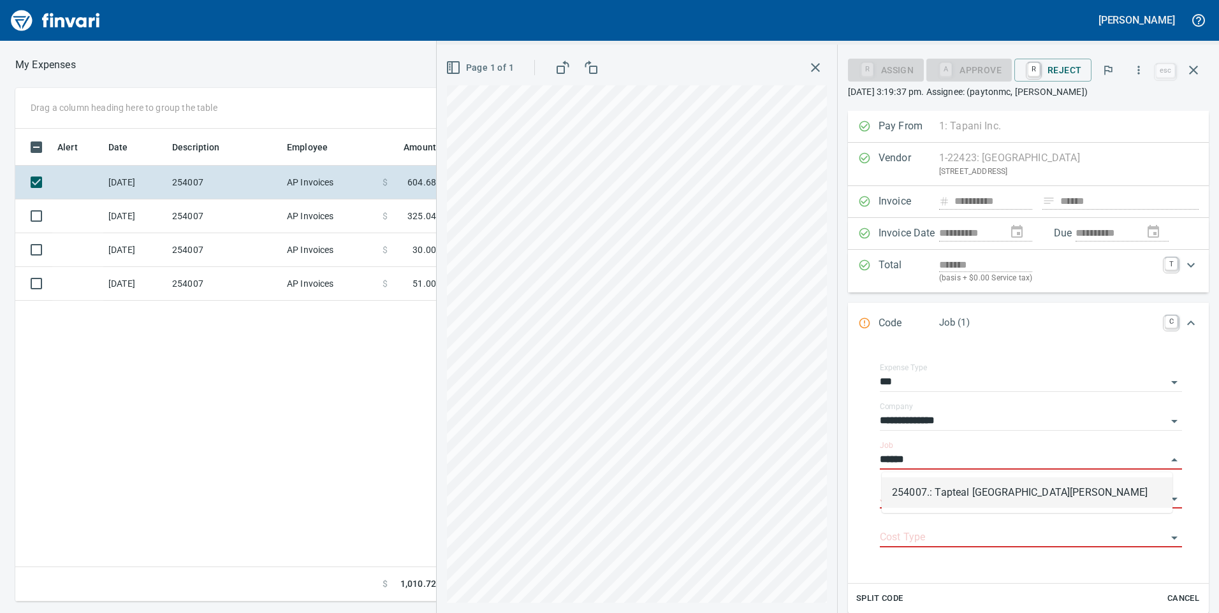
click at [953, 486] on li "254007.: Tapteal [GEOGRAPHIC_DATA][PERSON_NAME]" at bounding box center [1027, 493] width 291 height 31
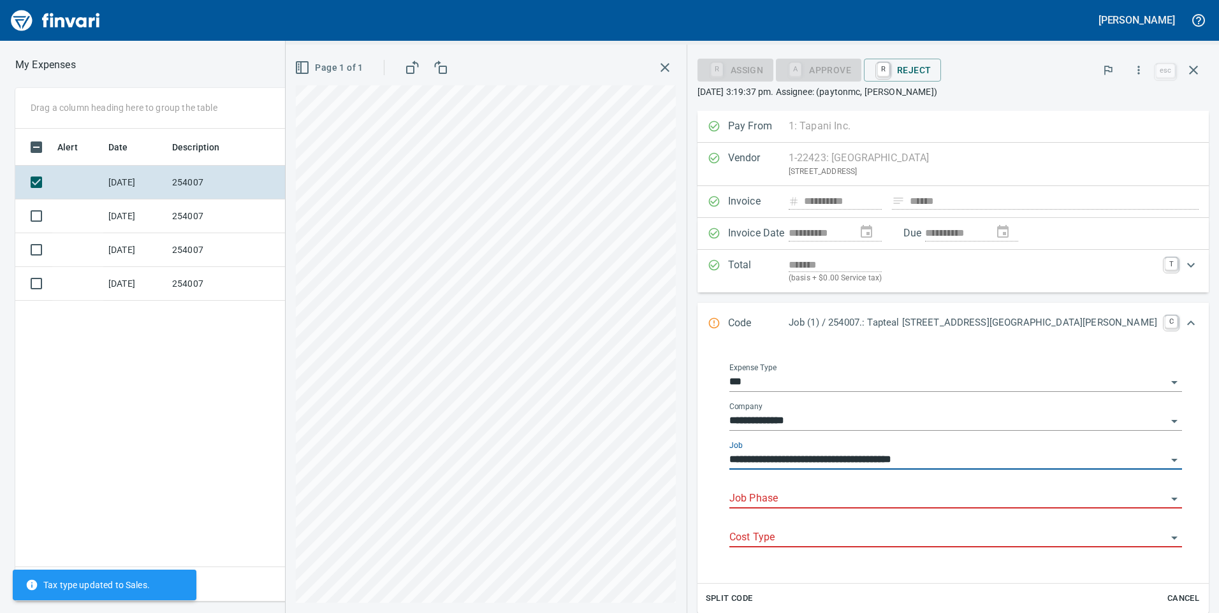
click at [953, 486] on div "Job Phase" at bounding box center [955, 494] width 453 height 29
type input "**********"
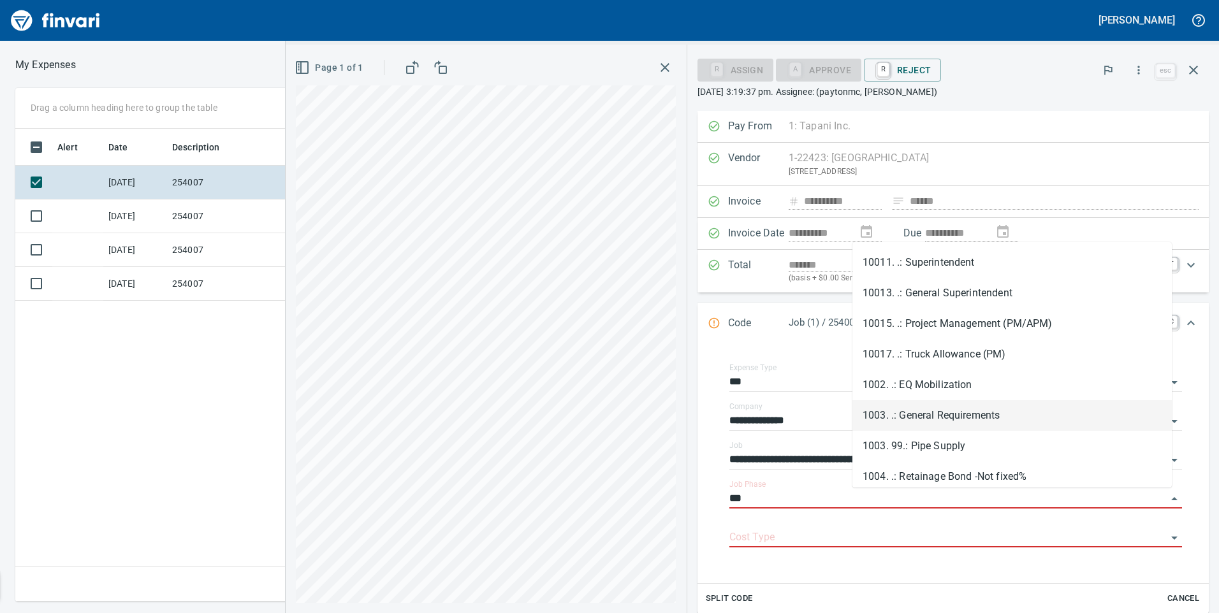
click at [949, 418] on li "1003. .: General Requirements" at bounding box center [1012, 415] width 319 height 31
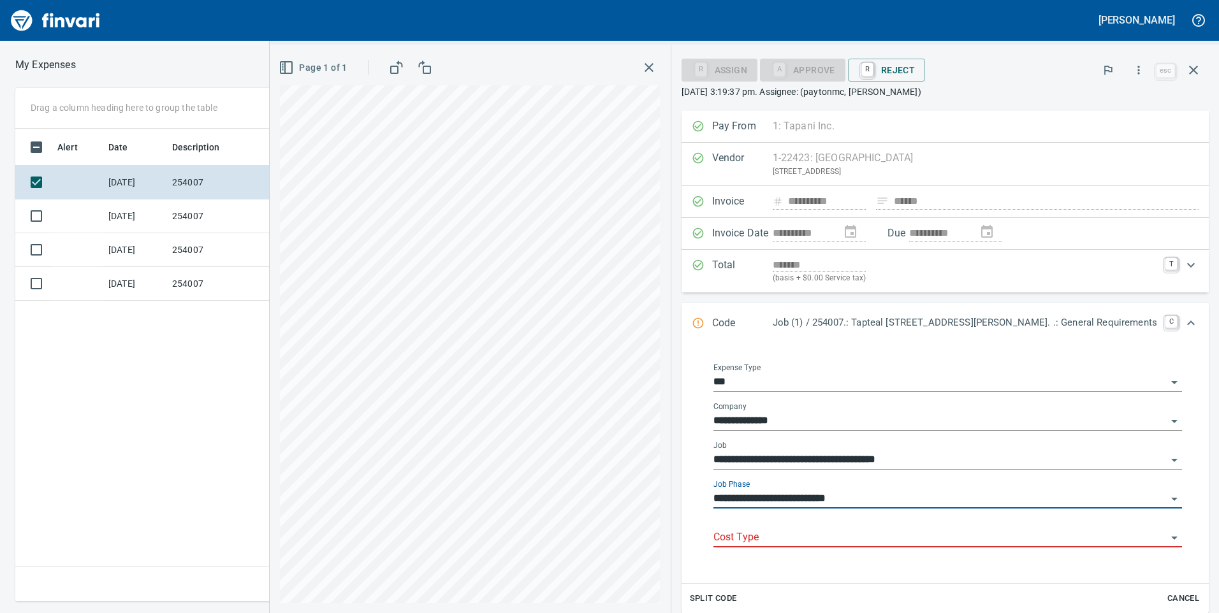
type input "**********"
click at [939, 531] on input "Cost Type" at bounding box center [940, 538] width 453 height 18
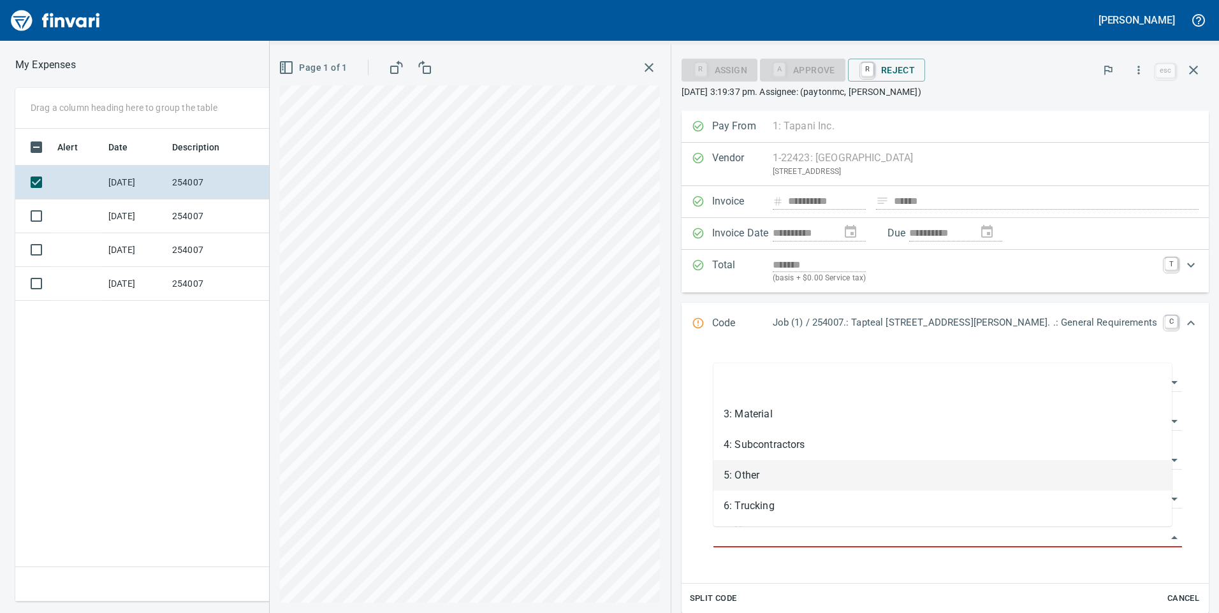
click at [863, 481] on li "5: Other" at bounding box center [943, 475] width 458 height 31
type input "********"
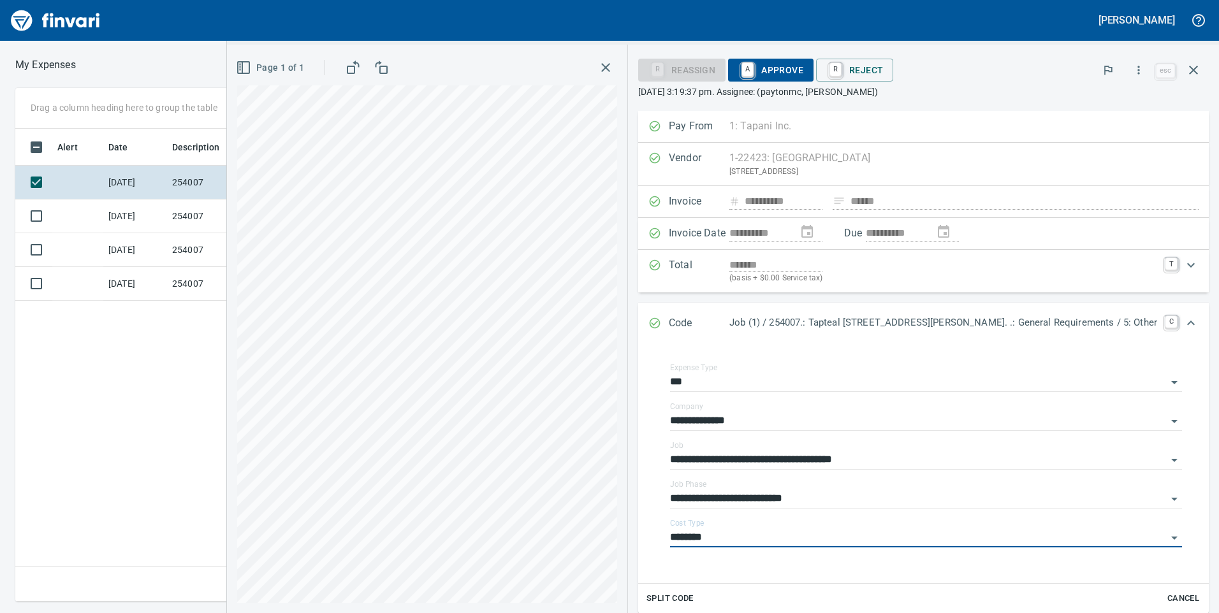
click at [801, 74] on span "A Approve" at bounding box center [770, 70] width 65 height 22
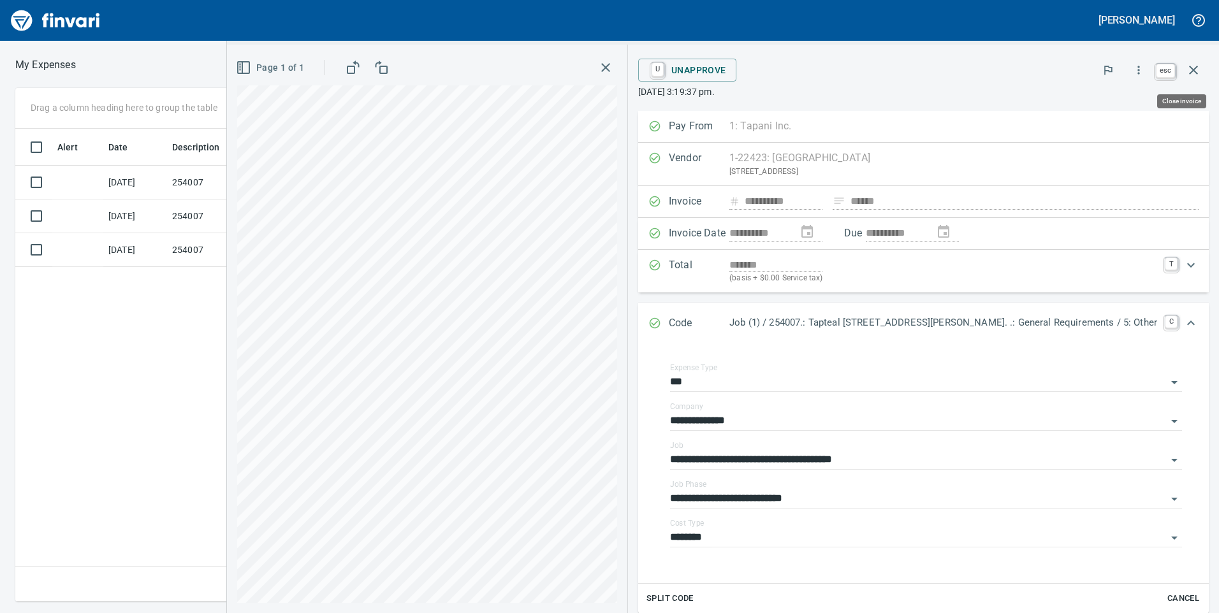
click at [1194, 73] on icon "button" at bounding box center [1193, 69] width 15 height 15
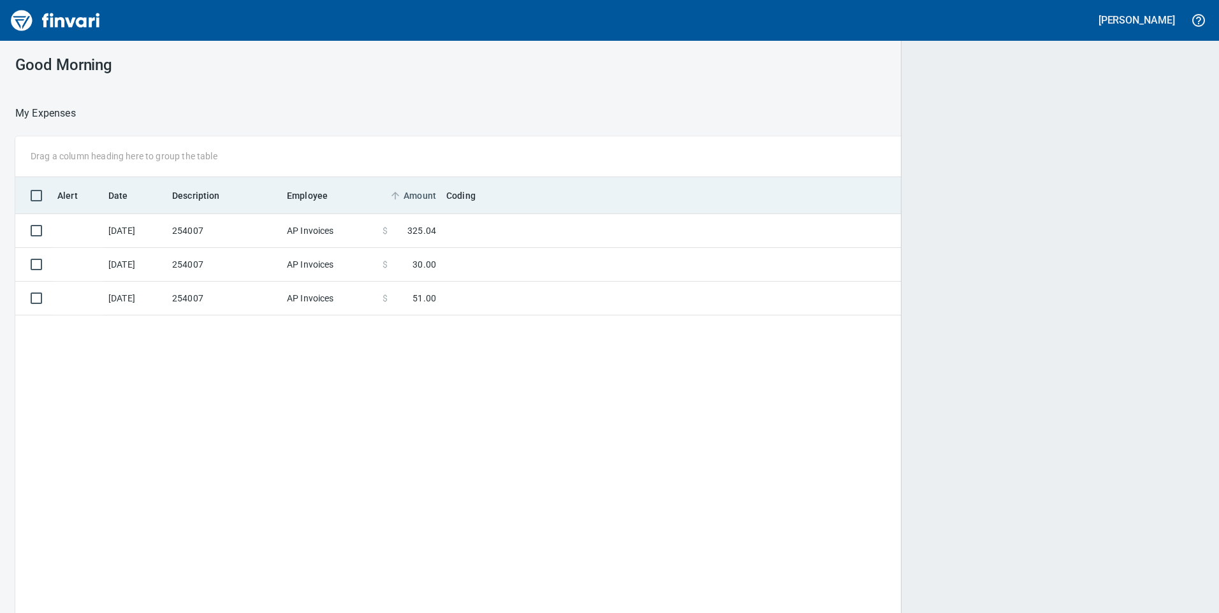
scroll to position [1, 1]
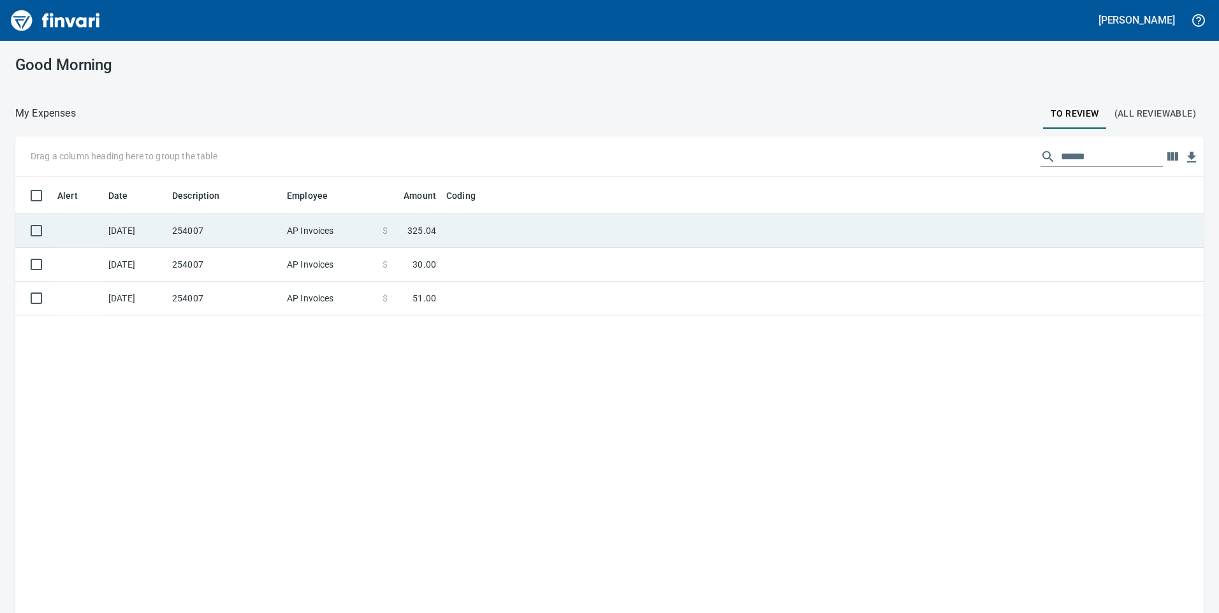
click at [265, 226] on td "254007" at bounding box center [224, 231] width 115 height 34
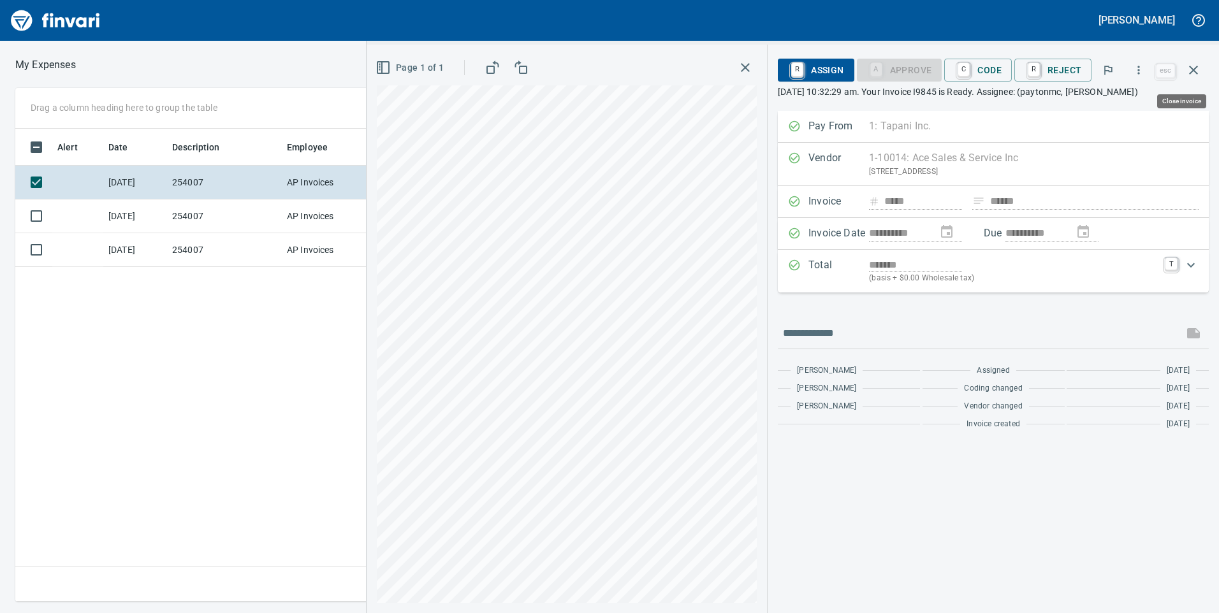
scroll to position [464, 860]
click at [1179, 266] on div "Expand" at bounding box center [1191, 265] width 31 height 31
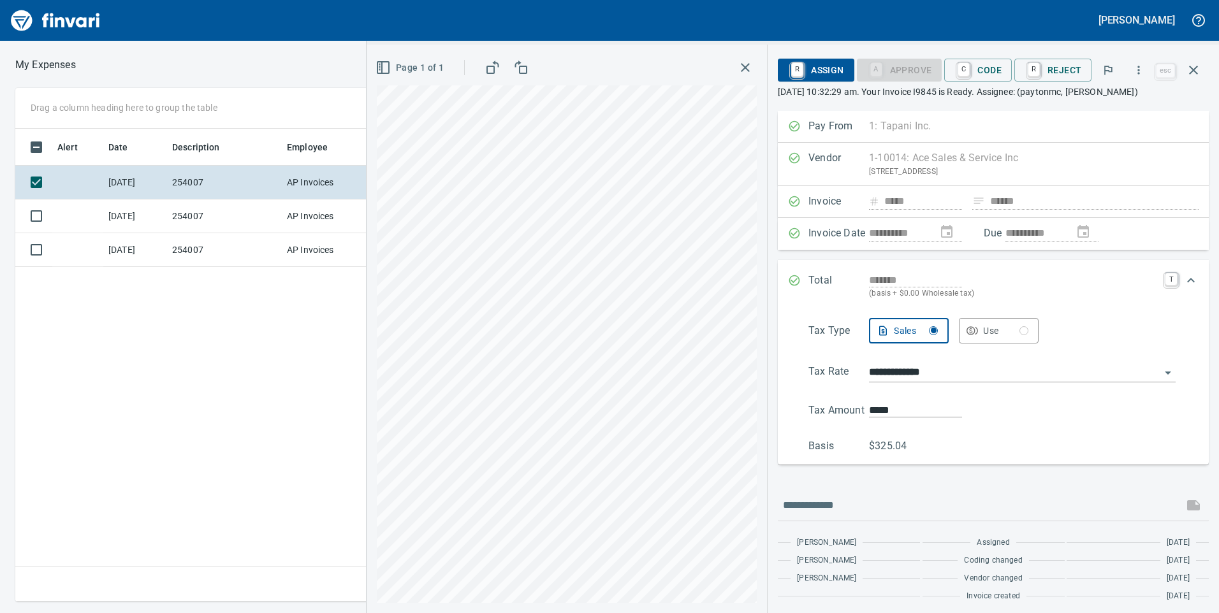
click at [1177, 267] on div "Expand" at bounding box center [1191, 280] width 31 height 31
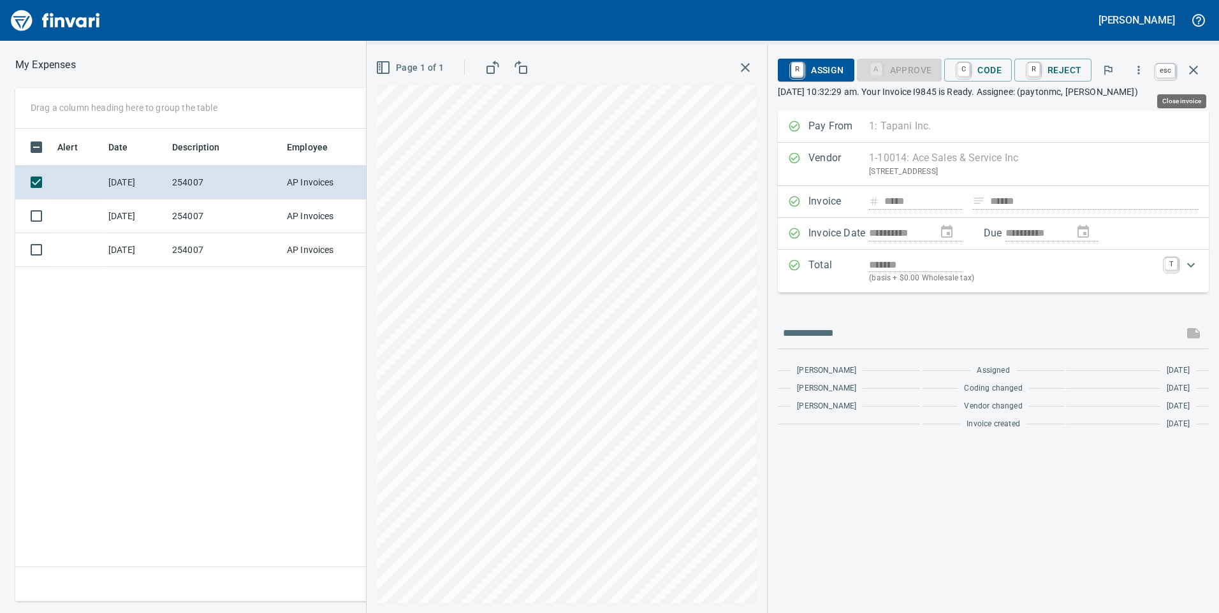
click at [1184, 68] on button "button" at bounding box center [1193, 70] width 31 height 31
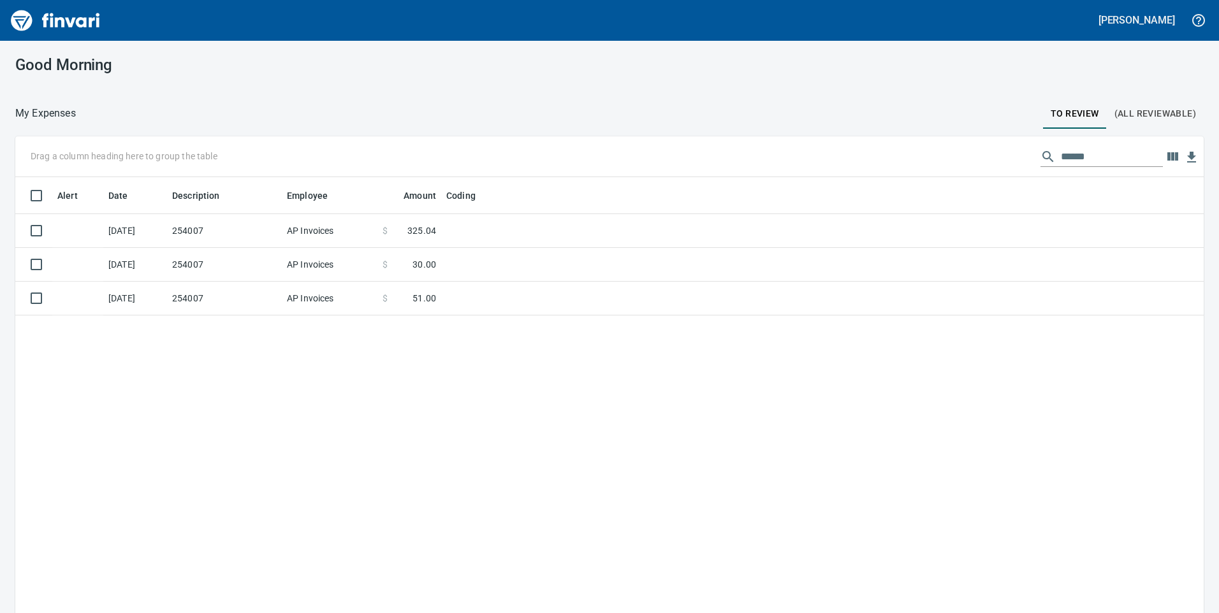
scroll to position [464, 1169]
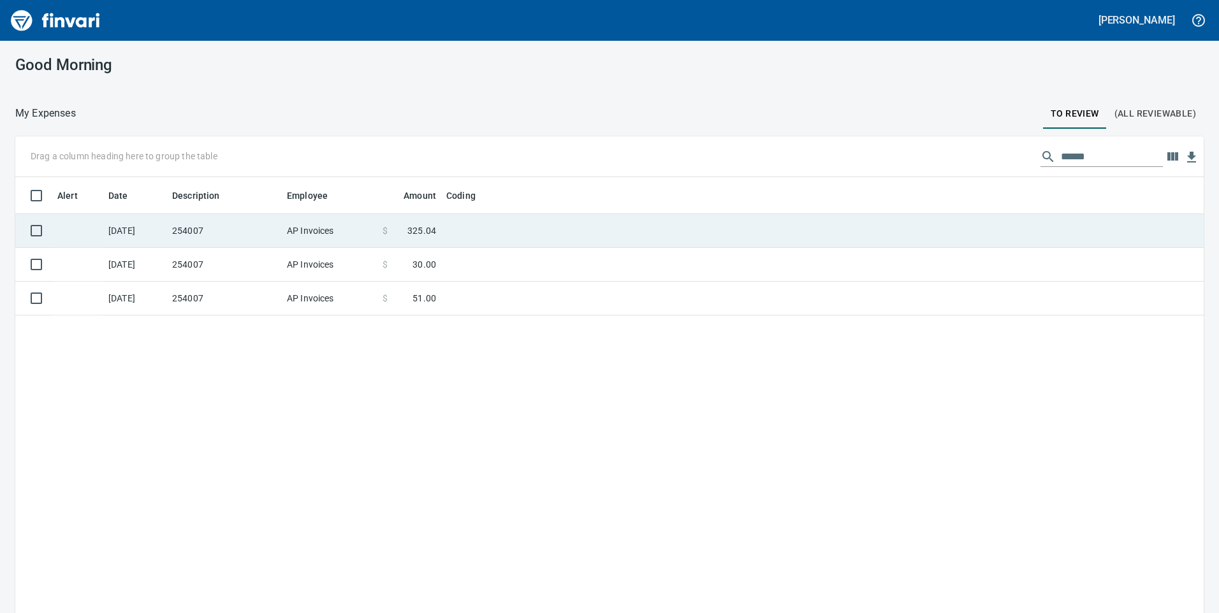
click at [479, 235] on td at bounding box center [600, 231] width 319 height 34
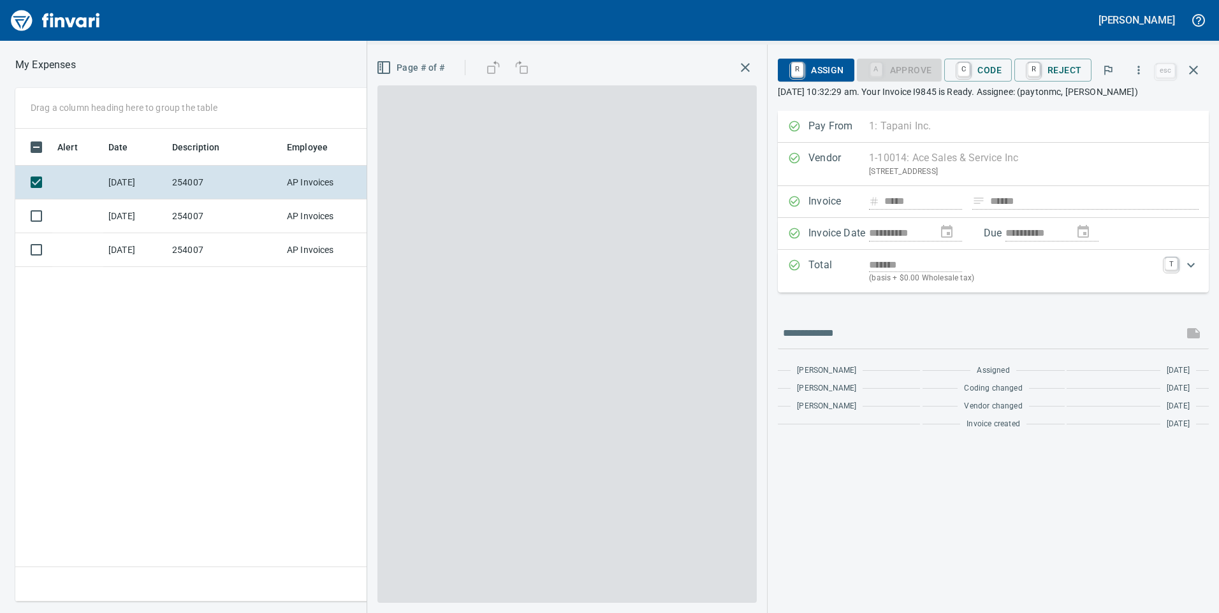
scroll to position [464, 860]
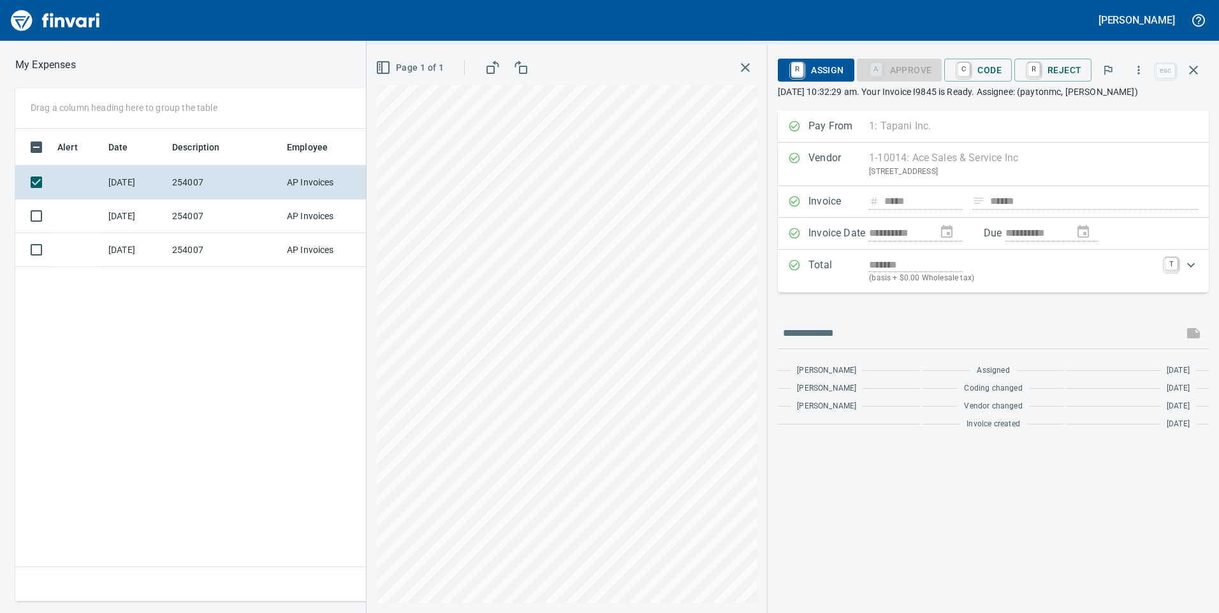
drag, startPoint x: 1160, startPoint y: 268, endPoint x: 1129, endPoint y: 210, distance: 66.2
click at [1161, 267] on div "Total ******* (basis + $0.00 Wholesale tax) T" at bounding box center [982, 271] width 388 height 27
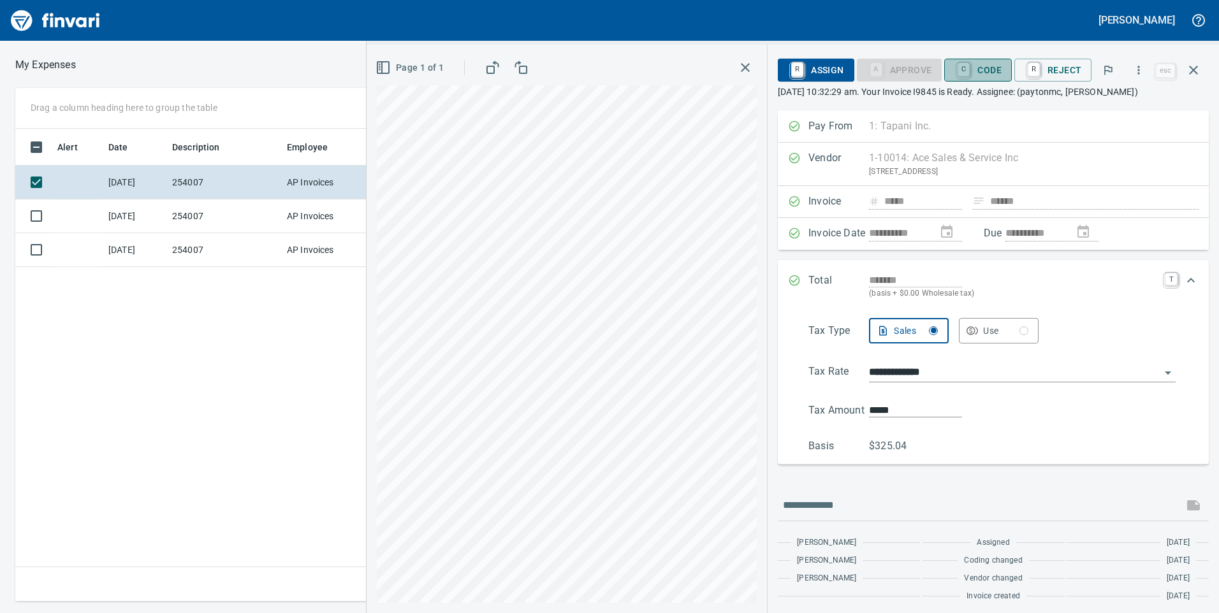
click at [990, 70] on span "C Code" at bounding box center [978, 70] width 47 height 22
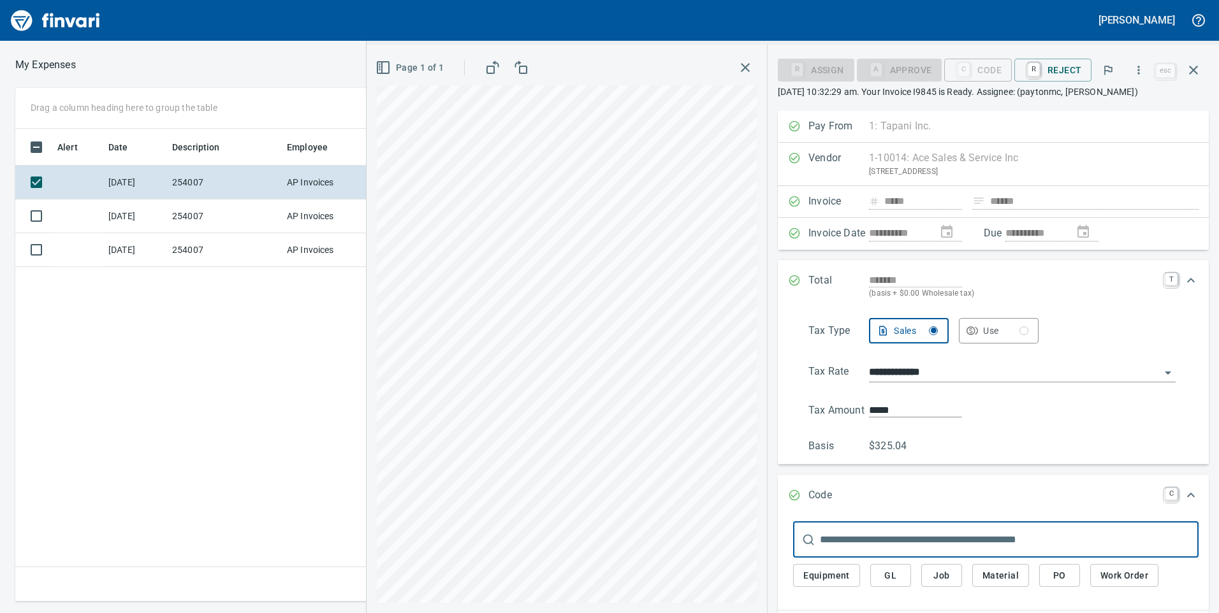
click at [939, 571] on span "Job" at bounding box center [942, 576] width 20 height 16
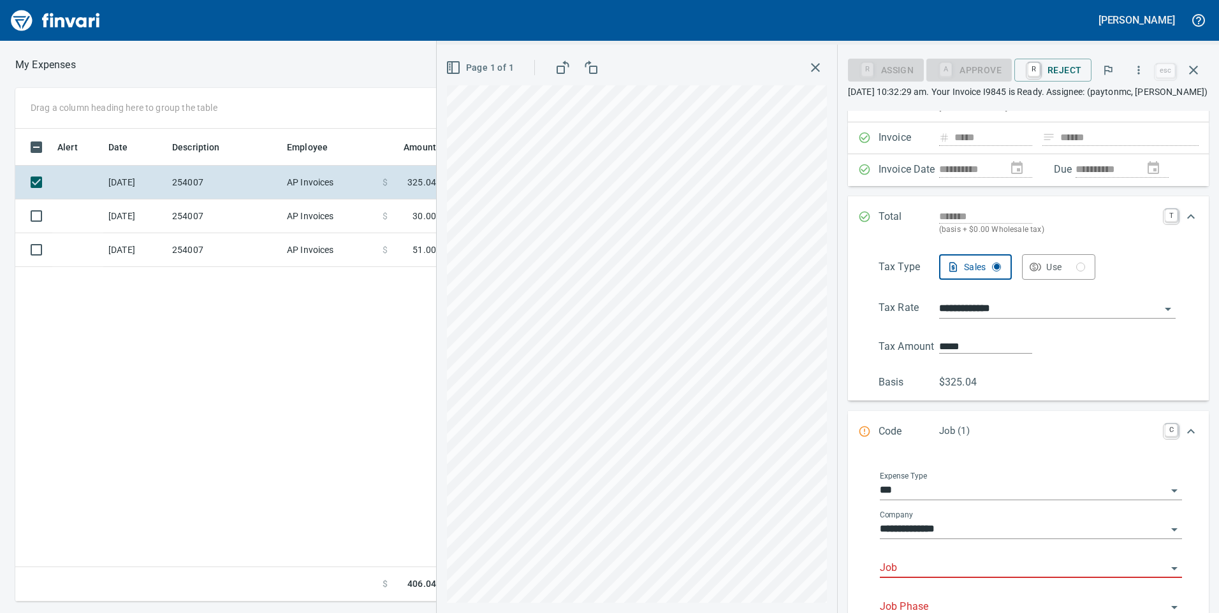
scroll to position [128, 0]
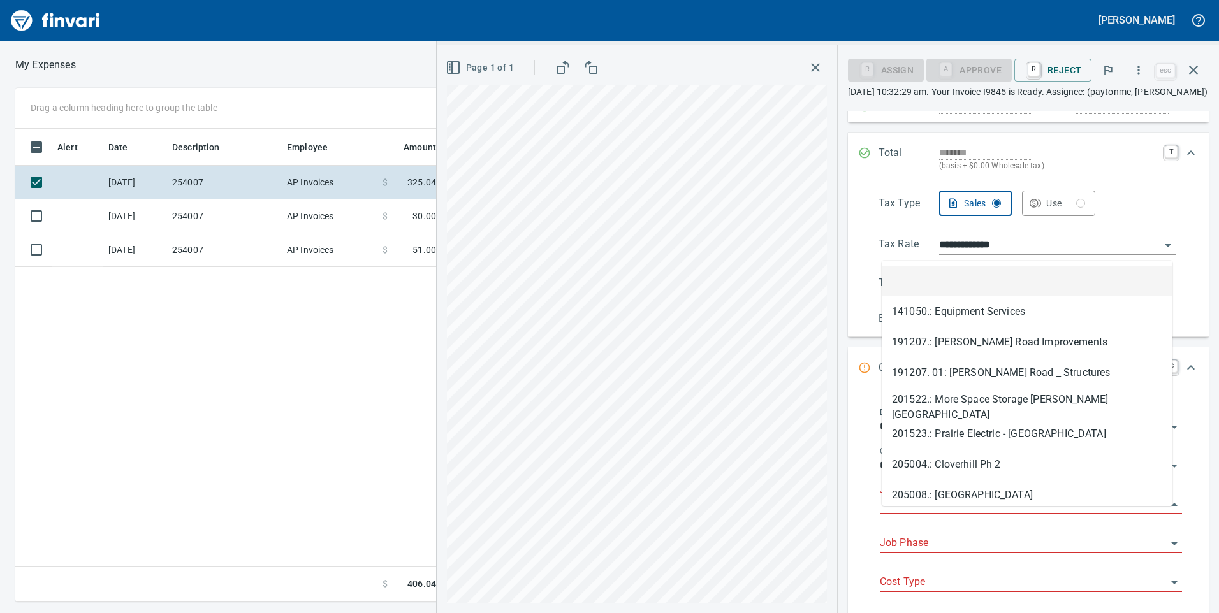
click at [949, 514] on input "Job" at bounding box center [1023, 505] width 287 height 18
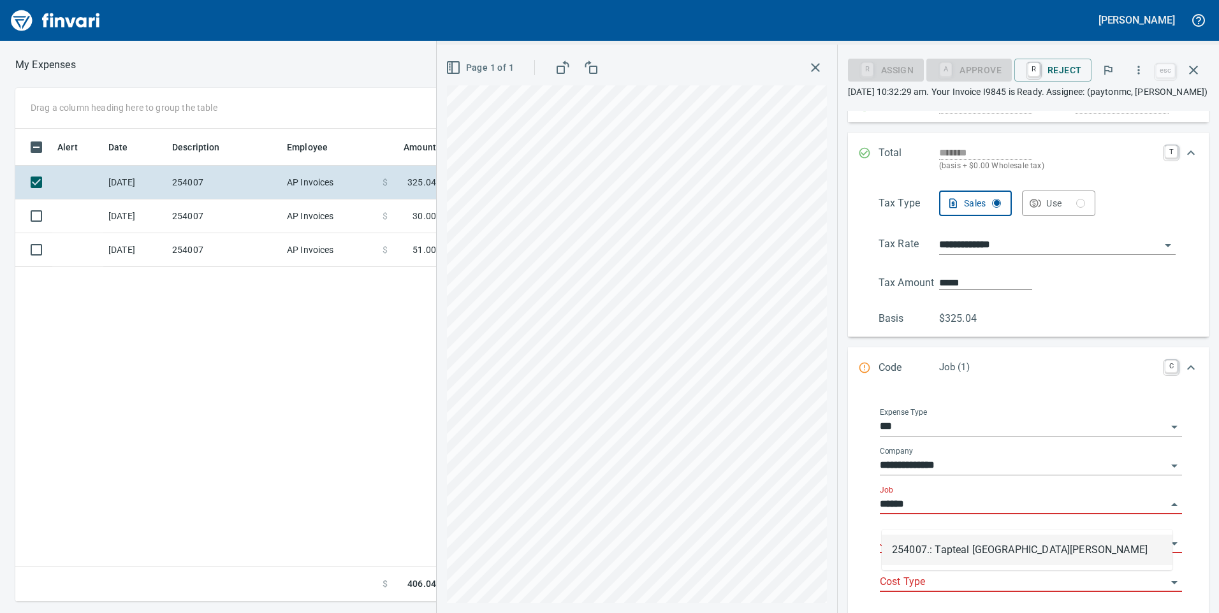
scroll to position [464, 860]
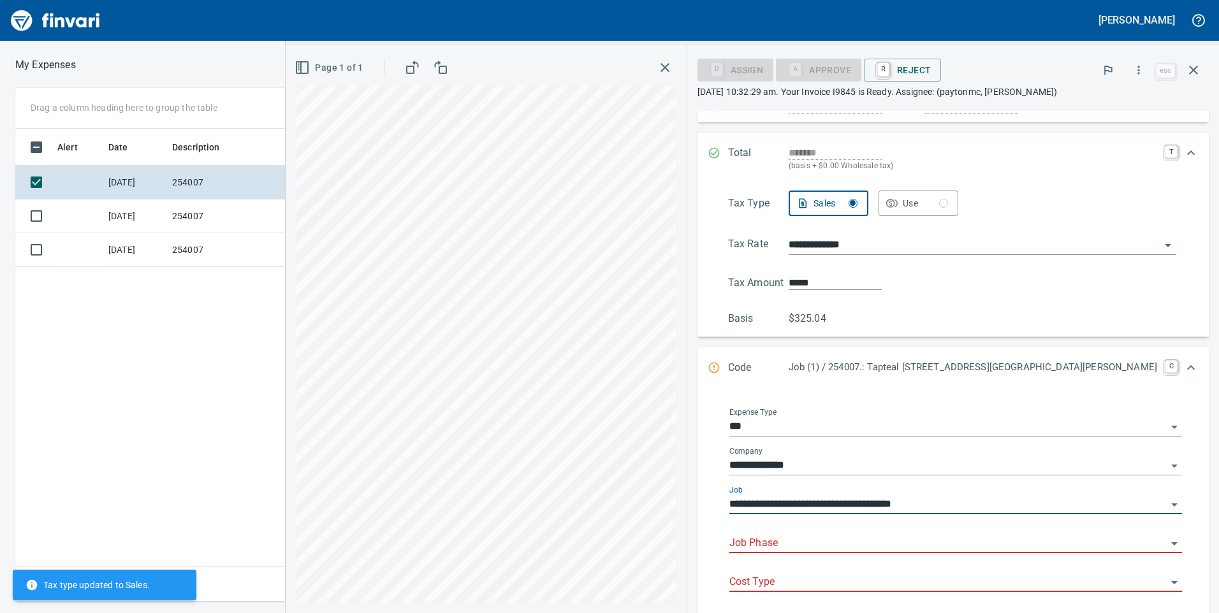
type input "**********"
click at [956, 538] on input "Job Phase" at bounding box center [947, 544] width 437 height 18
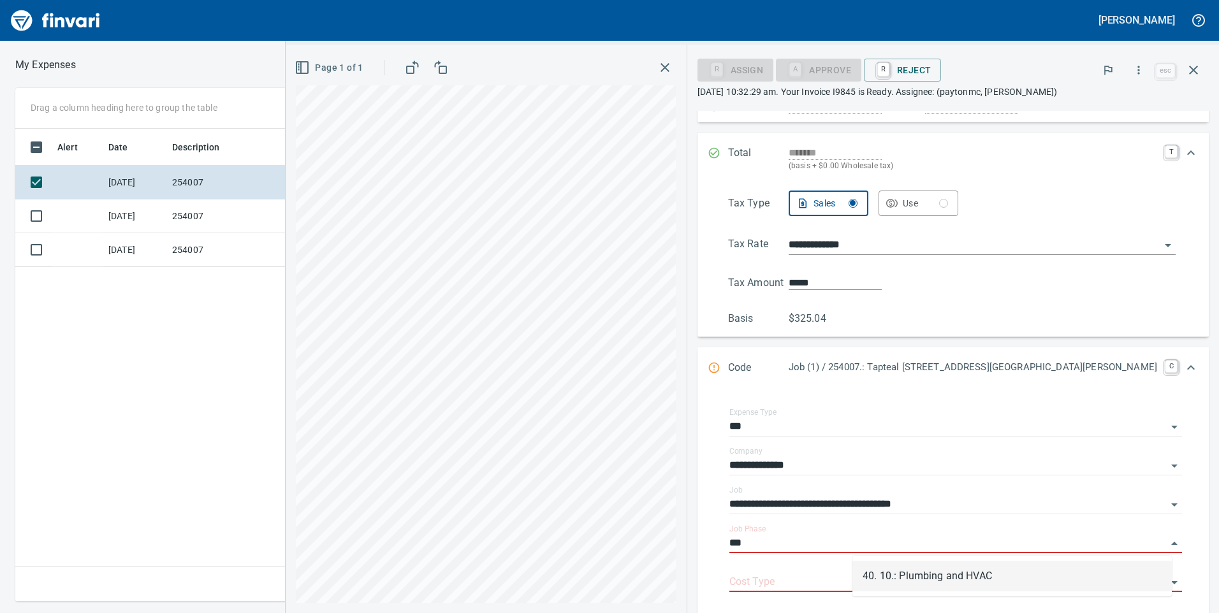
click at [1060, 565] on li "40. 10.: Plumbing and HVAC" at bounding box center [1012, 576] width 319 height 31
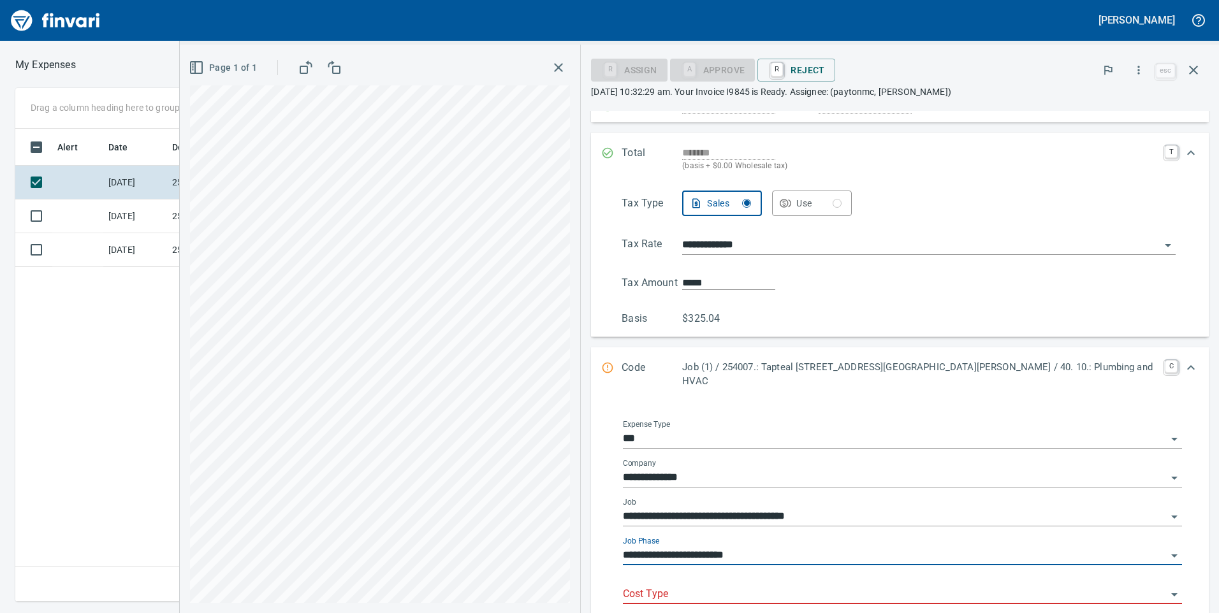
click at [1050, 576] on div "Cost Type" at bounding box center [902, 590] width 559 height 29
type input "**********"
click at [1051, 586] on input "Cost Type" at bounding box center [895, 595] width 544 height 18
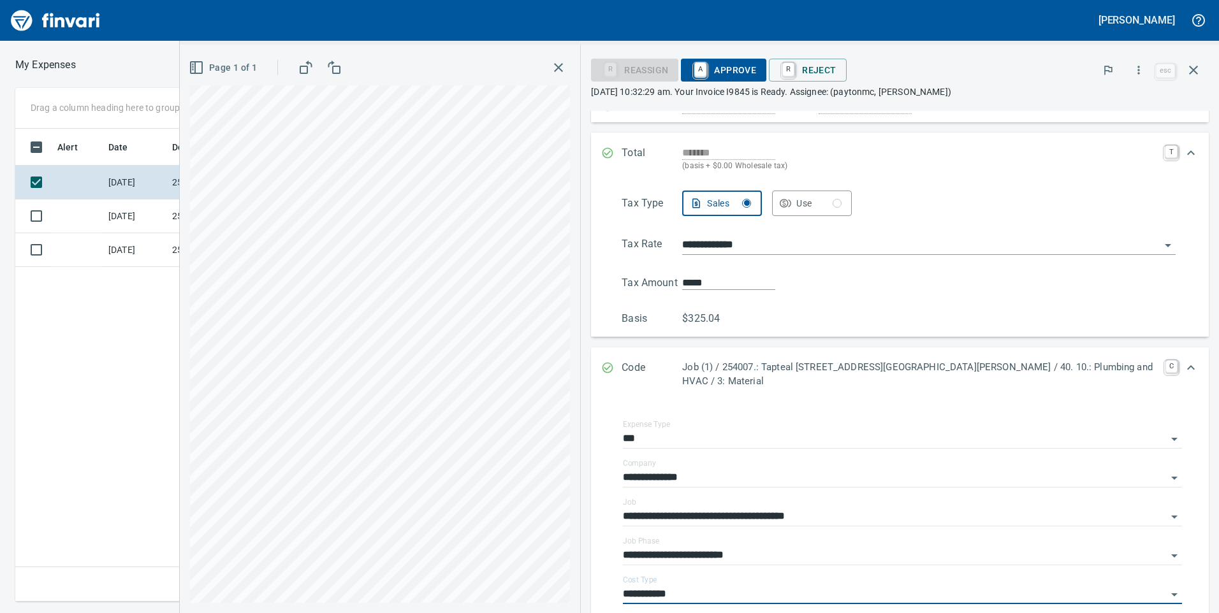
type input "**********"
click at [754, 70] on span "A Approve" at bounding box center [723, 70] width 65 height 22
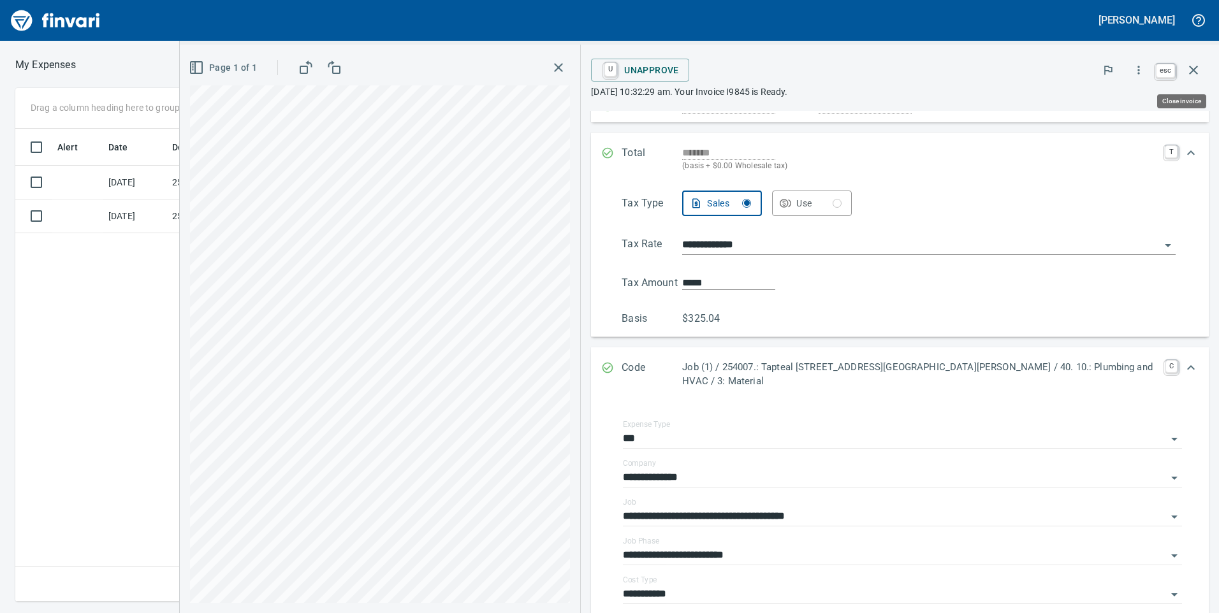
click at [1192, 66] on icon "button" at bounding box center [1193, 69] width 15 height 15
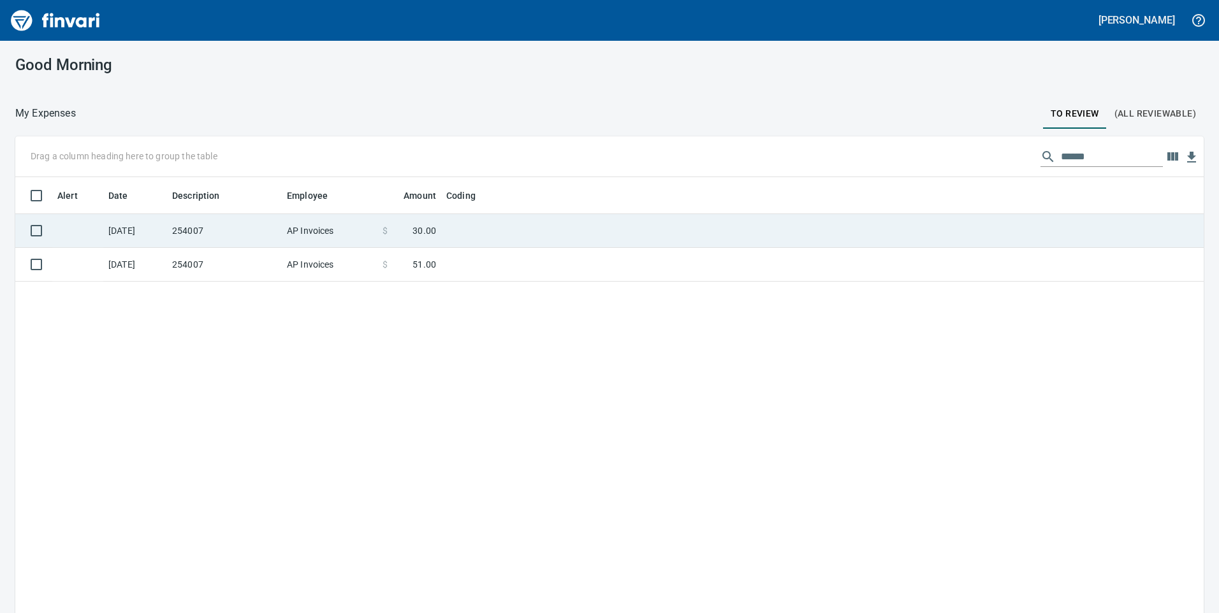
scroll to position [1, 1]
click at [381, 224] on td "$ 30.00" at bounding box center [409, 231] width 64 height 34
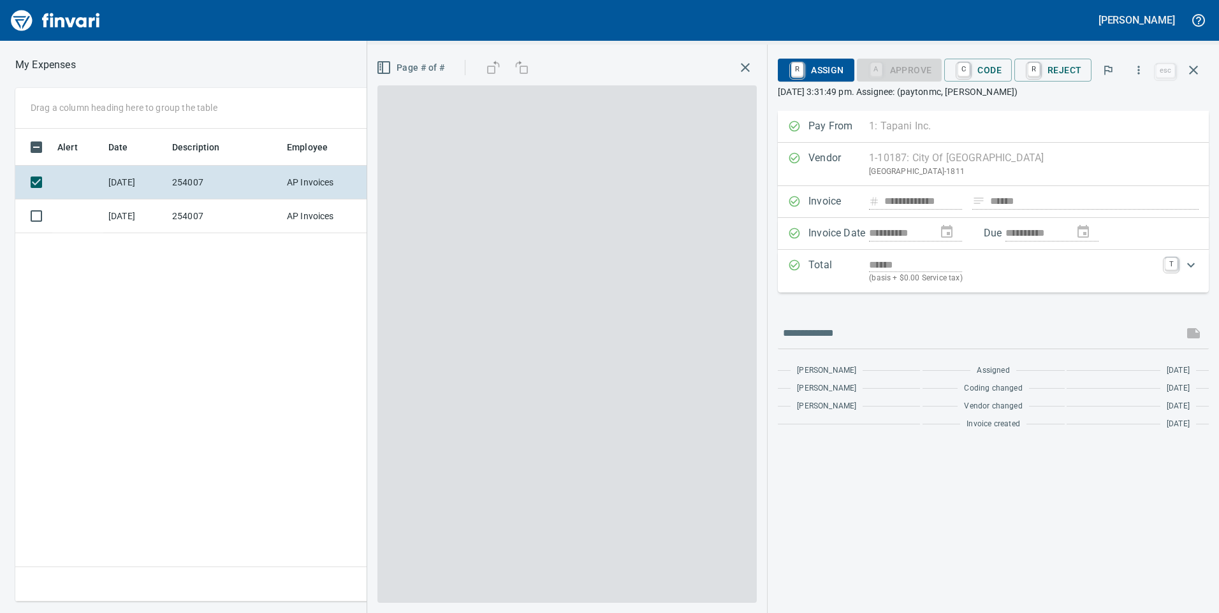
scroll to position [464, 860]
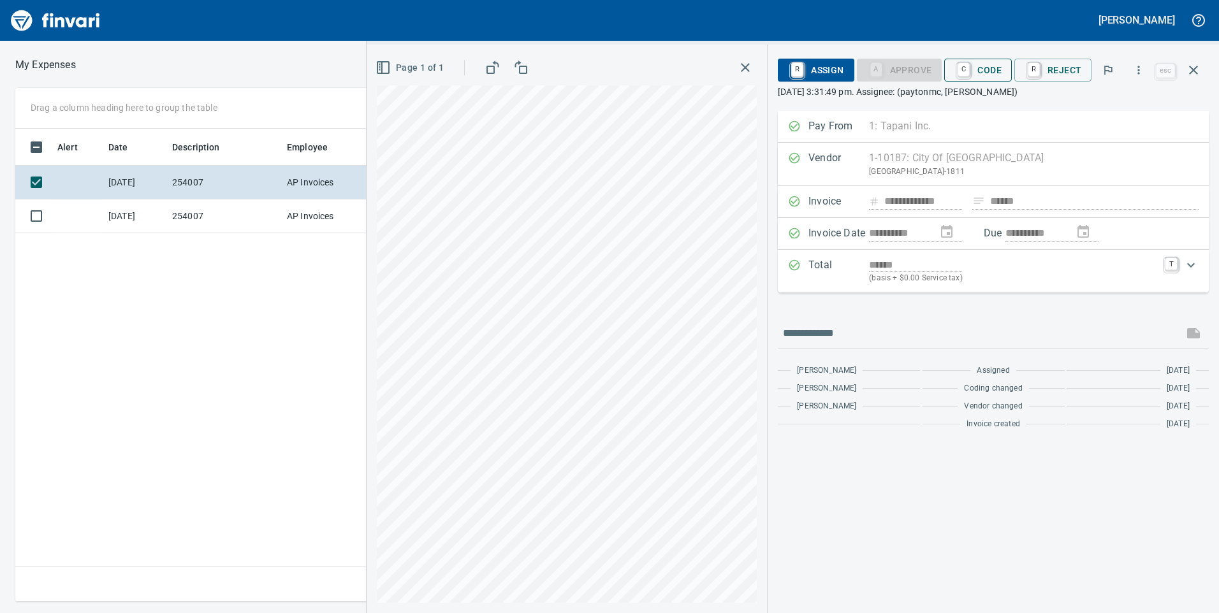
click at [986, 71] on span "C Code" at bounding box center [978, 70] width 47 height 22
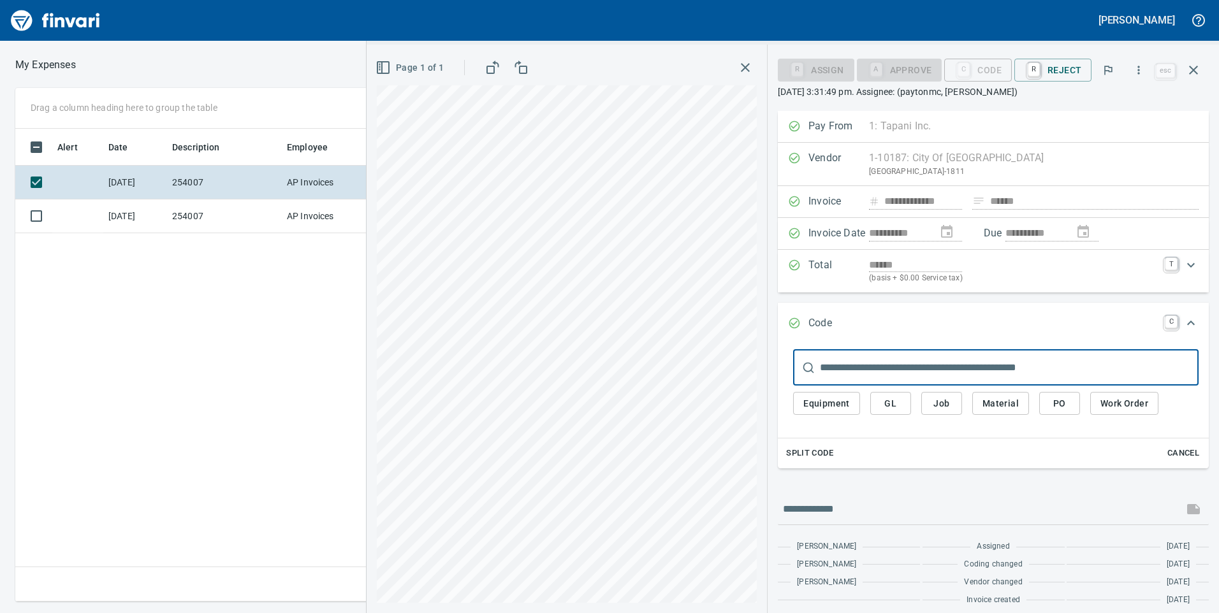
click at [955, 404] on button "Job" at bounding box center [941, 404] width 41 height 24
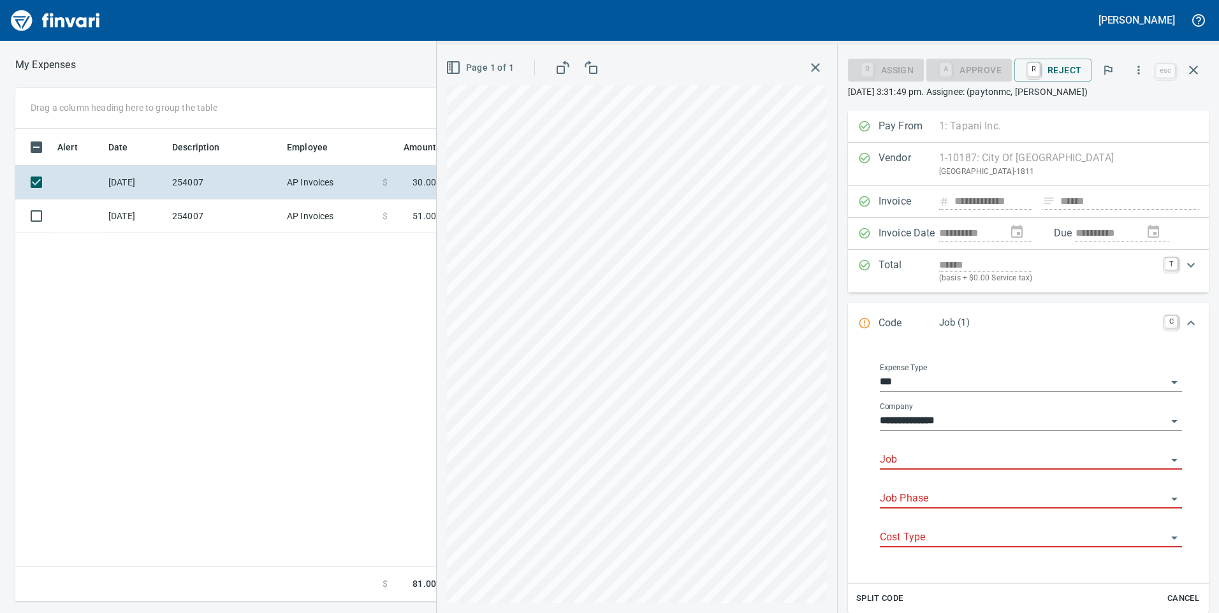
click at [944, 455] on input "Job" at bounding box center [1023, 460] width 287 height 18
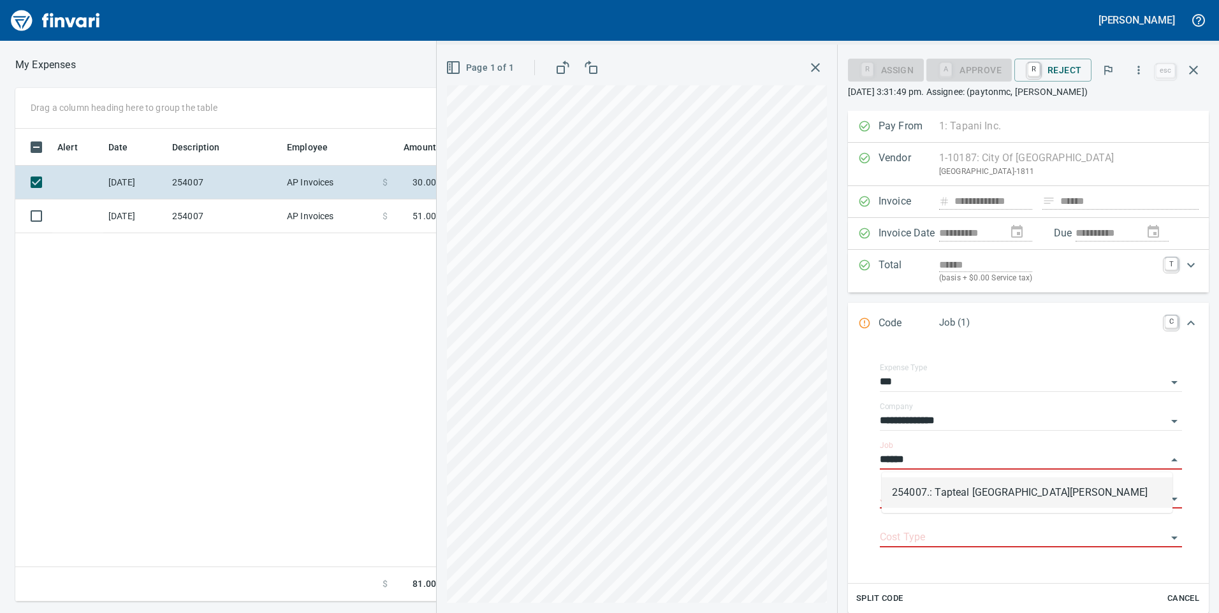
click at [958, 481] on li "254007.: Tapteal [GEOGRAPHIC_DATA][PERSON_NAME]" at bounding box center [1027, 493] width 291 height 31
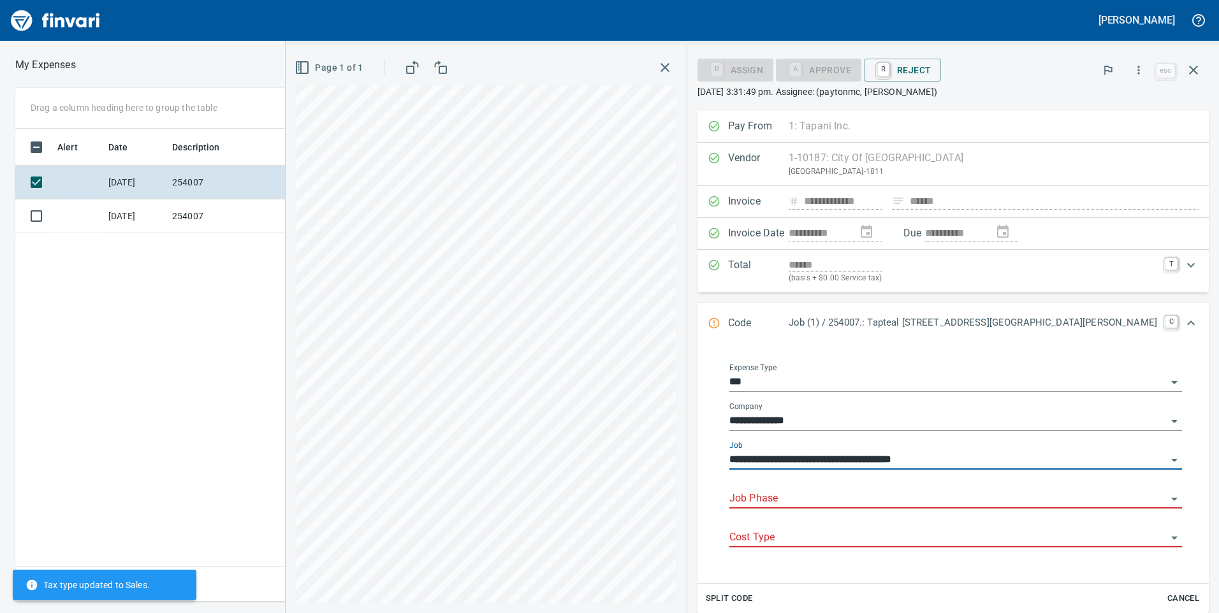
type input "**********"
click at [960, 490] on input "Job Phase" at bounding box center [947, 499] width 437 height 18
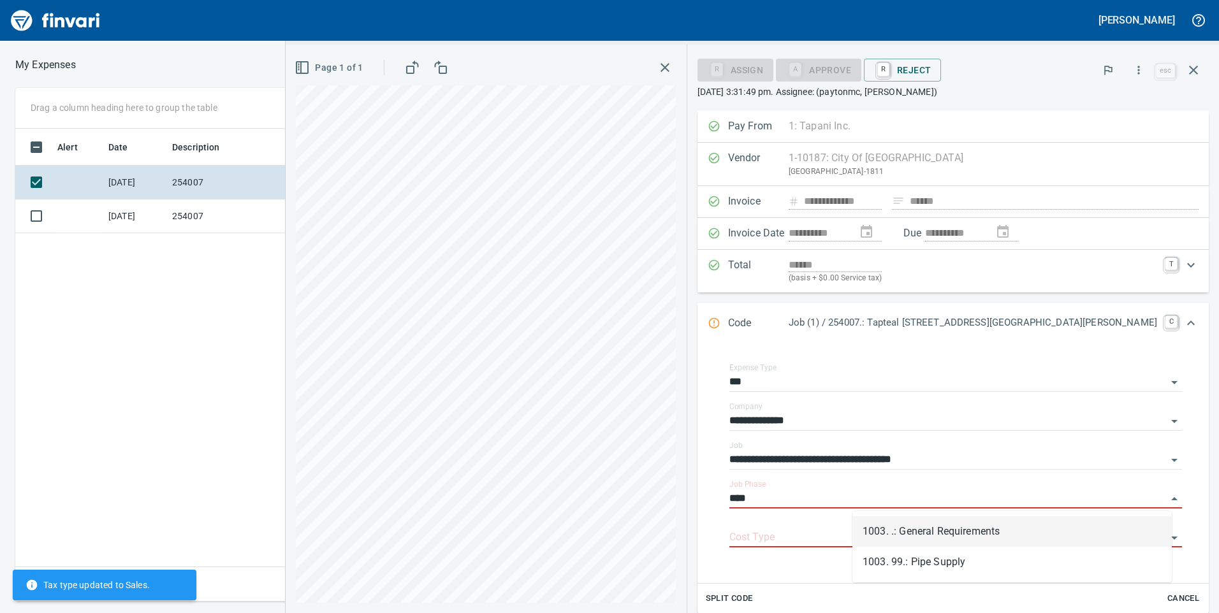
click at [963, 529] on li "1003. .: General Requirements" at bounding box center [1012, 531] width 319 height 31
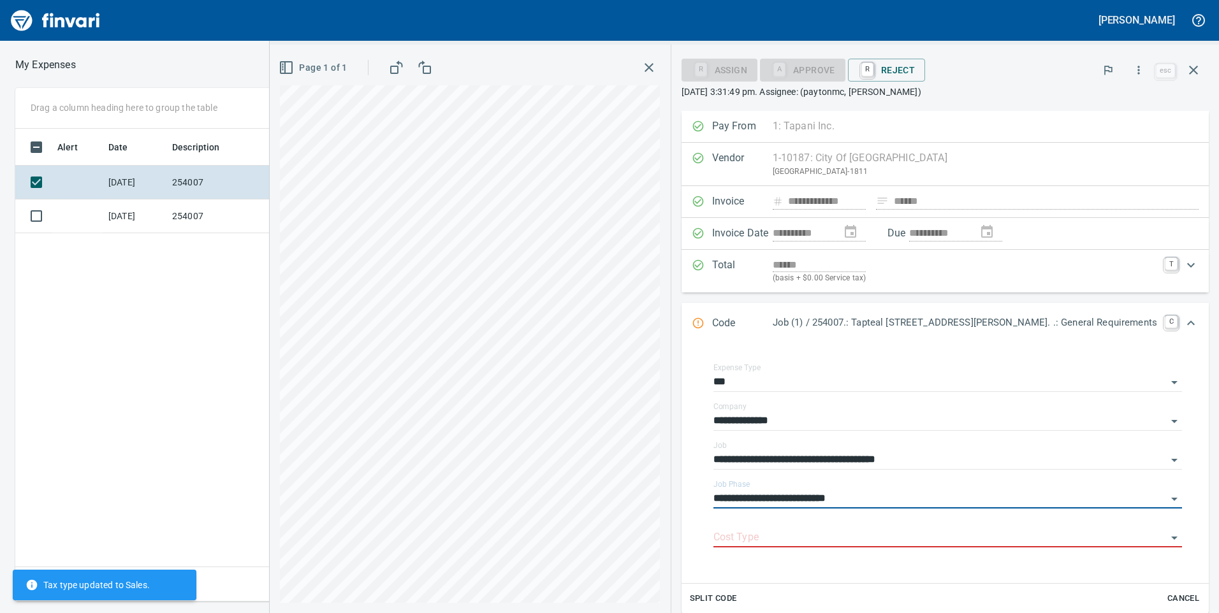
type input "**********"
click at [963, 529] on input "Cost Type" at bounding box center [940, 538] width 453 height 18
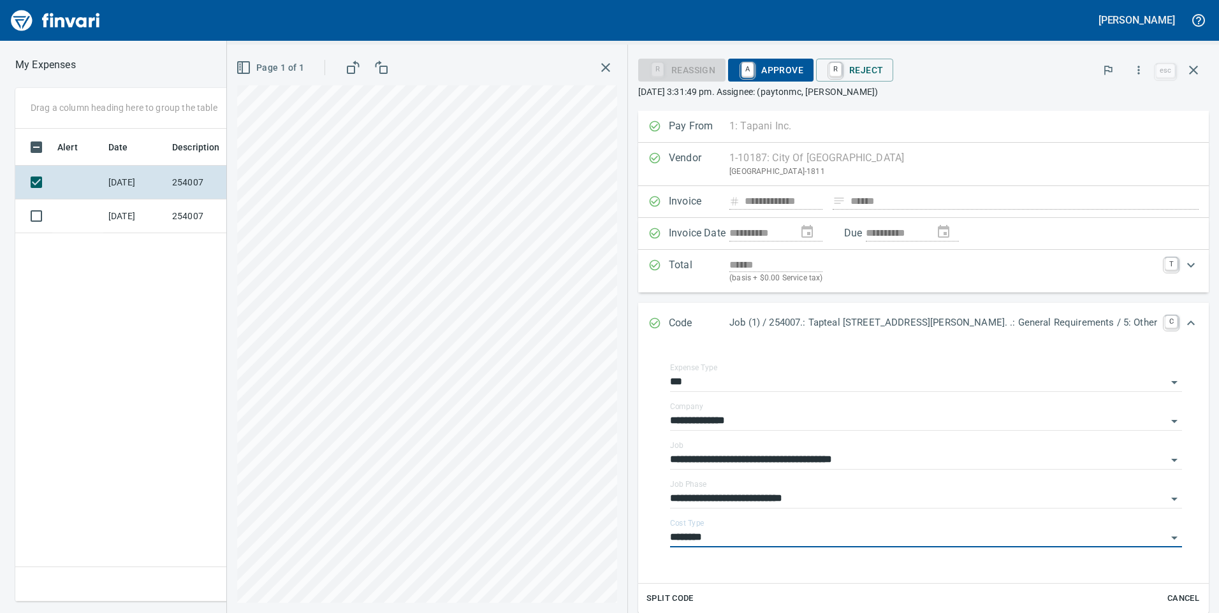
type input "********"
click at [795, 75] on span "A Approve" at bounding box center [770, 70] width 65 height 22
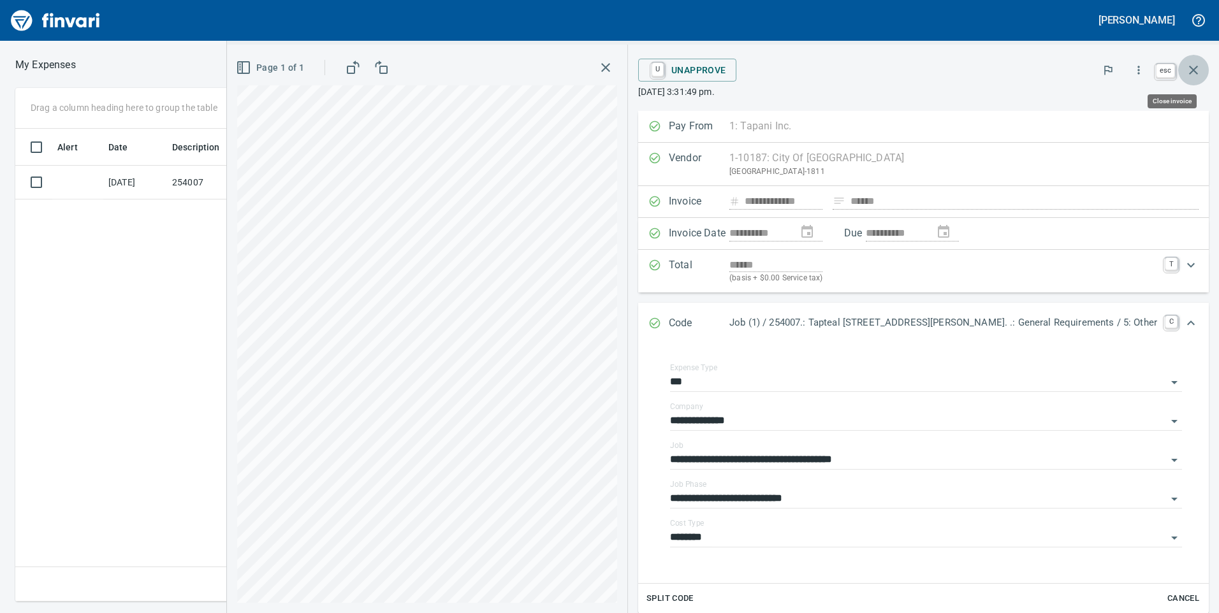
click at [1190, 64] on icon "button" at bounding box center [1193, 69] width 15 height 15
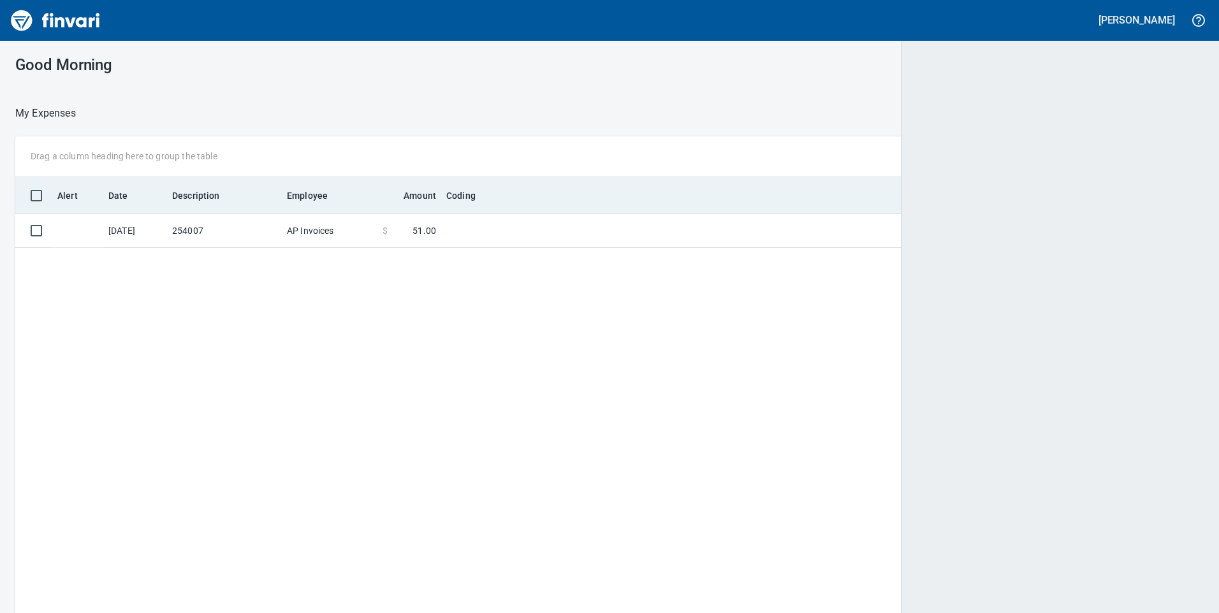
scroll to position [1, 1]
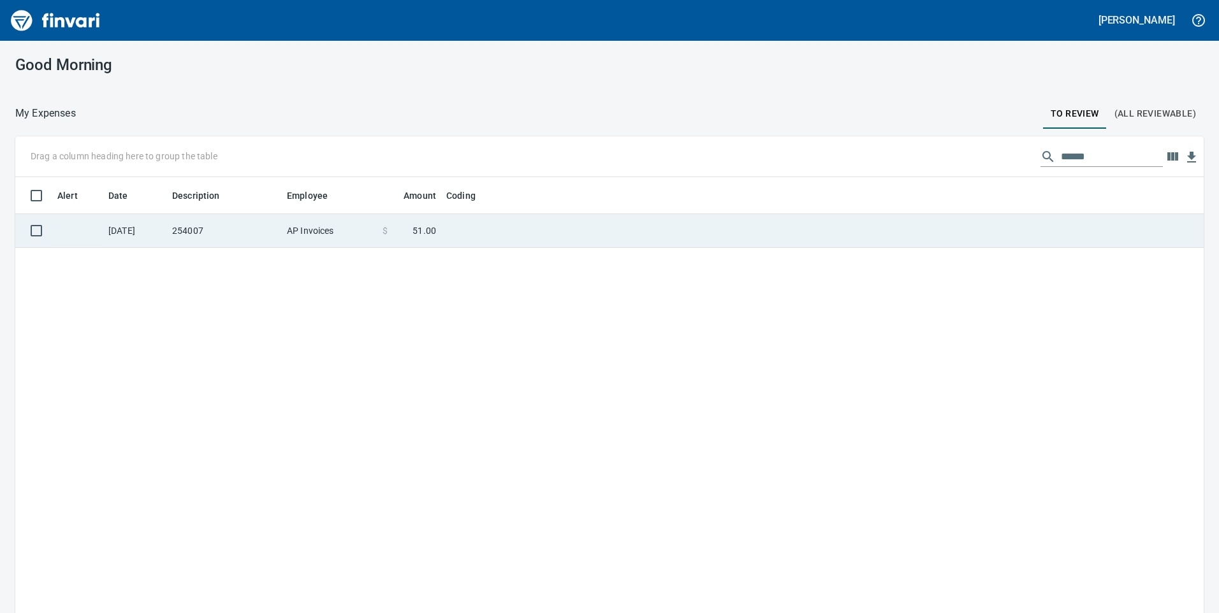
click at [231, 229] on td "254007" at bounding box center [224, 231] width 115 height 34
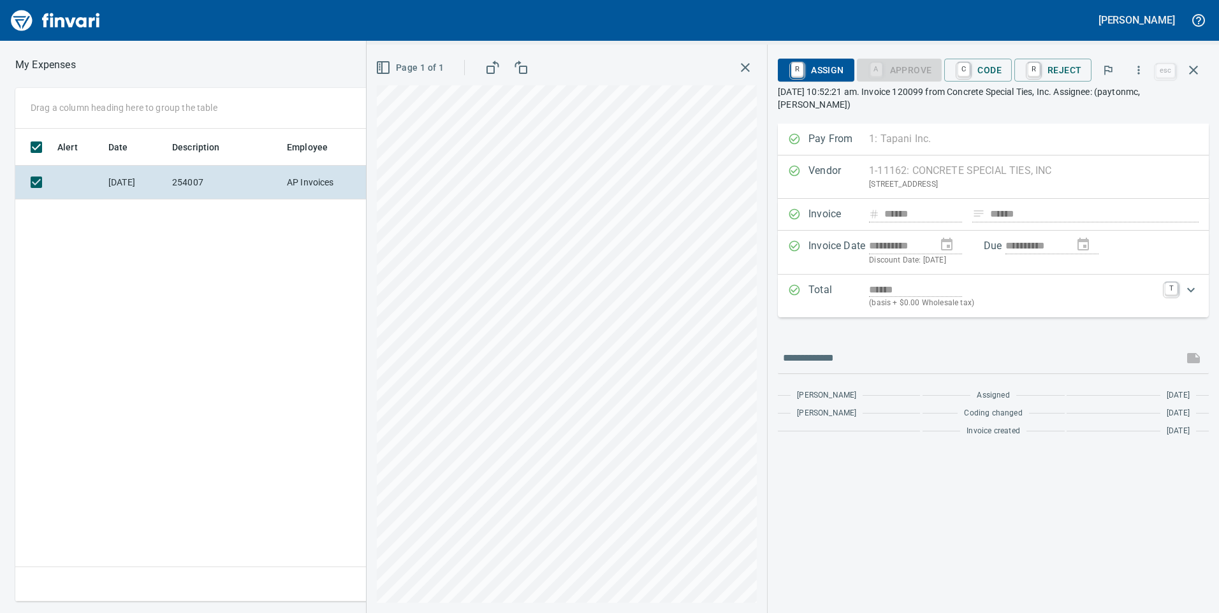
scroll to position [464, 860]
click at [1176, 283] on link "T" at bounding box center [1171, 289] width 13 height 13
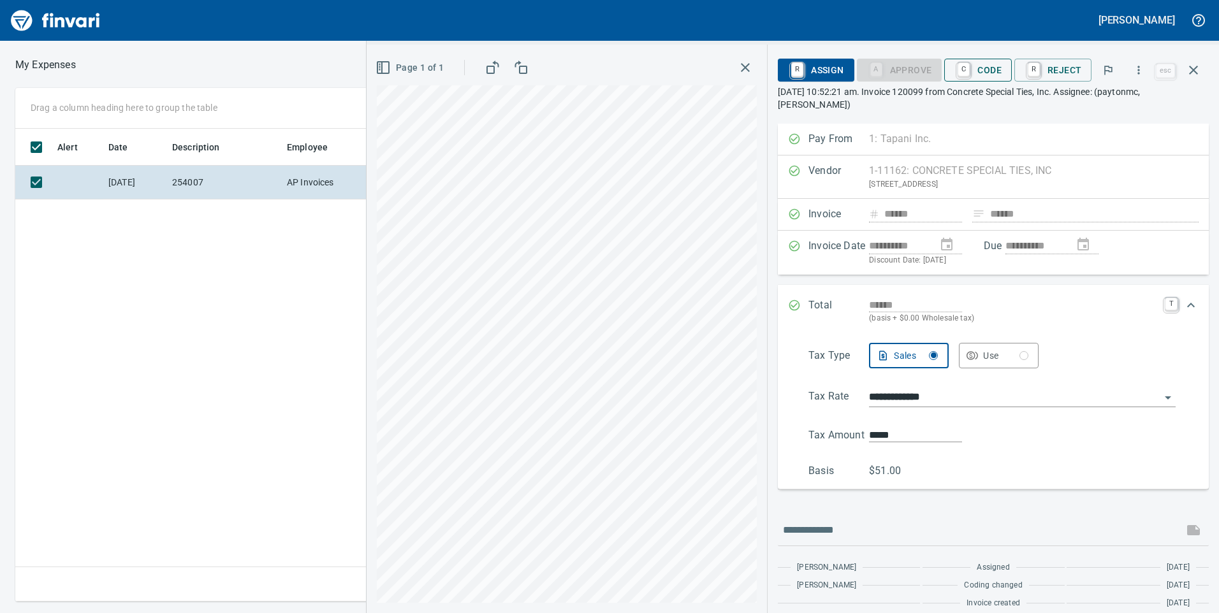
click at [993, 77] on span "C Code" at bounding box center [978, 70] width 47 height 22
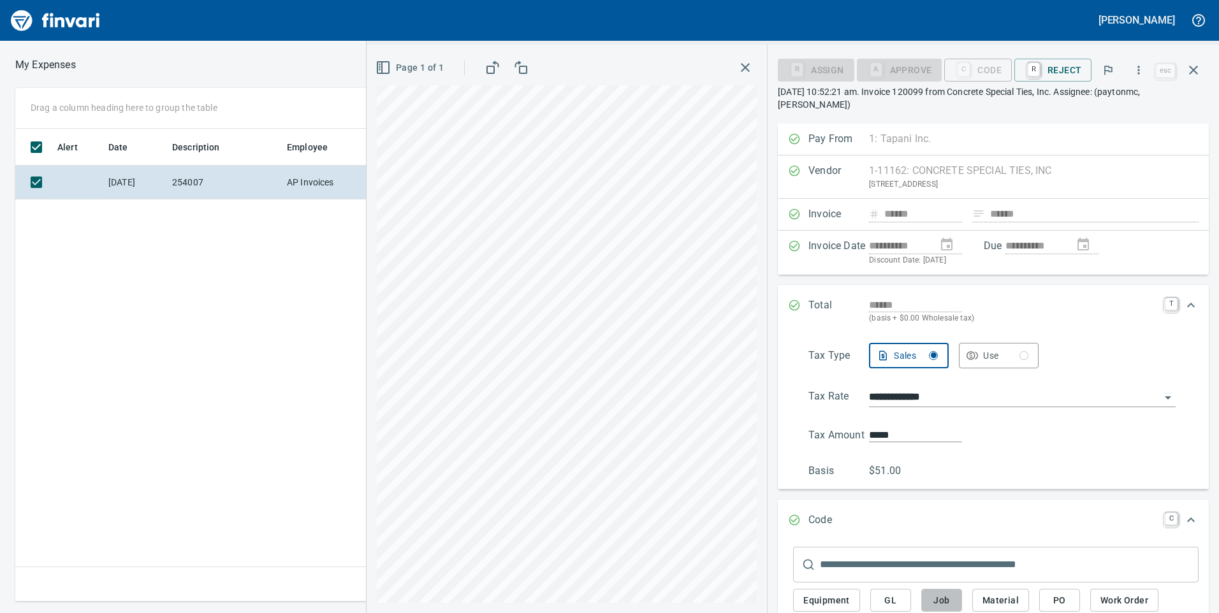
click at [945, 593] on button "Job" at bounding box center [941, 601] width 41 height 24
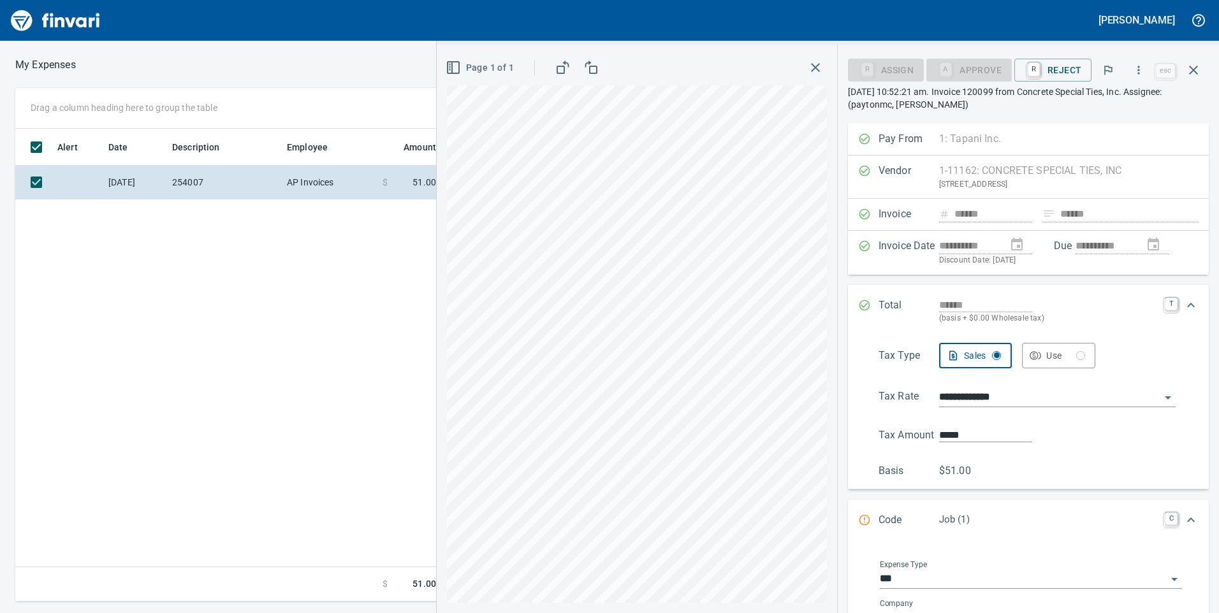
scroll to position [128, 0]
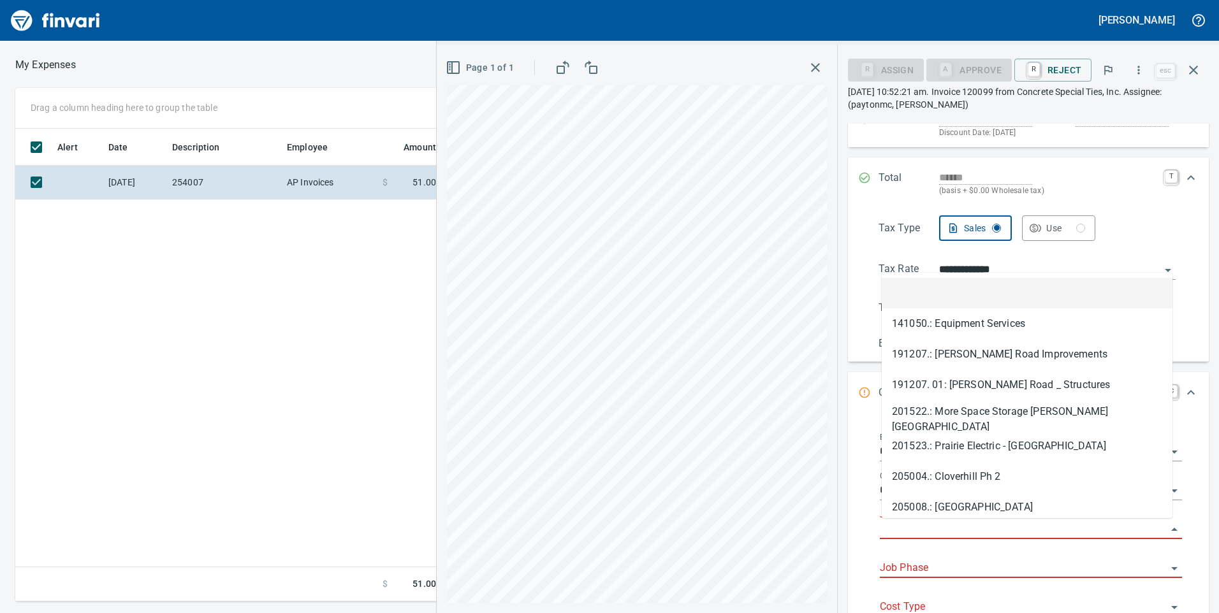
click at [955, 530] on input "Job" at bounding box center [1023, 530] width 287 height 18
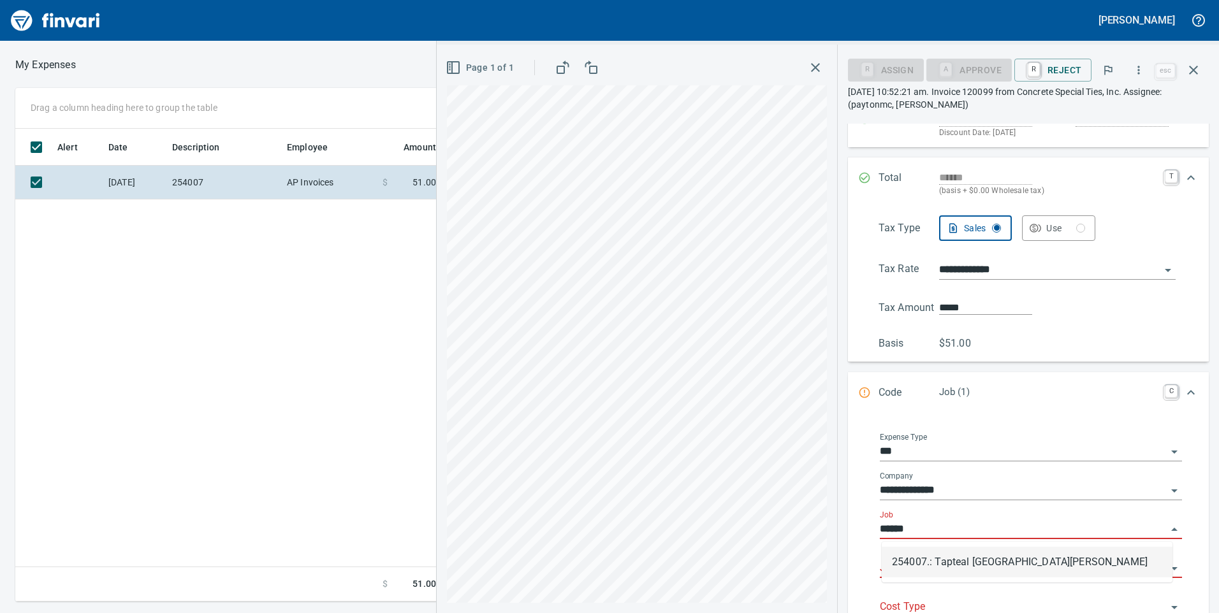
scroll to position [464, 860]
click at [960, 555] on li "254007.: Tapteal [GEOGRAPHIC_DATA][PERSON_NAME]" at bounding box center [1027, 562] width 291 height 31
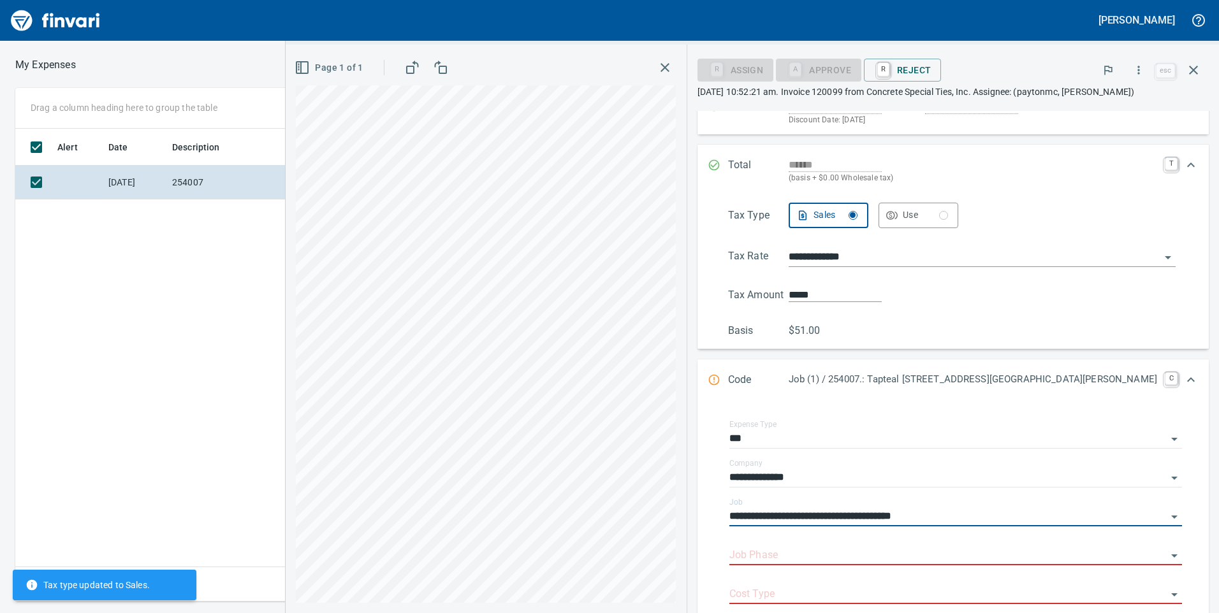
click at [960, 555] on div "Job Phase" at bounding box center [955, 551] width 453 height 29
type input "**********"
click at [960, 562] on input "Job Phase" at bounding box center [947, 556] width 437 height 18
click at [977, 531] on li "1013. .: Cleanup/Punchlist" at bounding box center [1012, 537] width 319 height 31
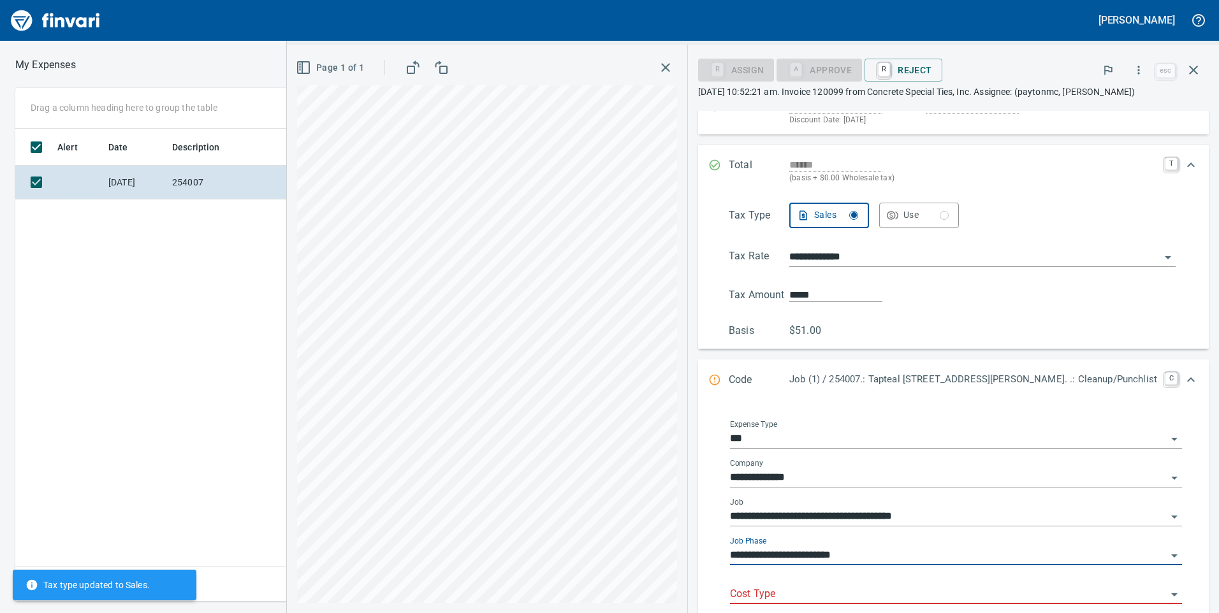
type input "**********"
click at [960, 612] on div "Cost Type" at bounding box center [956, 595] width 452 height 39
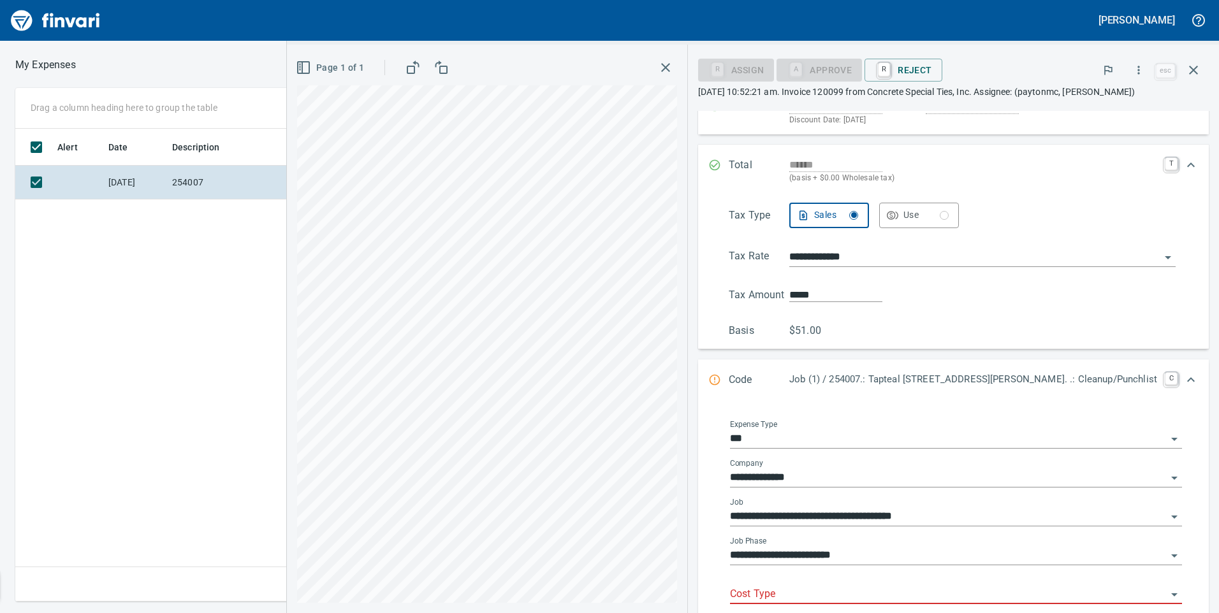
click at [959, 597] on input "Cost Type" at bounding box center [948, 595] width 437 height 18
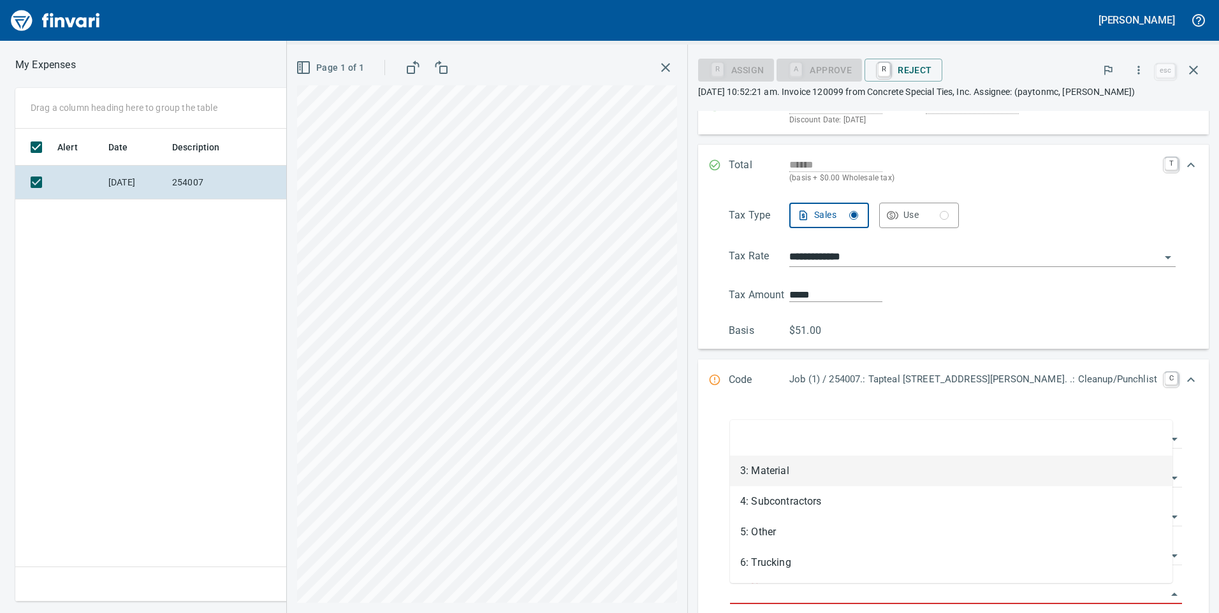
click at [885, 480] on li "3: Material" at bounding box center [951, 471] width 443 height 31
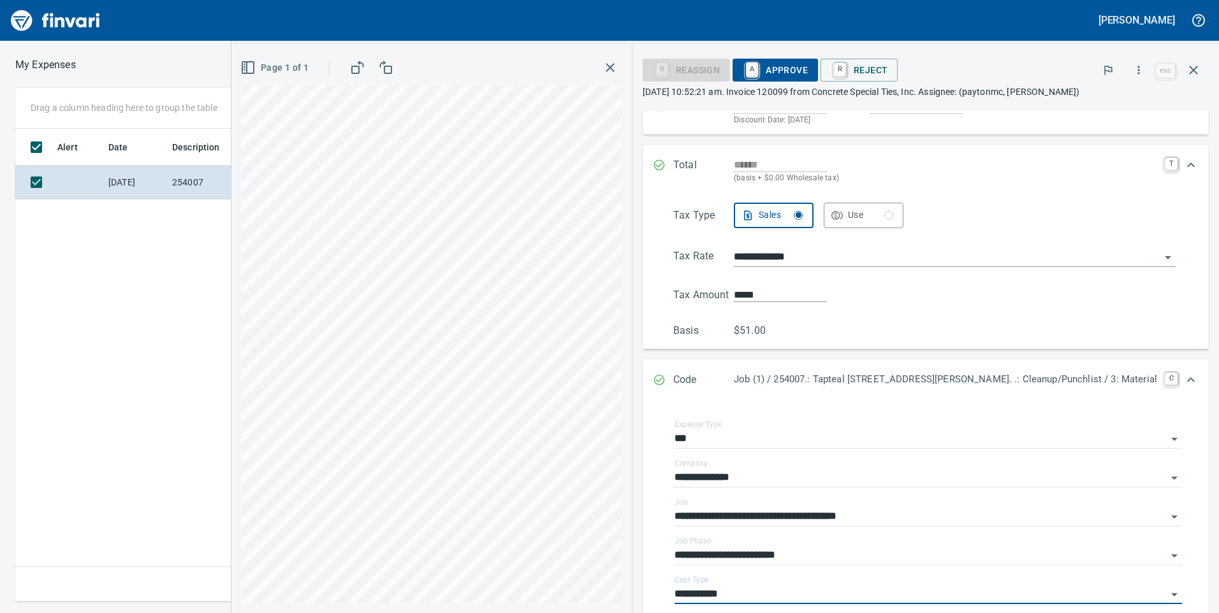
type input "**********"
click at [802, 65] on span "A Approve" at bounding box center [775, 70] width 65 height 22
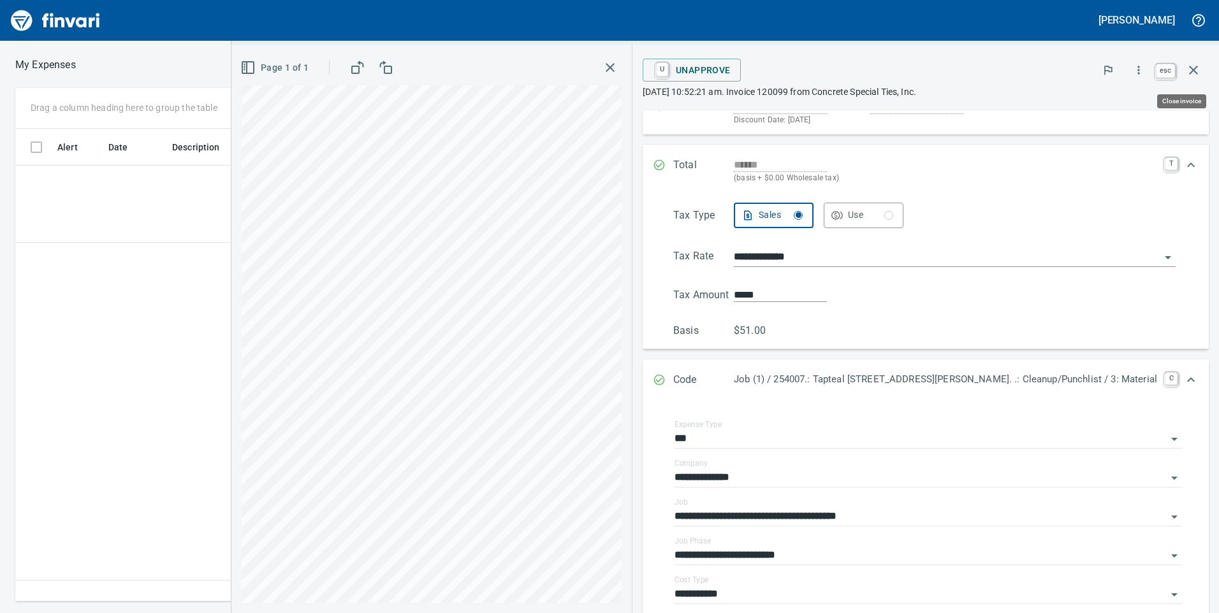
click at [1196, 70] on icon "button" at bounding box center [1193, 69] width 15 height 15
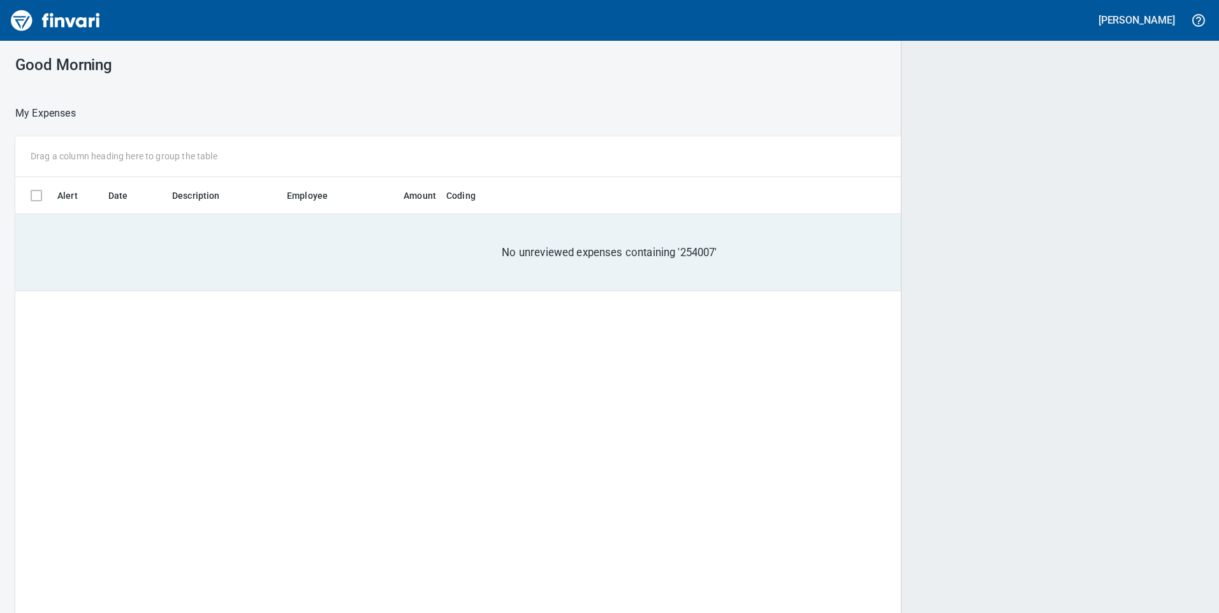
scroll to position [464, 1169]
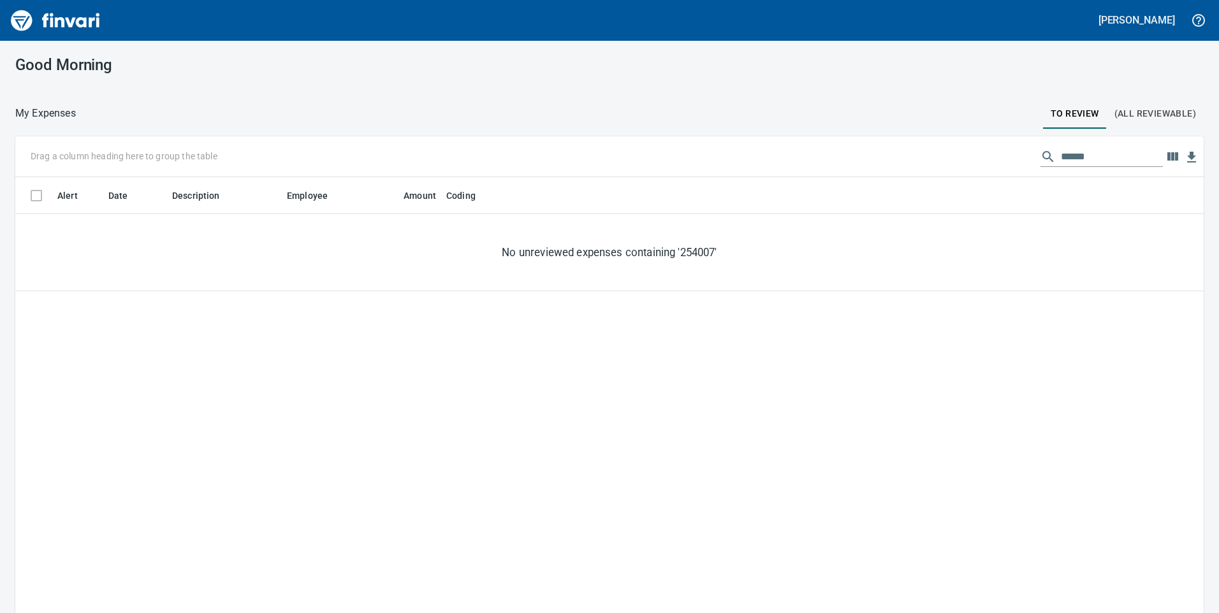
drag, startPoint x: 1081, startPoint y: 159, endPoint x: 985, endPoint y: 154, distance: 96.4
click at [986, 154] on div "Drag a column heading here to group the table ******" at bounding box center [609, 156] width 1189 height 41
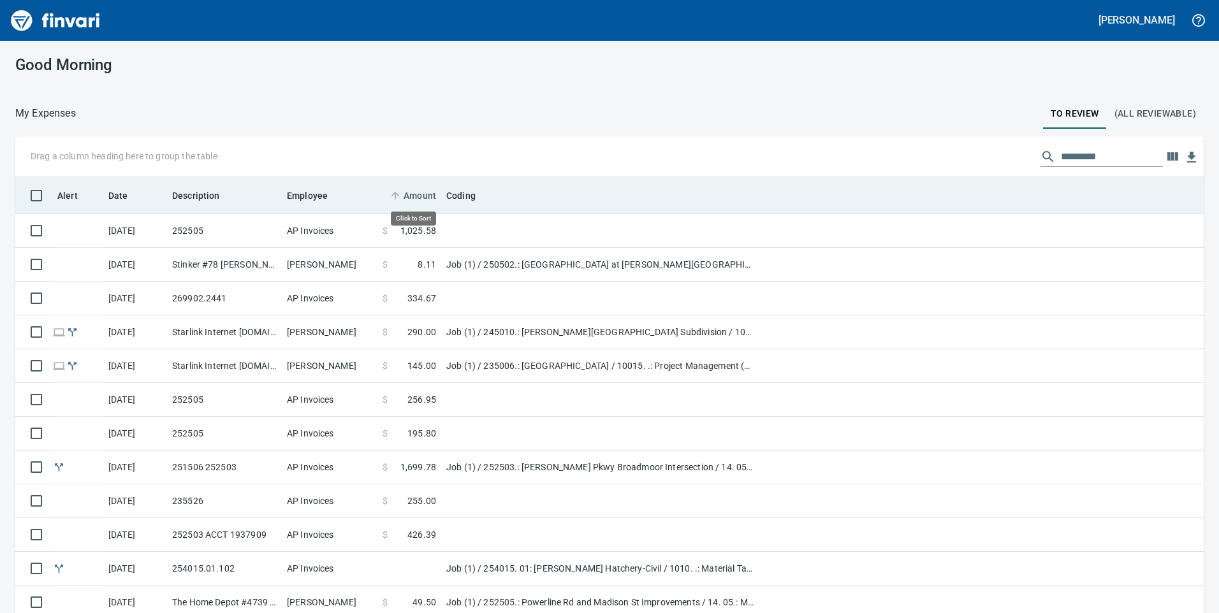
click at [410, 196] on span "Amount" at bounding box center [420, 195] width 33 height 15
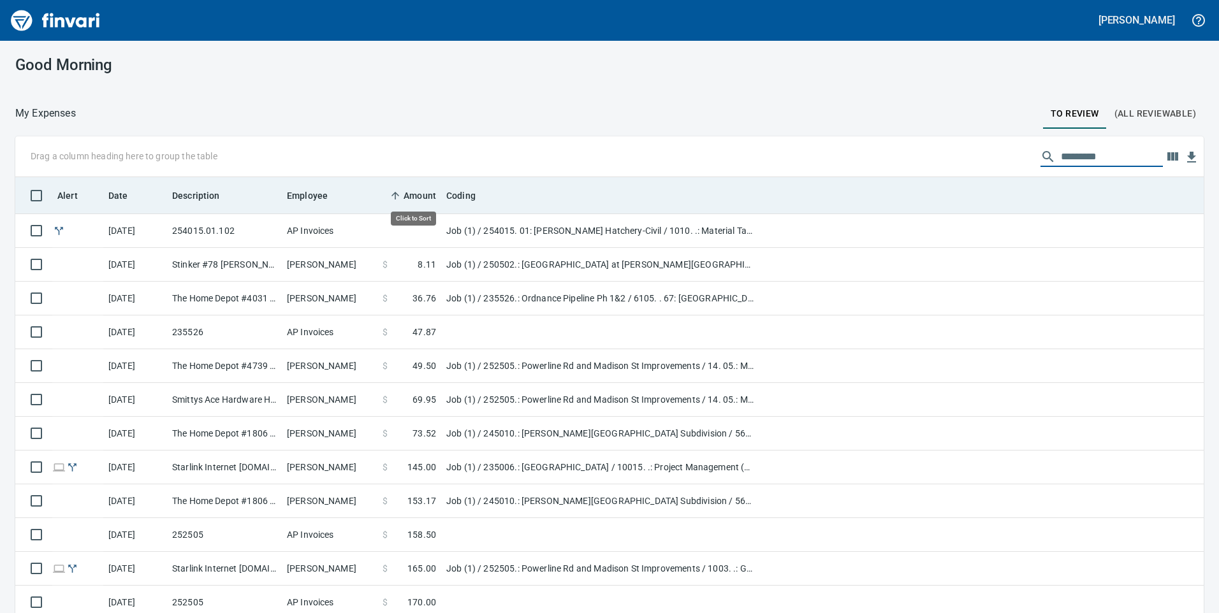
click at [410, 196] on span "Amount" at bounding box center [420, 195] width 33 height 15
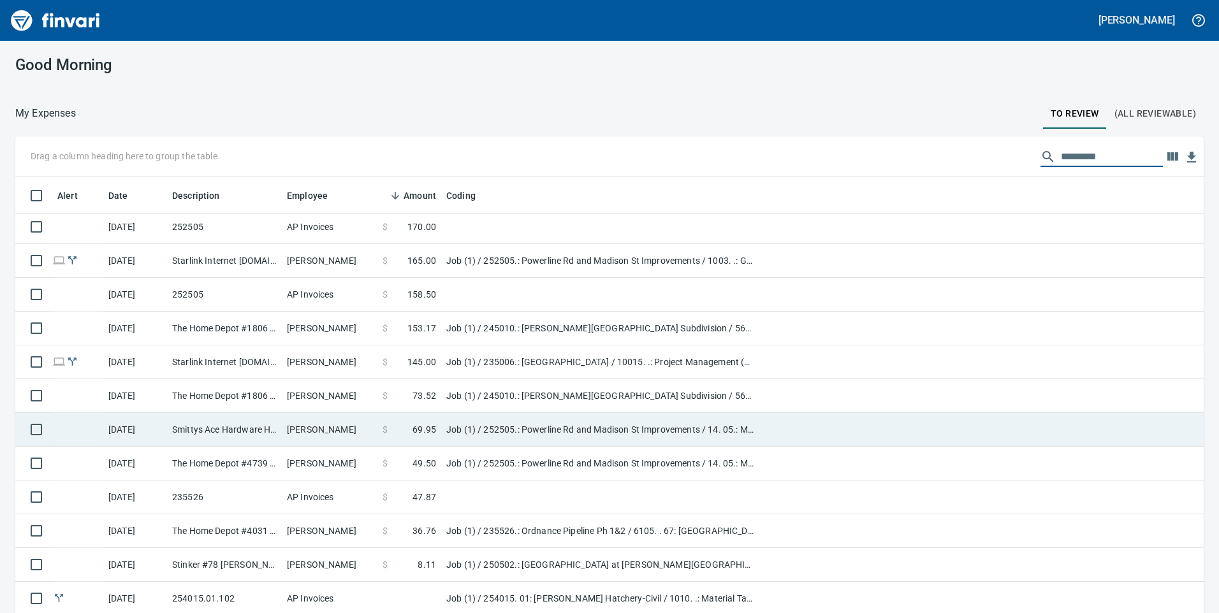
scroll to position [37, 0]
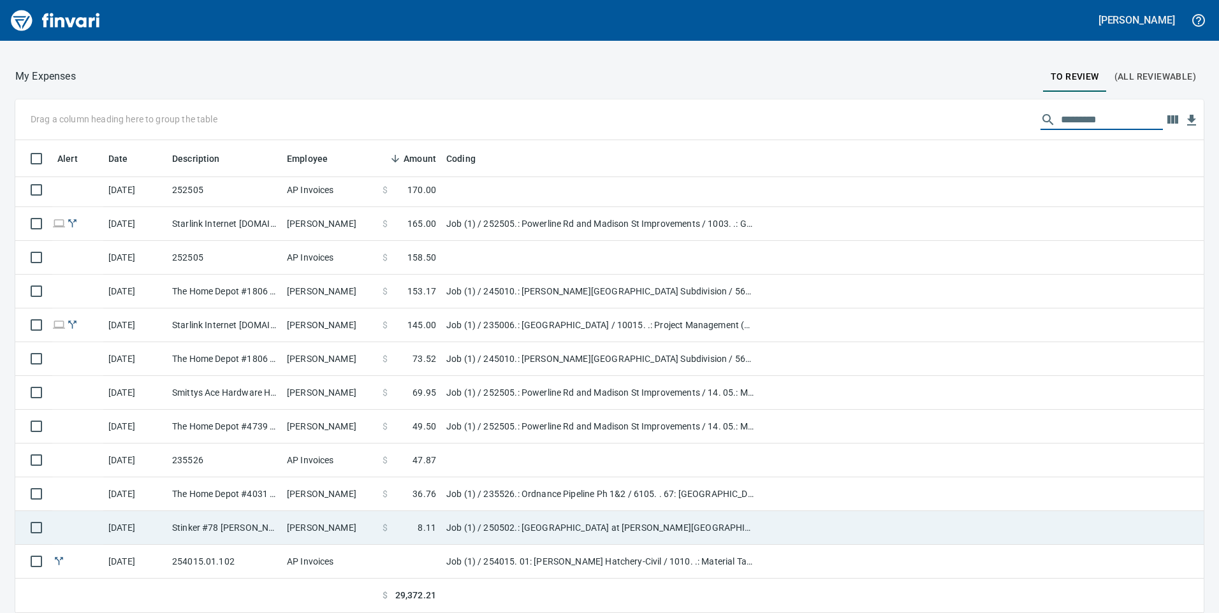
click at [339, 528] on td "[PERSON_NAME]" at bounding box center [330, 528] width 96 height 34
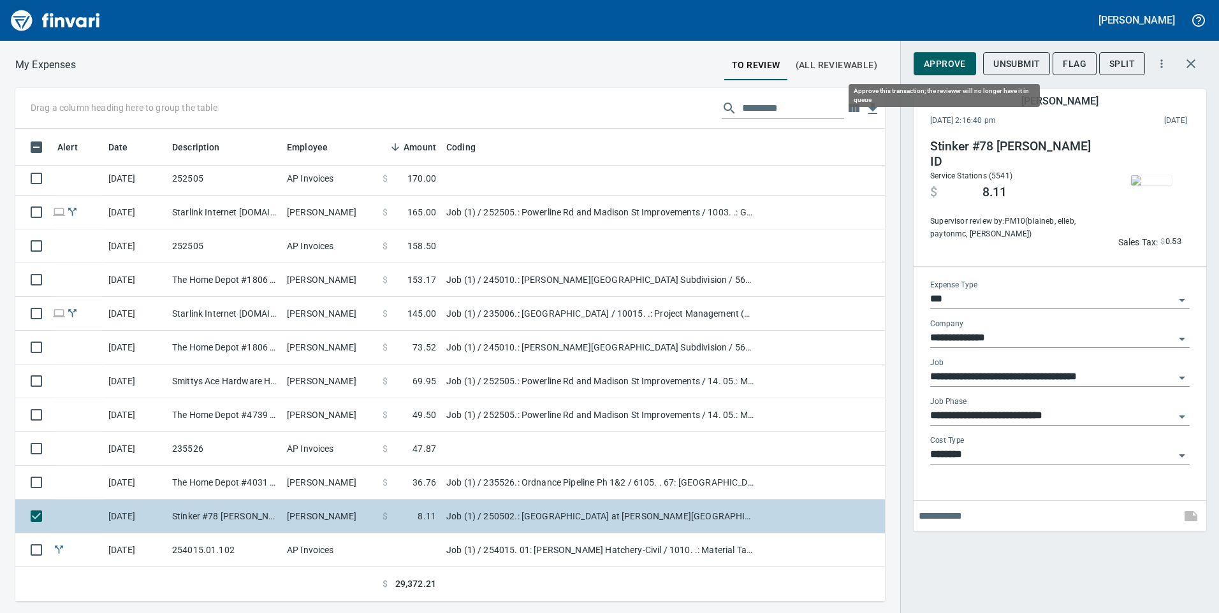
scroll to position [464, 851]
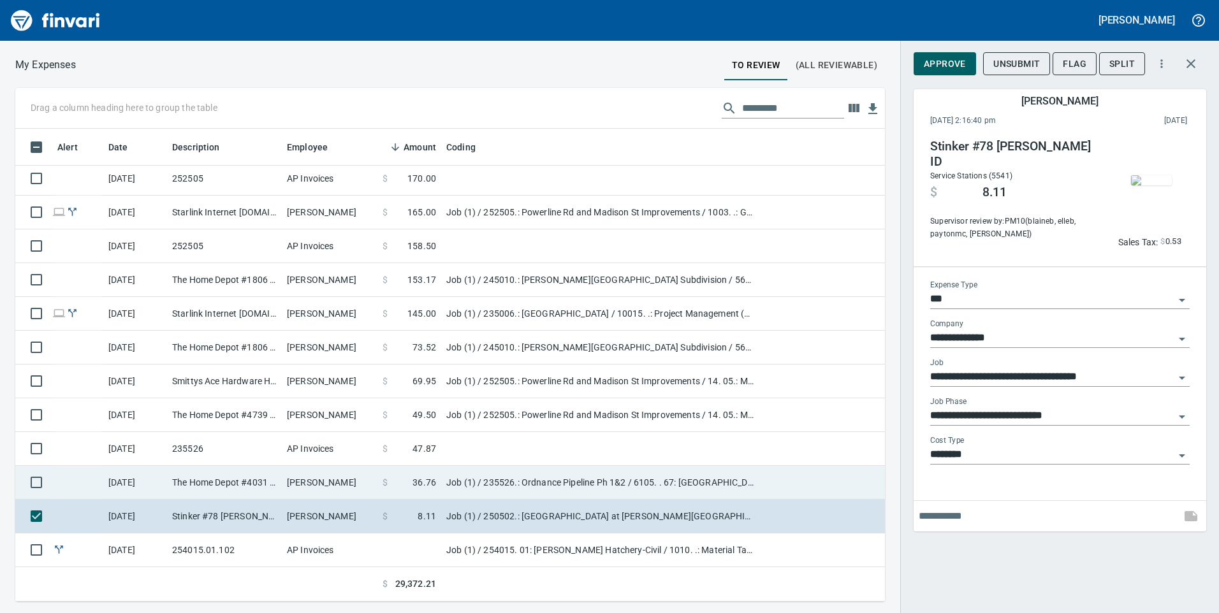
click at [420, 485] on span "36.76" at bounding box center [425, 482] width 24 height 13
type input "**********"
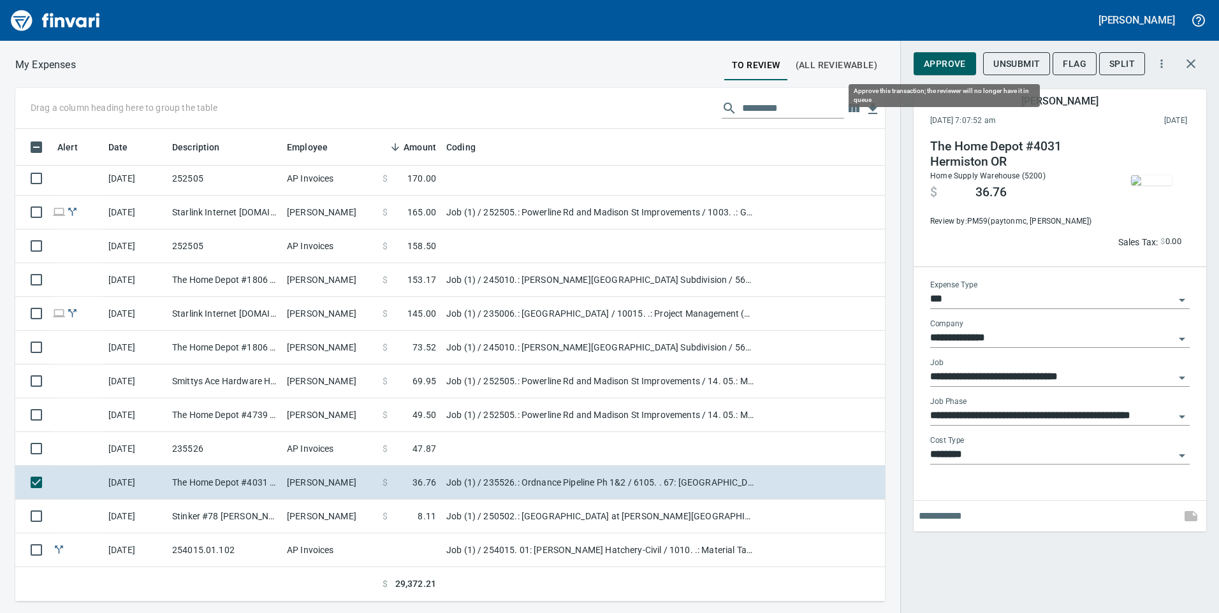
scroll to position [464, 851]
click at [944, 60] on span "Approve" at bounding box center [945, 64] width 42 height 16
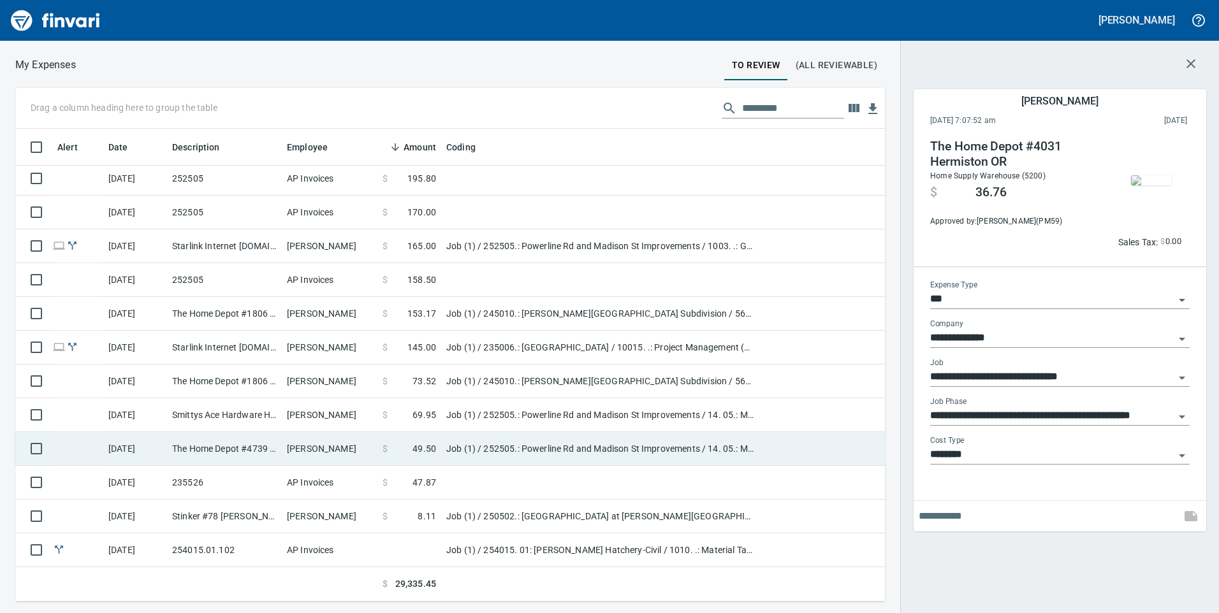
click at [450, 454] on td "Job (1) / 252505.: Powerline Rd and Madison St Improvements / 14. 05.: Madison …" at bounding box center [600, 449] width 319 height 34
type input "**********"
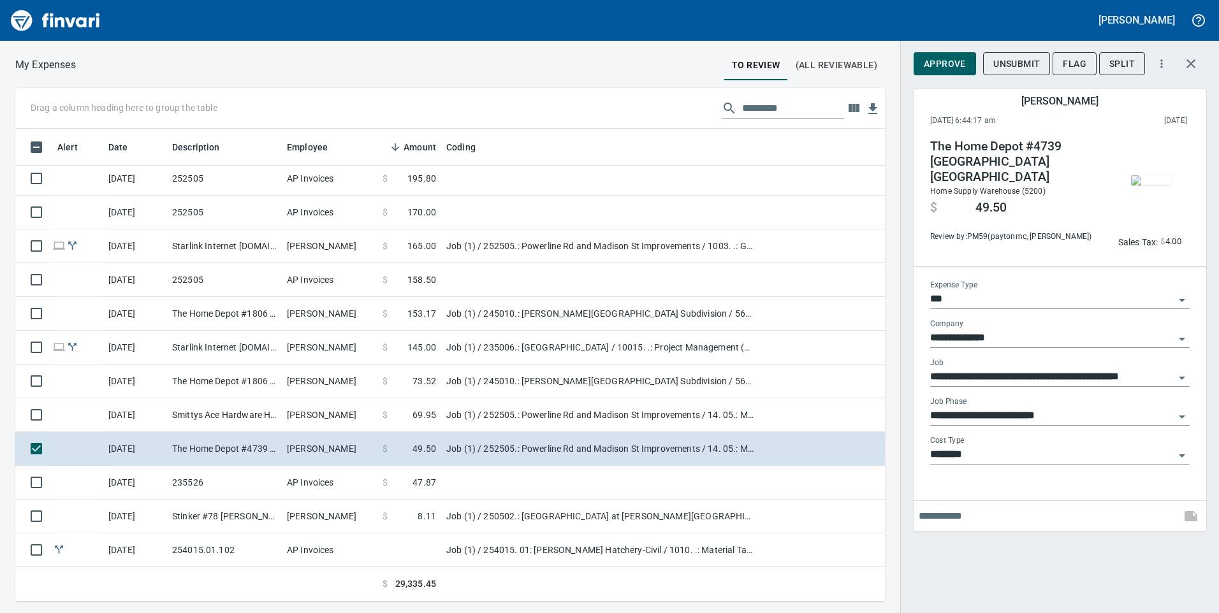
scroll to position [464, 851]
click at [953, 72] on button "Approve" at bounding box center [945, 64] width 62 height 24
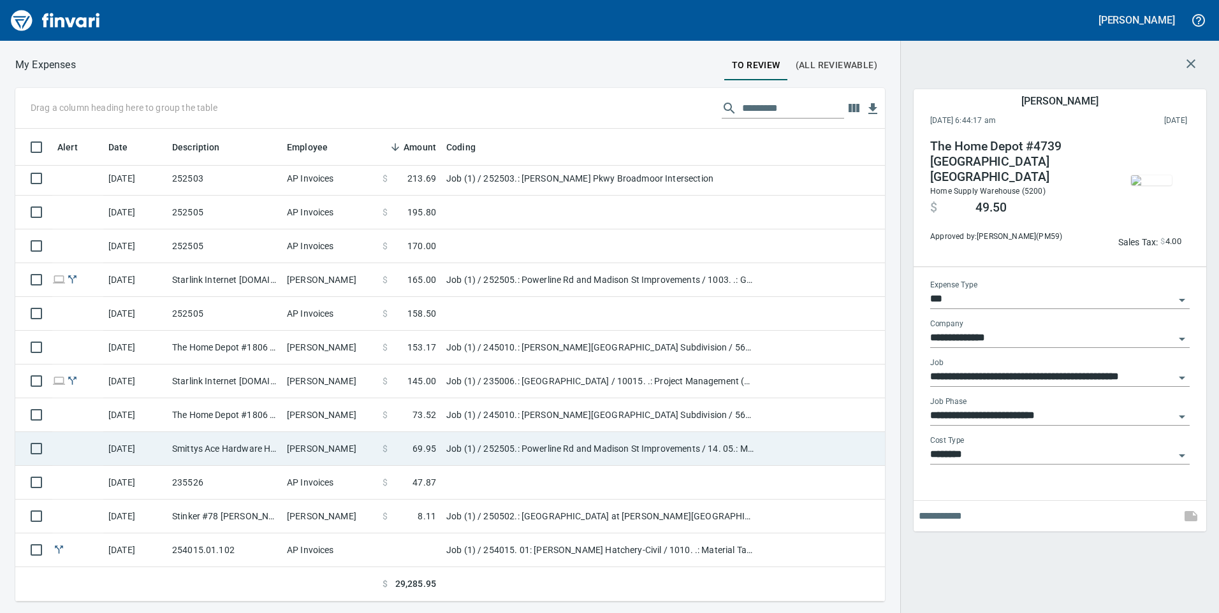
click at [346, 444] on td "[PERSON_NAME]" at bounding box center [330, 449] width 96 height 34
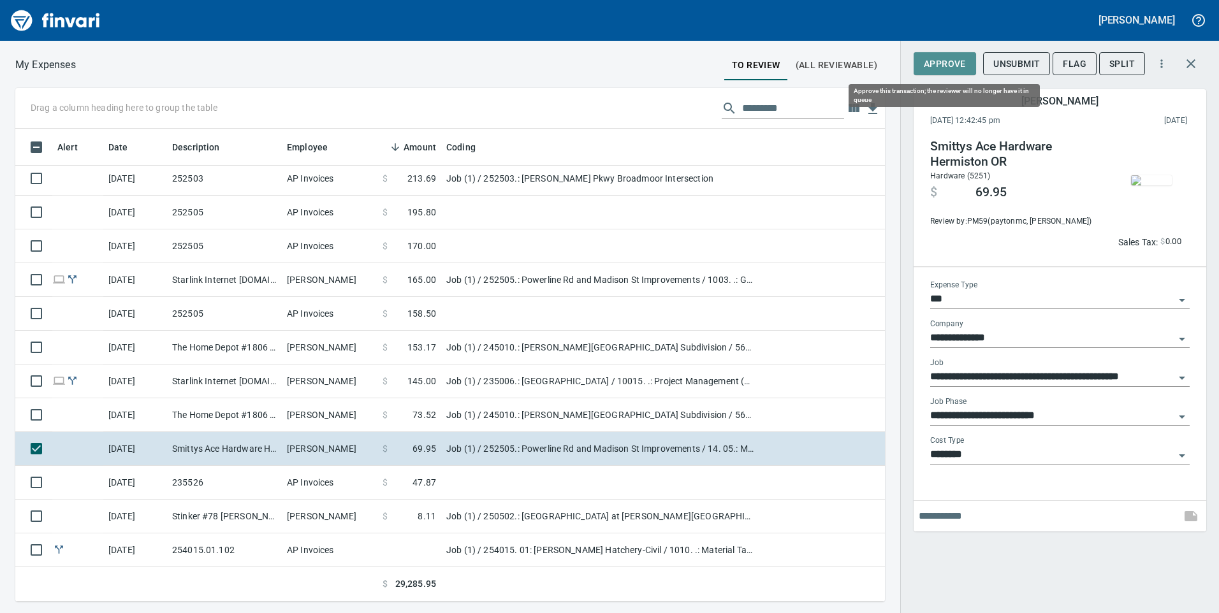
click at [944, 68] on span "Approve" at bounding box center [945, 64] width 42 height 16
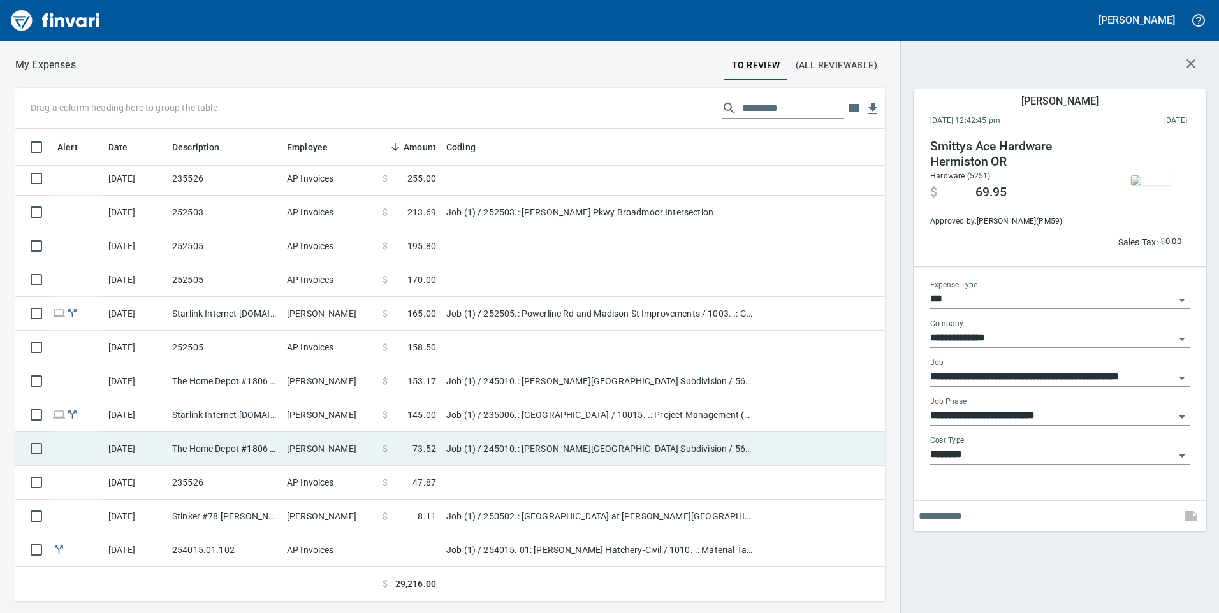
click at [398, 451] on span at bounding box center [400, 449] width 25 height 13
type input "**********"
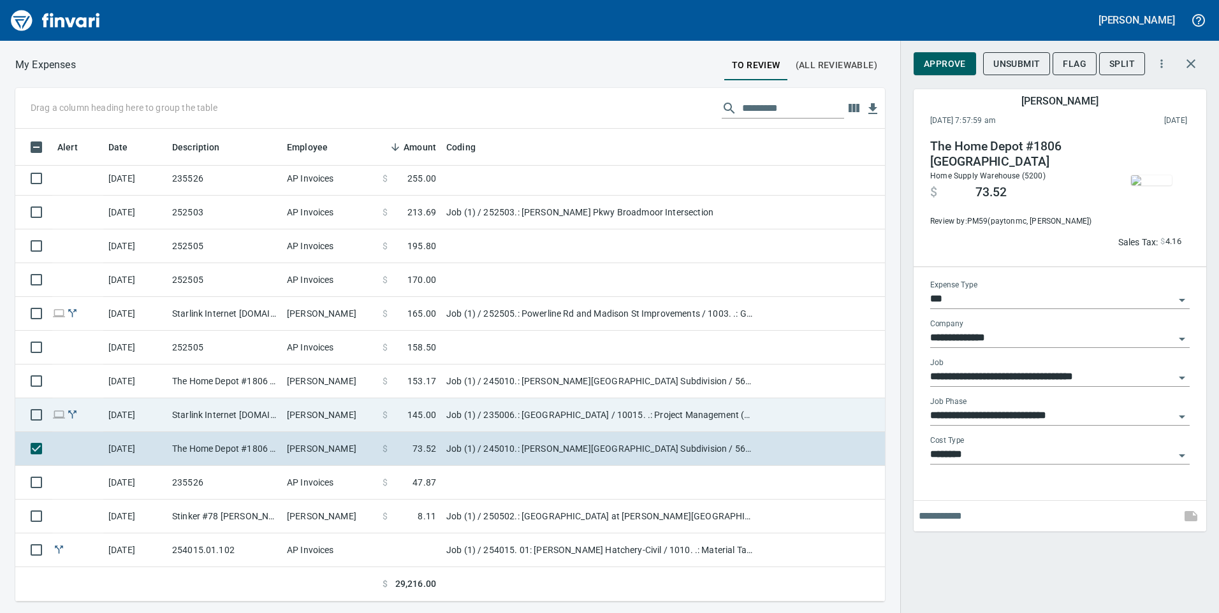
click at [523, 421] on td "Job (1) / 235006.: [GEOGRAPHIC_DATA] / 10015. .: Project Management (PM/APM) / …" at bounding box center [600, 416] width 319 height 34
type input "**********"
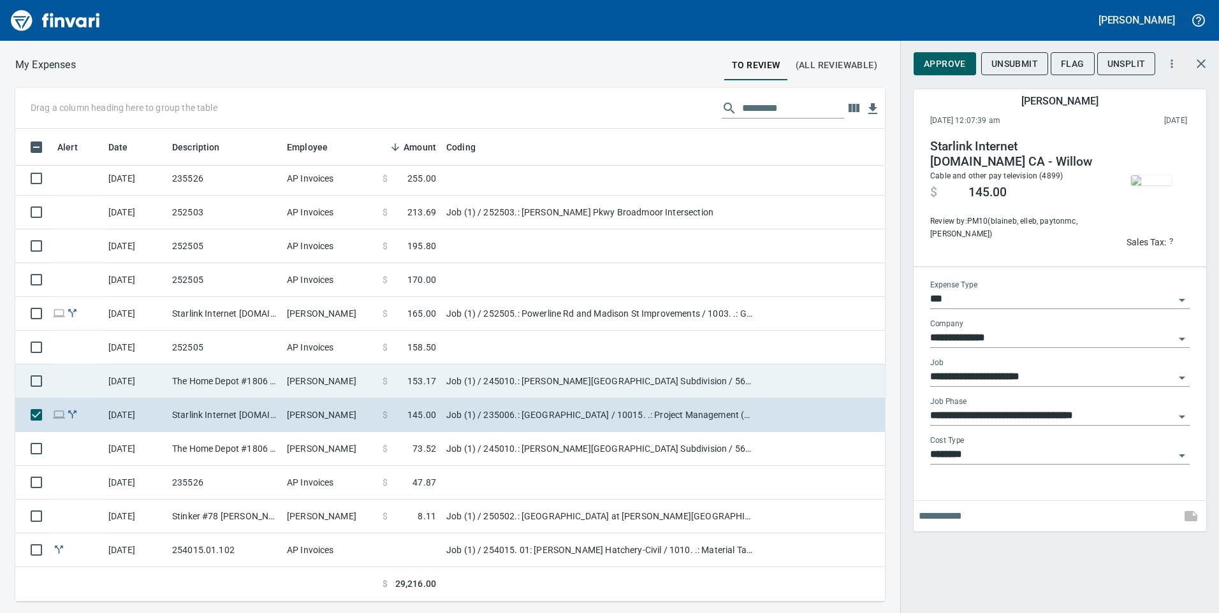
click at [518, 386] on td "Job (1) / 245010.: [PERSON_NAME][GEOGRAPHIC_DATA] Subdivision / 564813. .: 48in…" at bounding box center [600, 382] width 319 height 34
type input "**********"
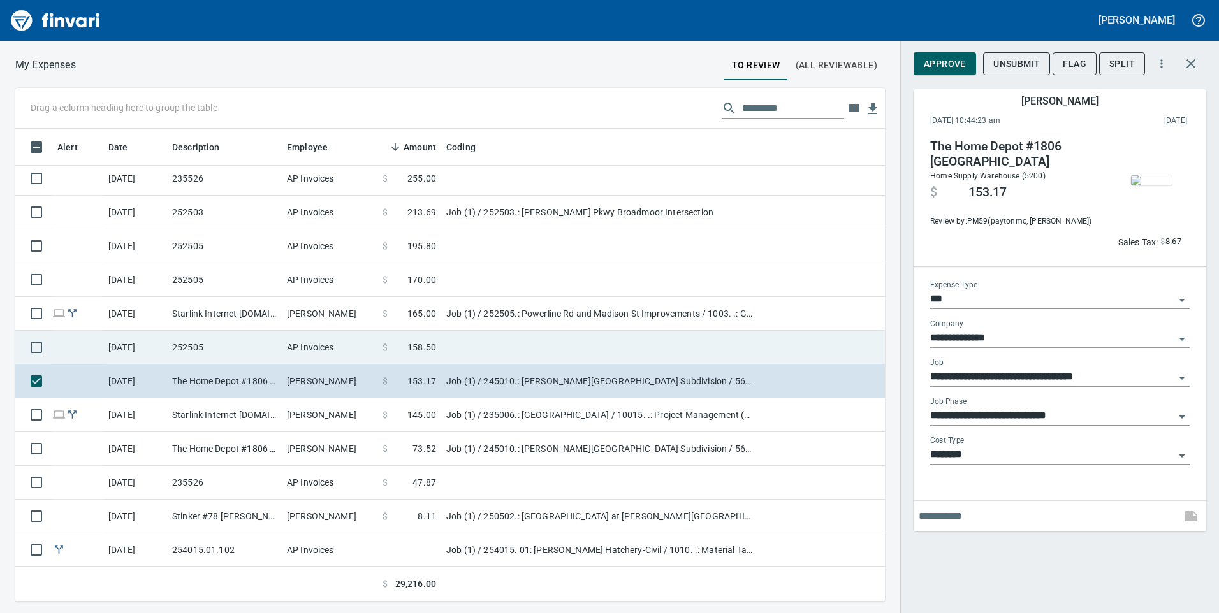
click at [514, 354] on td at bounding box center [600, 348] width 319 height 34
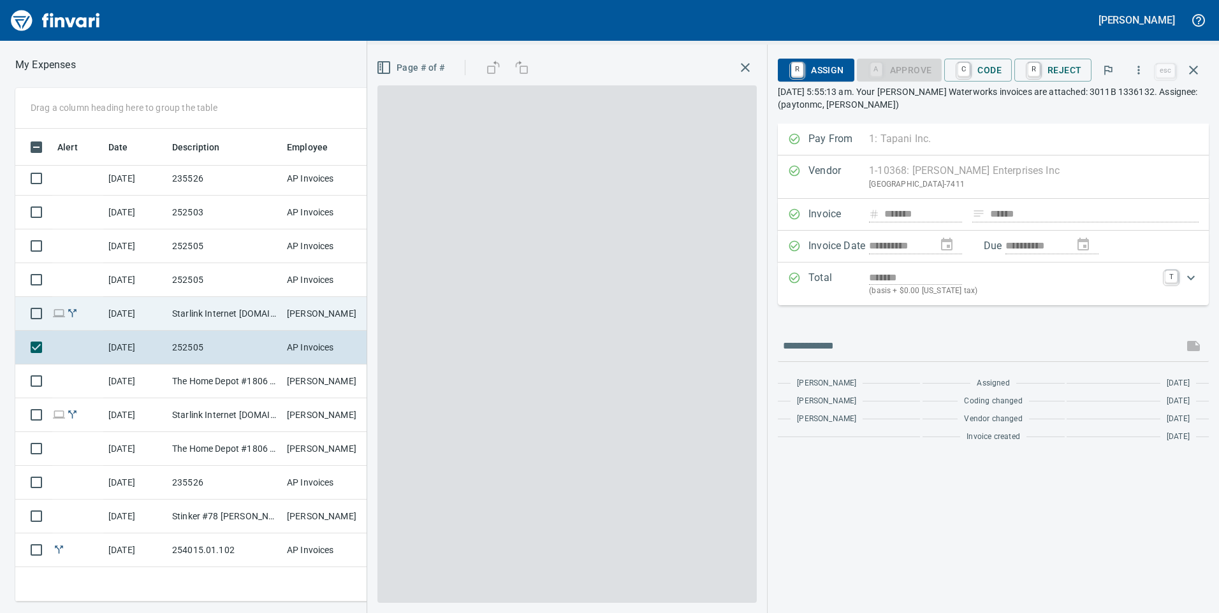
click at [340, 314] on td "[PERSON_NAME]" at bounding box center [330, 314] width 96 height 34
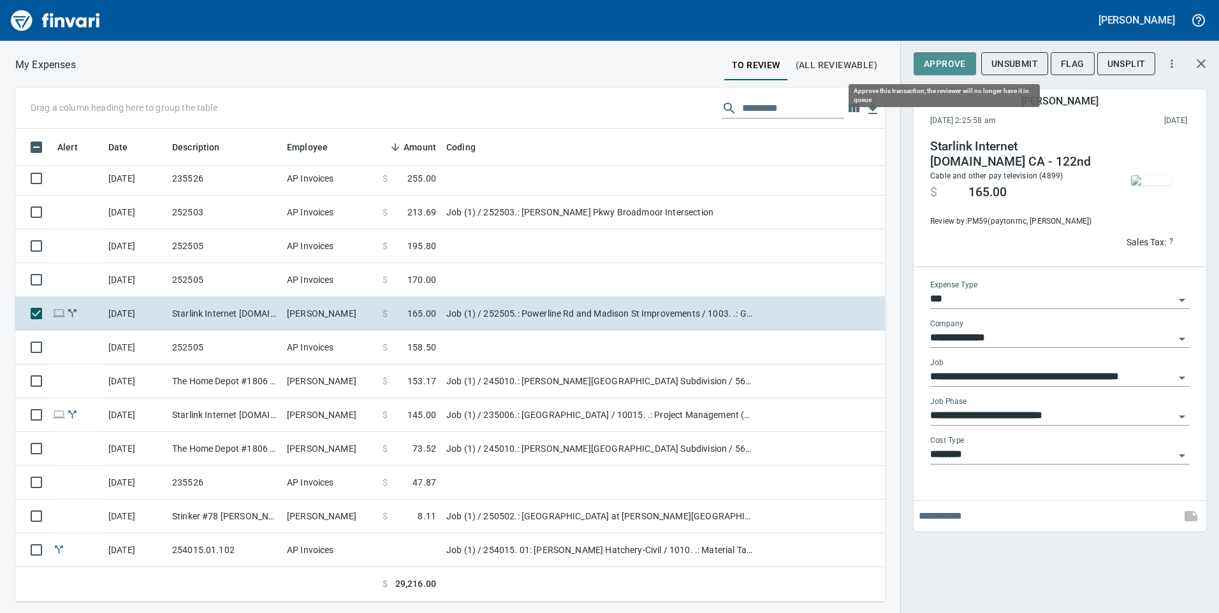
click at [933, 64] on span "Approve" at bounding box center [945, 64] width 42 height 16
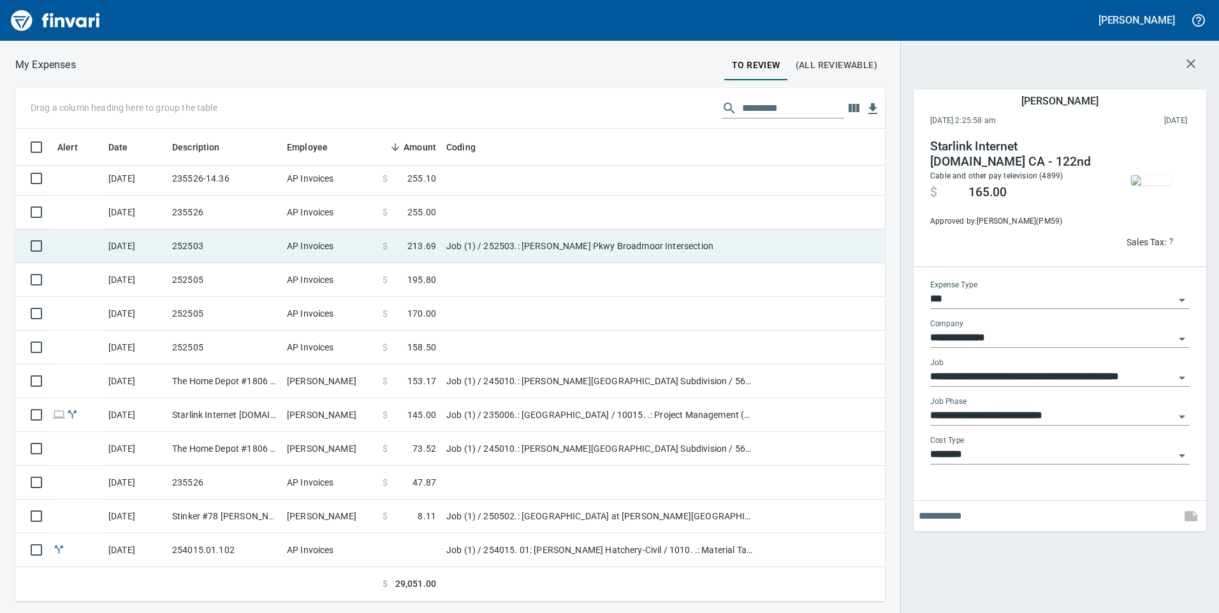
click at [474, 247] on td "Job (1) / 252503.: [PERSON_NAME] Pkwy Broadmoor Intersection" at bounding box center [600, 247] width 319 height 34
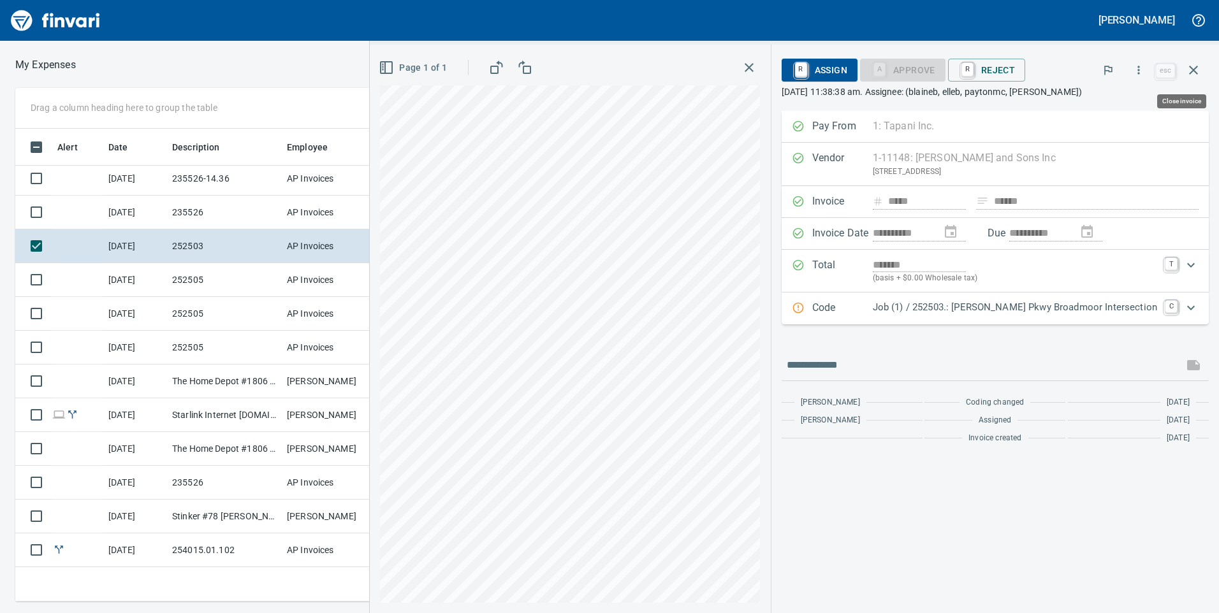
scroll to position [464, 851]
click at [1093, 314] on p "Job (1) / 252503.: [PERSON_NAME] Pkwy Broadmoor Intersection" at bounding box center [1015, 307] width 284 height 15
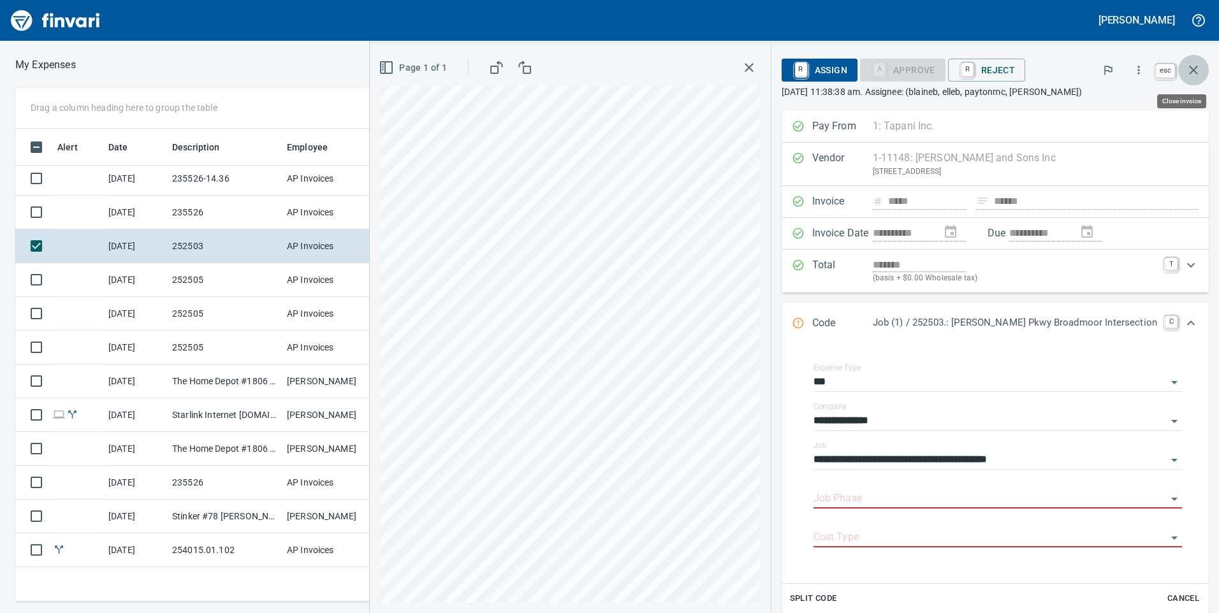
click at [1190, 73] on icon "button" at bounding box center [1193, 69] width 15 height 15
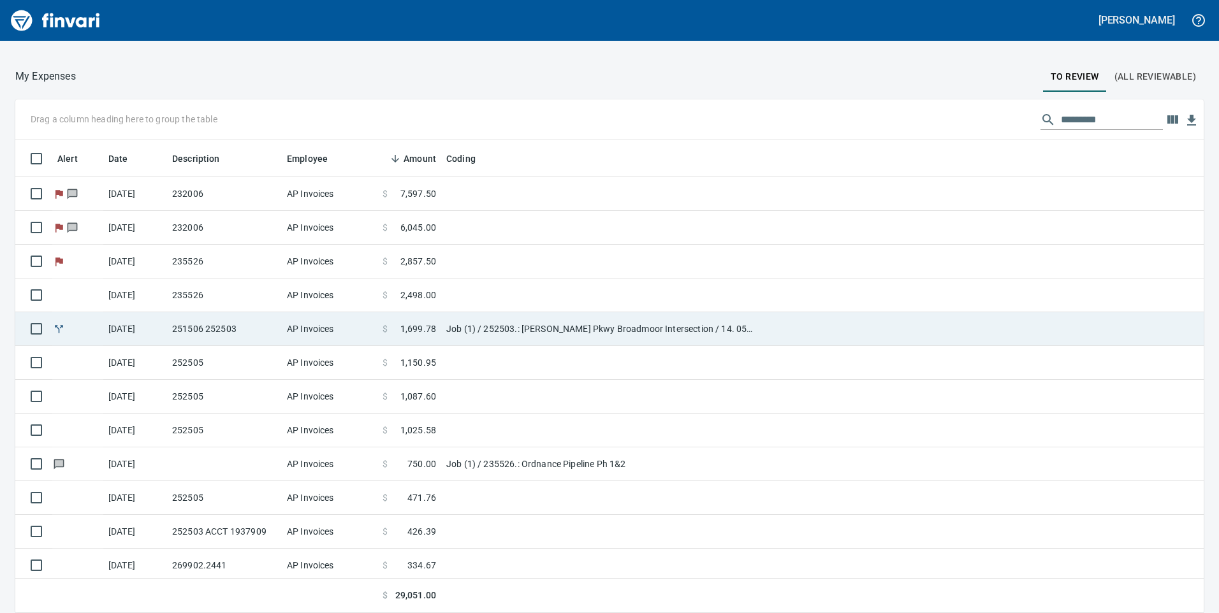
click at [347, 335] on td "AP Invoices" at bounding box center [330, 329] width 96 height 34
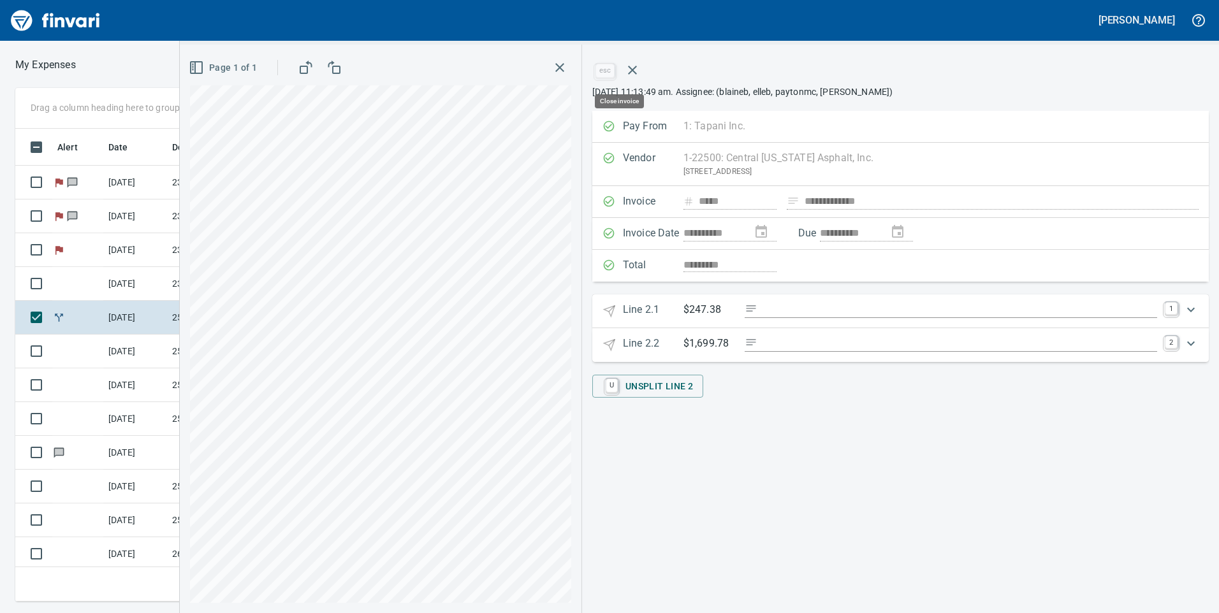
scroll to position [464, 851]
click at [560, 71] on icon "button" at bounding box center [559, 67] width 15 height 15
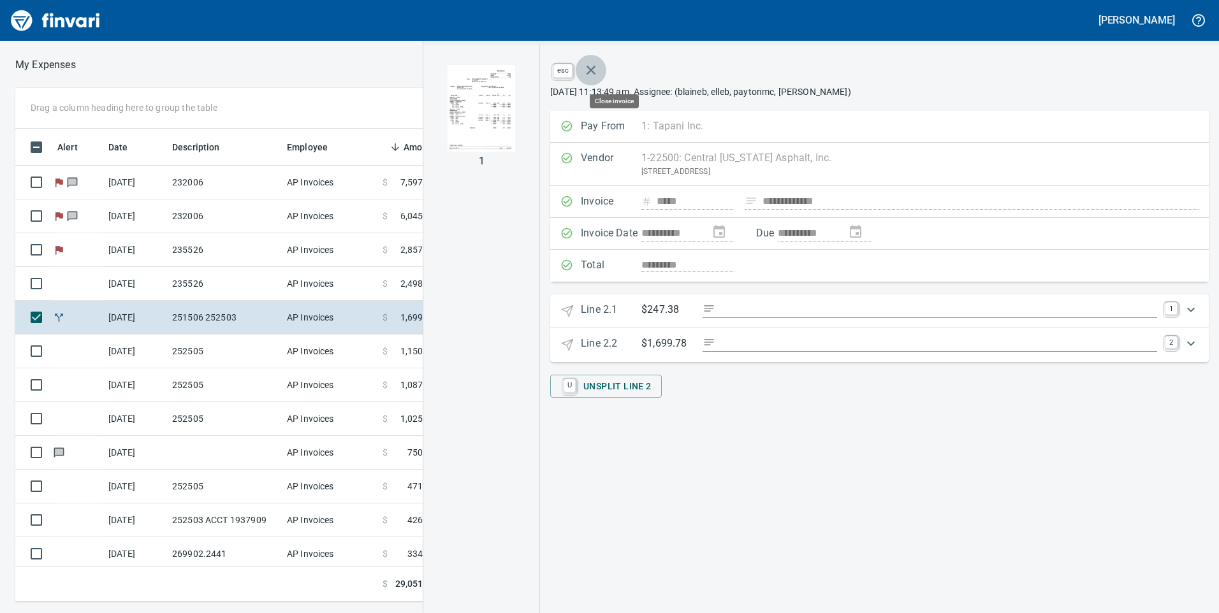
click at [599, 69] on icon "button" at bounding box center [590, 69] width 15 height 15
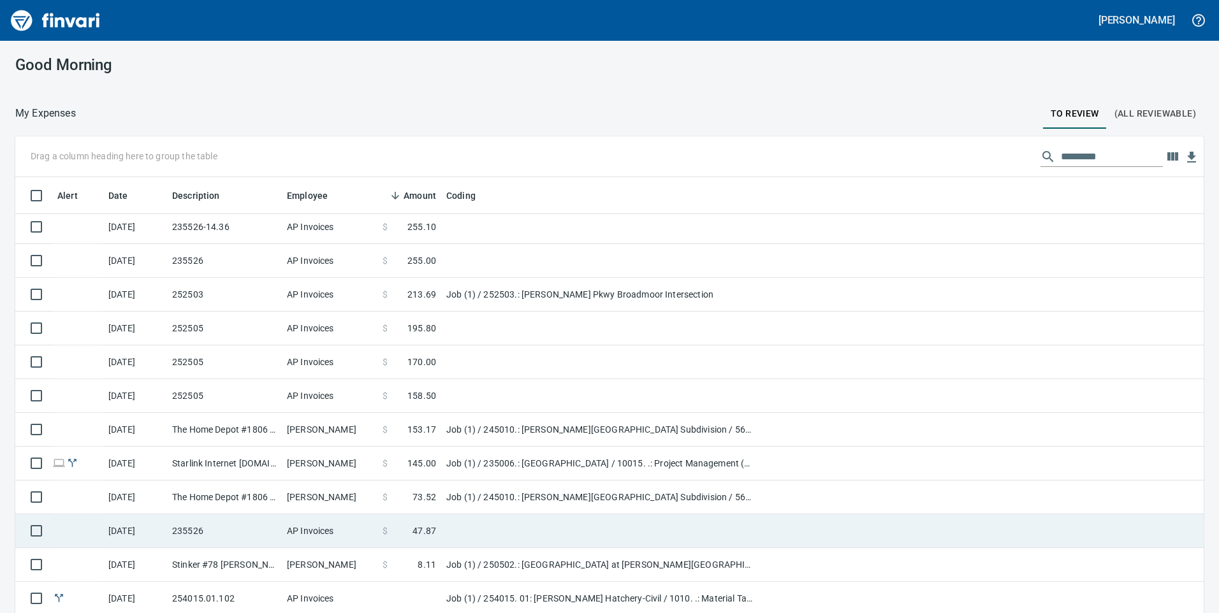
scroll to position [37, 0]
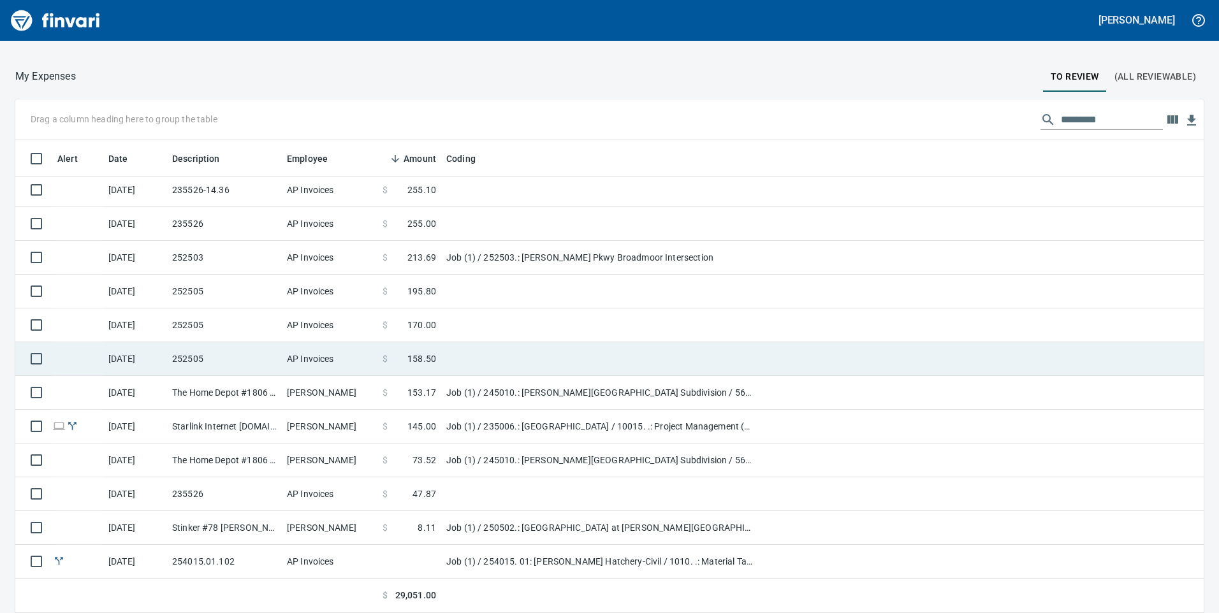
click at [377, 358] on td "AP Invoices" at bounding box center [330, 359] width 96 height 34
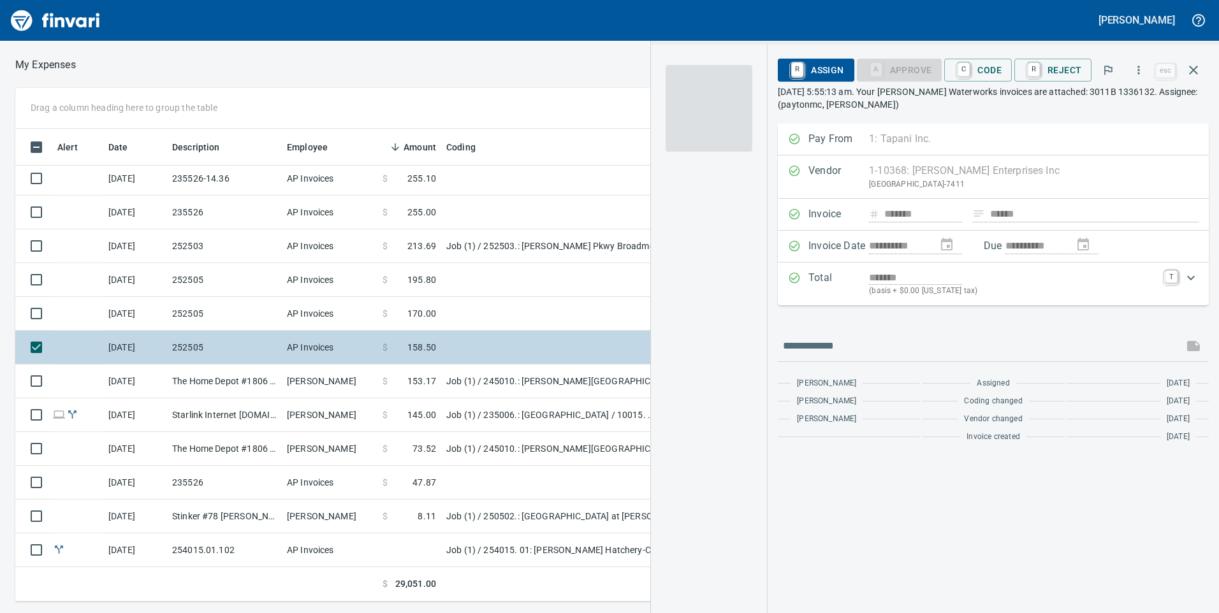
scroll to position [464, 851]
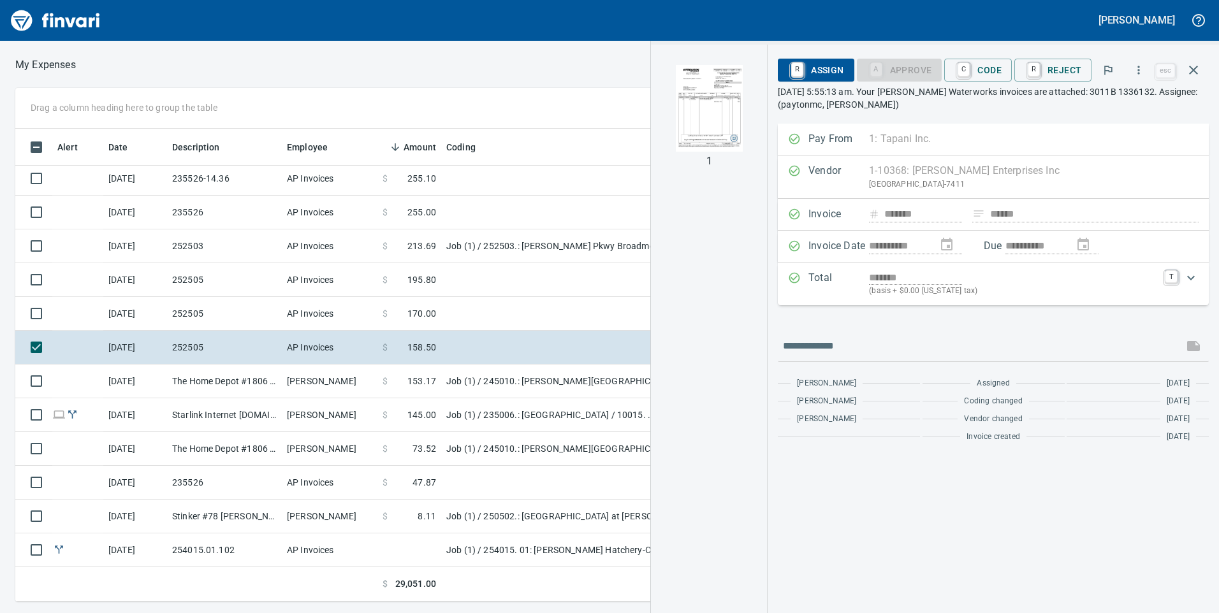
click at [736, 134] on img "button" at bounding box center [709, 108] width 87 height 87
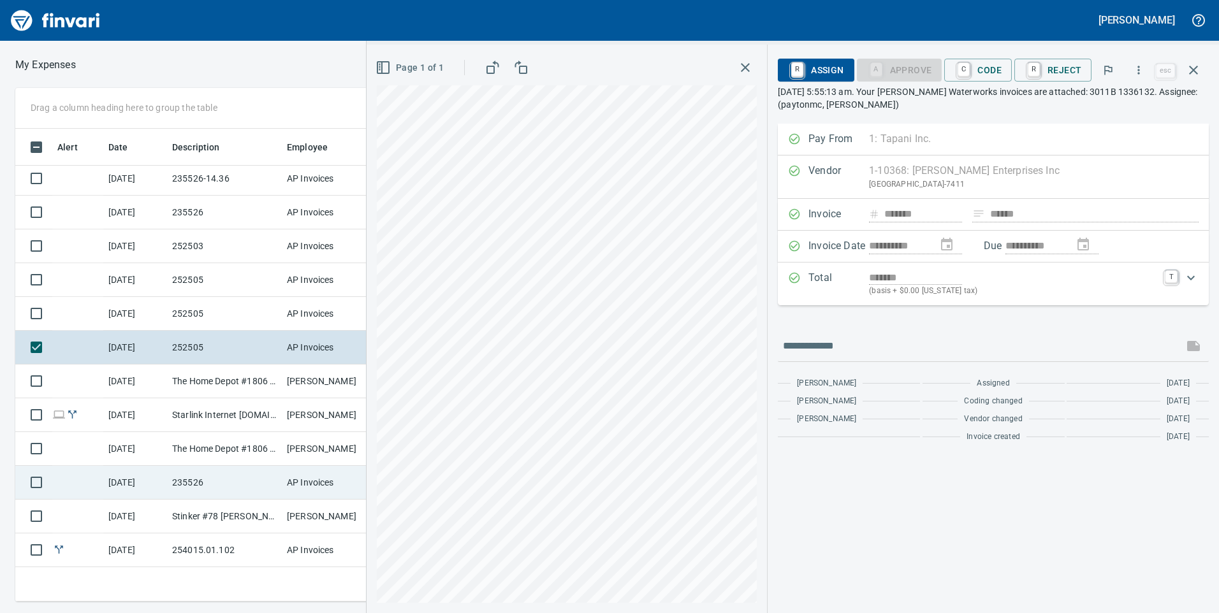
click at [223, 489] on td "235526" at bounding box center [224, 483] width 115 height 34
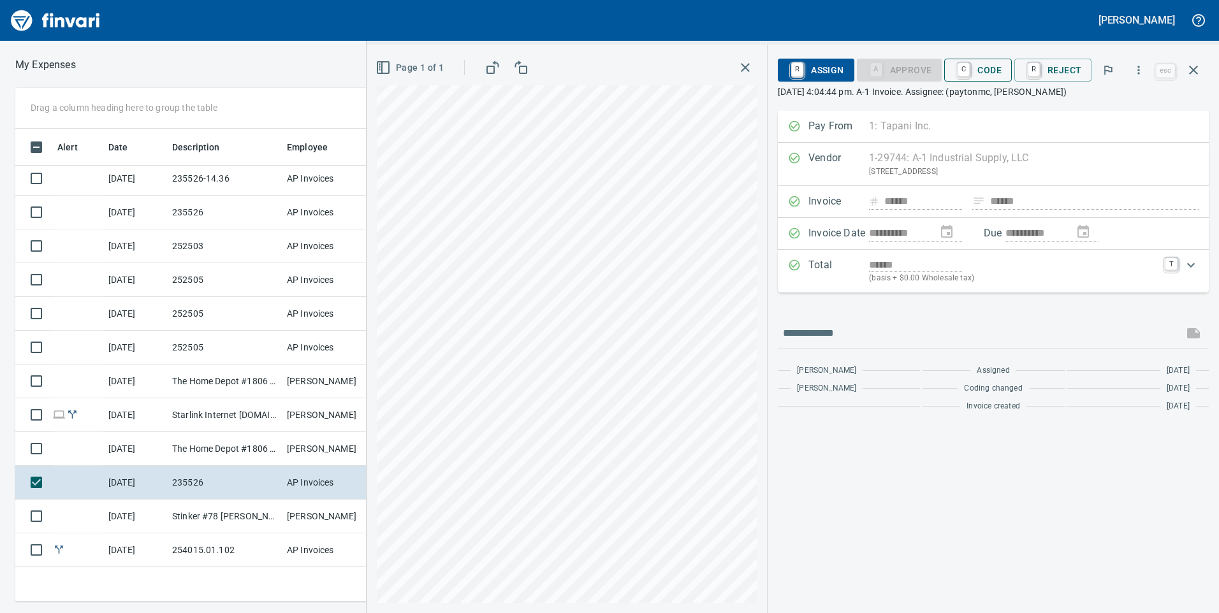
click at [983, 73] on span "C Code" at bounding box center [978, 70] width 47 height 22
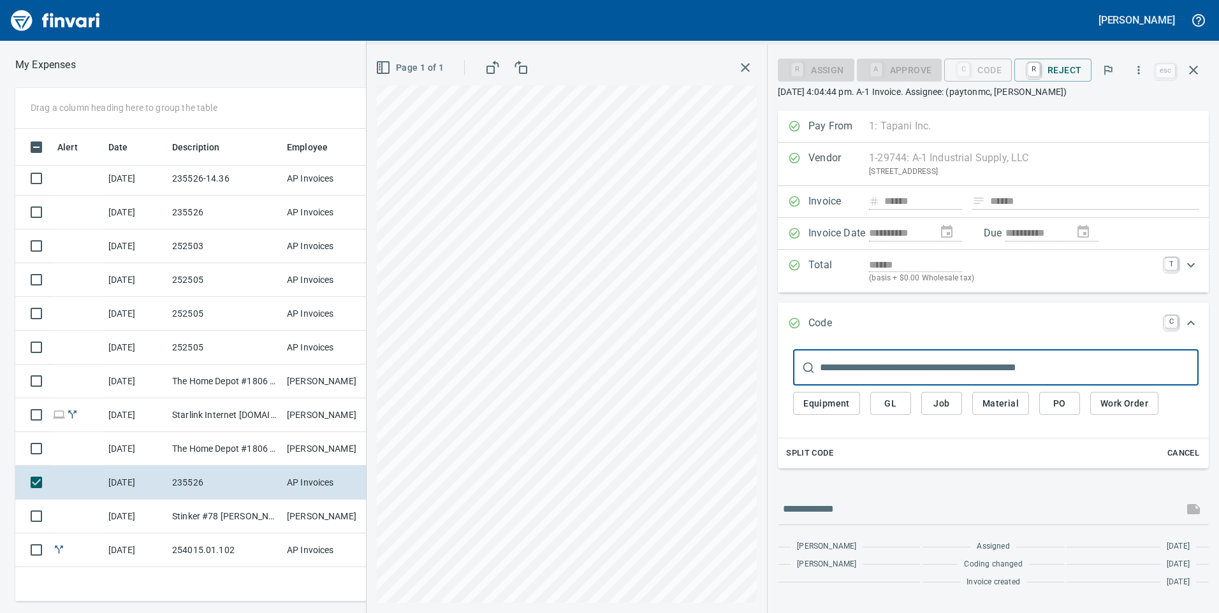
scroll to position [464, 851]
click at [945, 400] on span "Job" at bounding box center [942, 404] width 20 height 16
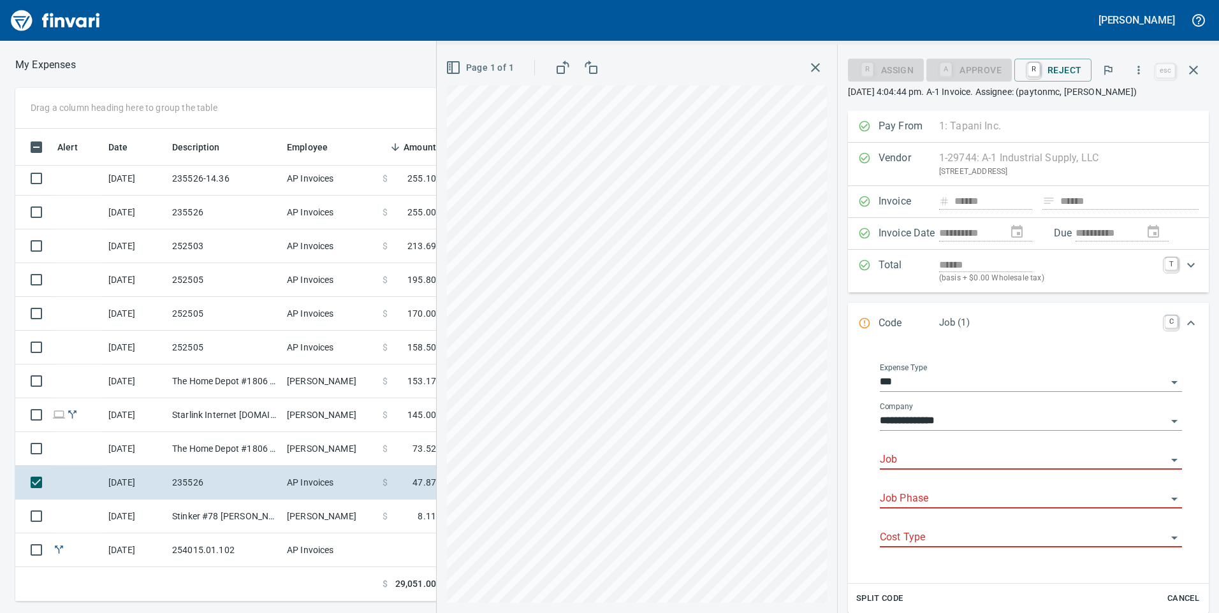
click at [939, 467] on input "Job" at bounding box center [1023, 460] width 287 height 18
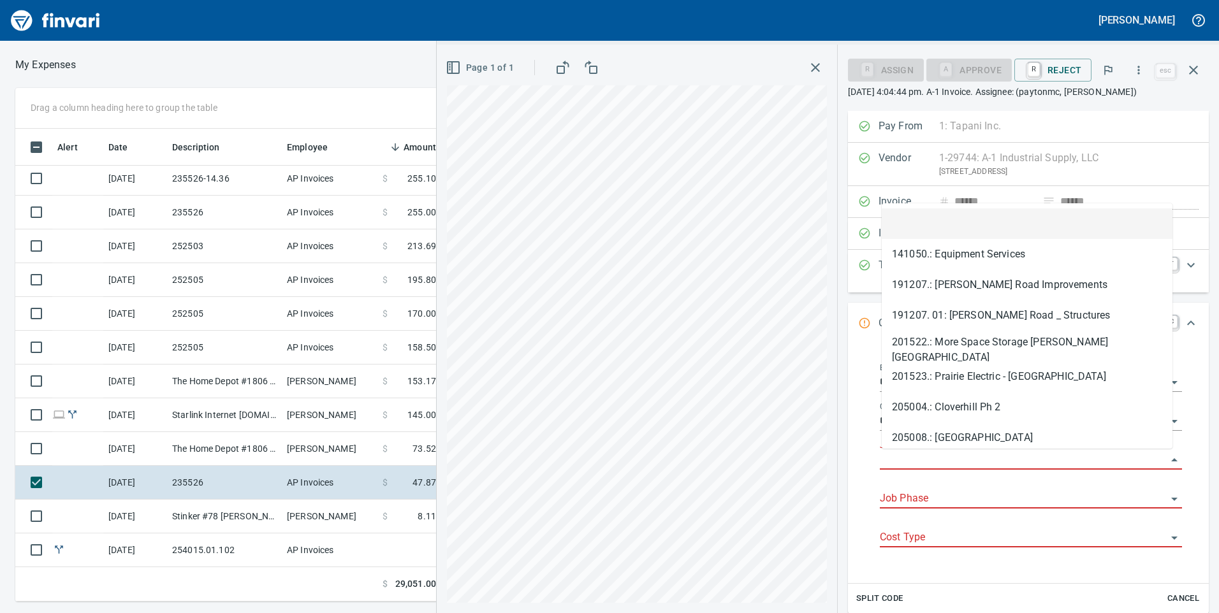
type input "*"
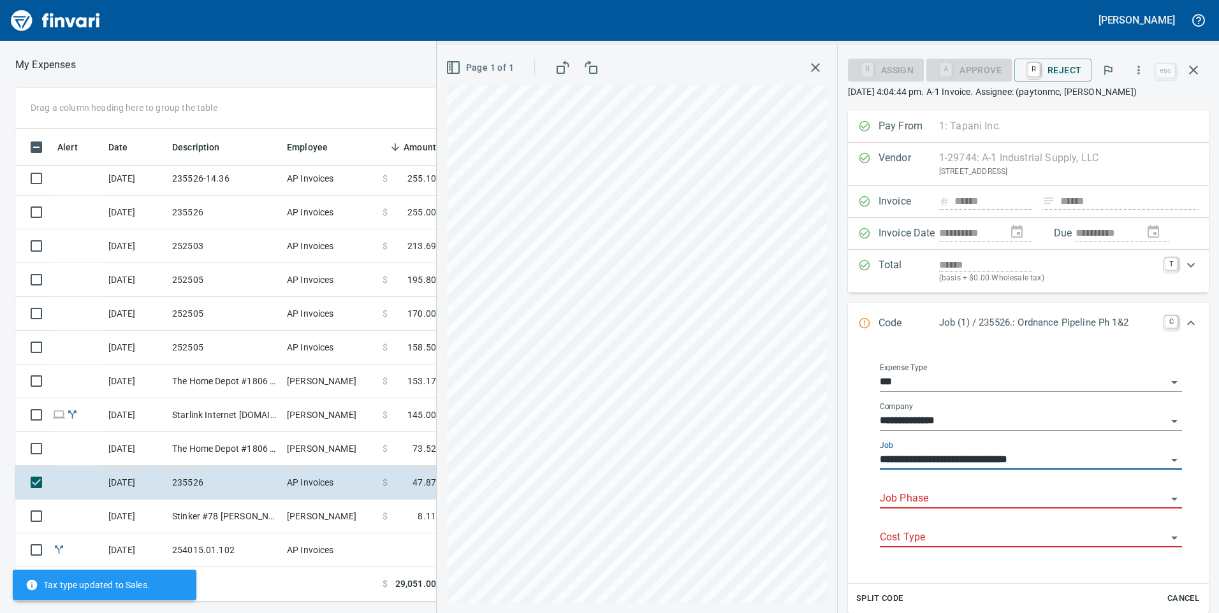
type input "**********"
click at [938, 495] on input "Job Phase" at bounding box center [1023, 499] width 287 height 18
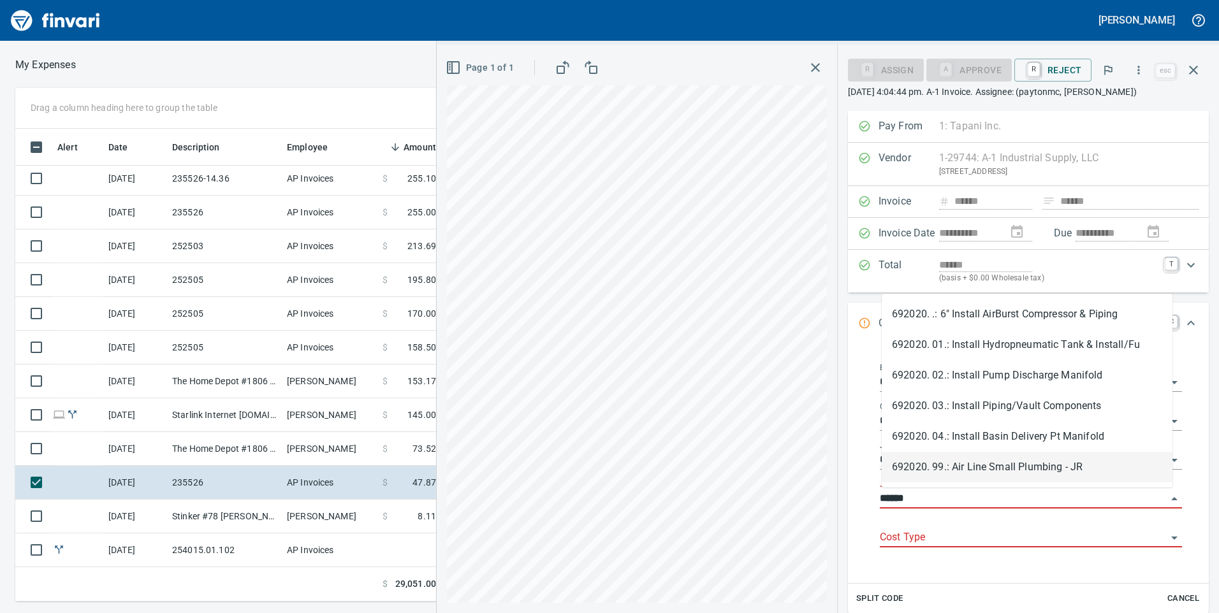
click at [950, 469] on li "692020. 99.: Air Line Small Plumbing - JR" at bounding box center [1027, 467] width 291 height 31
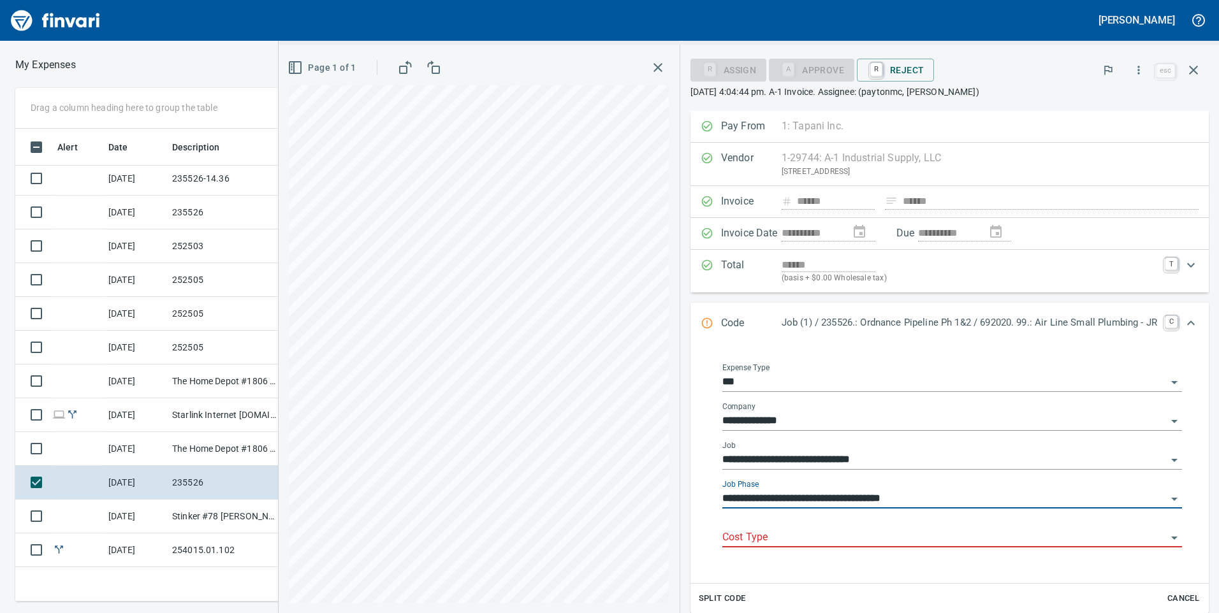
type input "**********"
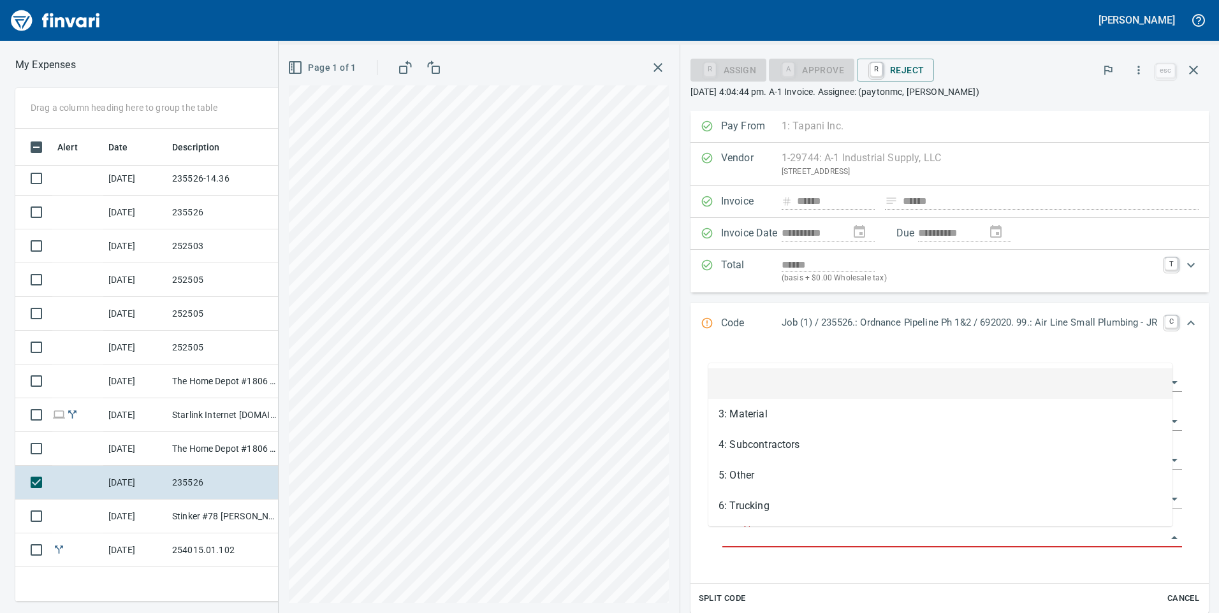
click at [946, 541] on input "Cost Type" at bounding box center [944, 538] width 444 height 18
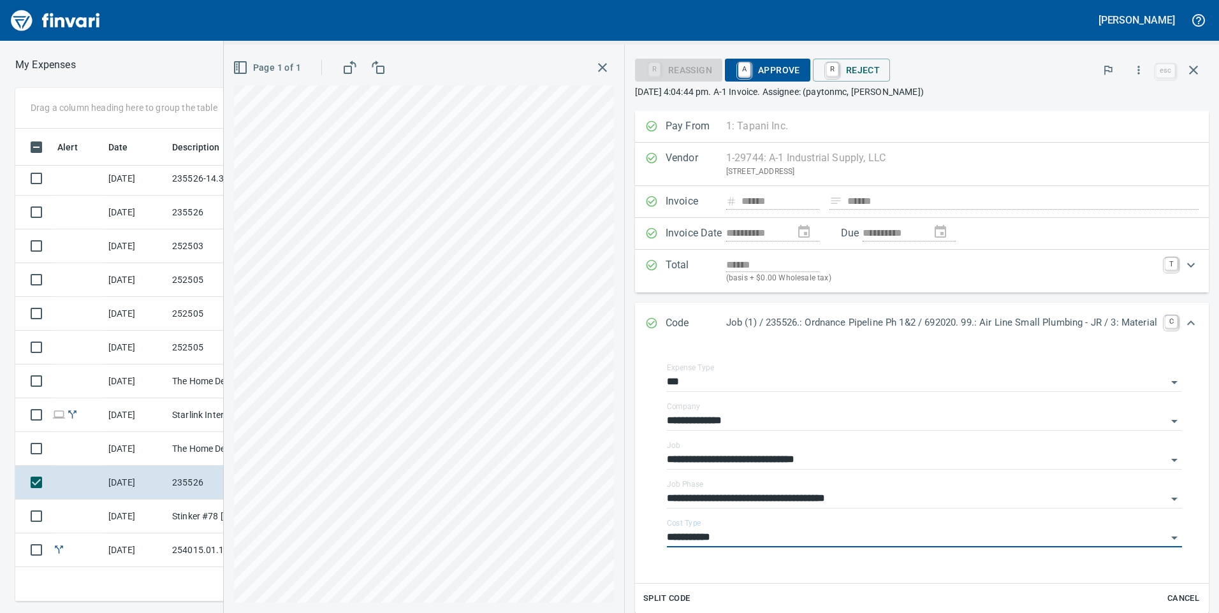
type input "**********"
click at [787, 85] on div "R Reassign A Approve R Reject esc" at bounding box center [922, 70] width 574 height 31
click at [786, 80] on span "A Approve" at bounding box center [767, 70] width 65 height 22
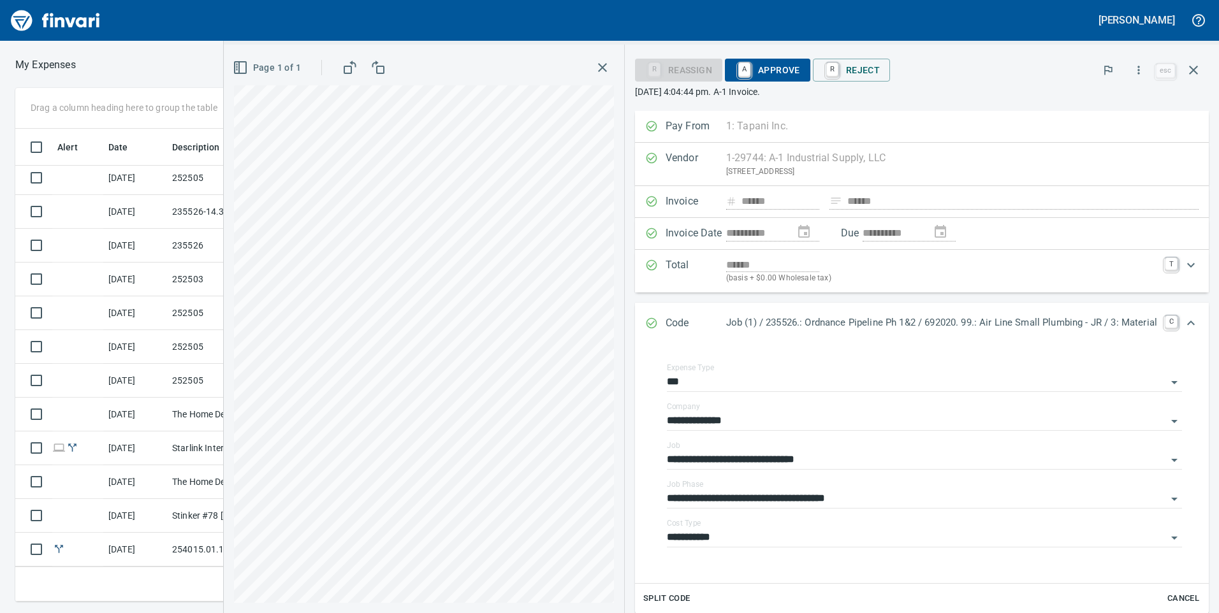
scroll to position [545, 0]
click at [1196, 69] on icon "button" at bounding box center [1193, 69] width 15 height 15
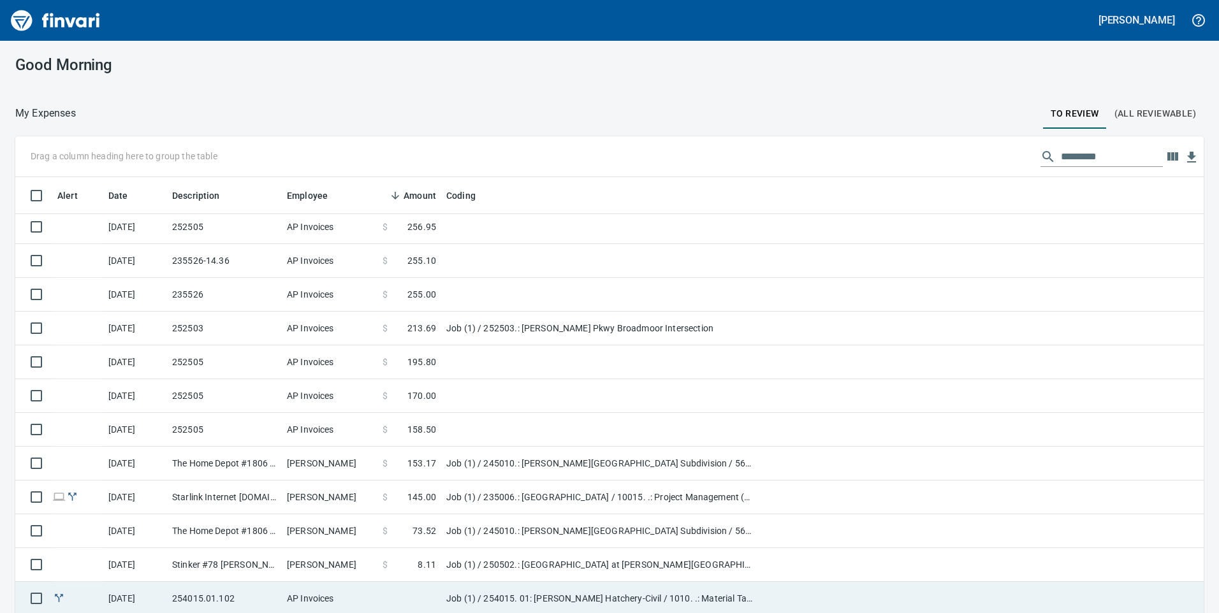
scroll to position [37, 0]
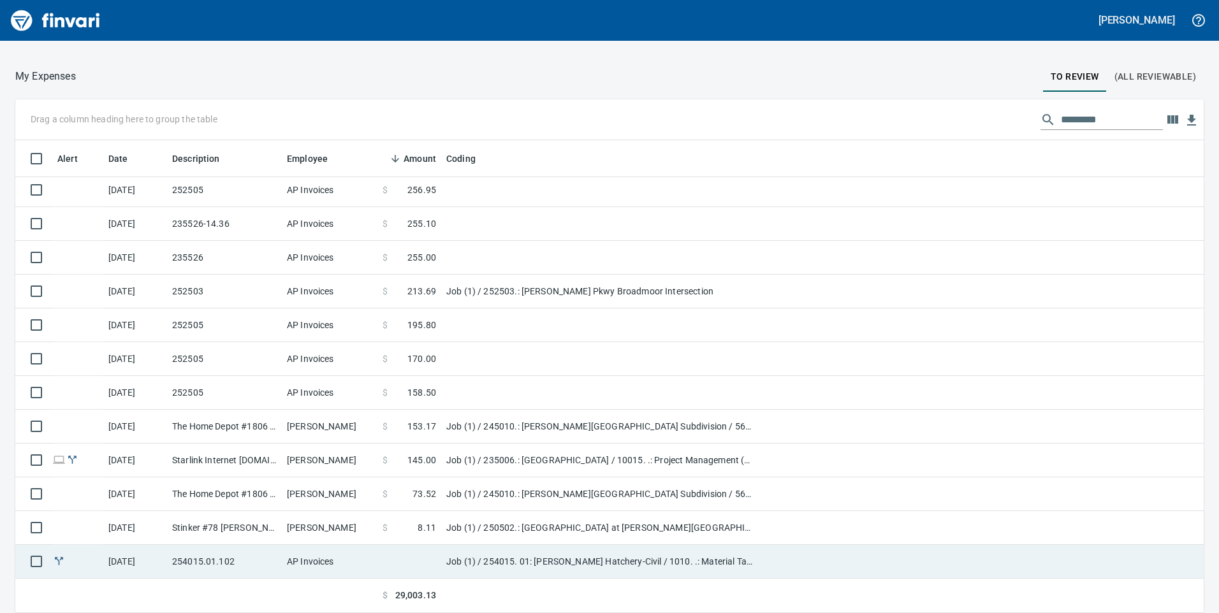
click at [360, 547] on td "AP Invoices" at bounding box center [330, 562] width 96 height 34
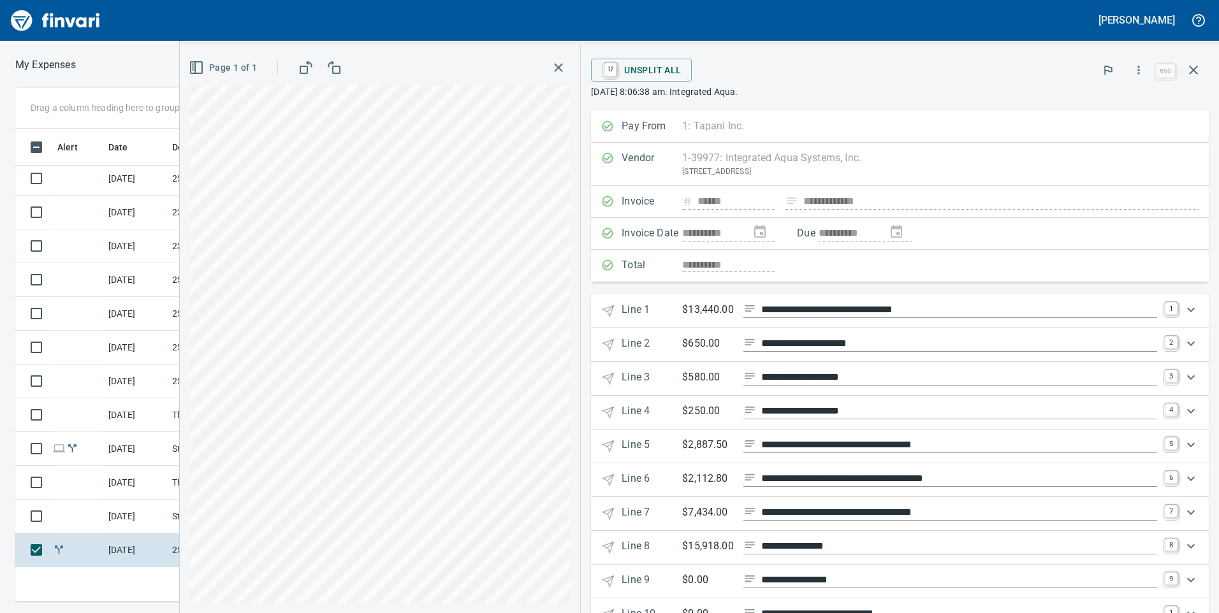
scroll to position [143, 0]
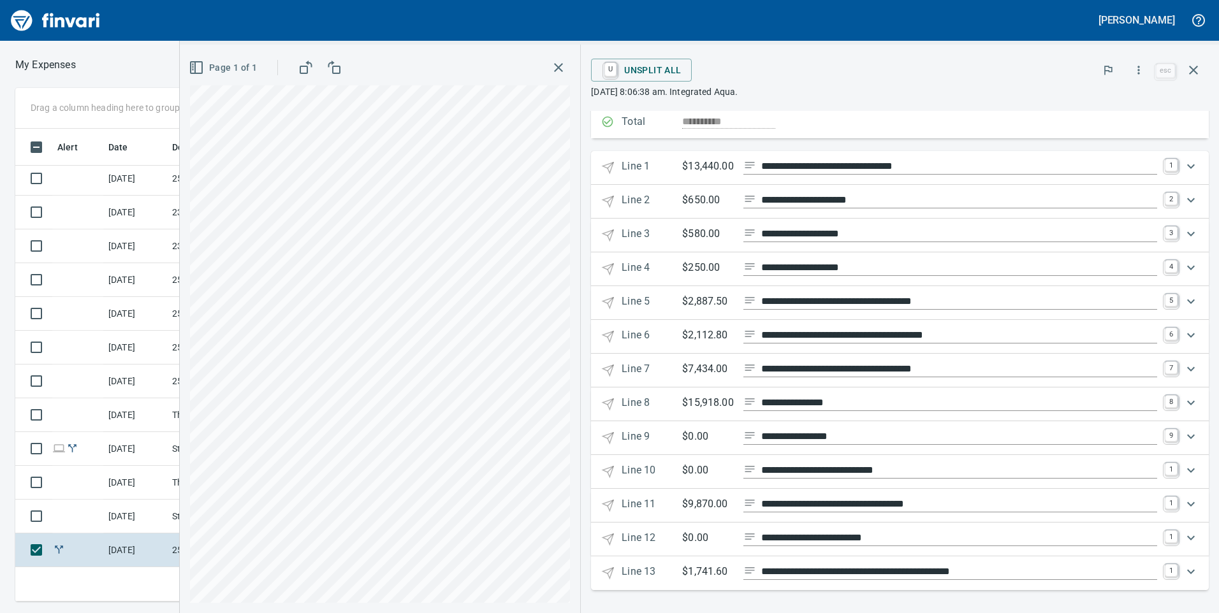
click at [1186, 568] on icon "Expand" at bounding box center [1190, 571] width 15 height 15
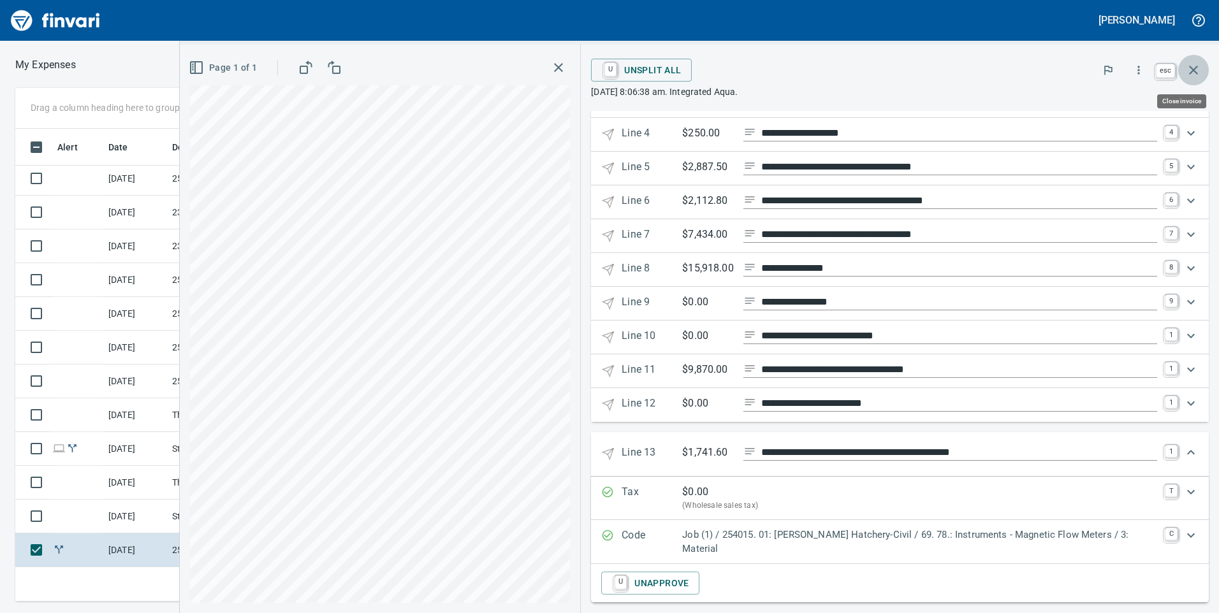
click at [1194, 66] on icon "button" at bounding box center [1193, 69] width 15 height 15
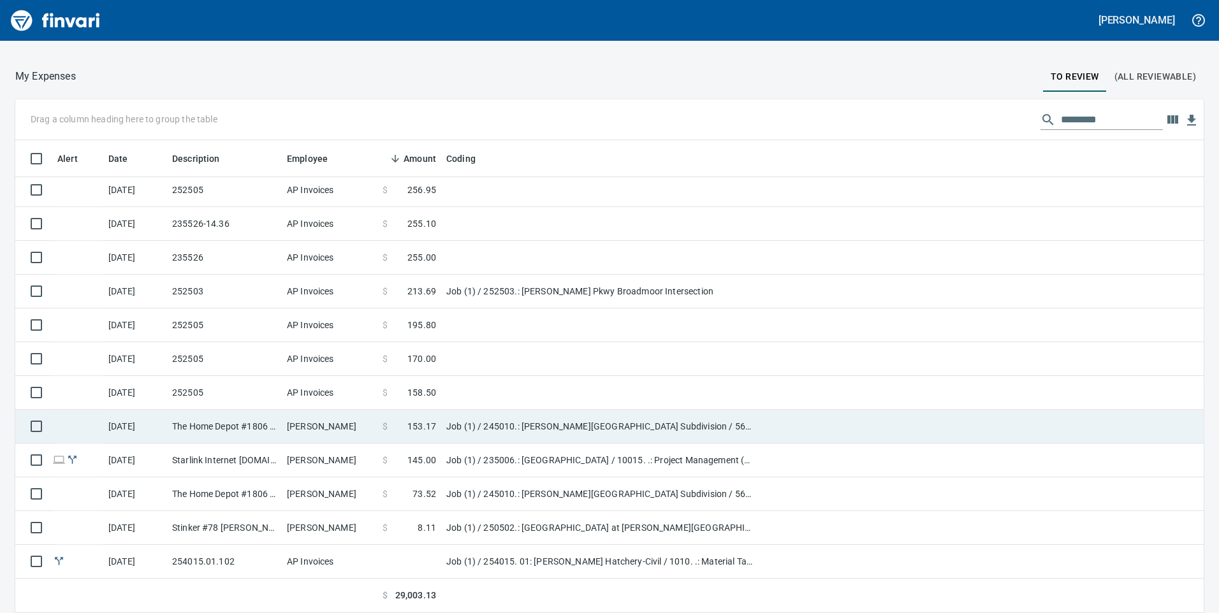
click at [418, 439] on td "$ 153.17" at bounding box center [409, 427] width 64 height 34
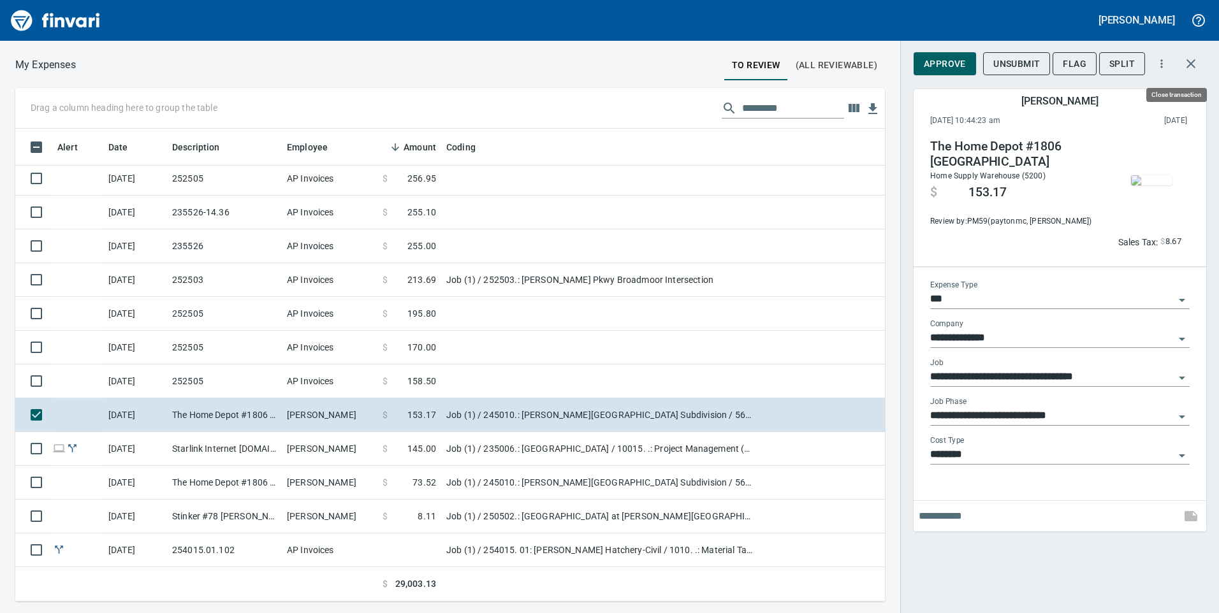
click at [1176, 62] on button "button" at bounding box center [1191, 63] width 31 height 31
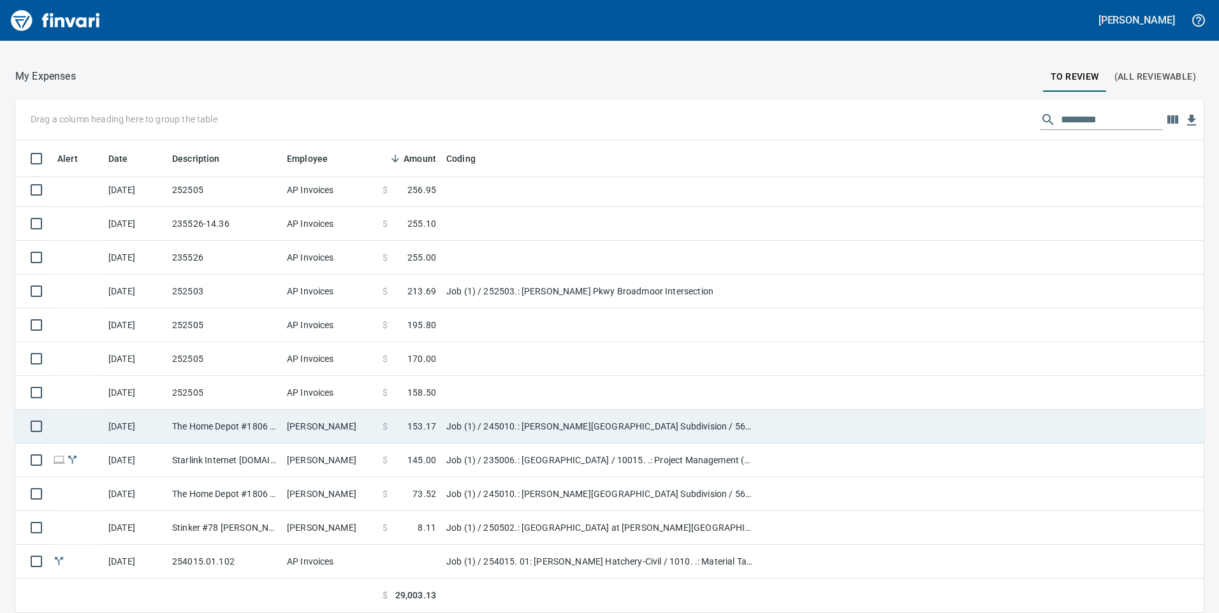
click at [483, 420] on td "Job (1) / 245010.: [PERSON_NAME][GEOGRAPHIC_DATA] Subdivision / 564813. .: 48in…" at bounding box center [600, 427] width 319 height 34
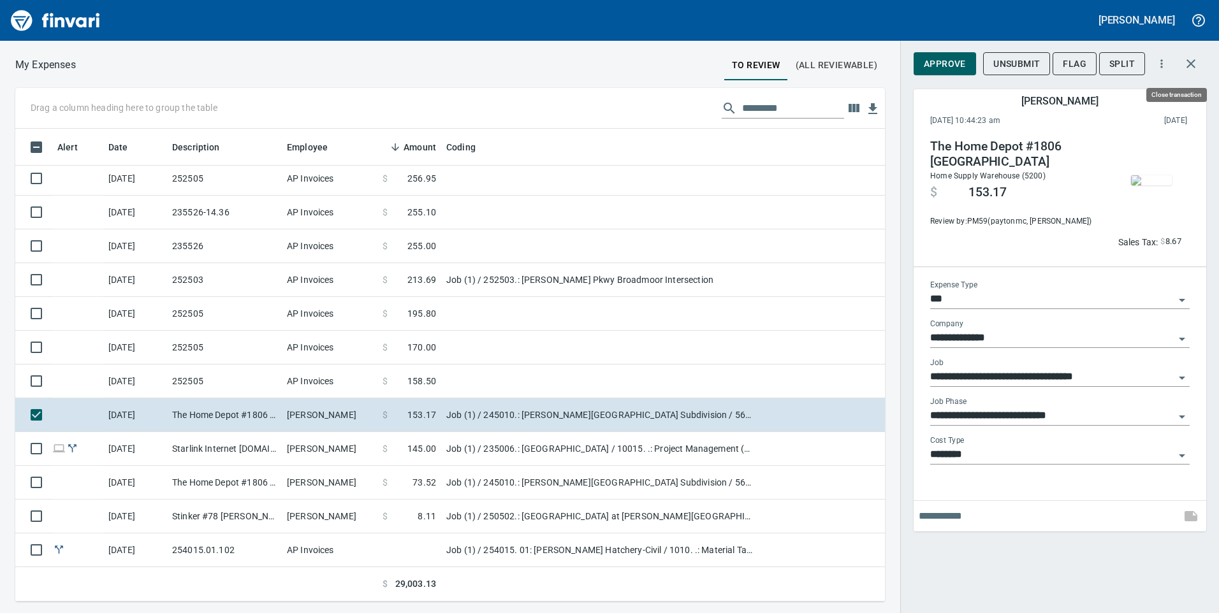
click at [1192, 66] on icon "button" at bounding box center [1190, 63] width 15 height 15
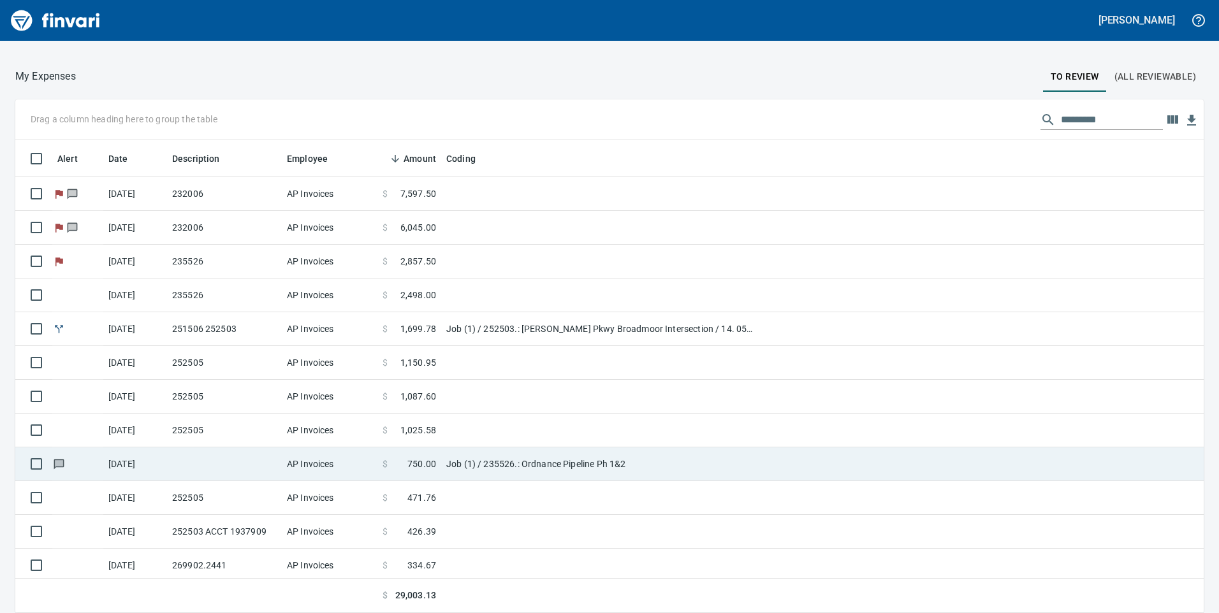
click at [171, 455] on td at bounding box center [224, 465] width 115 height 34
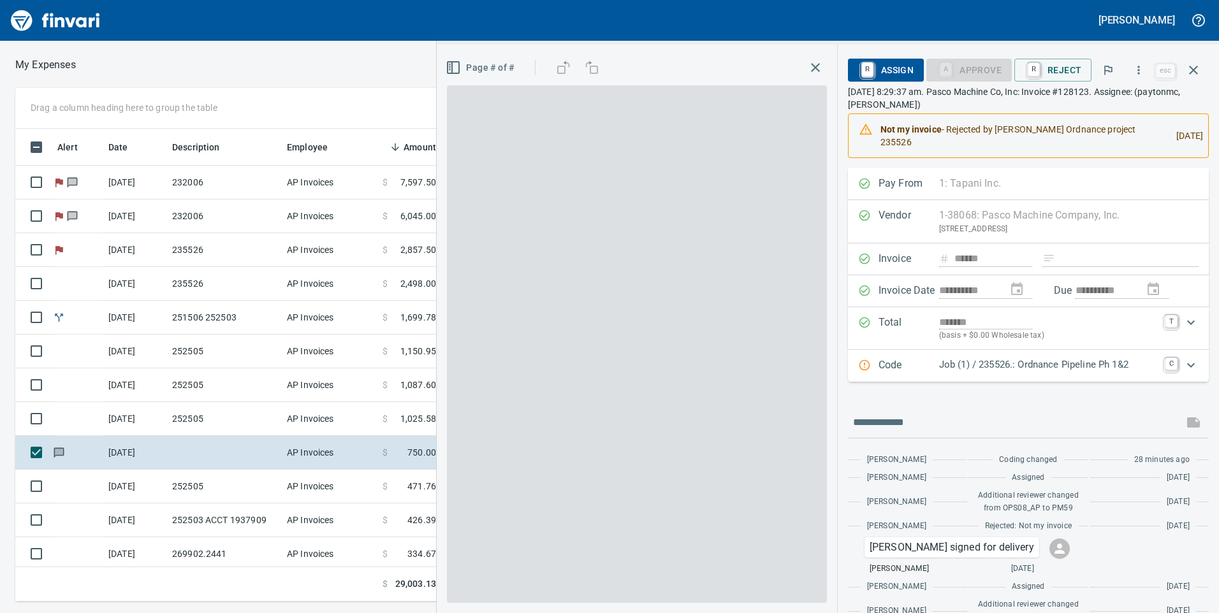
scroll to position [464, 851]
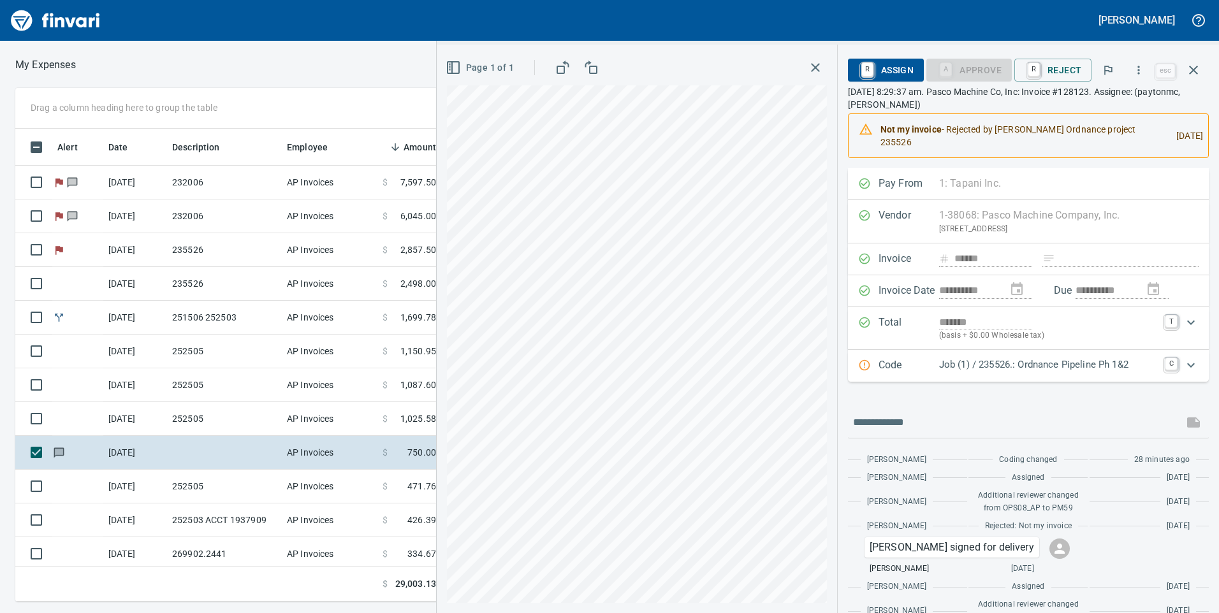
click at [1176, 359] on div "Expand" at bounding box center [1191, 365] width 31 height 31
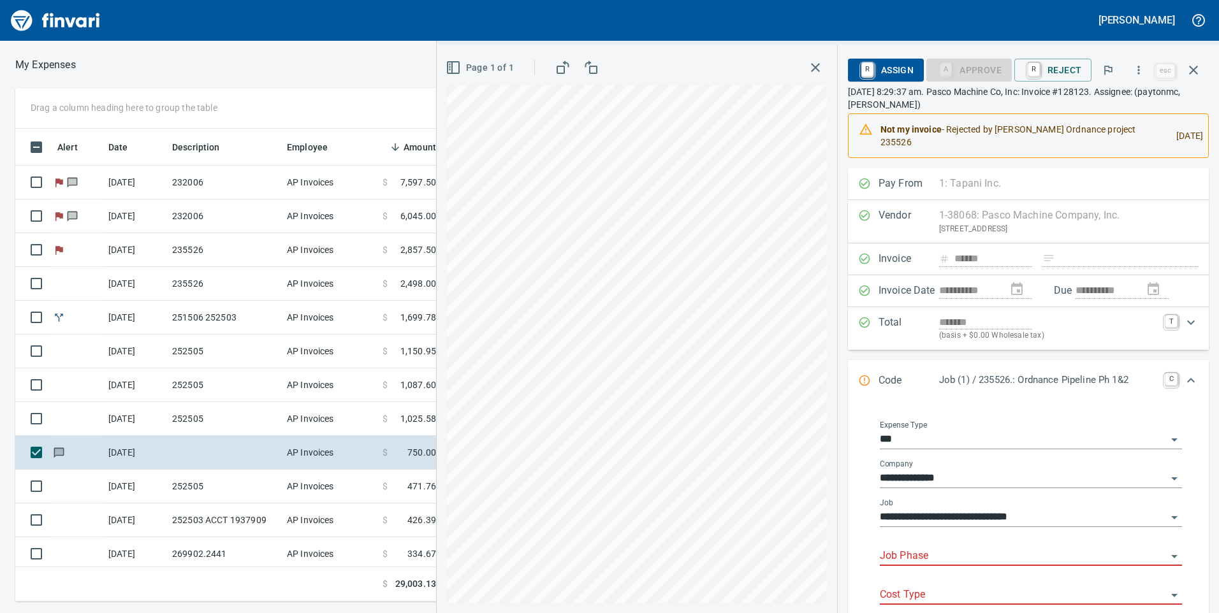
click at [984, 550] on input "Job Phase" at bounding box center [1023, 557] width 287 height 18
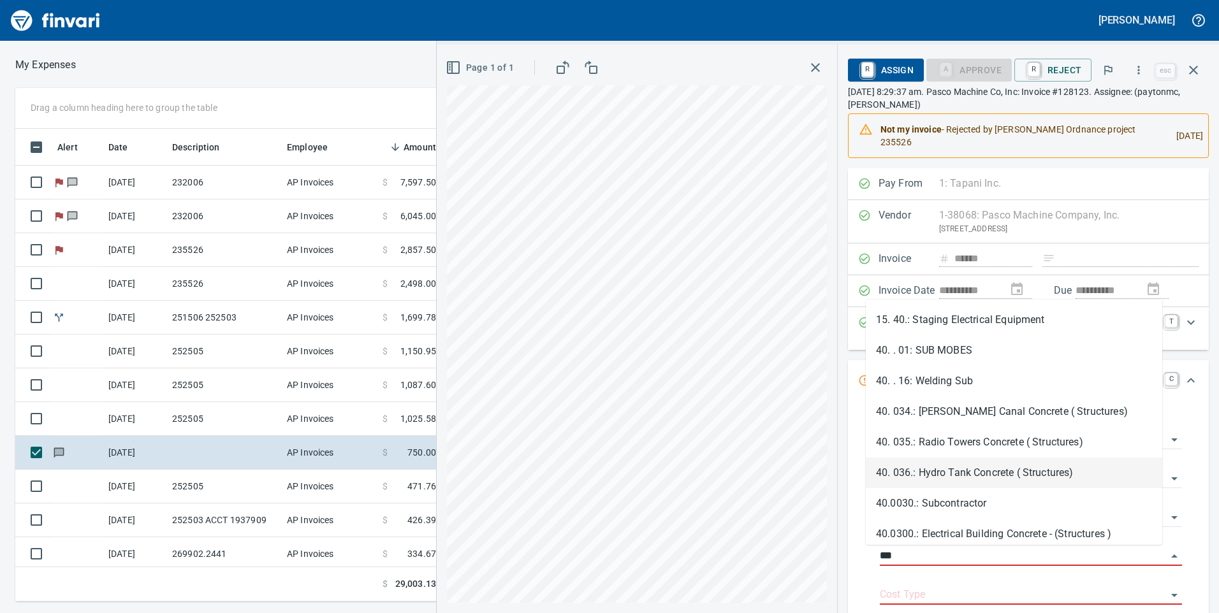
click at [995, 476] on li "40. 036.: Hydro Tank Concrete ( Structures)" at bounding box center [1014, 473] width 297 height 31
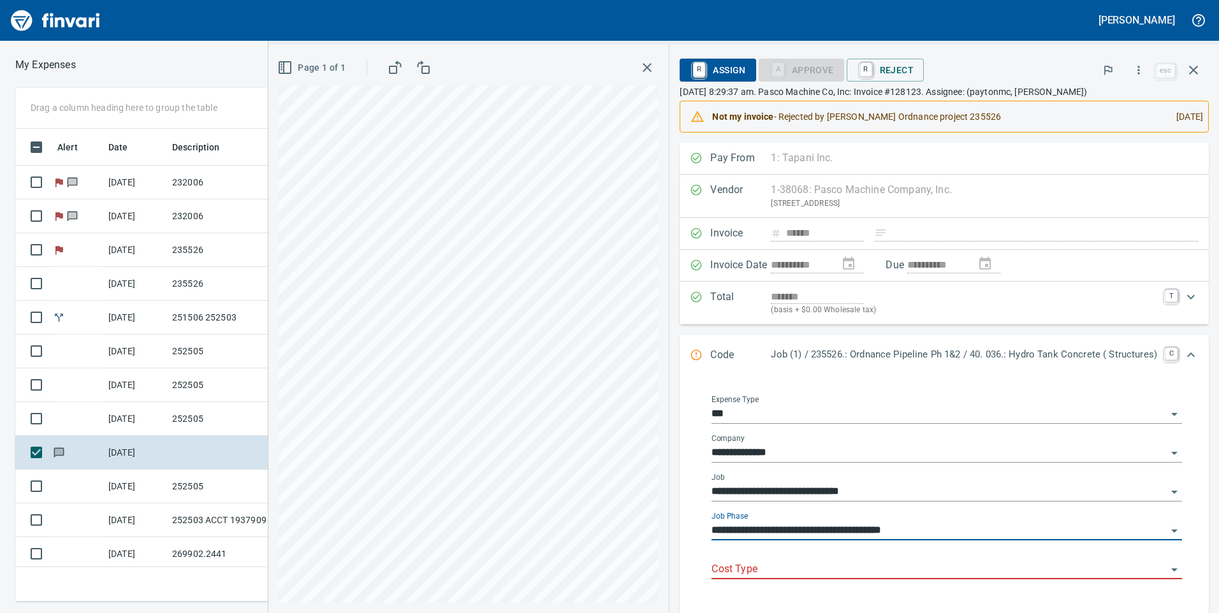
type input "**********"
click at [969, 571] on input "Cost Type" at bounding box center [939, 570] width 455 height 18
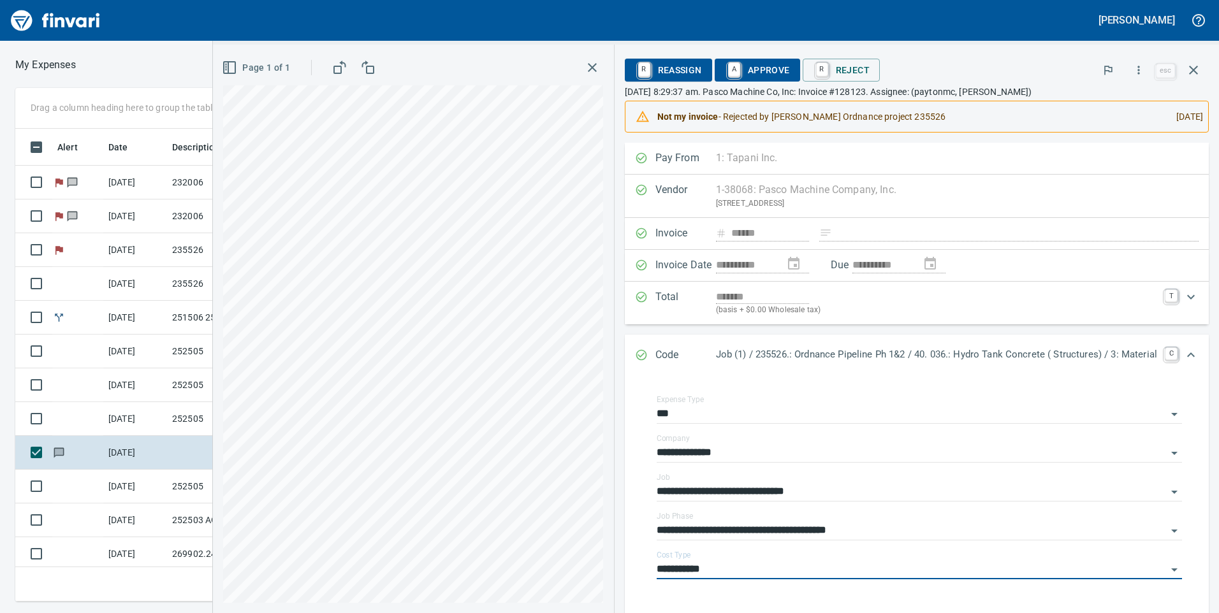
type input "**********"
click at [733, 61] on span "A Approve" at bounding box center [757, 70] width 65 height 22
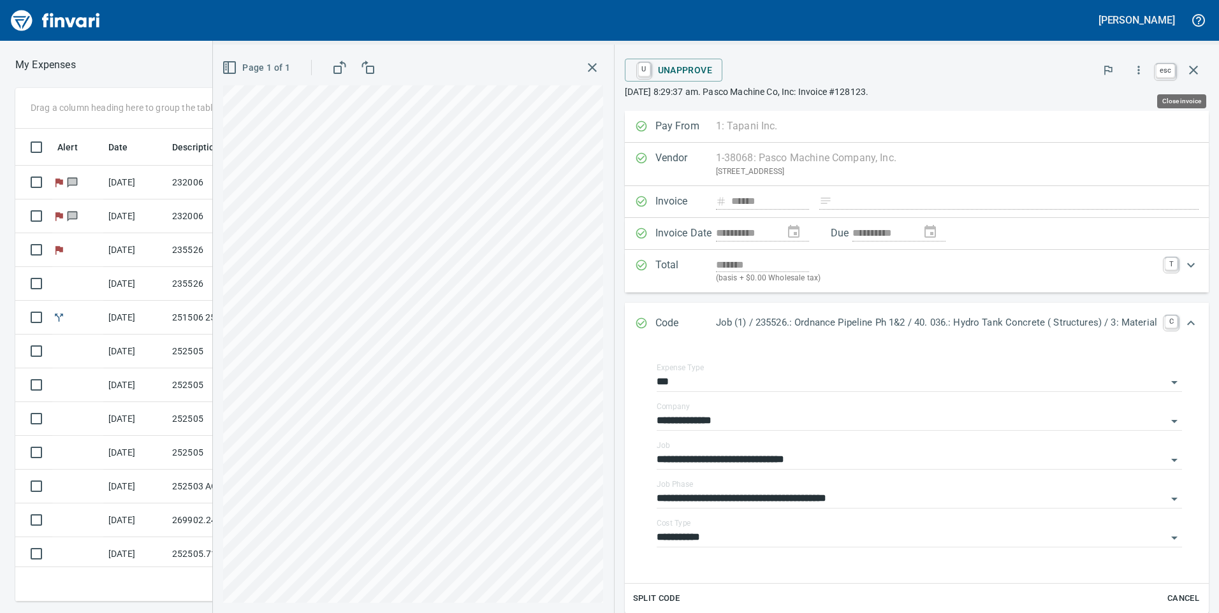
click at [1197, 68] on icon "button" at bounding box center [1193, 69] width 15 height 15
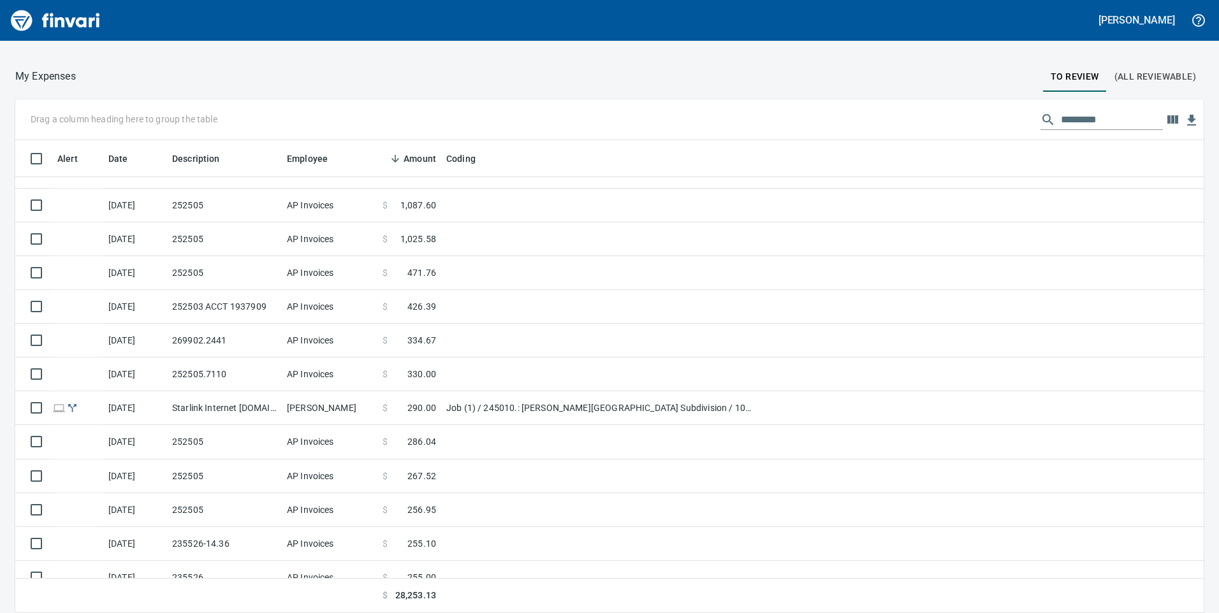
scroll to position [511, 0]
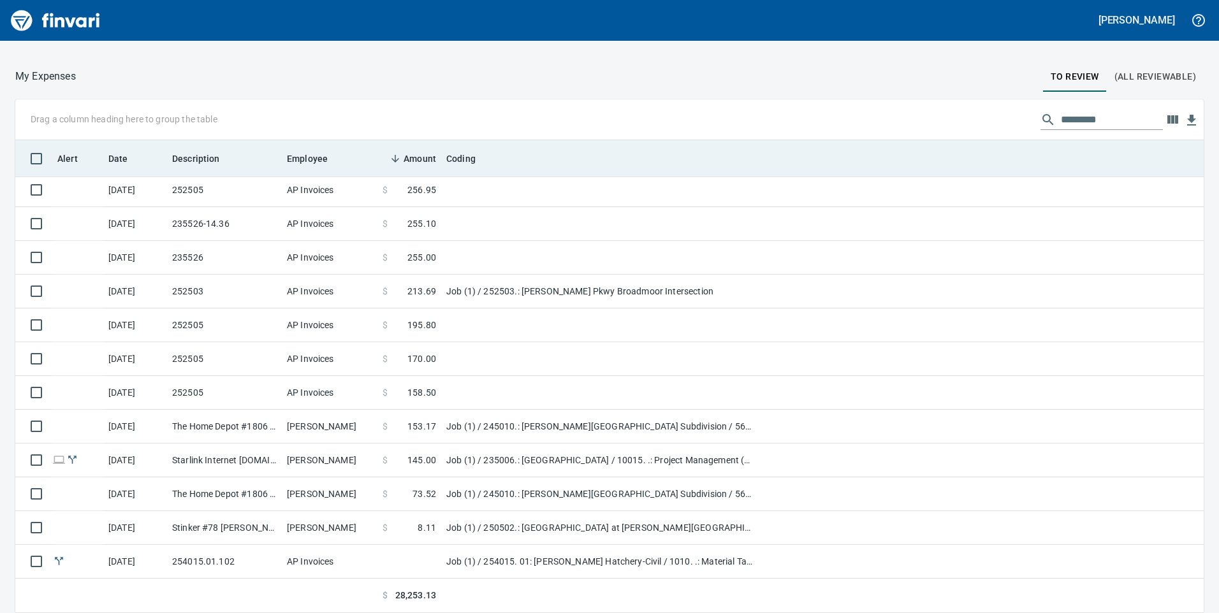
click at [123, 147] on th "Date" at bounding box center [135, 158] width 64 height 37
click at [134, 160] on icon at bounding box center [136, 158] width 11 height 11
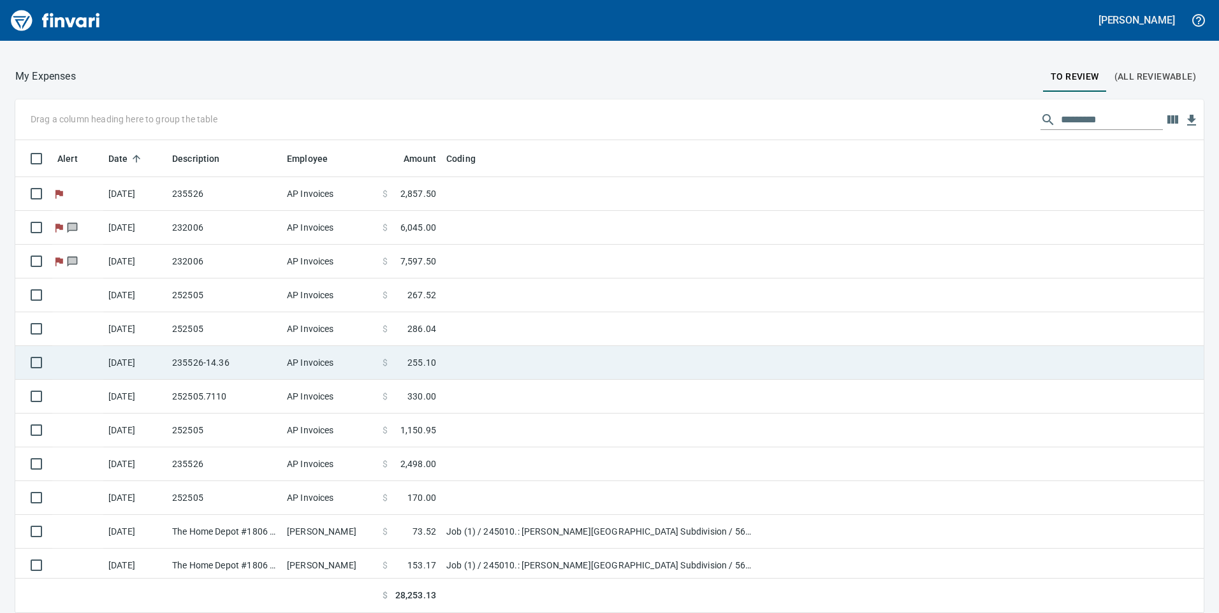
scroll to position [0, 0]
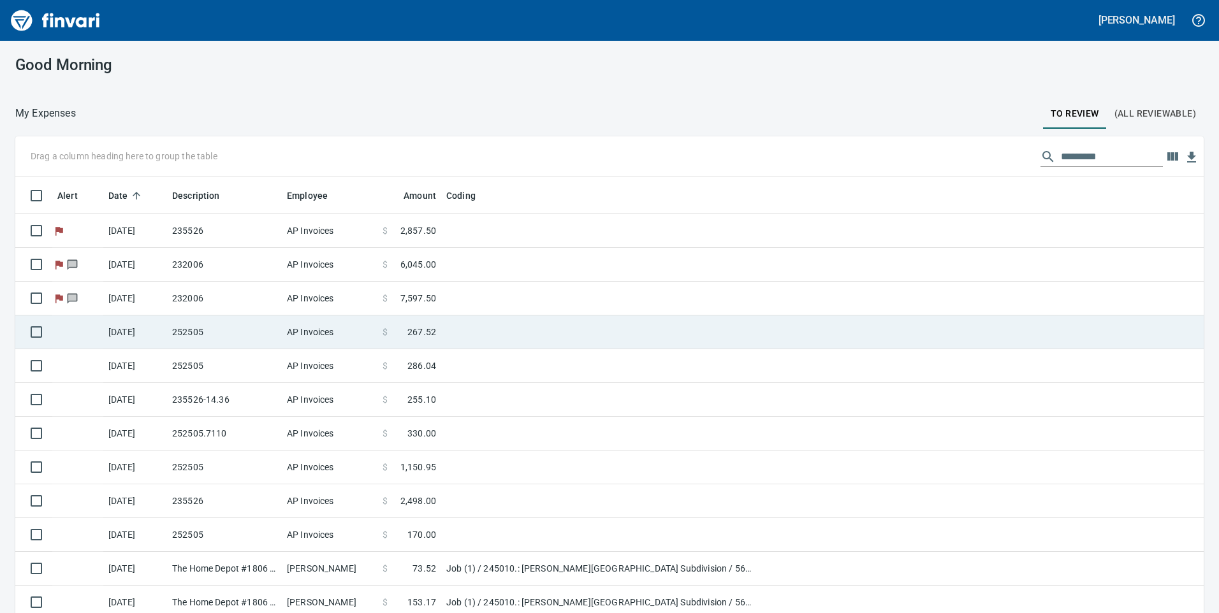
click at [157, 321] on td "[DATE]" at bounding box center [135, 333] width 64 height 34
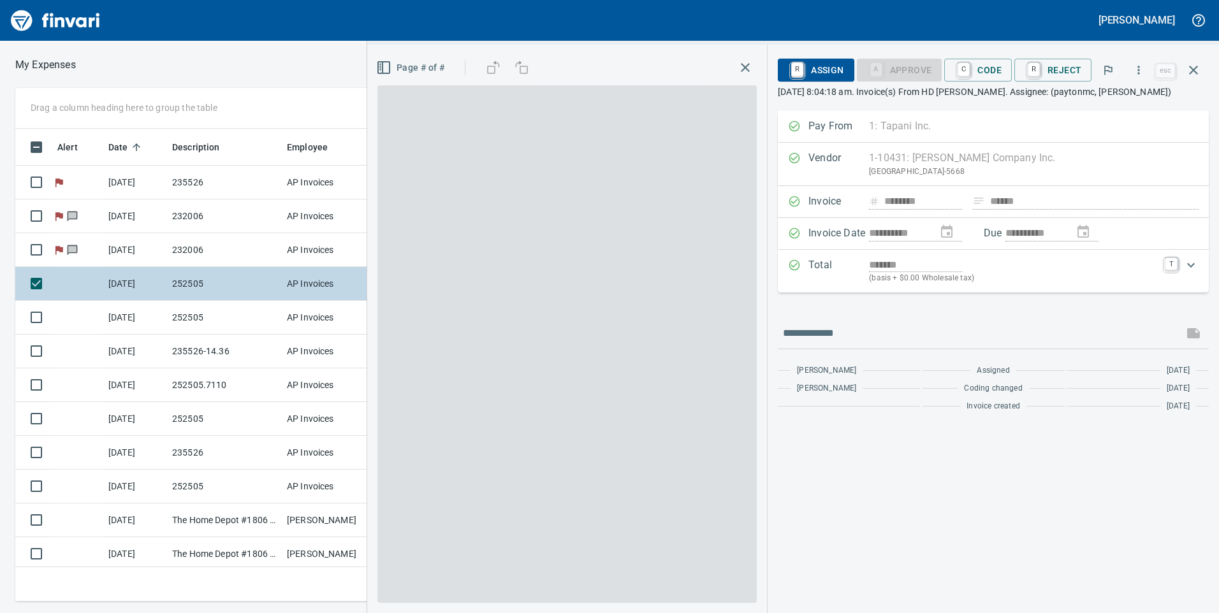
scroll to position [464, 851]
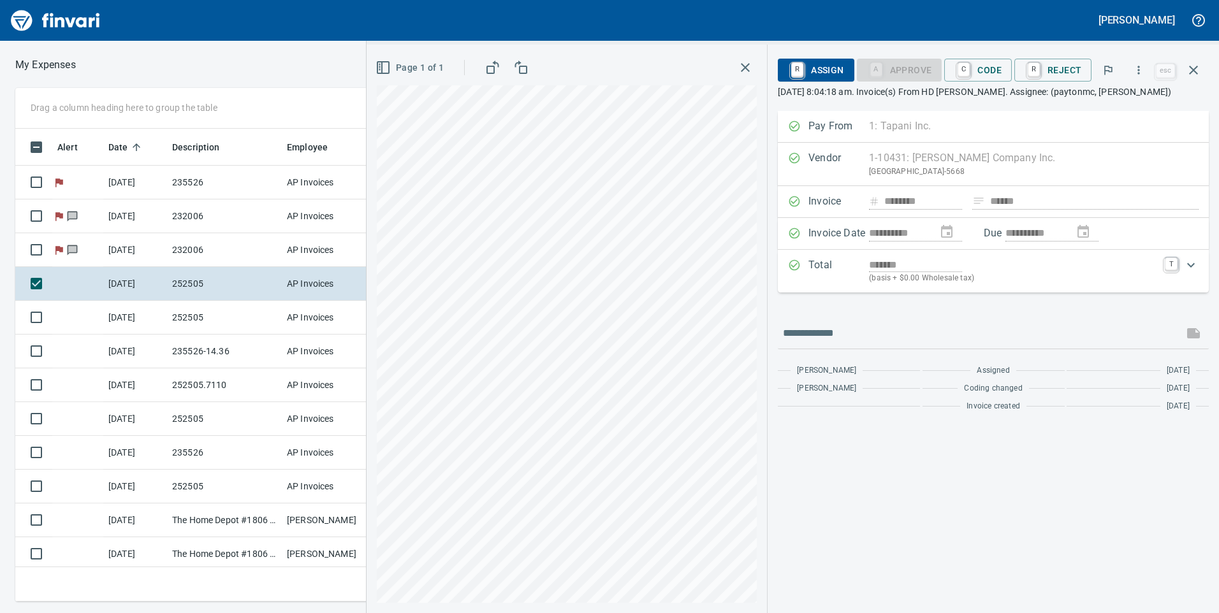
click at [984, 72] on span "C Code" at bounding box center [978, 70] width 47 height 22
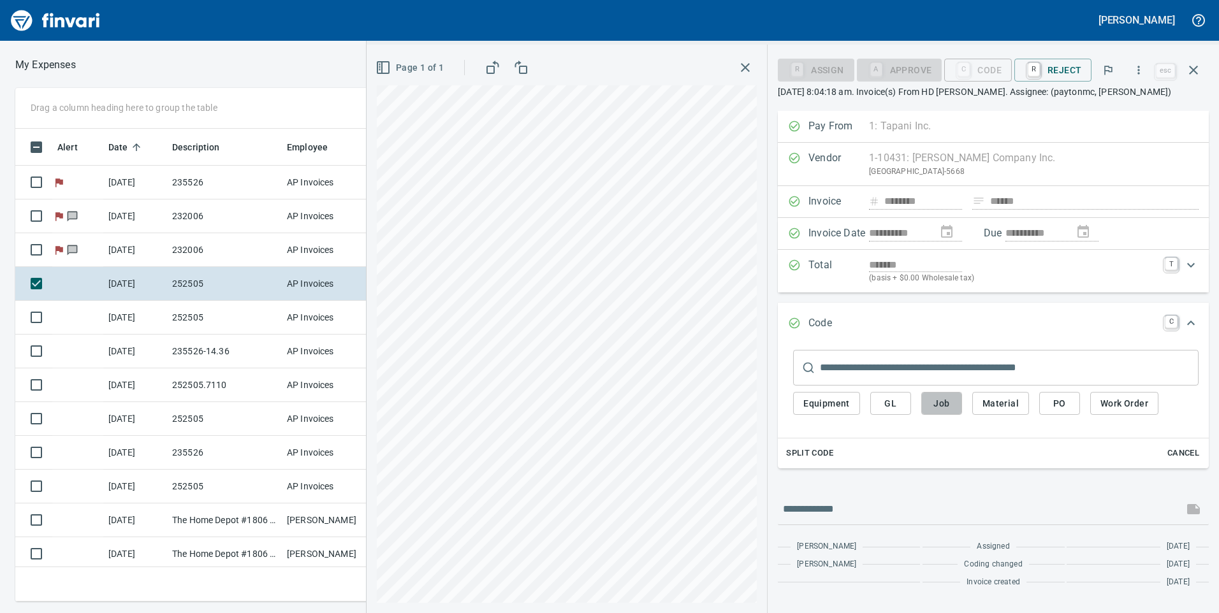
click at [956, 403] on button "Job" at bounding box center [941, 404] width 41 height 24
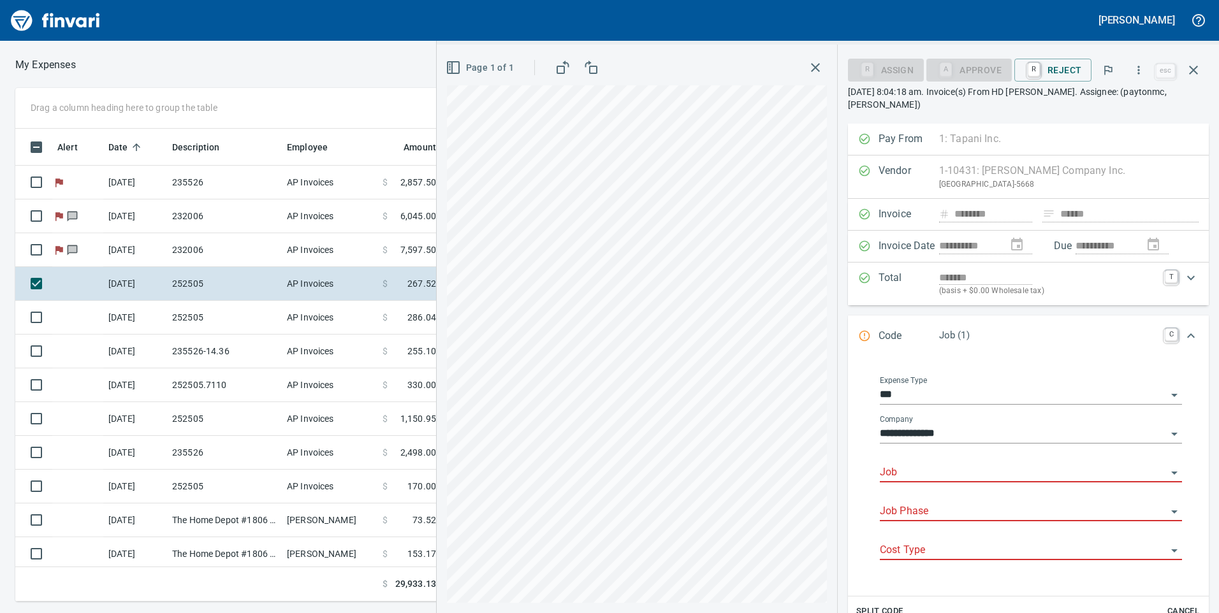
click at [956, 467] on input "Job" at bounding box center [1023, 473] width 287 height 18
click at [928, 502] on li "252505.: Powerline Rd and Madison St Improvements" at bounding box center [1027, 505] width 291 height 31
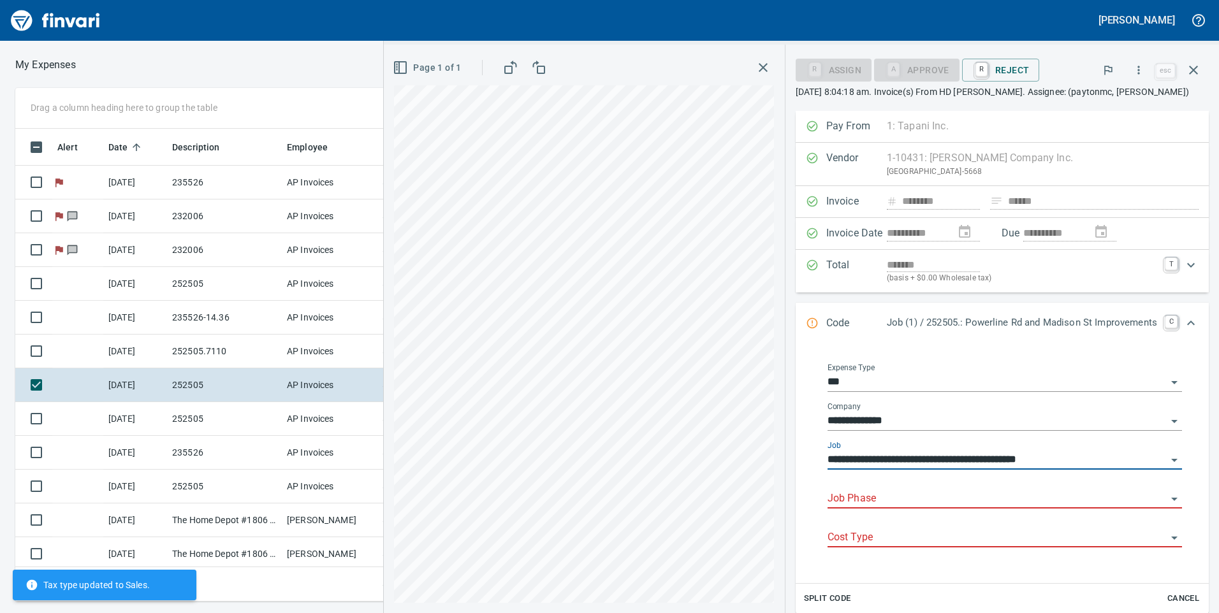
type input "**********"
click at [934, 491] on input "Job Phase" at bounding box center [997, 499] width 339 height 18
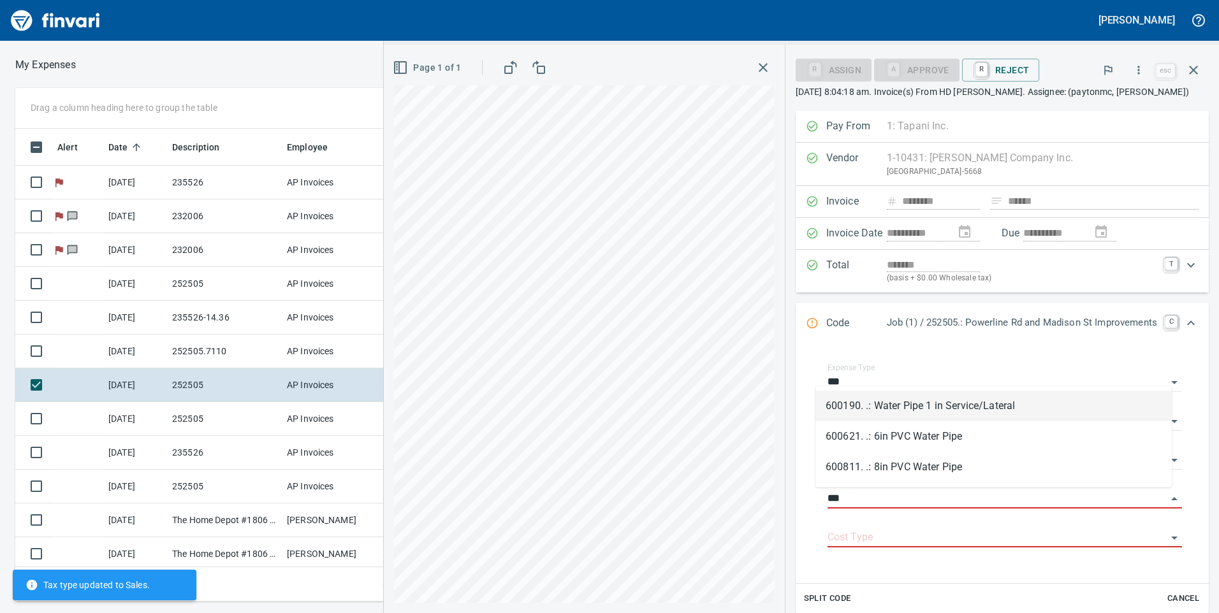
click at [948, 401] on li "600190. .: Water Pipe 1 in Service/Lateral" at bounding box center [994, 406] width 356 height 31
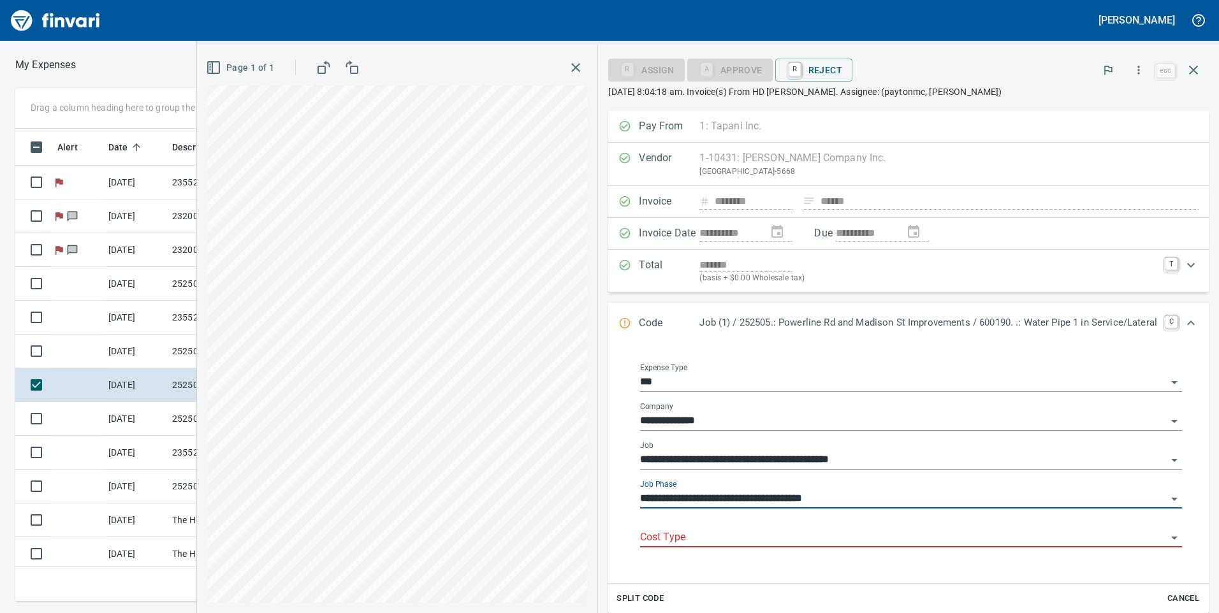
type input "**********"
click at [904, 536] on input "Cost Type" at bounding box center [903, 538] width 527 height 18
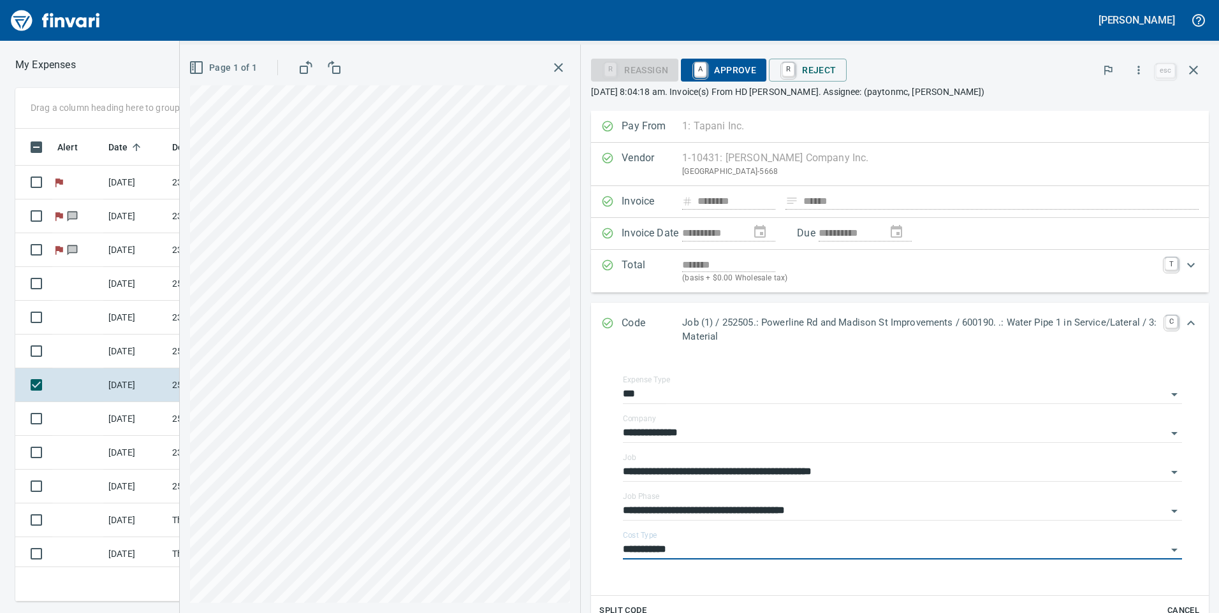
type input "**********"
click at [752, 62] on span "A Approve" at bounding box center [723, 70] width 65 height 22
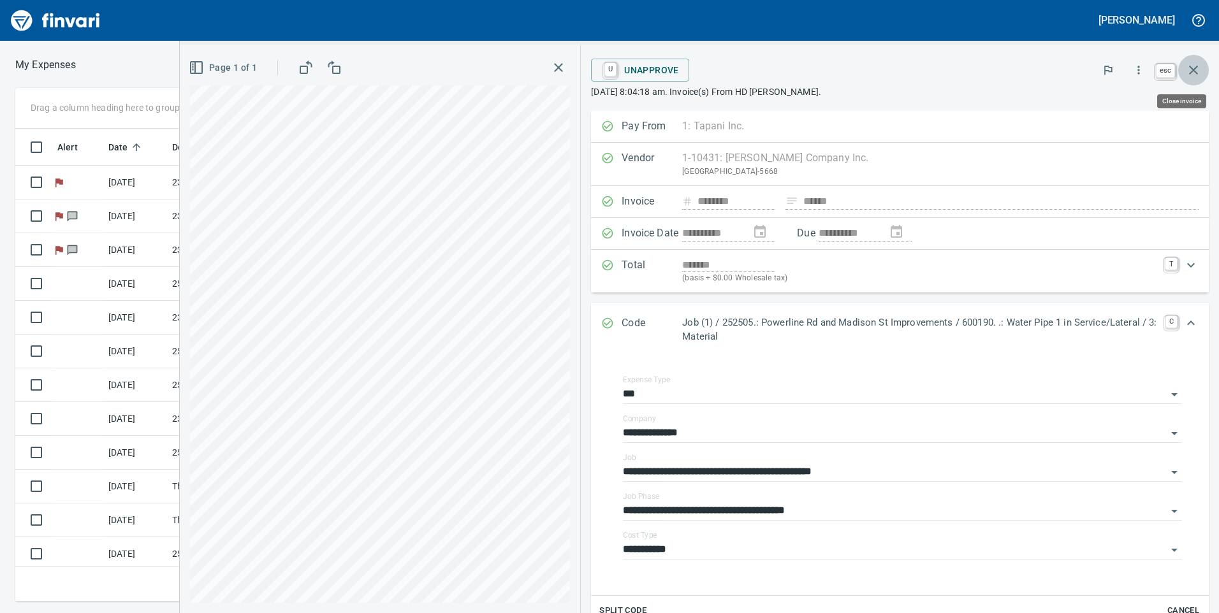
click at [1201, 71] on icon "button" at bounding box center [1193, 69] width 15 height 15
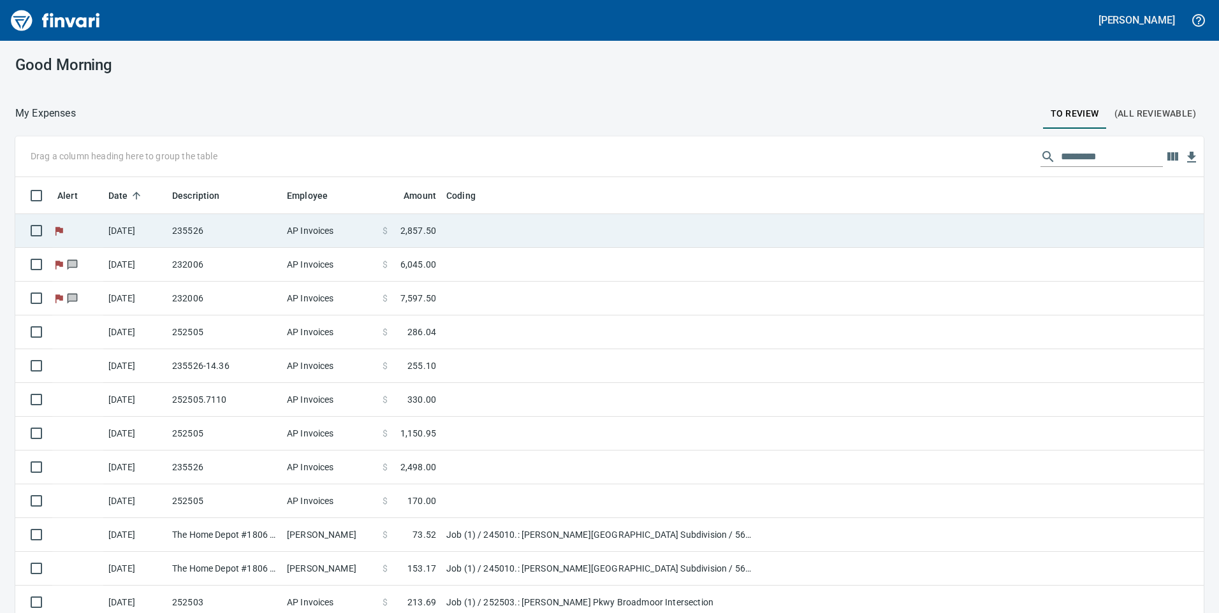
scroll to position [464, 1160]
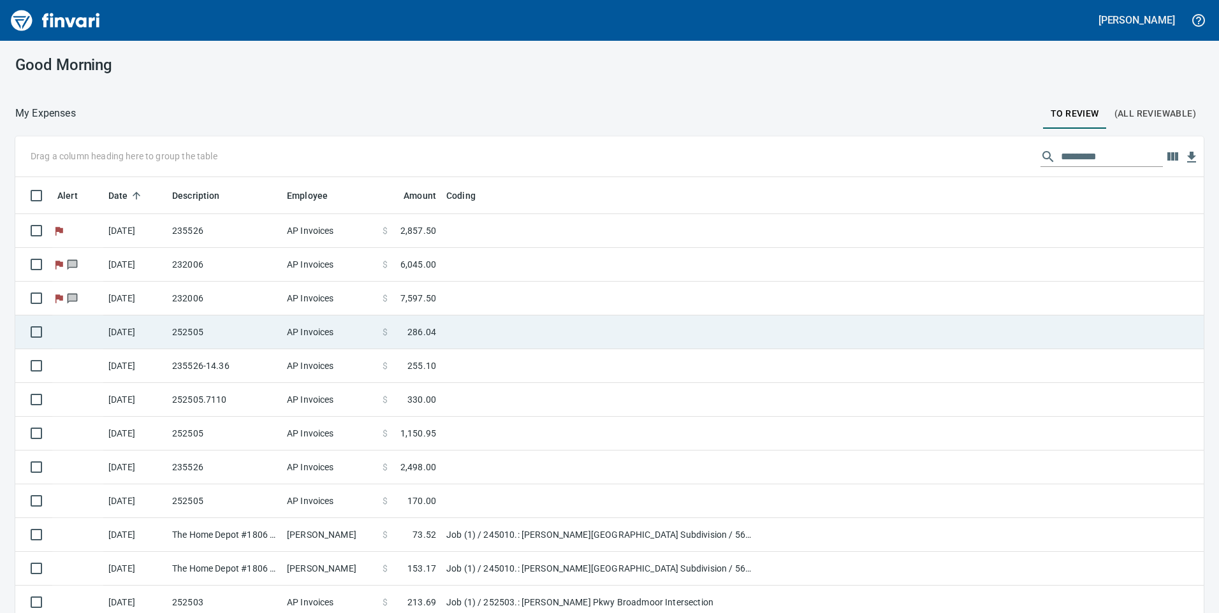
click at [254, 332] on td "252505" at bounding box center [224, 333] width 115 height 34
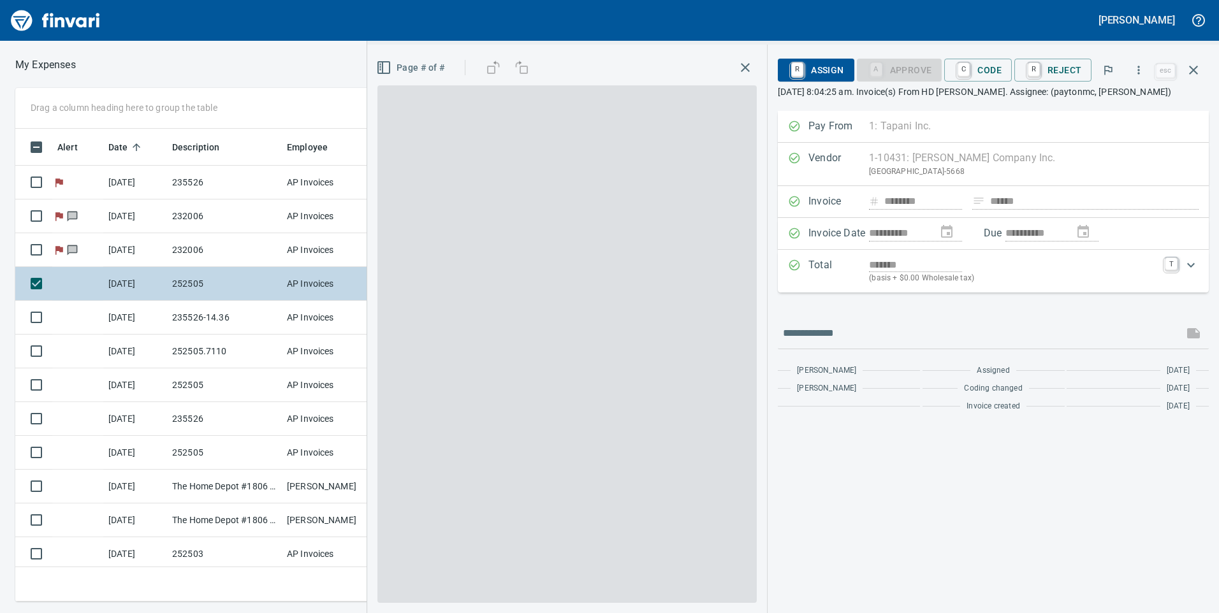
scroll to position [464, 851]
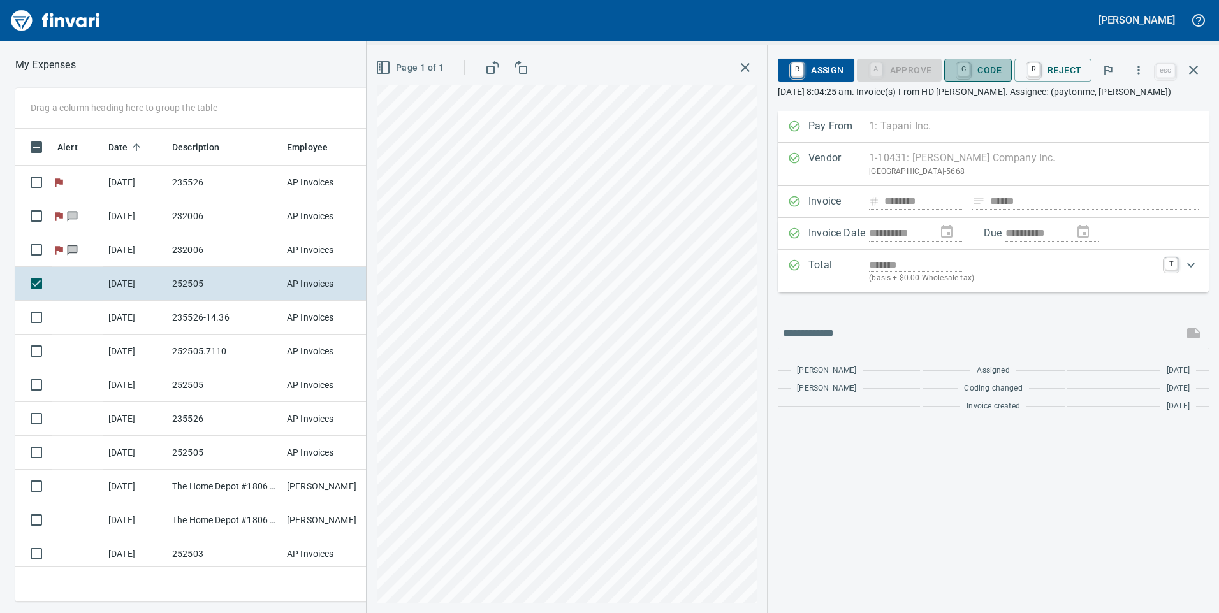
click at [985, 61] on span "C Code" at bounding box center [978, 70] width 47 height 22
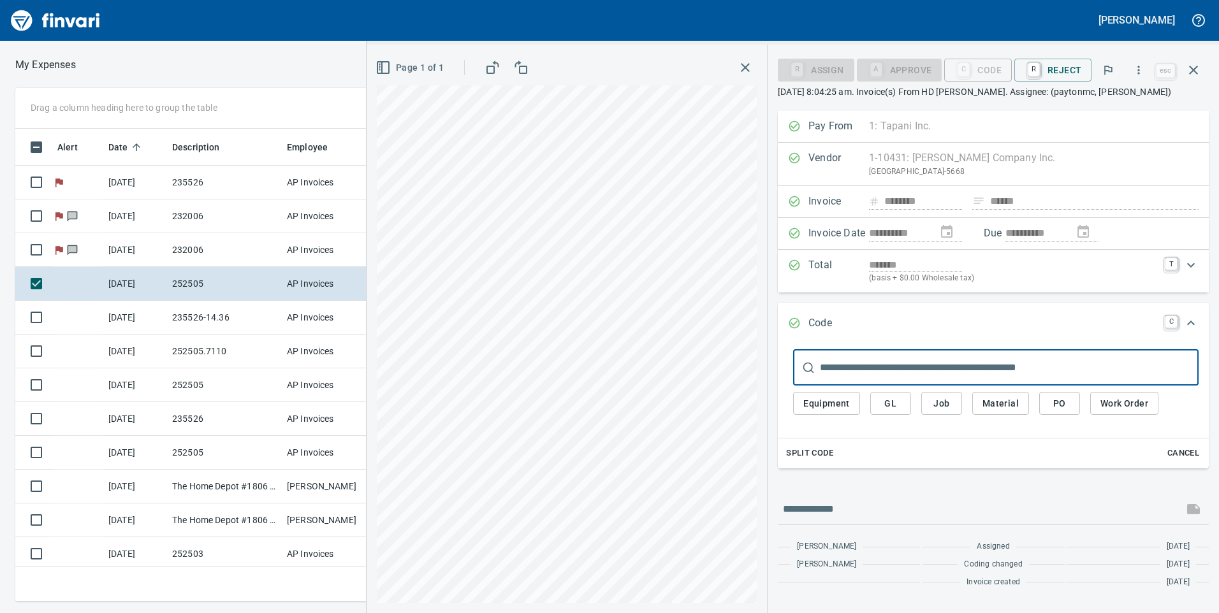
click at [944, 402] on span "Job" at bounding box center [942, 404] width 20 height 16
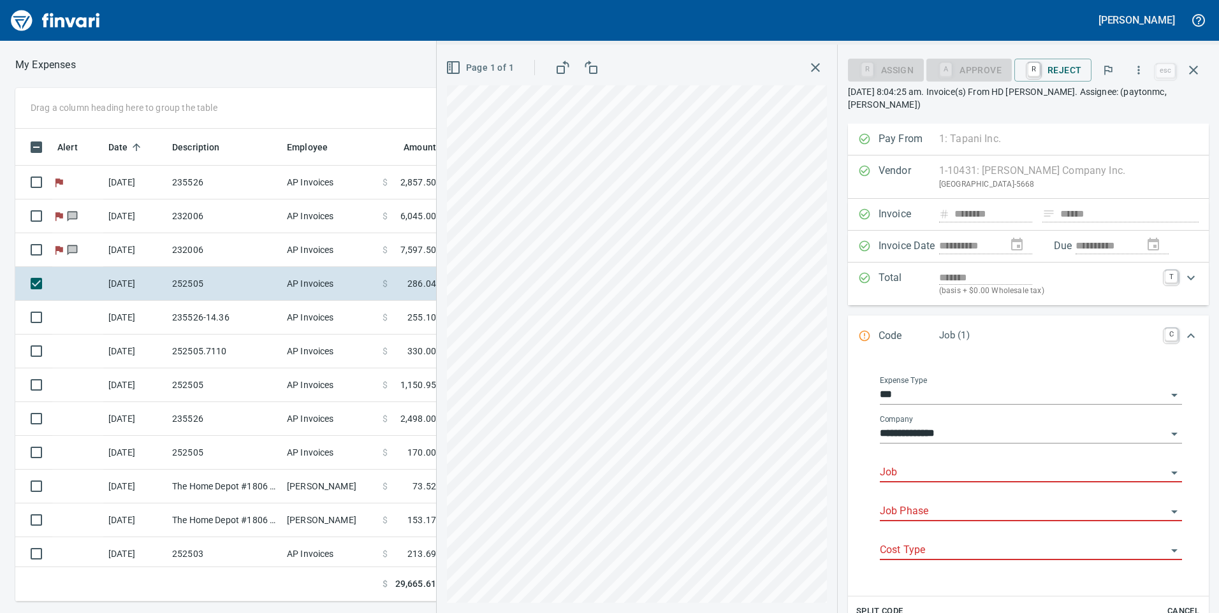
click at [950, 467] on input "Job" at bounding box center [1023, 473] width 287 height 18
click at [961, 492] on li "252505.: Powerline Rd and Madison St Improvements" at bounding box center [1027, 505] width 291 height 31
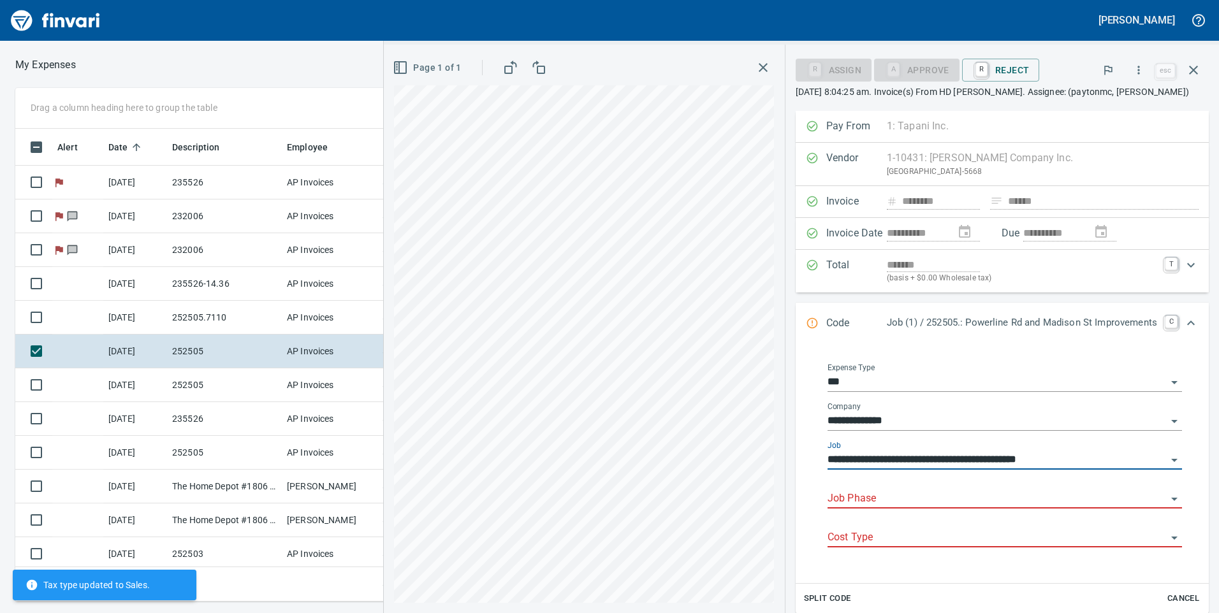
type input "**********"
click at [958, 511] on div "Job Phase" at bounding box center [1005, 499] width 355 height 39
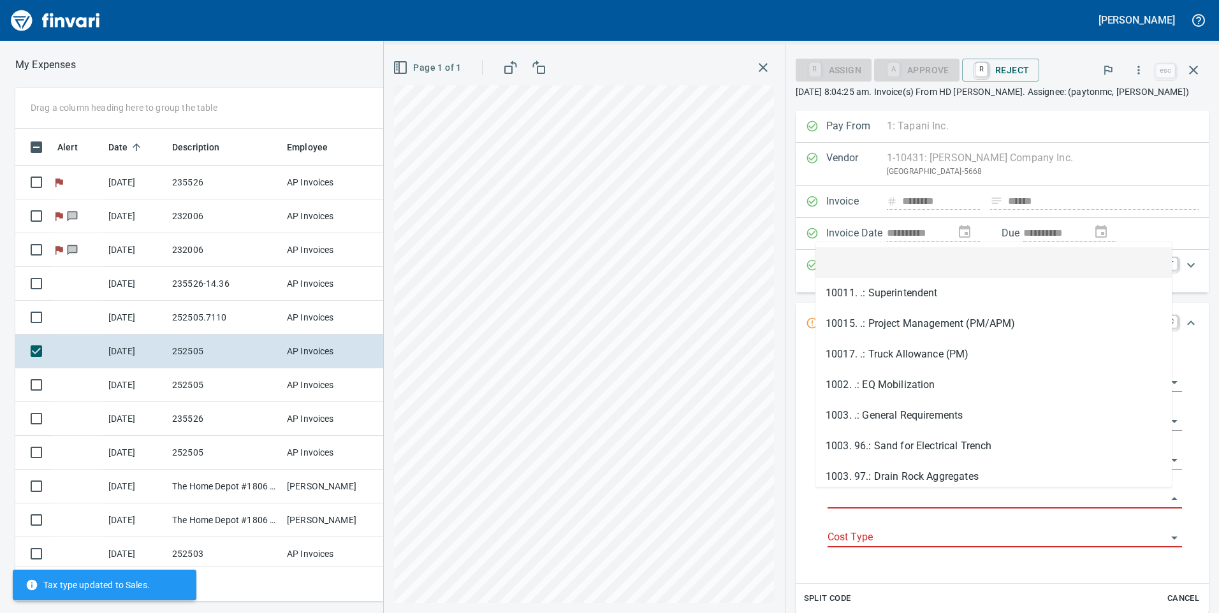
click at [964, 501] on input "Job Phase" at bounding box center [997, 499] width 339 height 18
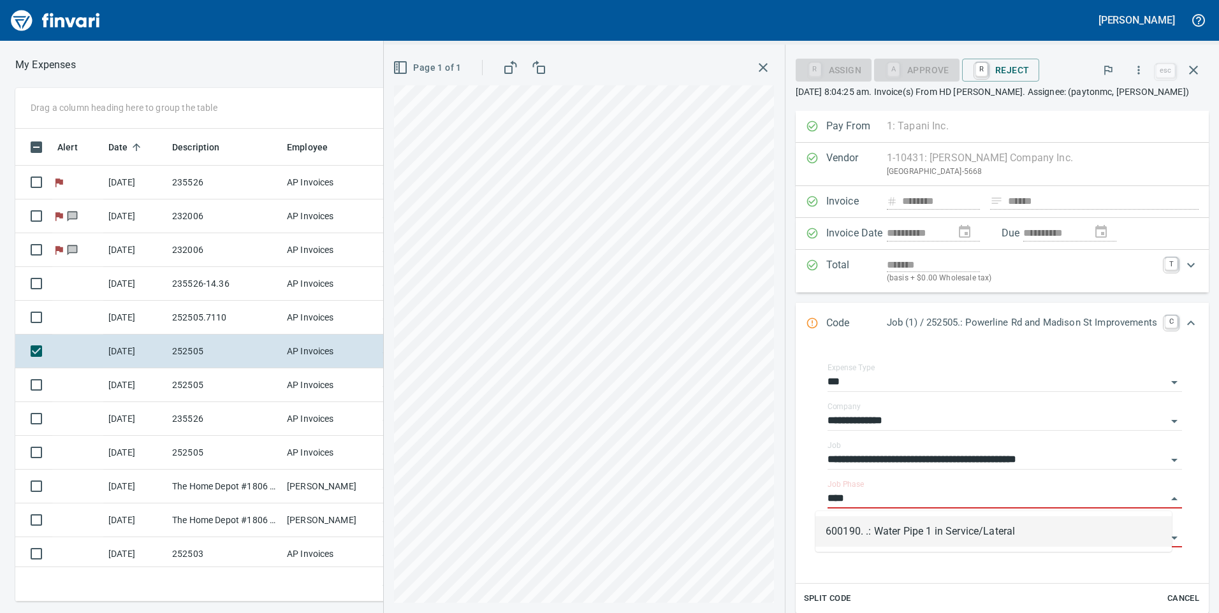
click at [974, 533] on li "600190. .: Water Pipe 1 in Service/Lateral" at bounding box center [994, 531] width 356 height 31
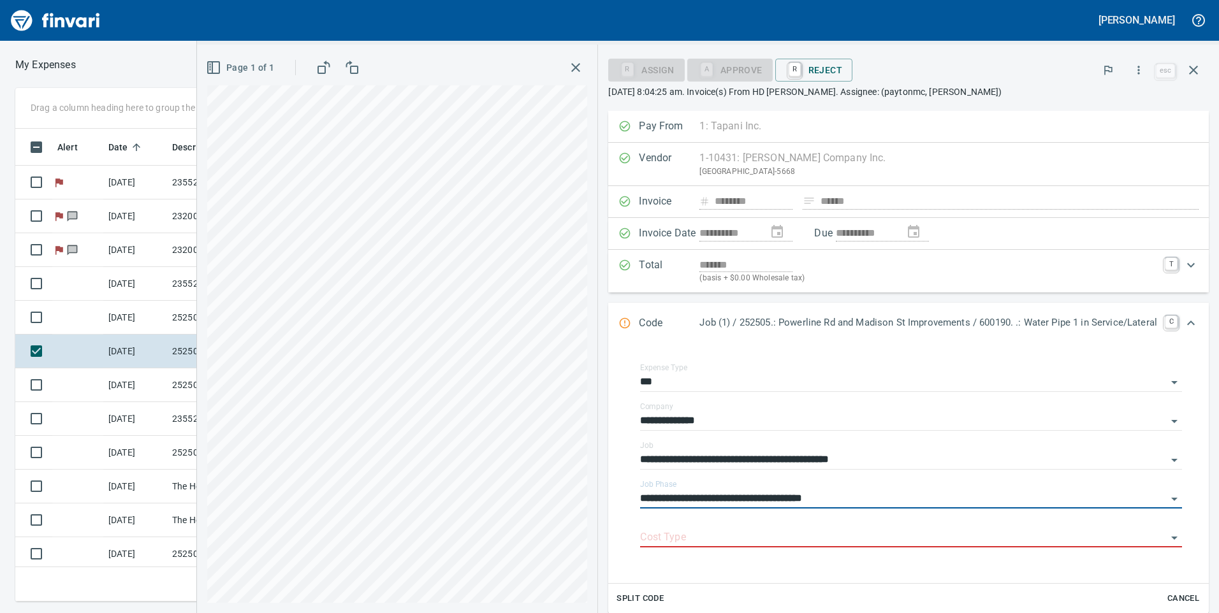
type input "**********"
click at [974, 533] on input "Cost Type" at bounding box center [903, 538] width 527 height 18
type input "*"
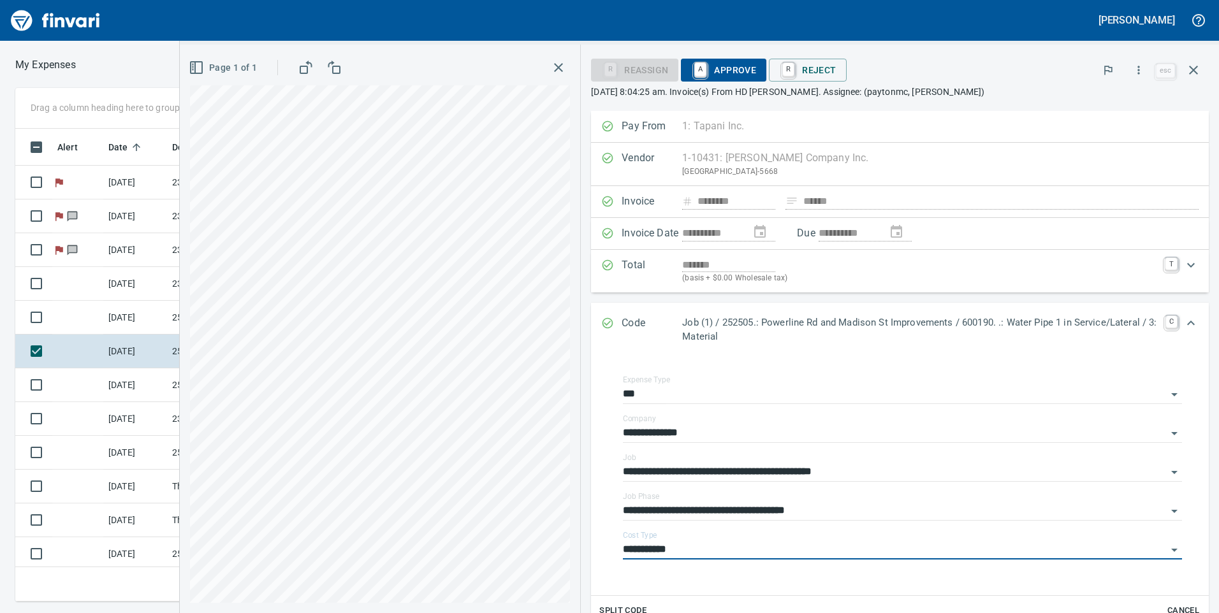
type input "**********"
click at [727, 69] on span "A Approve" at bounding box center [723, 70] width 65 height 22
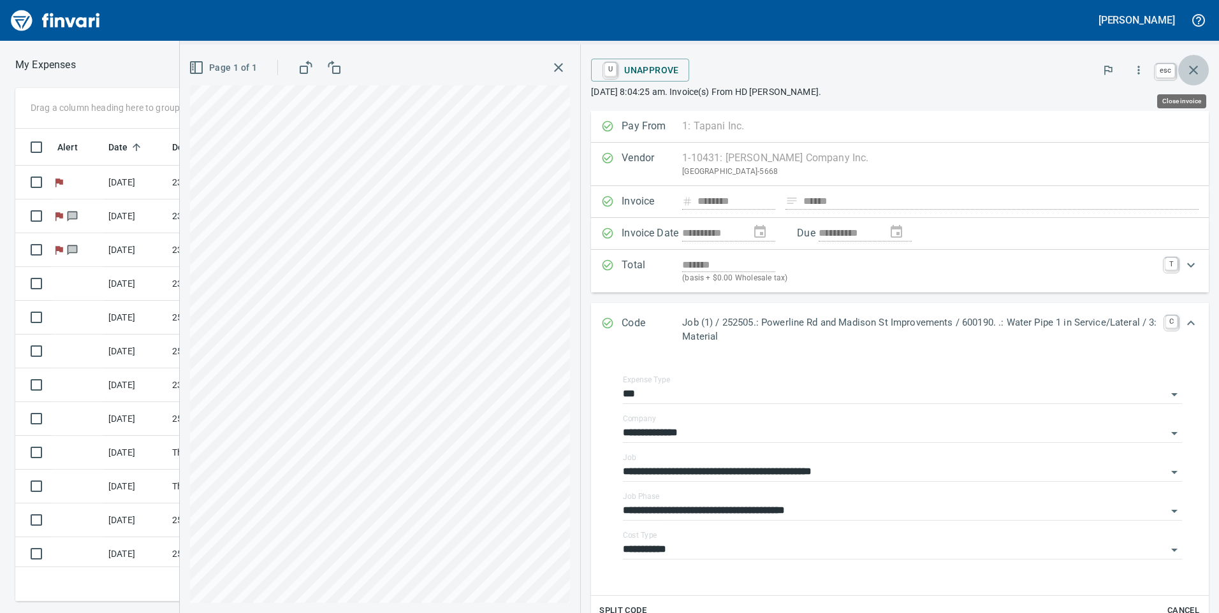
click at [1202, 72] on button "button" at bounding box center [1193, 70] width 31 height 31
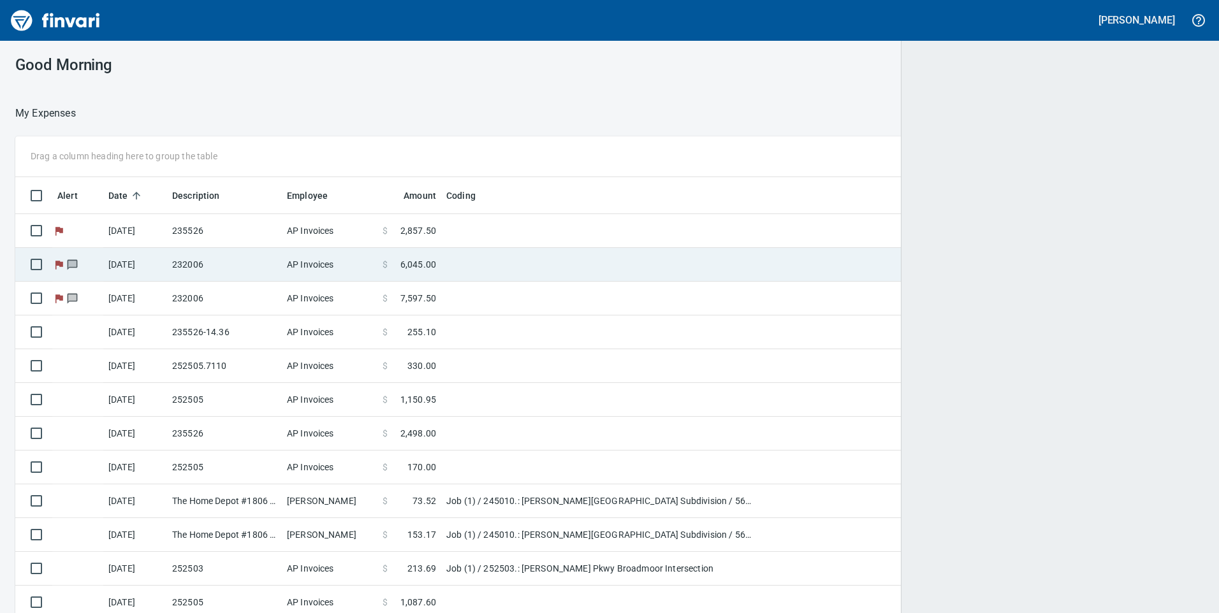
scroll to position [464, 1159]
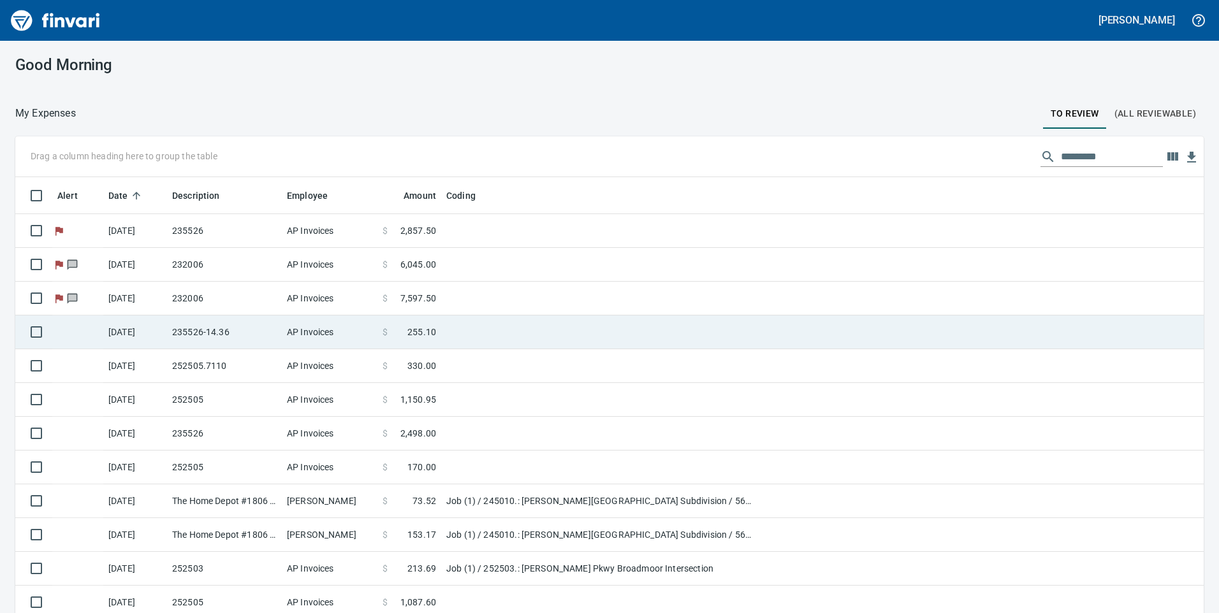
click at [214, 326] on td "235526-14.36" at bounding box center [224, 333] width 115 height 34
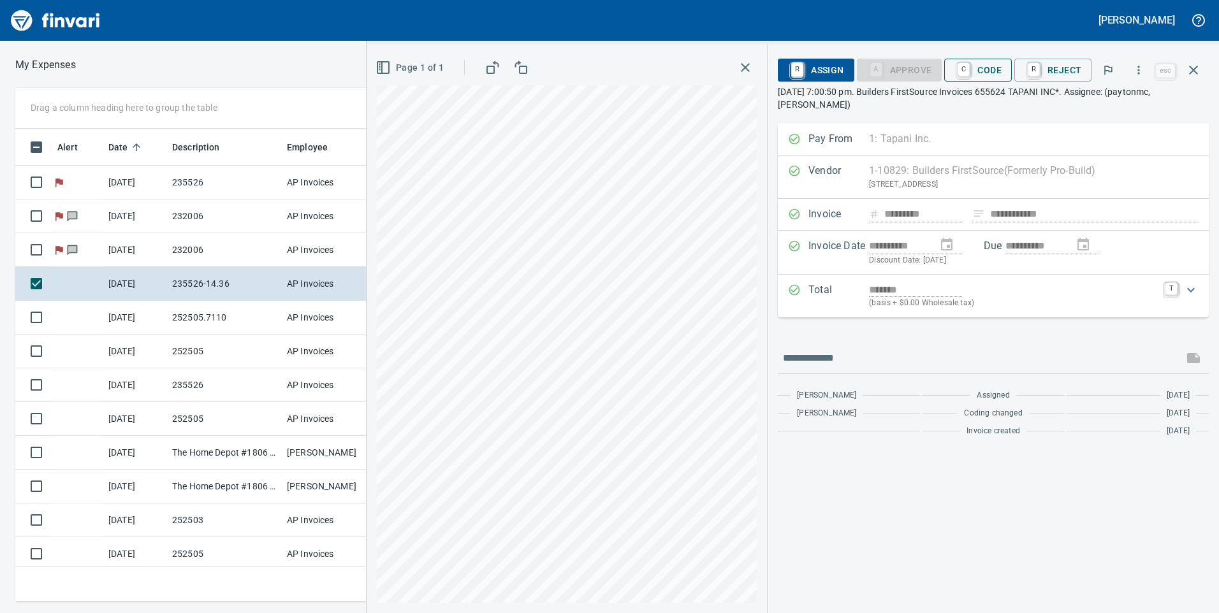
scroll to position [464, 851]
click at [991, 64] on span "C Code" at bounding box center [978, 70] width 47 height 22
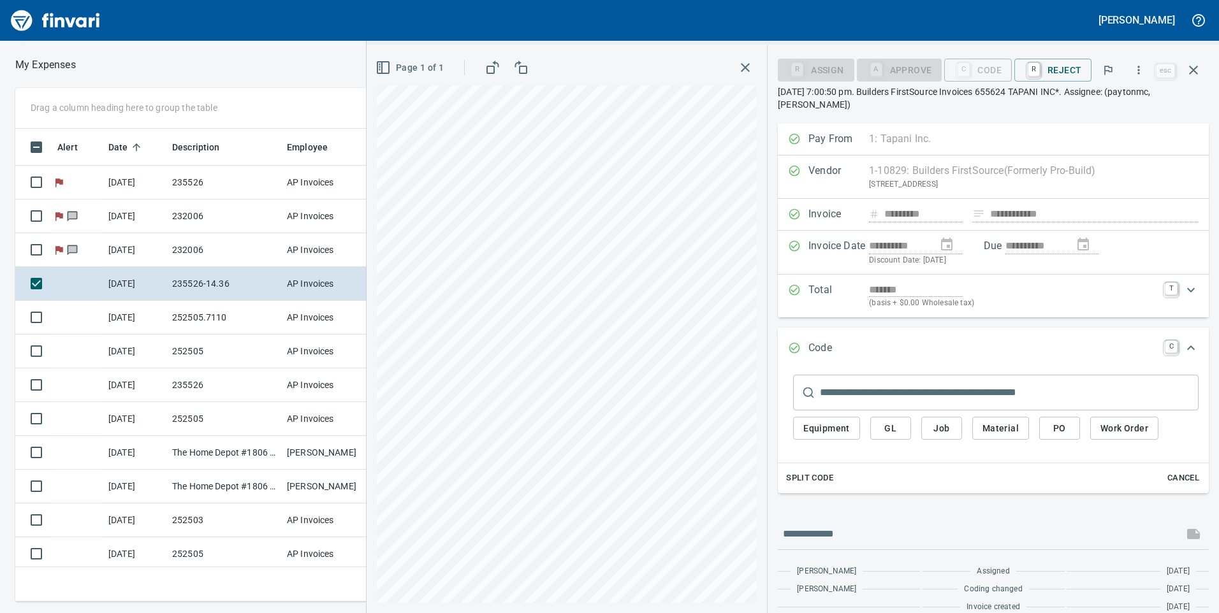
click at [963, 428] on div "Equipment GL Job Material PO Work Order" at bounding box center [996, 432] width 406 height 43
click at [956, 428] on button "Job" at bounding box center [941, 429] width 41 height 24
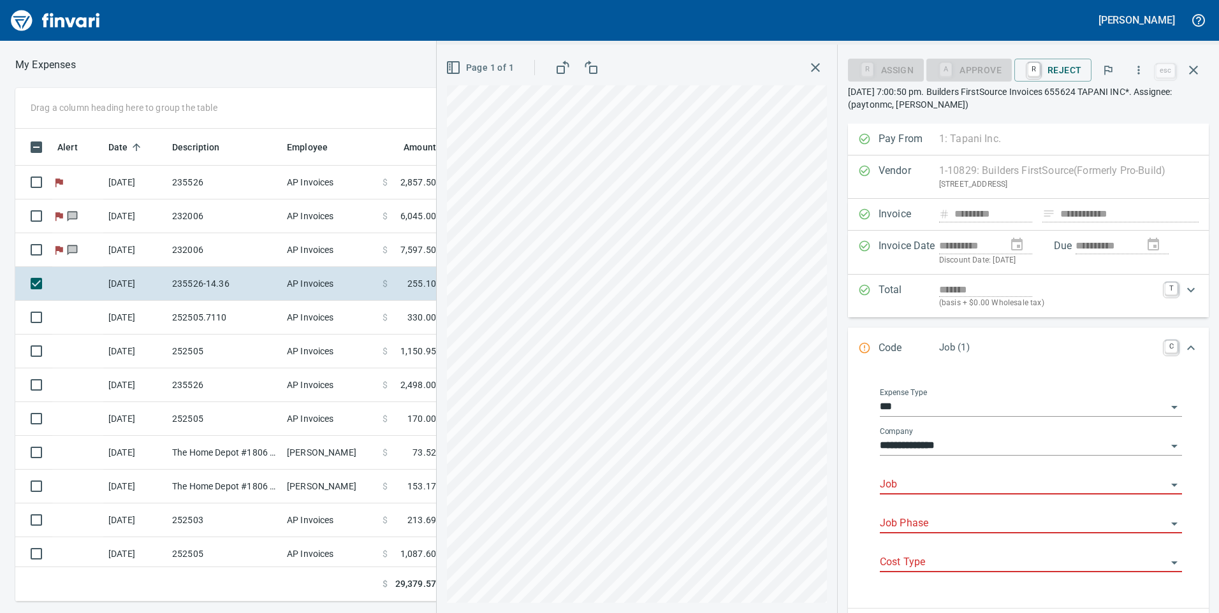
click at [1082, 475] on div "Job" at bounding box center [1031, 480] width 302 height 29
click at [1054, 512] on li "235526.: Ordnance Pipeline Ph 1&2" at bounding box center [1027, 517] width 291 height 31
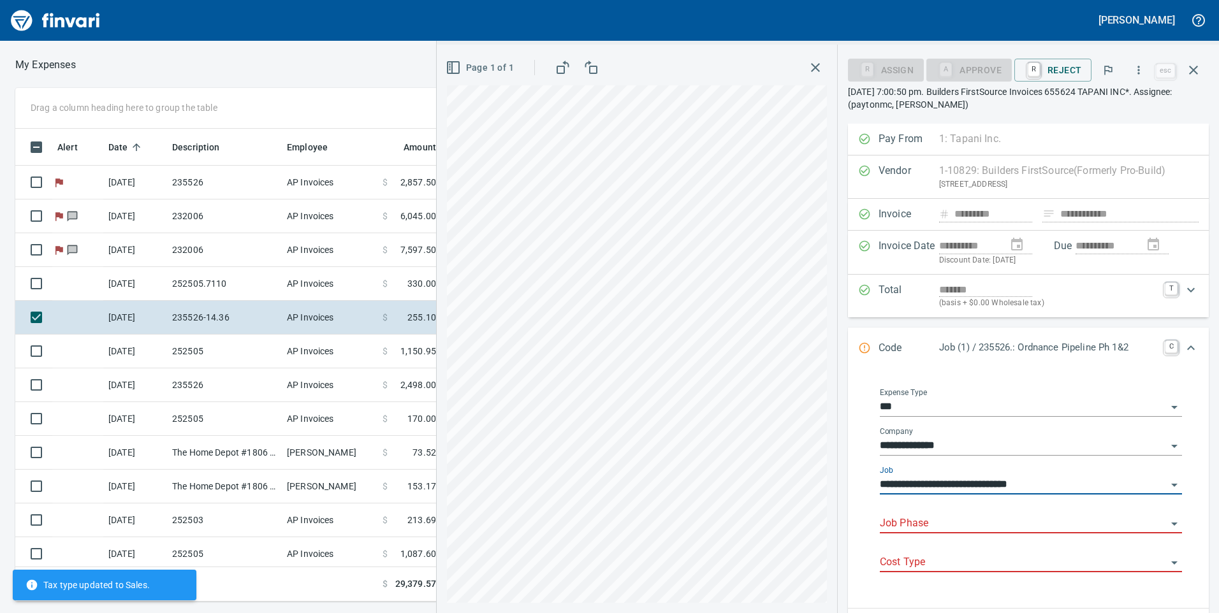
type input "**********"
click at [1050, 523] on input "Job Phase" at bounding box center [1023, 524] width 287 height 18
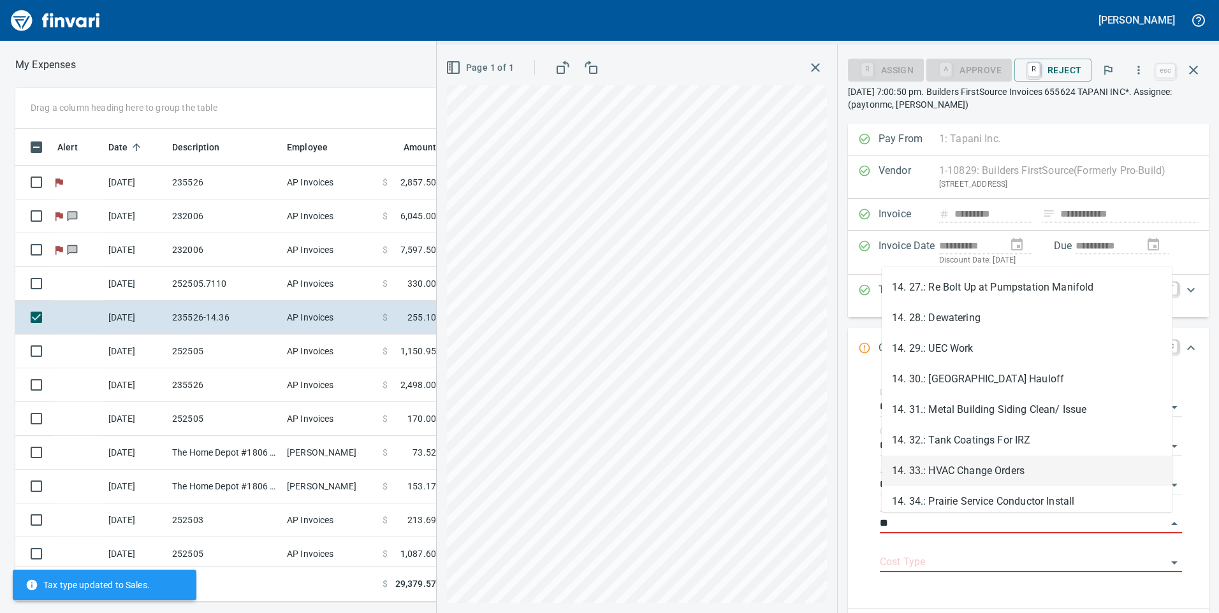
scroll to position [893, 0]
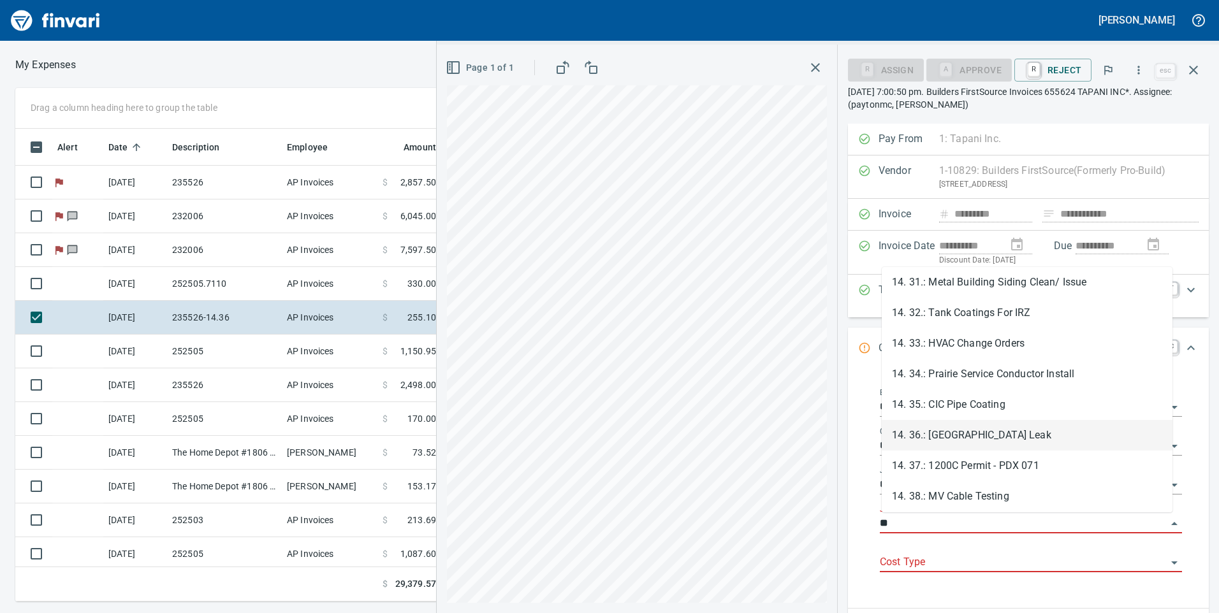
click at [984, 436] on li "14. 36.: [GEOGRAPHIC_DATA] Leak" at bounding box center [1027, 435] width 291 height 31
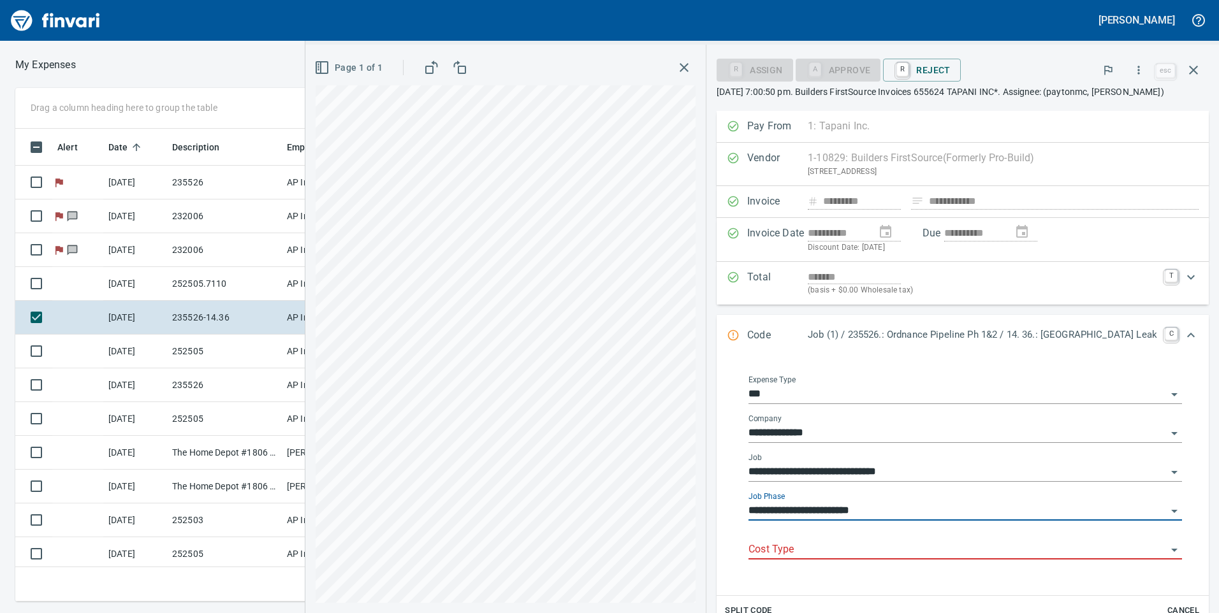
type input "**********"
click at [954, 570] on div "**********" at bounding box center [965, 475] width 454 height 220
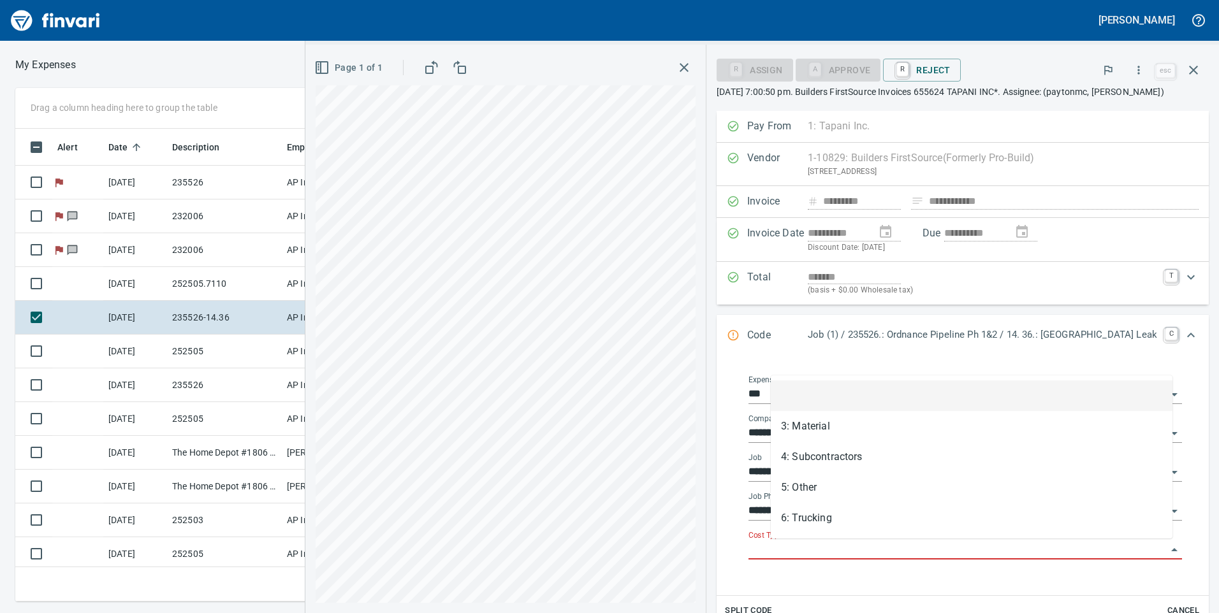
click at [956, 554] on input "Cost Type" at bounding box center [958, 550] width 418 height 18
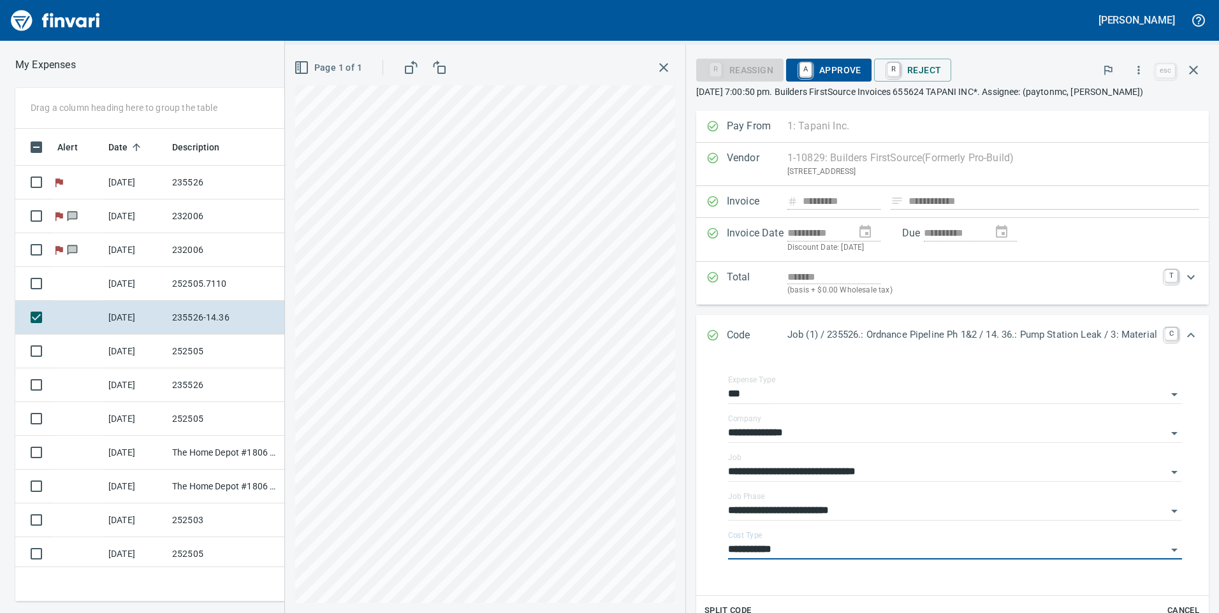
type input "**********"
click at [838, 74] on span "A Approve" at bounding box center [828, 70] width 65 height 22
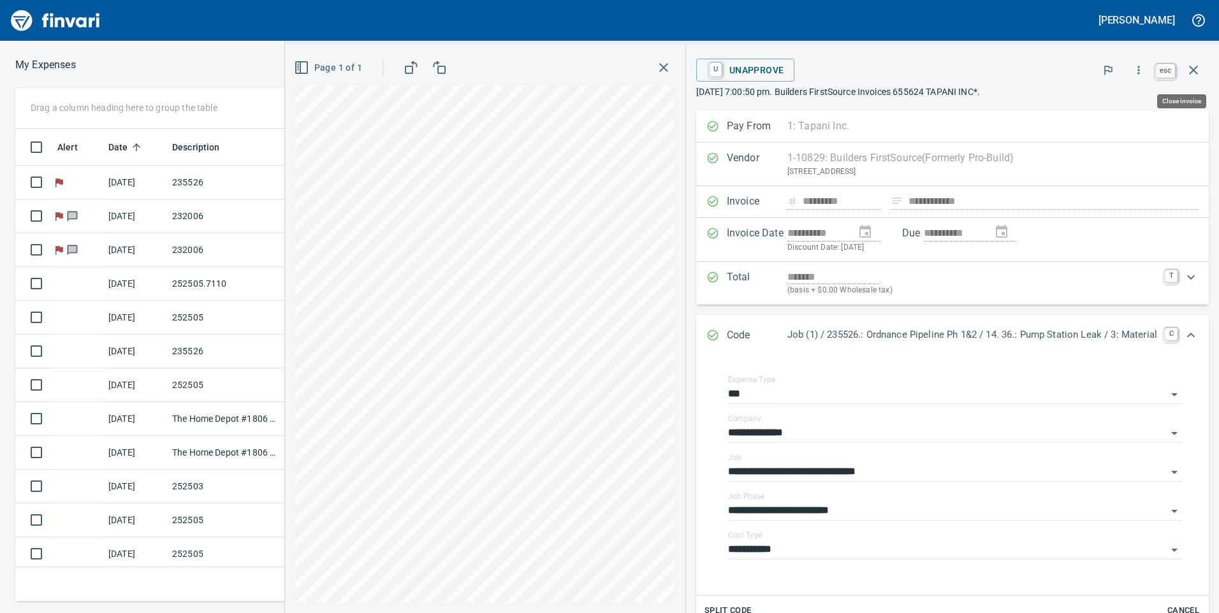
click at [1190, 71] on icon "button" at bounding box center [1193, 69] width 15 height 15
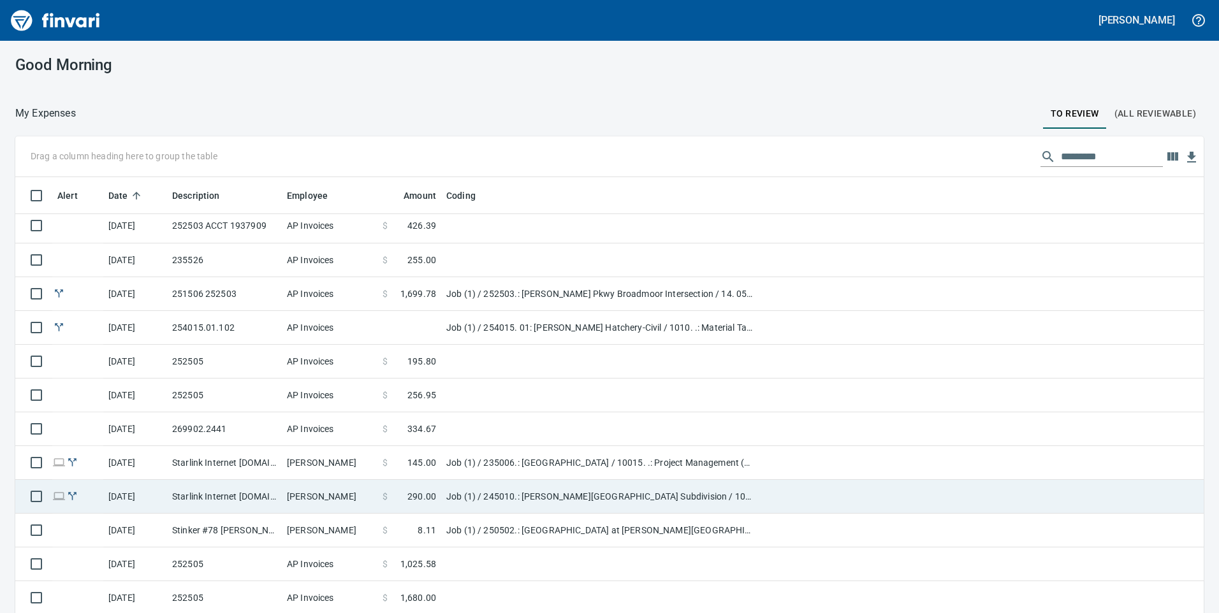
scroll to position [410, 0]
